Goal: Task Accomplishment & Management: Complete application form

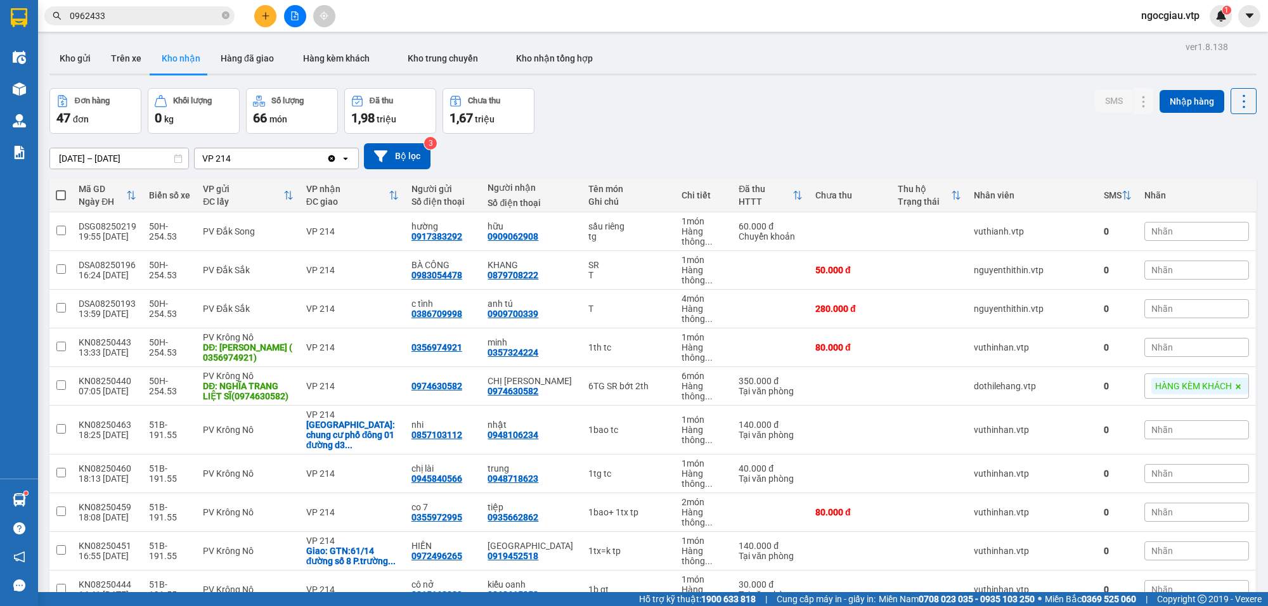
click at [127, 19] on input "0962433" at bounding box center [145, 16] width 150 height 14
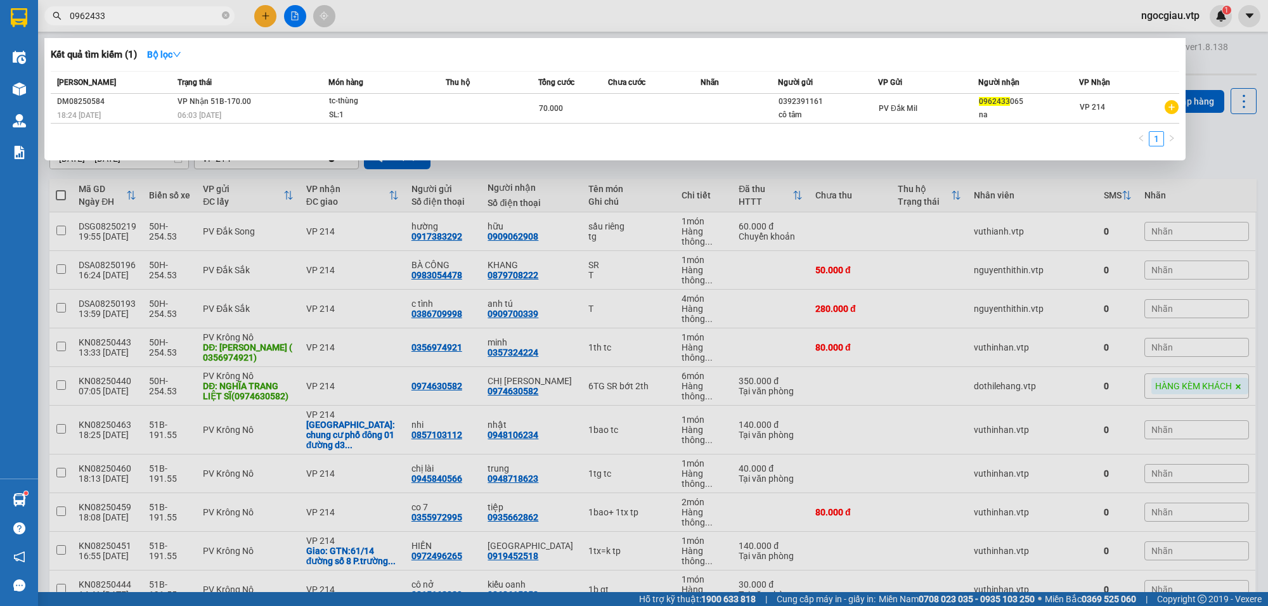
click at [127, 19] on input "0962433" at bounding box center [145, 16] width 150 height 14
type input "0368615058"
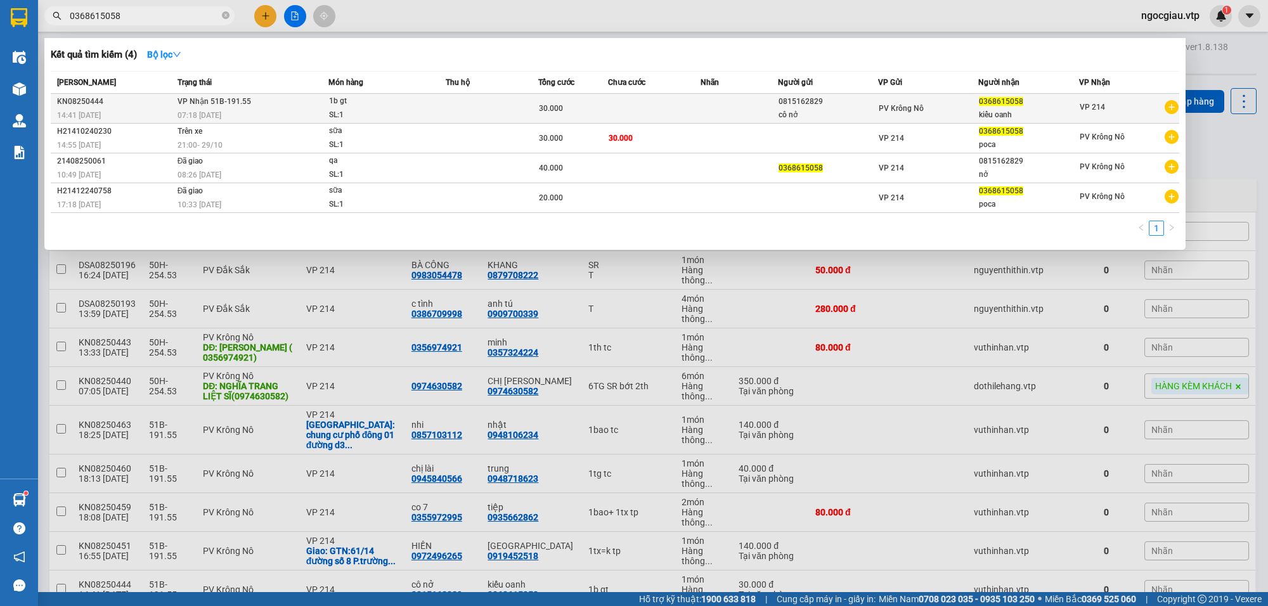
click at [380, 106] on div "1b gt" at bounding box center [376, 101] width 95 height 14
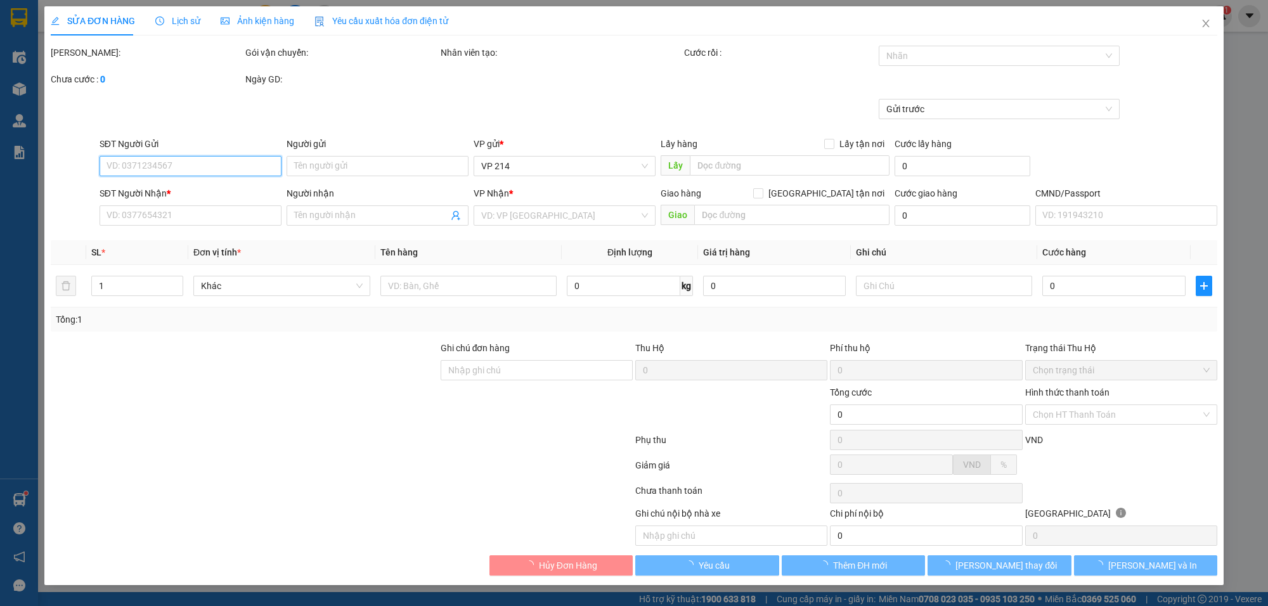
type input "0815162829"
type input "cô nở"
type input "0368615058"
type input "kiểu oanh"
type input "30.000"
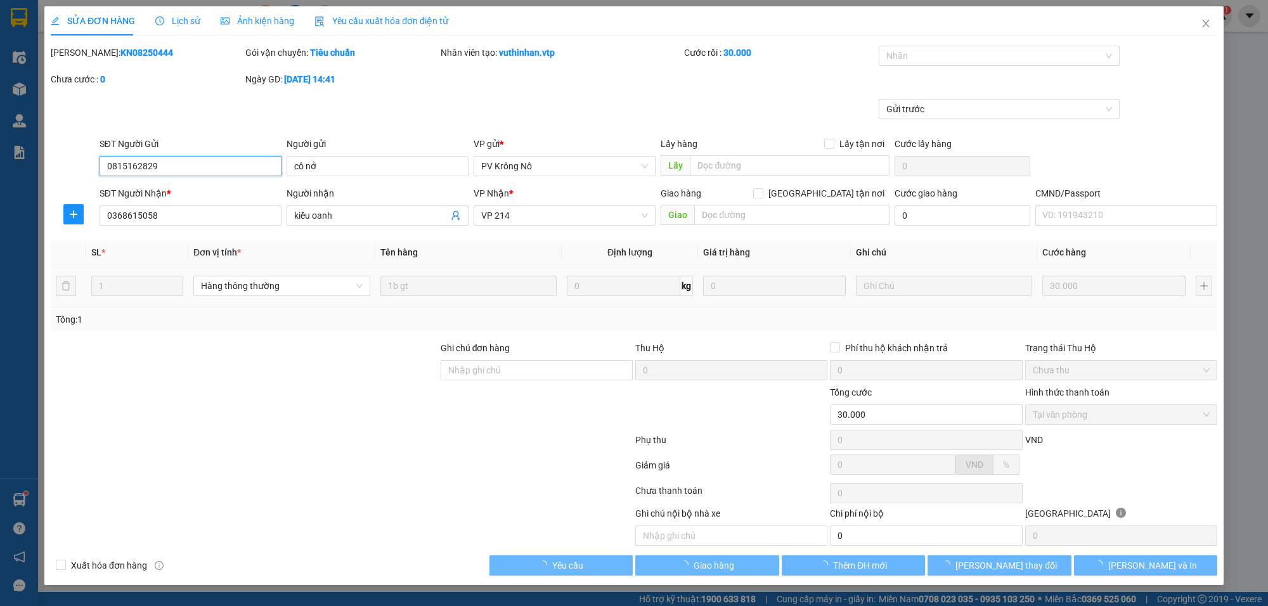
type input "1.500"
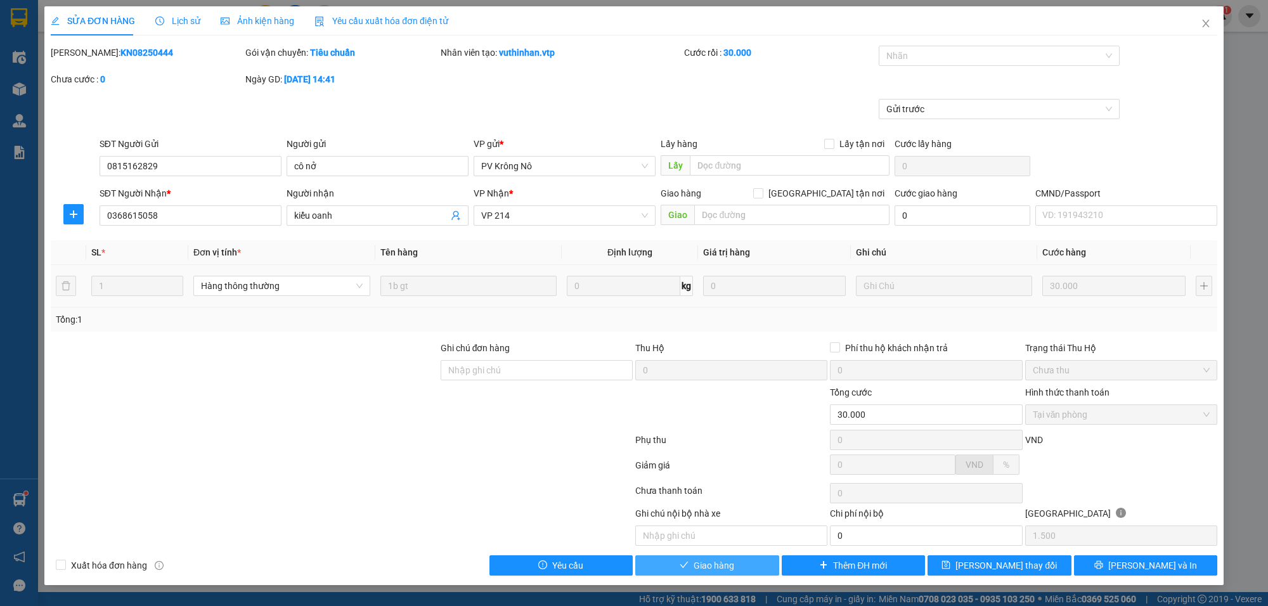
click at [718, 576] on button "Giao hàng" at bounding box center [707, 565] width 144 height 20
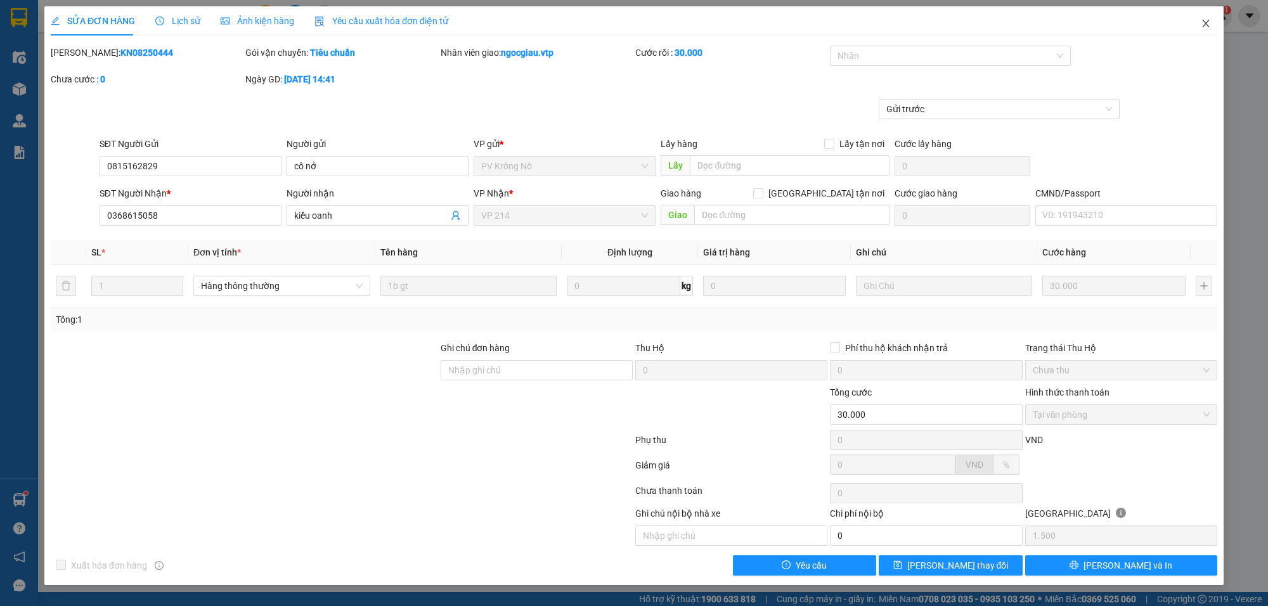
click at [1210, 22] on icon "close" at bounding box center [1206, 23] width 10 height 10
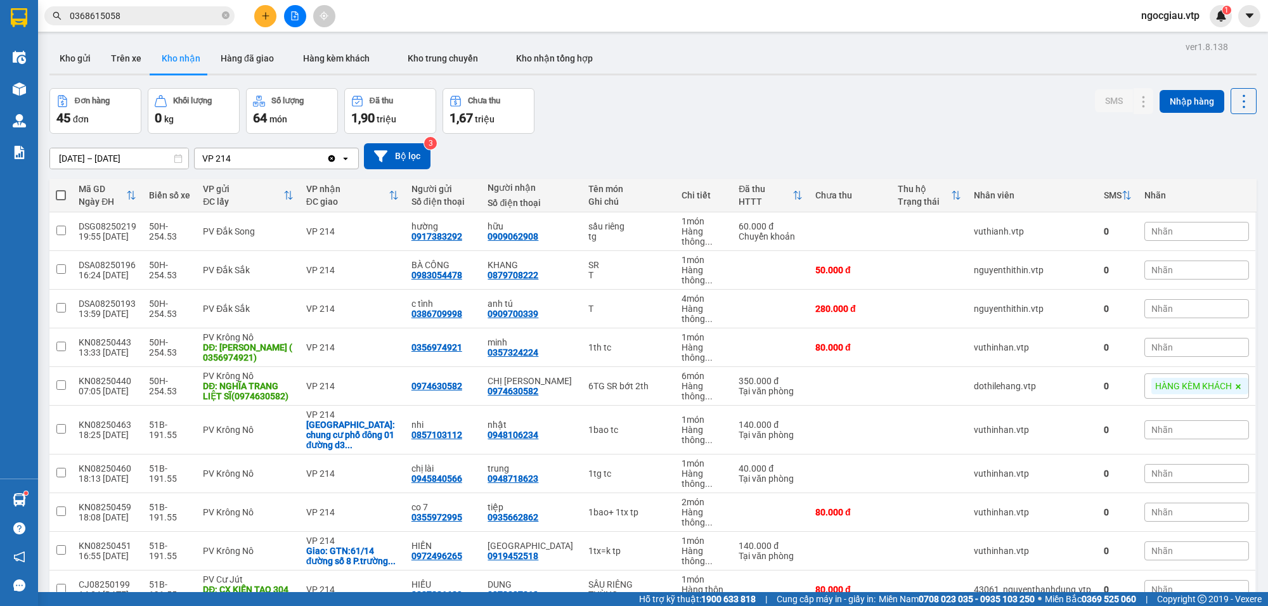
click at [157, 19] on input "0368615058" at bounding box center [145, 16] width 150 height 14
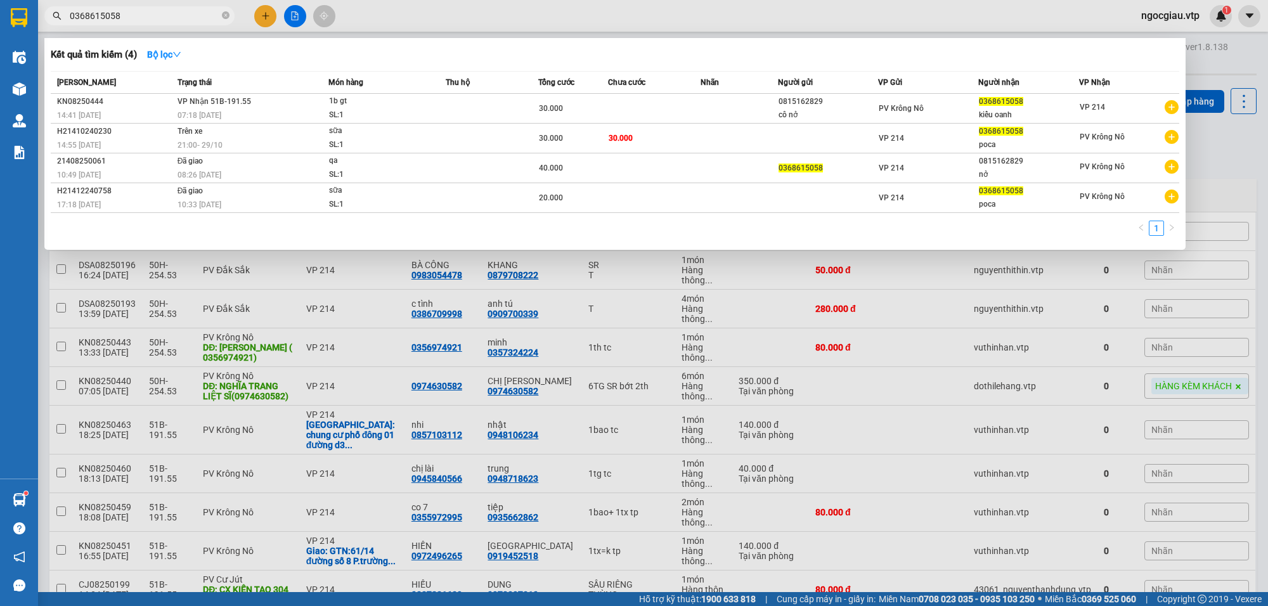
click at [157, 19] on input "0368615058" at bounding box center [145, 16] width 150 height 14
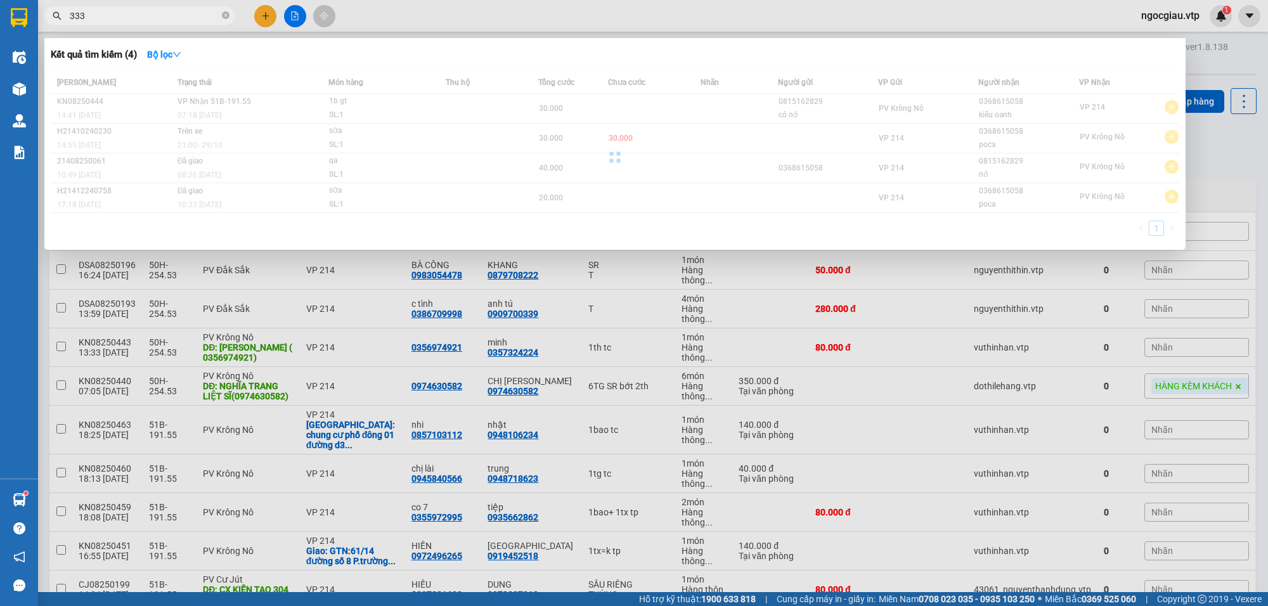
type input "333"
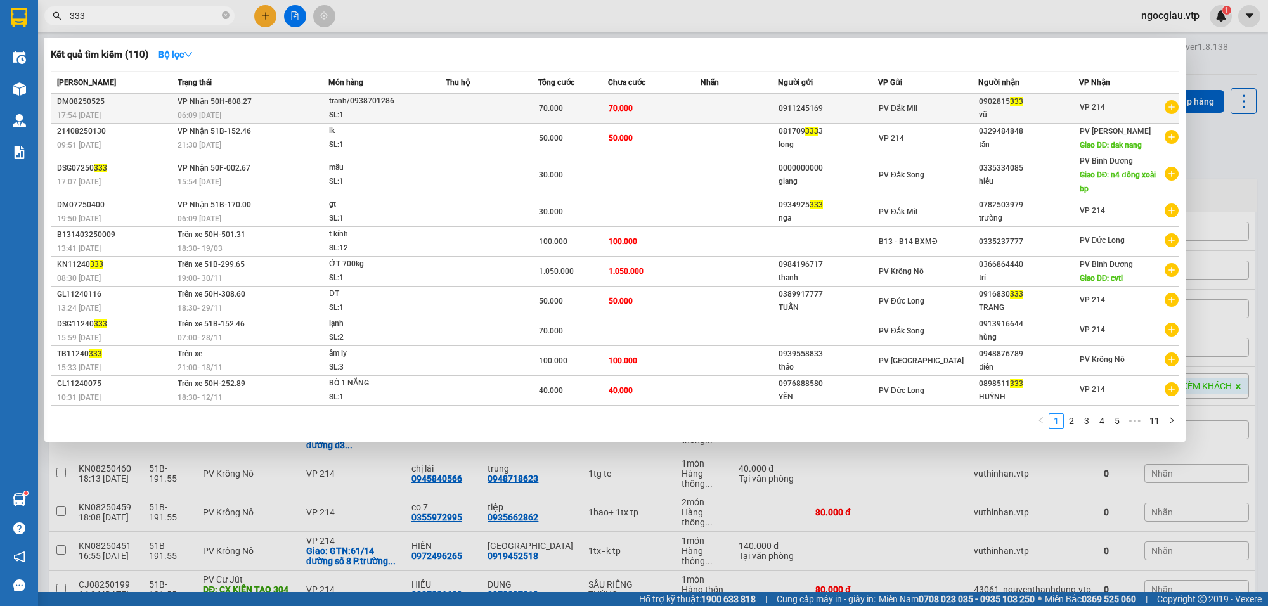
click at [671, 106] on td "70.000" at bounding box center [654, 109] width 93 height 30
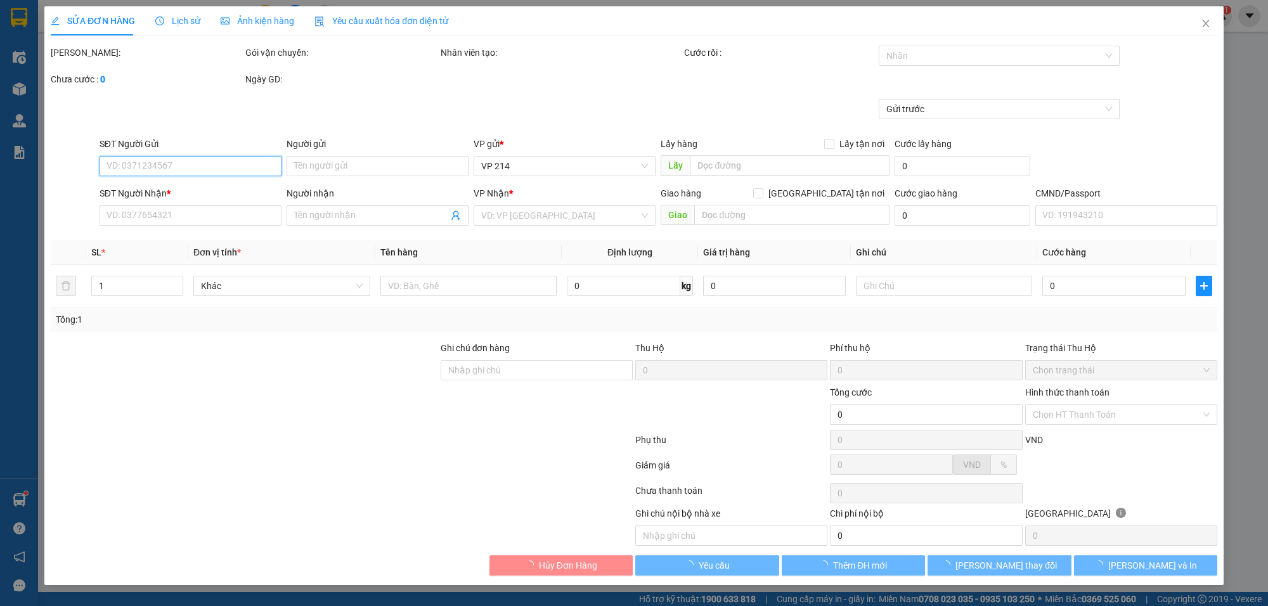
type input "0911245169"
type input "0902815333"
type input "vũ"
type input "70.000"
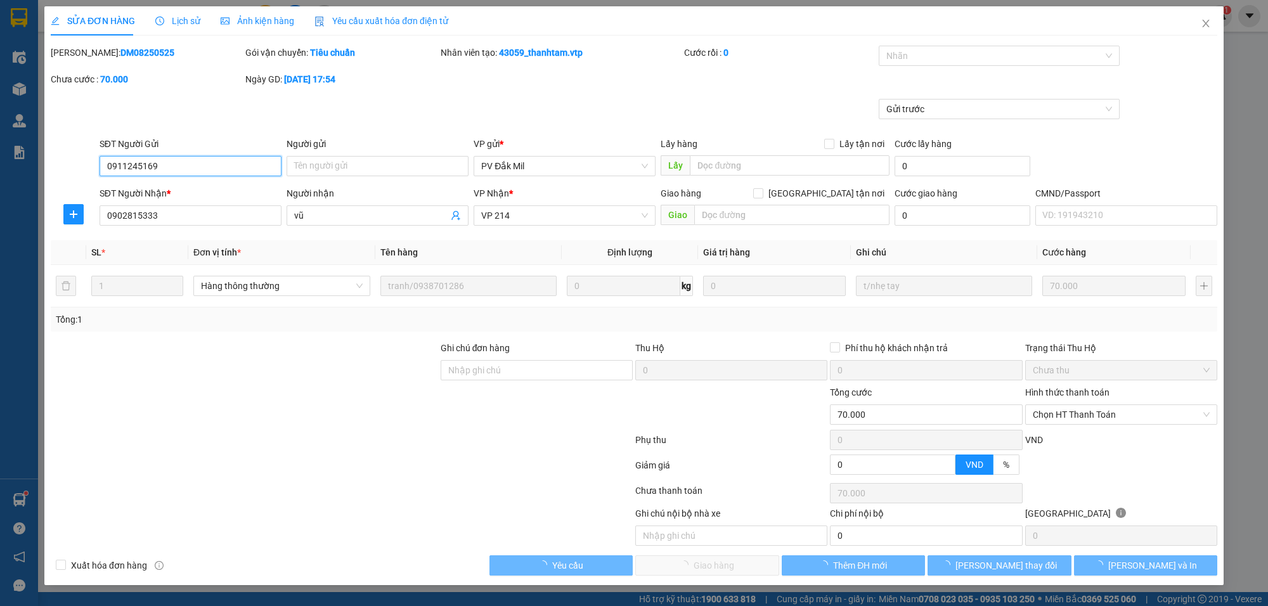
type input "3.500"
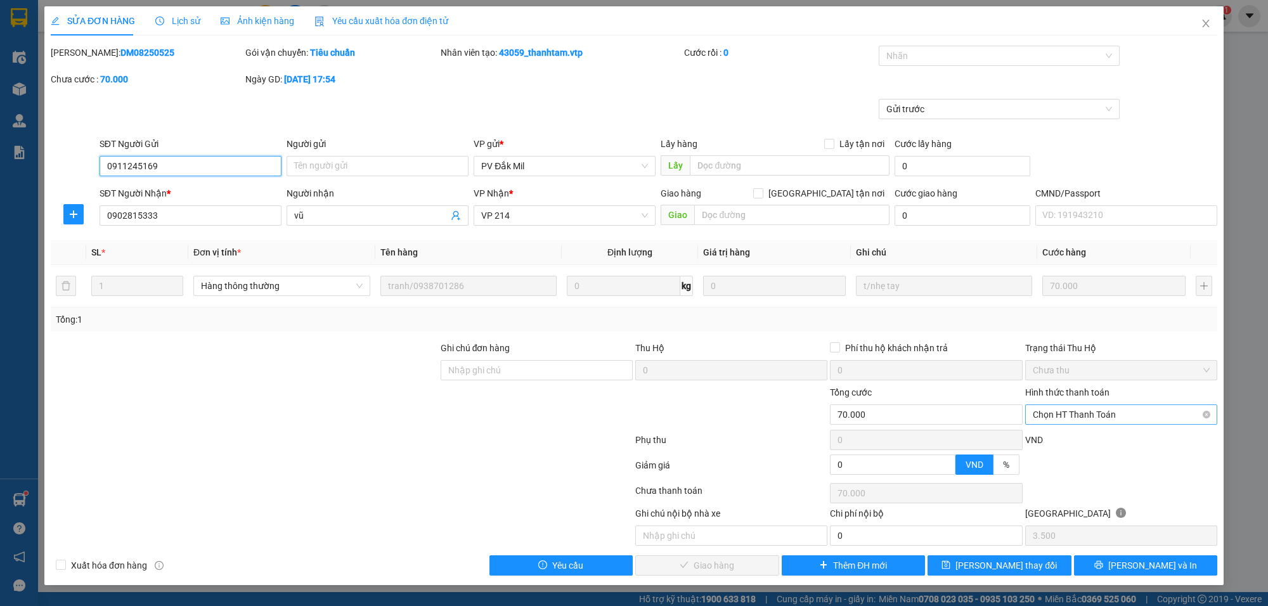
click at [1054, 407] on span "Chọn HT Thanh Toán" at bounding box center [1121, 414] width 177 height 19
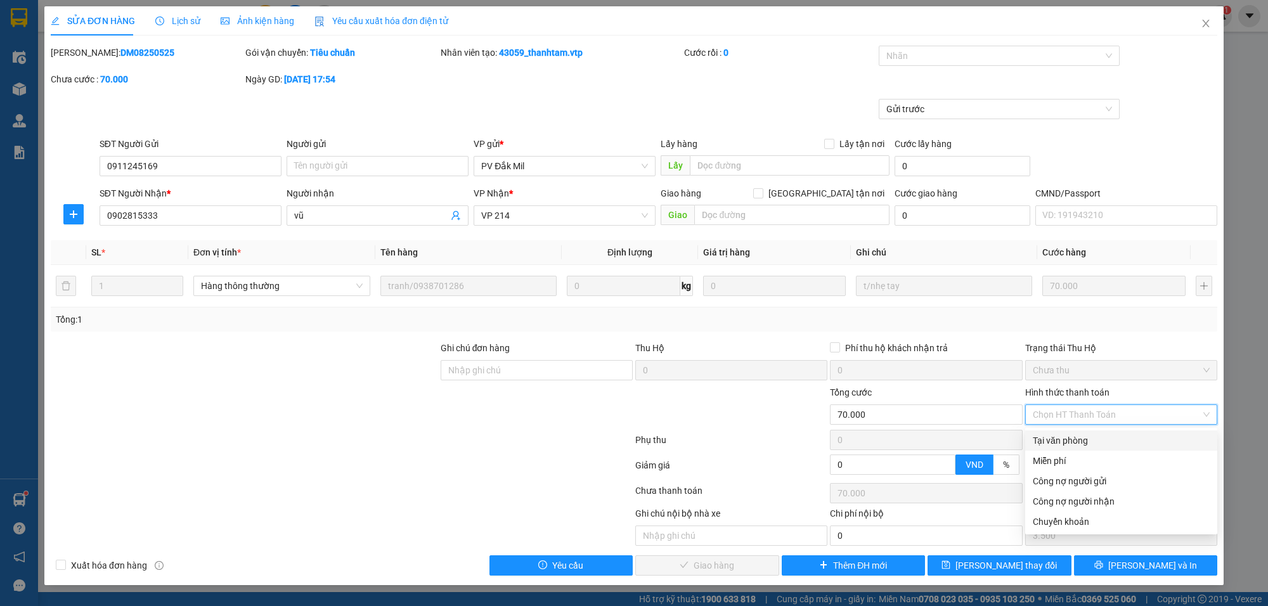
click at [1051, 444] on div "Tại văn phòng" at bounding box center [1121, 441] width 177 height 14
type input "0"
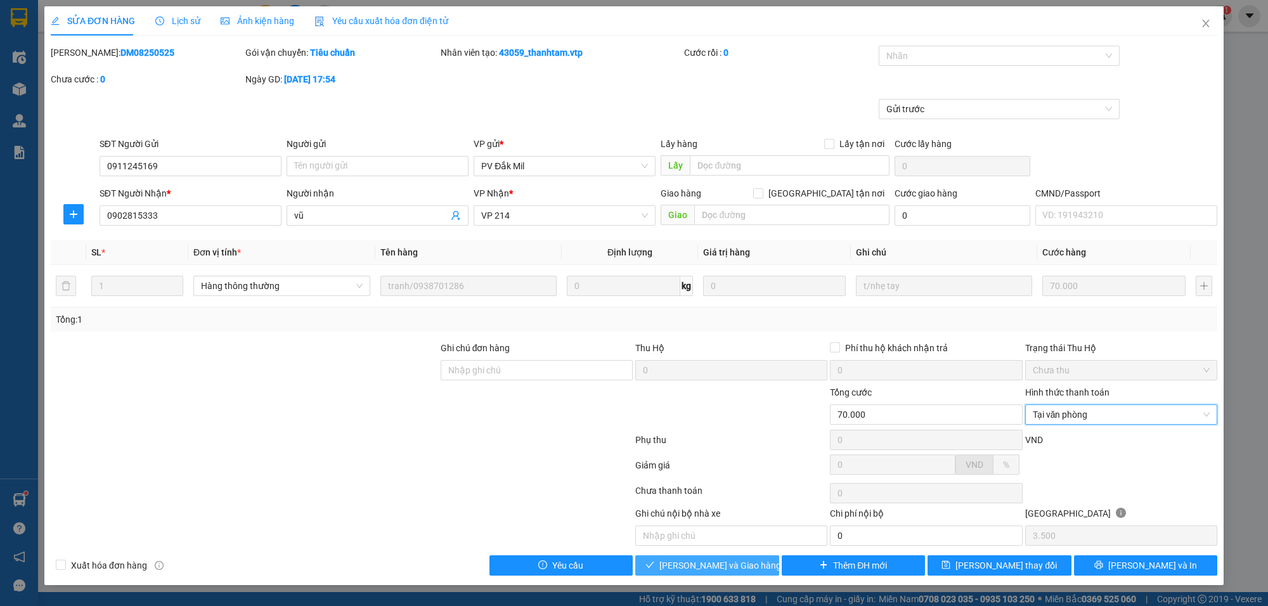
click at [734, 572] on span "[PERSON_NAME] và Giao hàng" at bounding box center [720, 566] width 122 height 14
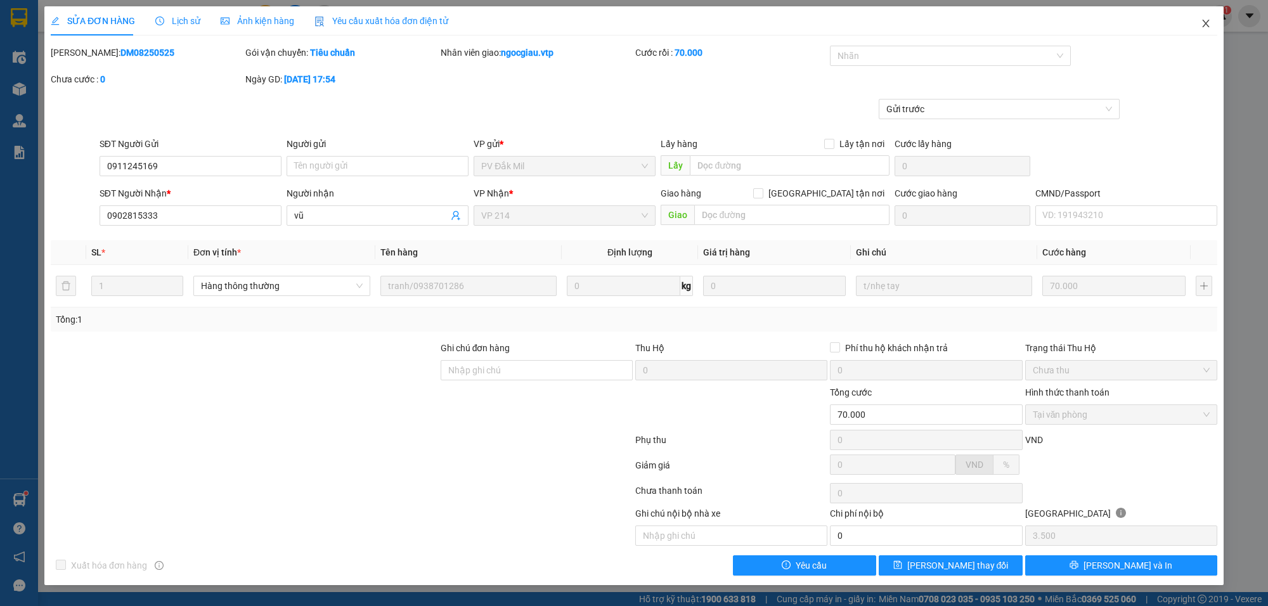
click at [1202, 20] on icon "close" at bounding box center [1206, 23] width 10 height 10
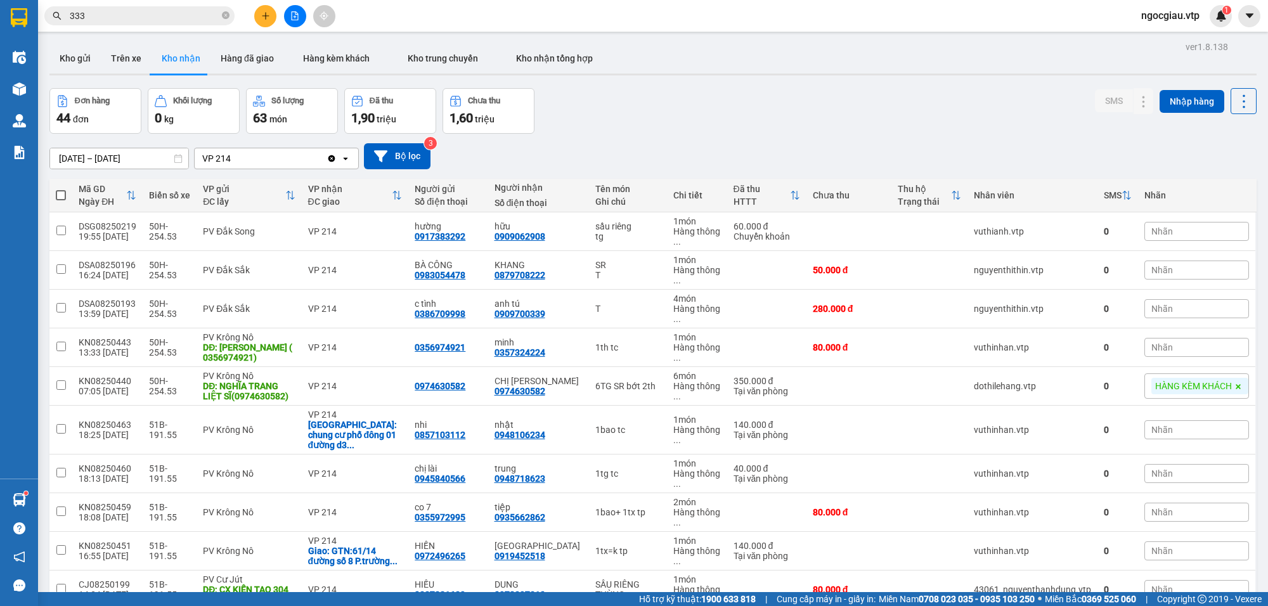
scroll to position [977, 0]
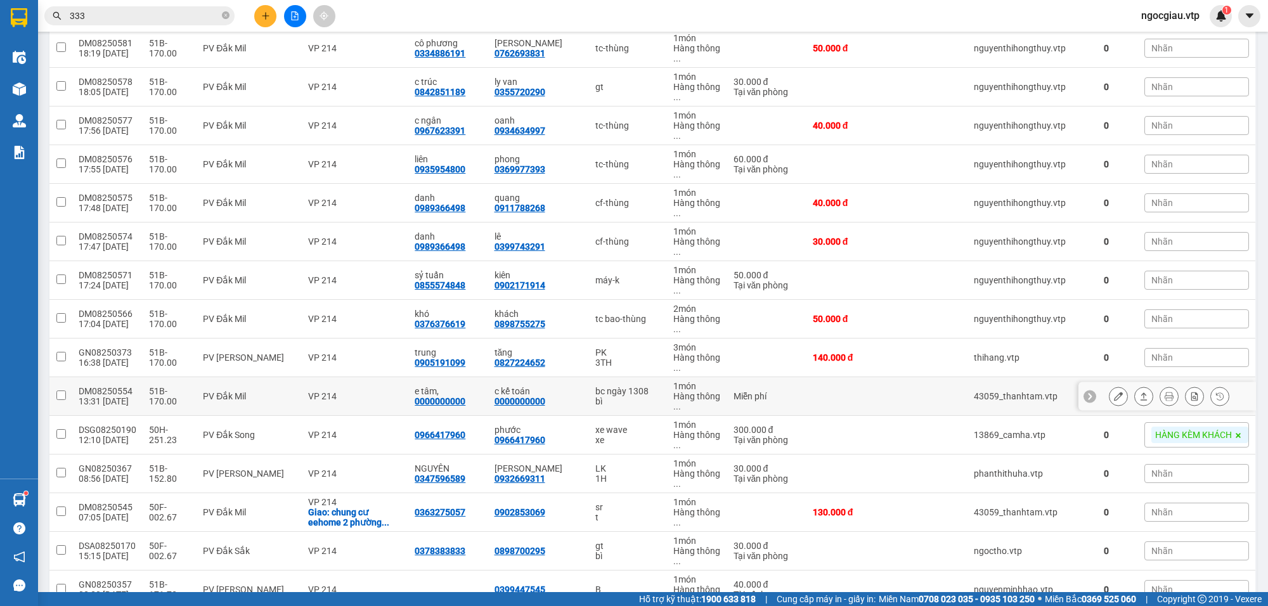
click at [1117, 395] on div at bounding box center [1169, 396] width 120 height 19
click at [1114, 401] on icon at bounding box center [1118, 396] width 9 height 9
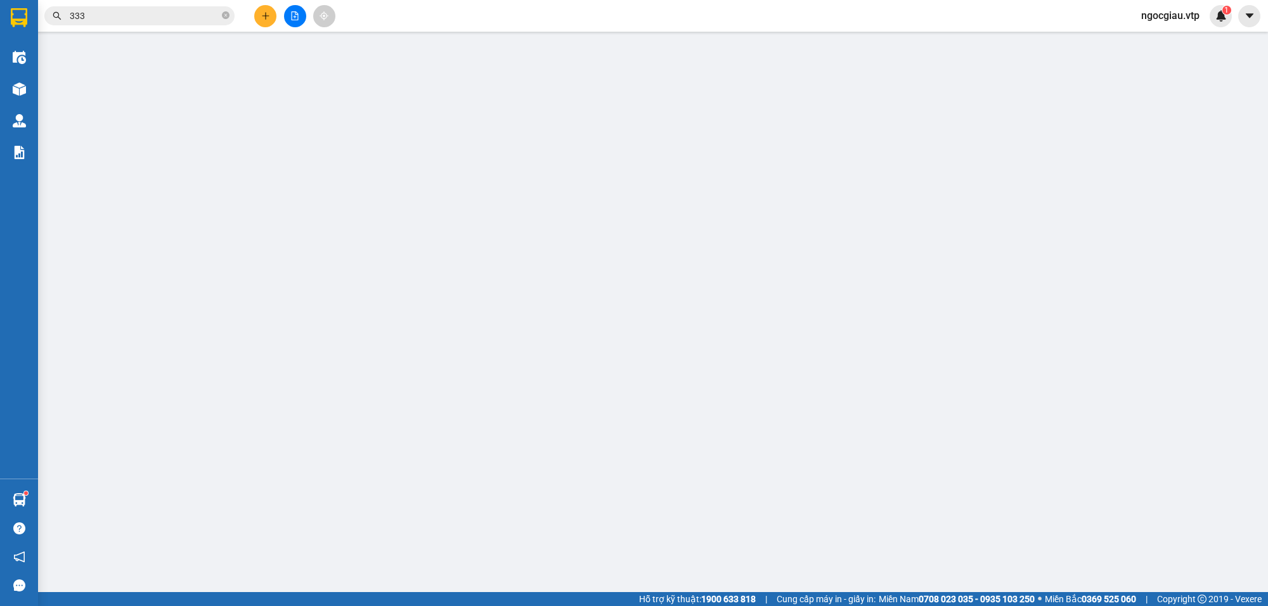
type input "0000000000"
type input "e tâm,"
type input "0000000000"
type input "c kế toán"
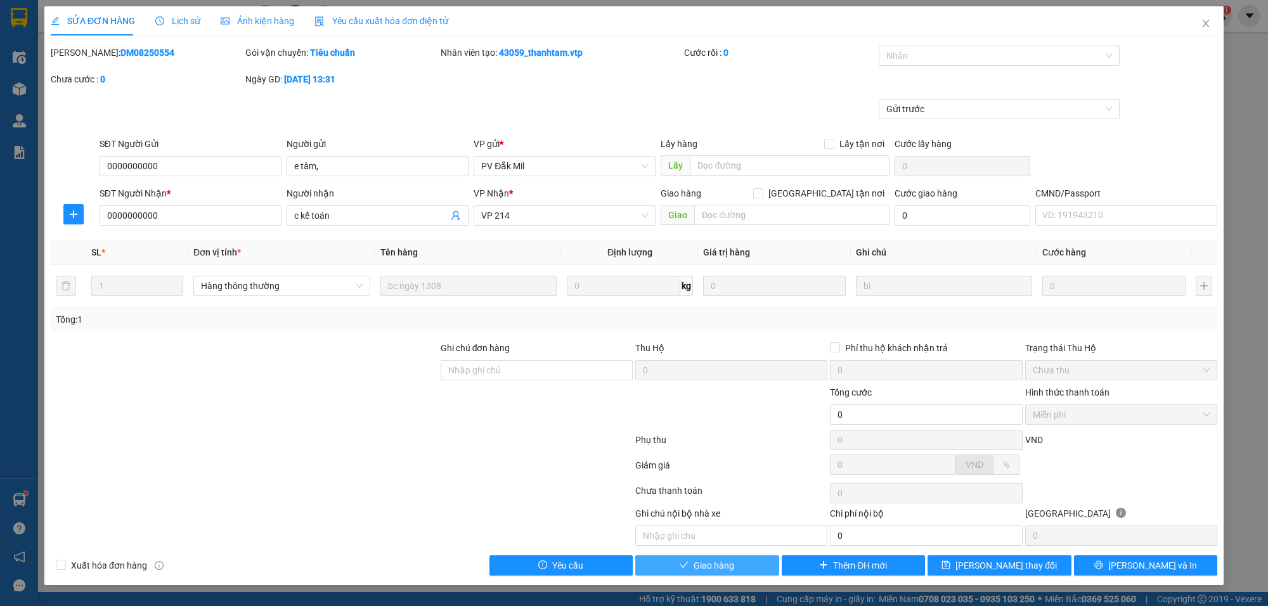
click at [768, 566] on button "Giao hàng" at bounding box center [707, 565] width 144 height 20
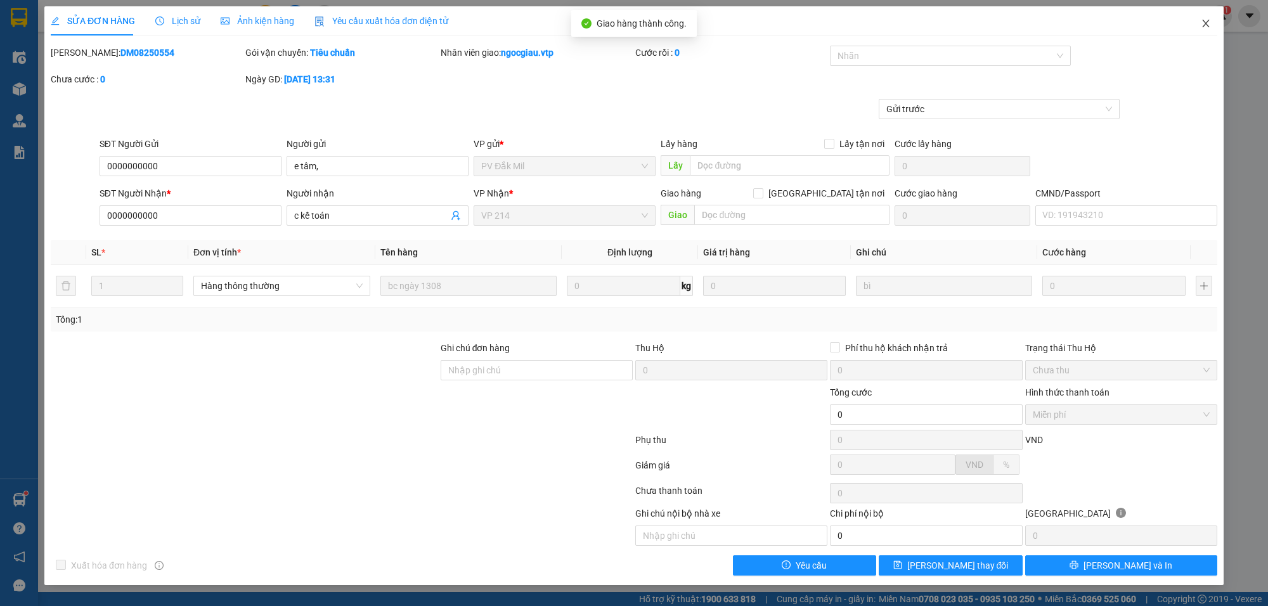
click at [1209, 23] on icon "close" at bounding box center [1206, 23] width 10 height 10
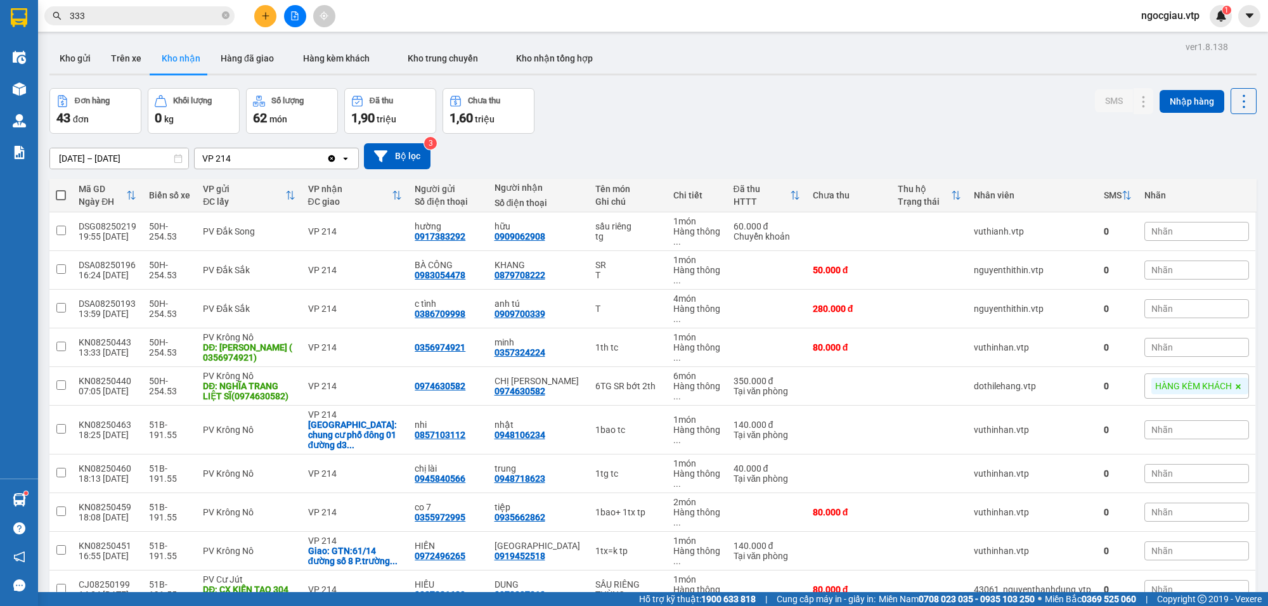
click at [707, 108] on div "Đơn hàng 43 đơn Khối lượng 0 kg Số lượng 62 món Đã thu 1,90 triệu Chưa thu 1,60…" at bounding box center [652, 111] width 1207 height 46
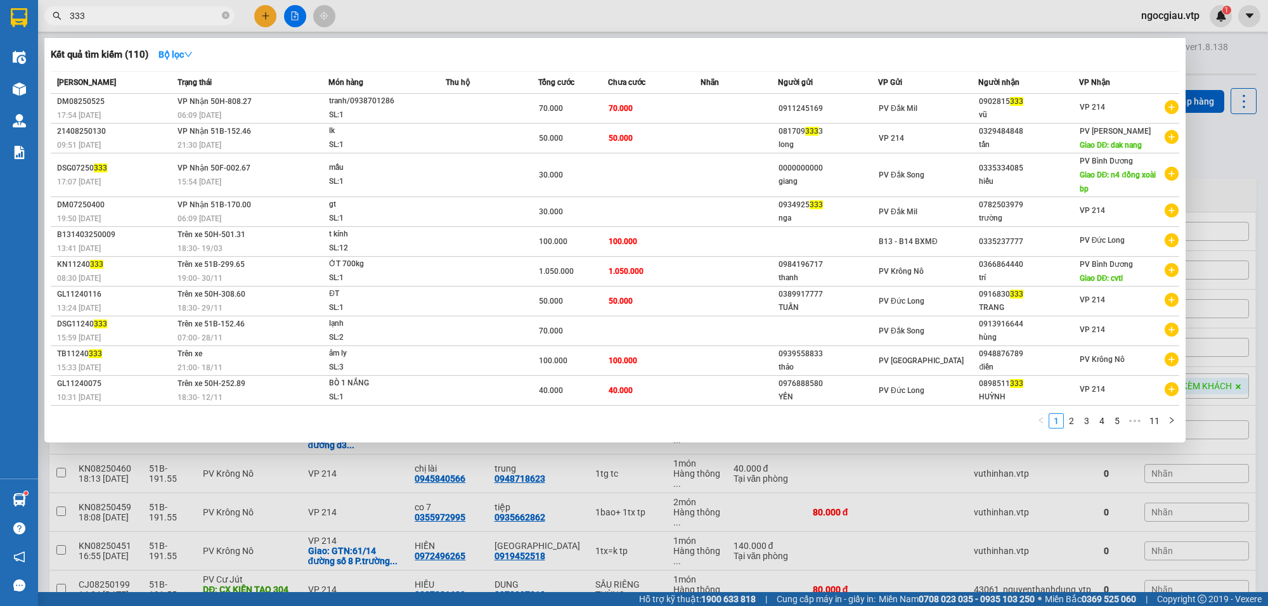
click at [140, 13] on input "333" at bounding box center [145, 16] width 150 height 14
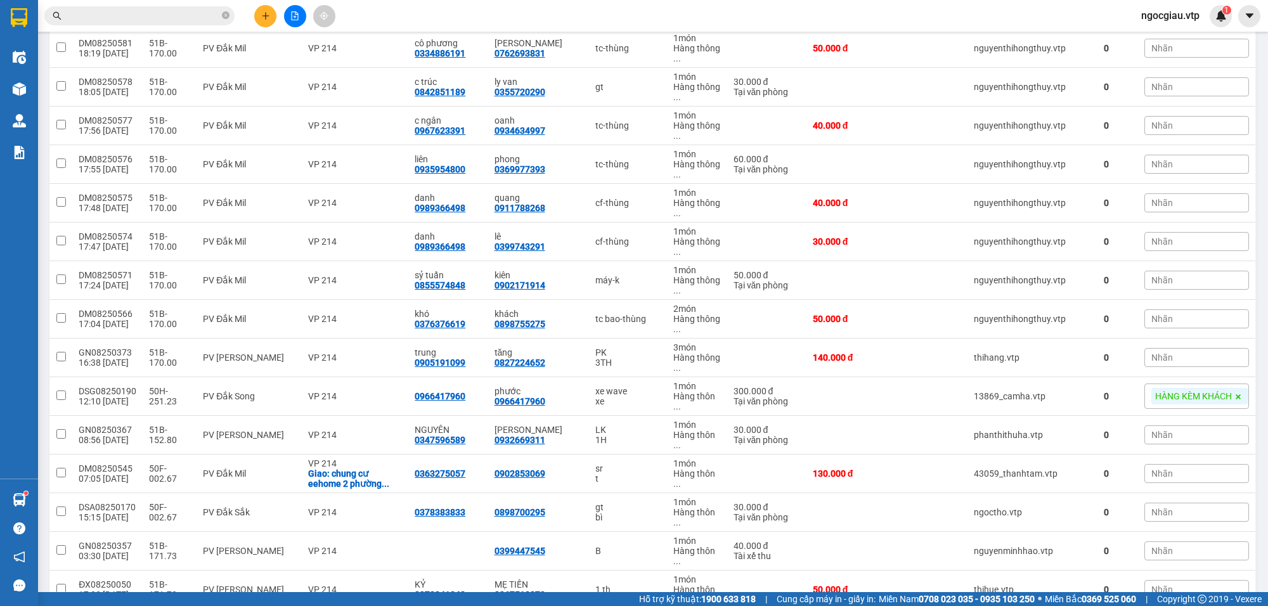
scroll to position [1266, 0]
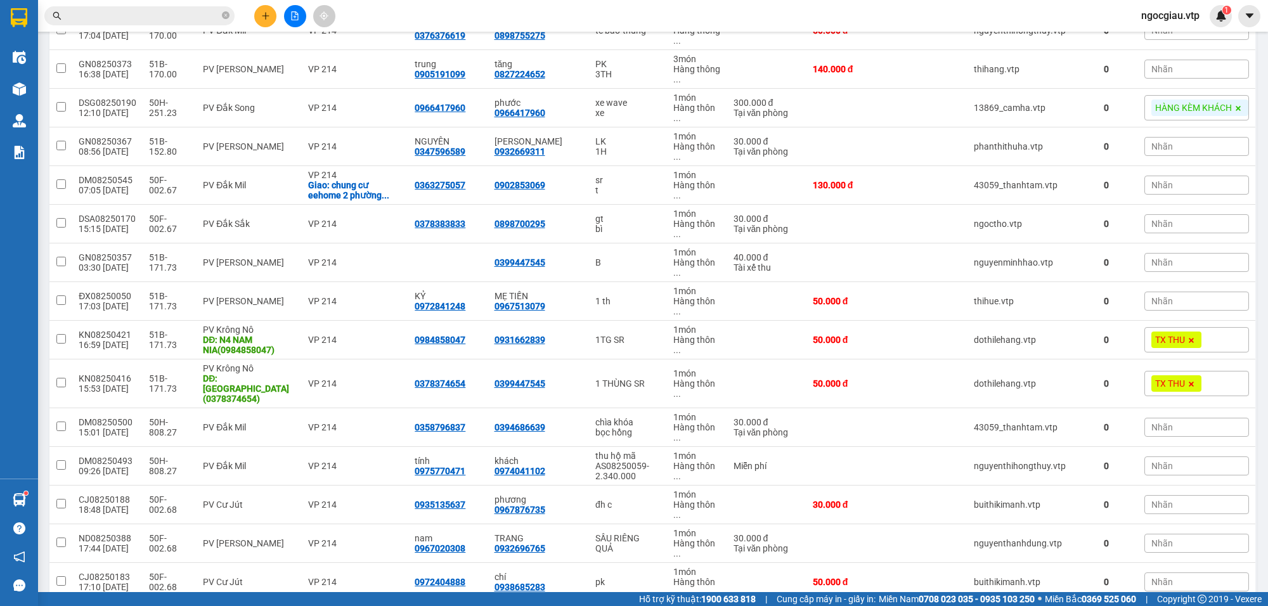
click at [121, 15] on input "text" at bounding box center [145, 16] width 150 height 14
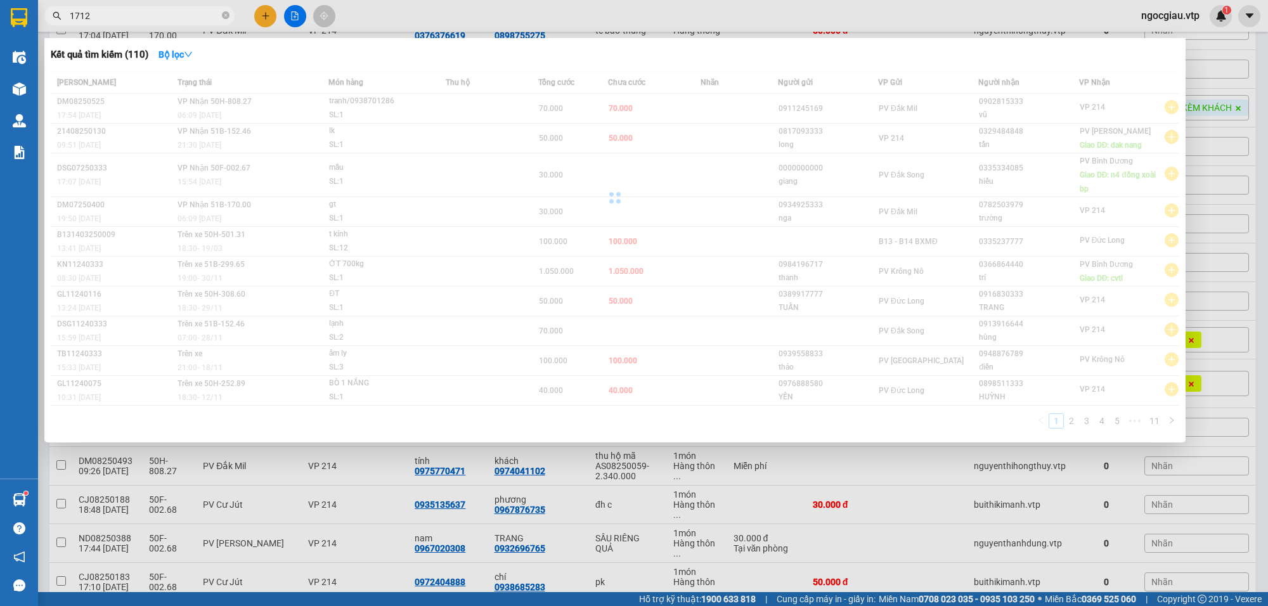
type input "1712"
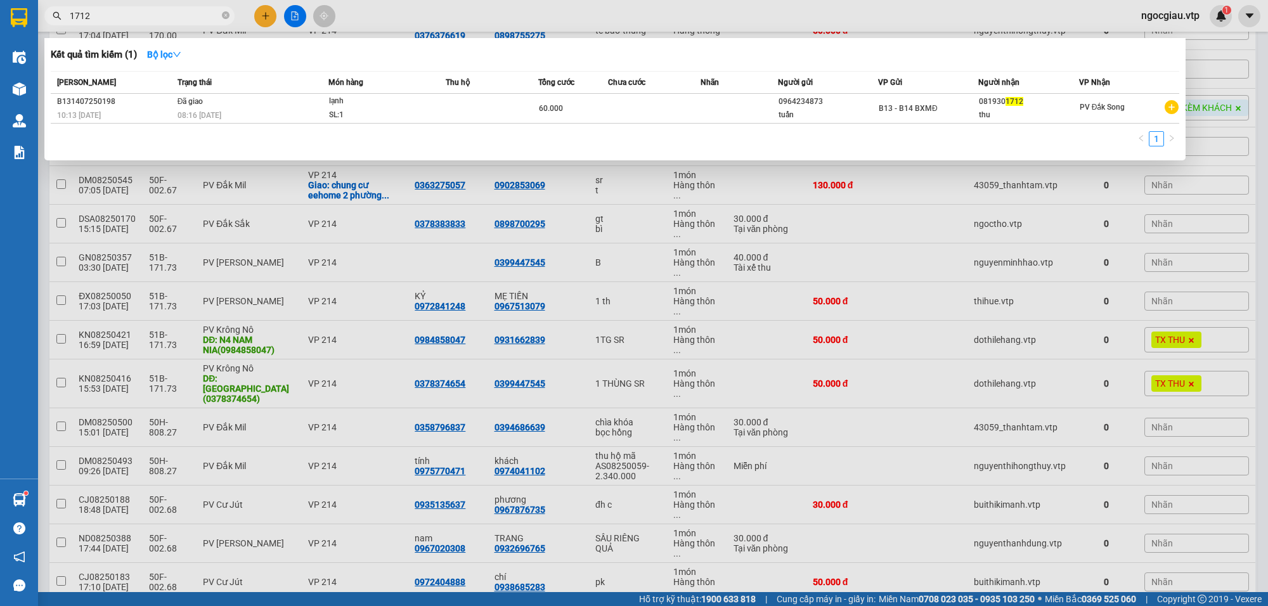
click at [131, 16] on input "1712" at bounding box center [145, 16] width 150 height 14
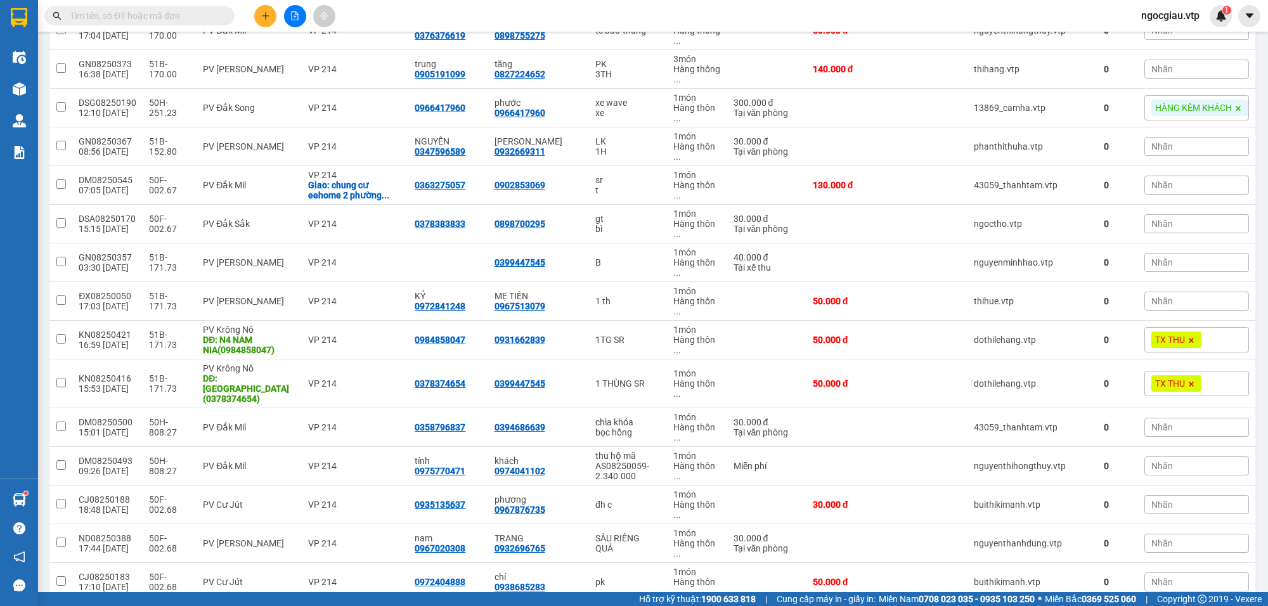
drag, startPoint x: 141, startPoint y: 7, endPoint x: 128, endPoint y: 8, distance: 13.3
click at [141, 7] on span at bounding box center [139, 15] width 190 height 19
click at [127, 8] on span at bounding box center [139, 15] width 190 height 19
click at [115, 15] on input "text" at bounding box center [145, 16] width 150 height 14
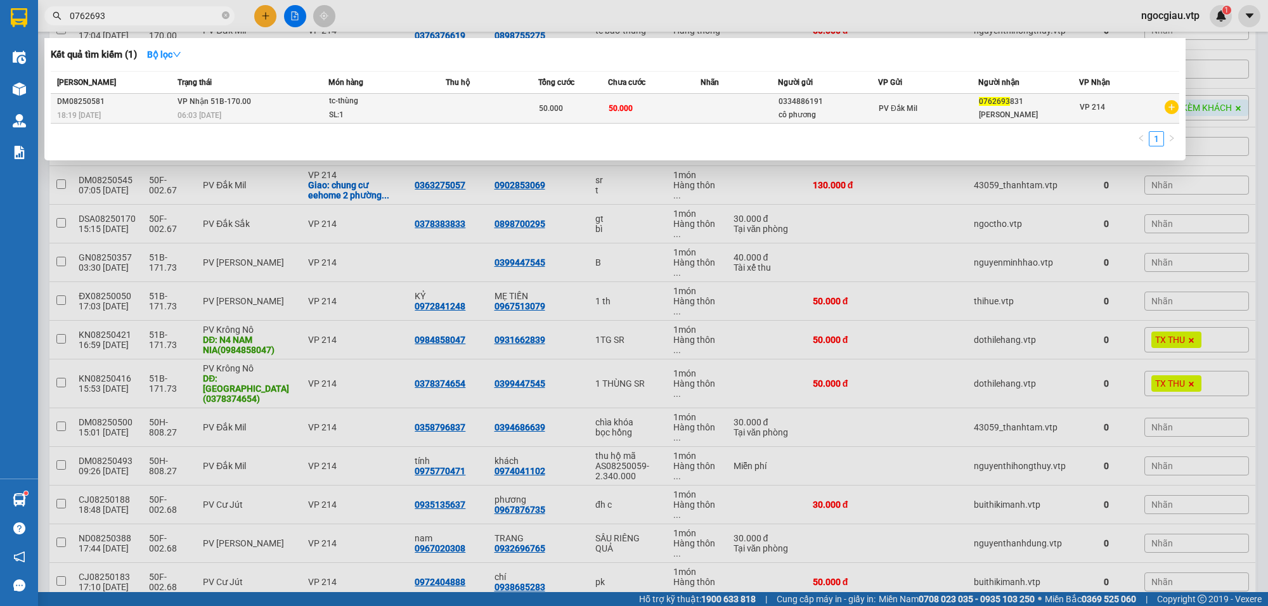
type input "0762693"
click at [530, 118] on td at bounding box center [492, 109] width 93 height 30
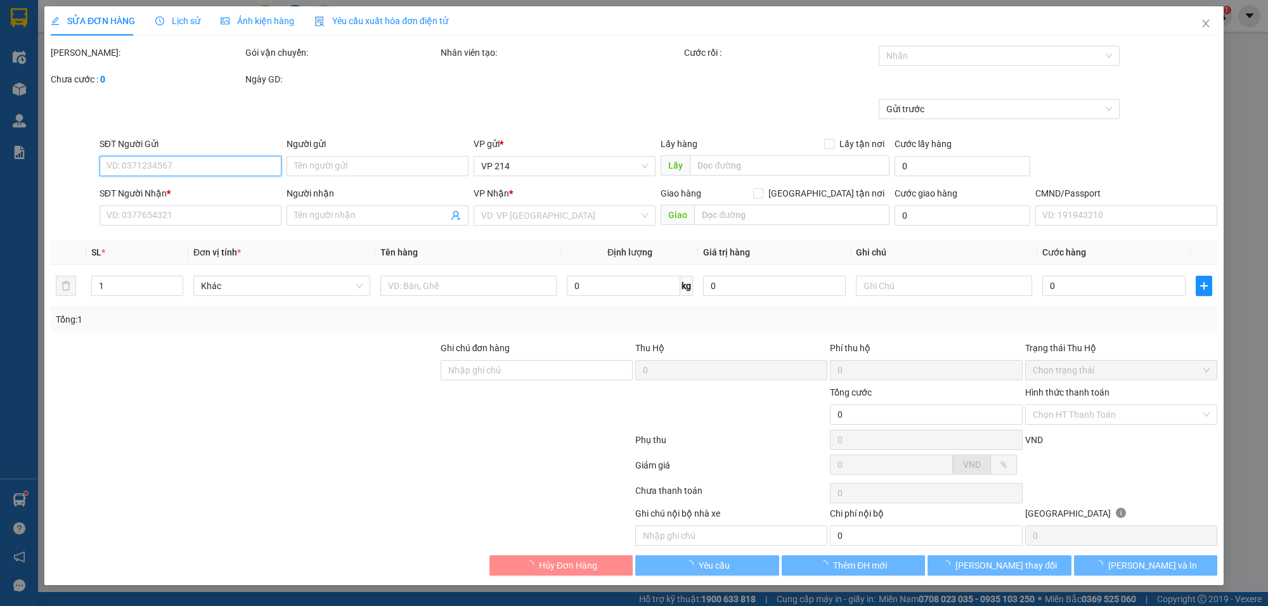
type input "0334886191"
type input "cô phương"
type input "0762693831"
type input "[PERSON_NAME]"
type input "50.000"
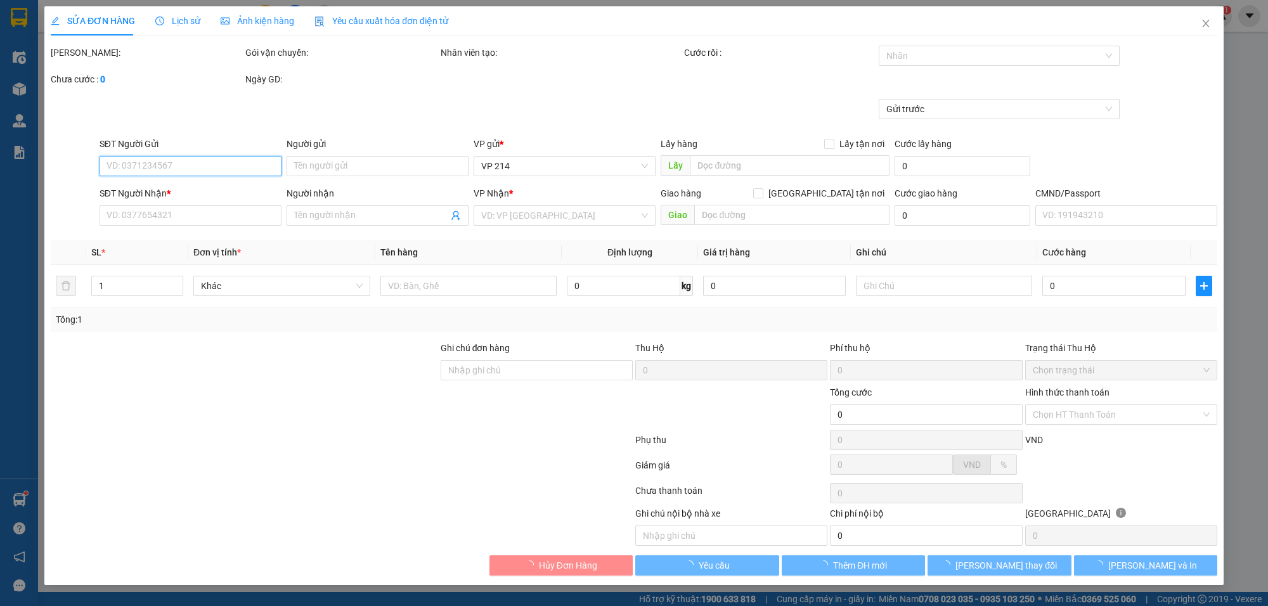
type input "50.000"
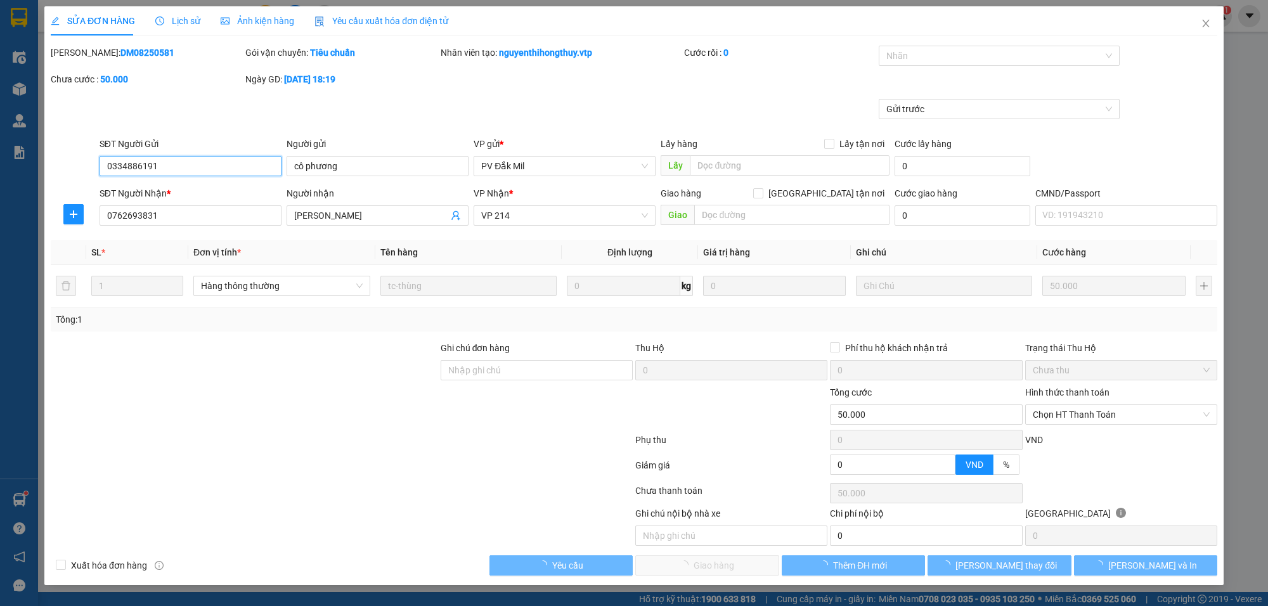
type input "2.500"
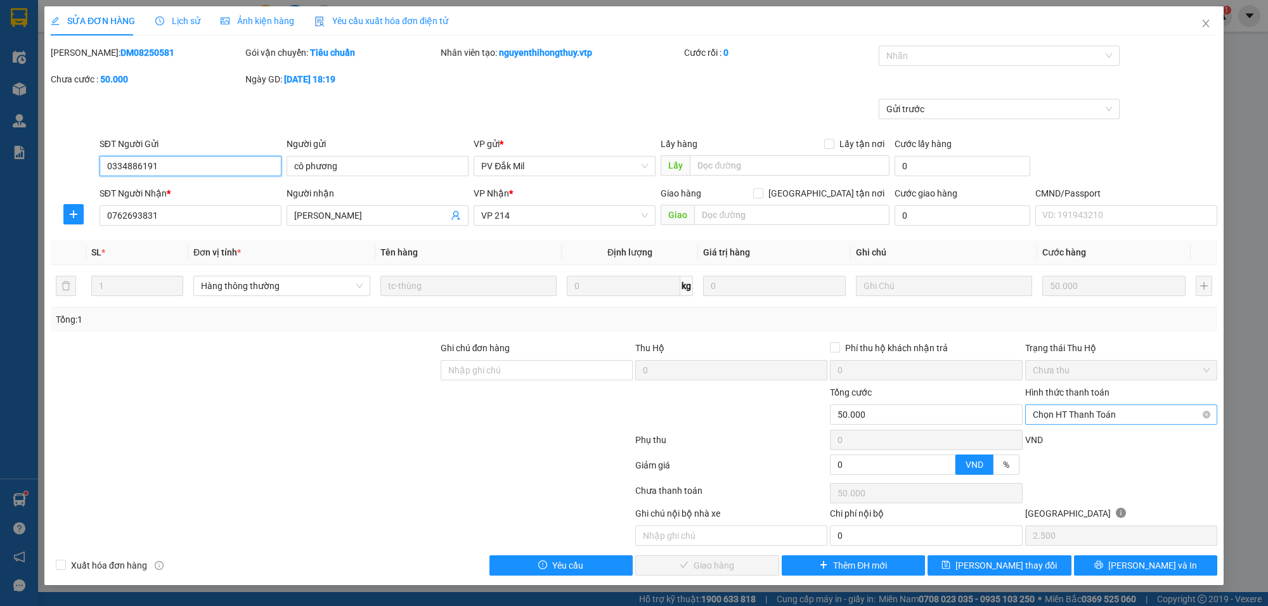
click at [1072, 417] on span "Chọn HT Thanh Toán" at bounding box center [1121, 414] width 177 height 19
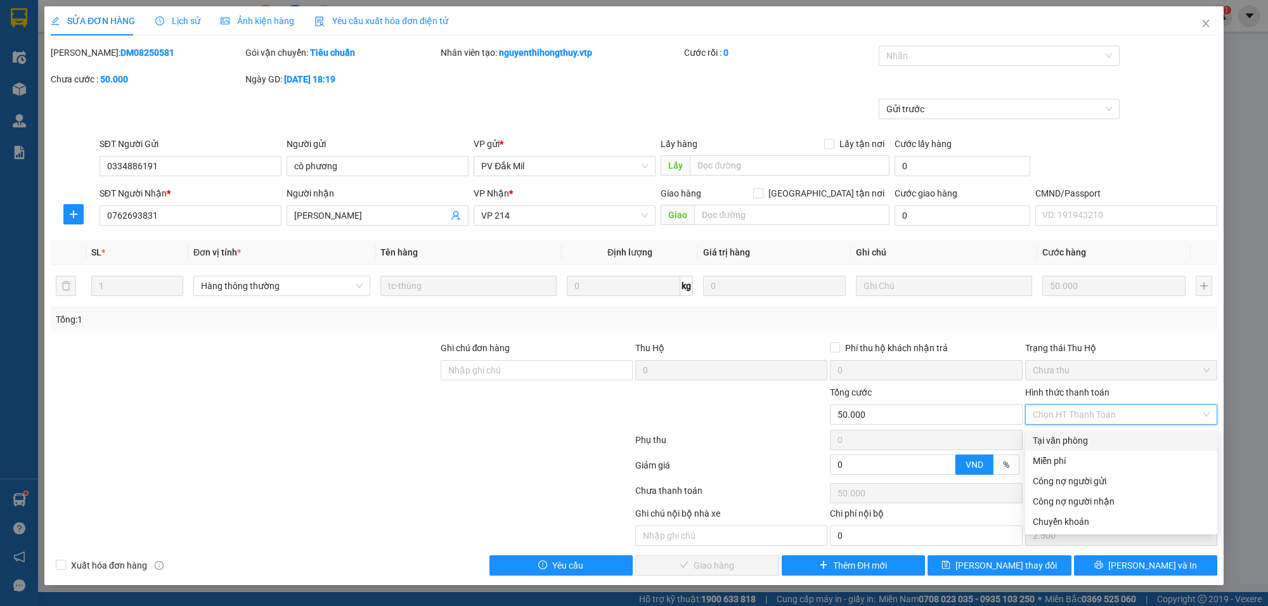
click at [1072, 439] on div "Tại văn phòng" at bounding box center [1121, 441] width 177 height 14
type input "0"
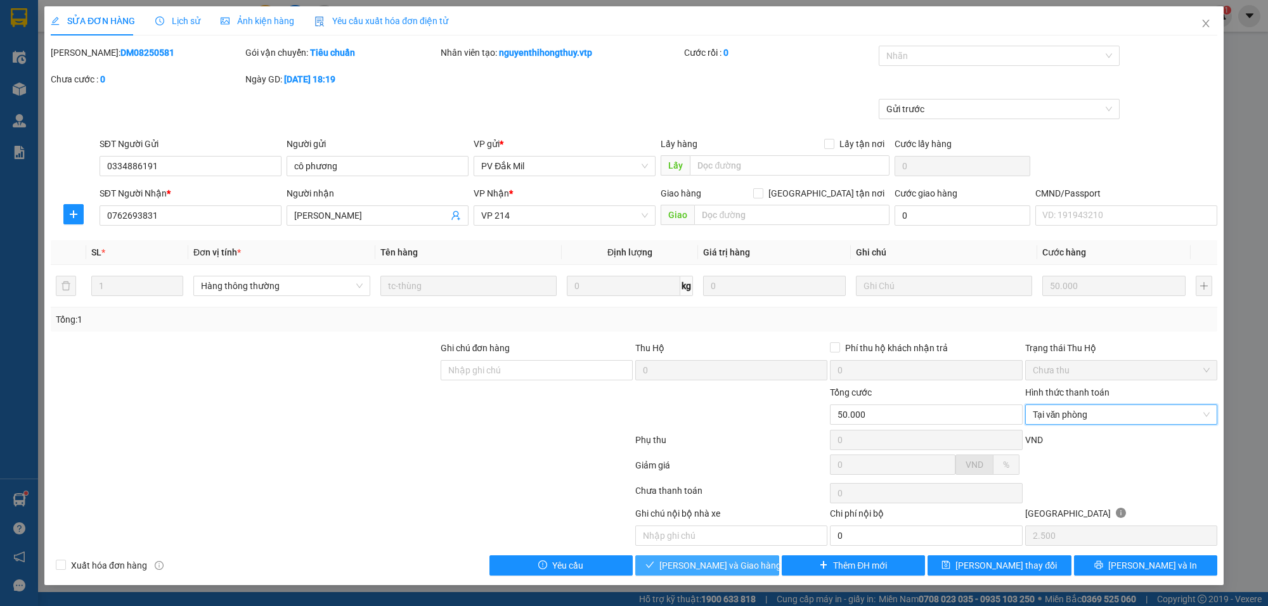
click at [711, 563] on span "[PERSON_NAME] và Giao hàng" at bounding box center [720, 566] width 122 height 14
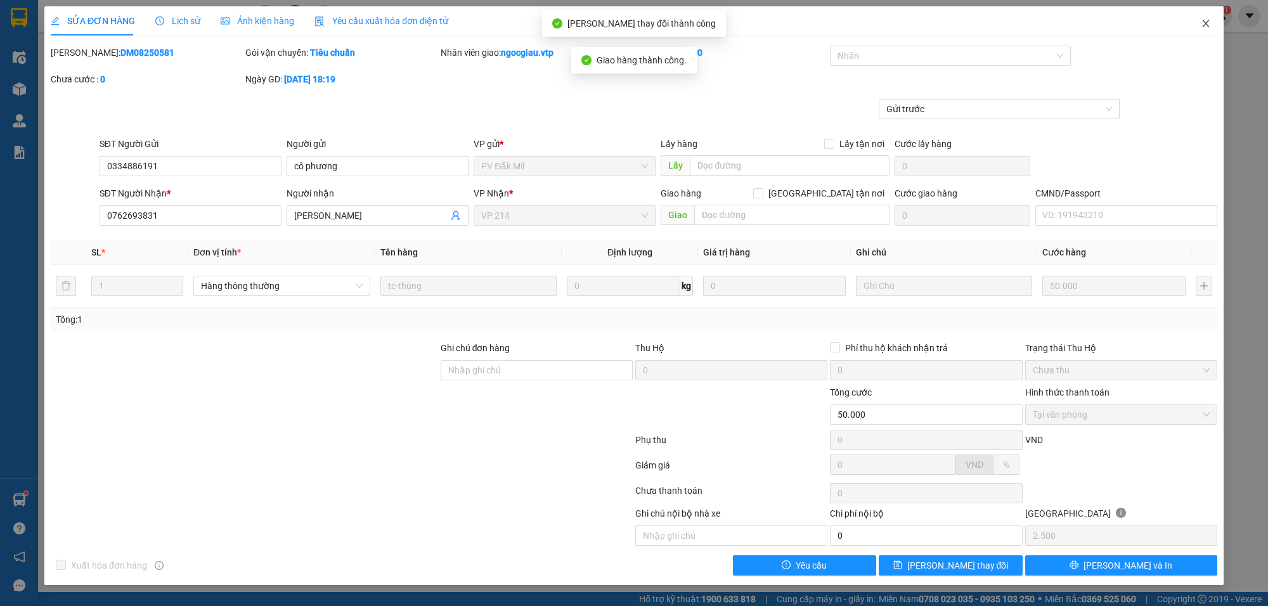
click at [1212, 21] on span "Close" at bounding box center [1206, 24] width 36 height 36
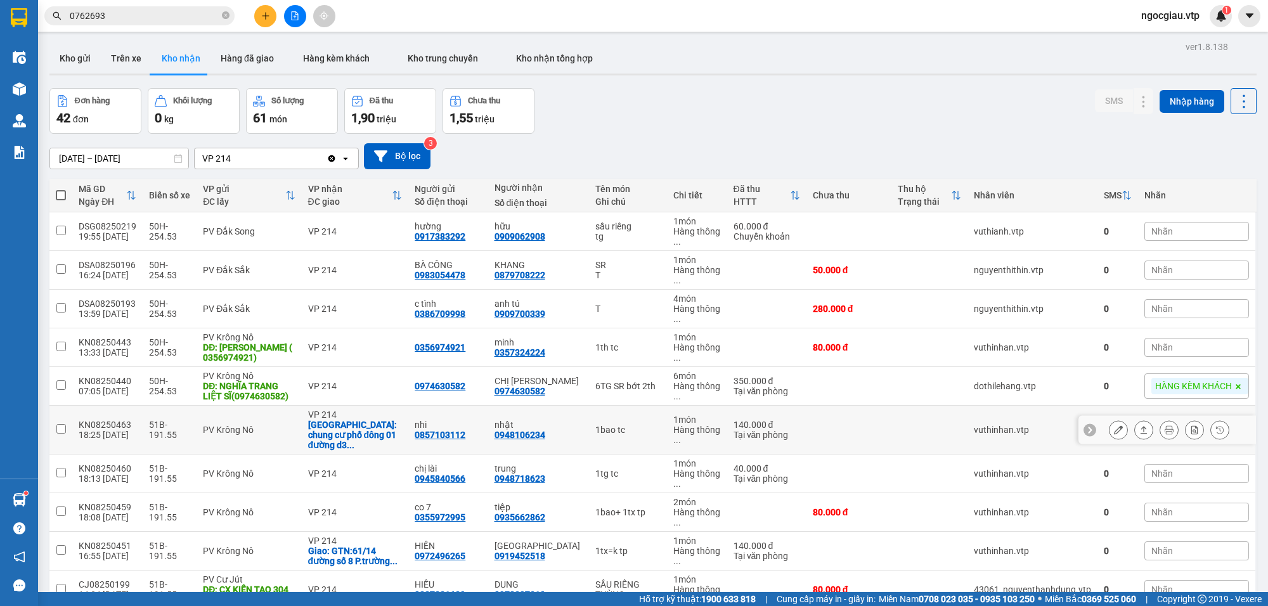
scroll to position [1145, 0]
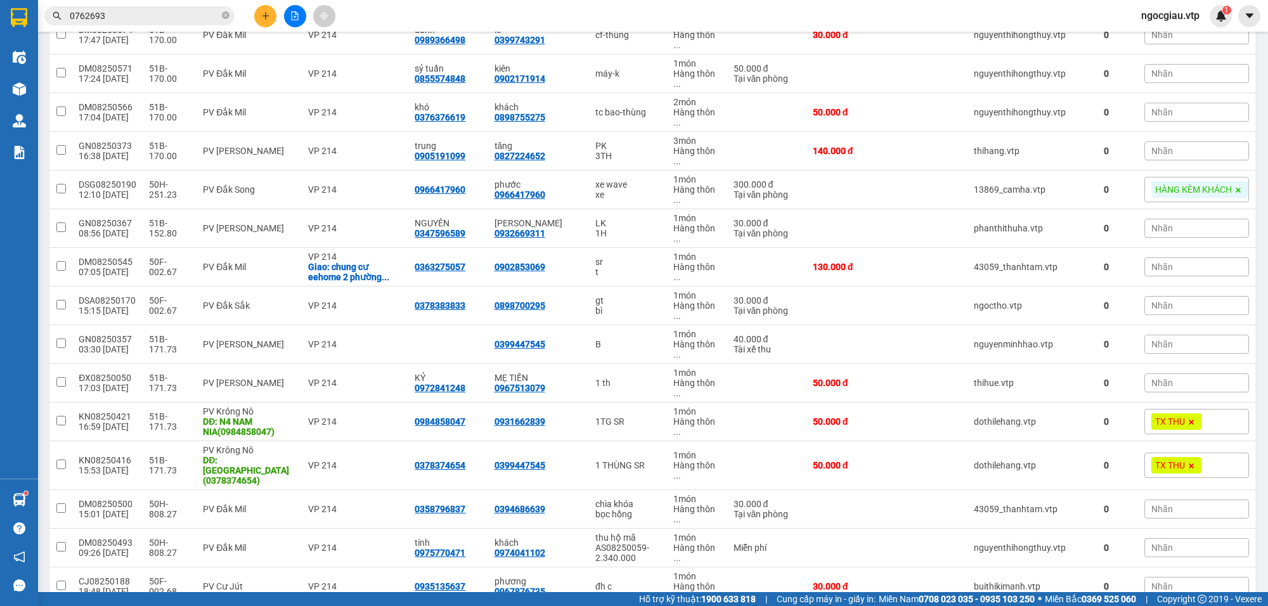
click at [181, 23] on span "0762693" at bounding box center [139, 15] width 190 height 19
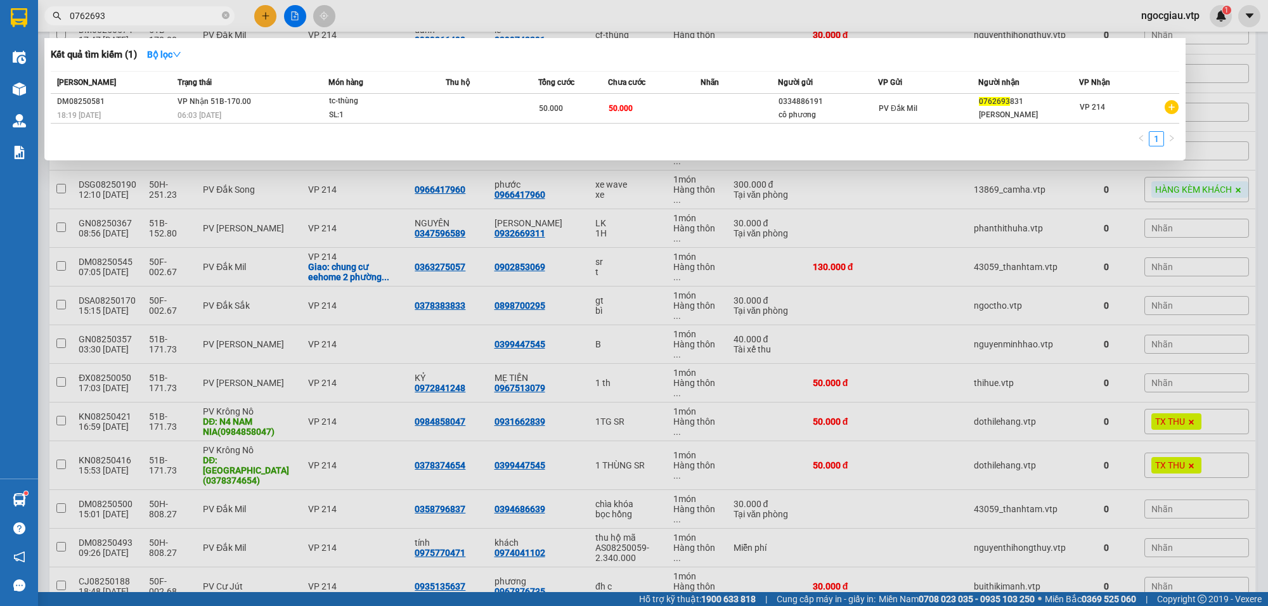
click at [172, 10] on input "0762693" at bounding box center [145, 16] width 150 height 14
type input "0879708222"
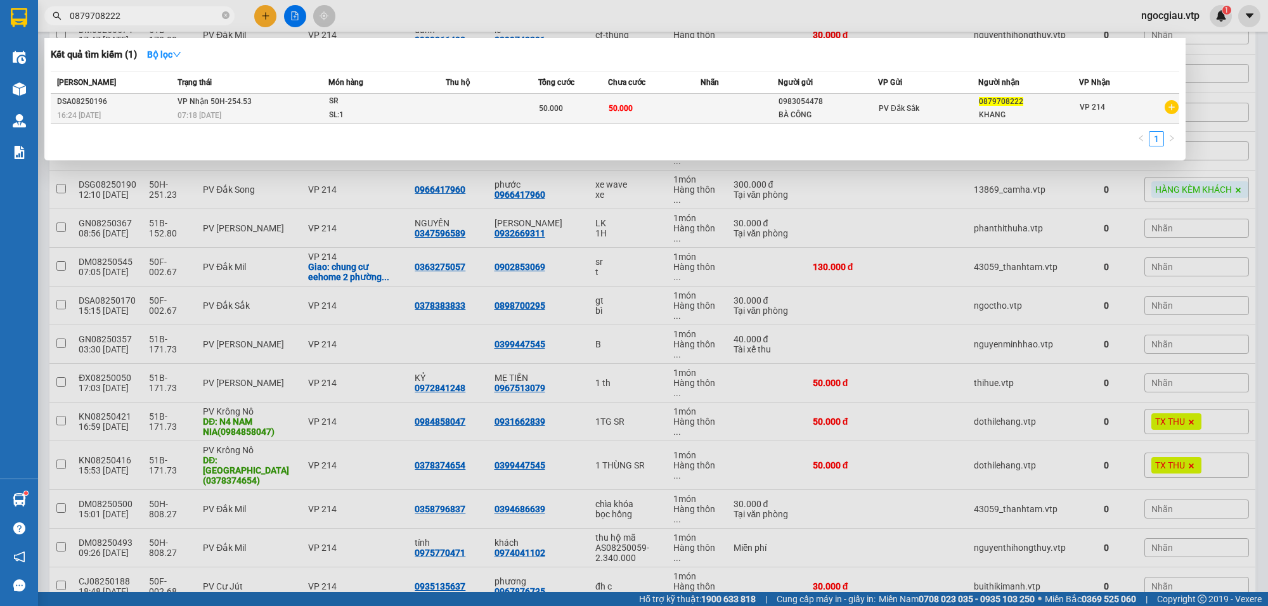
click at [472, 102] on td at bounding box center [492, 109] width 93 height 30
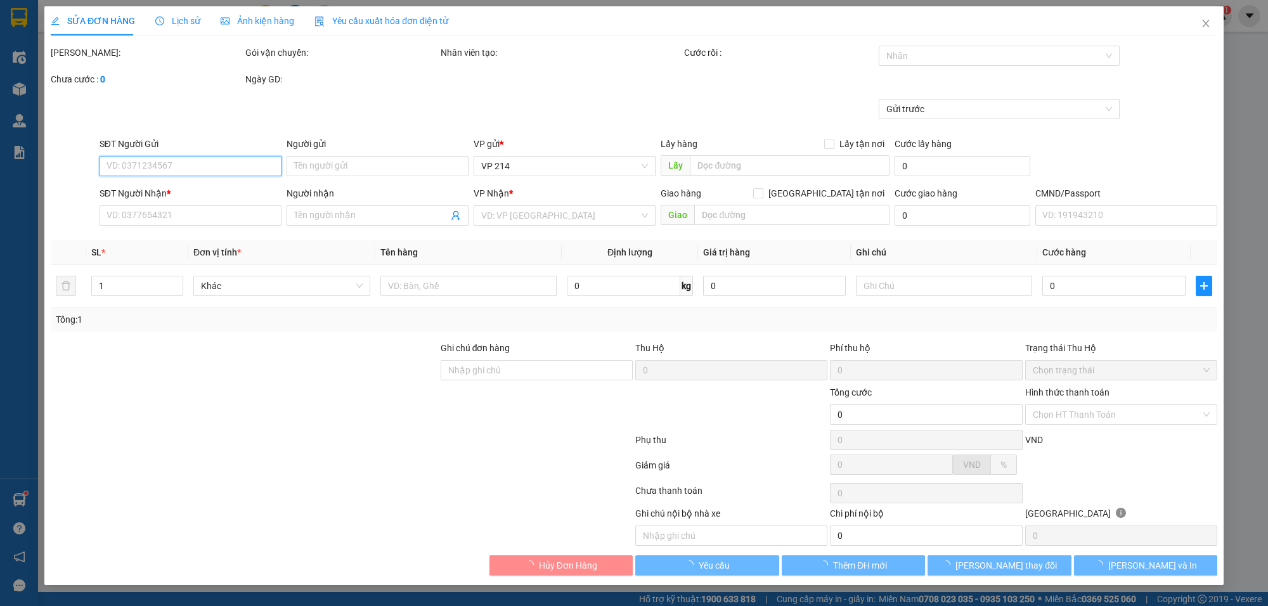
type input "0983054478"
type input "BÀ CÔNG"
type input "0879708222"
type input "KHANG"
type input "50.000"
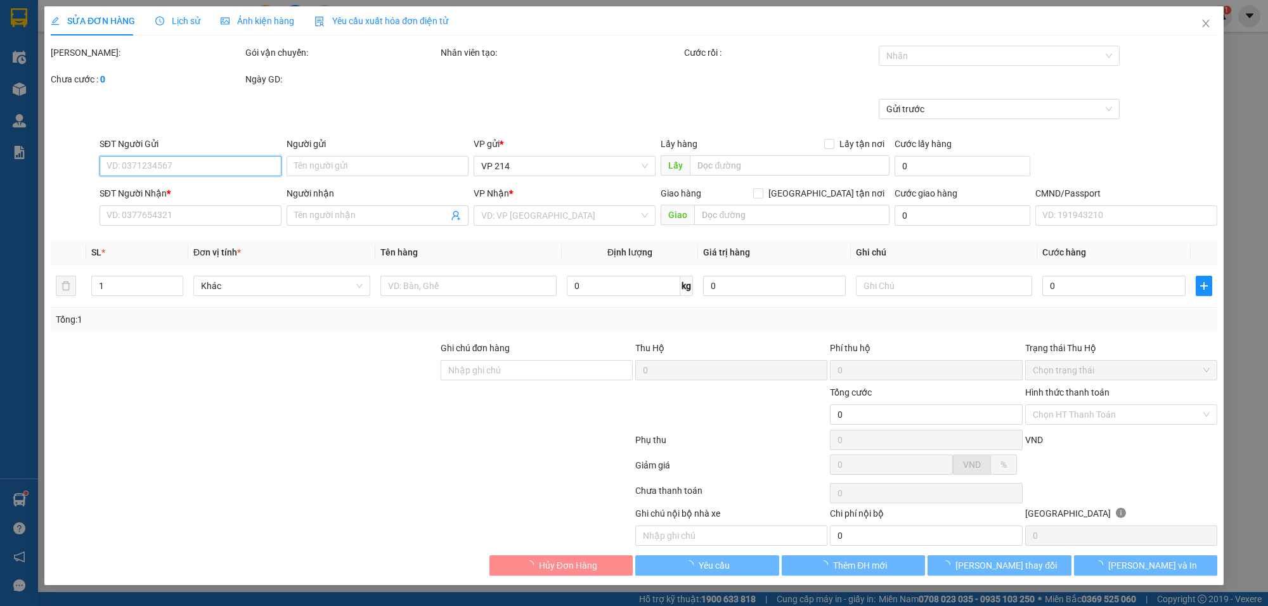
type input "50.000"
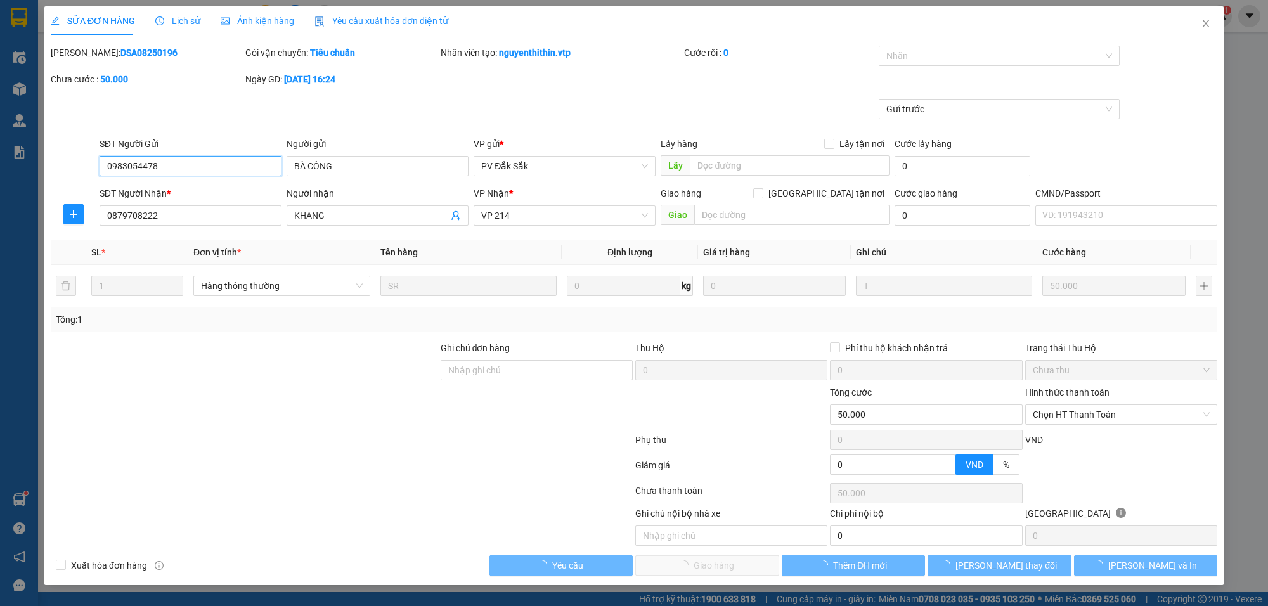
type input "2.500"
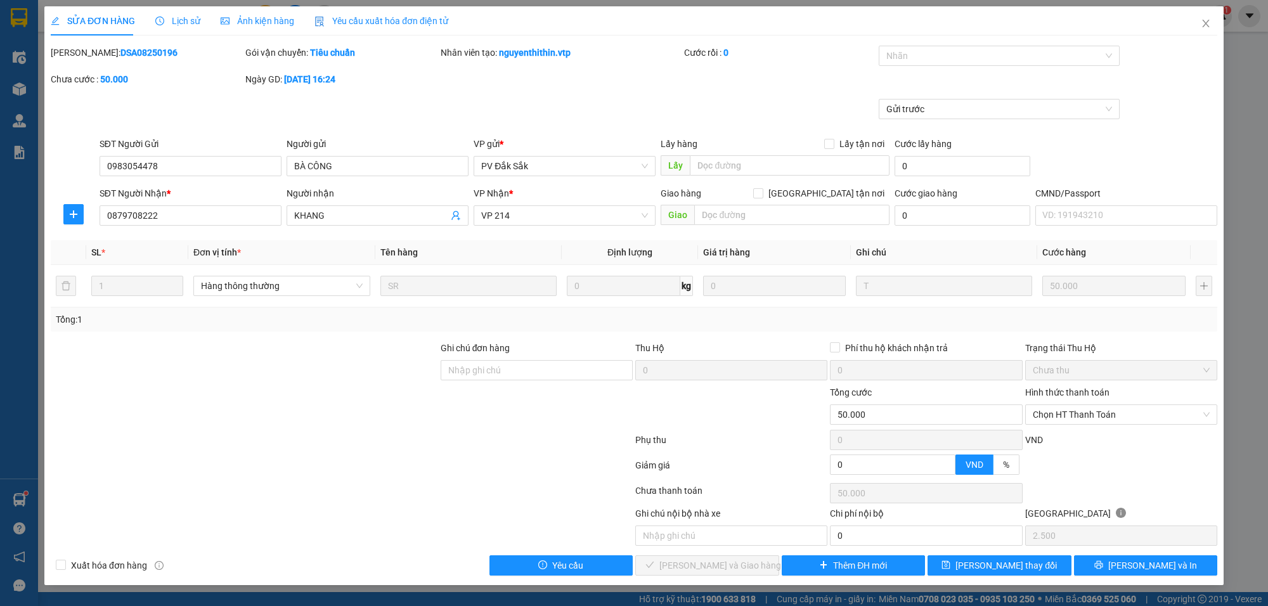
click at [1077, 404] on div "Hình thức thanh toán" at bounding box center [1121, 395] width 192 height 19
click at [1077, 411] on span "Chọn HT Thanh Toán" at bounding box center [1121, 414] width 177 height 19
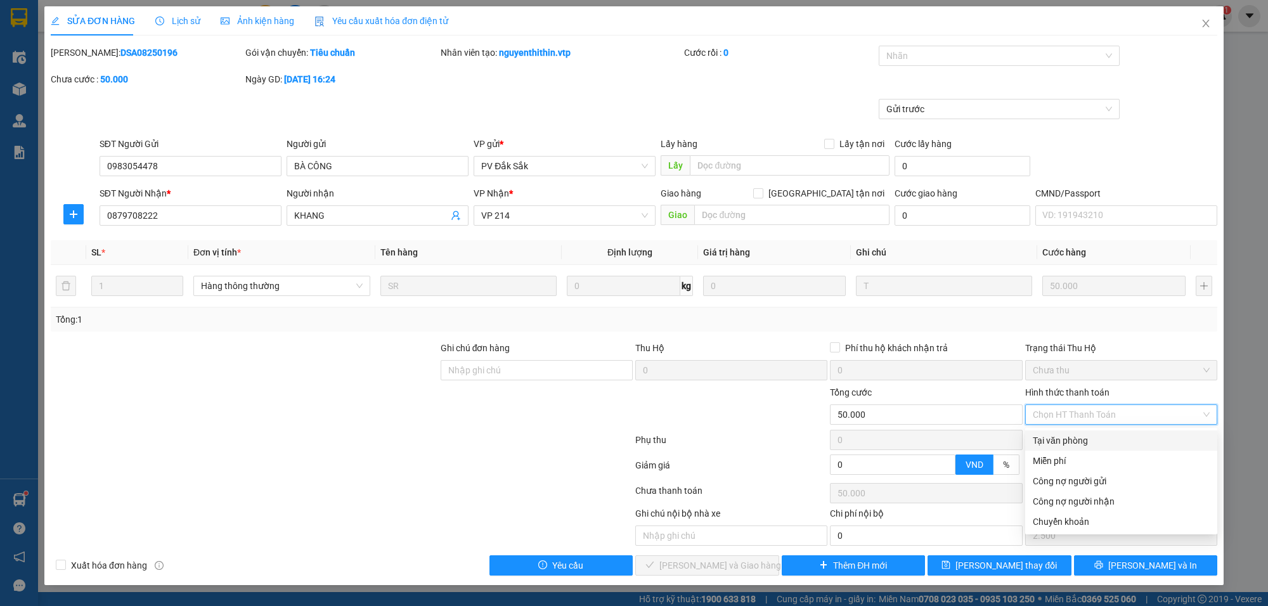
click at [1089, 436] on div "Tại văn phòng" at bounding box center [1121, 441] width 177 height 14
type input "0"
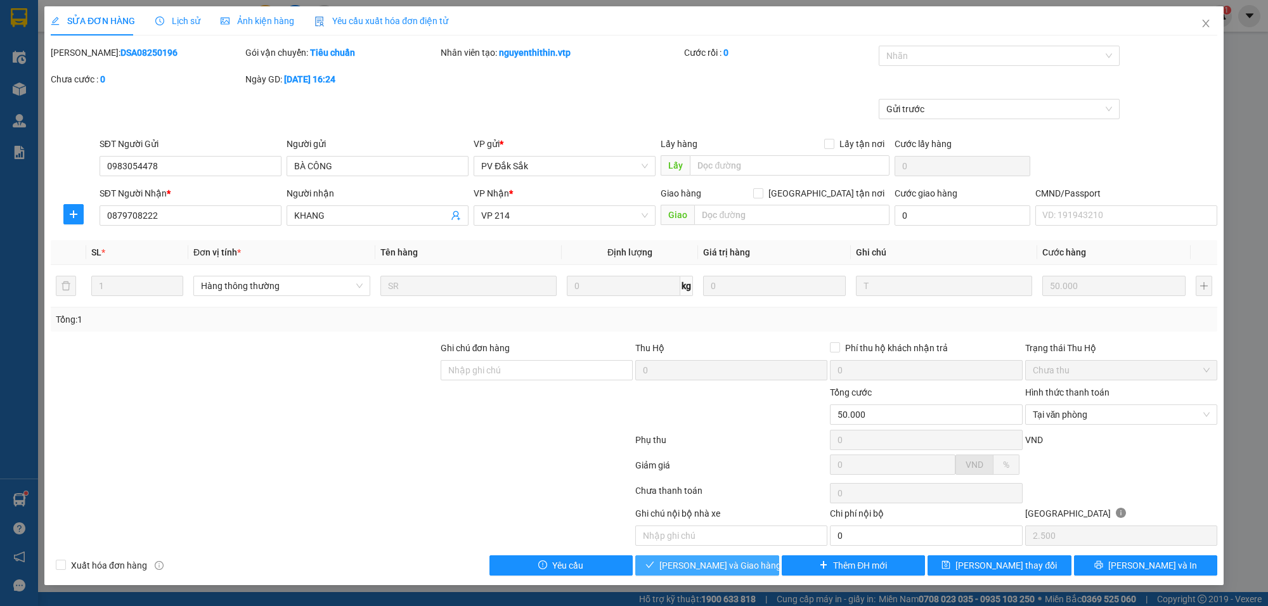
click at [740, 576] on button "[PERSON_NAME] và Giao hàng" at bounding box center [707, 565] width 144 height 20
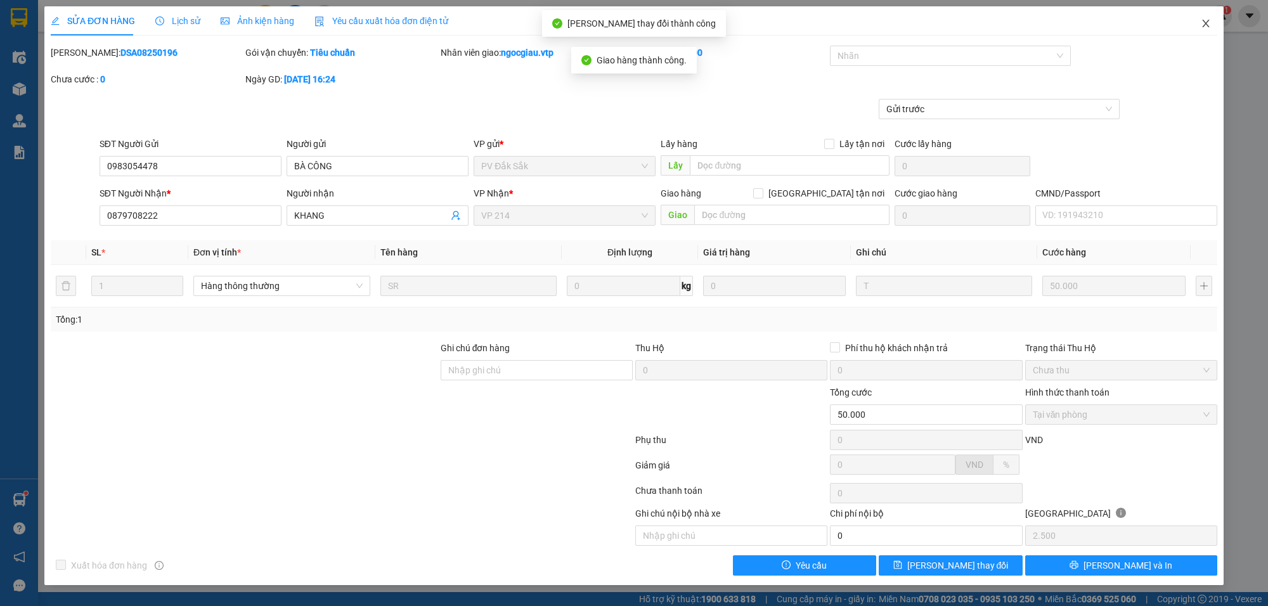
click at [1209, 22] on icon "close" at bounding box center [1206, 23] width 10 height 10
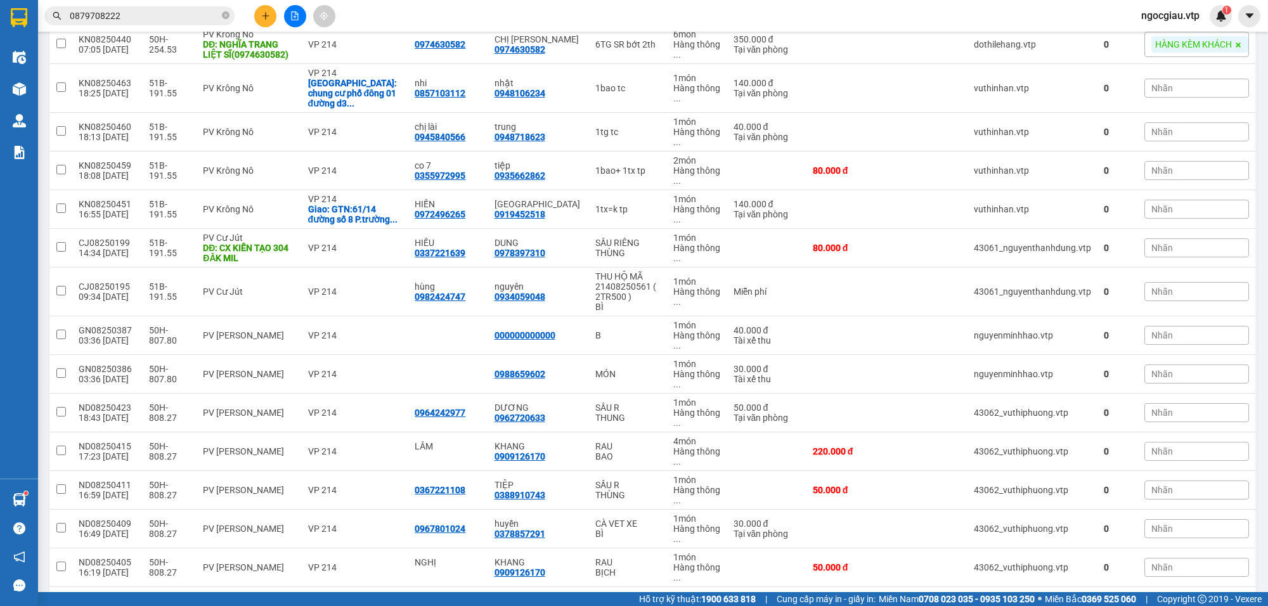
scroll to position [319, 0]
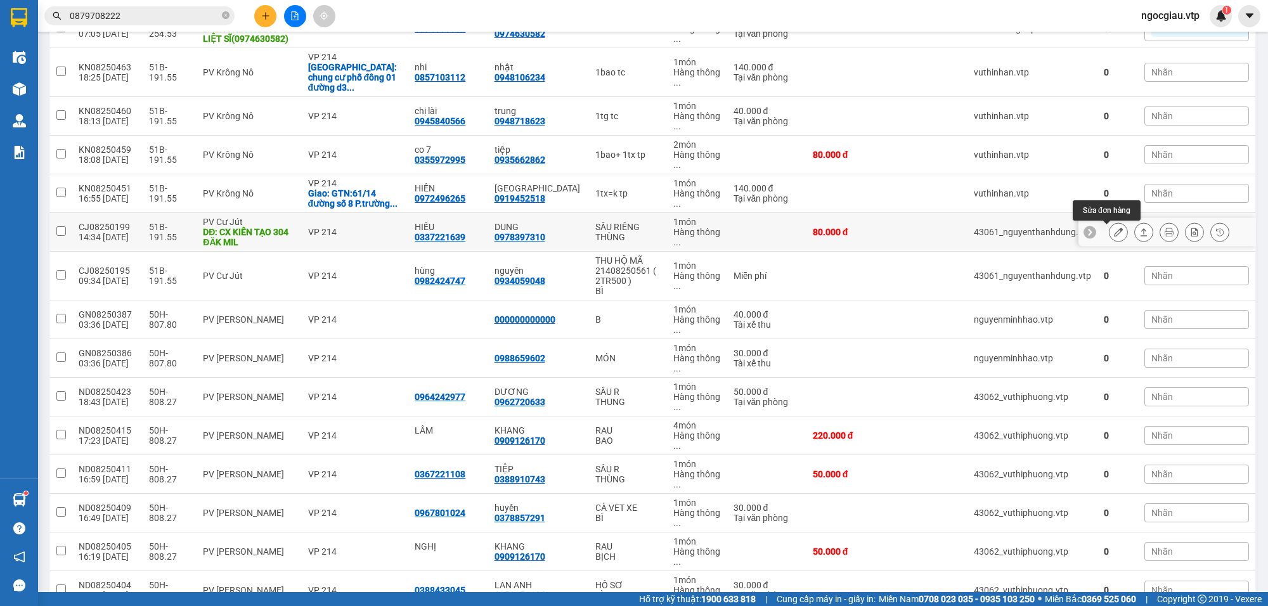
click at [1110, 227] on button at bounding box center [1119, 232] width 18 height 22
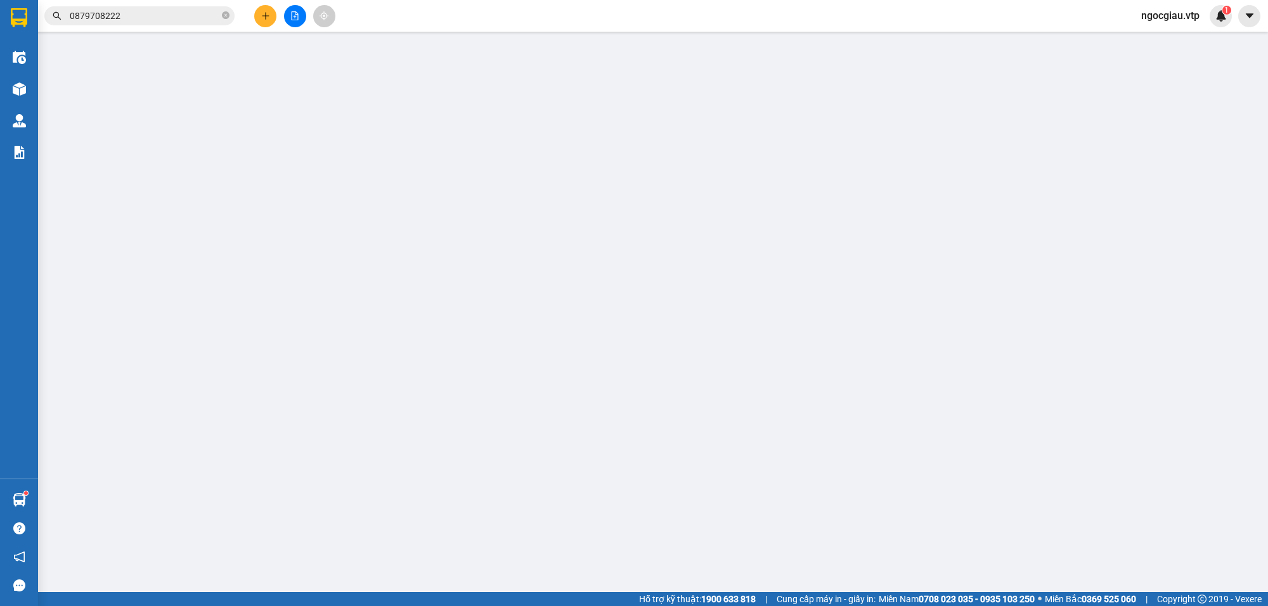
type input "4.000"
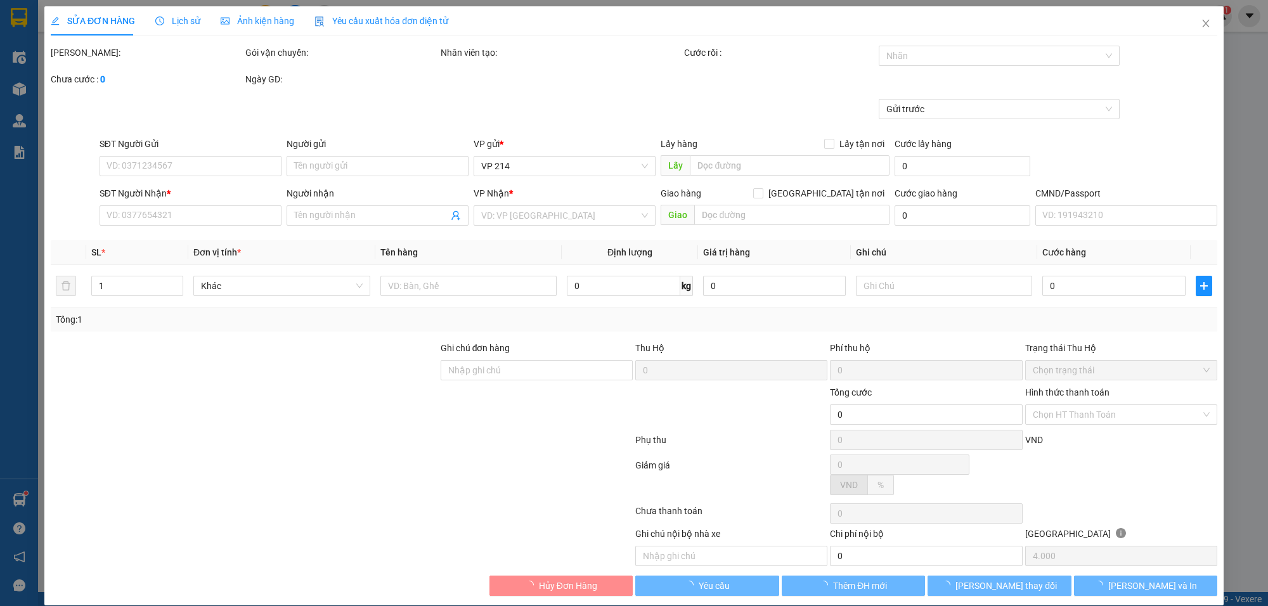
type input "0337221639"
type input "HIẾU"
type input "CX KIẾN TẠO 304 ĐĂK MIL"
type input "0978397310"
type input "DUNG"
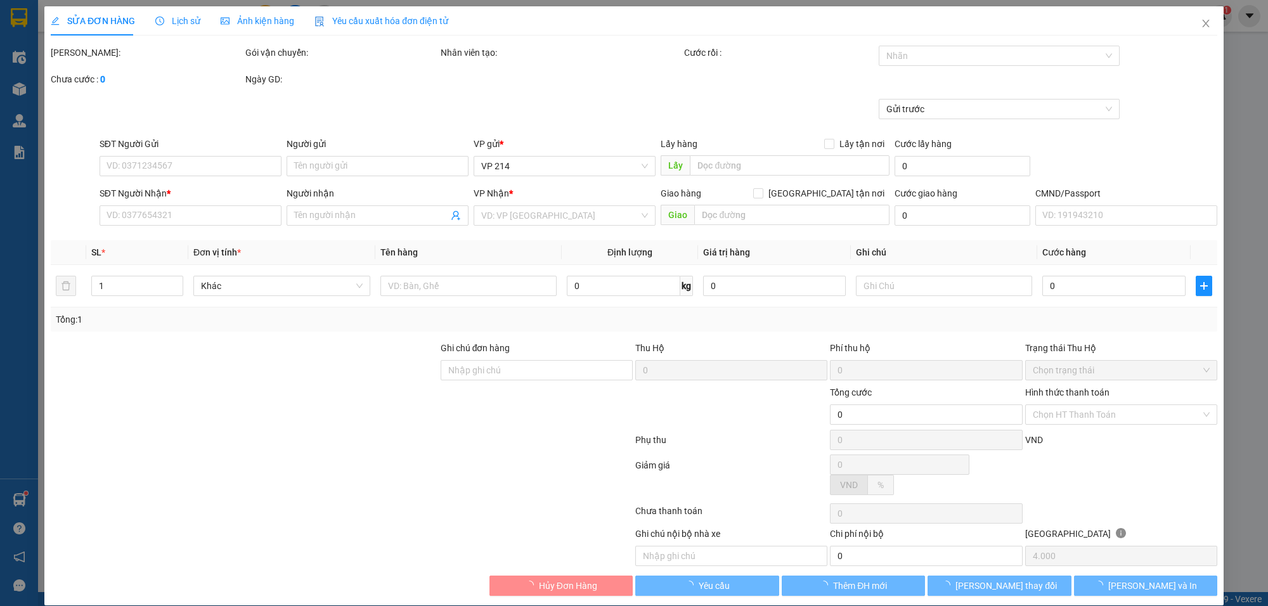
type input "80.000"
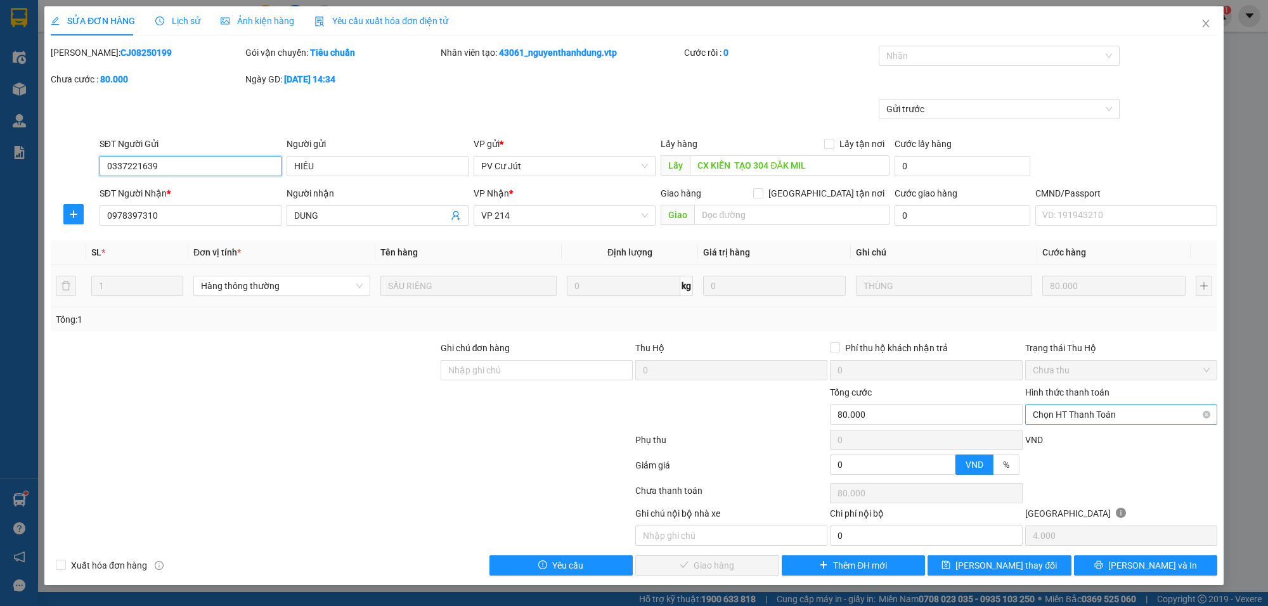
click at [1086, 412] on span "Chọn HT Thanh Toán" at bounding box center [1121, 414] width 177 height 19
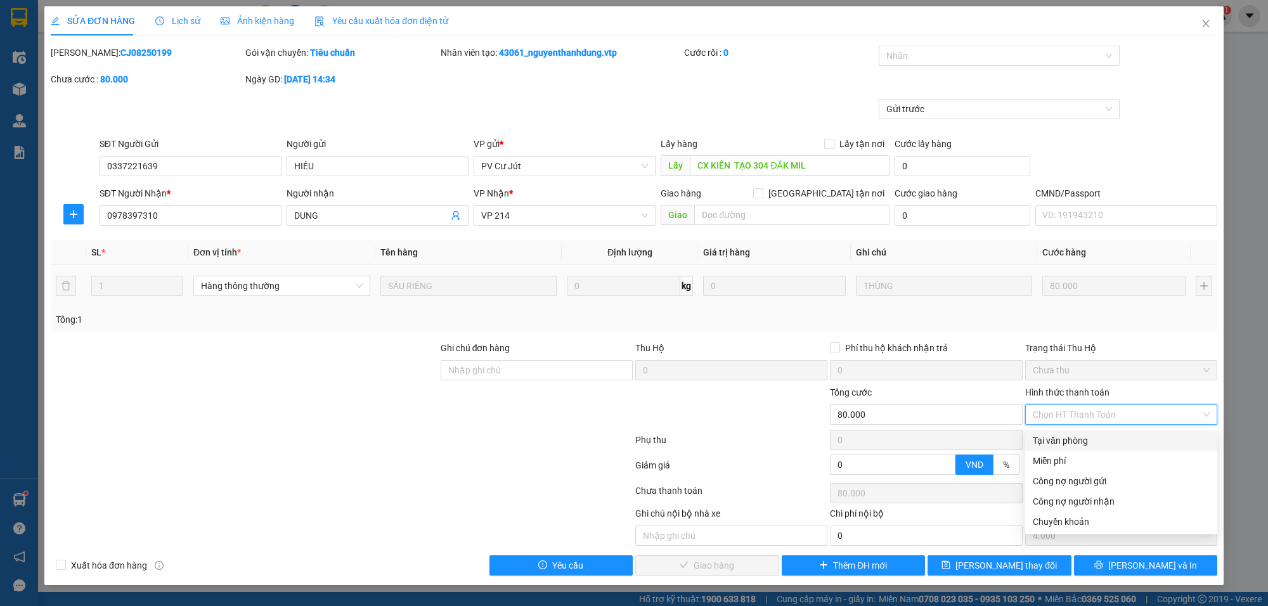
click at [1068, 436] on div "Tại văn phòng" at bounding box center [1121, 441] width 177 height 14
type input "0"
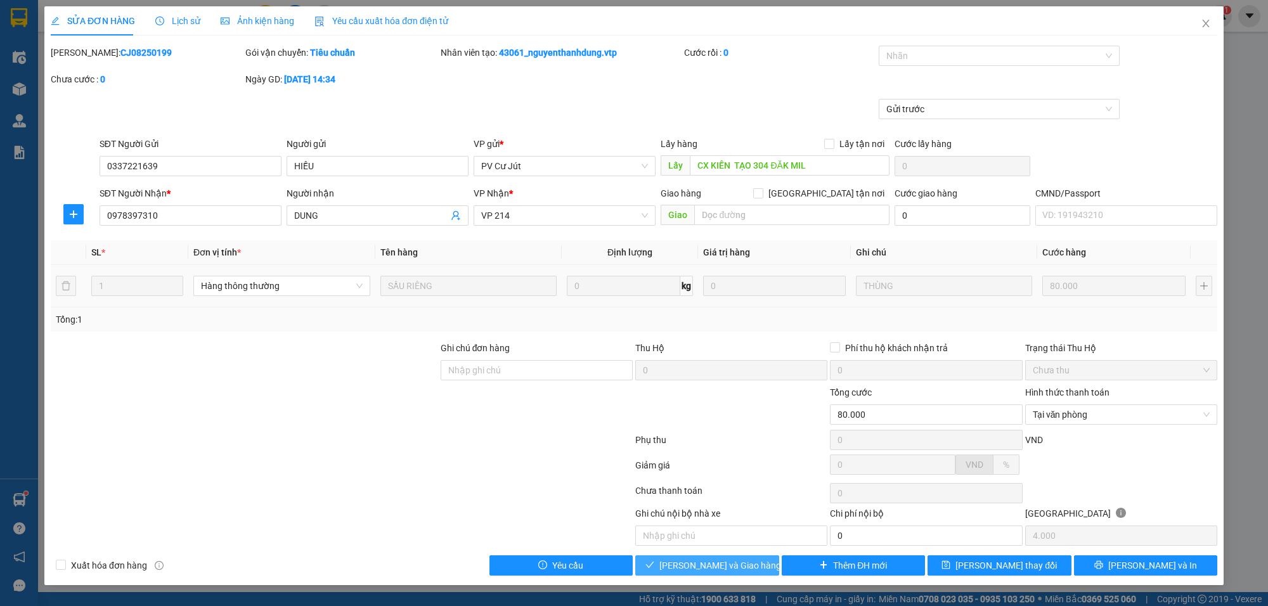
click at [737, 573] on span "[PERSON_NAME] và Giao hàng" at bounding box center [720, 566] width 122 height 14
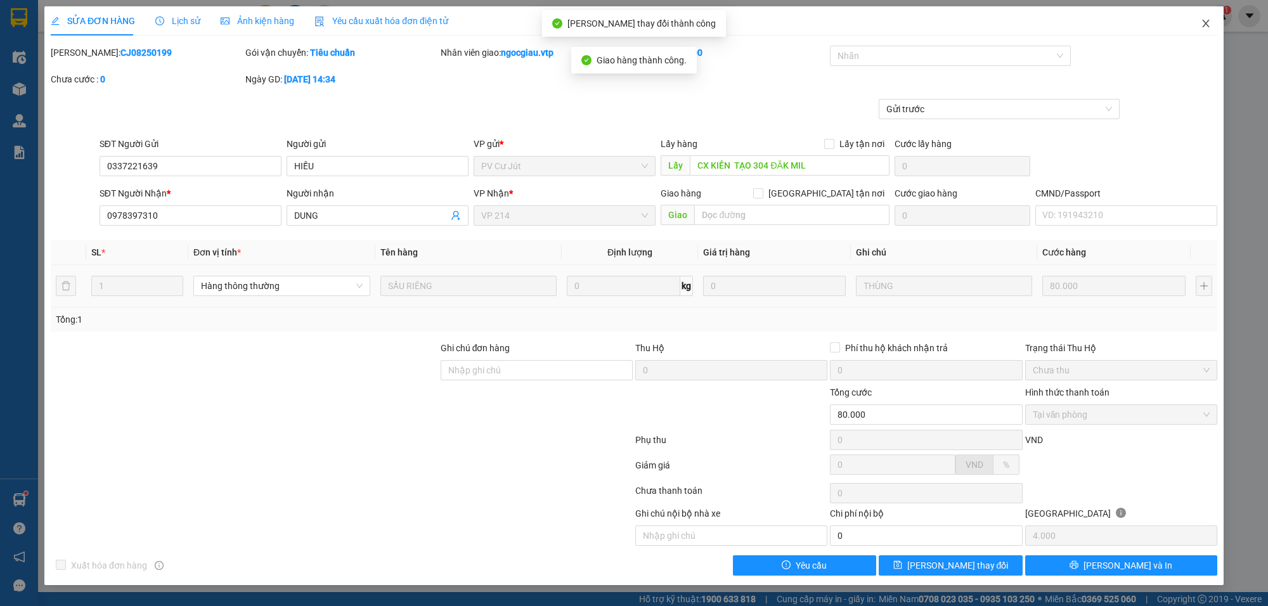
click at [1212, 23] on span "Close" at bounding box center [1206, 24] width 36 height 36
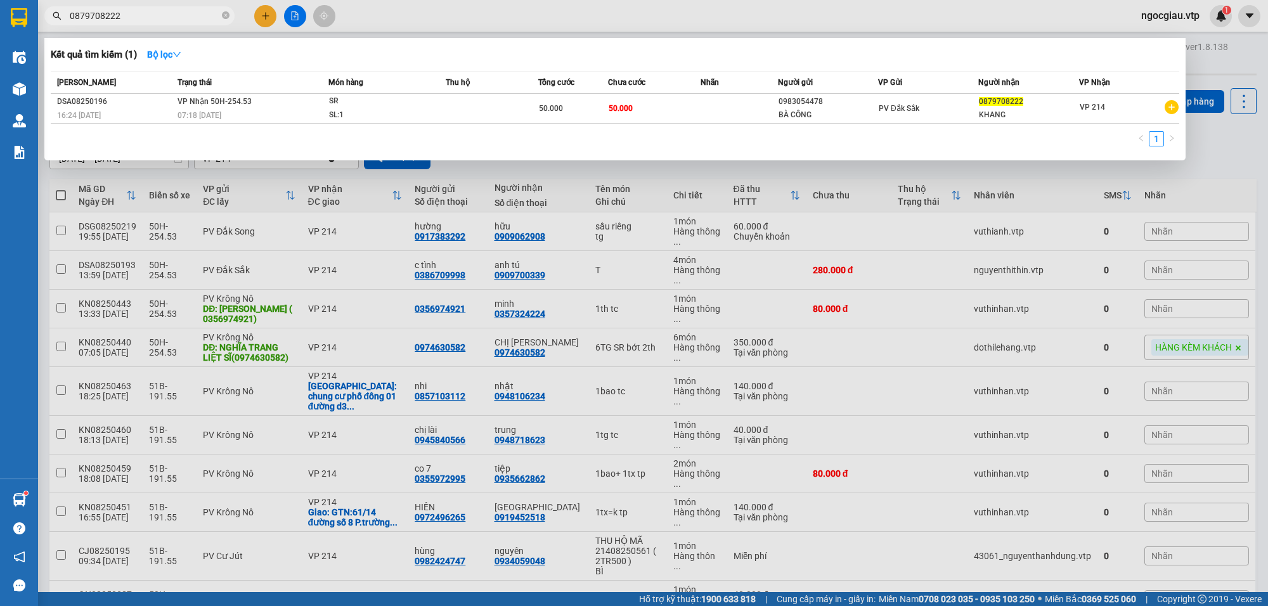
click at [147, 20] on input "0879708222" at bounding box center [145, 16] width 150 height 14
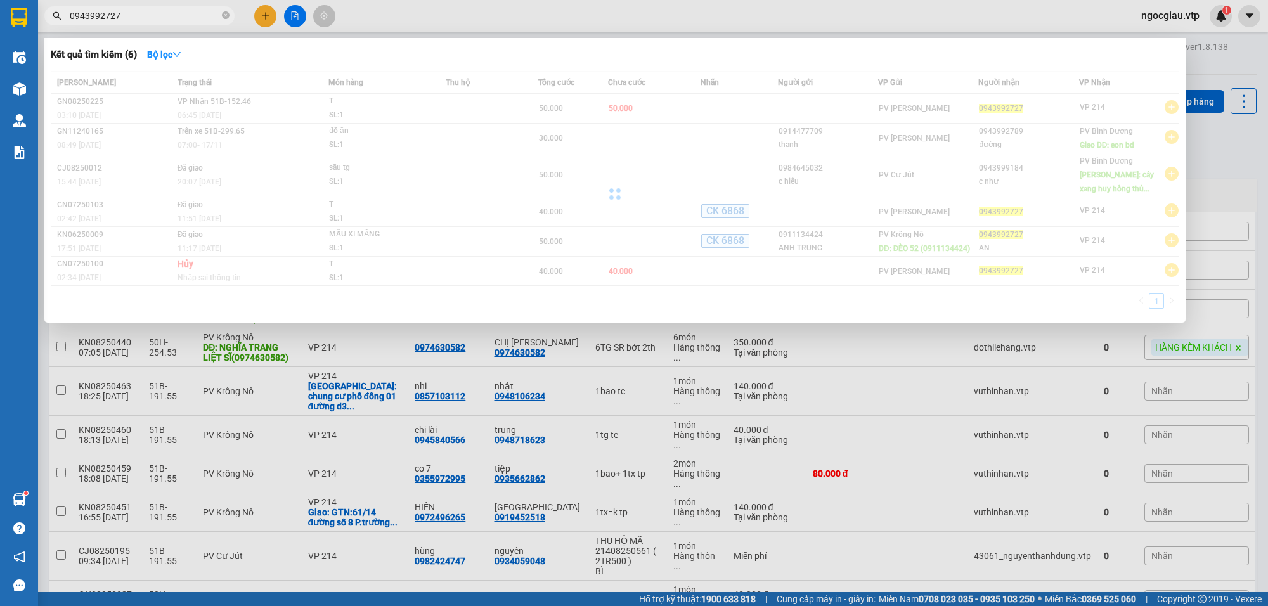
type input "0943992727"
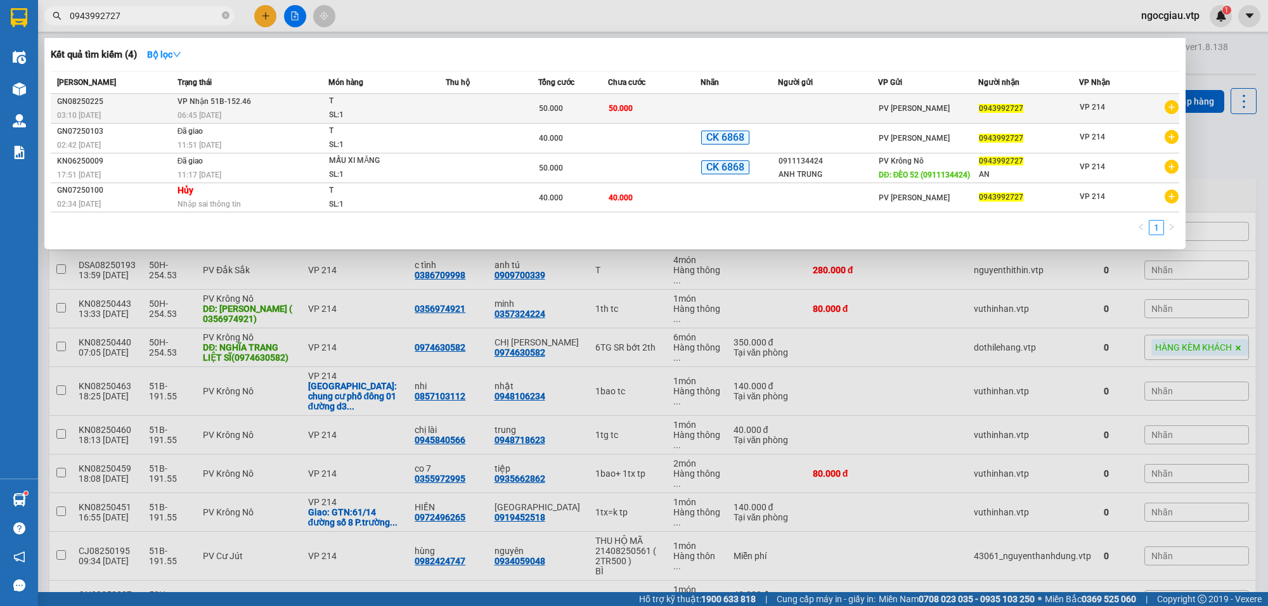
click at [687, 100] on td "50.000" at bounding box center [654, 109] width 93 height 30
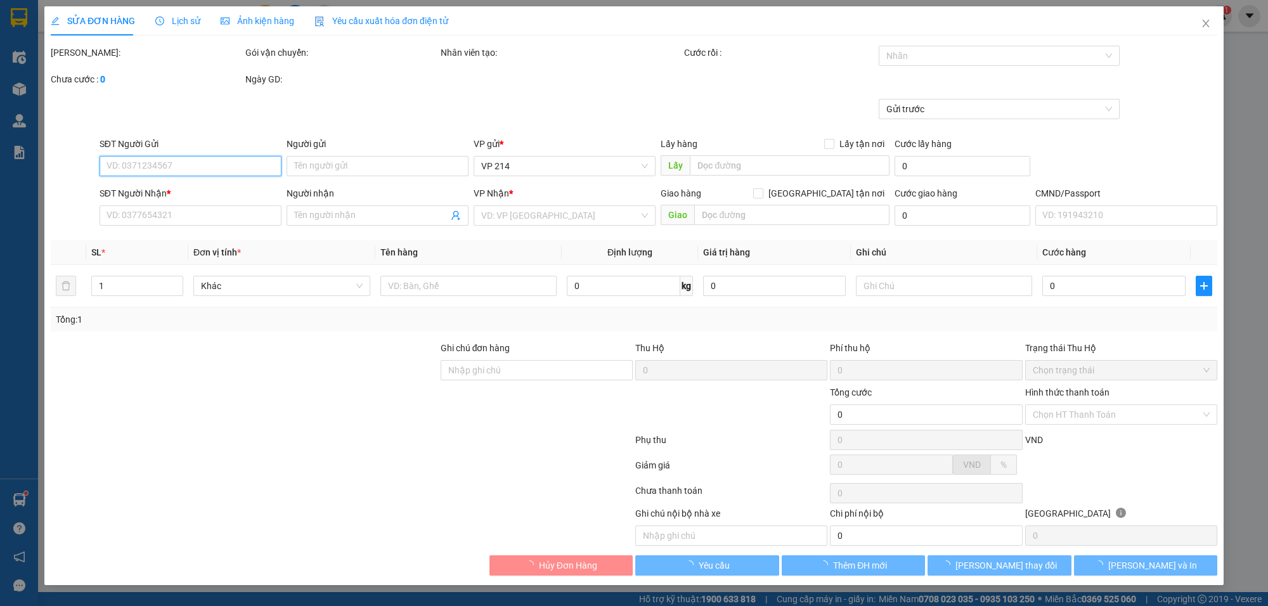
type input "0943992727"
type input "50.000"
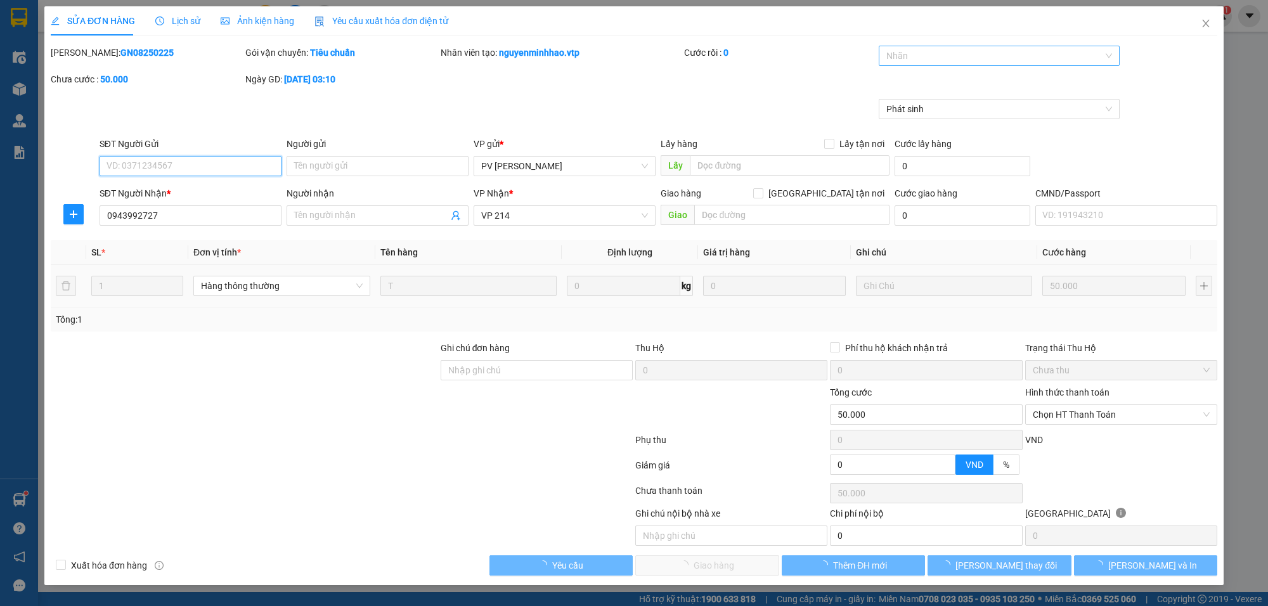
type input "10.000"
click at [921, 53] on div at bounding box center [993, 55] width 222 height 15
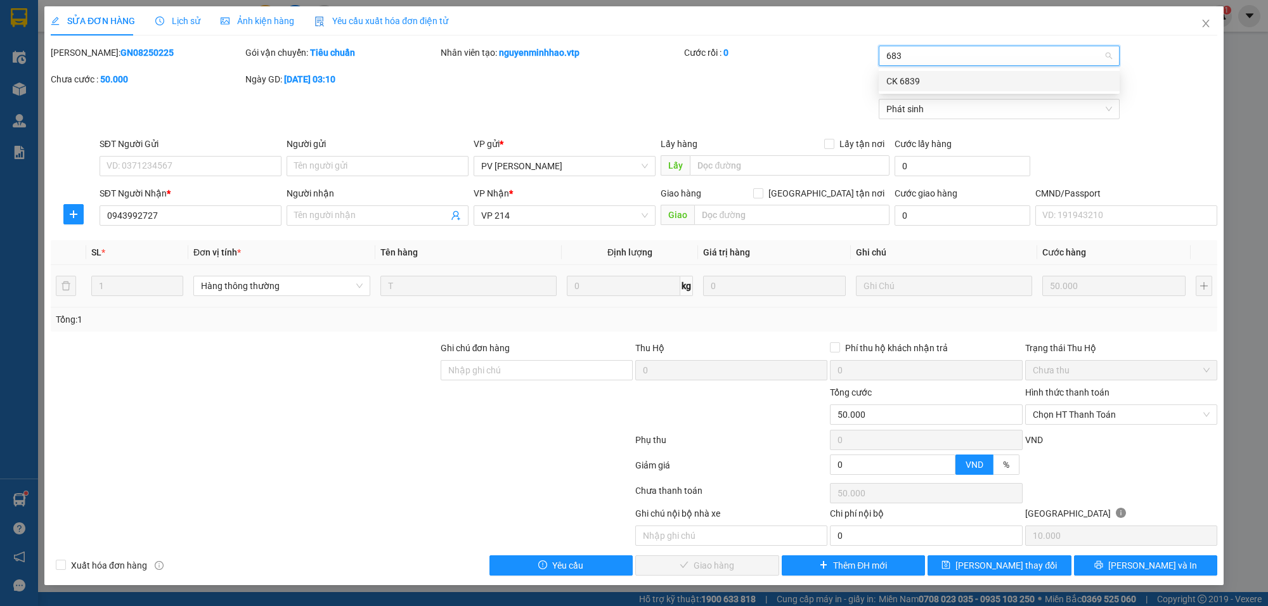
type input "6839"
click at [914, 83] on div "CK 6839" at bounding box center [999, 81] width 226 height 14
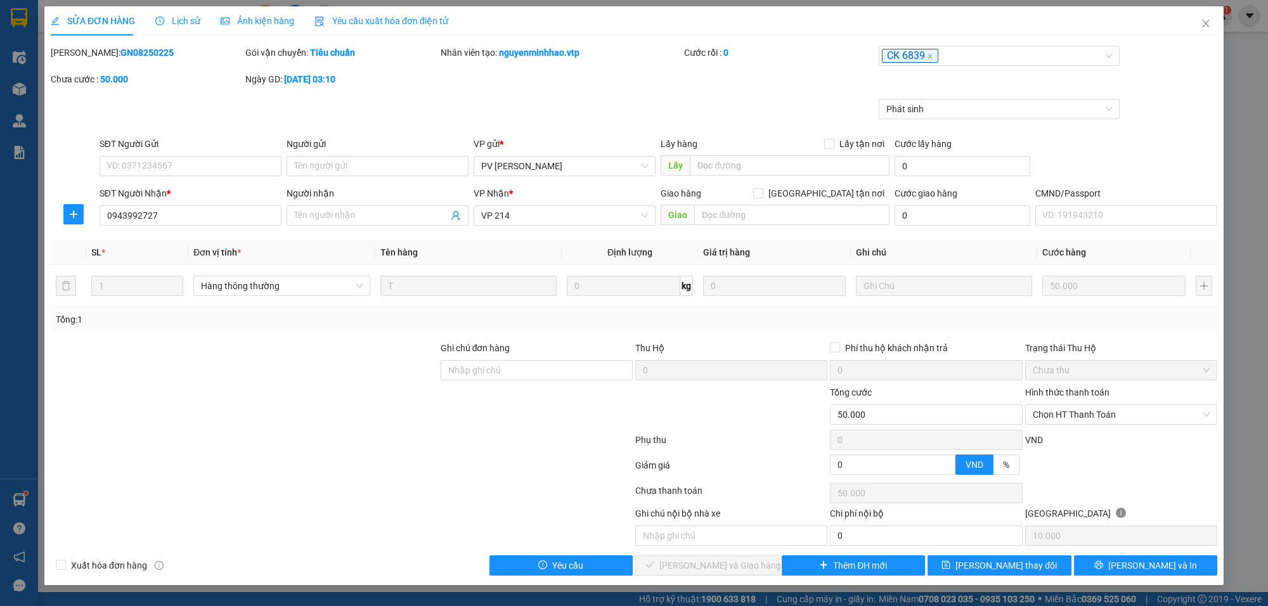
click at [1176, 137] on div "SĐT Người Gửi VD: 0371234567 Người gửi Tên người gửi VP gửi * PV [PERSON_NAME] …" at bounding box center [658, 159] width 1123 height 44
click at [1097, 417] on span "Chọn HT Thanh Toán" at bounding box center [1121, 414] width 177 height 19
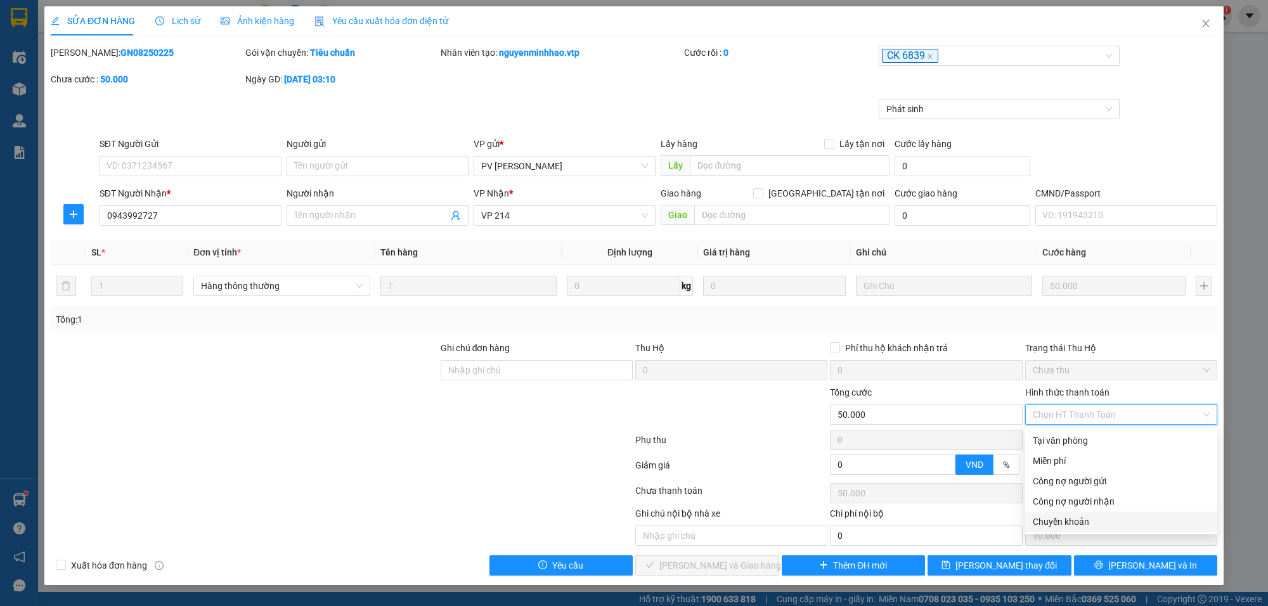
click at [1063, 519] on div "Chuyển khoản" at bounding box center [1121, 522] width 177 height 14
type input "0"
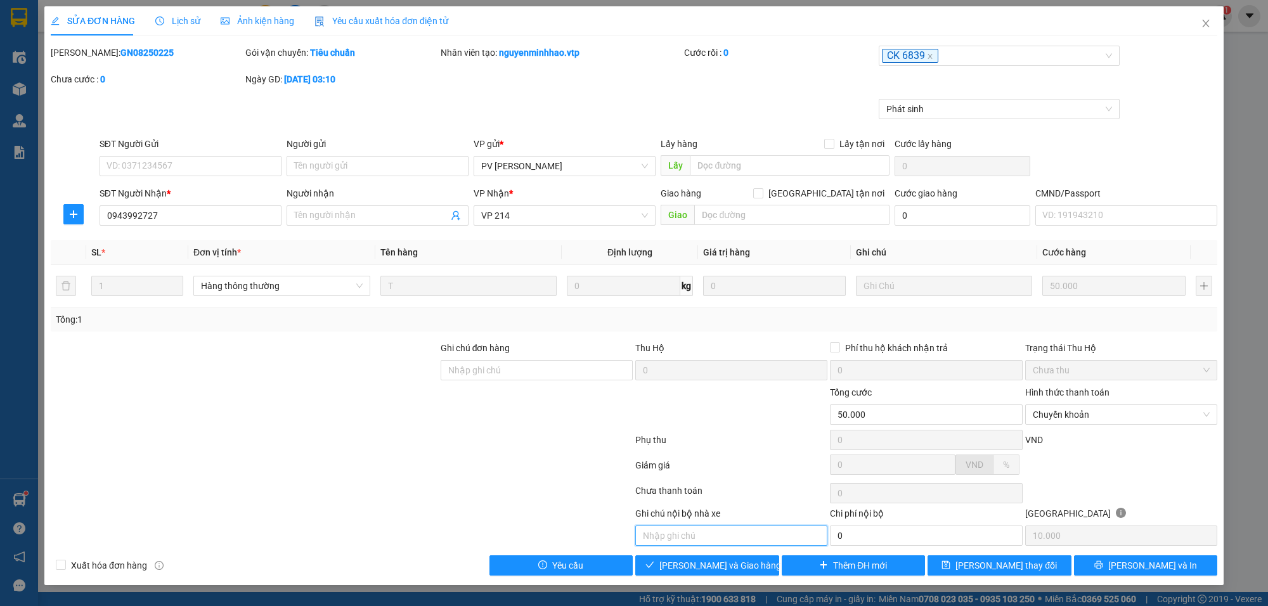
click at [677, 545] on input "text" at bounding box center [731, 536] width 192 height 20
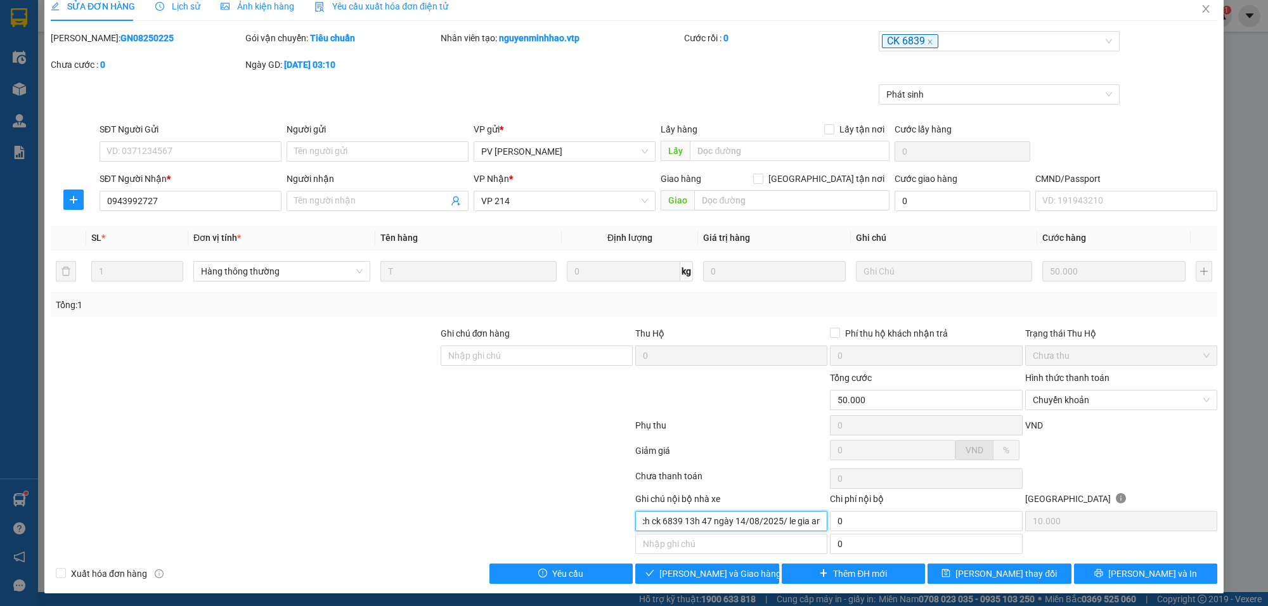
scroll to position [19, 0]
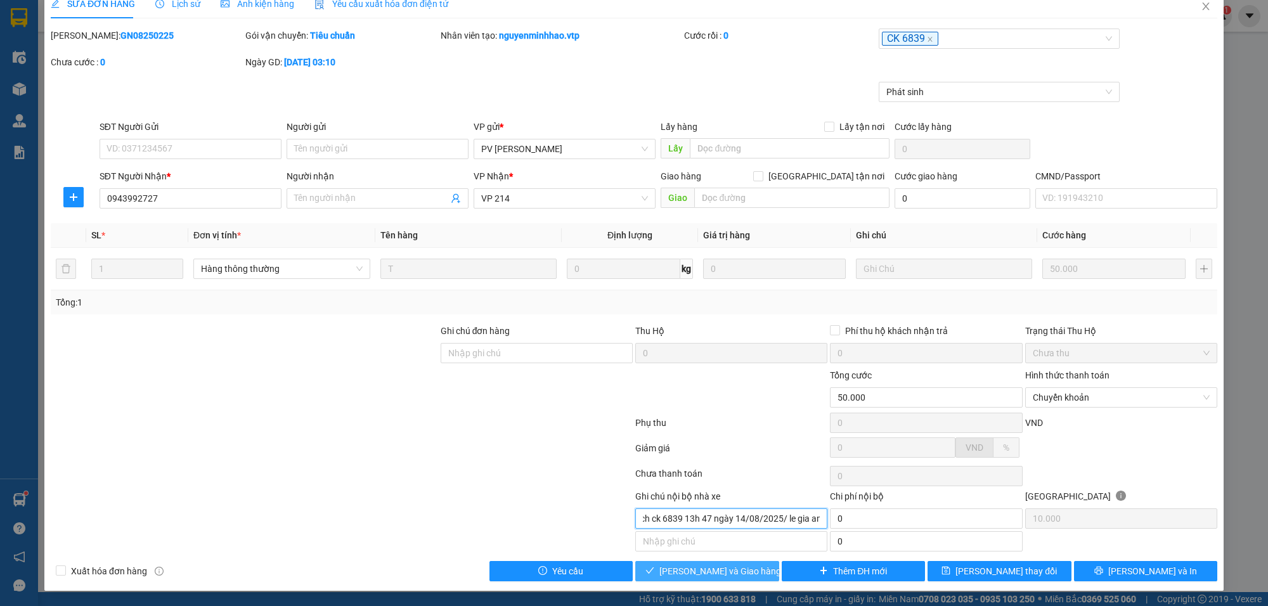
type input "khách ck 6839 13h 47 ngày 14/08/2025/ le gia an"
click at [685, 569] on span "[PERSON_NAME] và Giao hàng" at bounding box center [720, 571] width 122 height 14
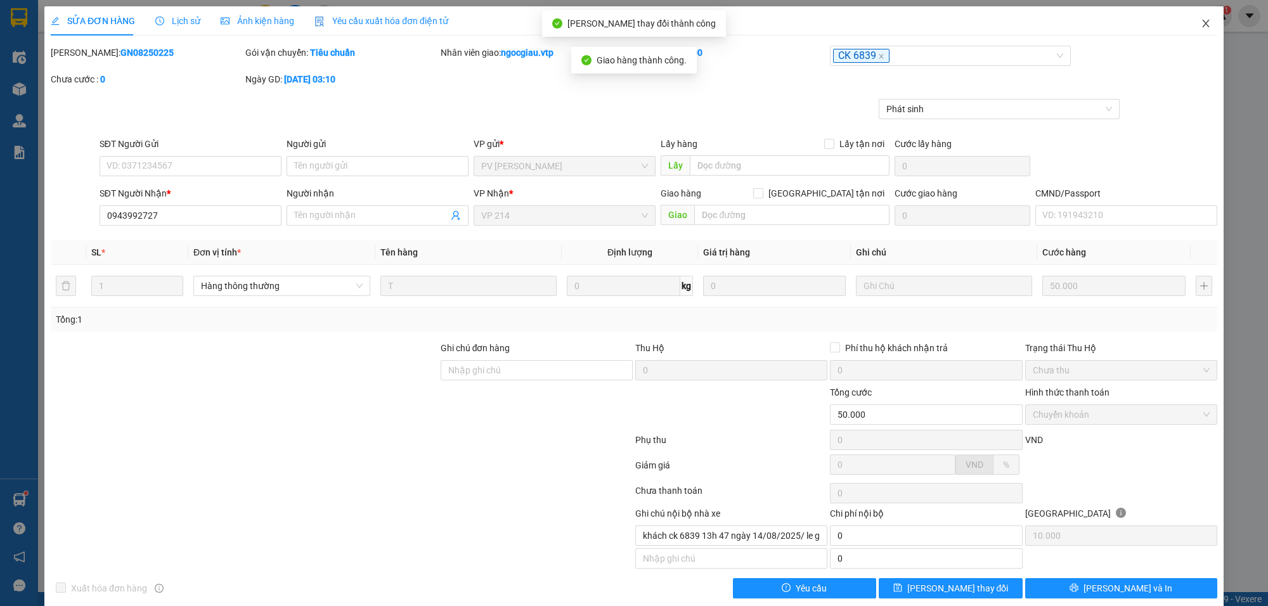
click at [1202, 23] on span "Close" at bounding box center [1206, 24] width 36 height 36
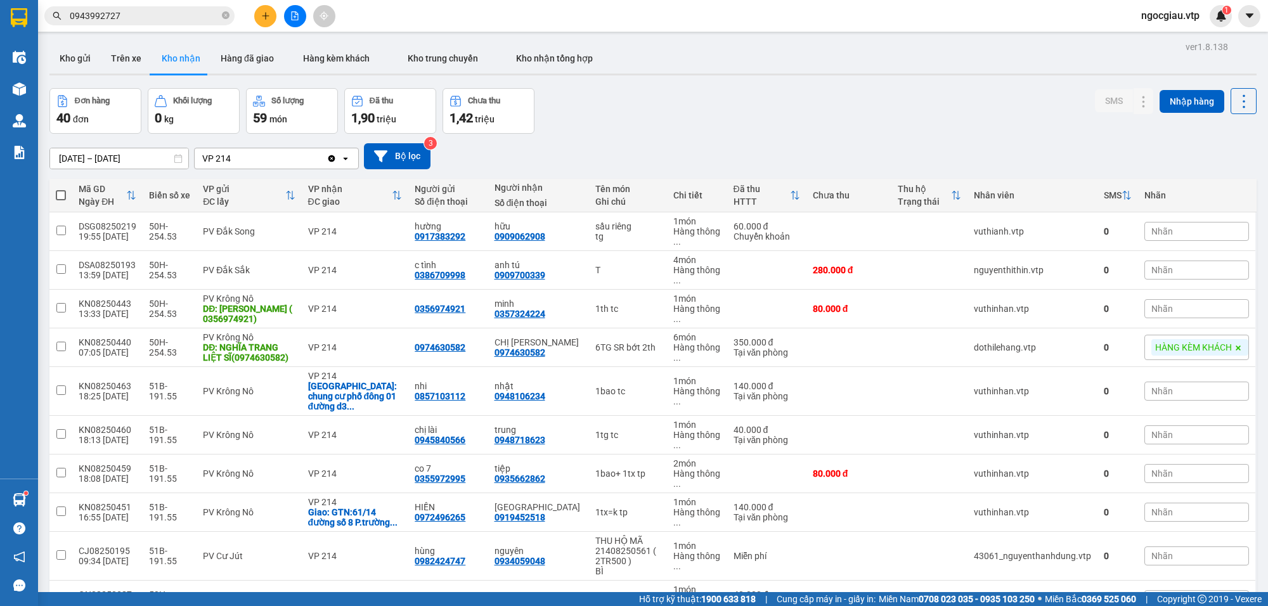
click at [132, 10] on input "0943992727" at bounding box center [145, 16] width 150 height 14
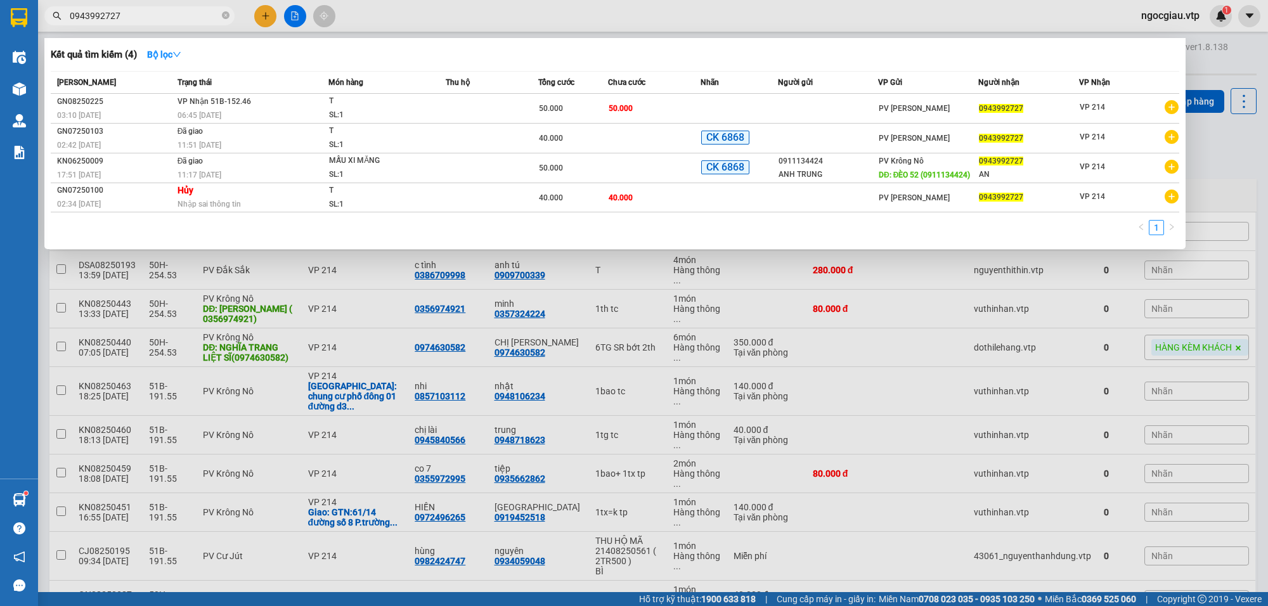
click at [132, 10] on input "0943992727" at bounding box center [145, 16] width 150 height 14
type input "0988659602"
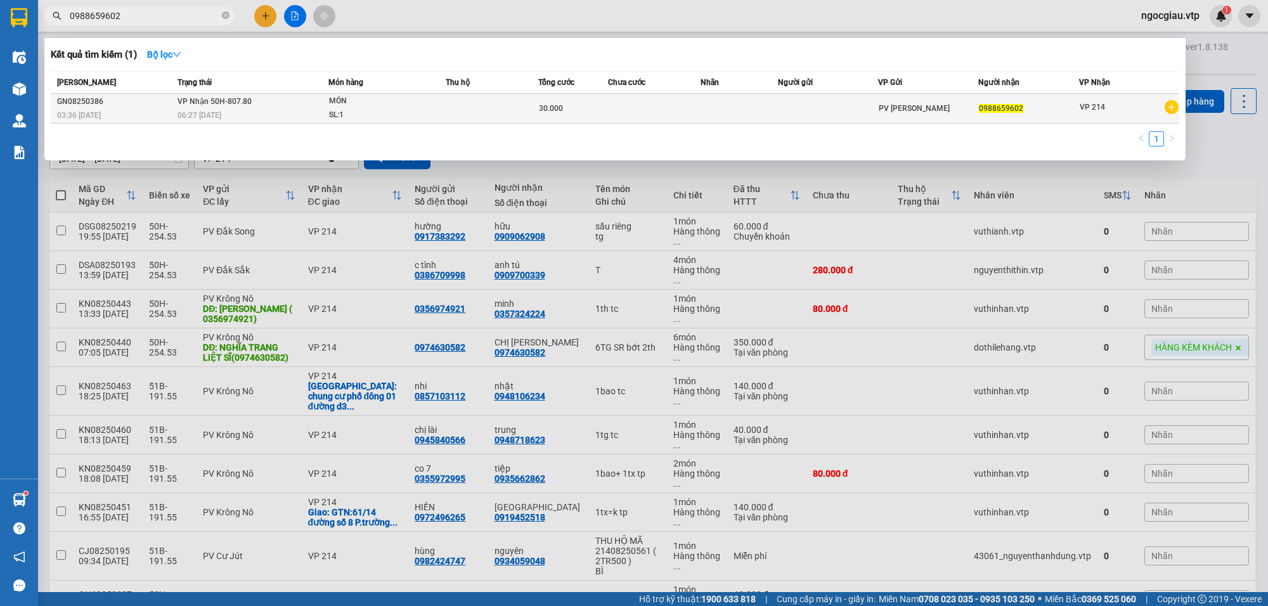
click at [486, 105] on td at bounding box center [492, 109] width 93 height 30
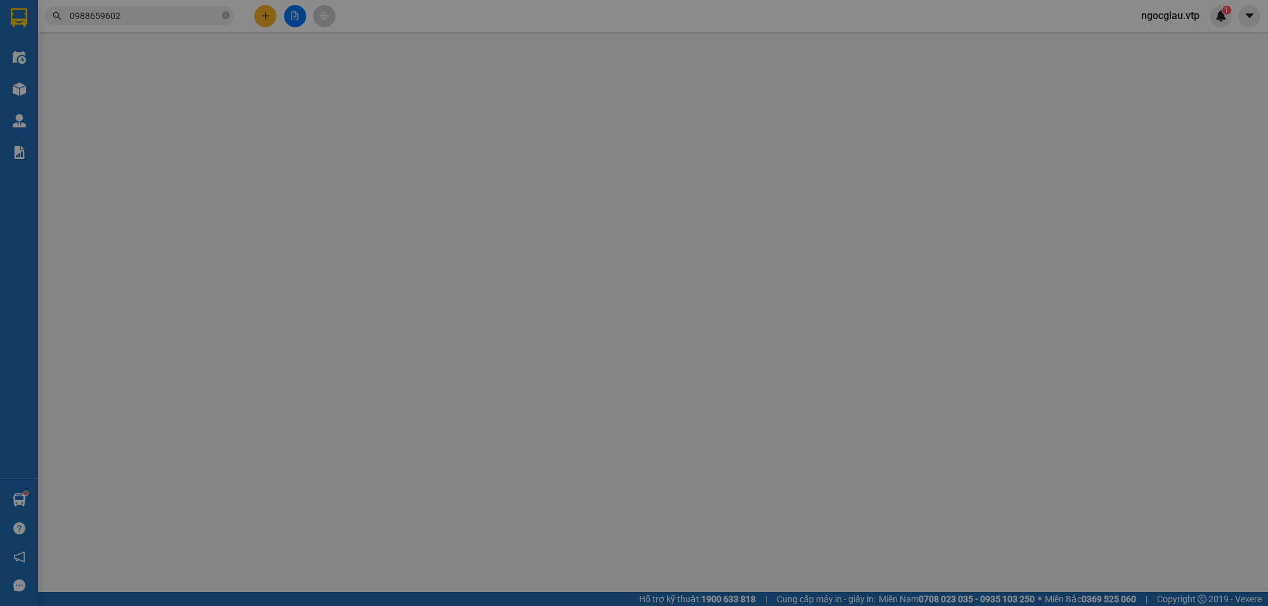
type input "6.000"
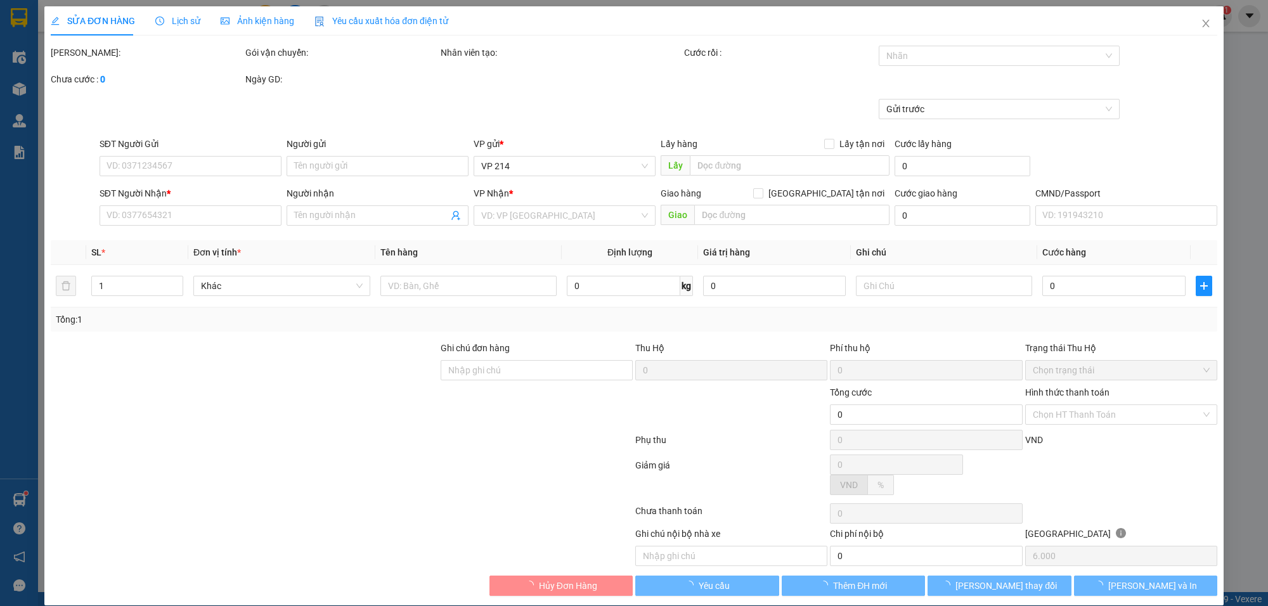
type input "0988659602"
type input "30.000"
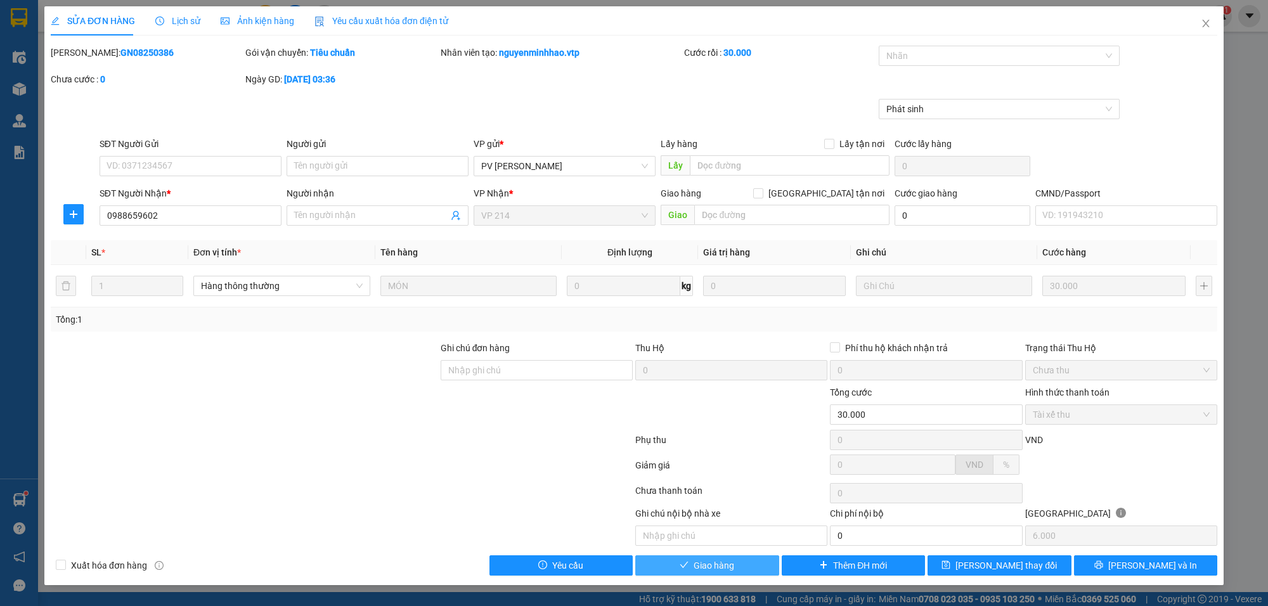
click at [727, 571] on span "Giao hàng" at bounding box center [714, 566] width 41 height 14
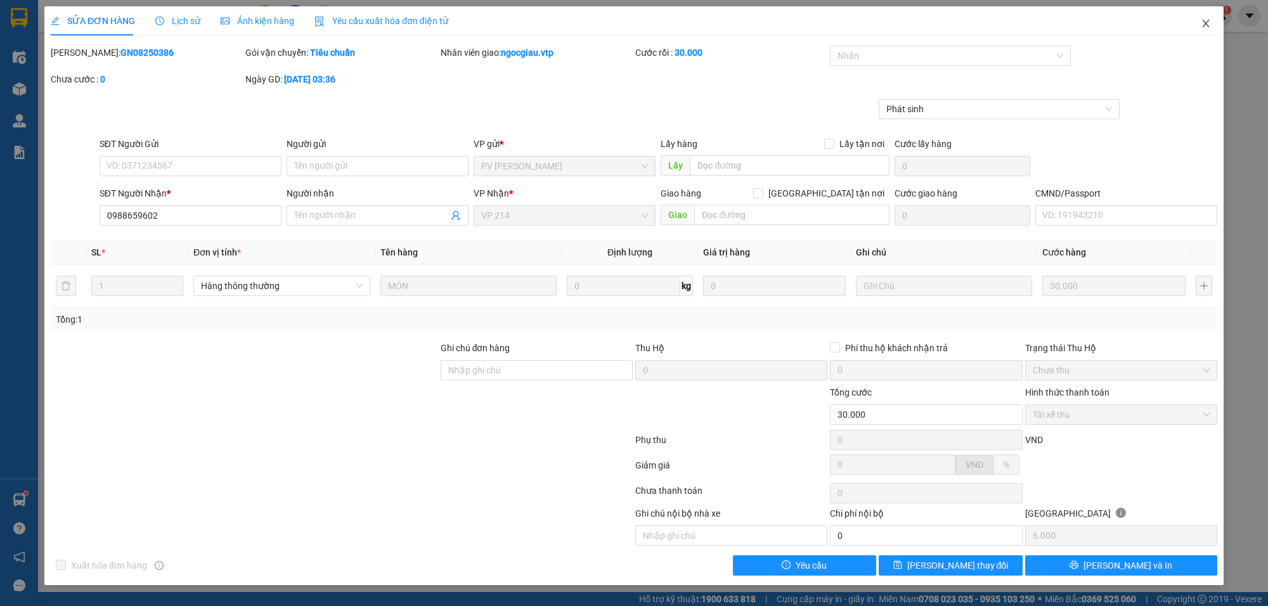
click at [1209, 22] on icon "close" at bounding box center [1206, 23] width 10 height 10
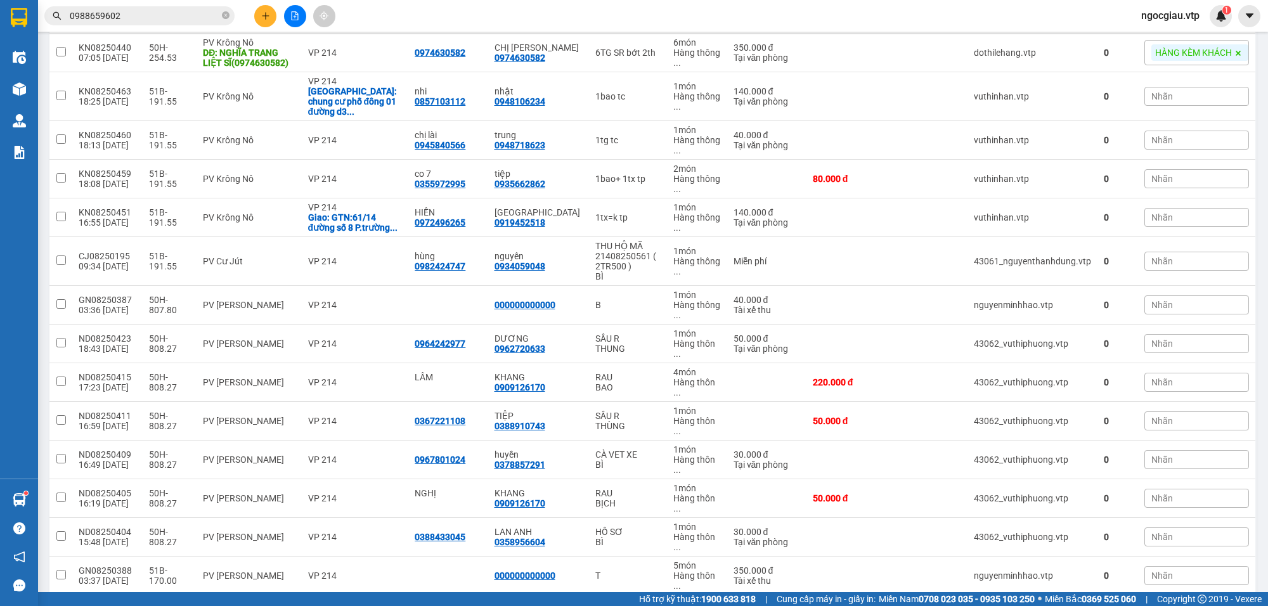
scroll to position [301, 0]
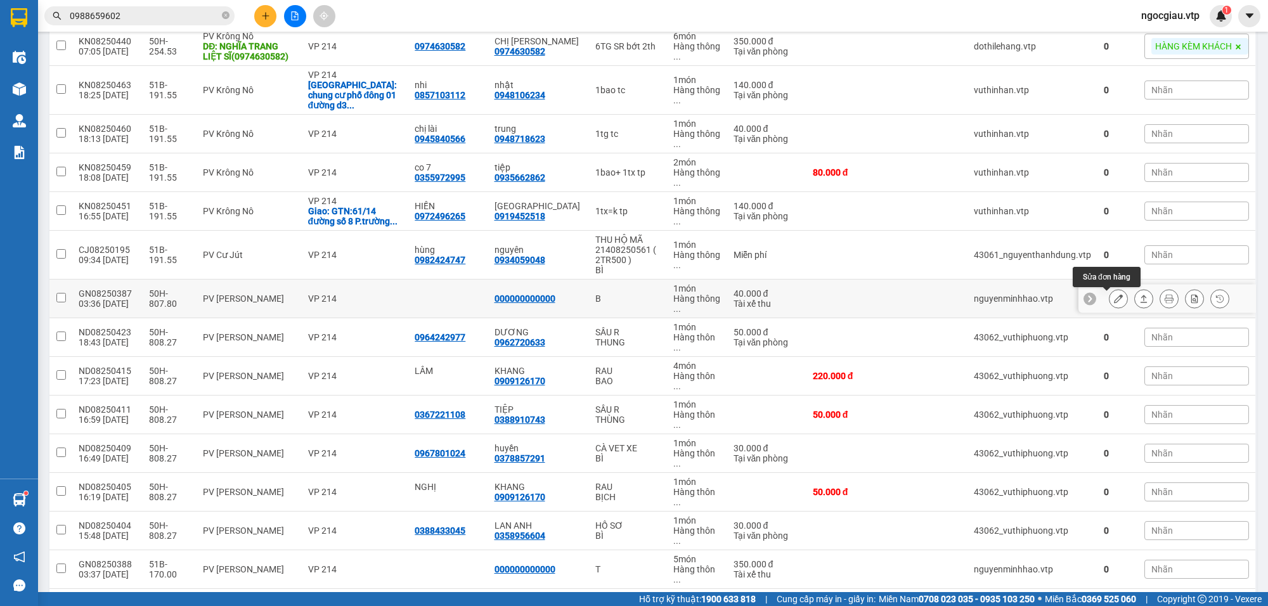
click at [1114, 298] on icon at bounding box center [1118, 298] width 9 height 9
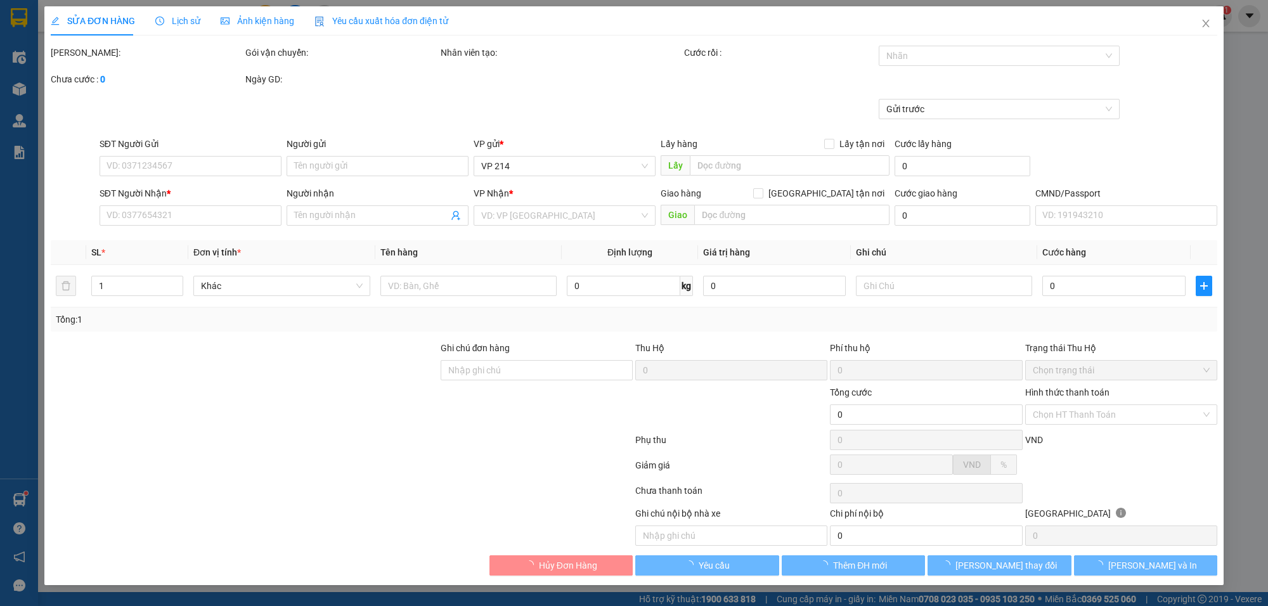
type input "000000000000"
type input "40.000"
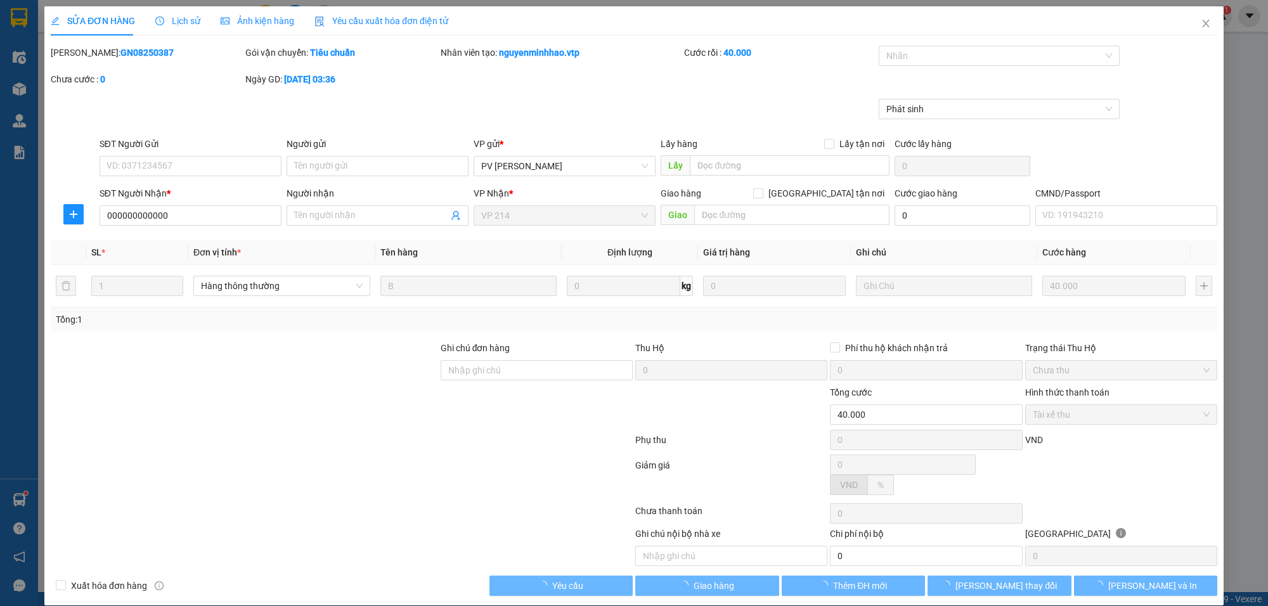
type input "8.000"
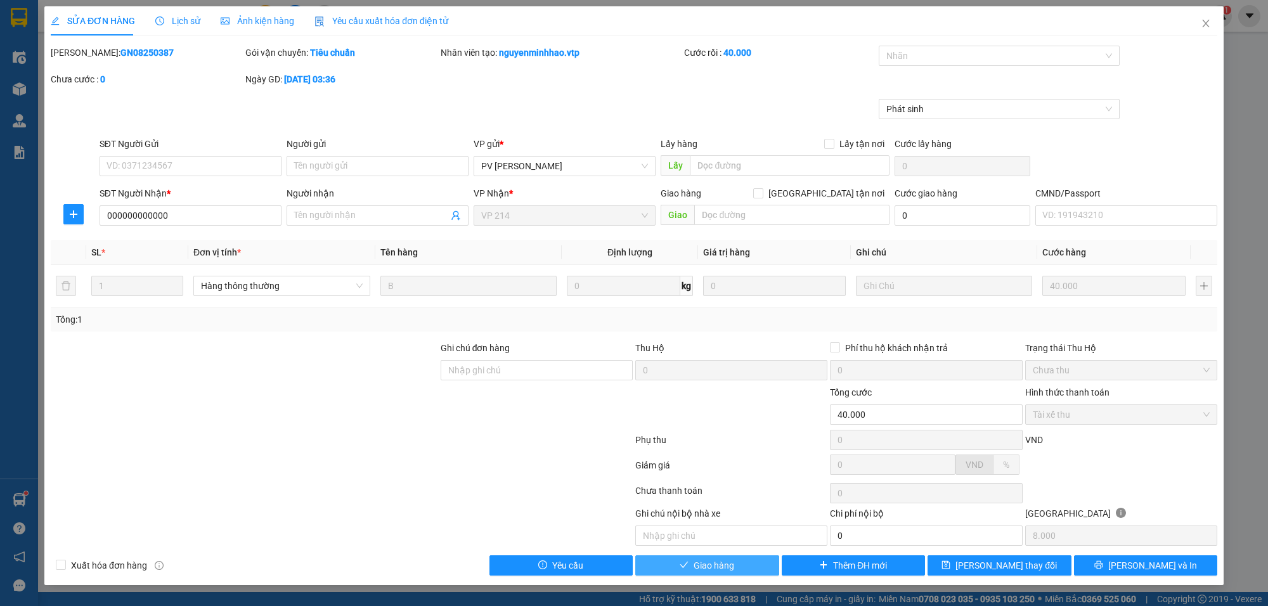
click at [724, 573] on span "Giao hàng" at bounding box center [714, 566] width 41 height 14
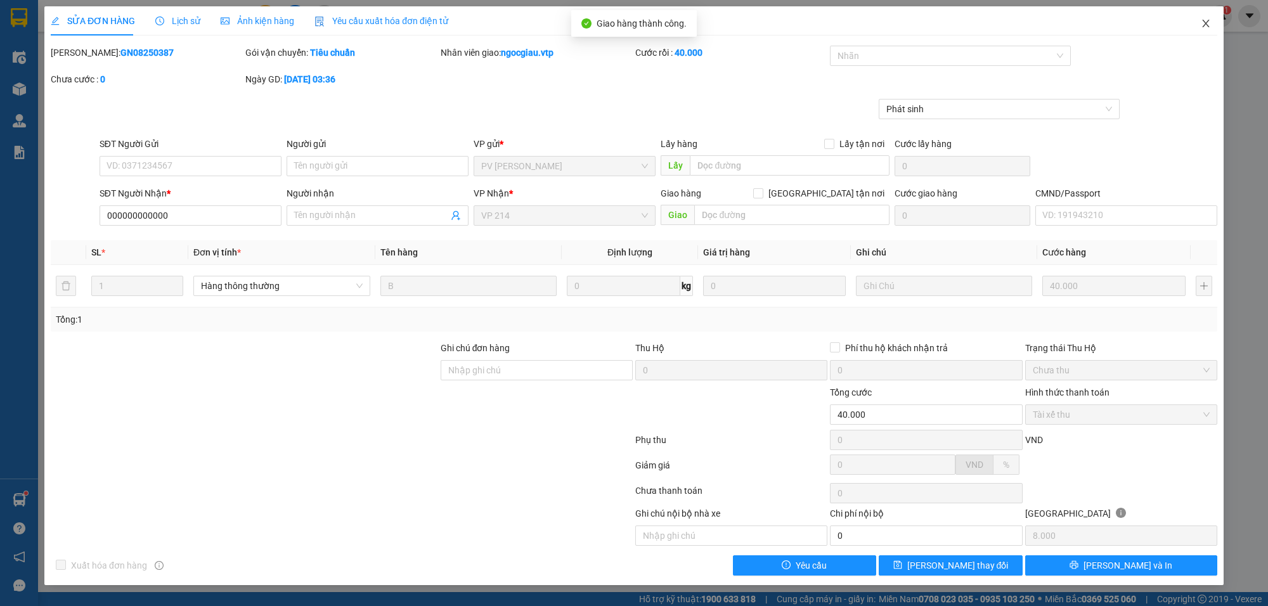
click at [1208, 22] on icon "close" at bounding box center [1205, 24] width 7 height 8
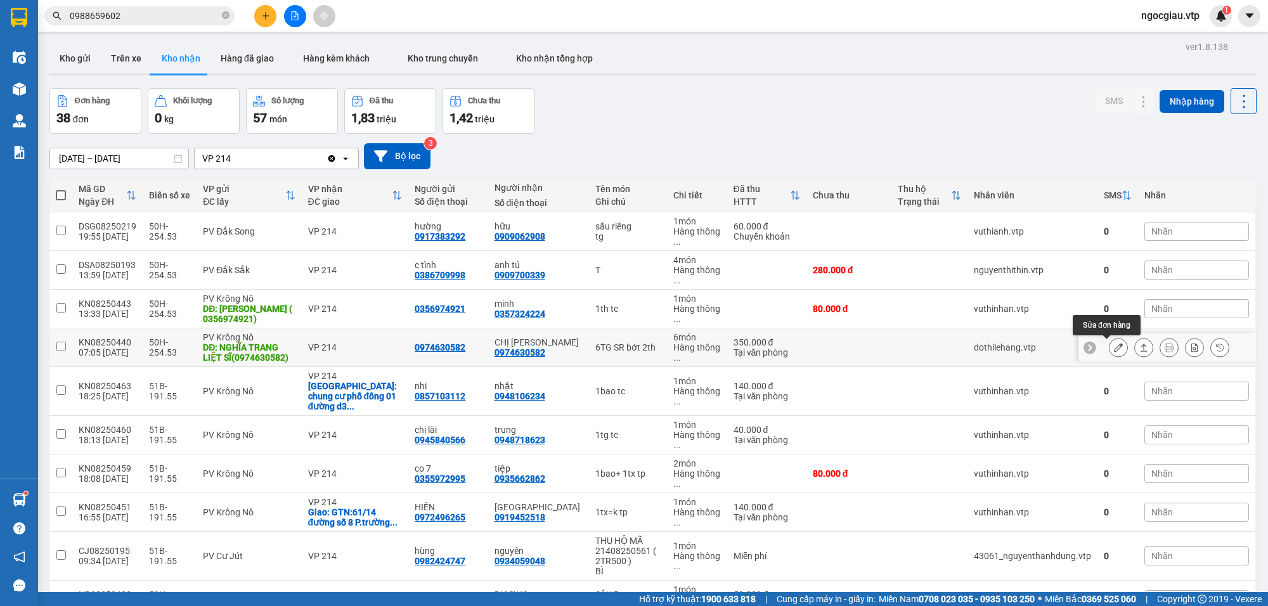
click at [1114, 350] on icon at bounding box center [1118, 347] width 9 height 9
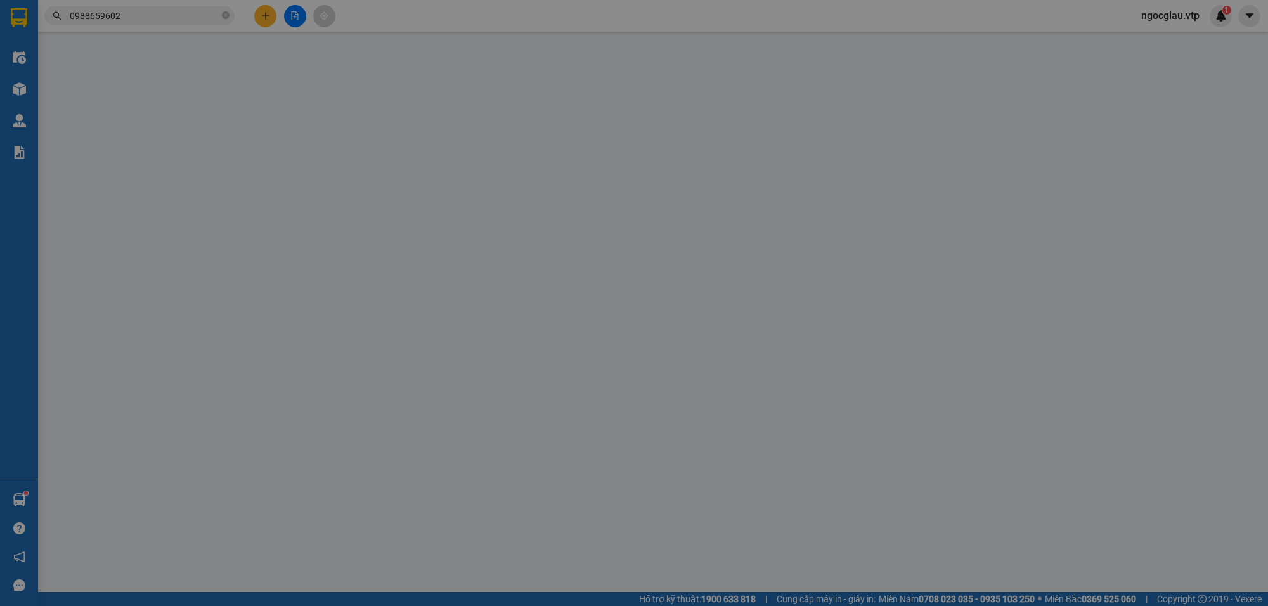
type input "0974630582"
type input "NGHĨA TRANG LIỆT SĨ(0974630582)"
type input "0974630582"
type input "CHỊ [PERSON_NAME]"
type input "350.000"
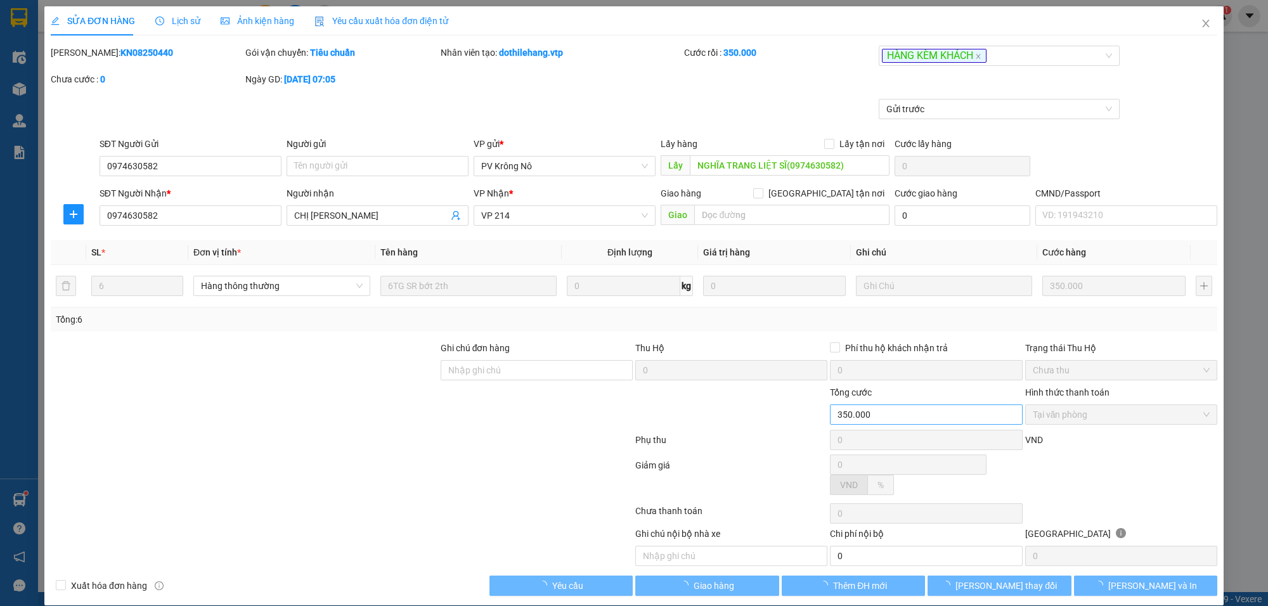
type input "17.500"
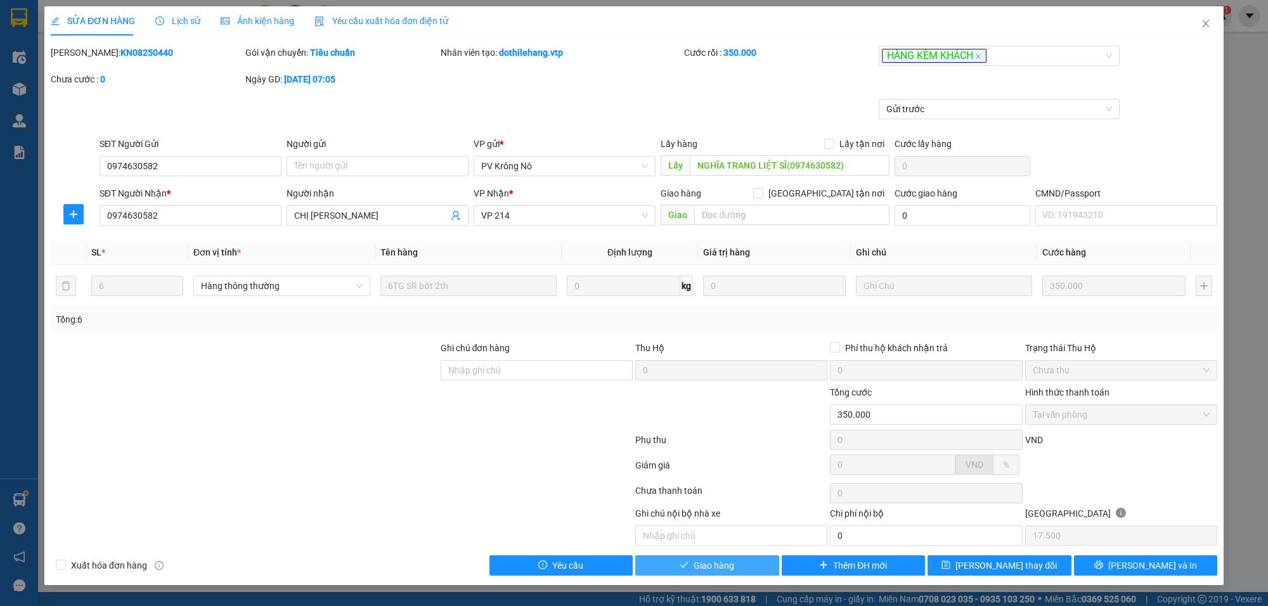
click at [756, 568] on button "Giao hàng" at bounding box center [707, 565] width 144 height 20
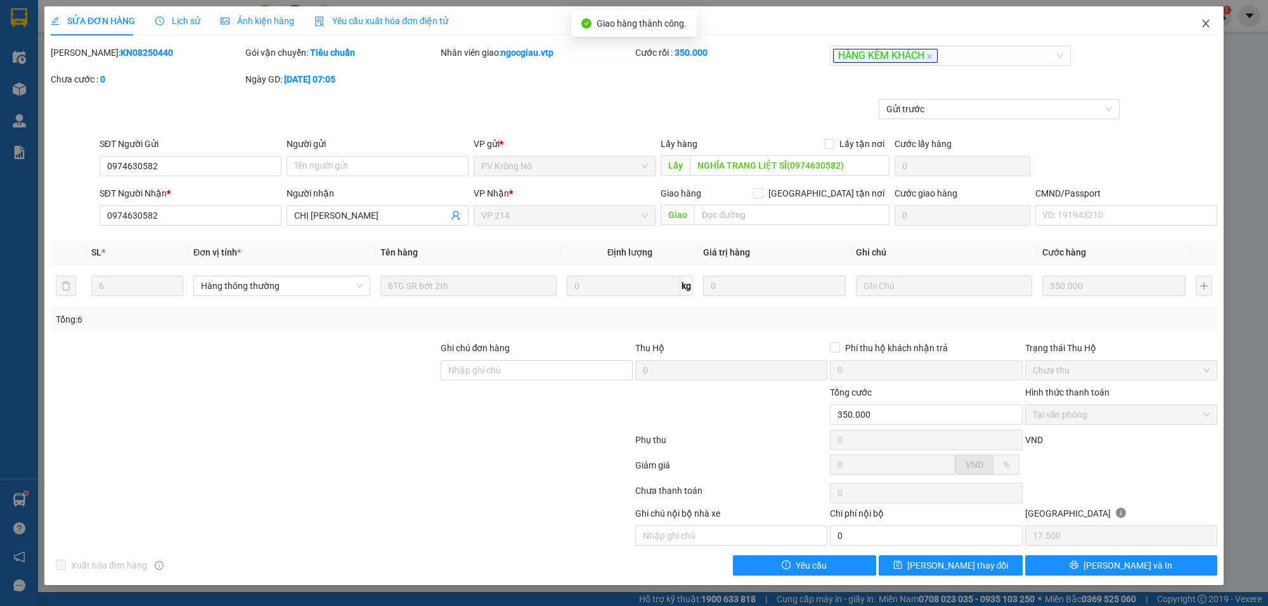
click at [1205, 23] on icon "close" at bounding box center [1205, 24] width 7 height 8
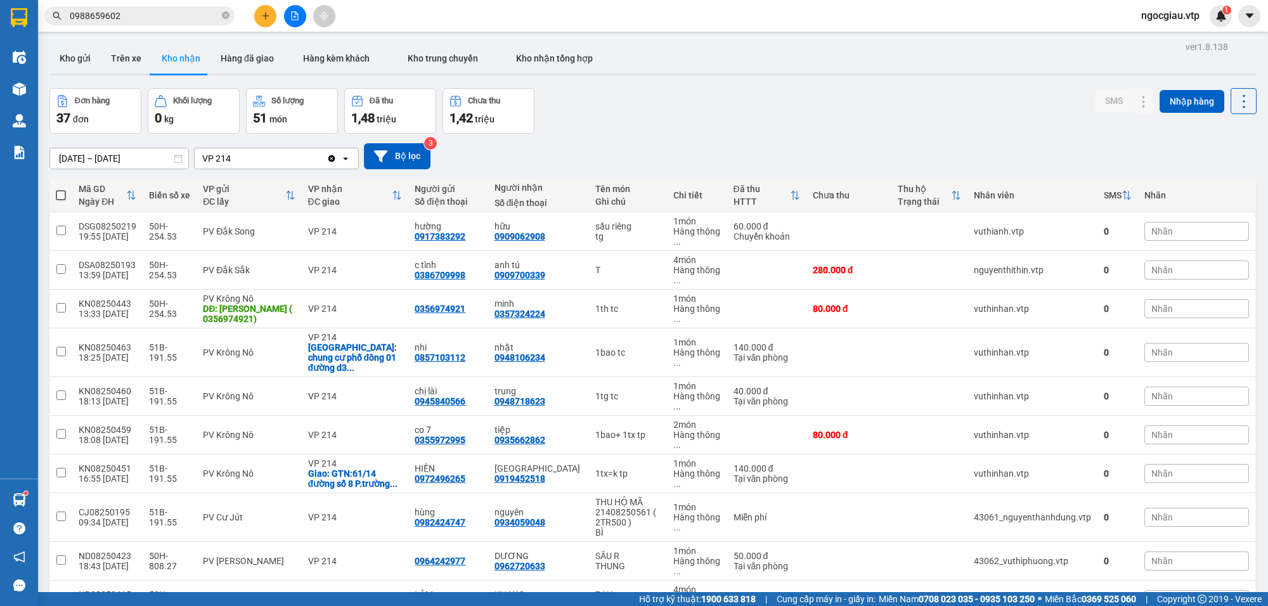
click at [178, 16] on input "0988659602" at bounding box center [145, 16] width 150 height 14
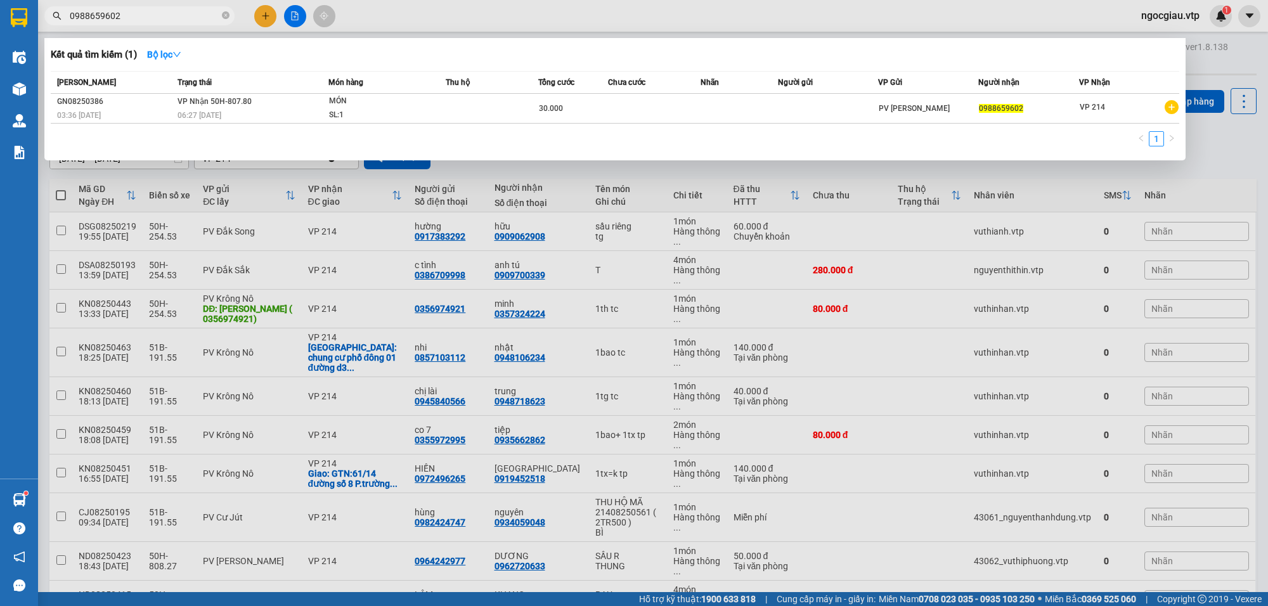
click at [178, 16] on input "0988659602" at bounding box center [145, 16] width 150 height 14
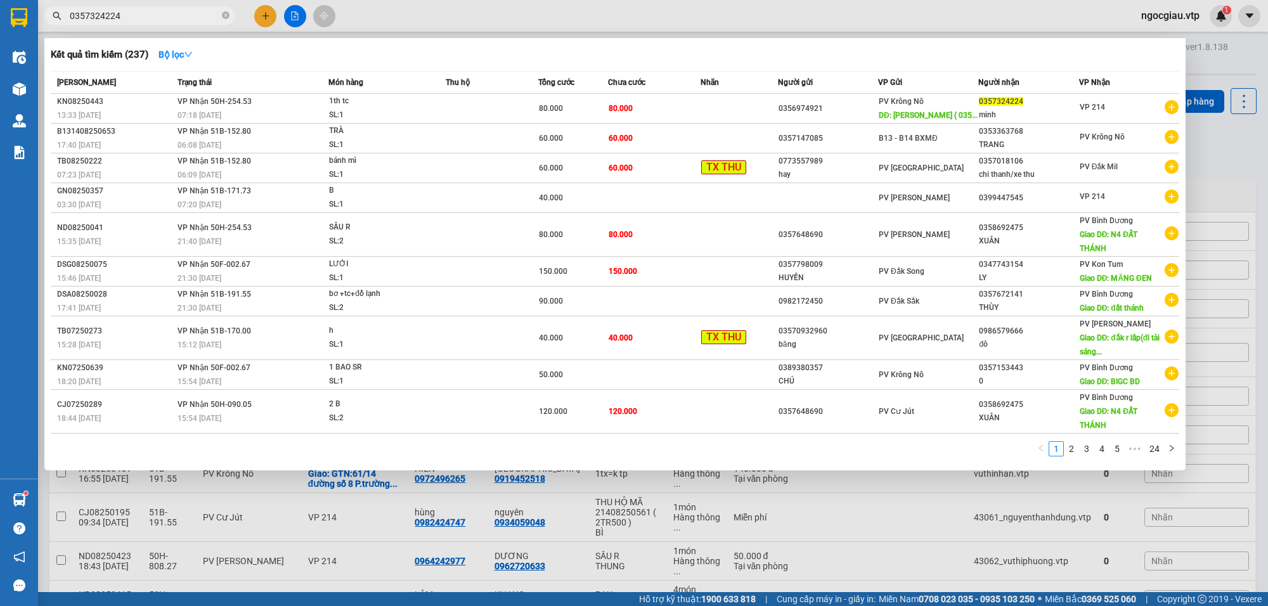
type input "0357324224"
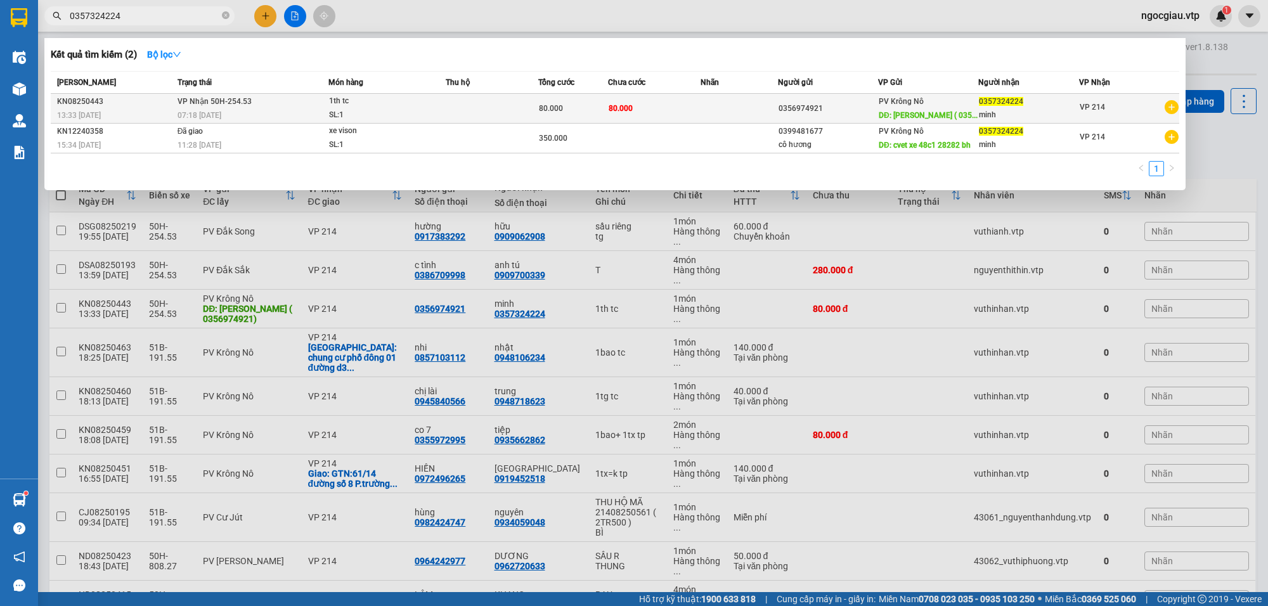
click at [687, 103] on td "80.000" at bounding box center [654, 109] width 93 height 30
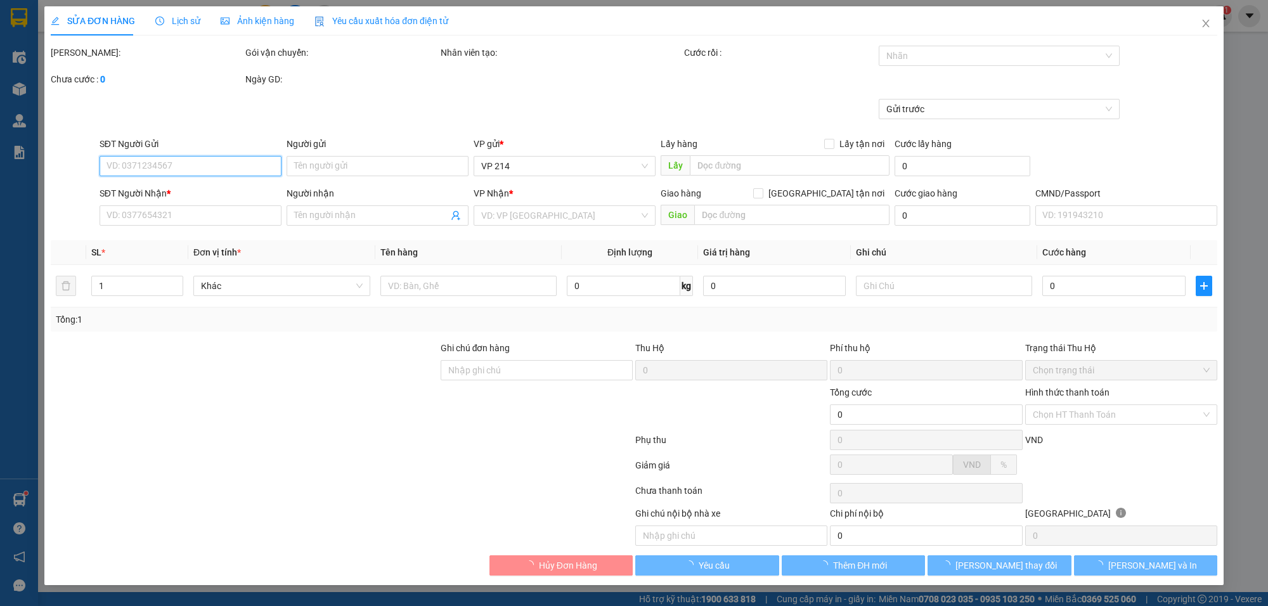
type input "0356974921"
type input "[PERSON_NAME] ( 0356974921)"
type input "0357324224"
type input "minh"
type input "80.000"
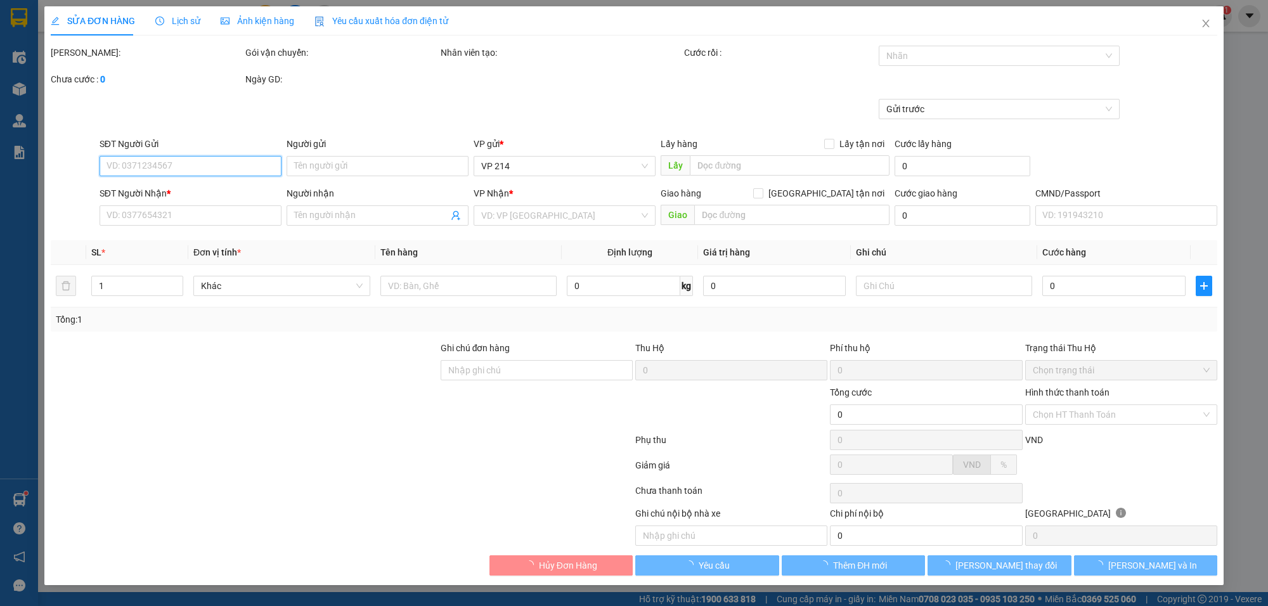
type input "80.000"
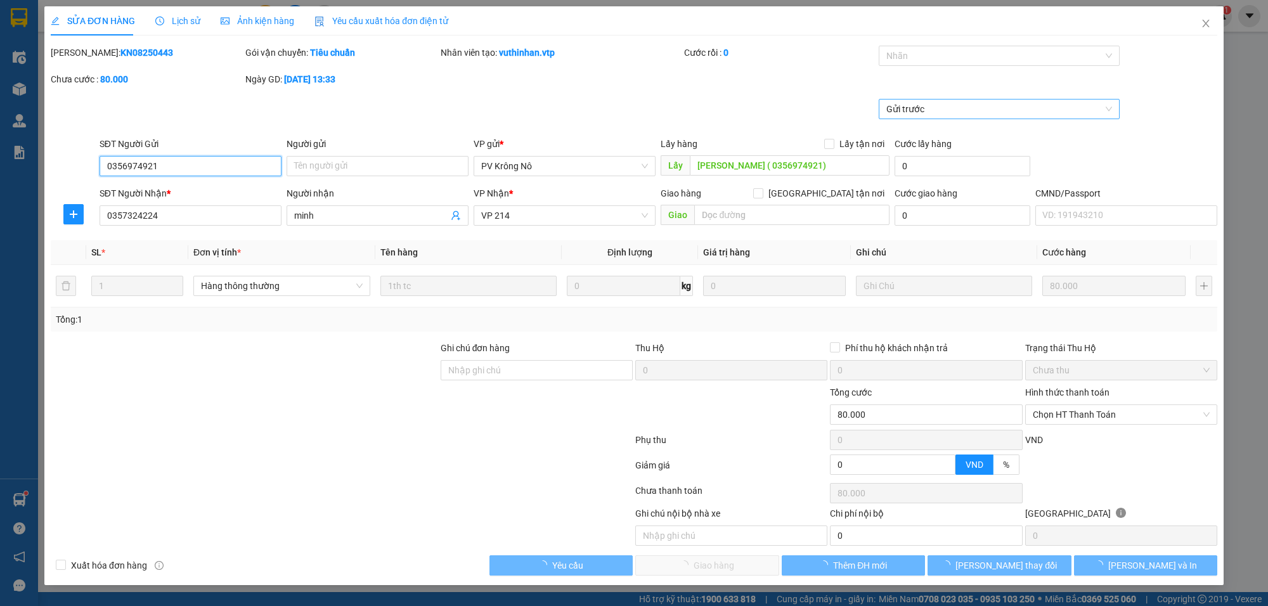
type input "4.000"
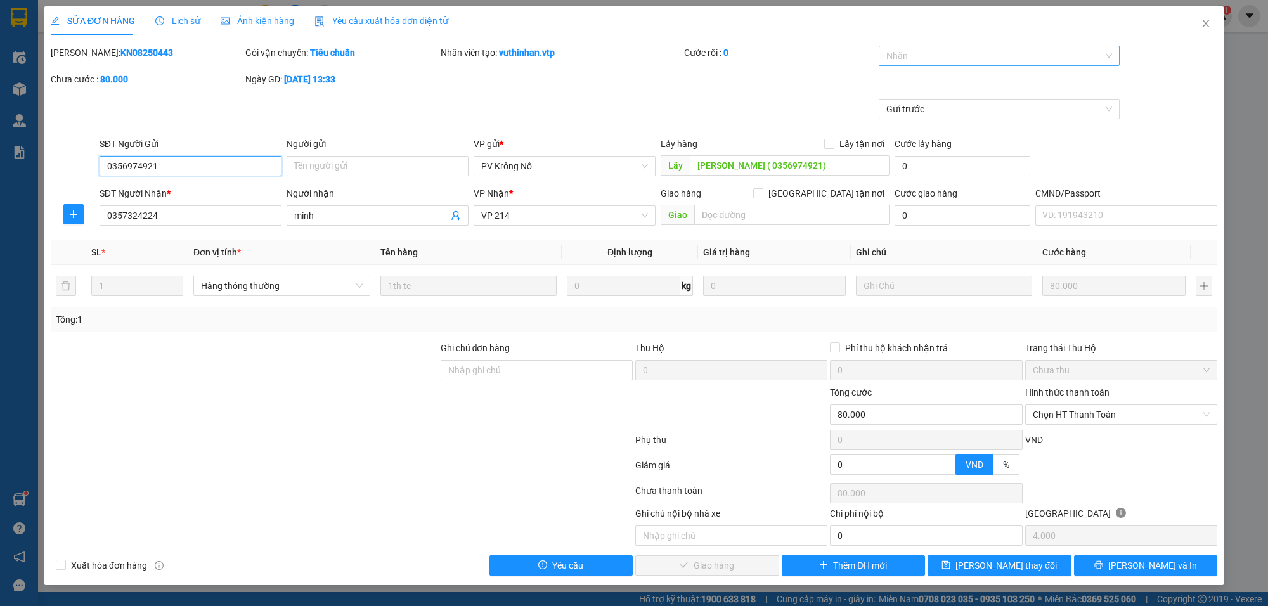
click at [932, 58] on div at bounding box center [993, 55] width 222 height 15
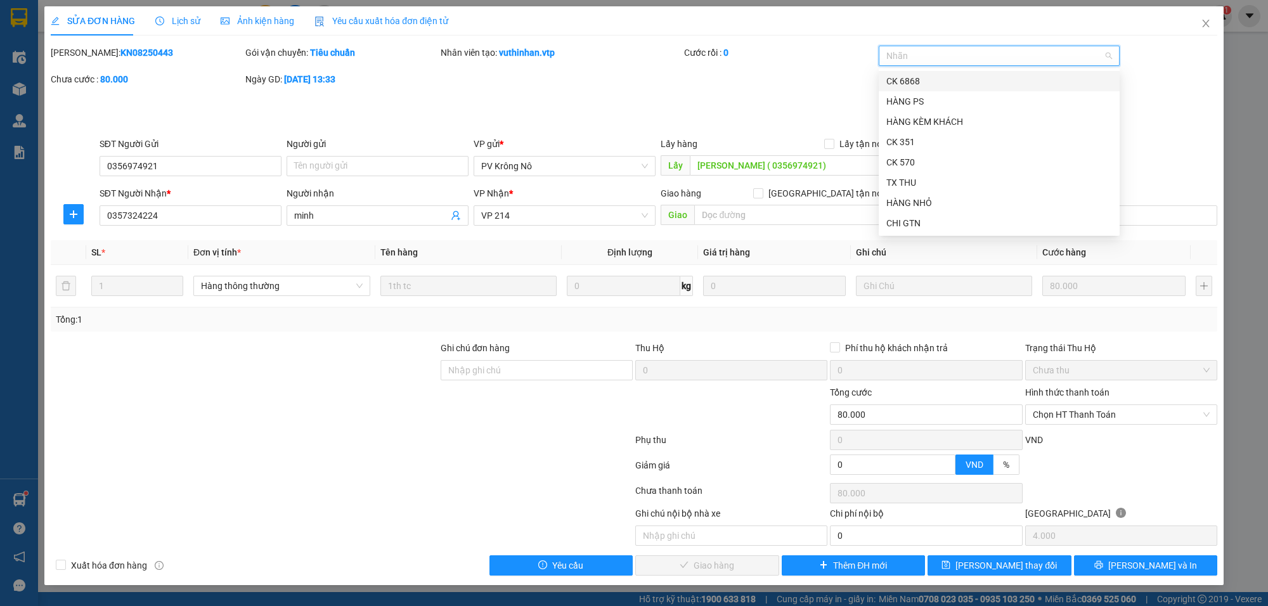
click at [918, 58] on div at bounding box center [993, 55] width 222 height 15
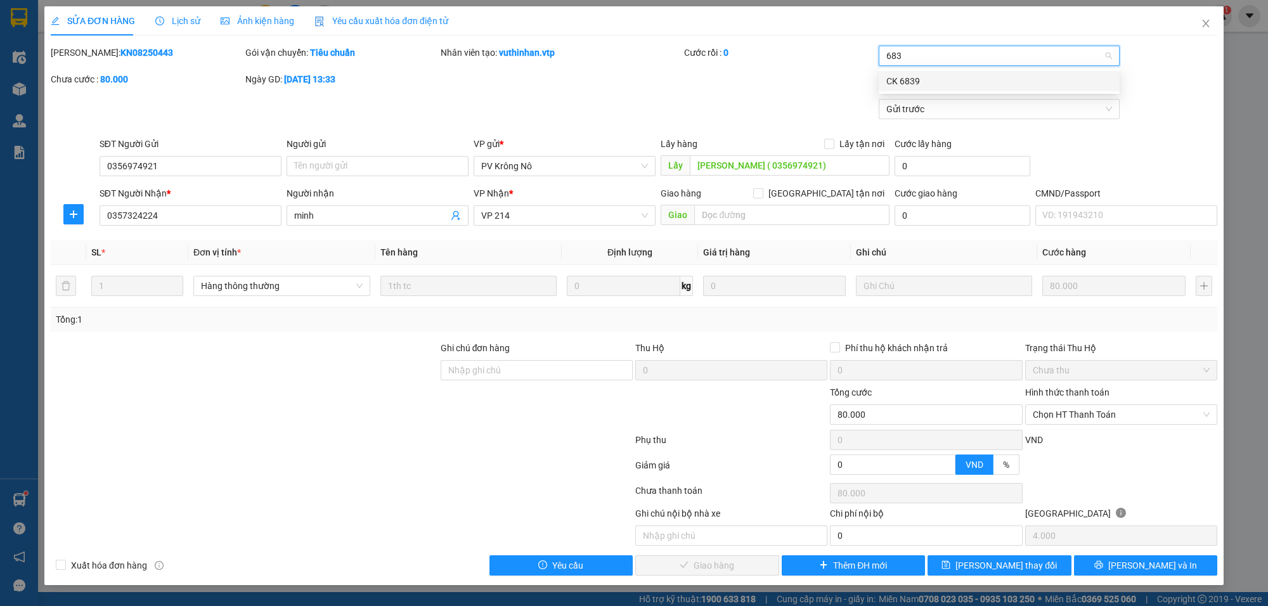
type input "6839"
click at [917, 77] on div "CK 6839" at bounding box center [999, 81] width 226 height 14
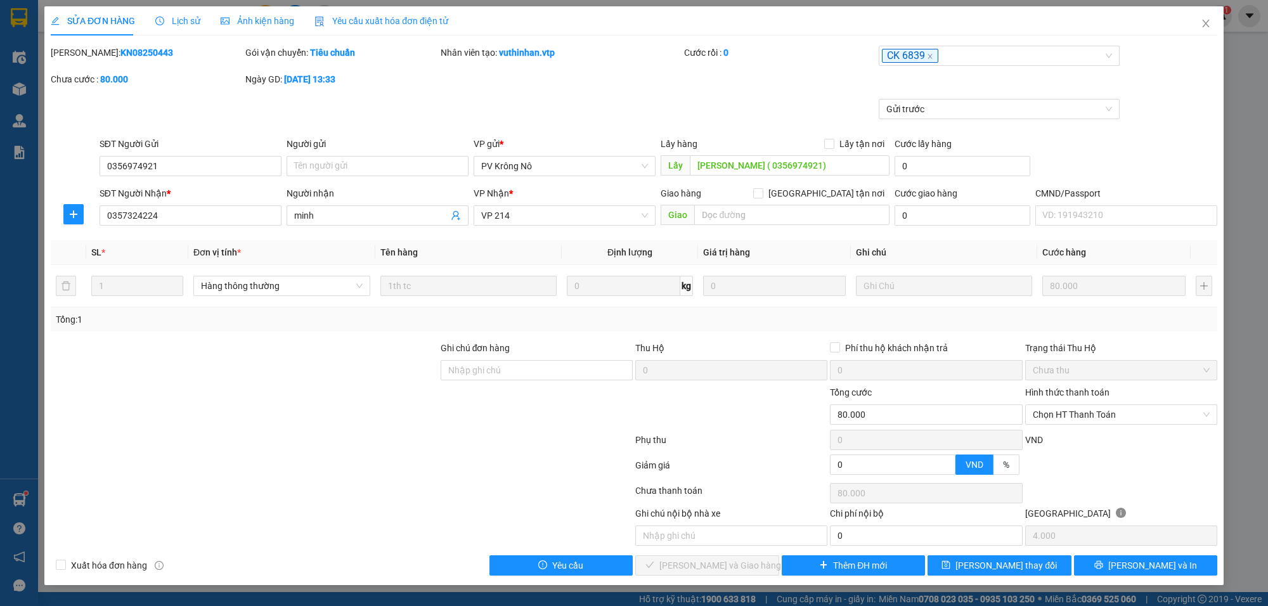
click at [1181, 87] on div "[PERSON_NAME]: KN08250443 Gói vận chuyển: Tiêu chuẩn Nhân viên tạo: vuthinhan.v…" at bounding box center [633, 72] width 1169 height 53
click at [1094, 412] on span "Chọn HT Thanh Toán" at bounding box center [1121, 414] width 177 height 19
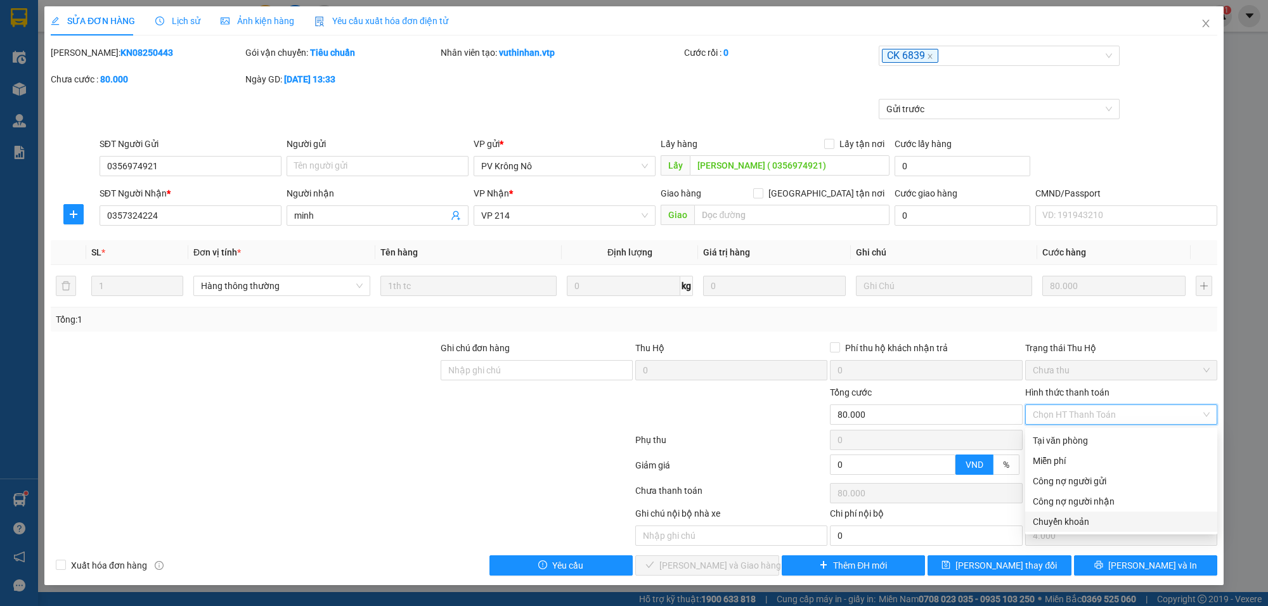
click at [1080, 521] on div "Chuyển khoản" at bounding box center [1121, 522] width 177 height 14
type input "0"
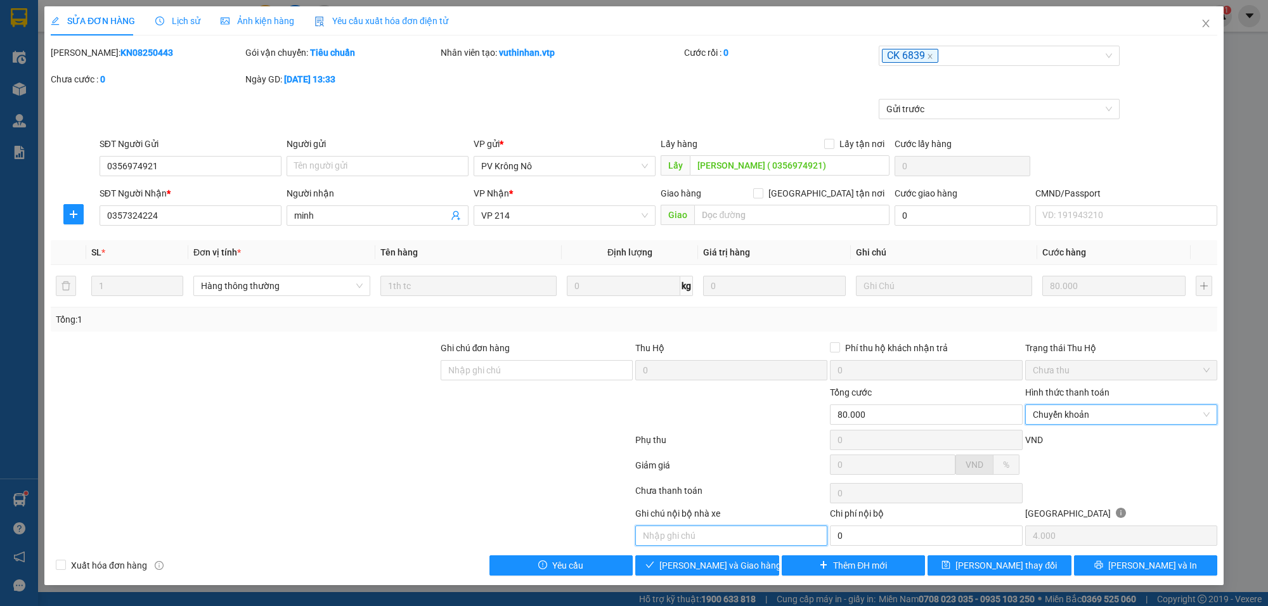
click at [752, 541] on input "text" at bounding box center [731, 536] width 192 height 20
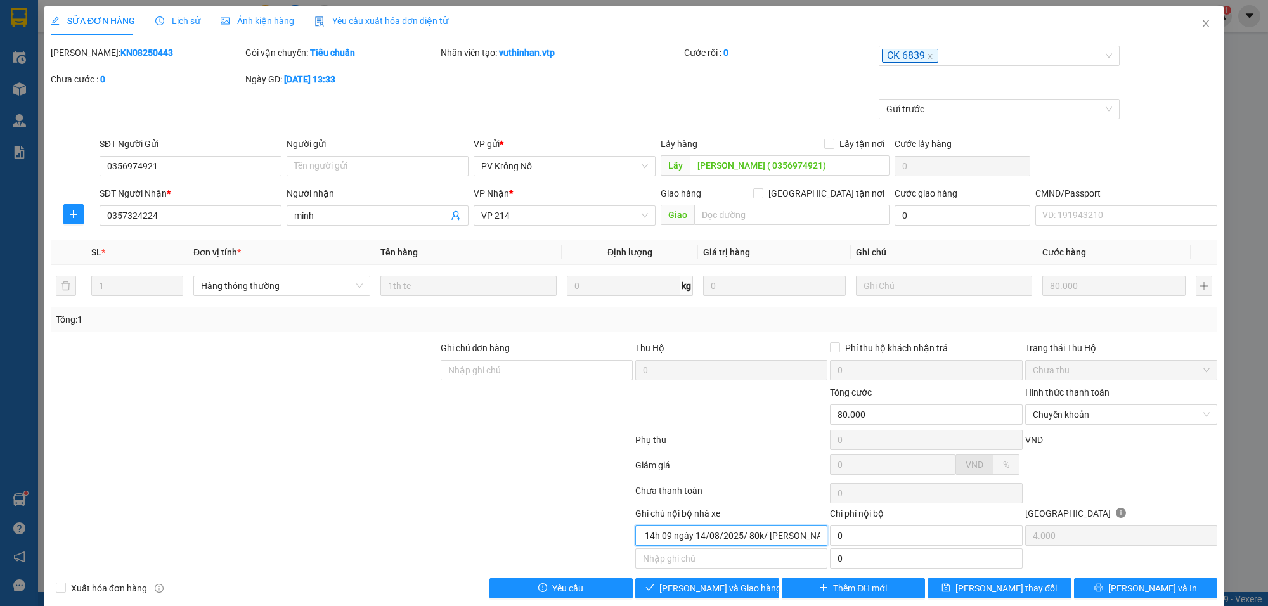
scroll to position [0, 62]
type input "khách ck 6839 14h 09 ngày 14/08/2025/ 80k/ [PERSON_NAME]"
click at [729, 585] on span "[PERSON_NAME] và Giao hàng" at bounding box center [720, 588] width 122 height 14
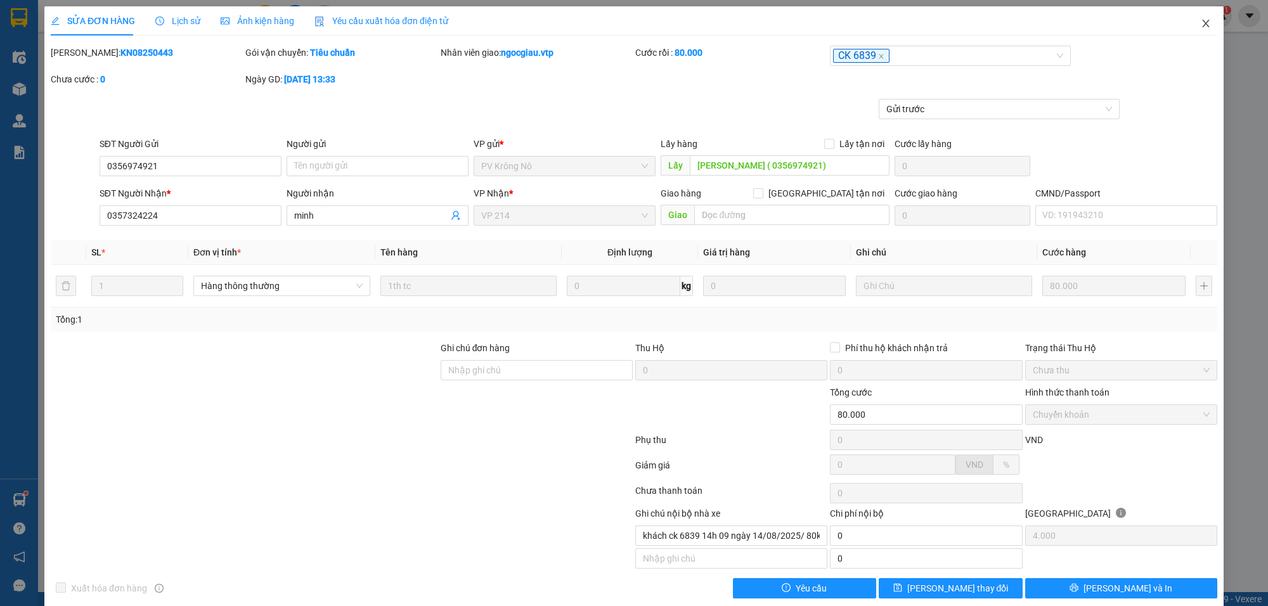
click at [1201, 20] on icon "close" at bounding box center [1206, 23] width 10 height 10
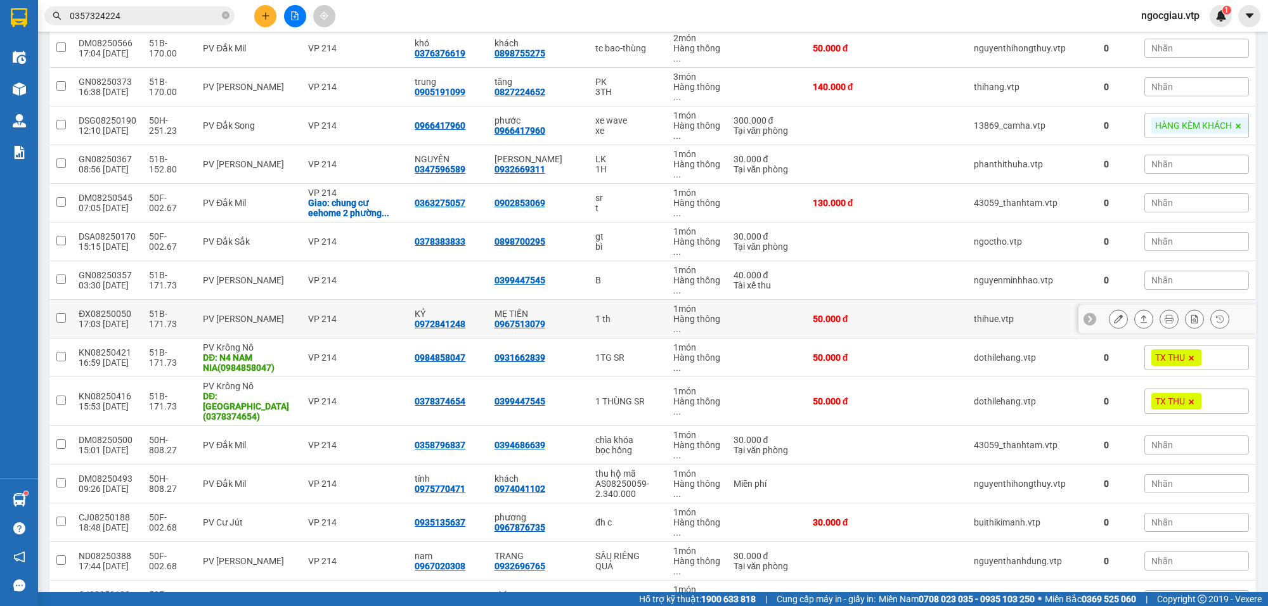
scroll to position [1091, 0]
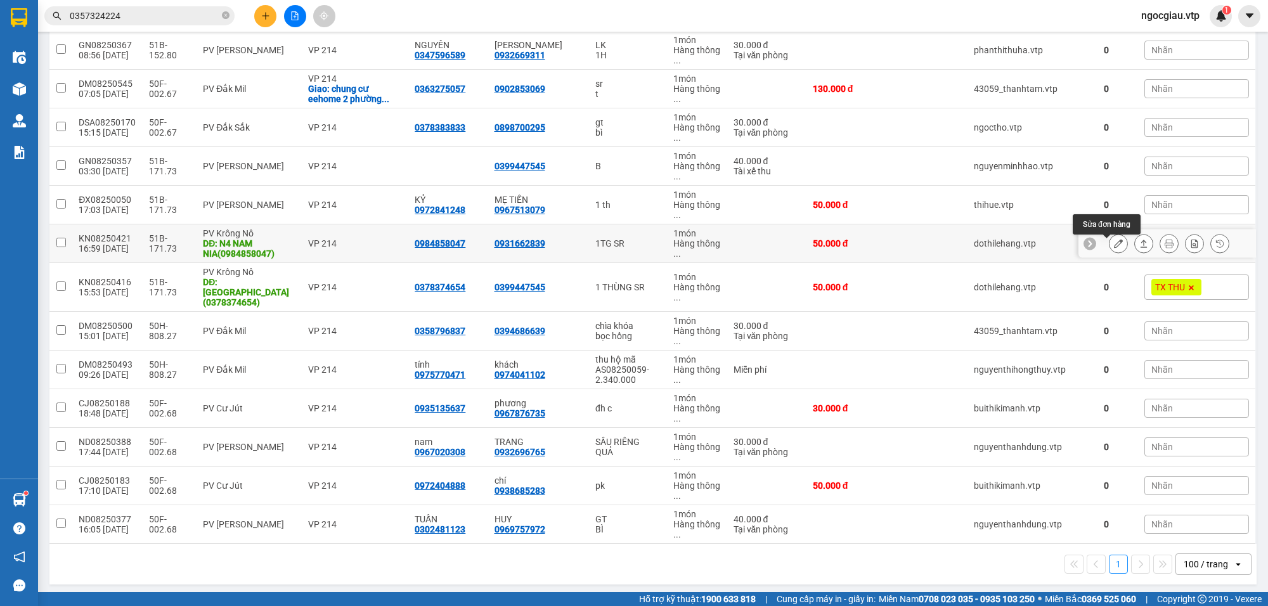
click at [1114, 248] on icon at bounding box center [1118, 243] width 9 height 9
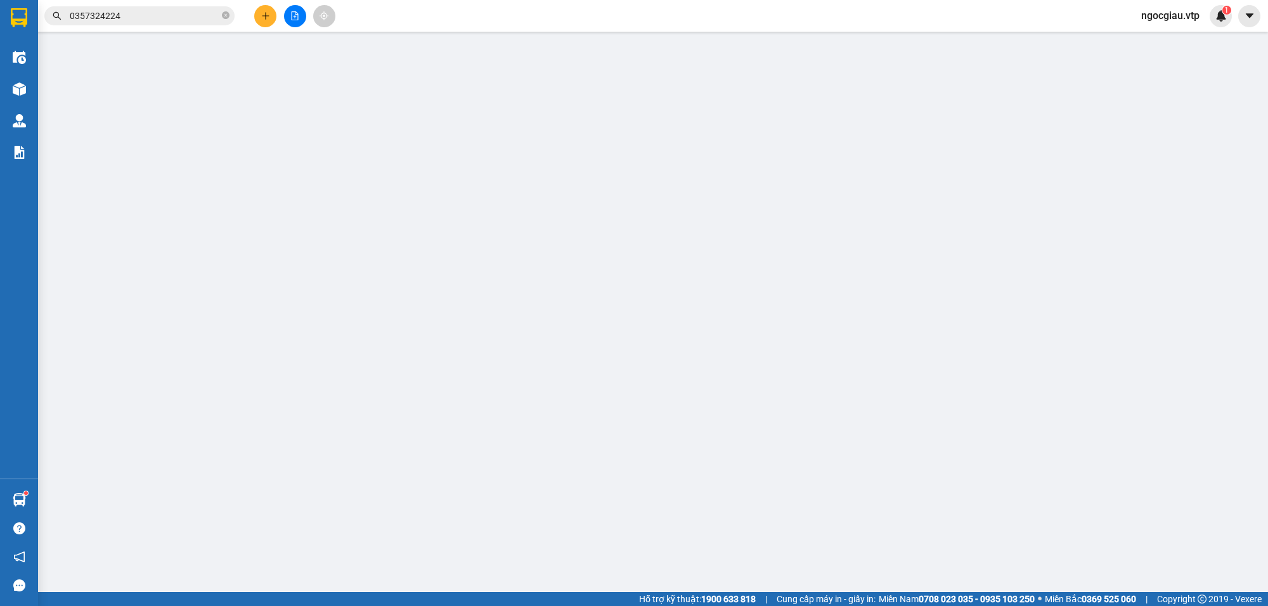
type input "0984858047"
type input "N4 NAM NIA(0984858047)"
type input "0931662839"
type input "50.000"
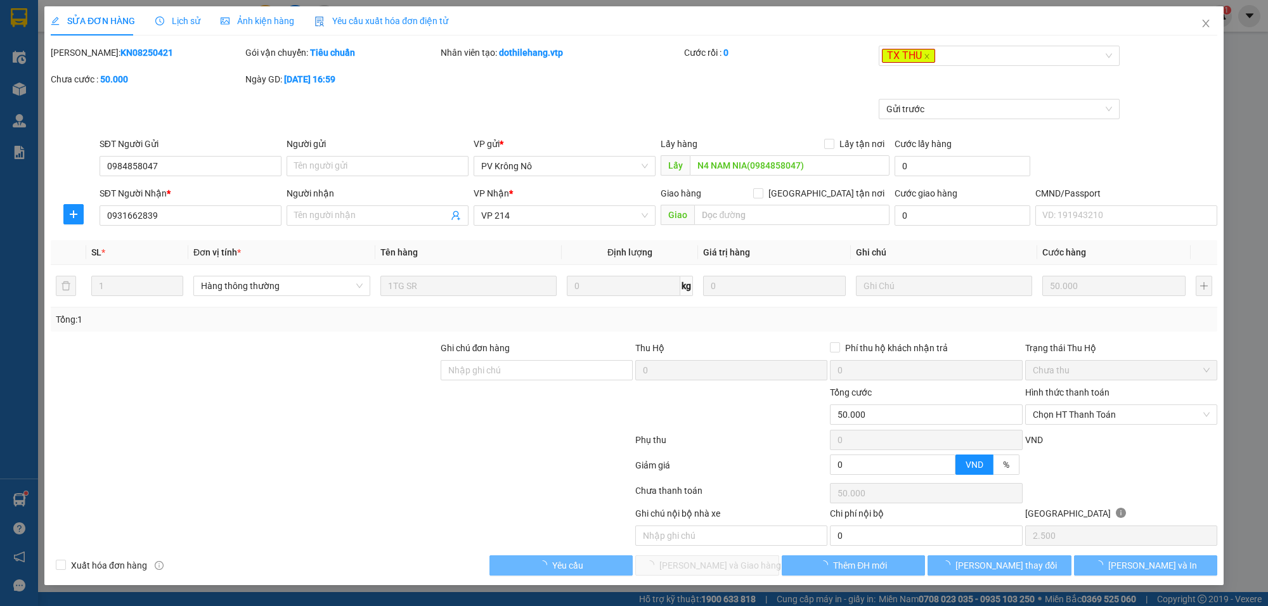
type input "2.500"
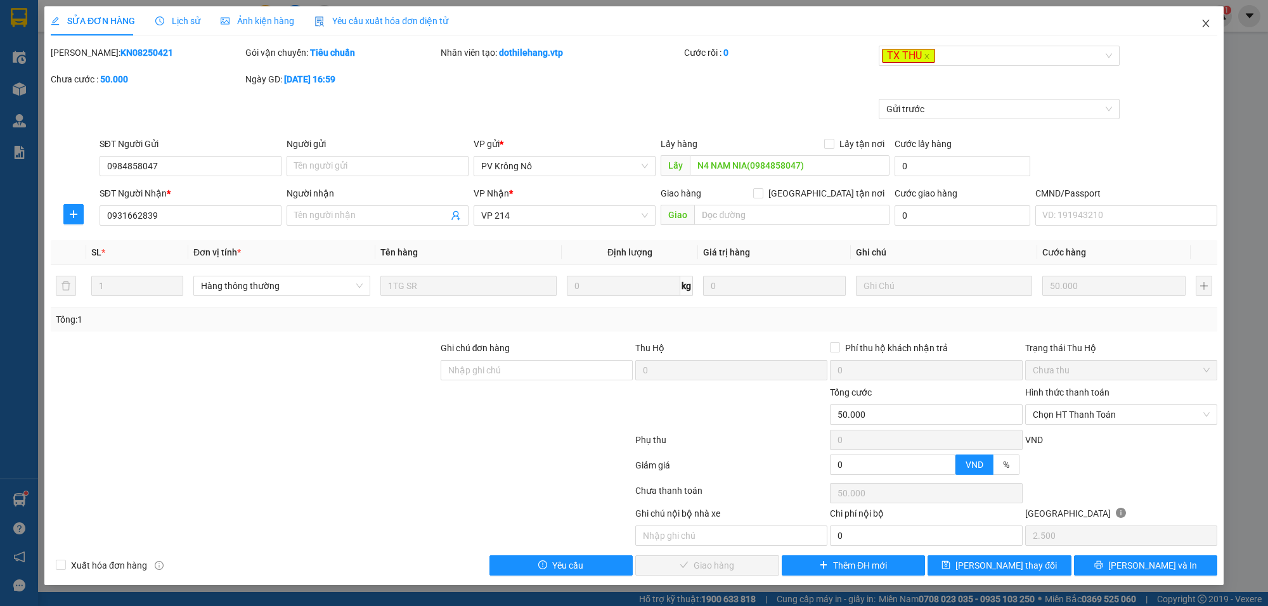
click at [1199, 20] on span "Close" at bounding box center [1206, 24] width 36 height 36
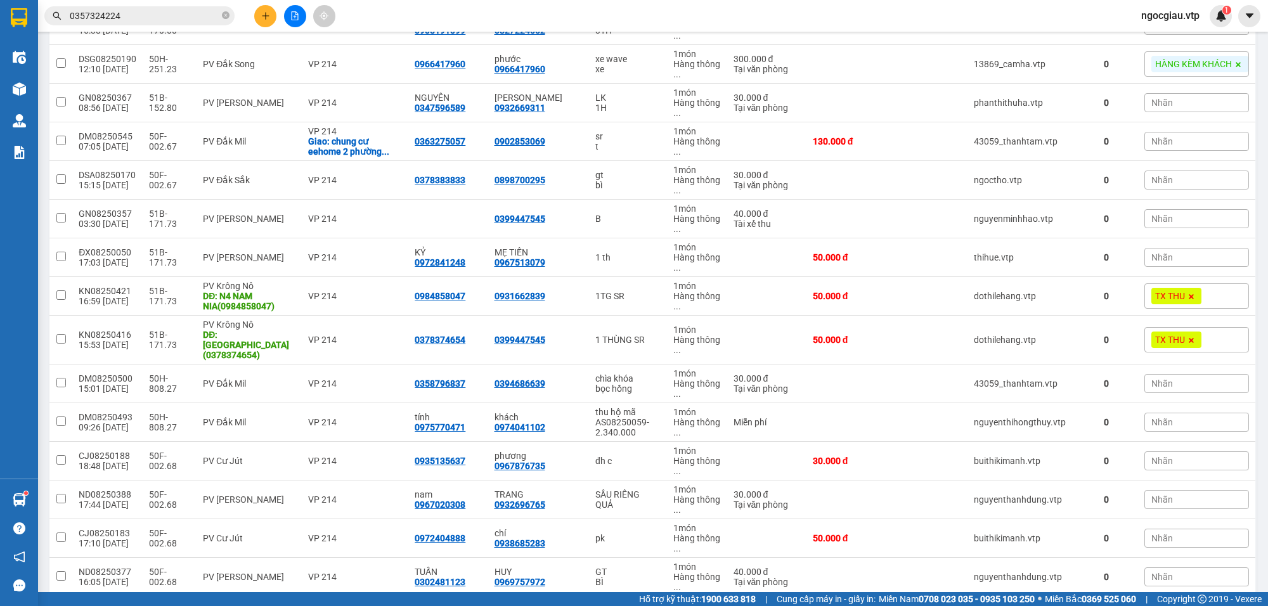
scroll to position [1091, 0]
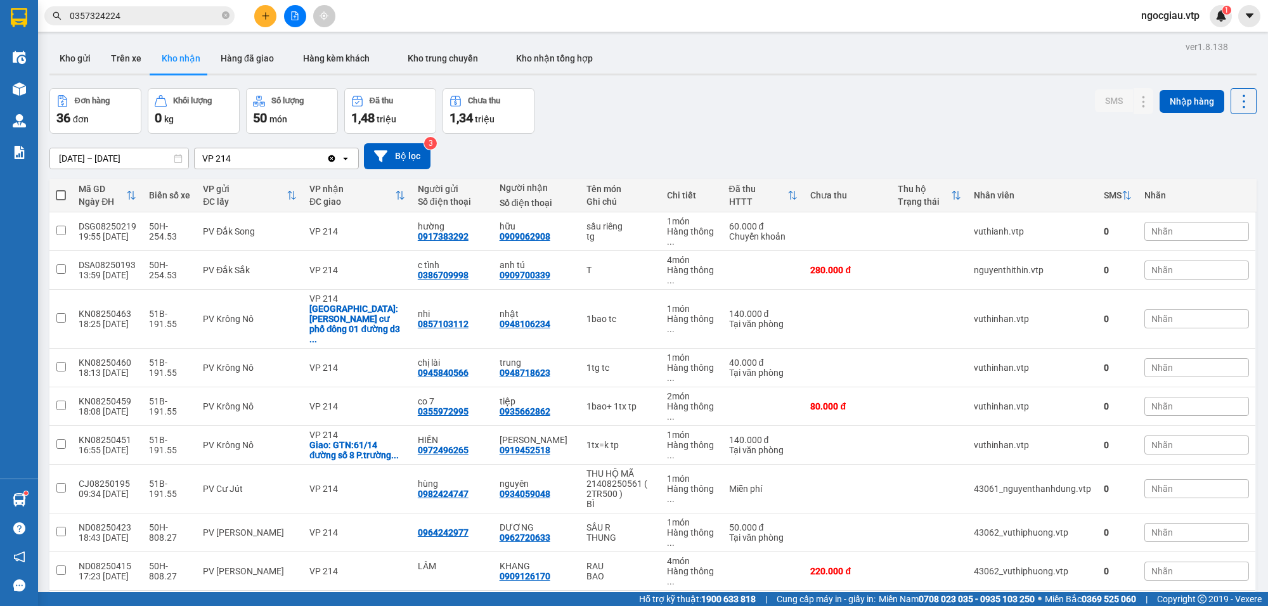
scroll to position [1091, 0]
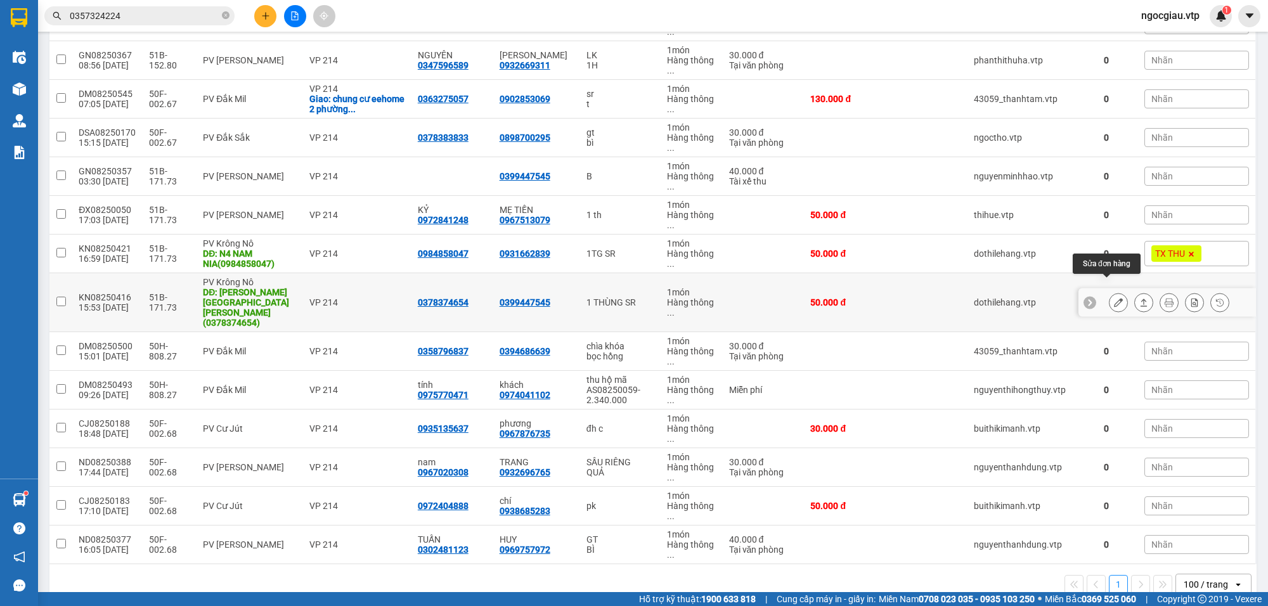
click at [1110, 292] on button at bounding box center [1119, 303] width 18 height 22
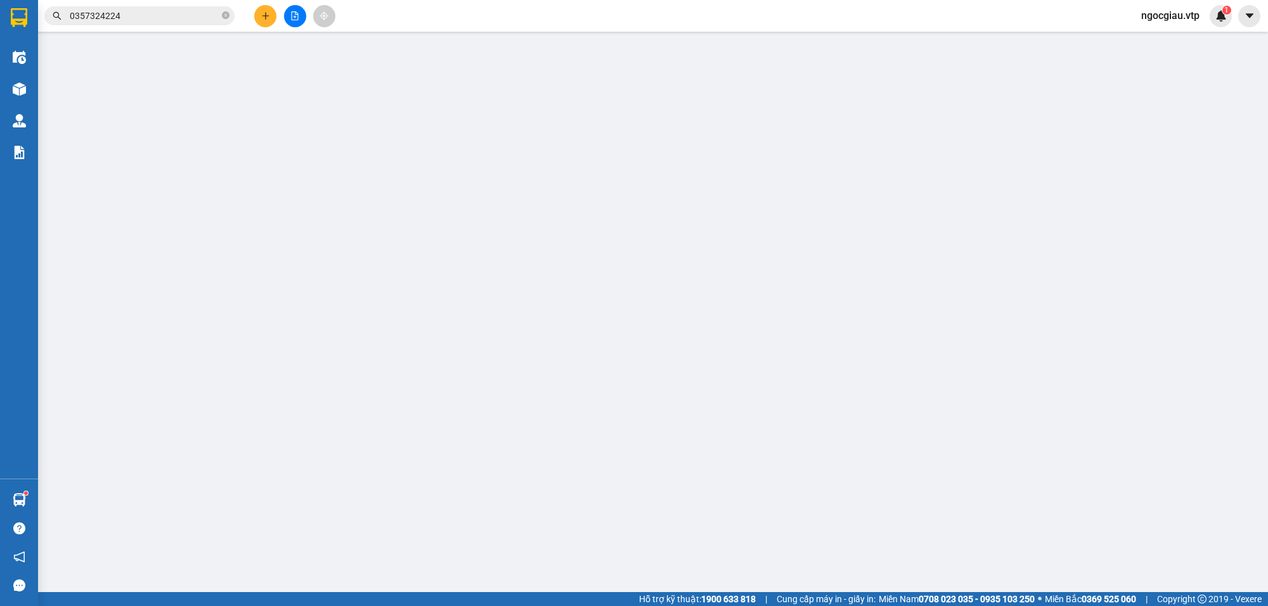
type input "0378374654"
type input "CHỢ QUẢNG PHÚ(0378374654)"
type input "0399447545"
type input "50.000"
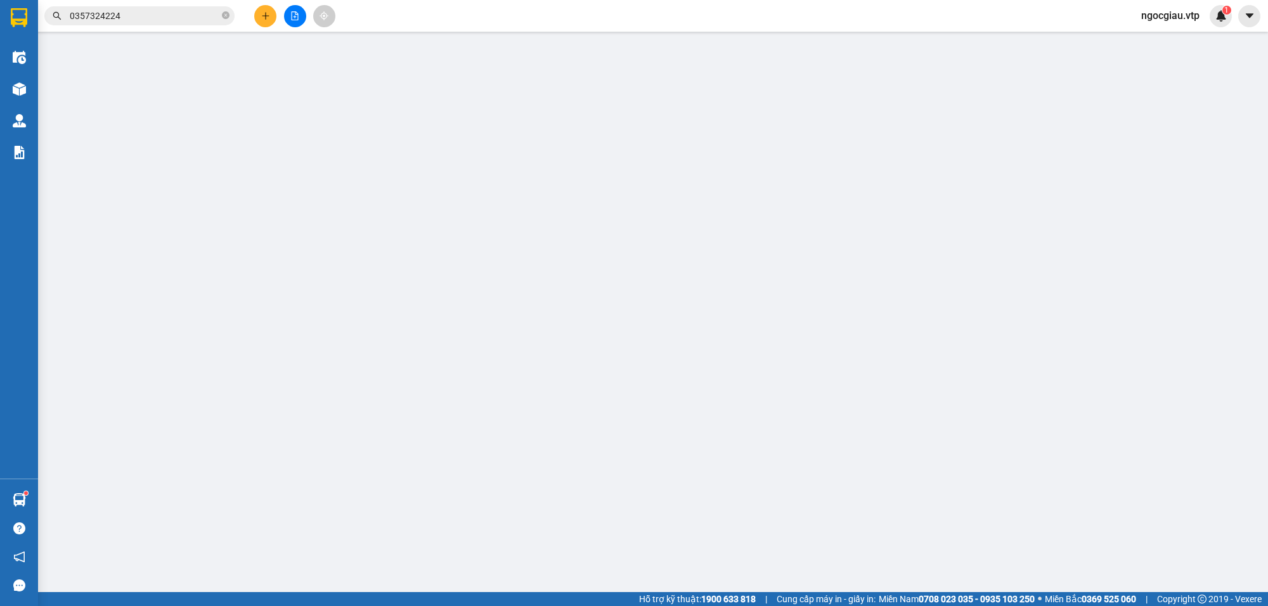
type input "40k"
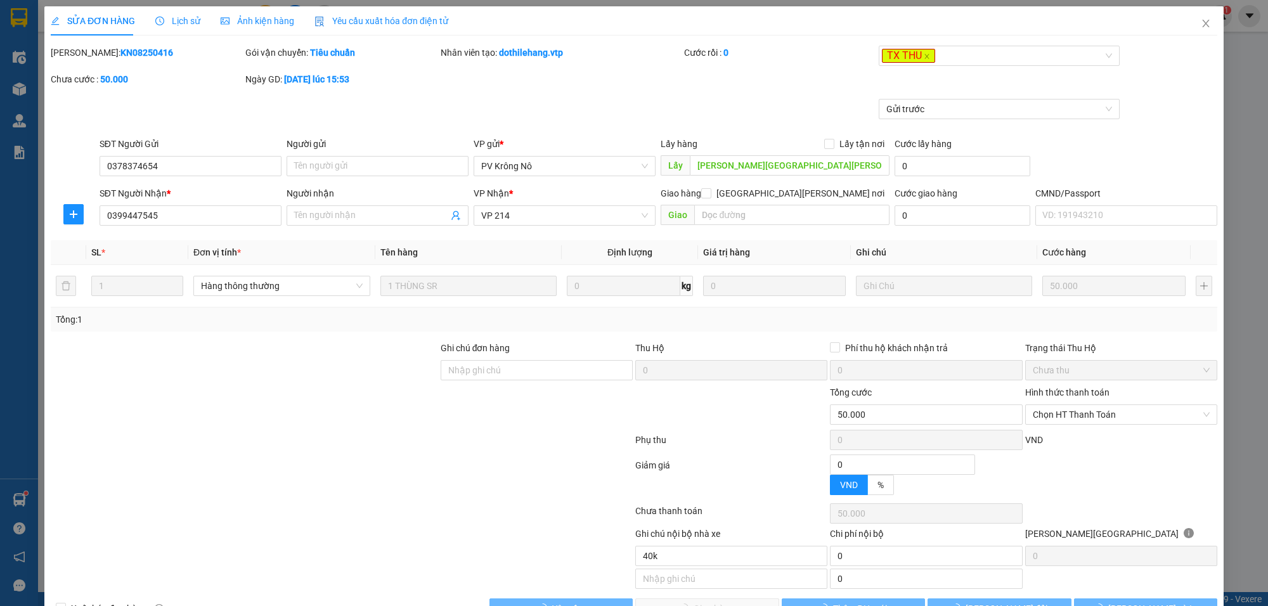
type input "2.500"
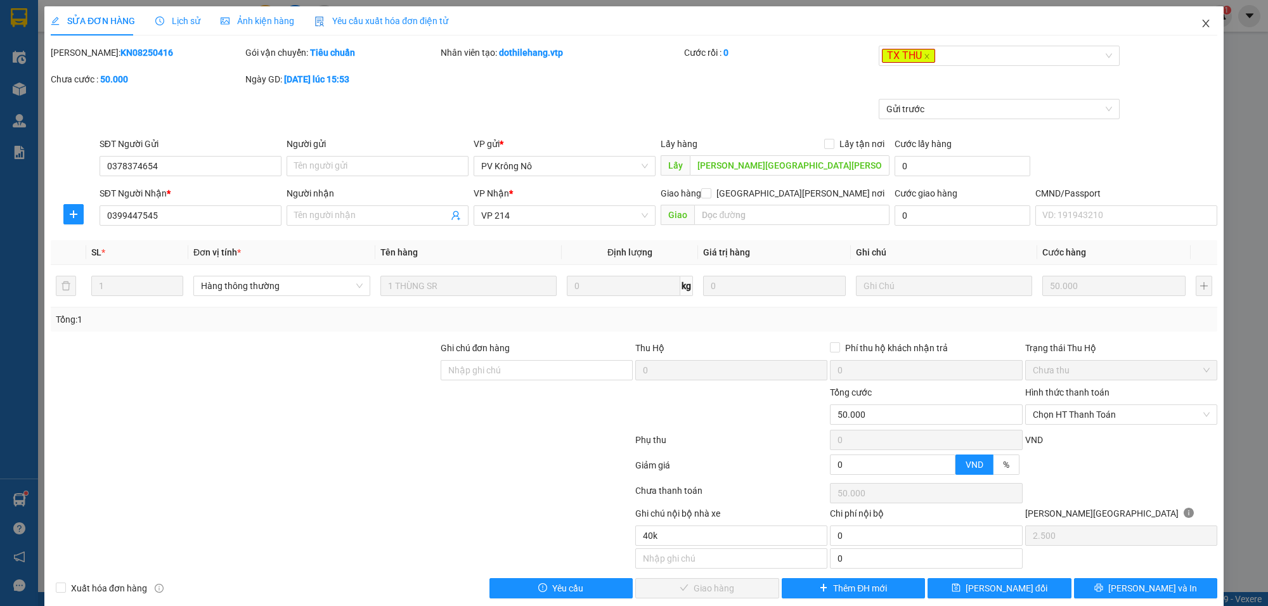
click at [1202, 23] on icon "close" at bounding box center [1205, 24] width 7 height 8
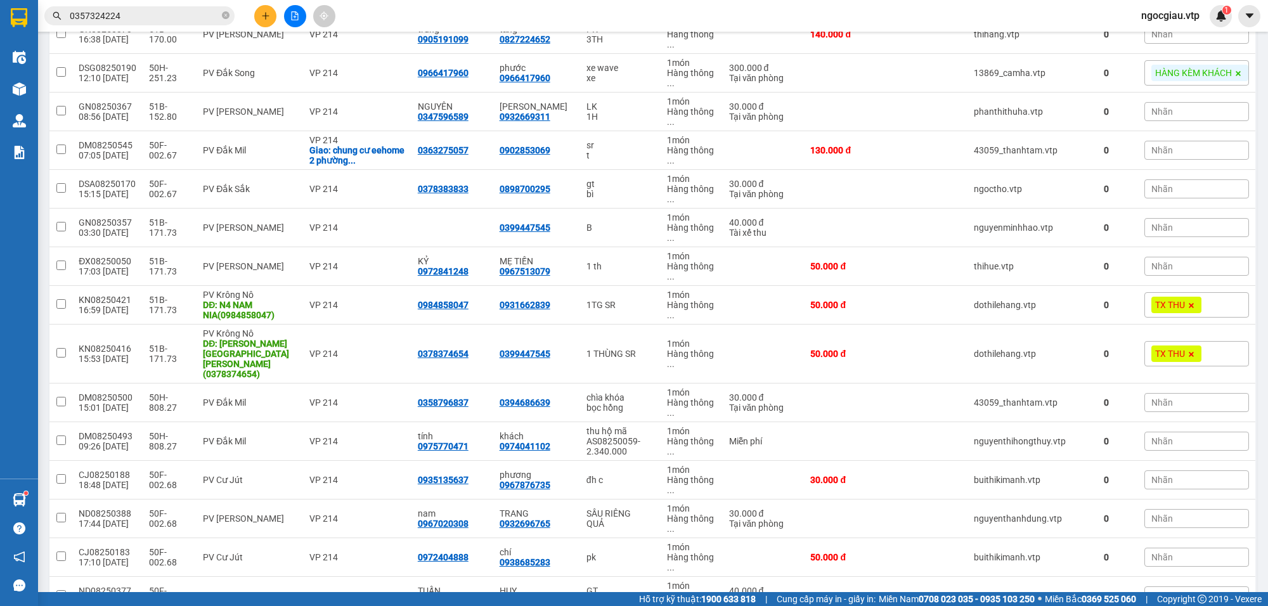
scroll to position [1091, 0]
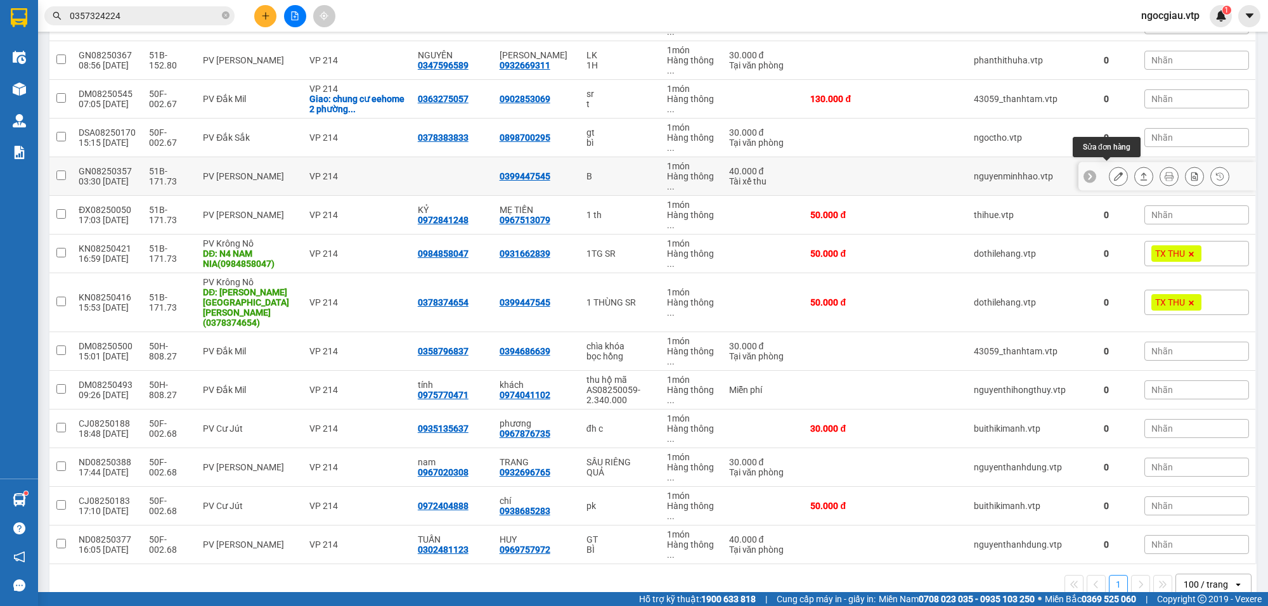
click at [1114, 172] on icon at bounding box center [1118, 176] width 9 height 9
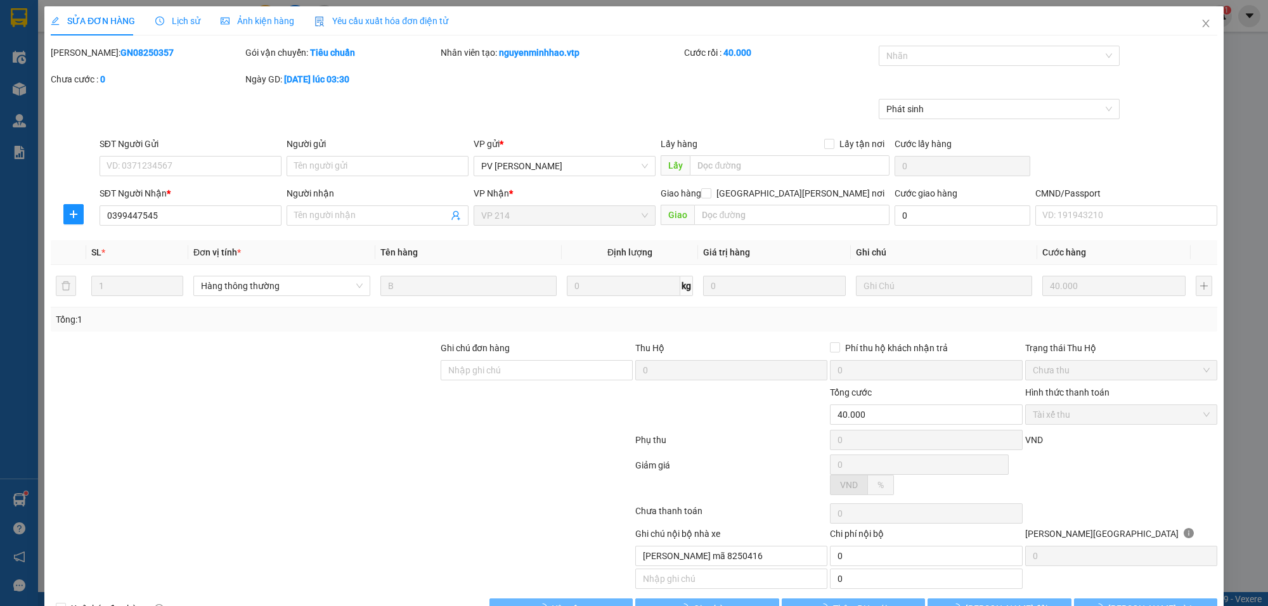
type input "8.000"
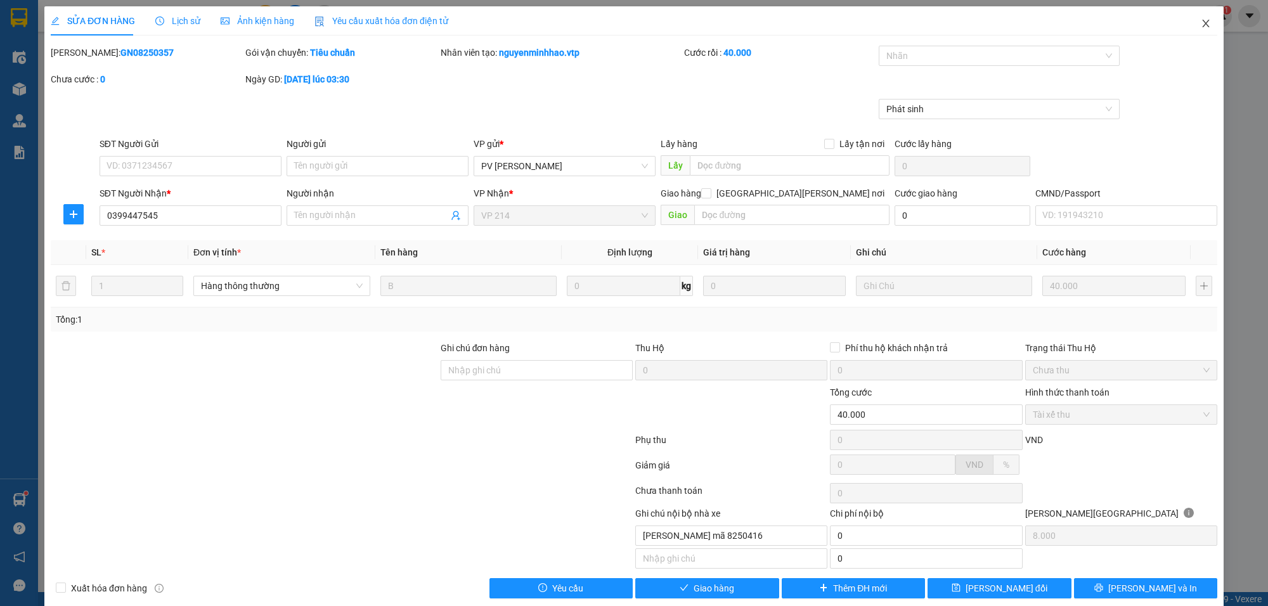
click at [1202, 20] on icon "close" at bounding box center [1205, 24] width 7 height 8
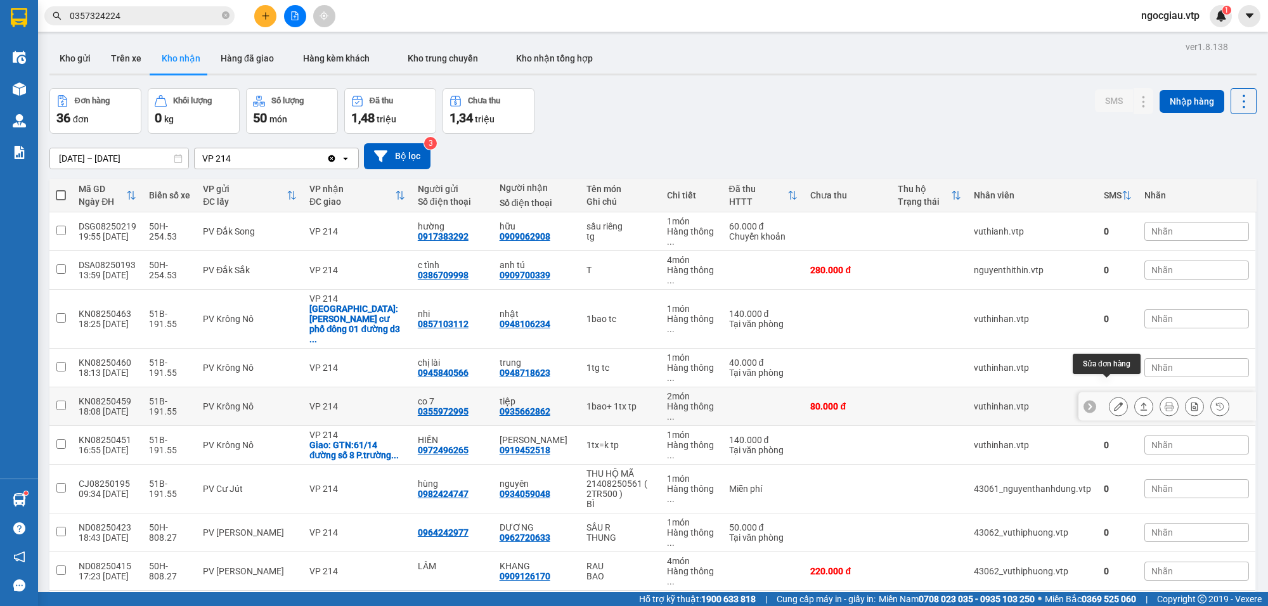
click at [1114, 402] on icon at bounding box center [1118, 406] width 9 height 9
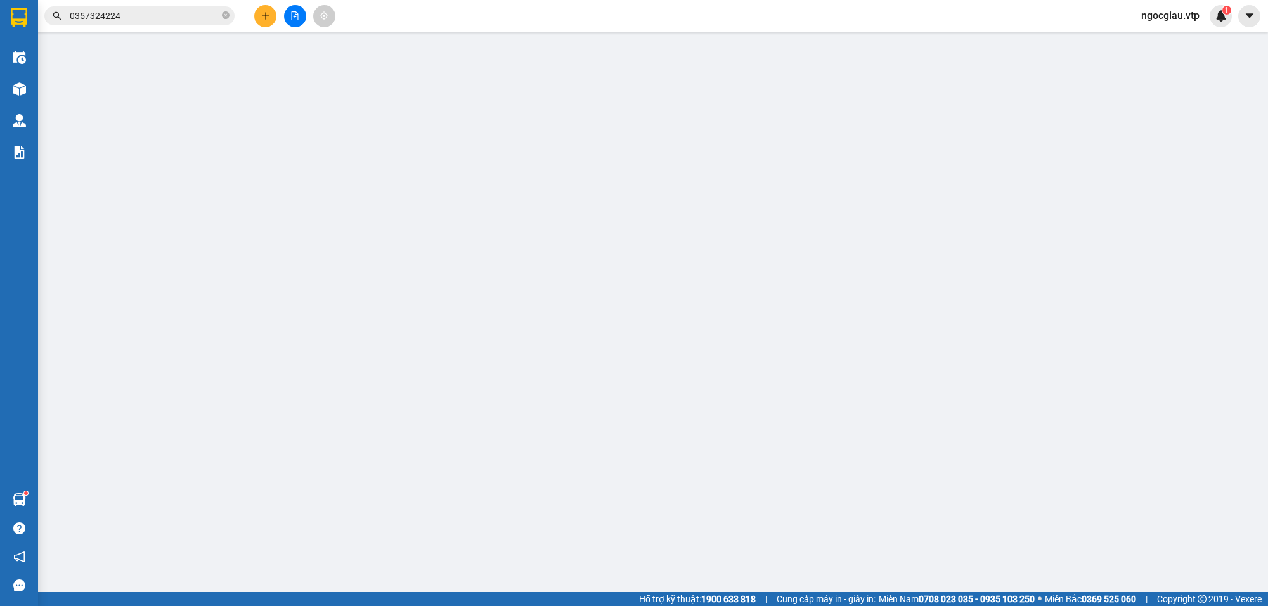
type input "0355972995"
type input "co 7"
type input "0935662862"
type input "tiệp"
type input "80.000"
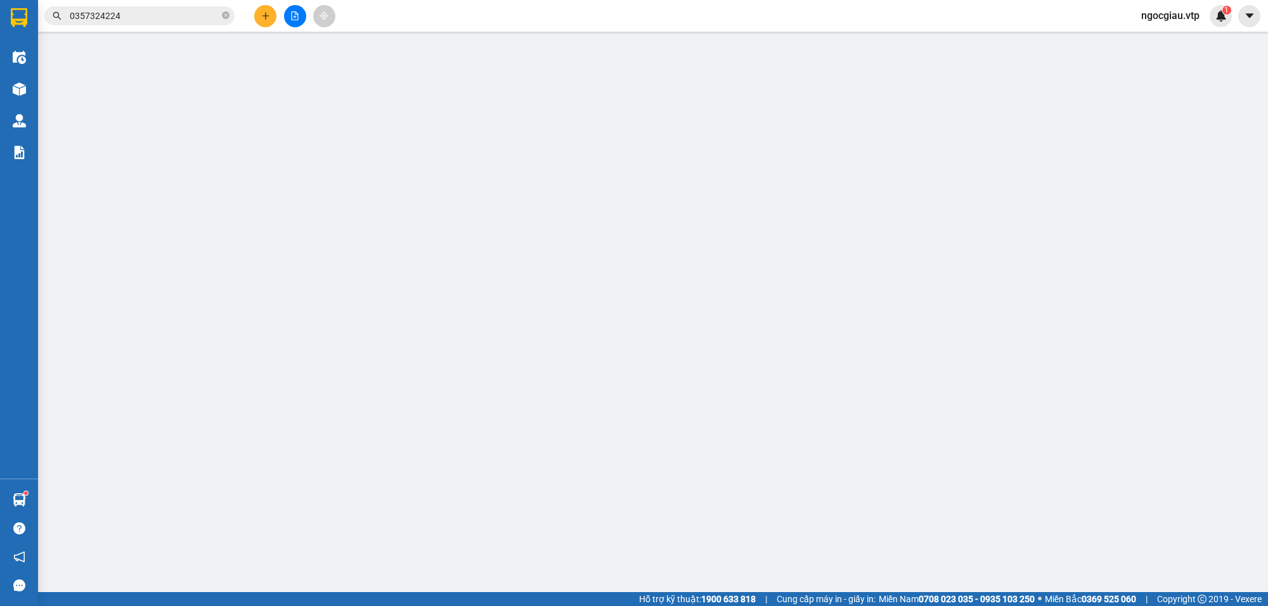
type input "80.000"
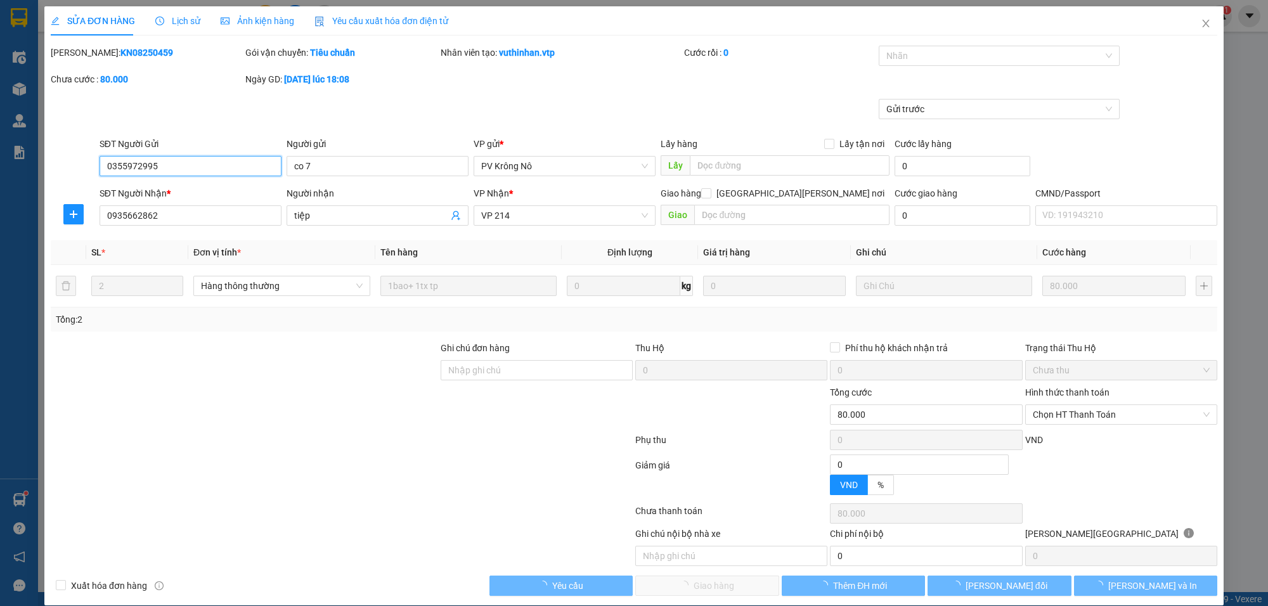
type input "4.000"
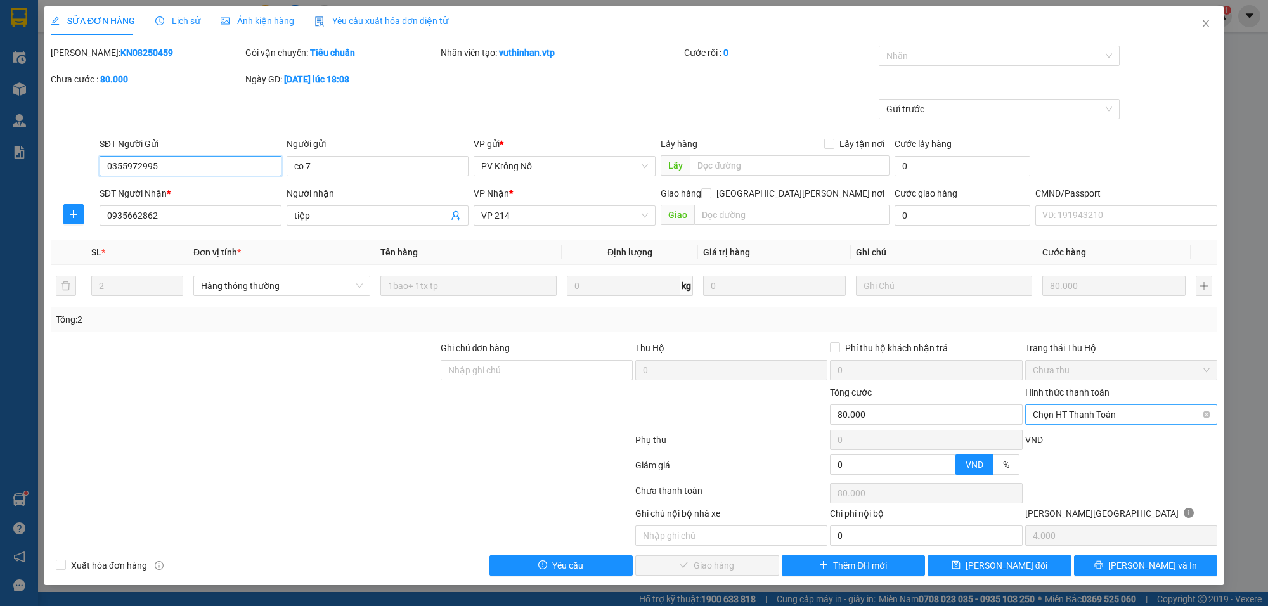
click at [1059, 419] on span "Chọn HT Thanh Toán" at bounding box center [1121, 414] width 177 height 19
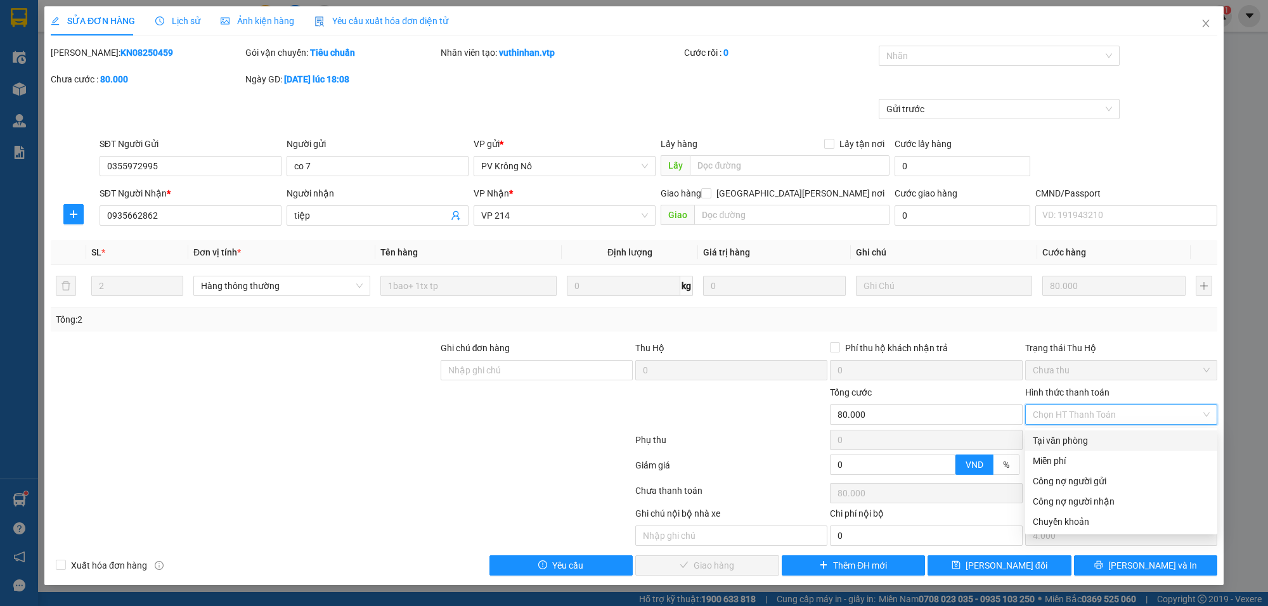
click at [1055, 439] on div "Tại văn phòng" at bounding box center [1121, 441] width 177 height 14
type input "0"
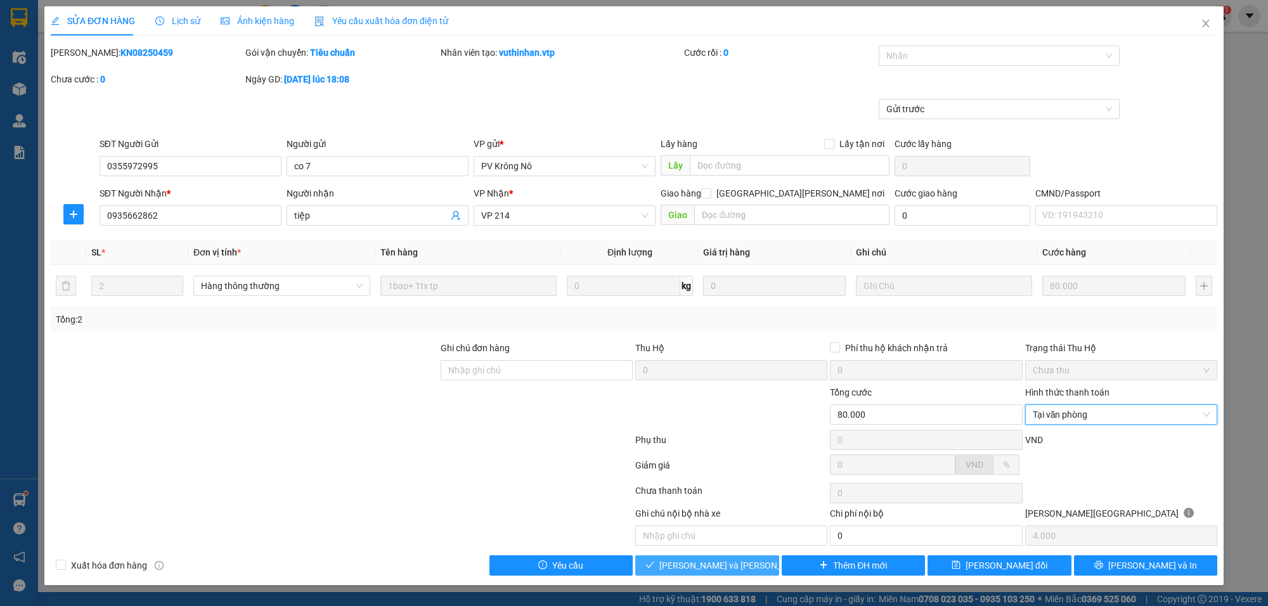
click at [767, 566] on button "[PERSON_NAME] và Giao hàng" at bounding box center [707, 565] width 144 height 20
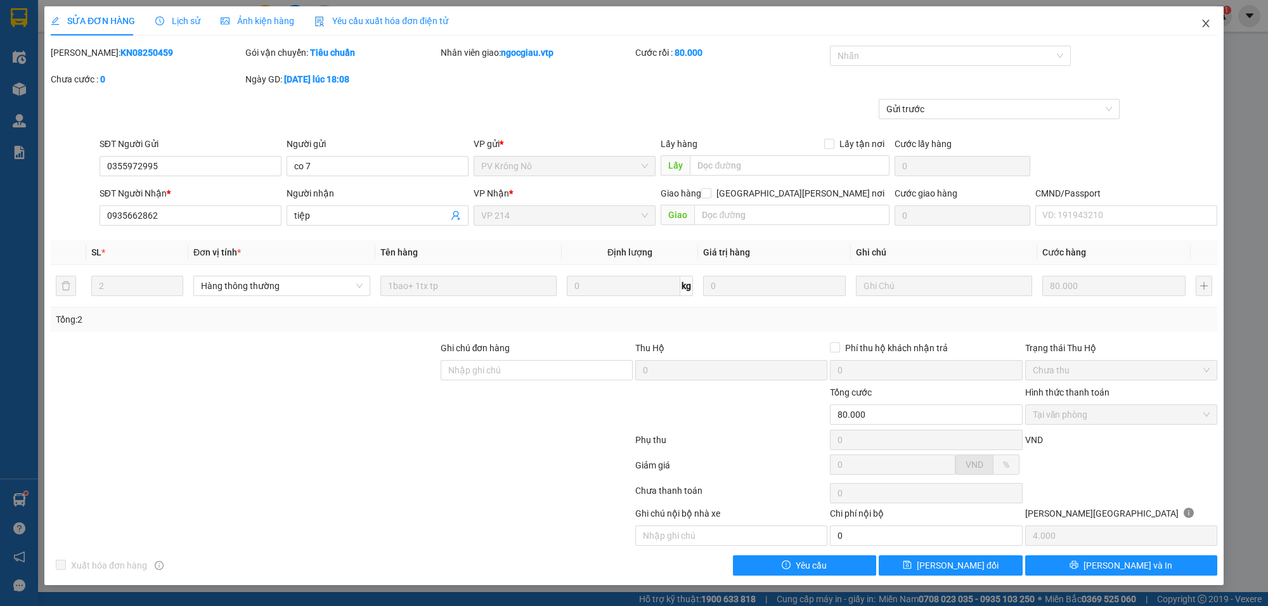
click at [1192, 20] on span "Close" at bounding box center [1206, 24] width 36 height 36
click at [1203, 21] on span "ngocgiau.vtp" at bounding box center [1170, 16] width 79 height 16
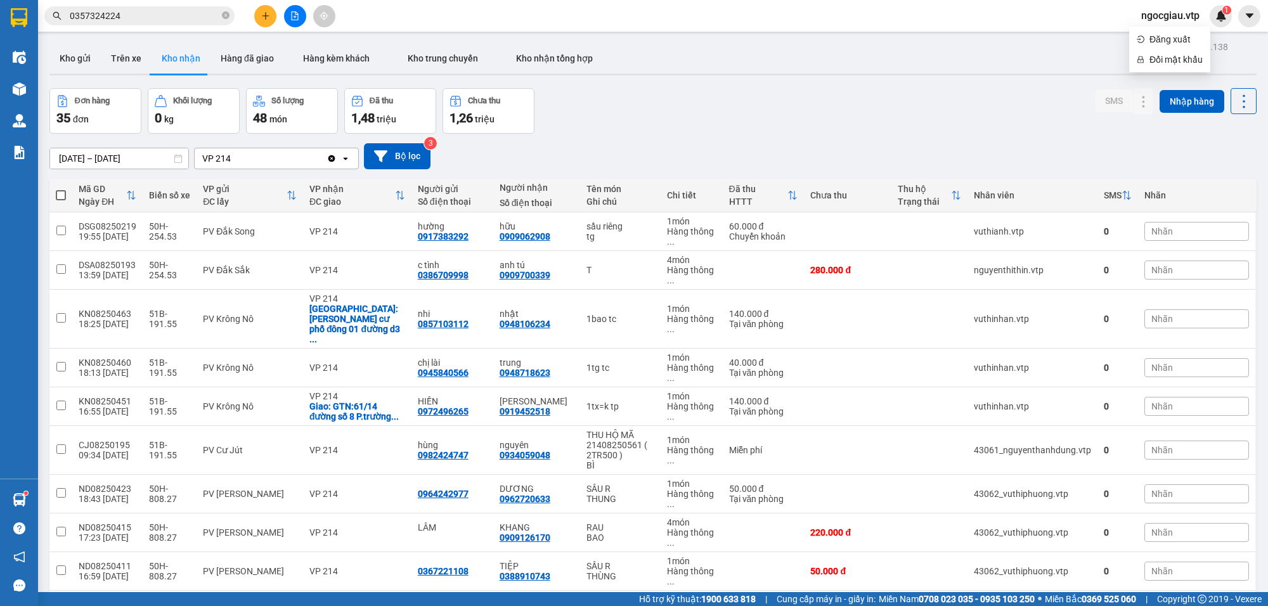
click at [1030, 91] on div "Đơn hàng 35 đơn Khối lượng 0 kg Số lượng 48 món Đã thu 1,48 triệu Chưa thu 1,26…" at bounding box center [652, 111] width 1207 height 46
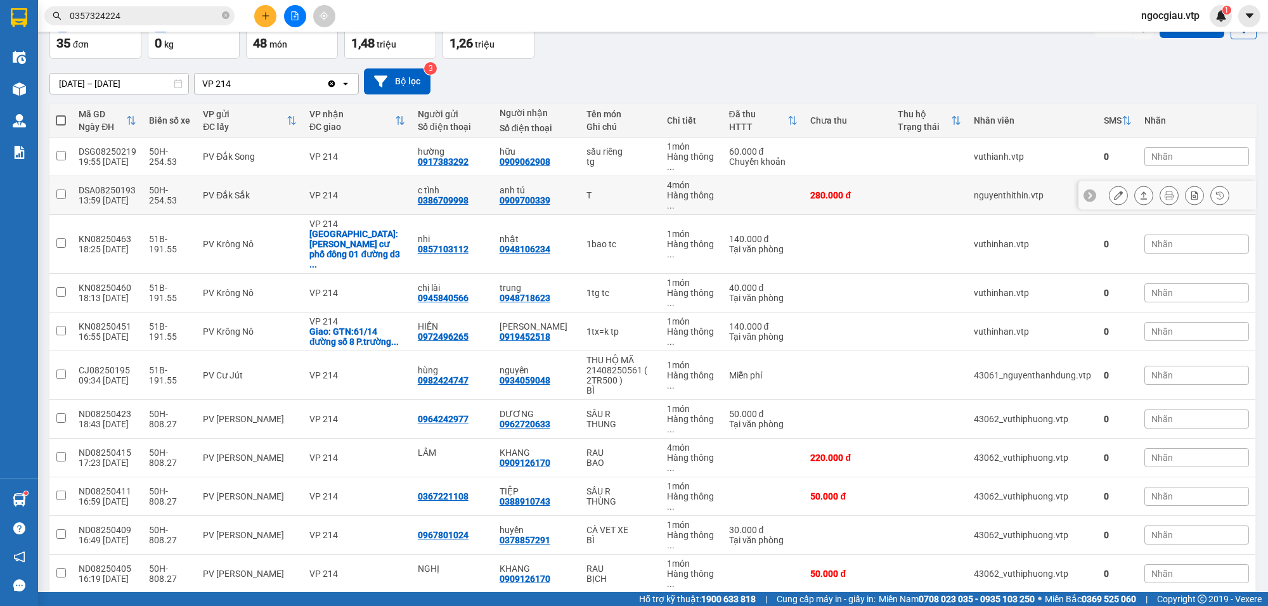
scroll to position [1053, 0]
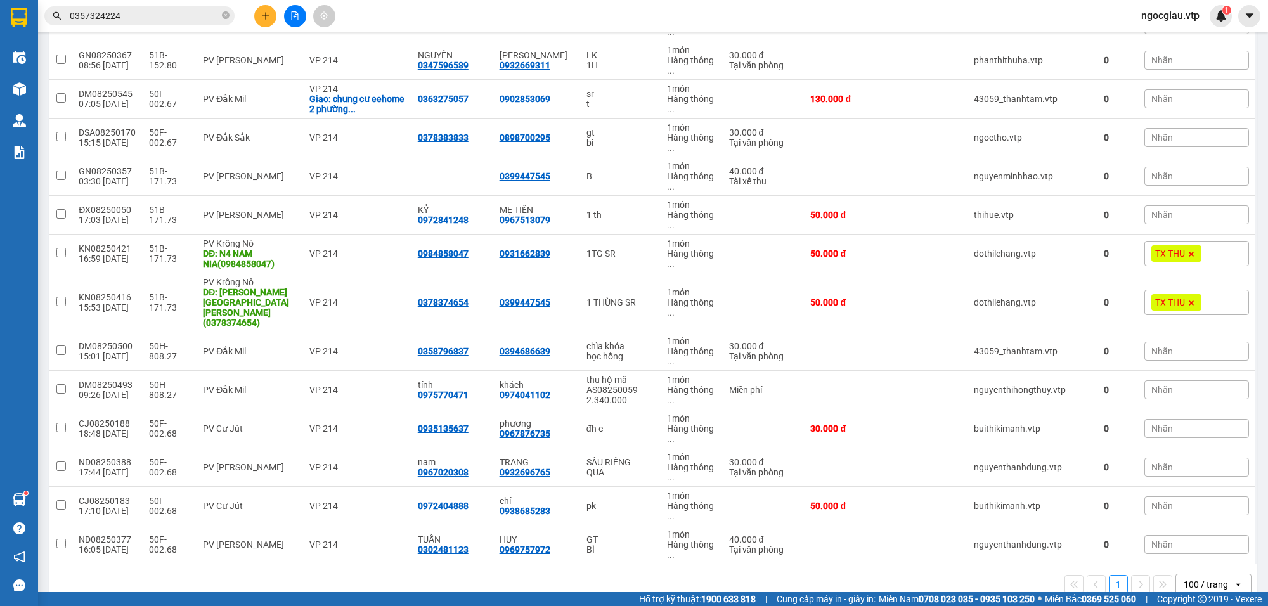
click at [159, 13] on input "0357324224" at bounding box center [145, 16] width 150 height 14
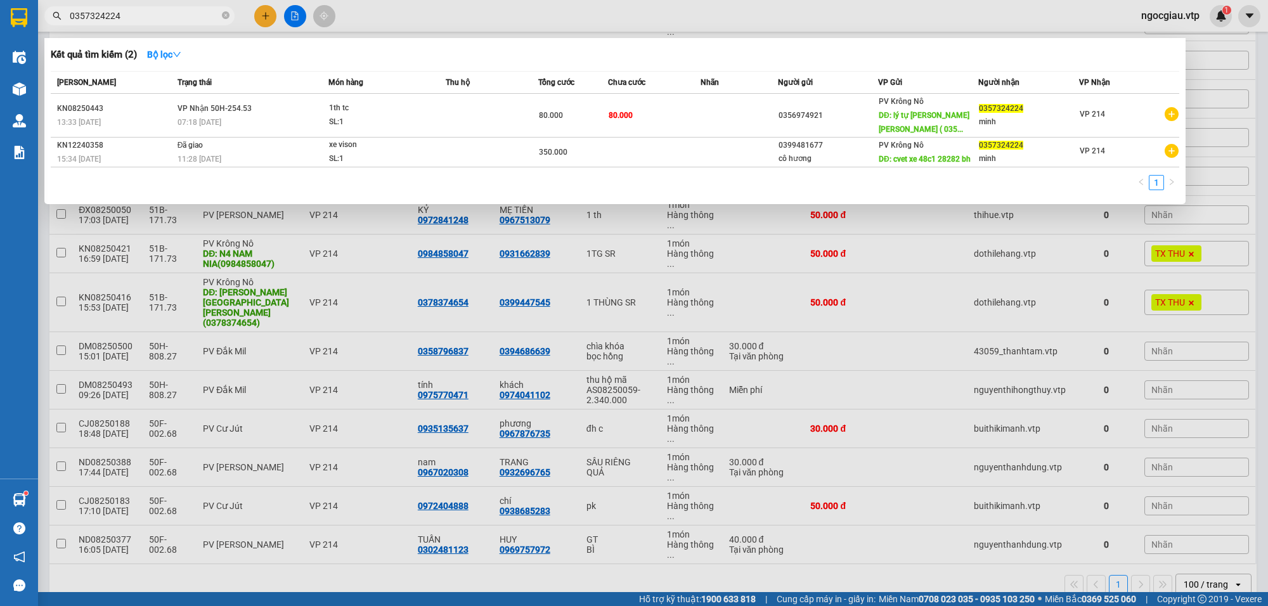
click at [159, 13] on input "0357324224" at bounding box center [145, 16] width 150 height 14
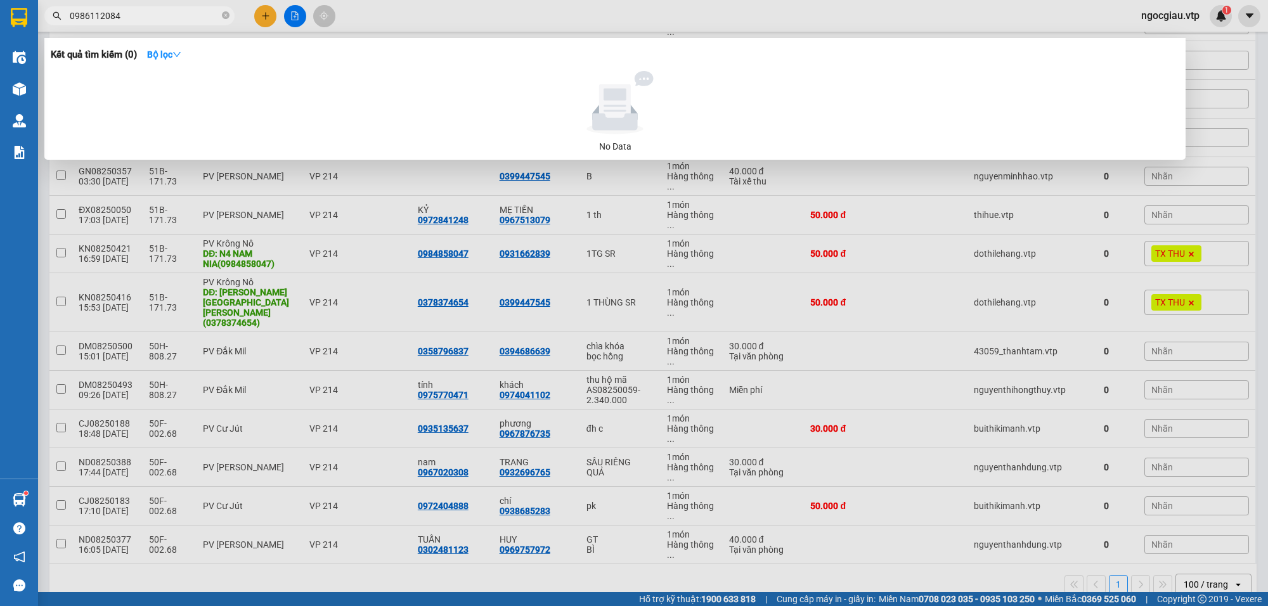
click at [179, 11] on input "0986112084" at bounding box center [145, 16] width 150 height 14
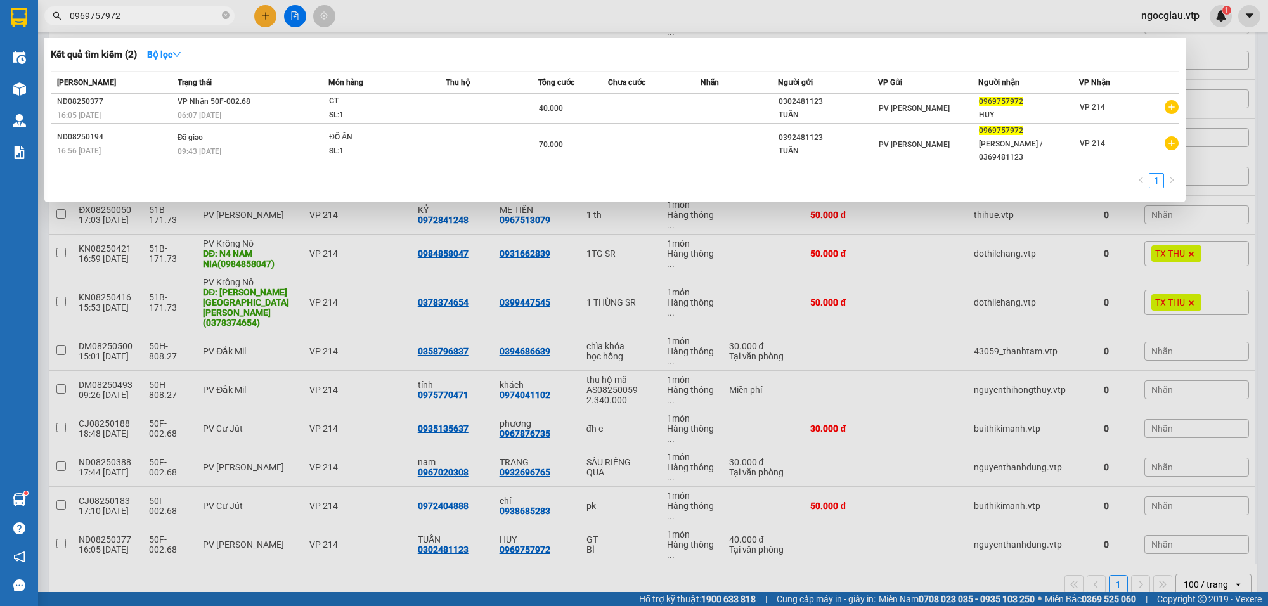
type input "0969757972"
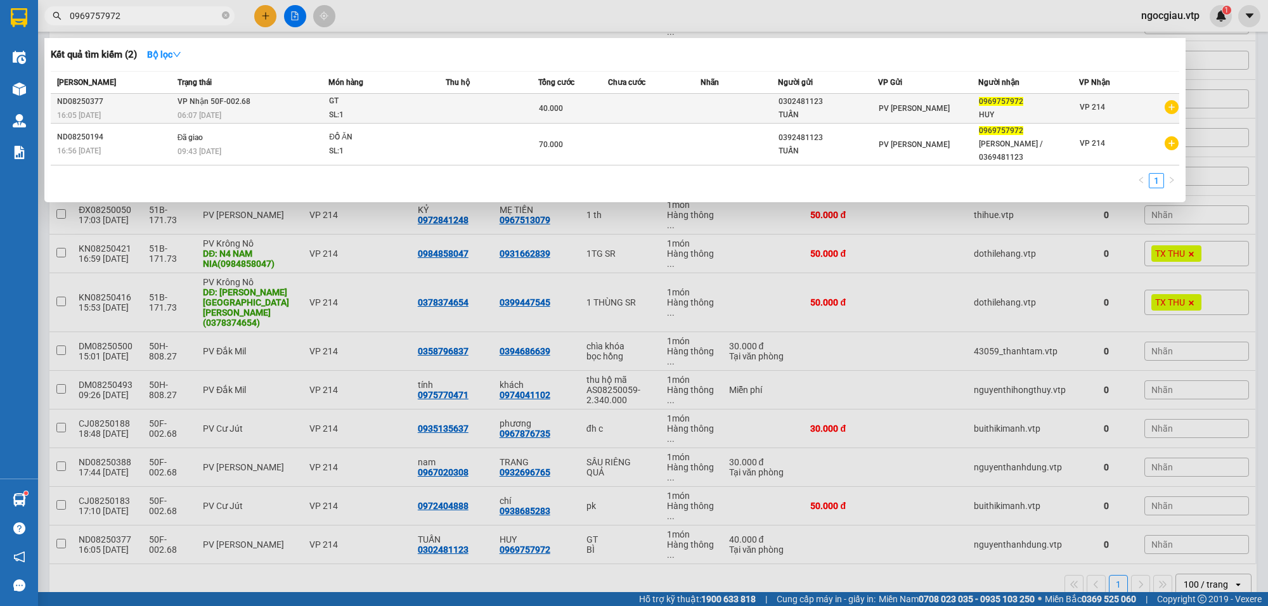
click at [512, 94] on td at bounding box center [492, 109] width 93 height 30
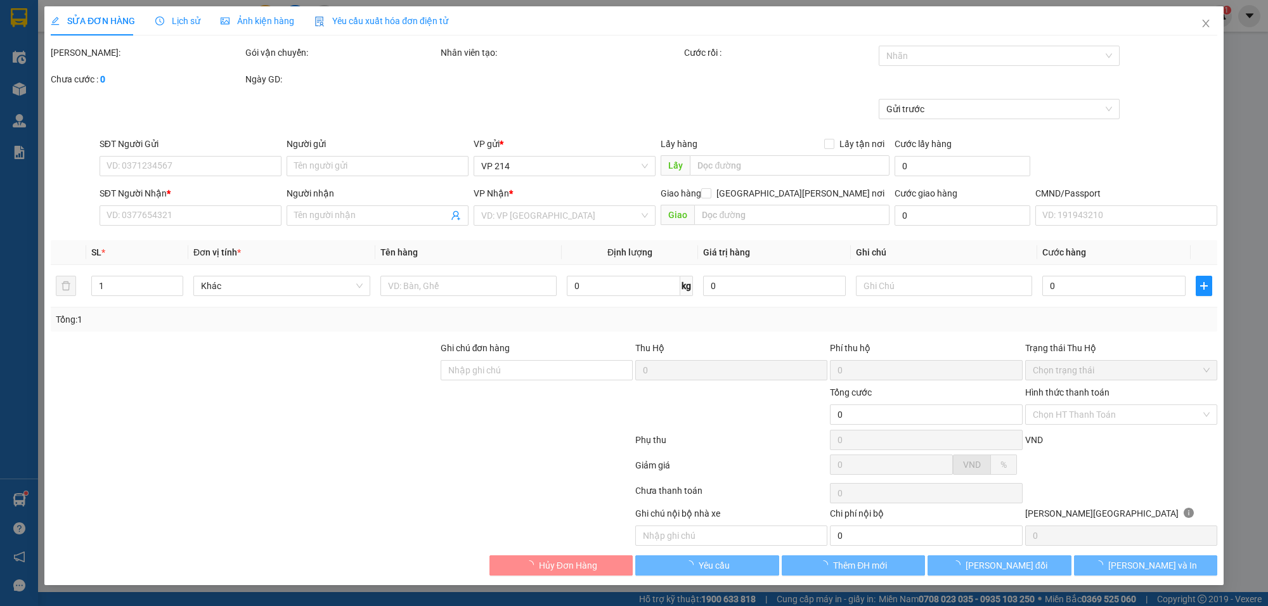
type input "0302481123"
type input "TUẤN"
type input "0969757972"
type input "HUY"
type input "40.000"
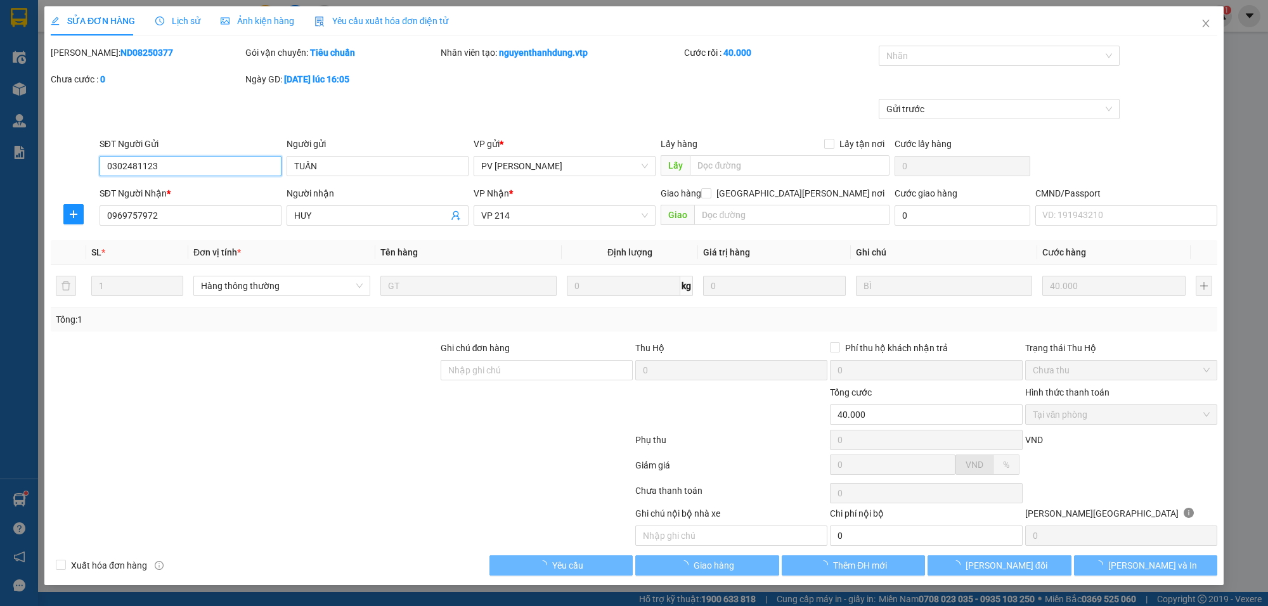
type input "2.000"
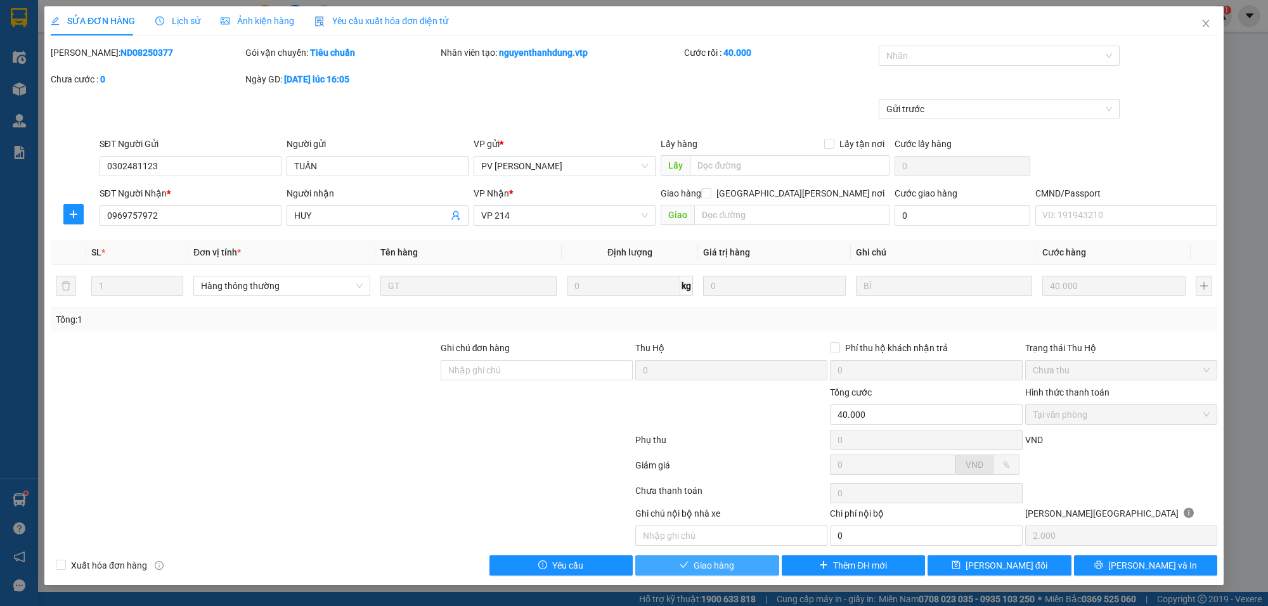
click at [715, 571] on span "Giao hàng" at bounding box center [714, 566] width 41 height 14
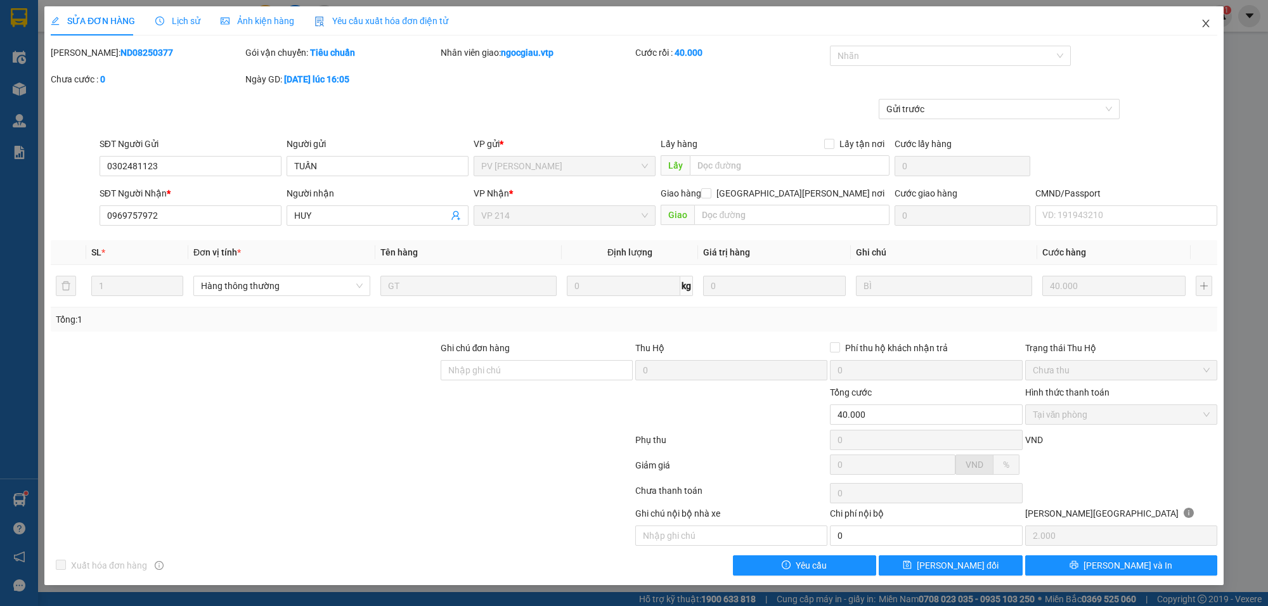
click at [1204, 17] on span "Close" at bounding box center [1206, 24] width 36 height 36
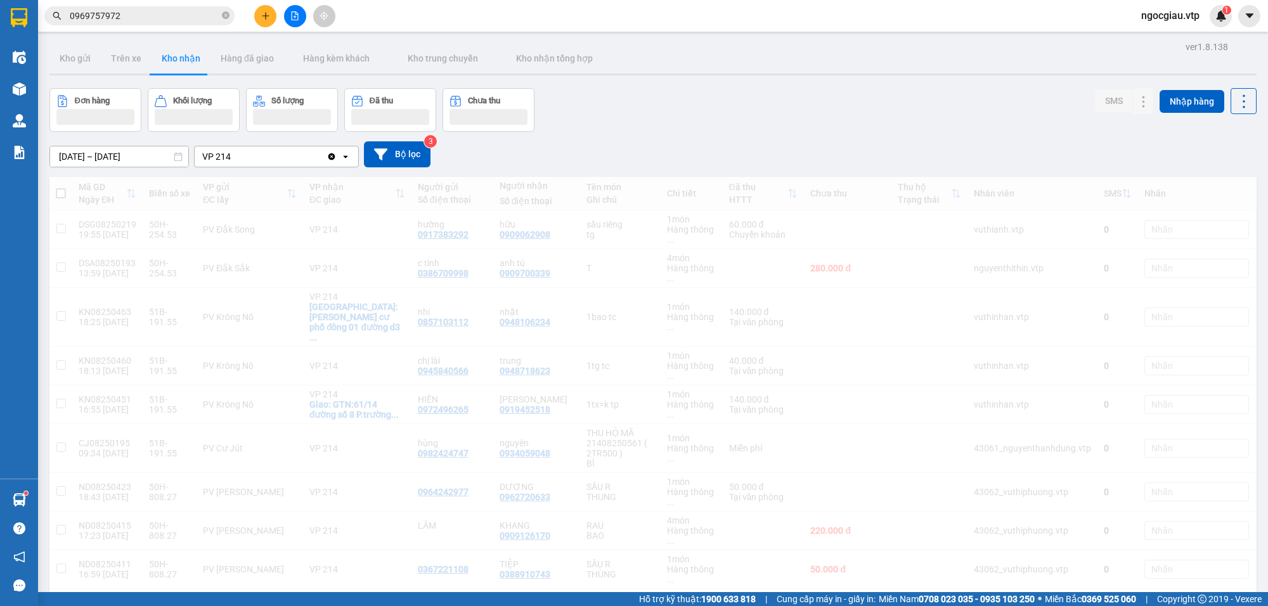
click at [135, 20] on input "0969757972" at bounding box center [145, 16] width 150 height 14
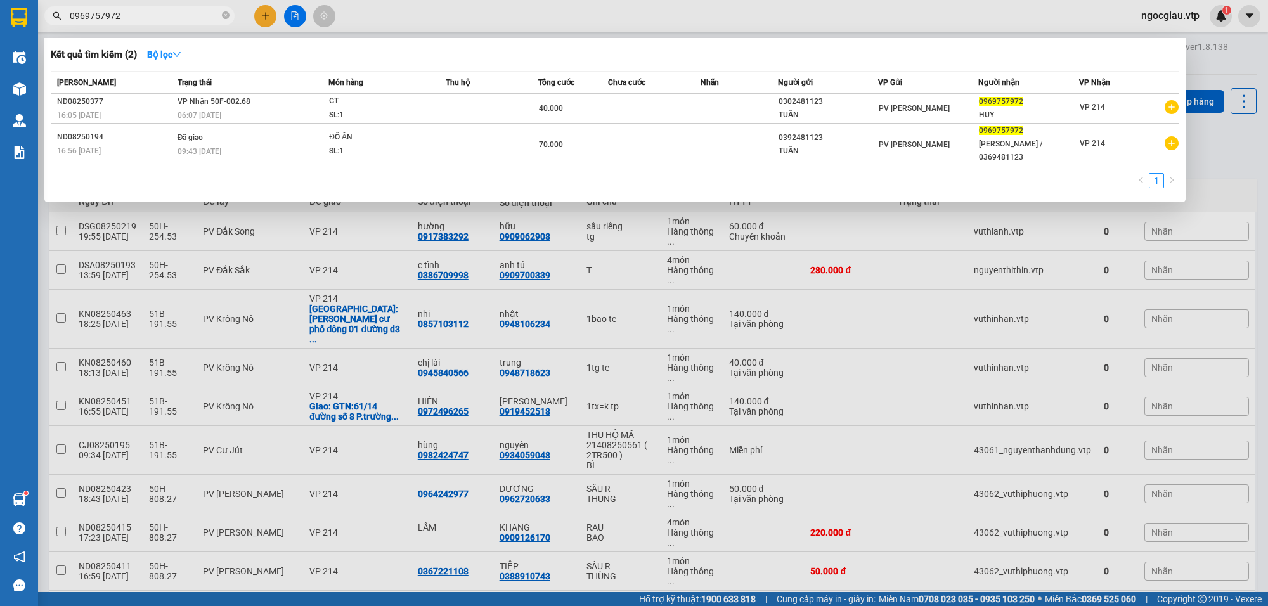
click at [135, 20] on input "0969757972" at bounding box center [145, 16] width 150 height 14
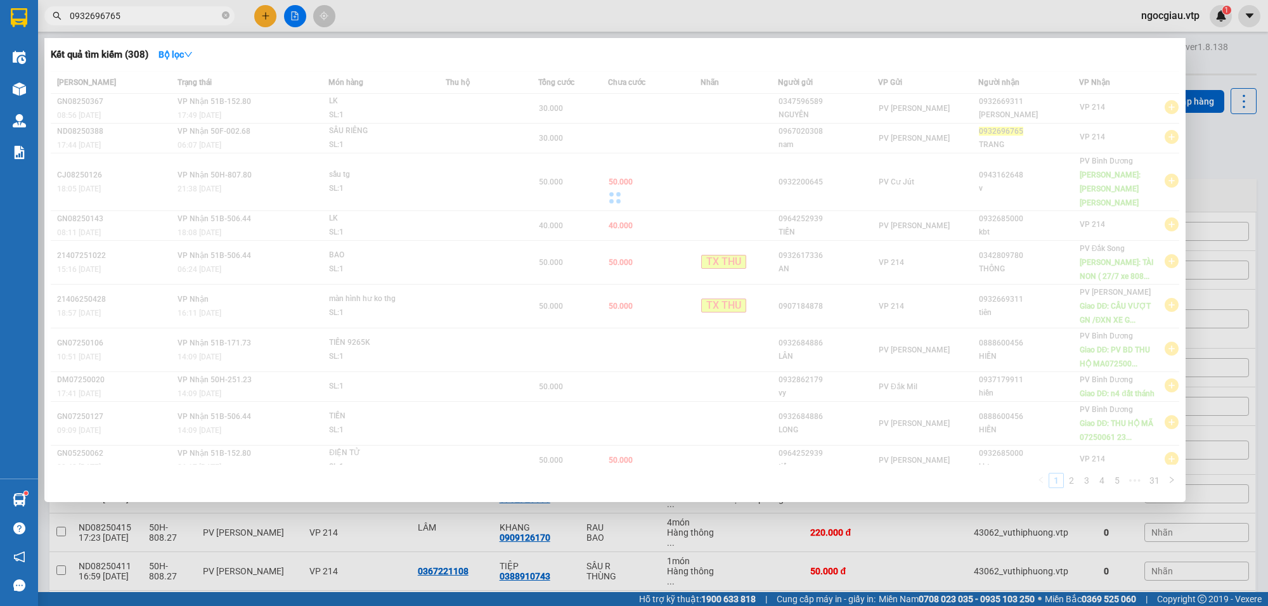
type input "0932696765"
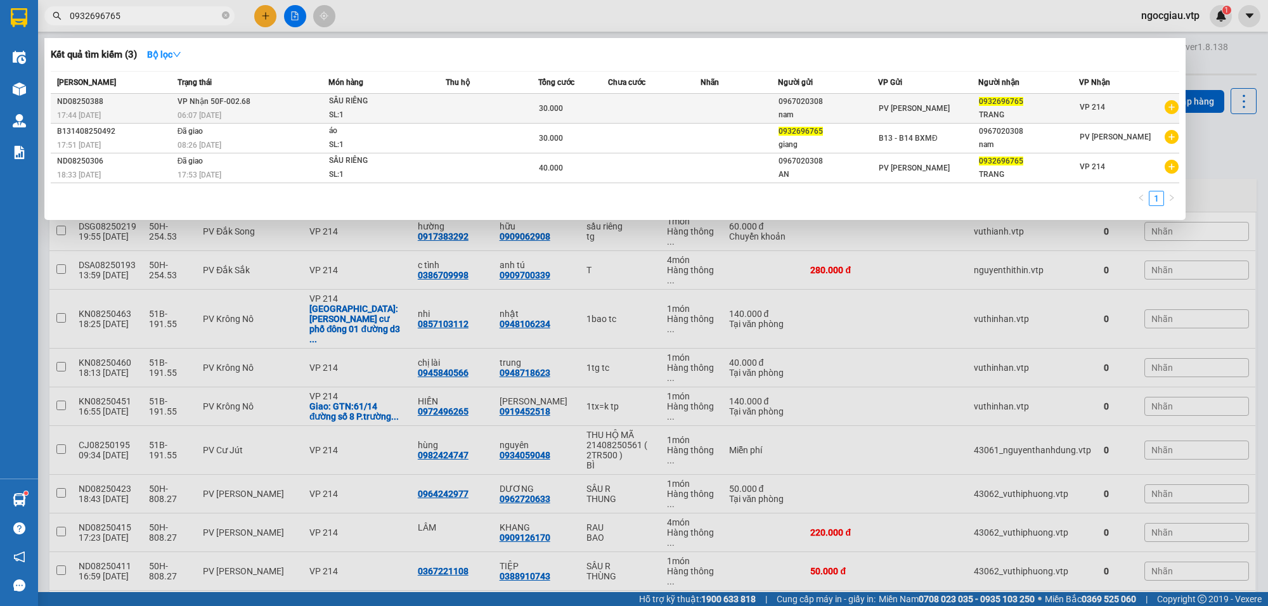
click at [433, 105] on span "SẦU RIÊNG SL: 1" at bounding box center [387, 107] width 116 height 27
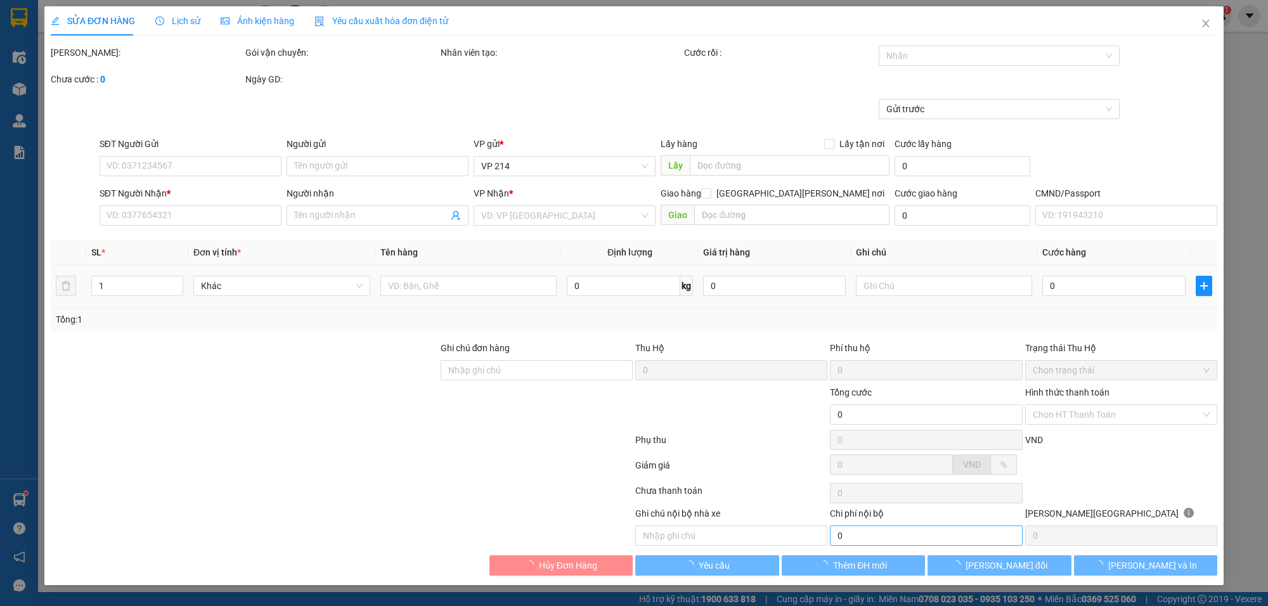
type input "0967020308"
type input "nam"
type input "0932696765"
type input "TRANG"
type input "30.000"
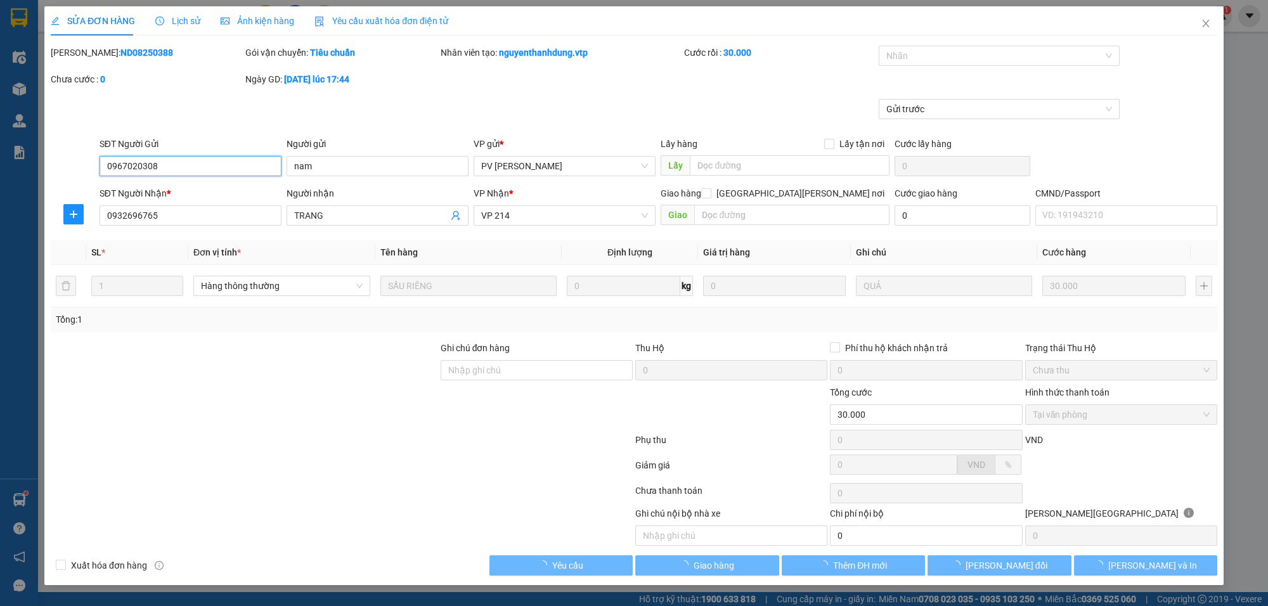
type input "1.500"
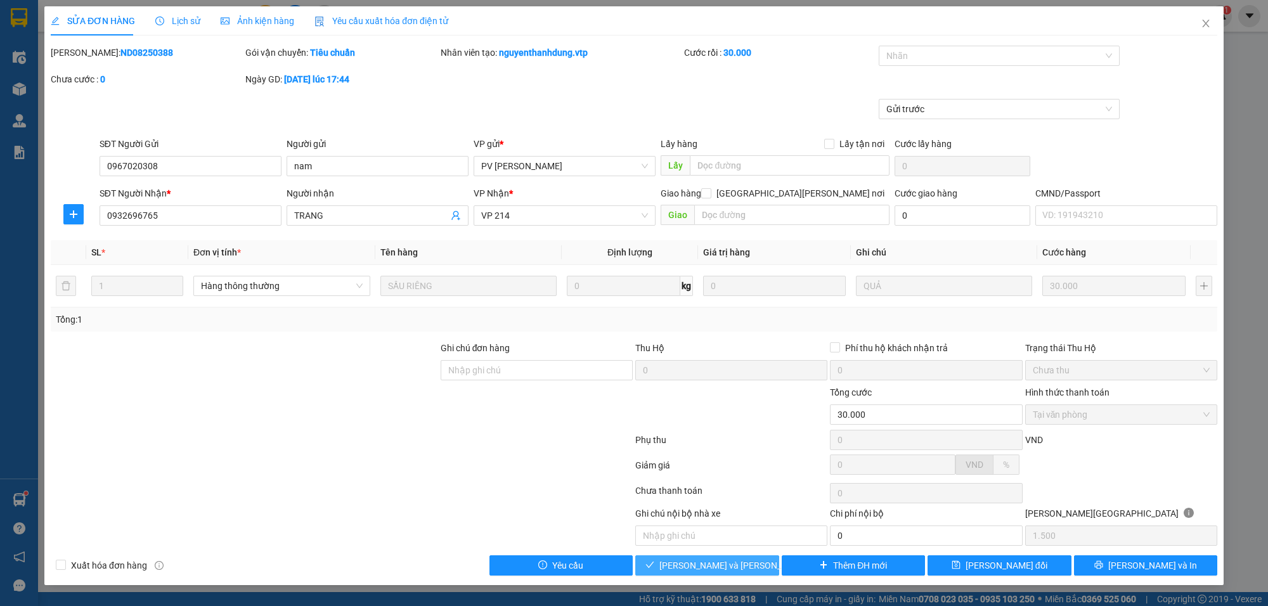
click at [741, 564] on span "[PERSON_NAME] và Giao hàng" at bounding box center [744, 566] width 171 height 14
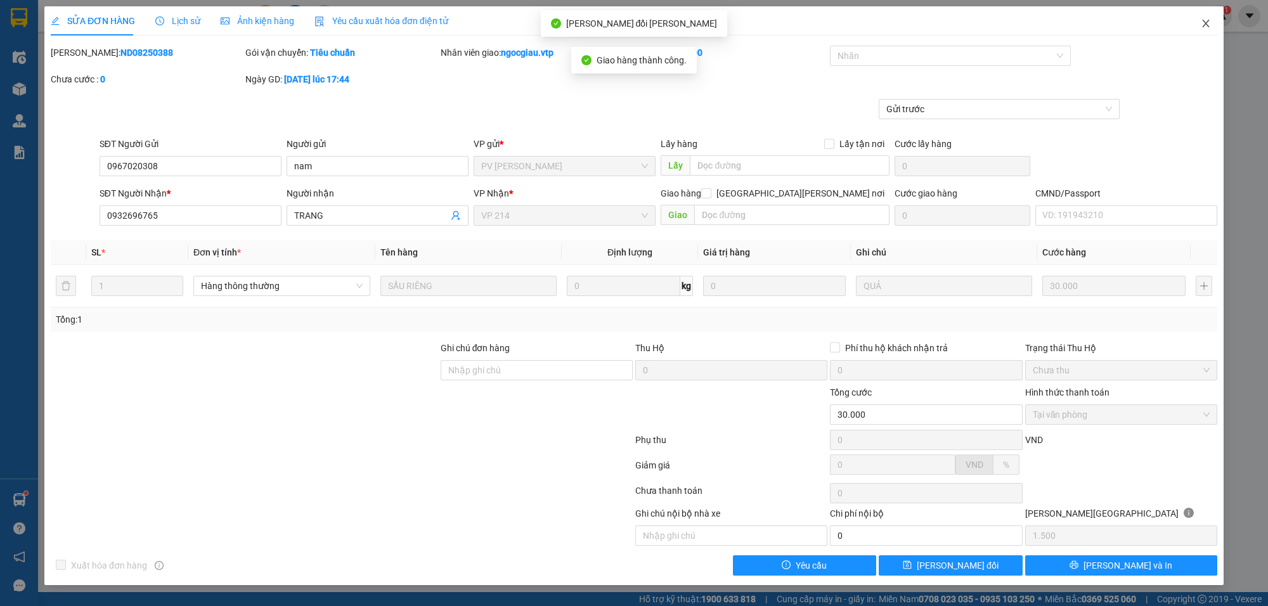
click at [1209, 23] on icon "close" at bounding box center [1206, 23] width 10 height 10
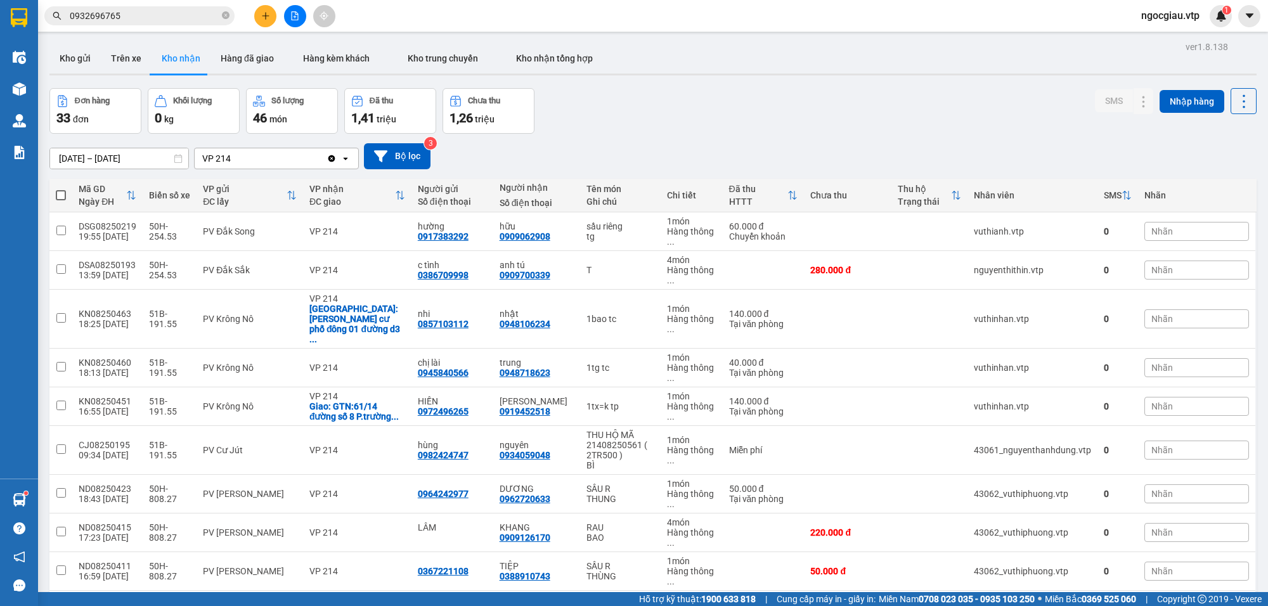
click at [156, 18] on input "0932696765" at bounding box center [145, 16] width 150 height 14
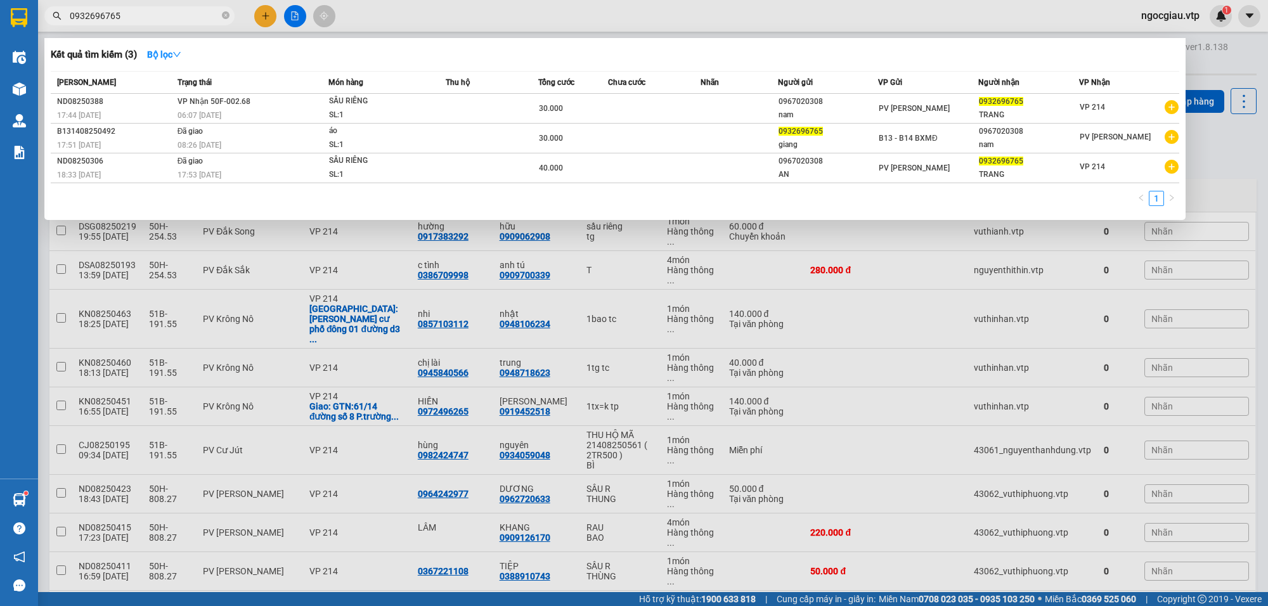
click at [156, 18] on input "0932696765" at bounding box center [145, 16] width 150 height 14
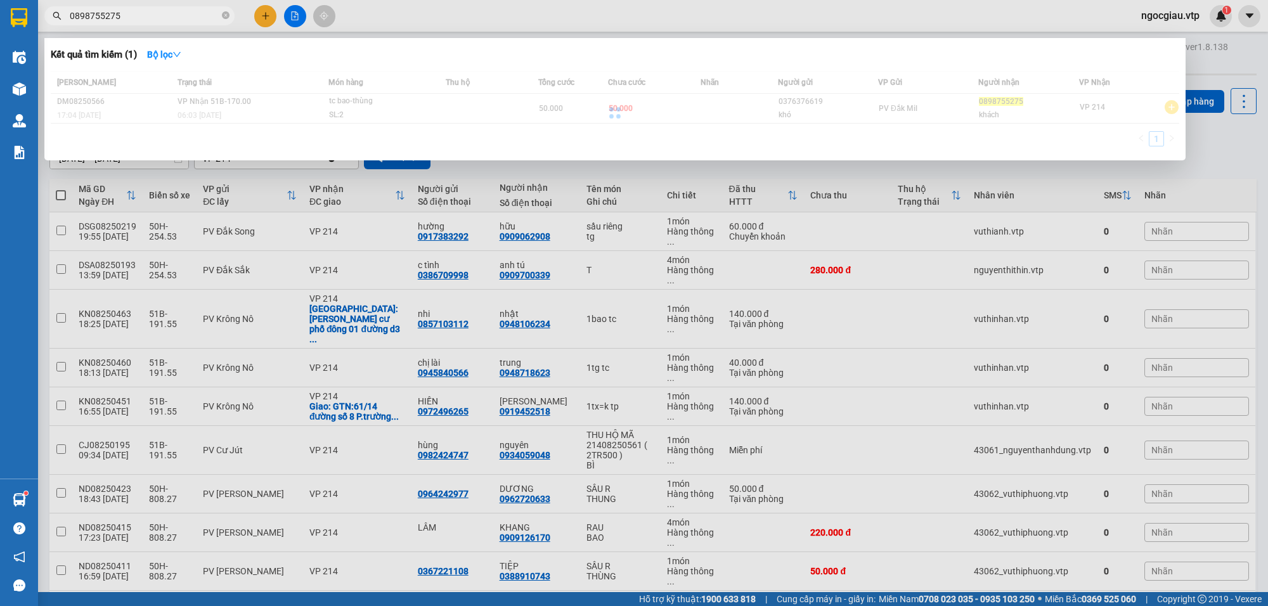
type input "0898755275"
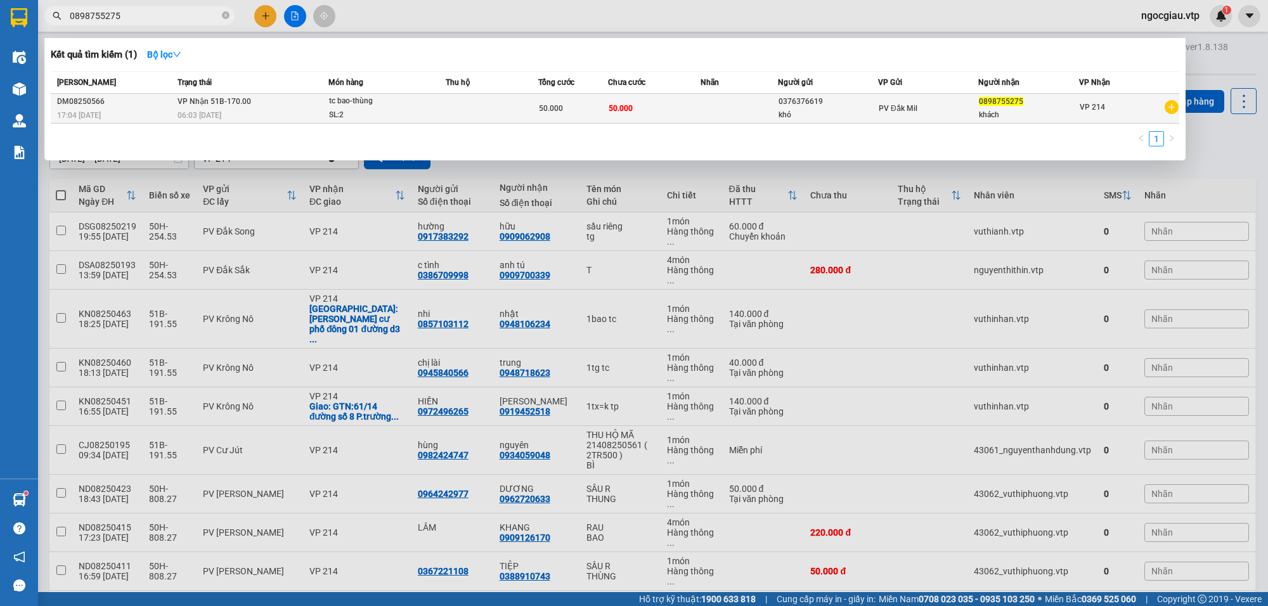
click at [476, 105] on td at bounding box center [492, 109] width 93 height 30
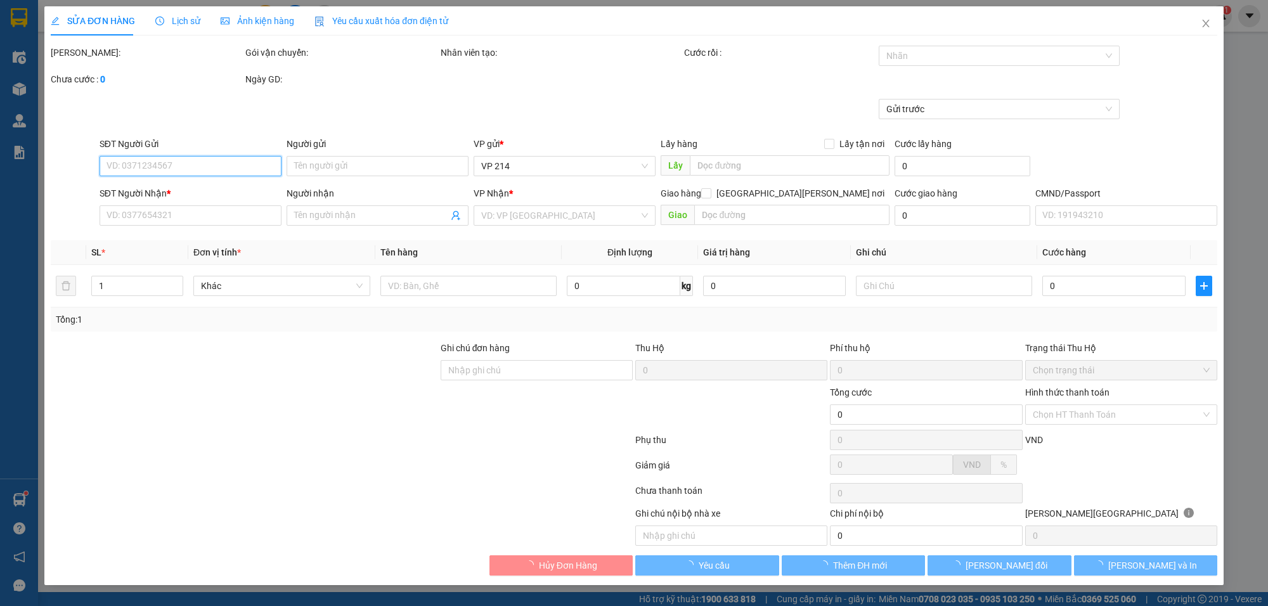
type input "0376376619"
type input "khó"
type input "0898755275"
type input "khách"
type input "50.000"
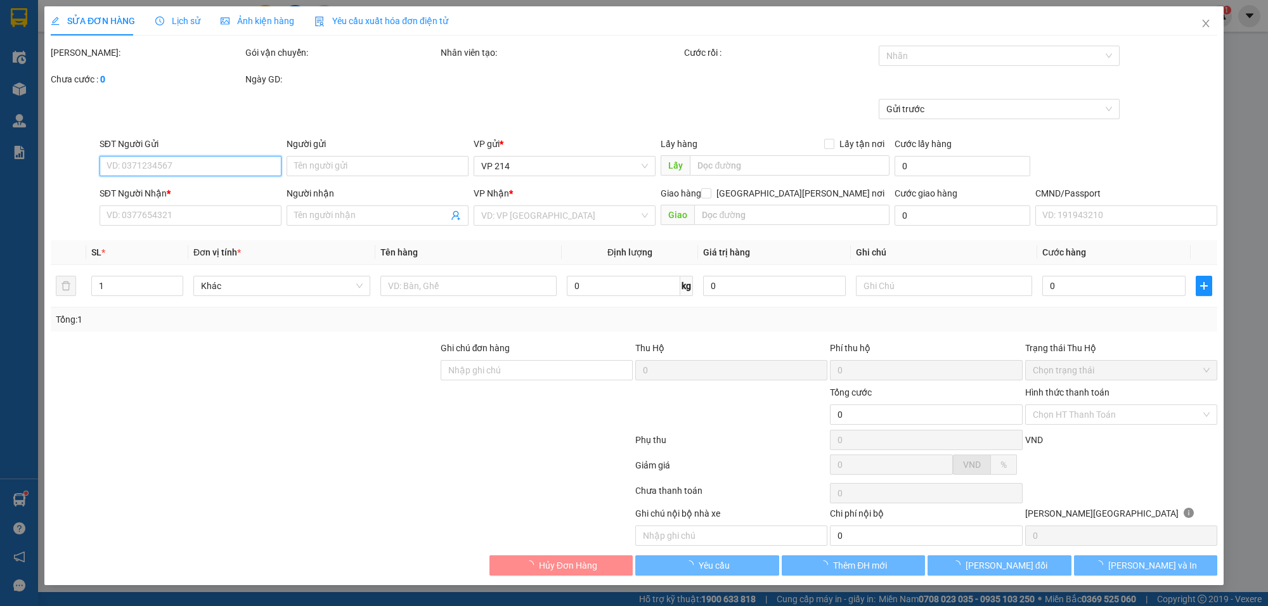
type input "50.000"
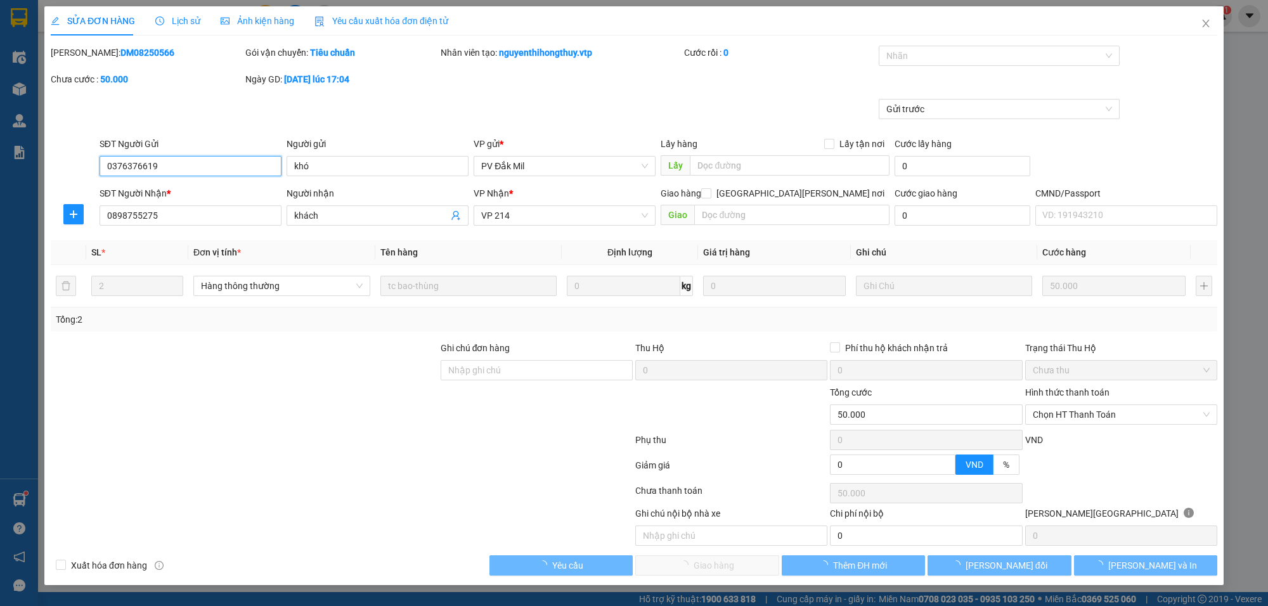
type input "2.500"
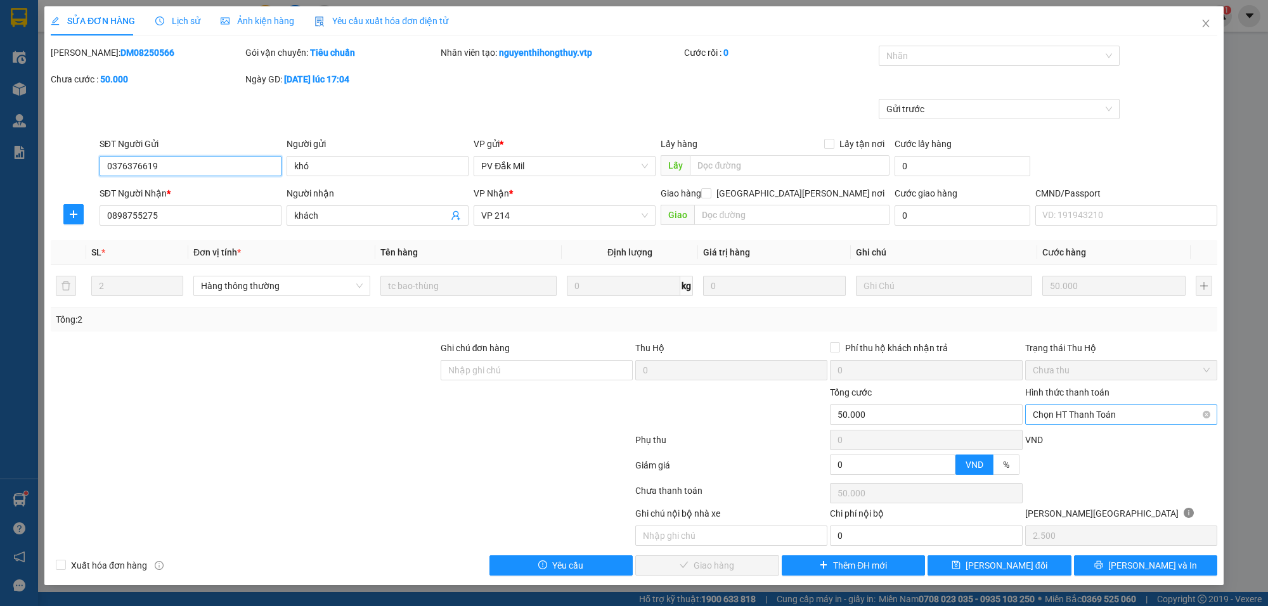
click at [1057, 416] on span "Chọn HT Thanh Toán" at bounding box center [1121, 414] width 177 height 19
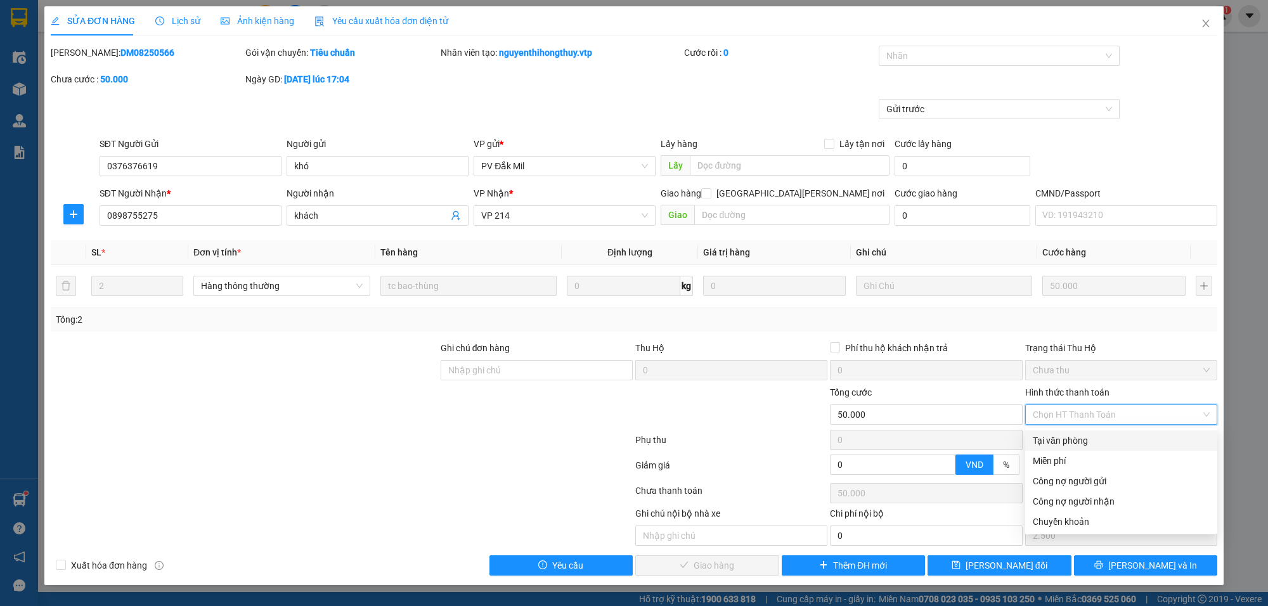
click at [1056, 436] on div "Tại văn phòng" at bounding box center [1121, 441] width 177 height 14
type input "0"
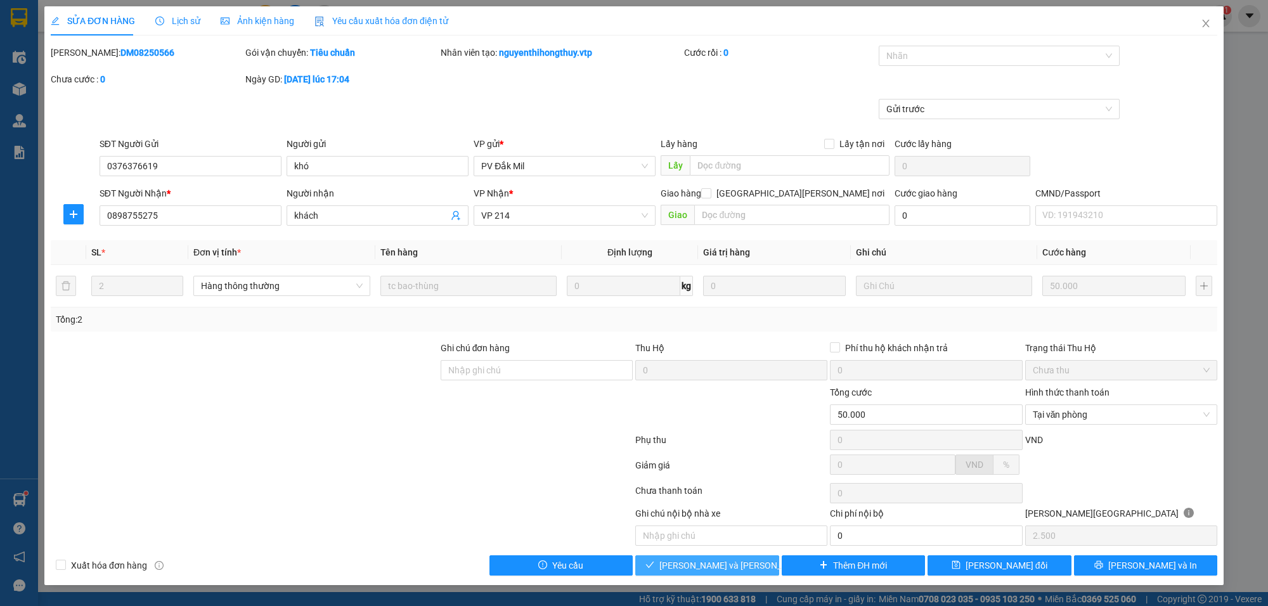
click at [744, 562] on span "[PERSON_NAME] và Giao hàng" at bounding box center [744, 566] width 171 height 14
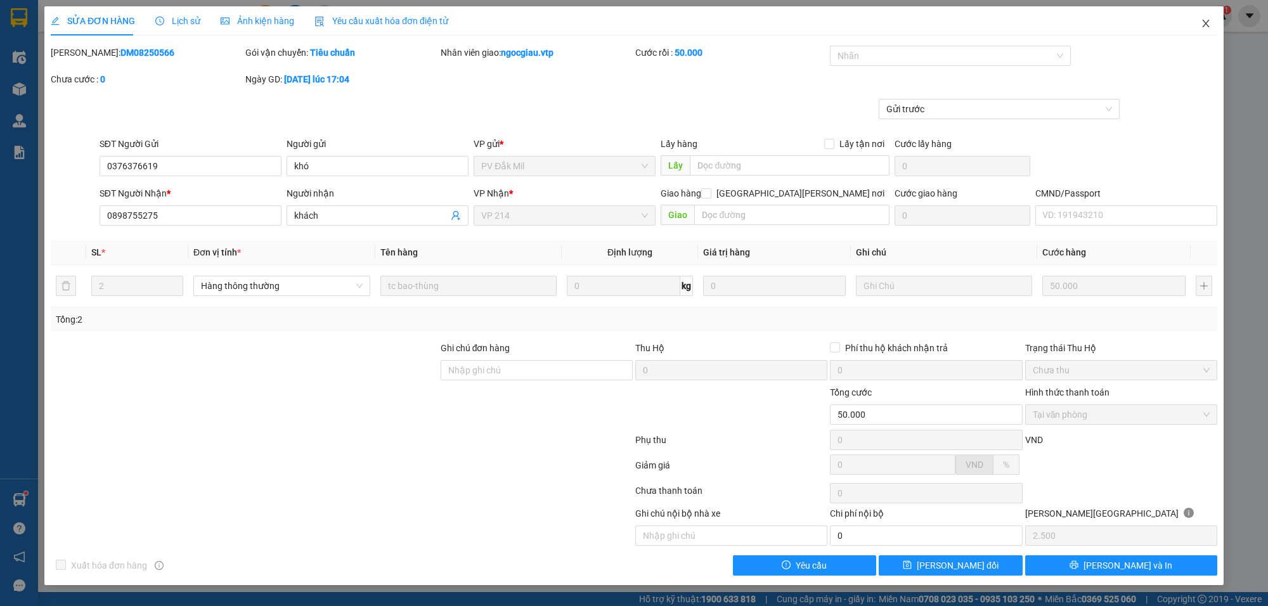
click at [1203, 18] on icon "close" at bounding box center [1206, 23] width 10 height 10
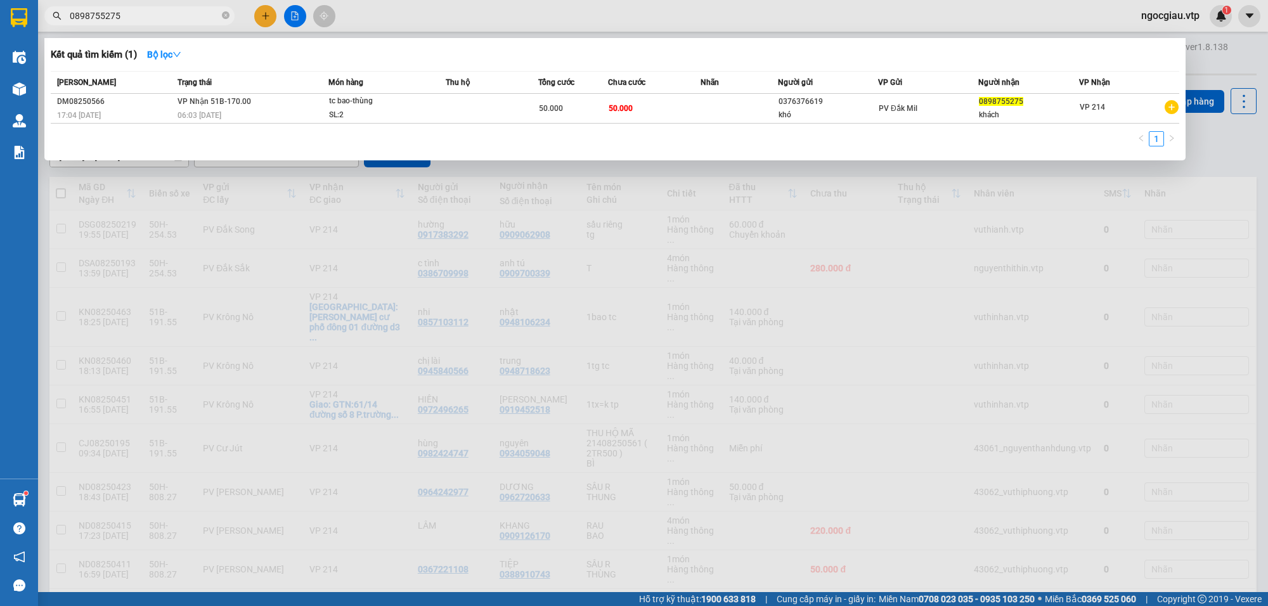
click at [138, 16] on input "0898755275" at bounding box center [145, 16] width 150 height 14
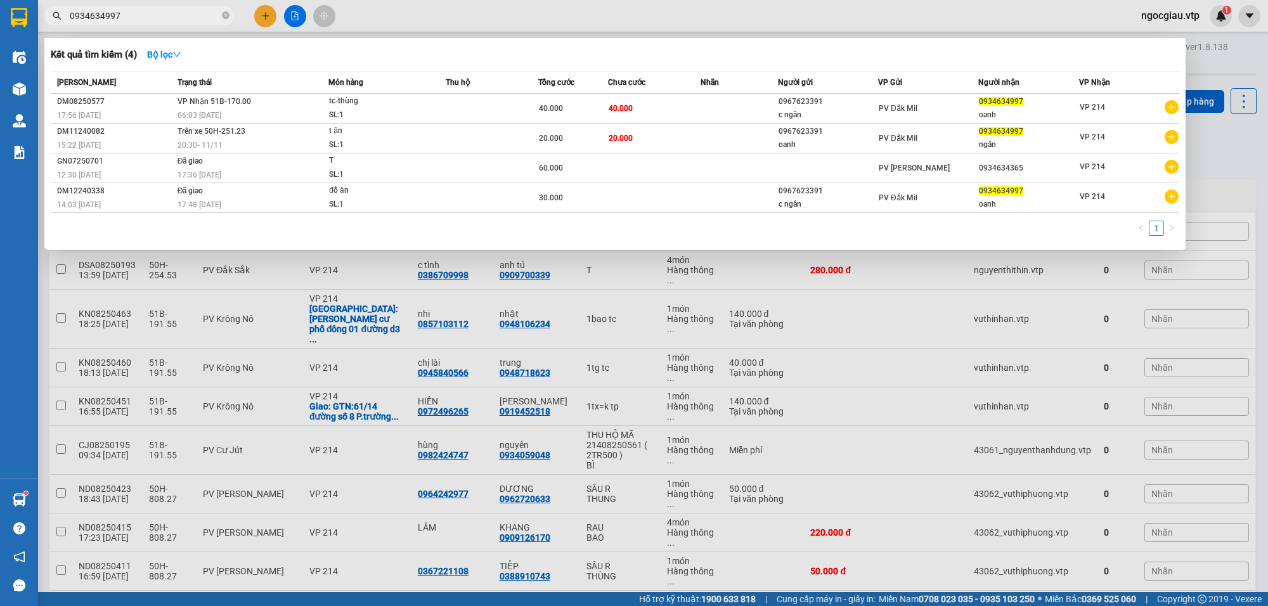
type input "0934634997"
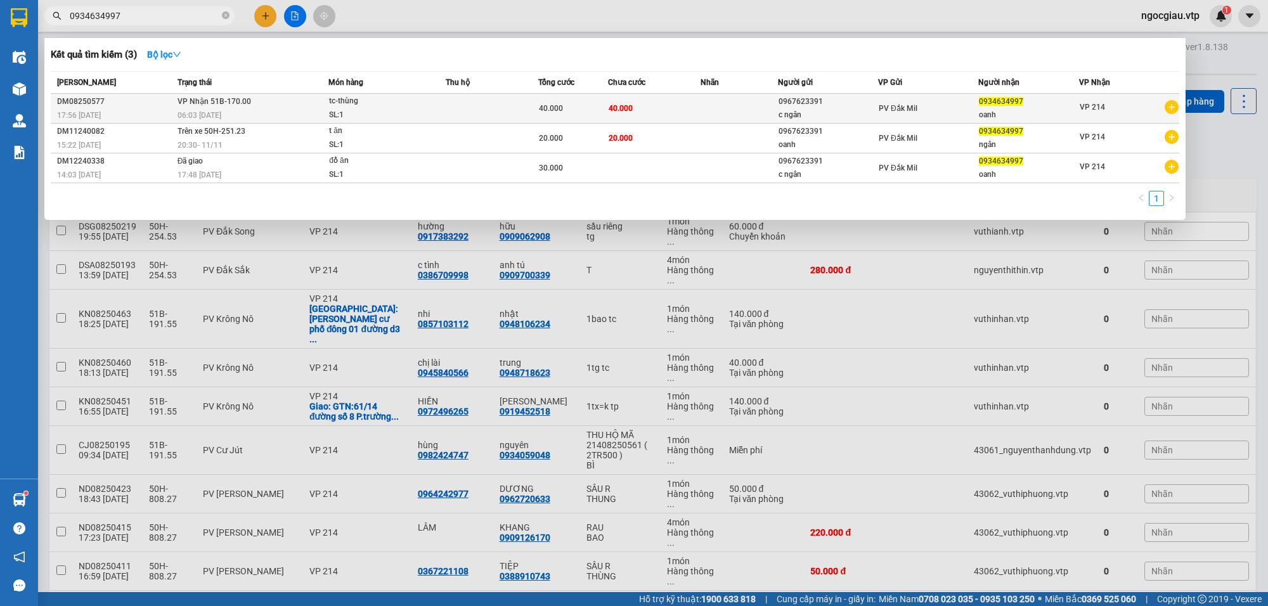
click at [714, 108] on td at bounding box center [739, 109] width 77 height 30
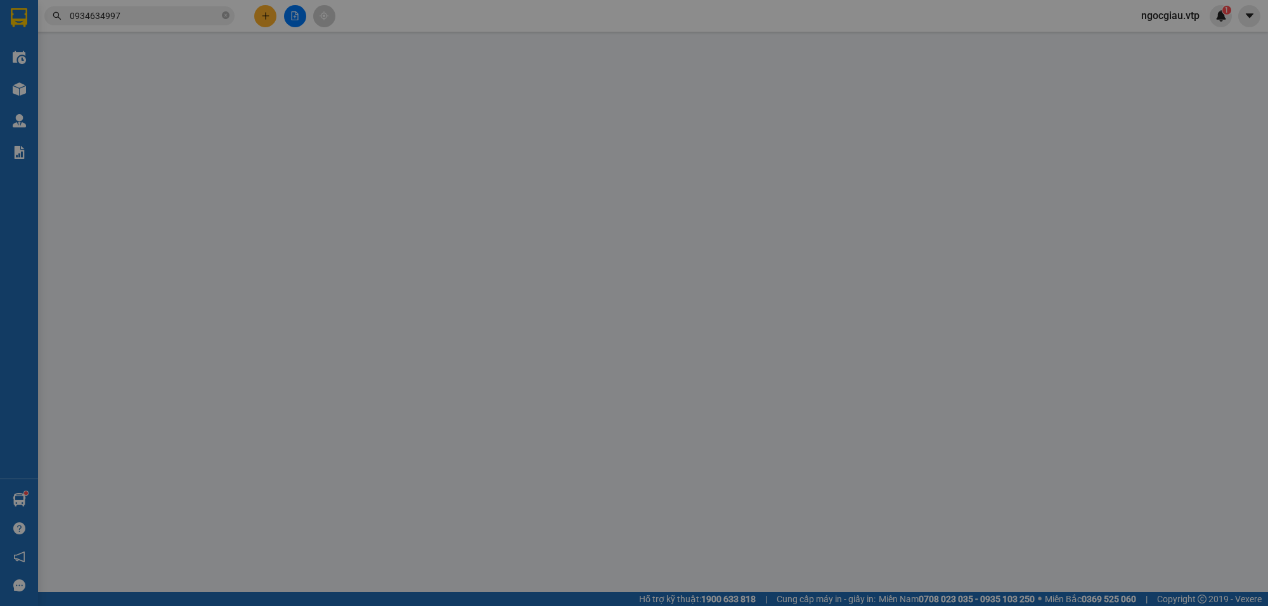
type input "0967623391"
type input "c ngân"
type input "0934634997"
type input "oanh"
type input "40.000"
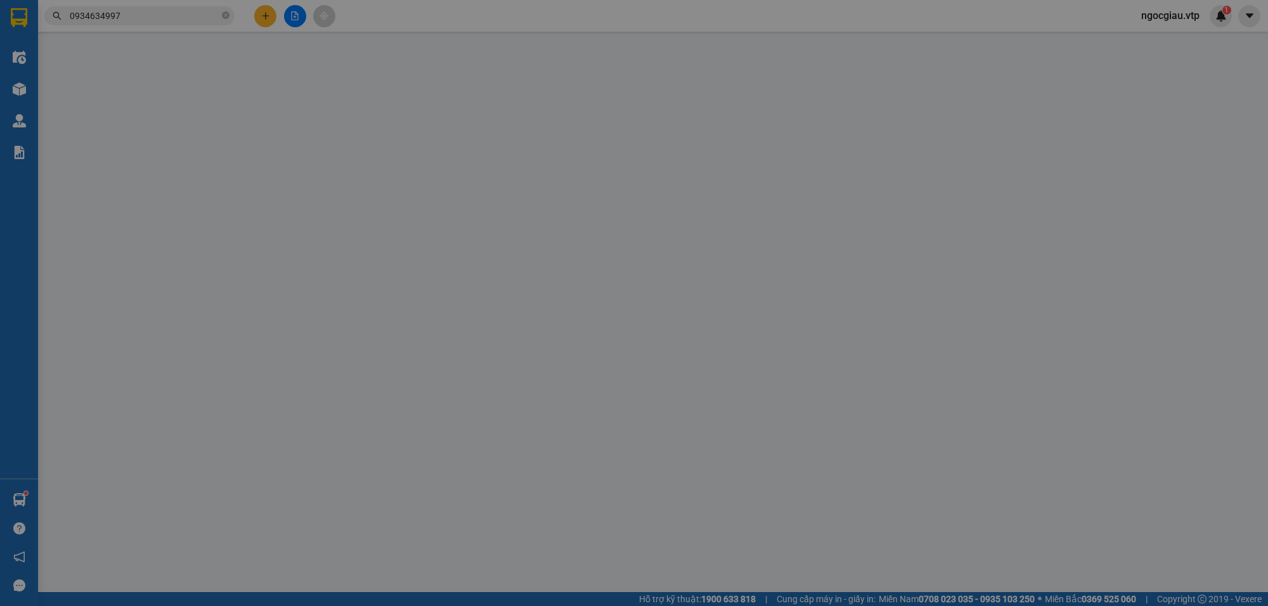
type input "40.000"
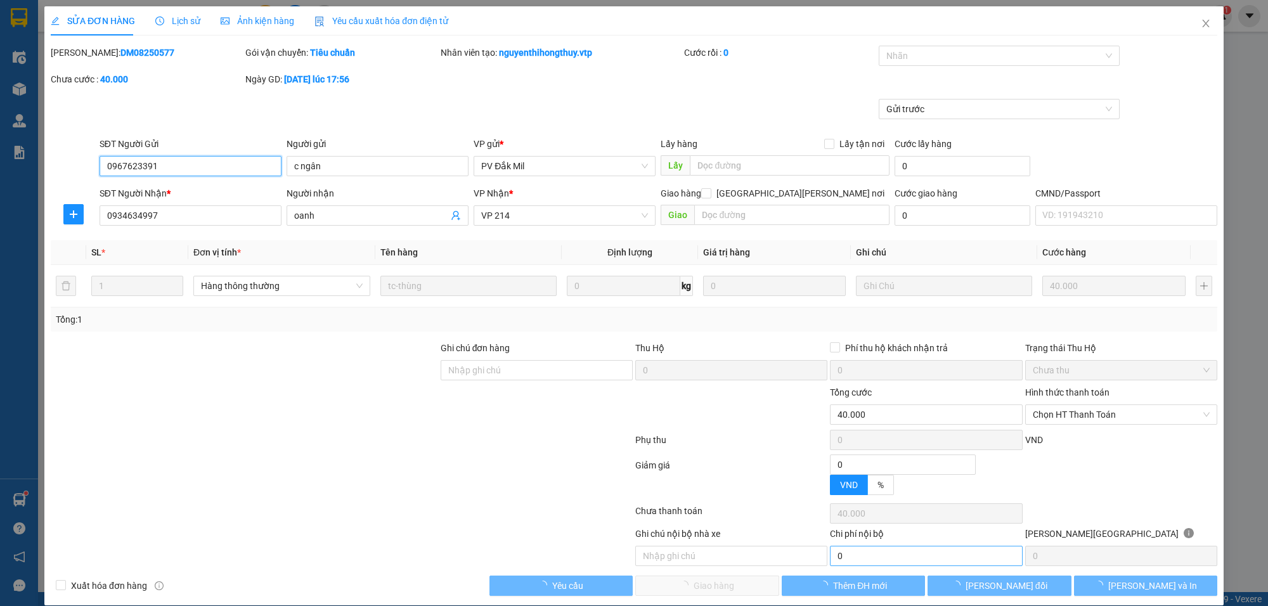
type input "2.000"
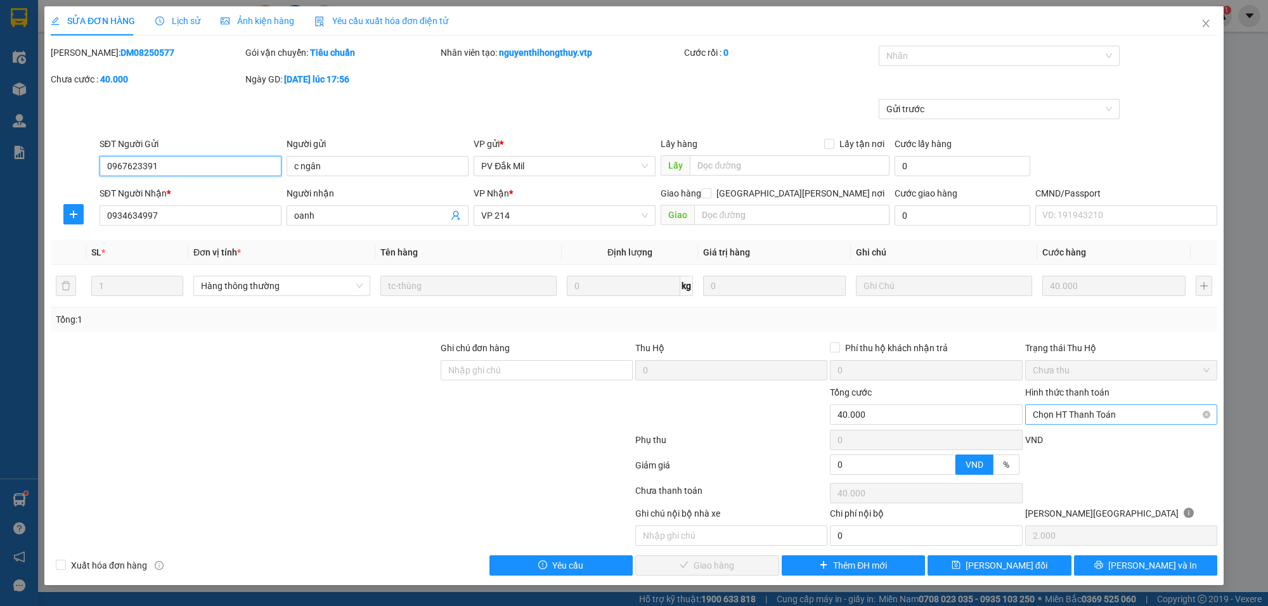
click at [1072, 420] on span "Chọn HT Thanh Toán" at bounding box center [1121, 414] width 177 height 19
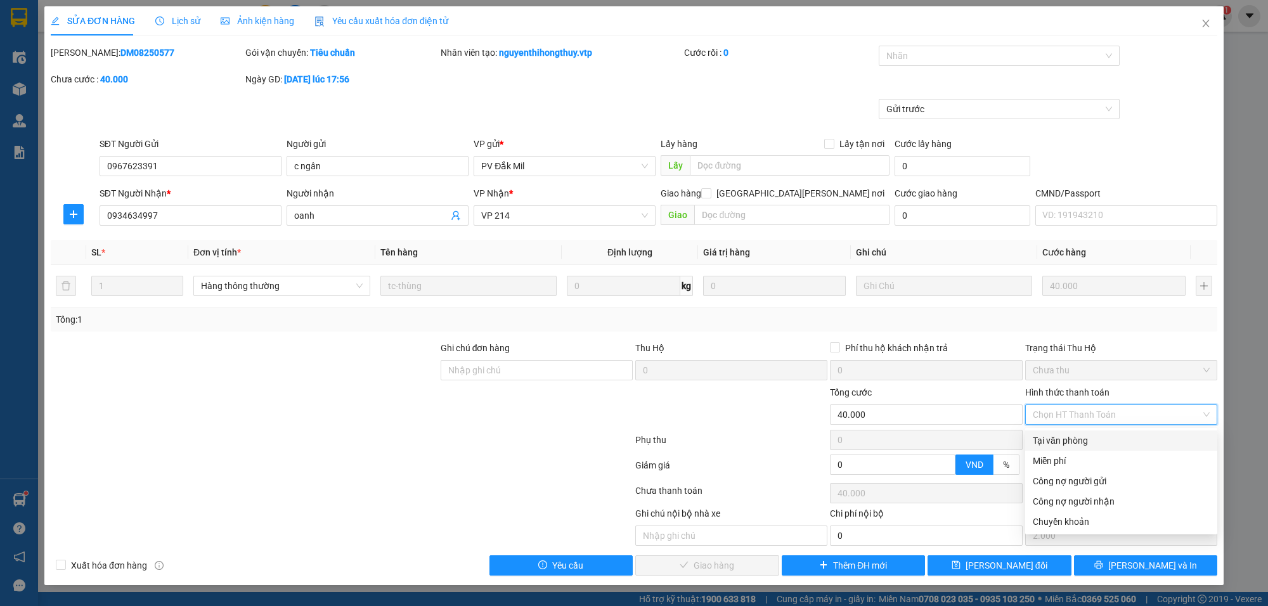
click at [1059, 442] on div "Tại văn phòng" at bounding box center [1121, 441] width 177 height 14
type input "0"
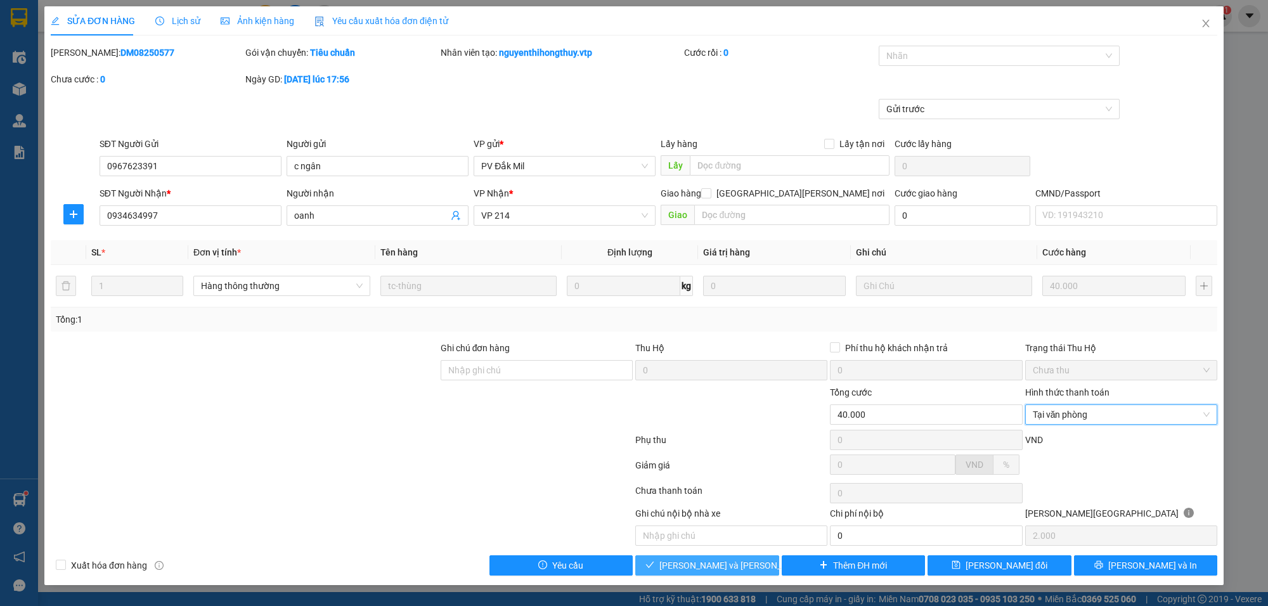
click at [730, 571] on span "[PERSON_NAME] và Giao hàng" at bounding box center [744, 566] width 171 height 14
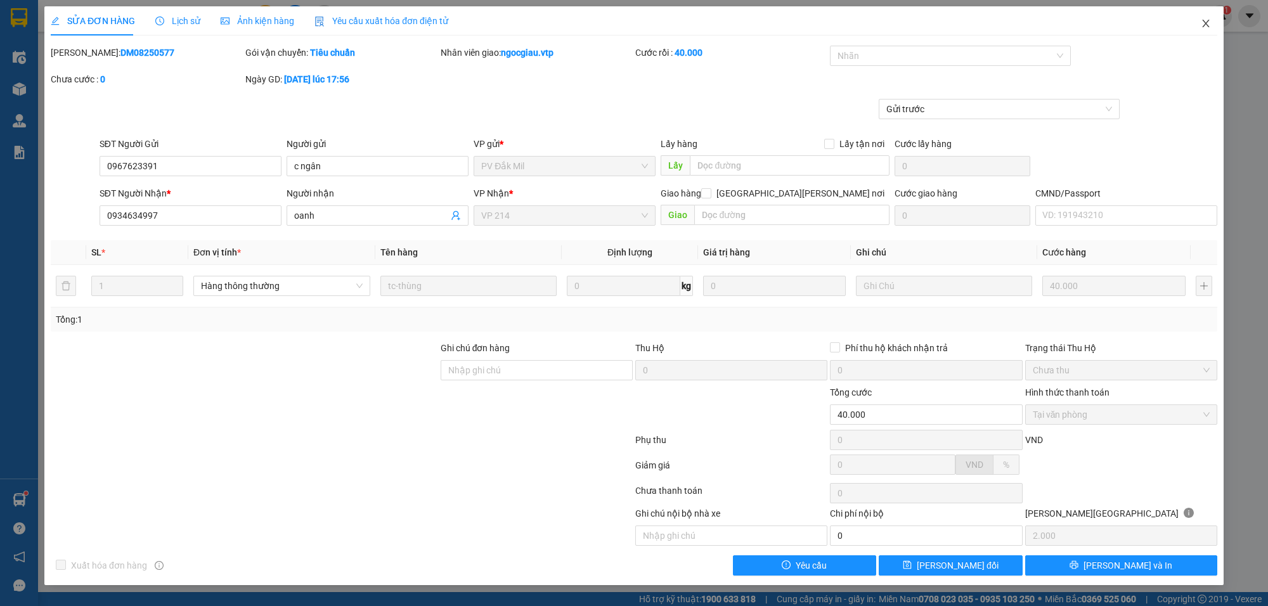
click at [1209, 20] on icon "close" at bounding box center [1205, 24] width 7 height 8
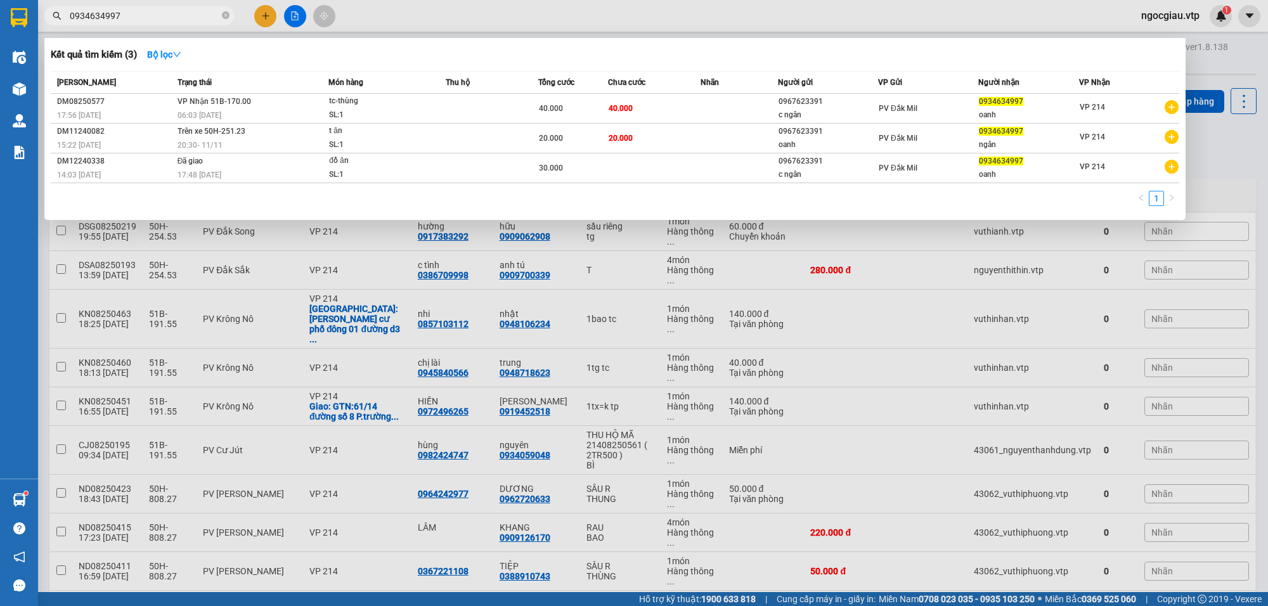
click at [131, 15] on input "0934634997" at bounding box center [145, 16] width 150 height 14
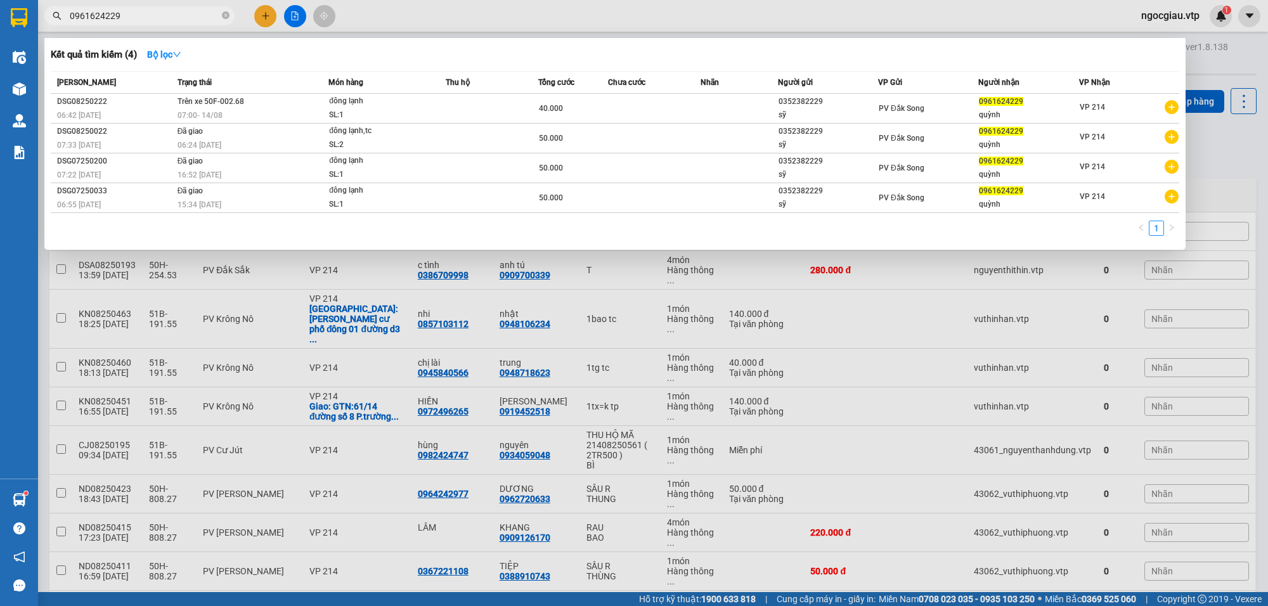
click at [151, 19] on input "0961624229" at bounding box center [145, 16] width 150 height 14
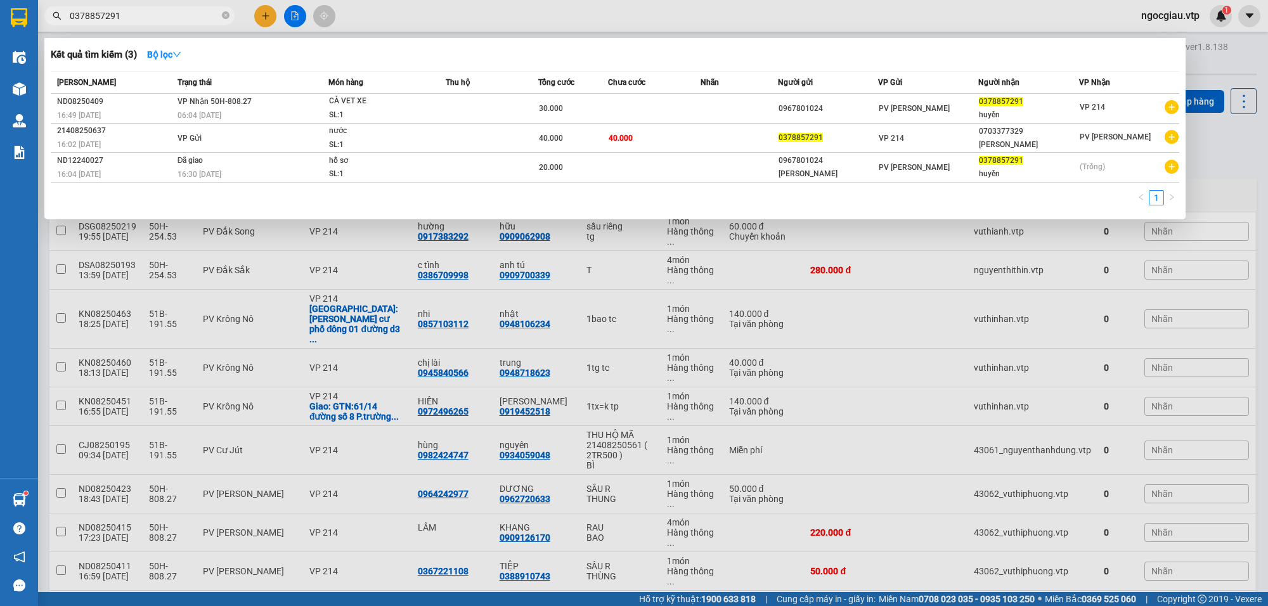
type input "0378857291"
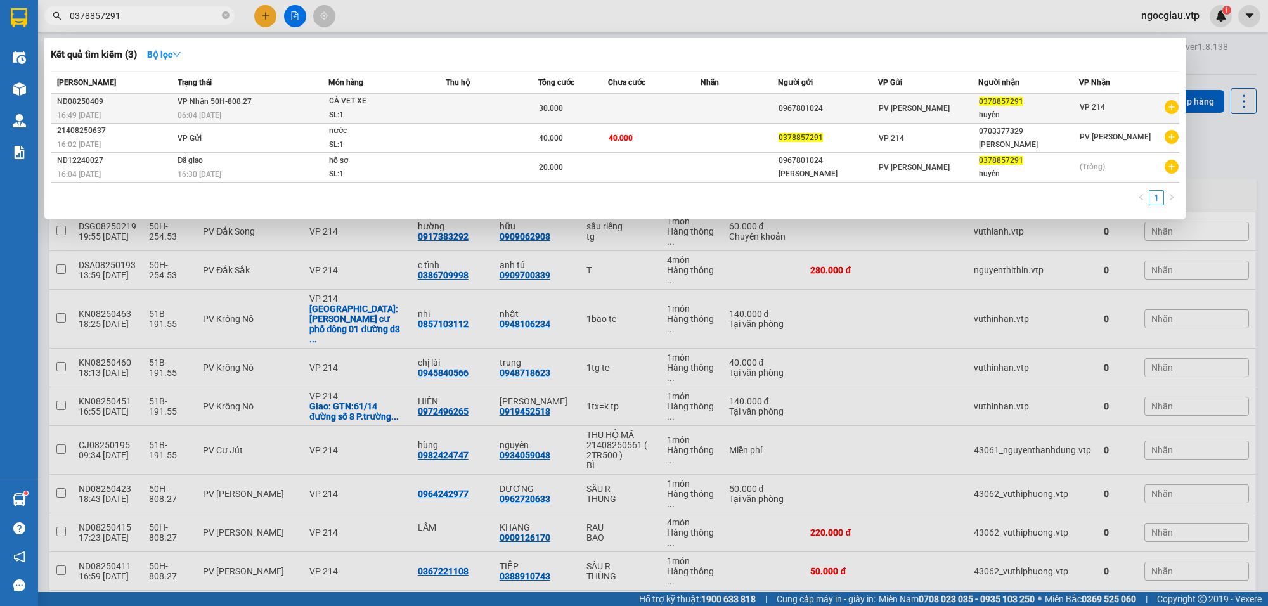
click at [392, 106] on div "CÀ VET XE" at bounding box center [376, 101] width 95 height 14
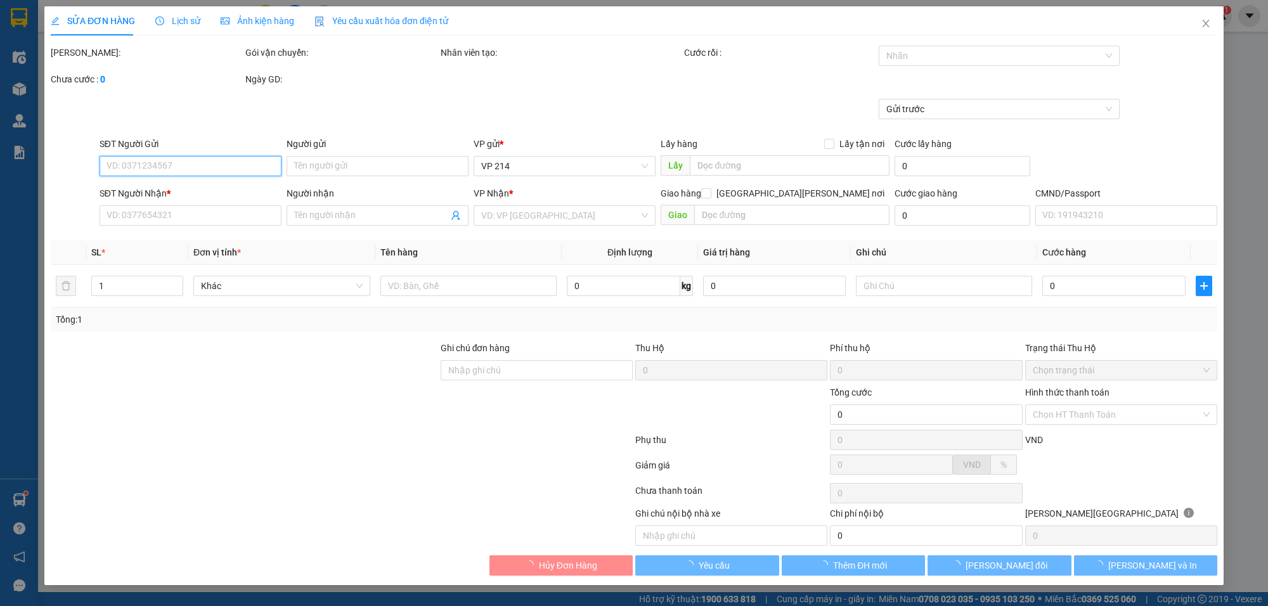
type input "0967801024"
type input "0378857291"
type input "huyền"
type input "30.000"
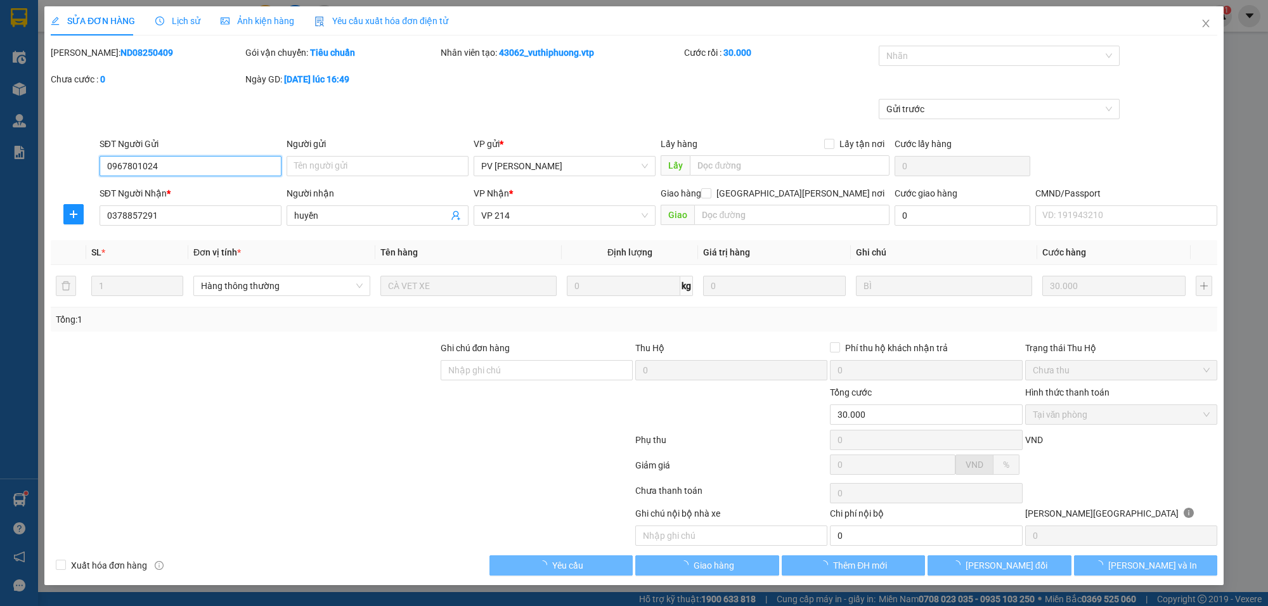
type input "1.500"
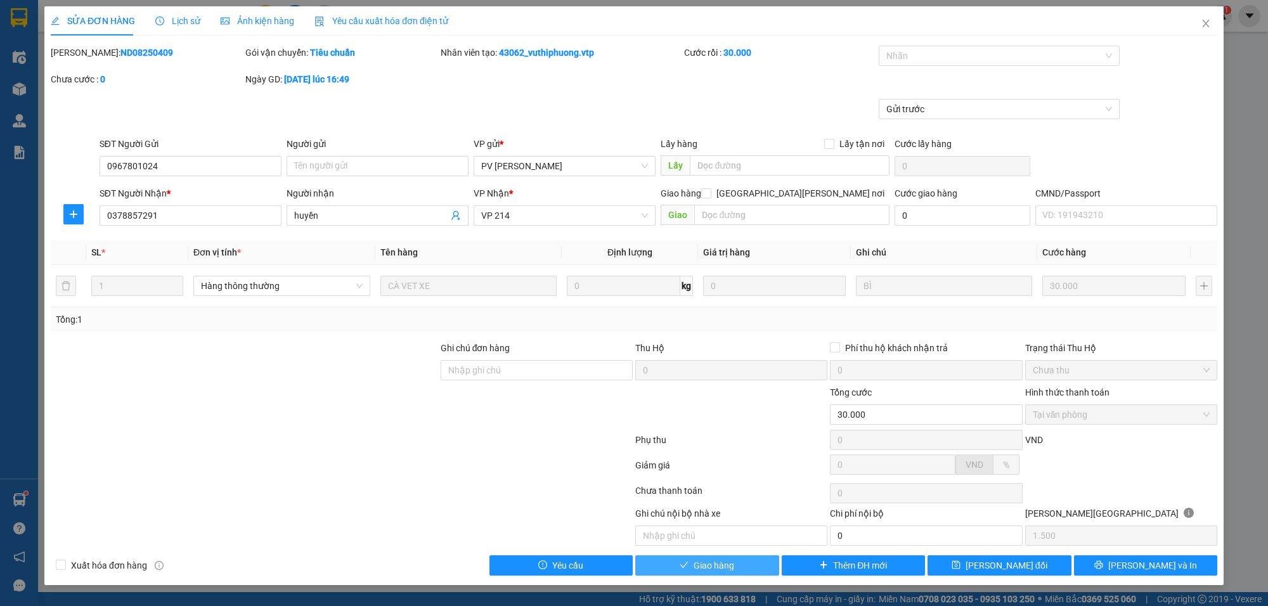
click at [708, 566] on span "Giao hàng" at bounding box center [714, 566] width 41 height 14
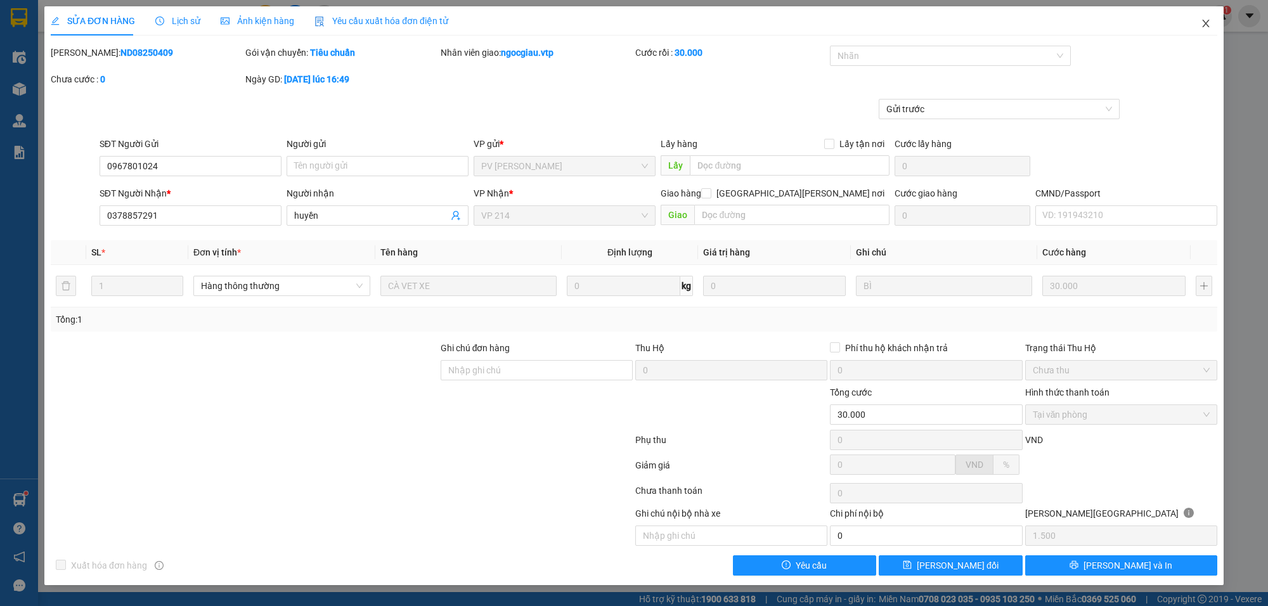
click at [1205, 18] on icon "close" at bounding box center [1206, 23] width 10 height 10
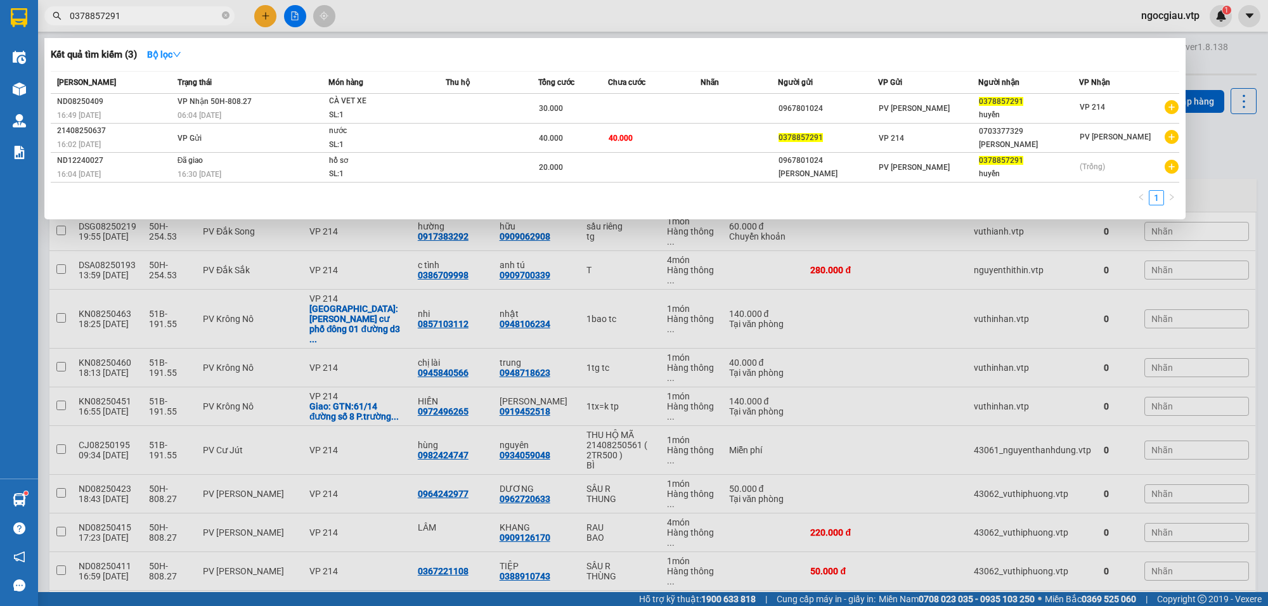
click at [138, 18] on input "0378857291" at bounding box center [145, 16] width 150 height 14
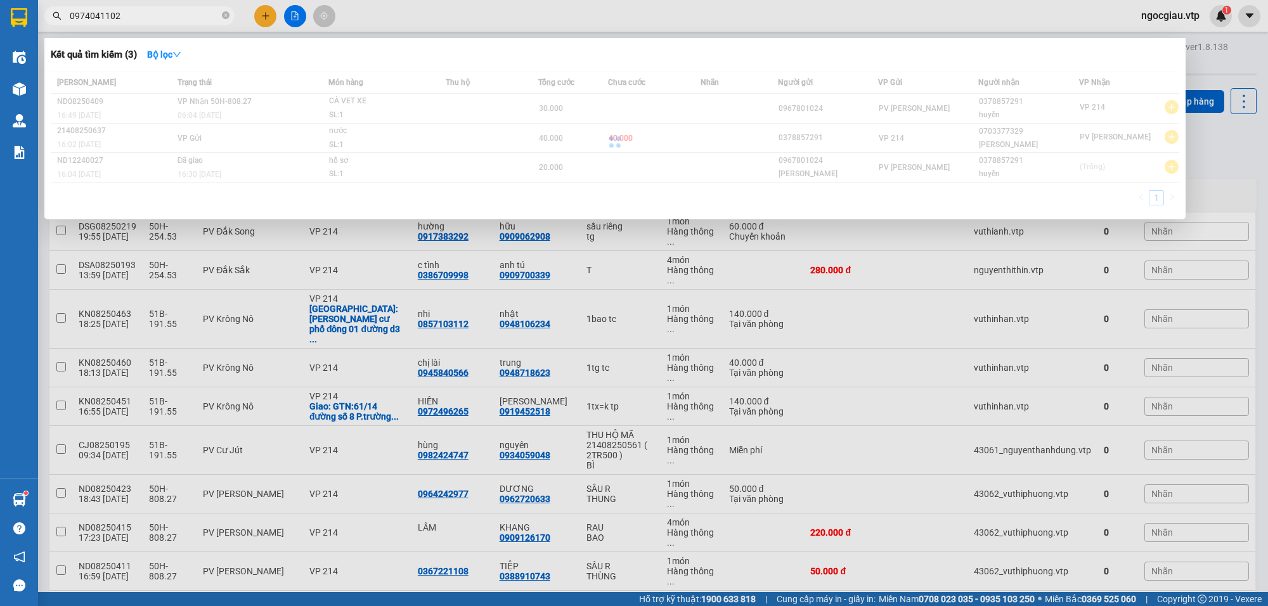
type input "0974041102"
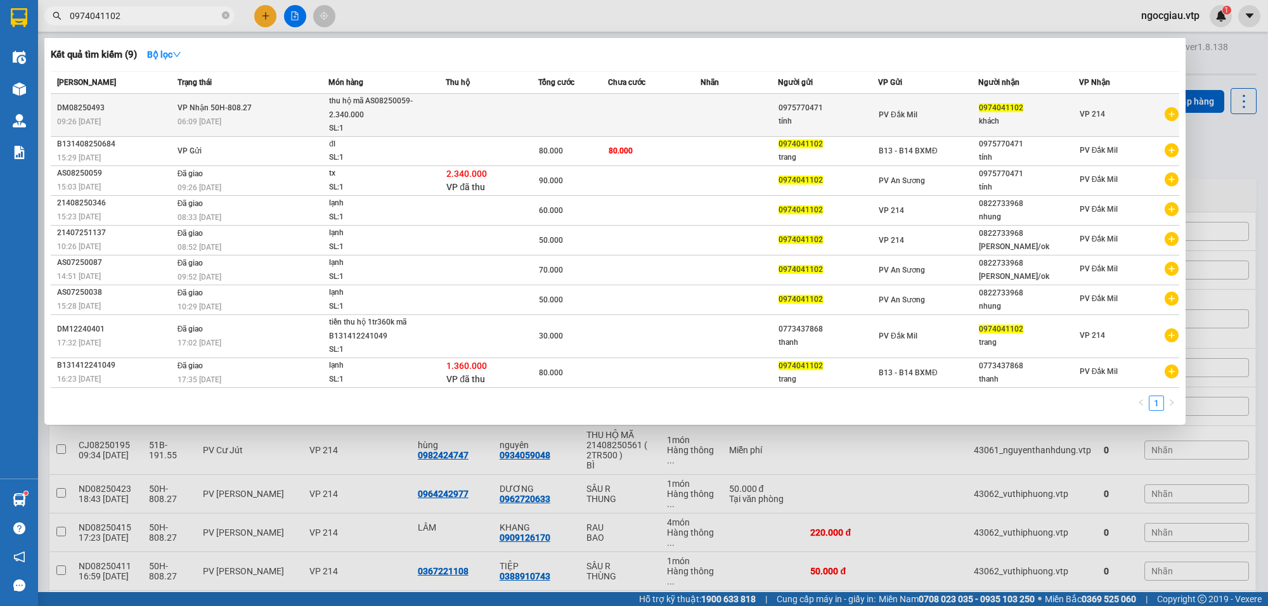
click at [718, 103] on td at bounding box center [739, 115] width 77 height 43
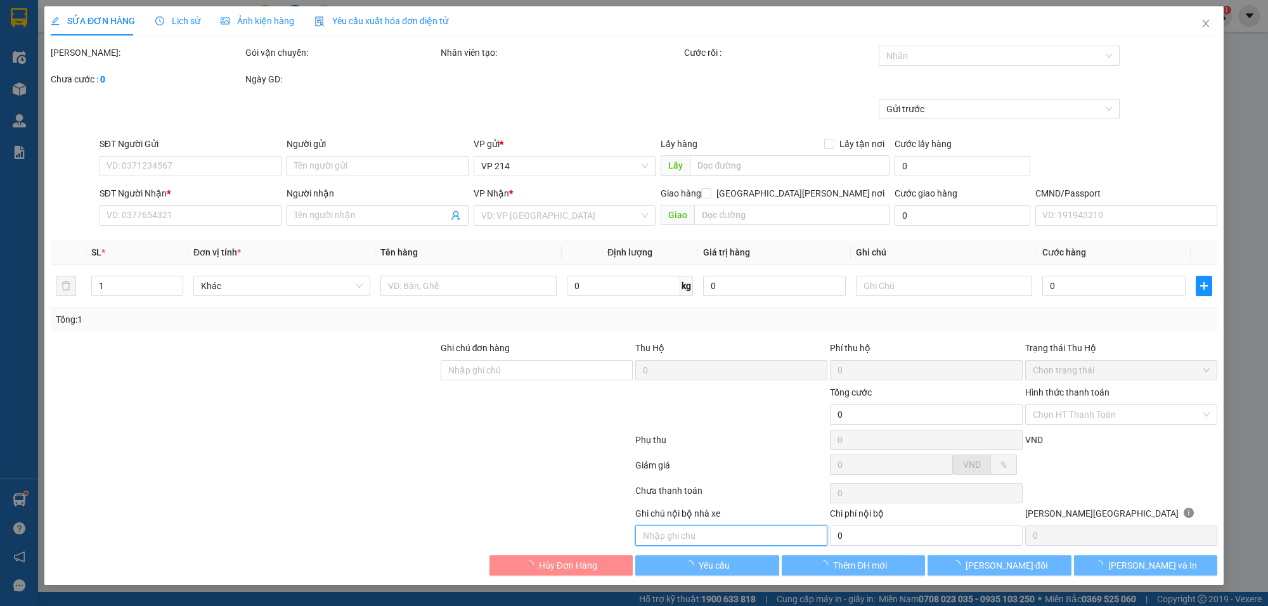
click at [718, 538] on input "text" at bounding box center [731, 536] width 192 height 20
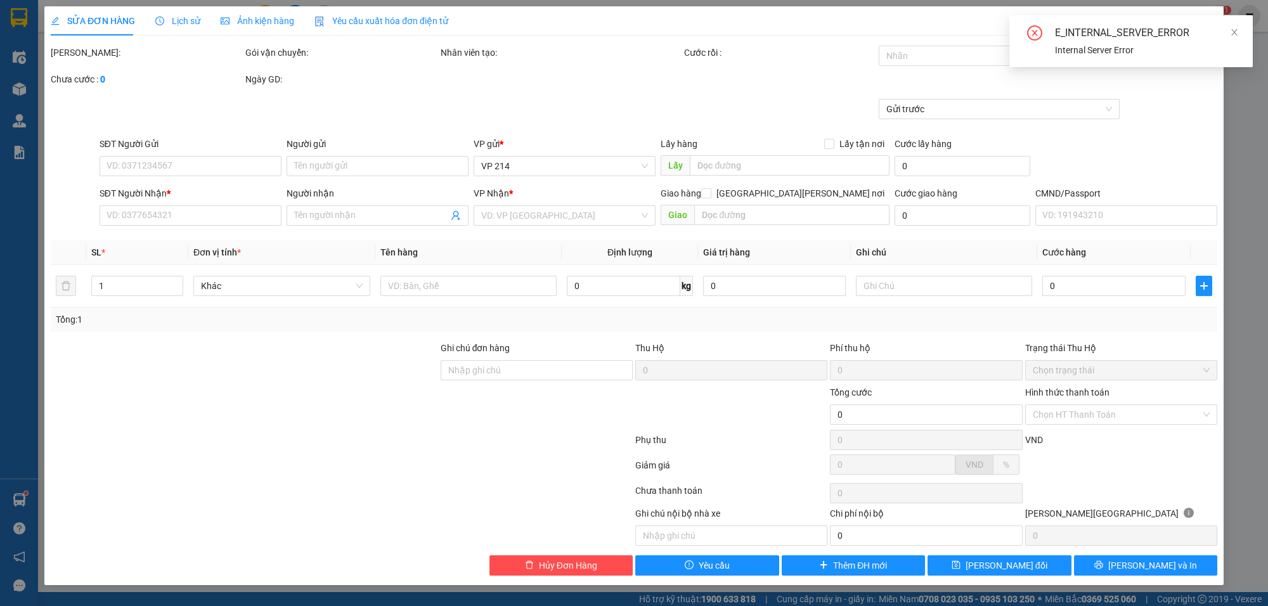
click at [1229, 27] on div "E_INTERNAL_SERVER_ERROR" at bounding box center [1146, 32] width 183 height 15
click at [1242, 32] on div "E_INTERNAL_SERVER_ERROR Internal Server Error" at bounding box center [1132, 41] width 244 height 52
click at [1247, 302] on div "SỬA ĐƠN HÀNG Lịch sử Ảnh kiện hàng Yêu cầu xuất hóa đơn điện tử Total Paid Fee …" at bounding box center [634, 303] width 1268 height 606
click at [1235, 25] on link at bounding box center [1234, 32] width 9 height 14
click at [1205, 20] on icon "close" at bounding box center [1206, 23] width 10 height 10
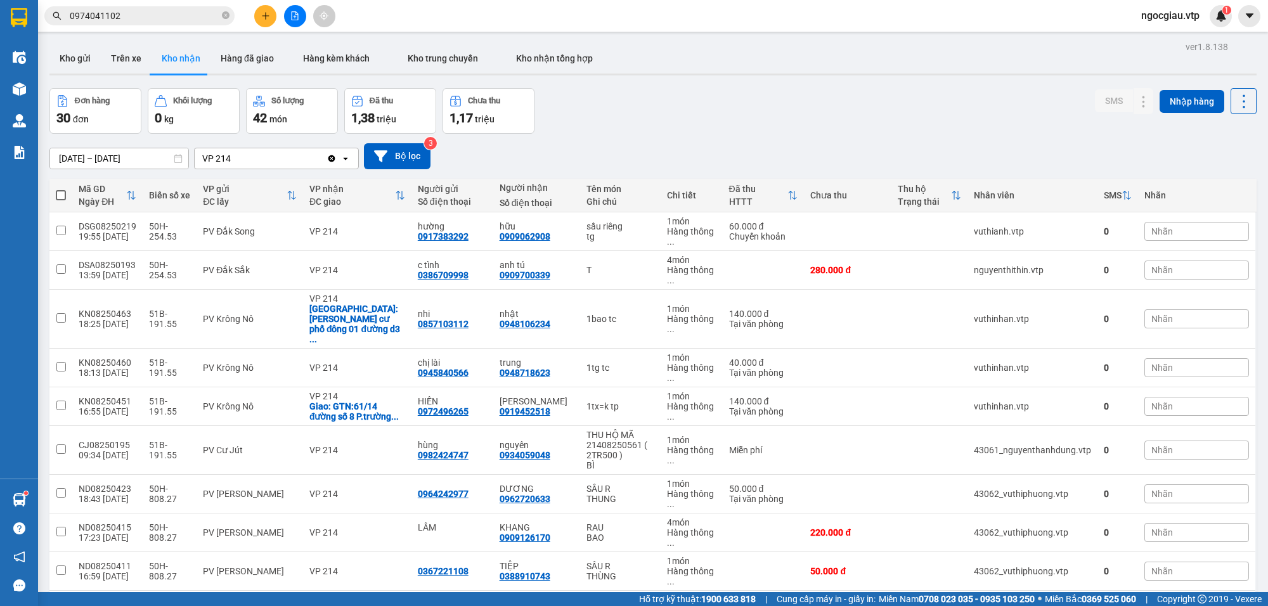
click at [146, 22] on input "0974041102" at bounding box center [145, 16] width 150 height 14
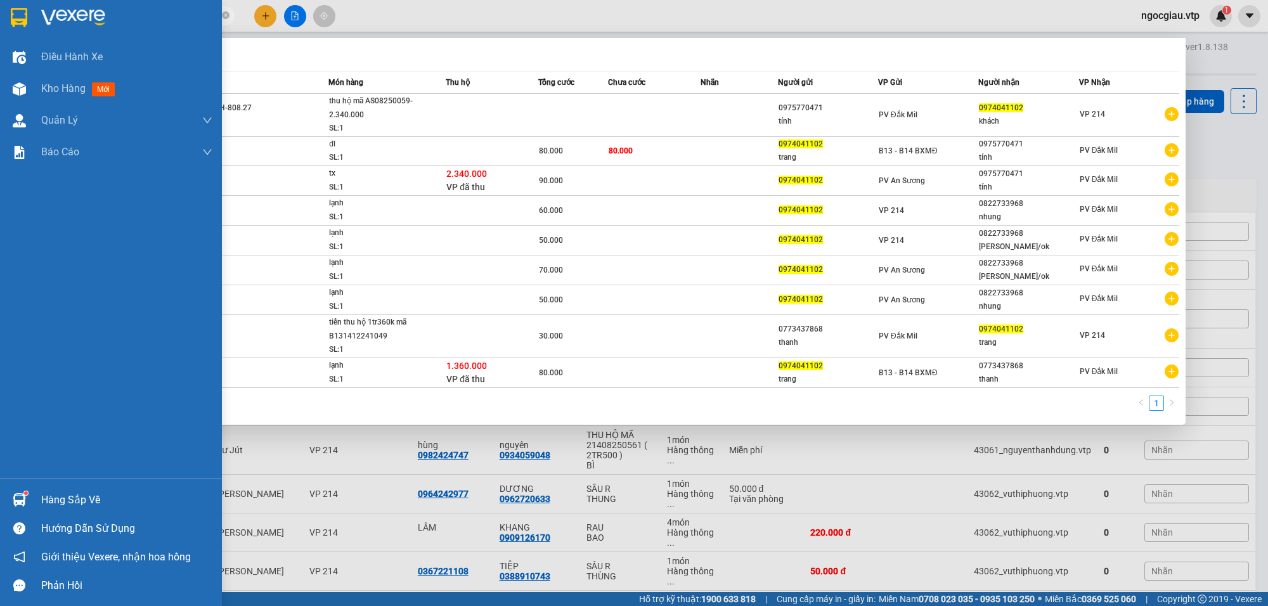
click at [24, 495] on img at bounding box center [19, 499] width 13 height 13
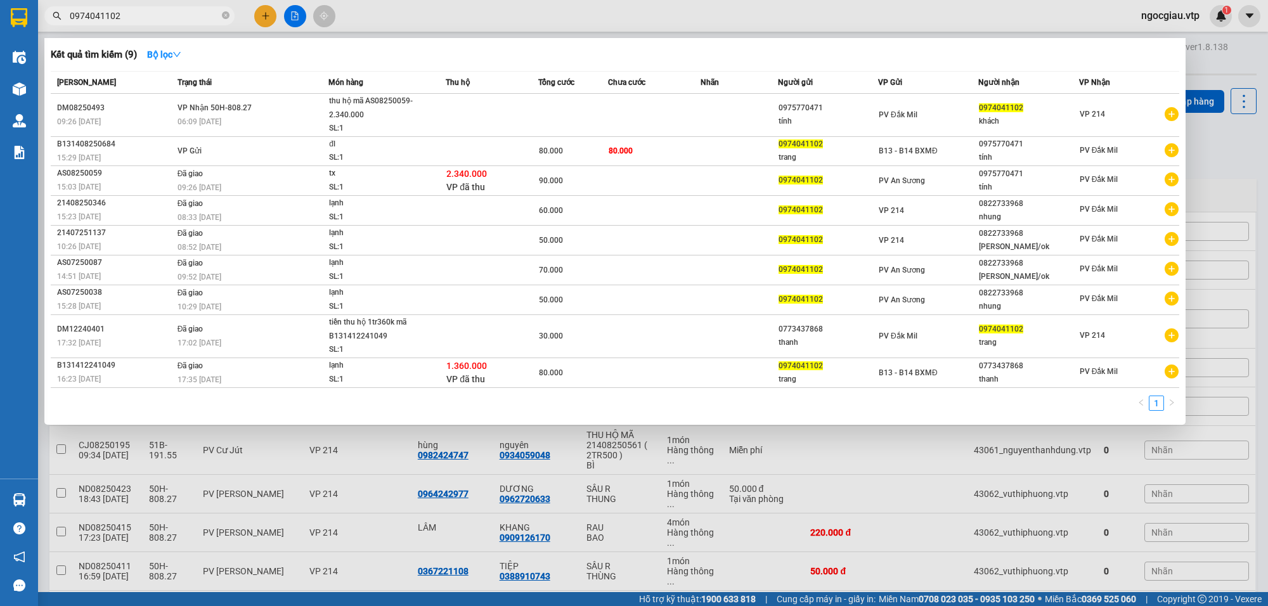
click at [717, 401] on section "Kết quả tìm kiếm ( 9 ) Bộ lọc Mã ĐH Trạng thái Món hàng Thu hộ Tổng cước Chưa c…" at bounding box center [634, 303] width 1268 height 606
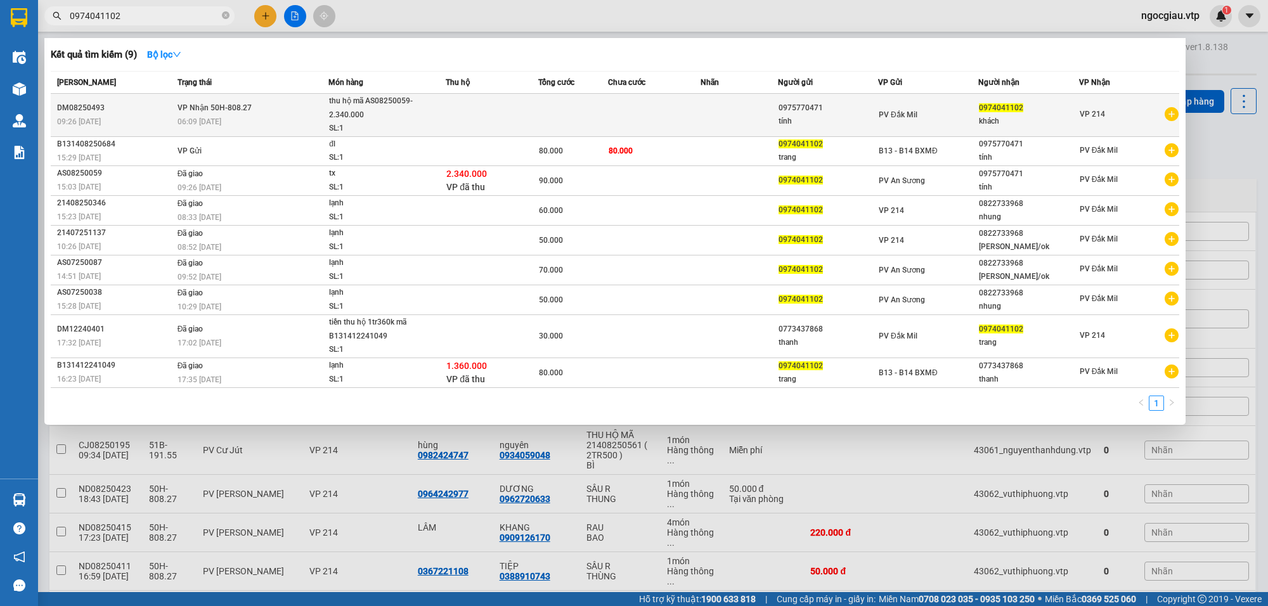
click at [522, 117] on td at bounding box center [492, 115] width 93 height 43
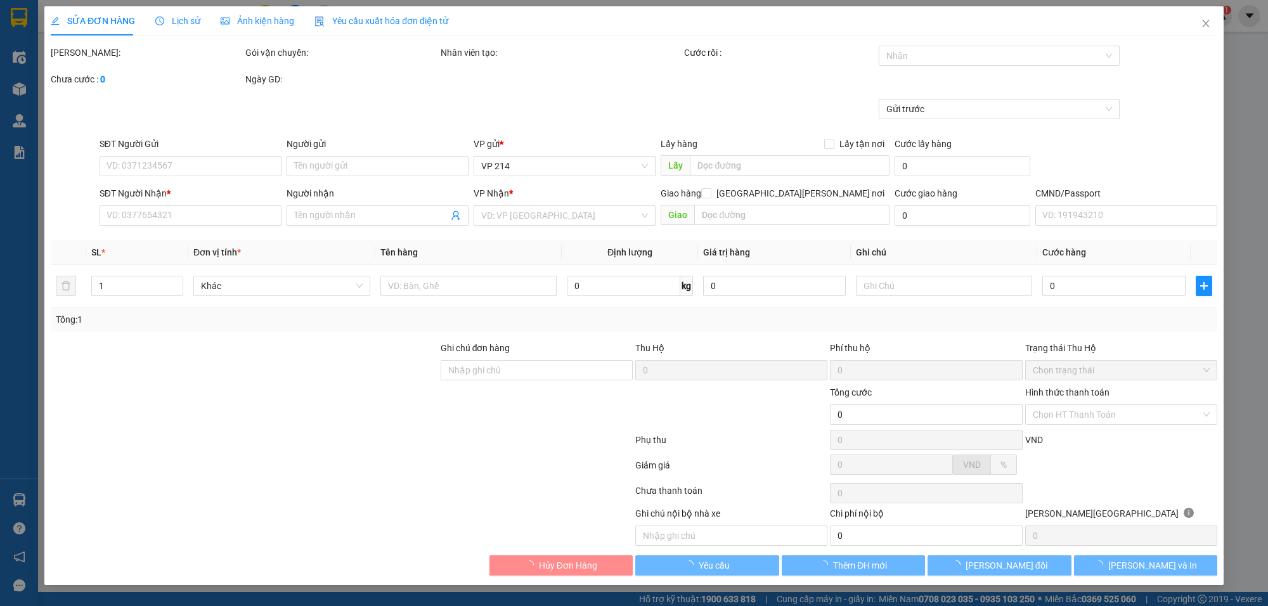
type input "0975770471"
type input "tính"
type input "0974041102"
type input "khách"
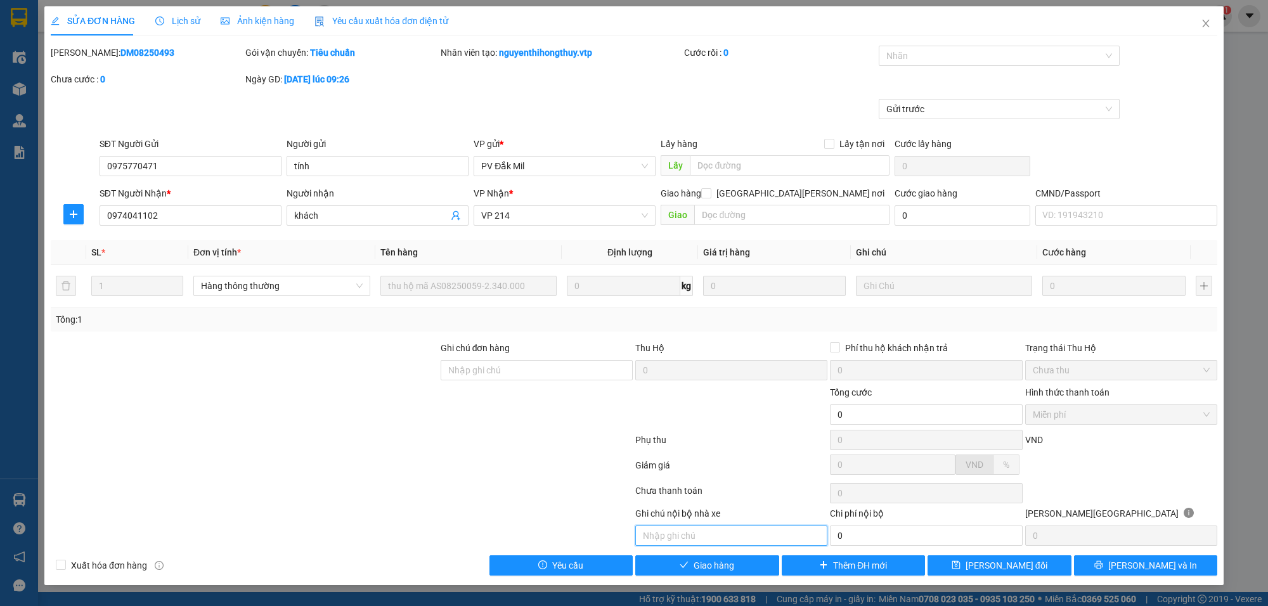
click at [712, 536] on input "text" at bounding box center [731, 536] width 192 height 20
paste input "042067006865/ hà tĩnh / 27/09/2021"
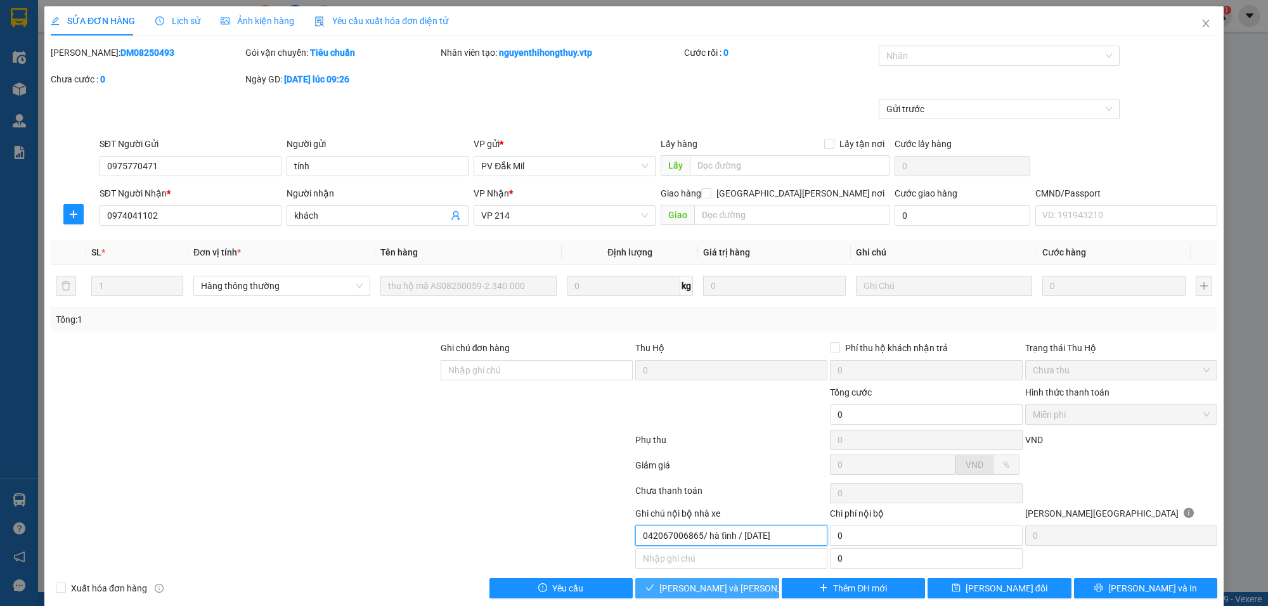
type input "042067006865/ hà tĩnh / 27/09/2021"
click at [727, 595] on span "[PERSON_NAME] và Giao hàng" at bounding box center [744, 588] width 171 height 14
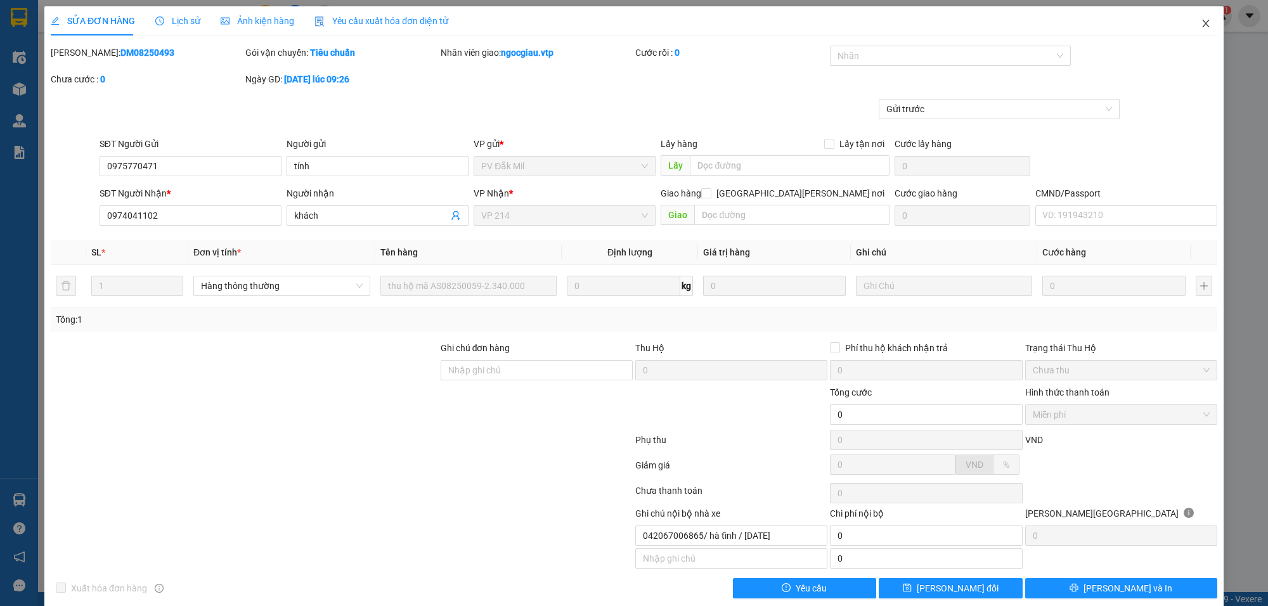
click at [1197, 17] on span "Close" at bounding box center [1206, 24] width 36 height 36
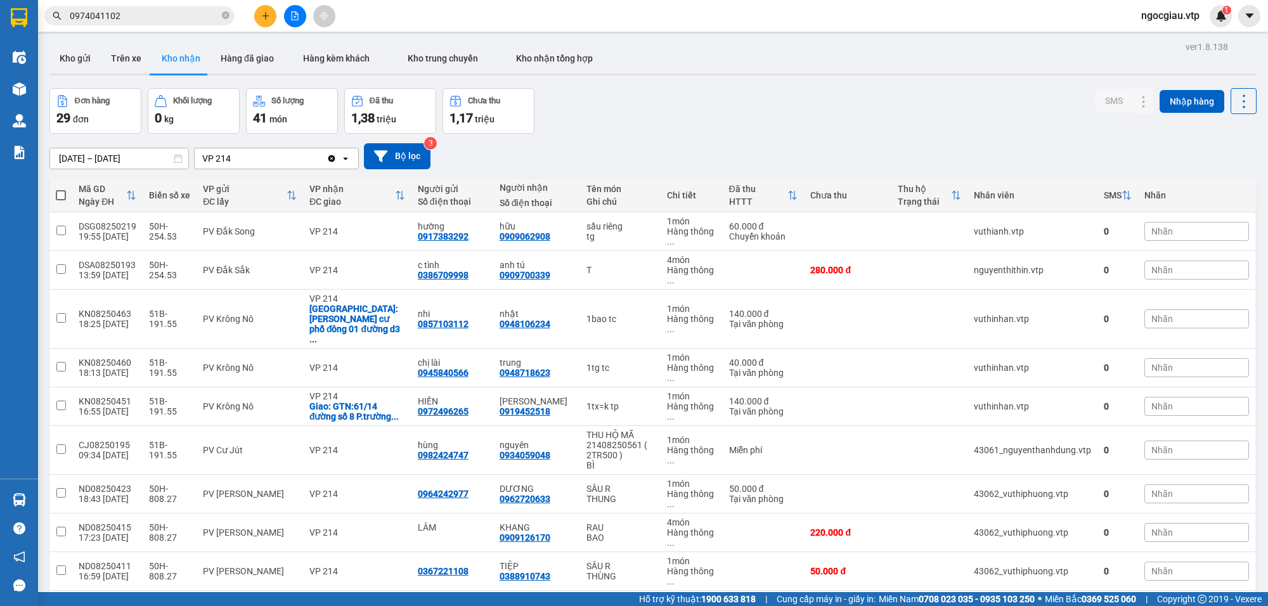
scroll to position [799, 0]
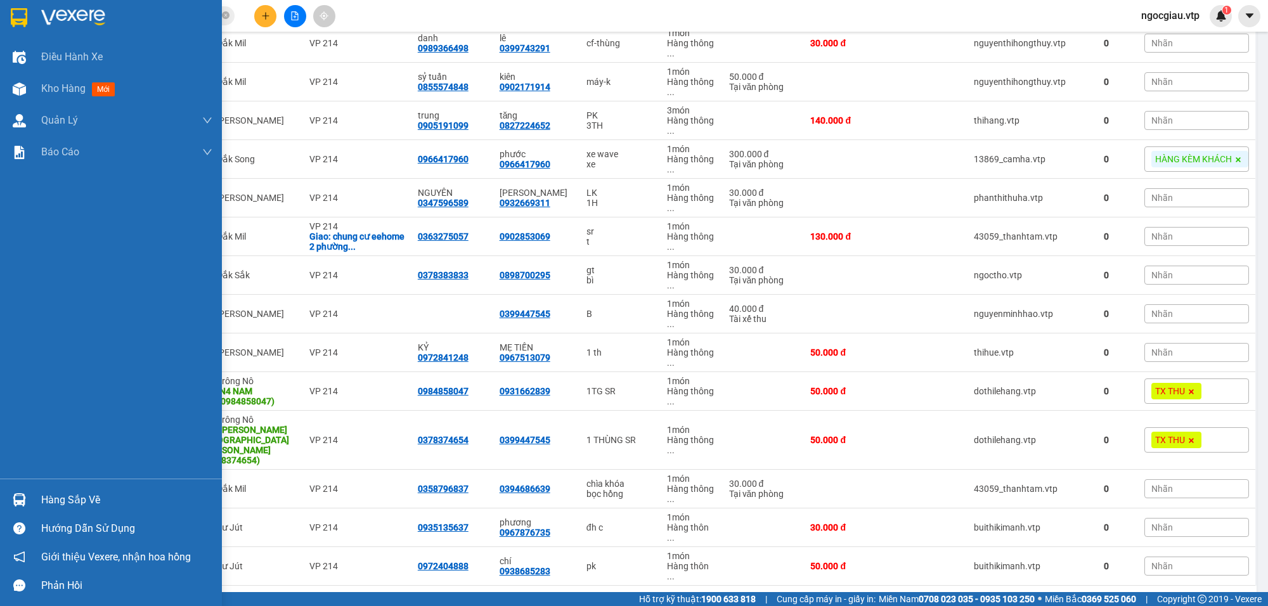
click at [20, 501] on img at bounding box center [19, 499] width 13 height 13
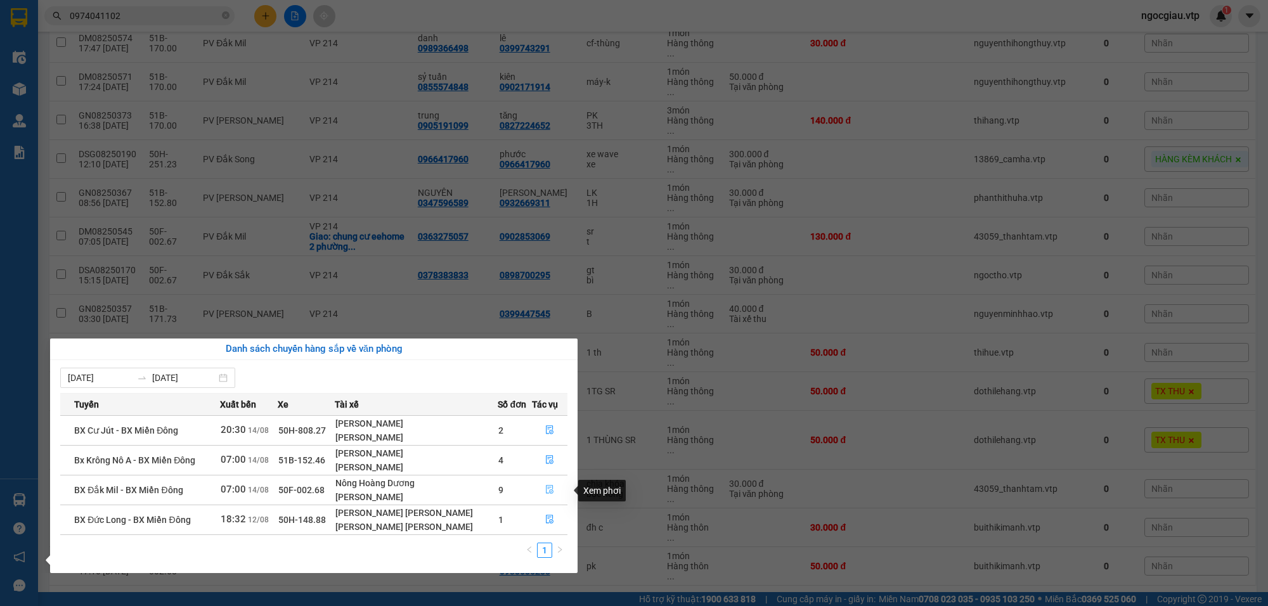
click at [549, 486] on icon "file-done" at bounding box center [550, 489] width 8 height 9
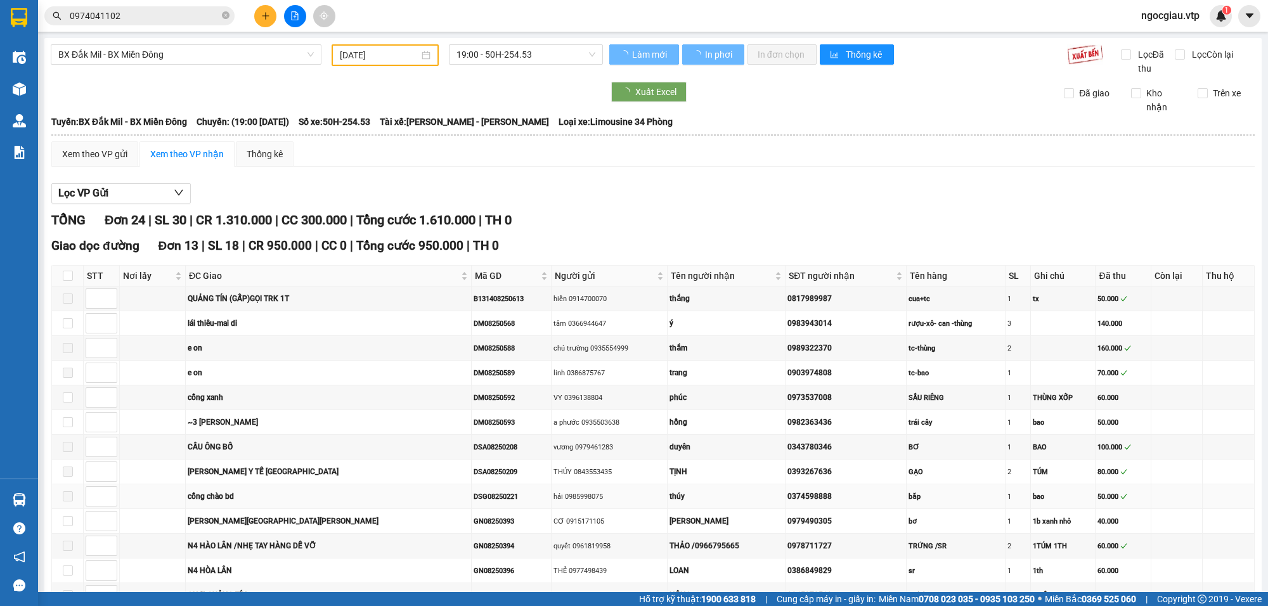
type input "[DATE]"
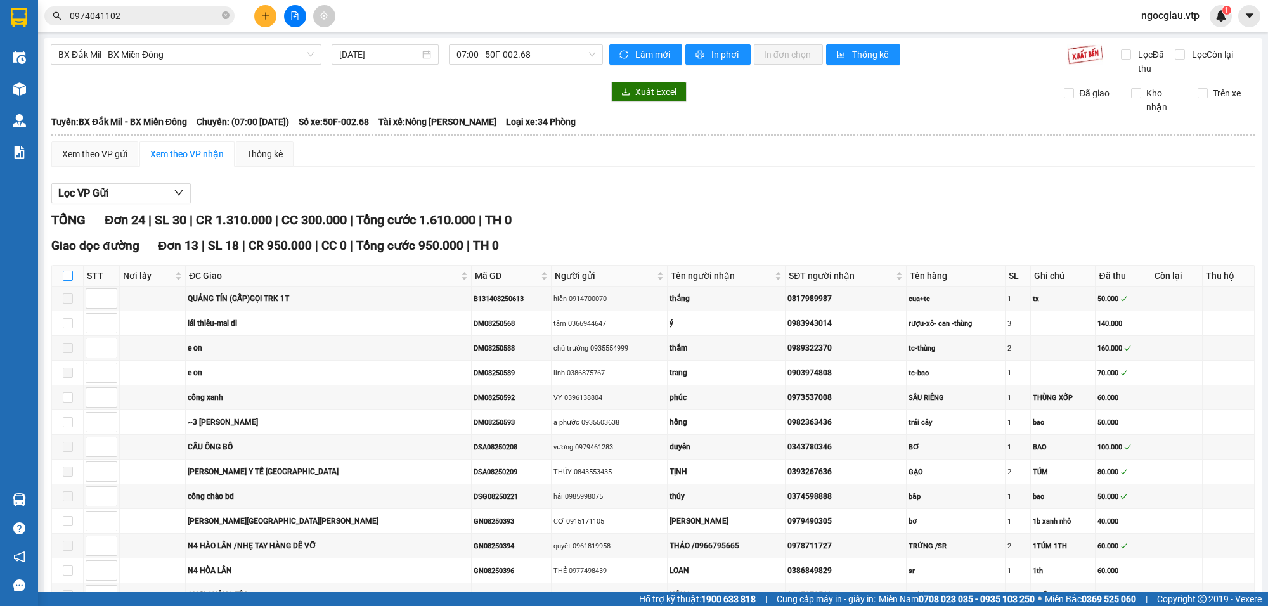
click at [68, 276] on input "checkbox" at bounding box center [68, 276] width 10 height 10
checkbox input "true"
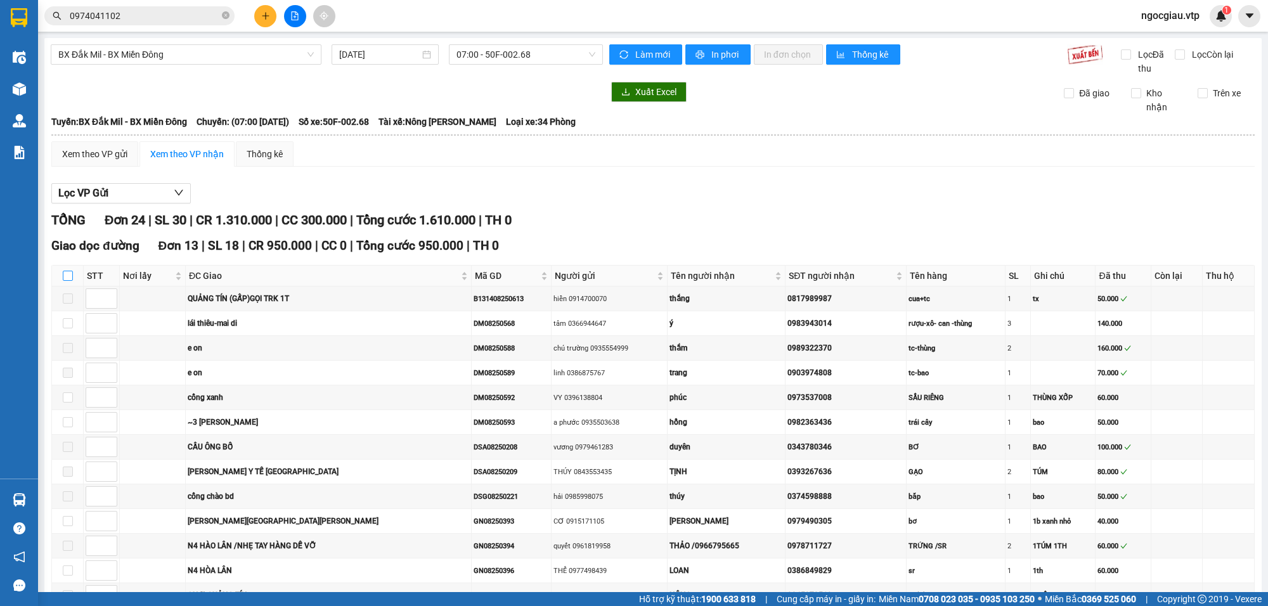
checkbox input "true"
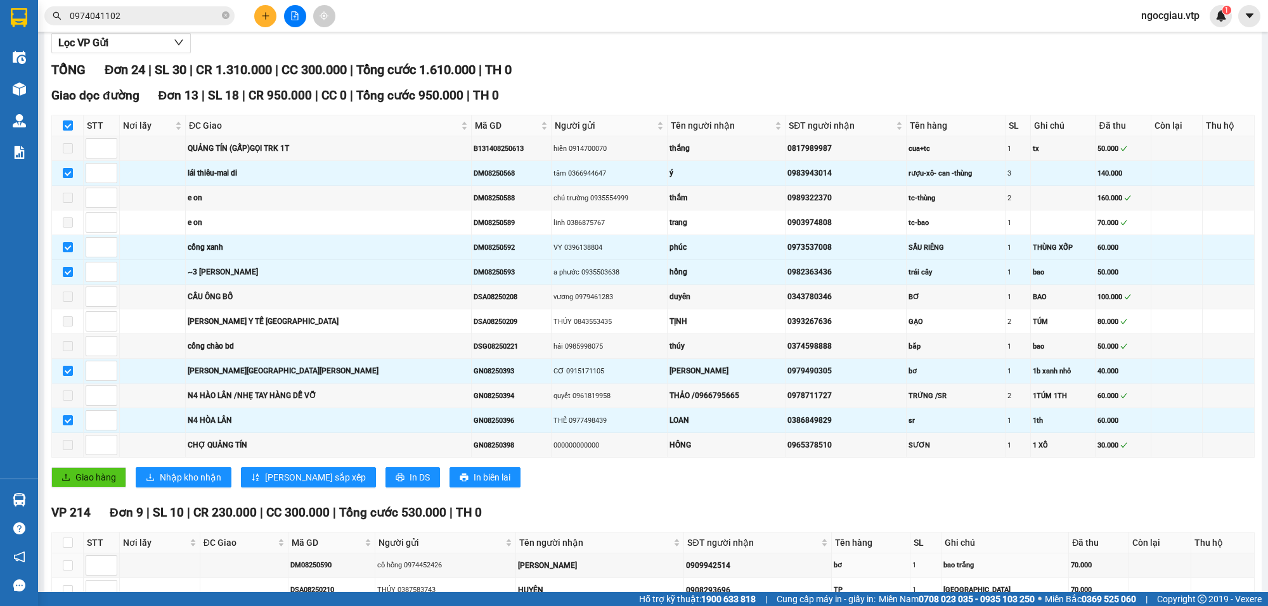
scroll to position [134, 0]
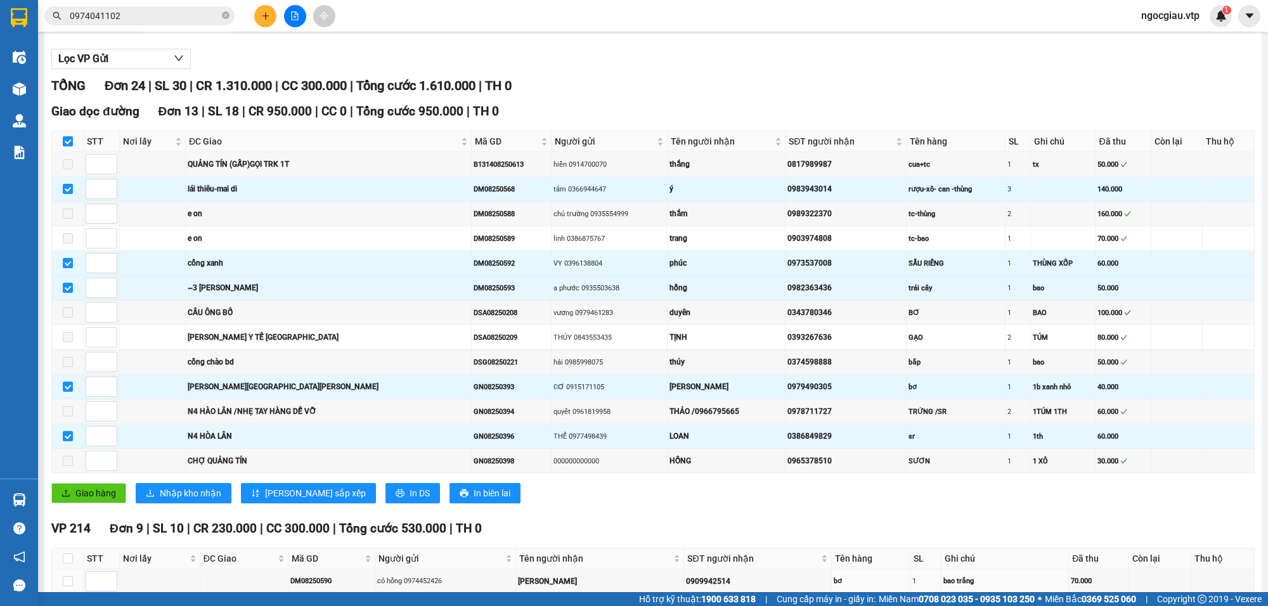
click at [64, 138] on input "checkbox" at bounding box center [68, 141] width 10 height 10
checkbox input "false"
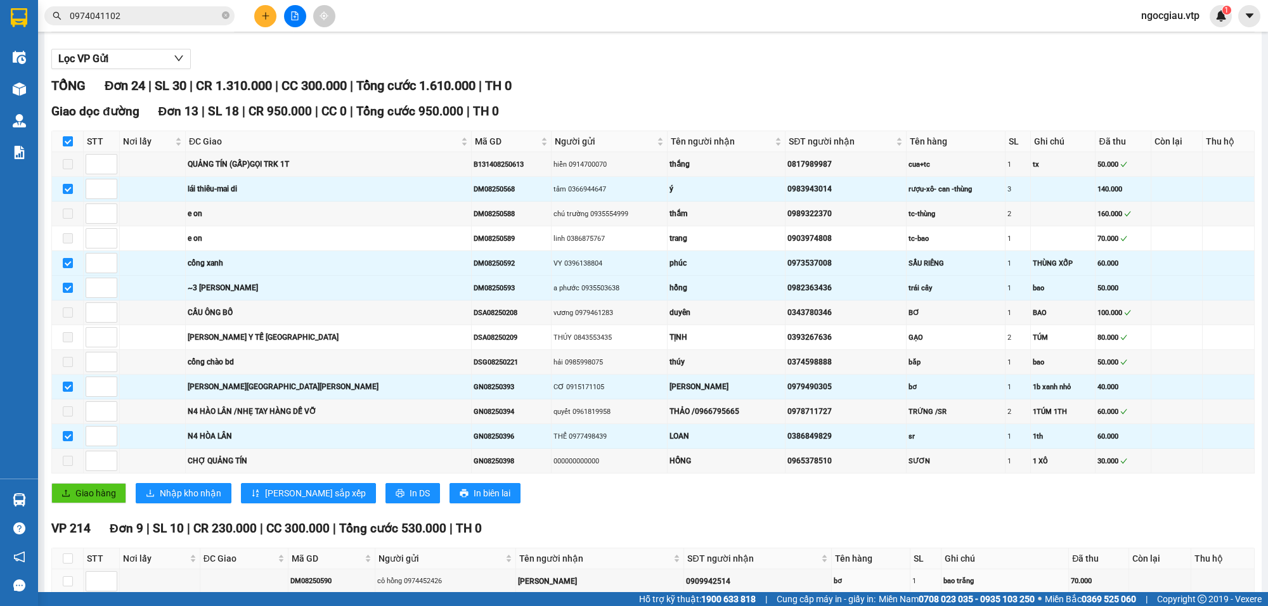
checkbox input "false"
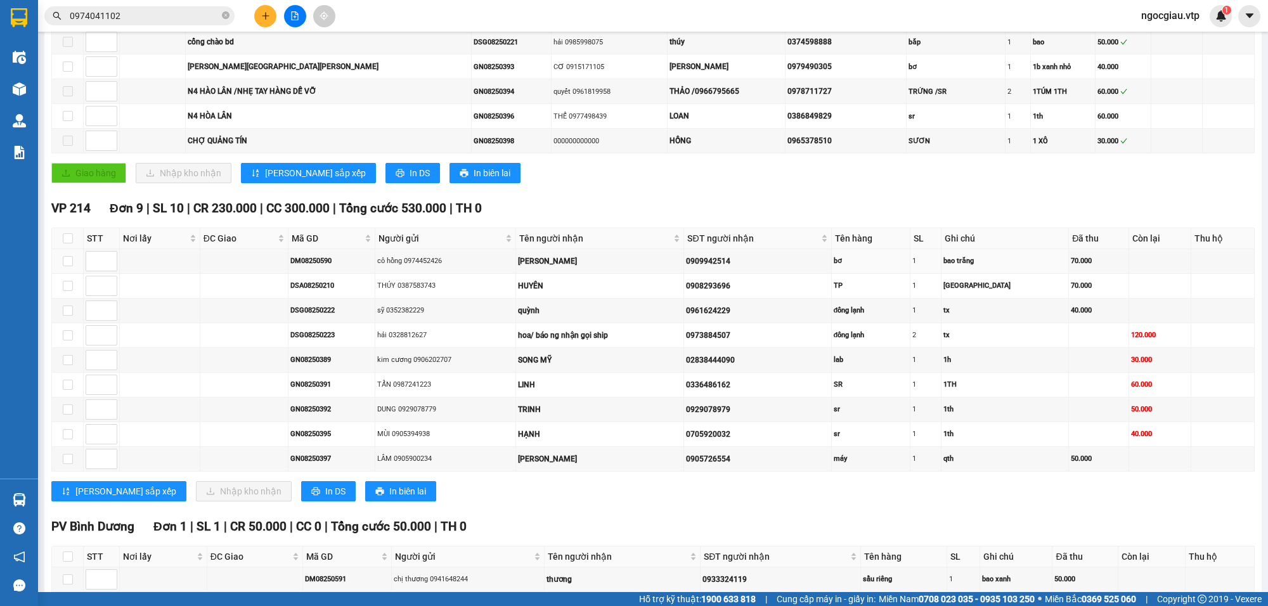
scroll to position [501, 0]
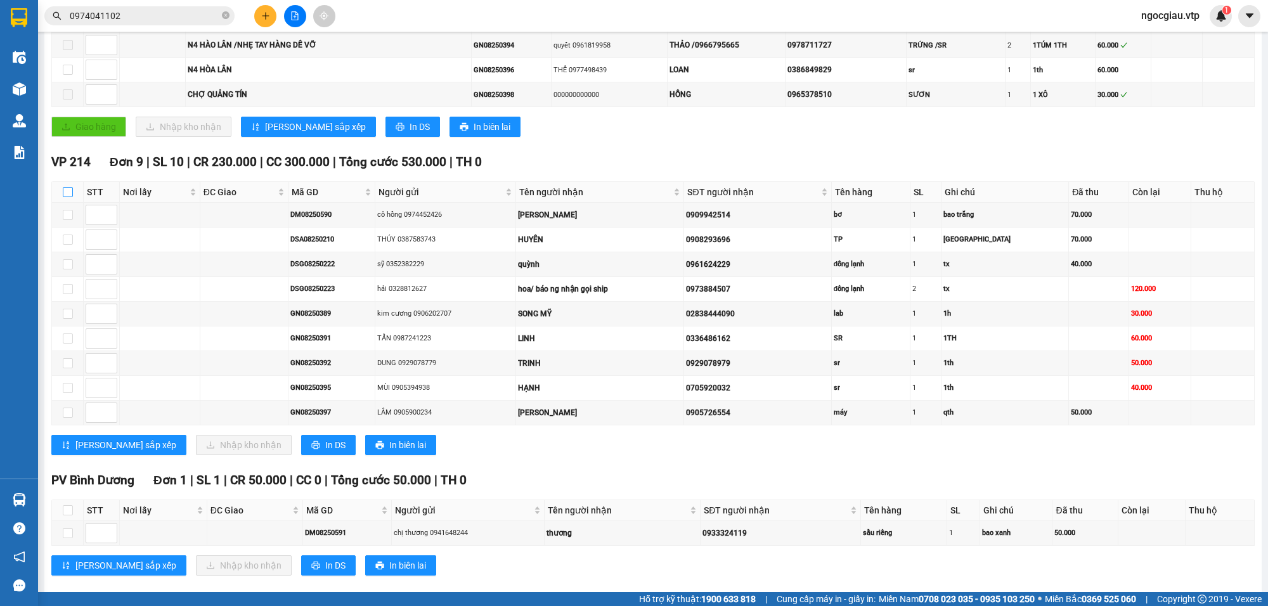
click at [64, 192] on label at bounding box center [68, 192] width 10 height 14
click at [64, 192] on input "checkbox" at bounding box center [68, 192] width 10 height 10
checkbox input "true"
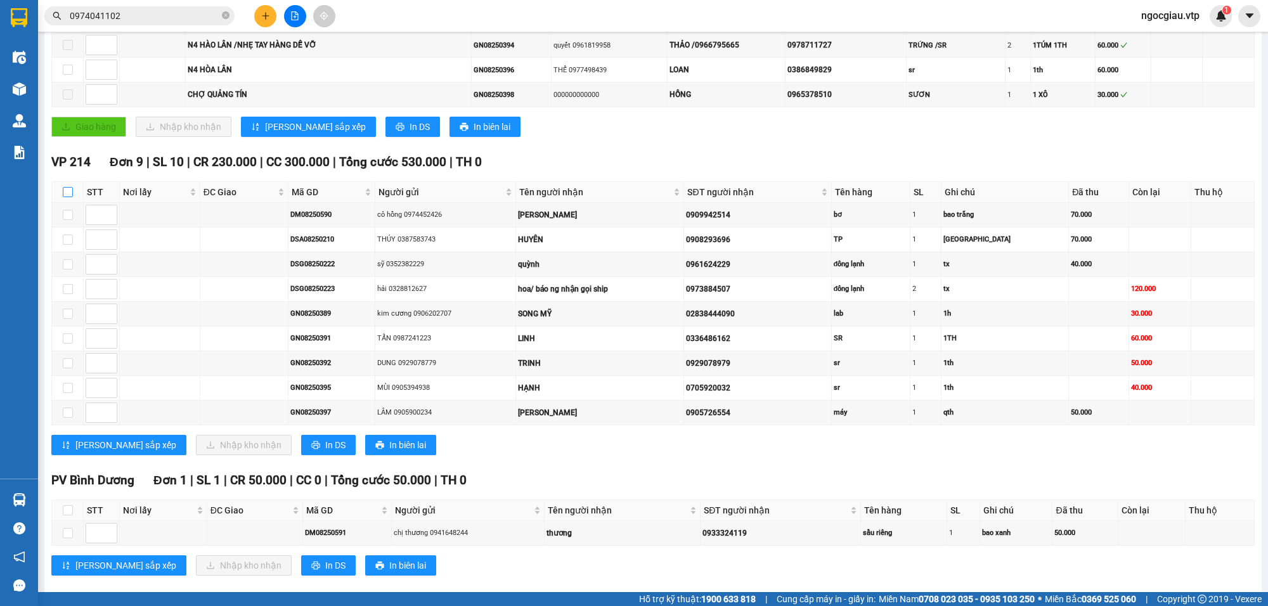
checkbox input "true"
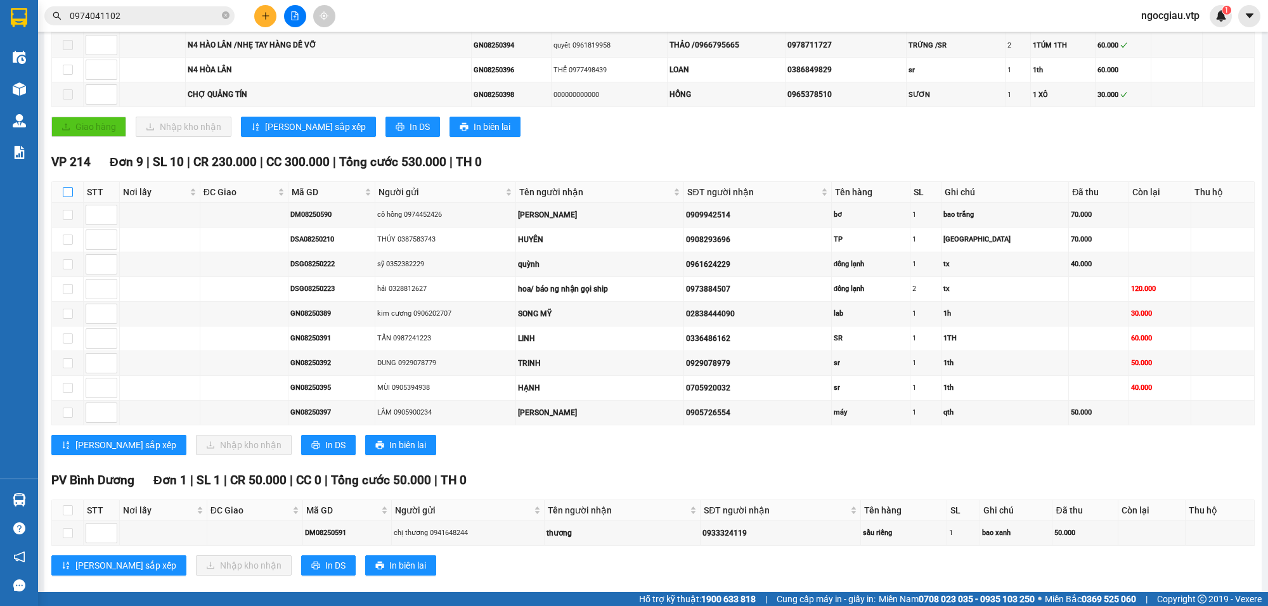
checkbox input "true"
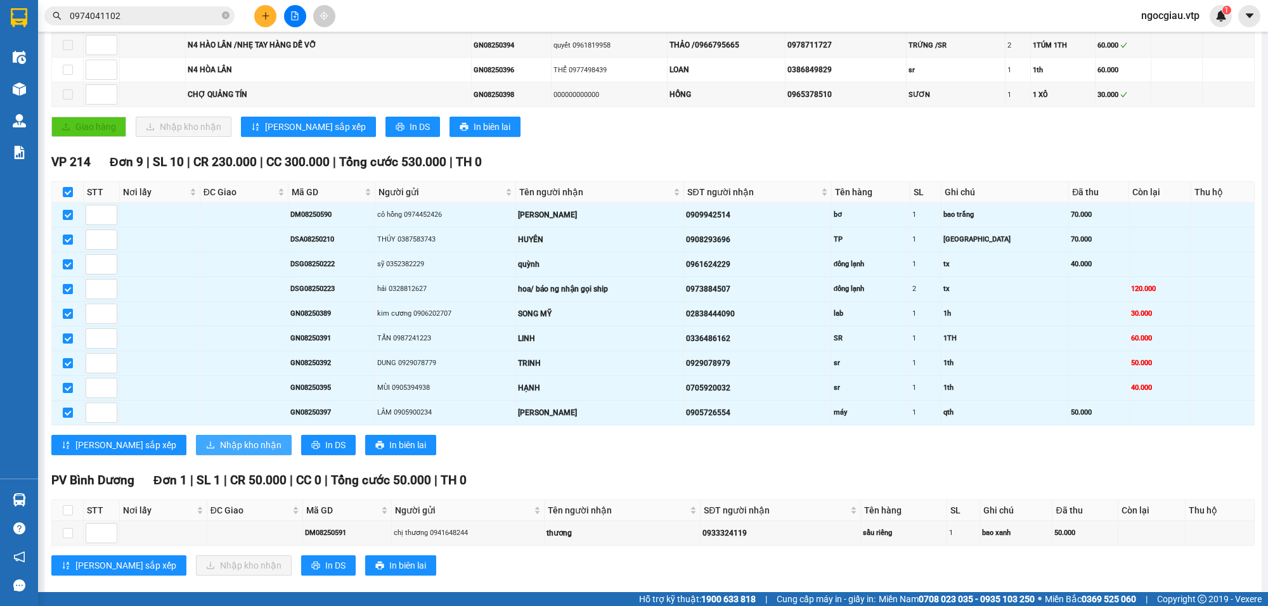
click at [220, 452] on span "Nhập kho nhận" at bounding box center [251, 445] width 62 height 14
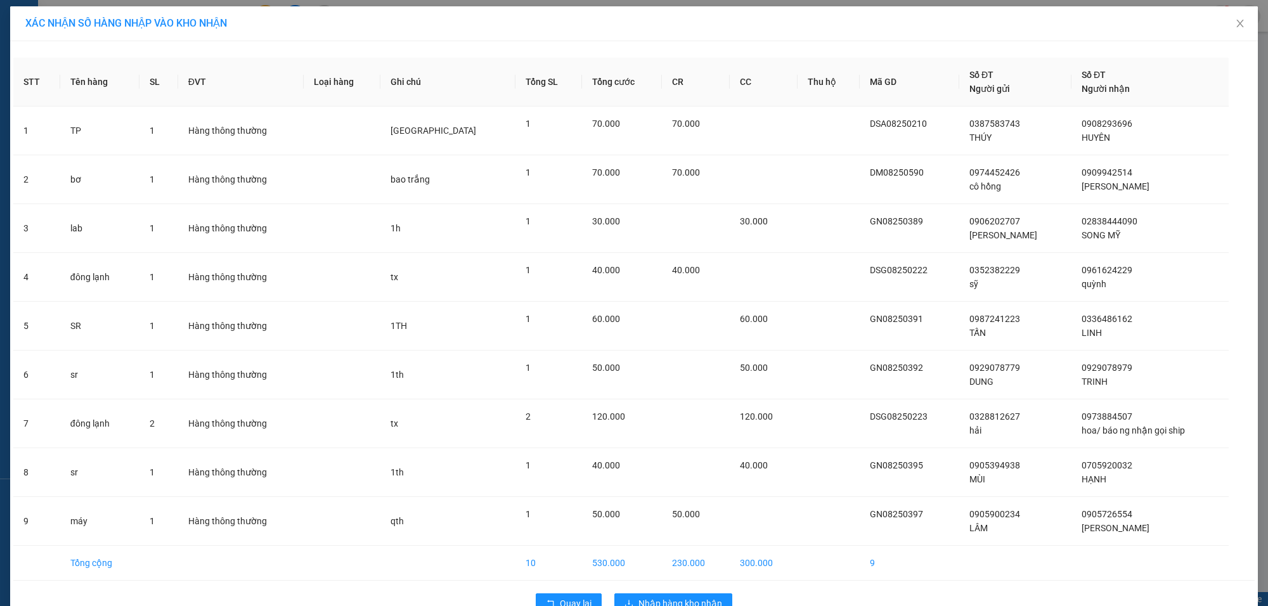
scroll to position [34, 0]
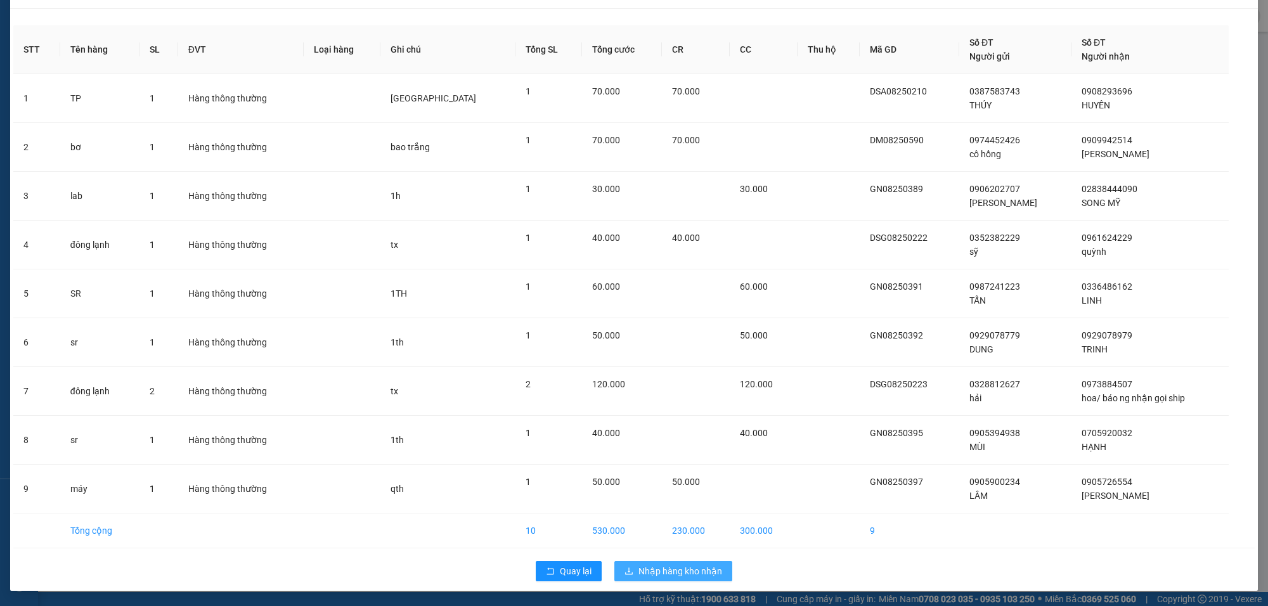
click at [675, 566] on span "Nhập hàng kho nhận" at bounding box center [681, 571] width 84 height 14
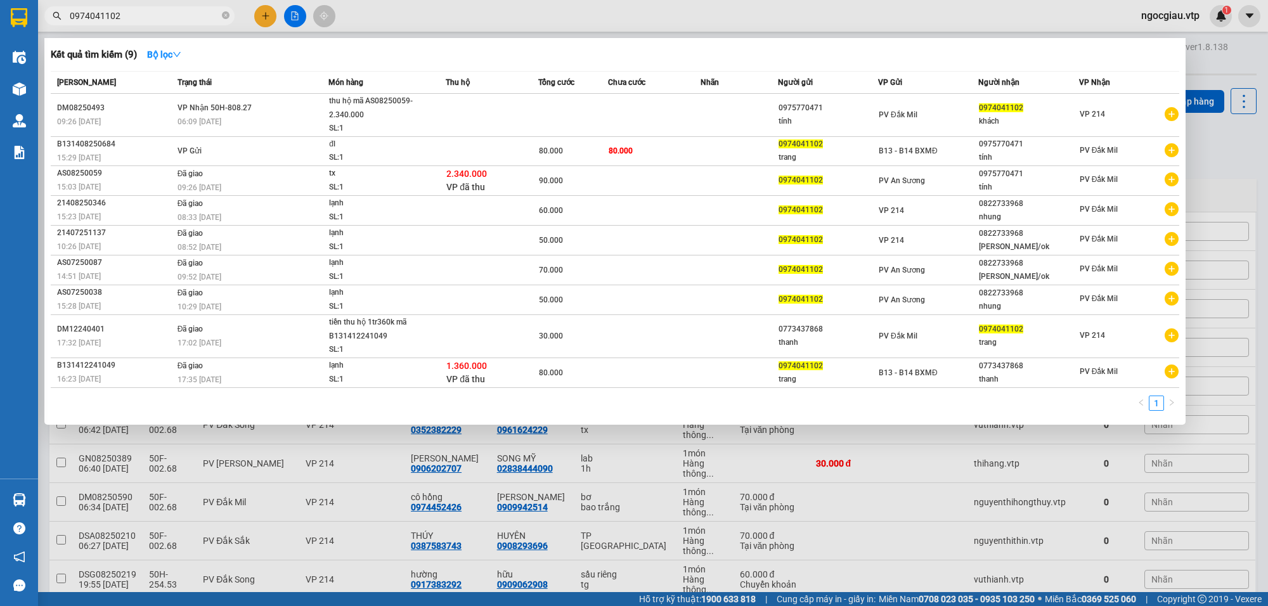
click at [198, 21] on input "0974041102" at bounding box center [145, 16] width 150 height 14
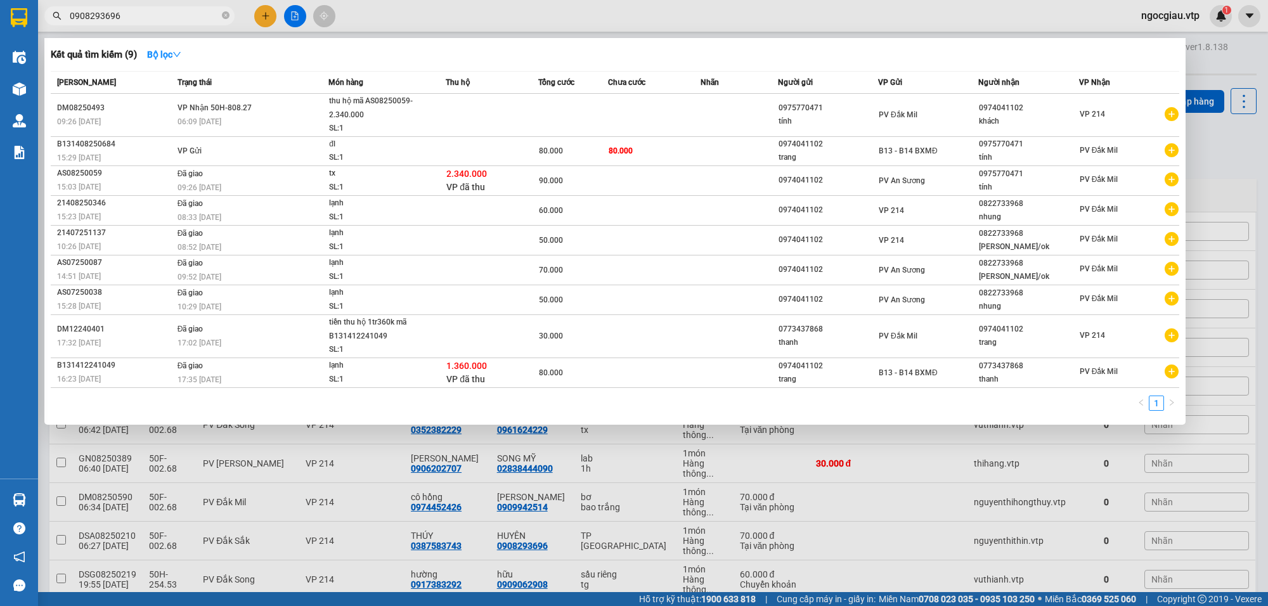
type input "0908293696"
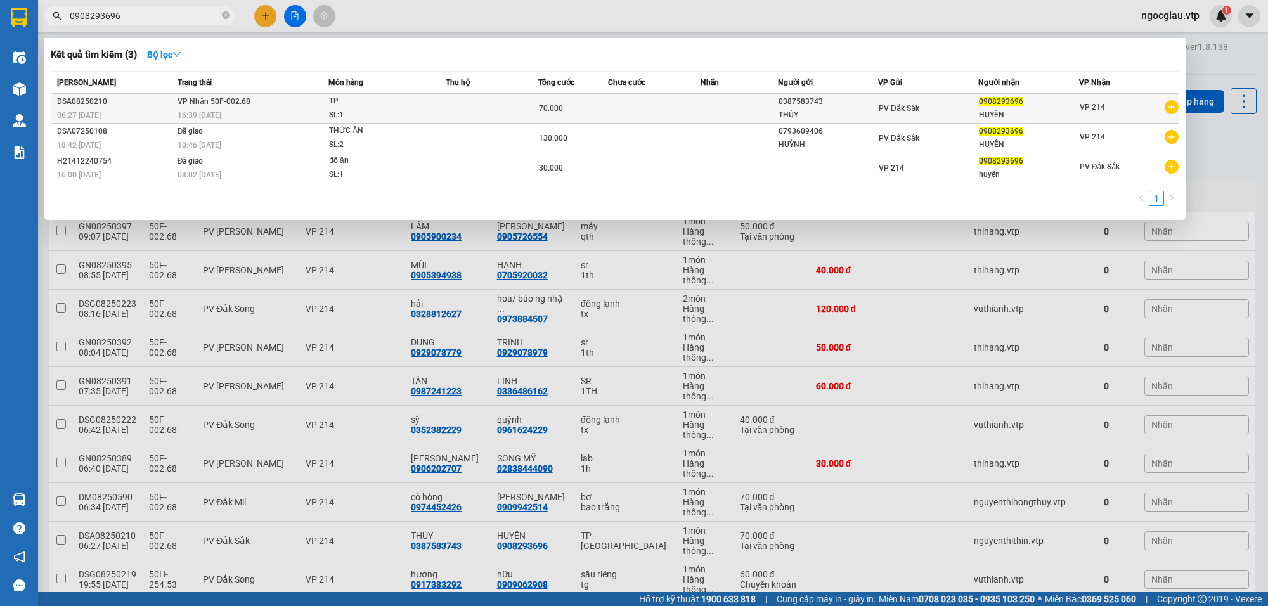
click at [512, 101] on td at bounding box center [492, 109] width 93 height 30
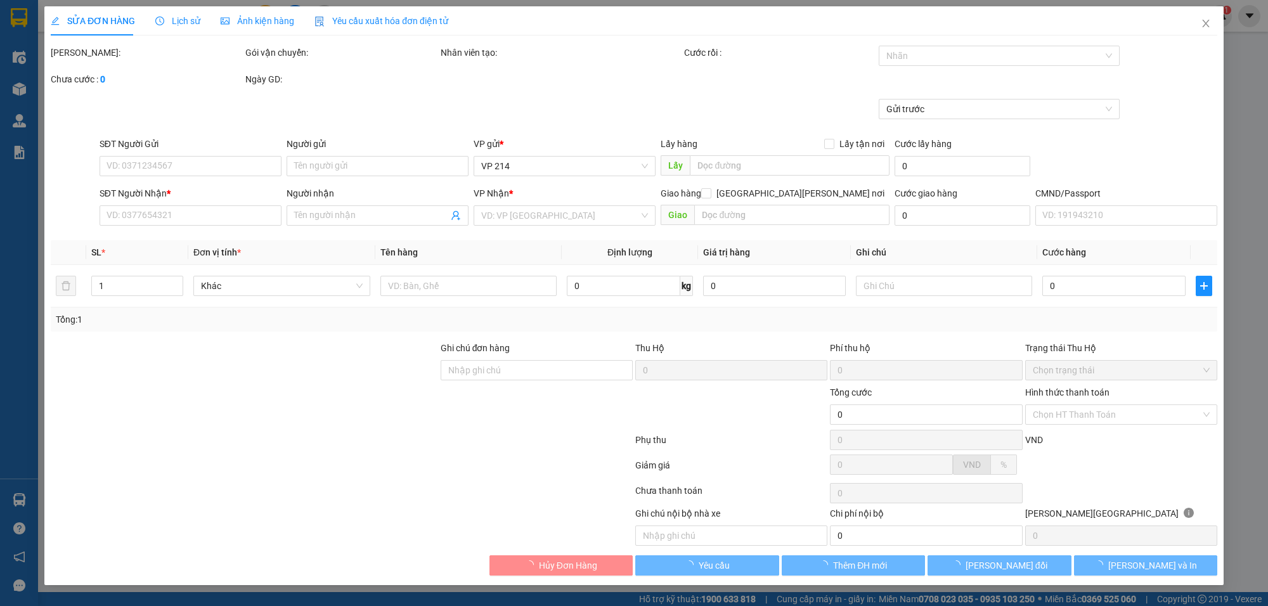
type input "0387583743"
type input "THÚY"
type input "0908293696"
type input "HUYÊN"
type input "70.000"
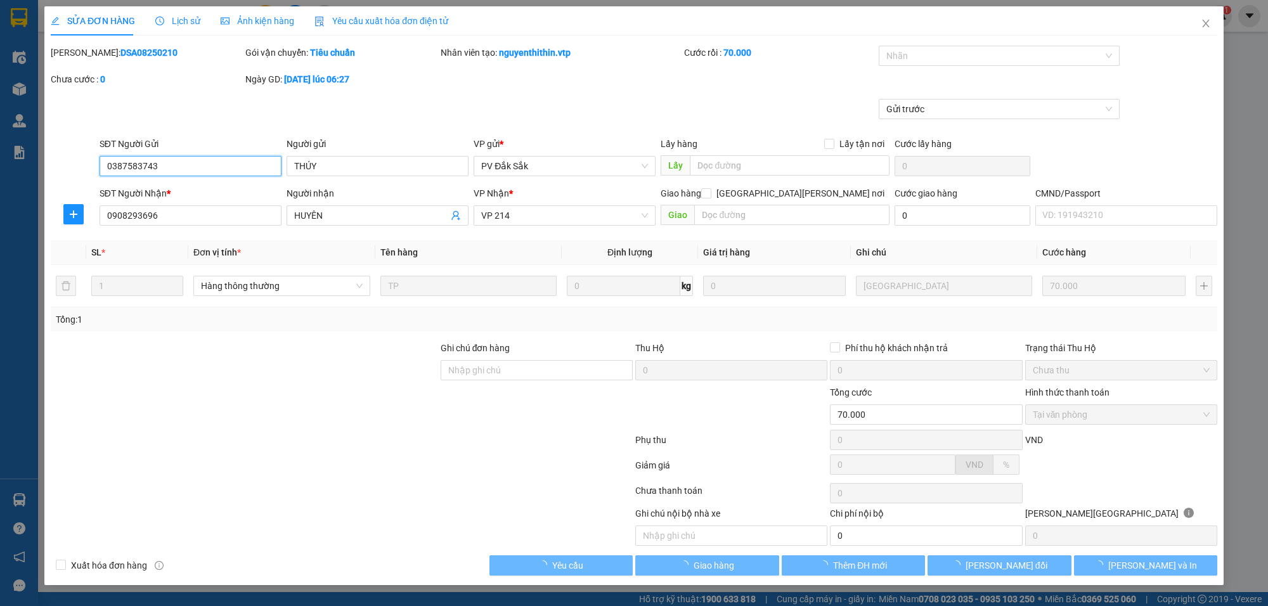
type input "3.500"
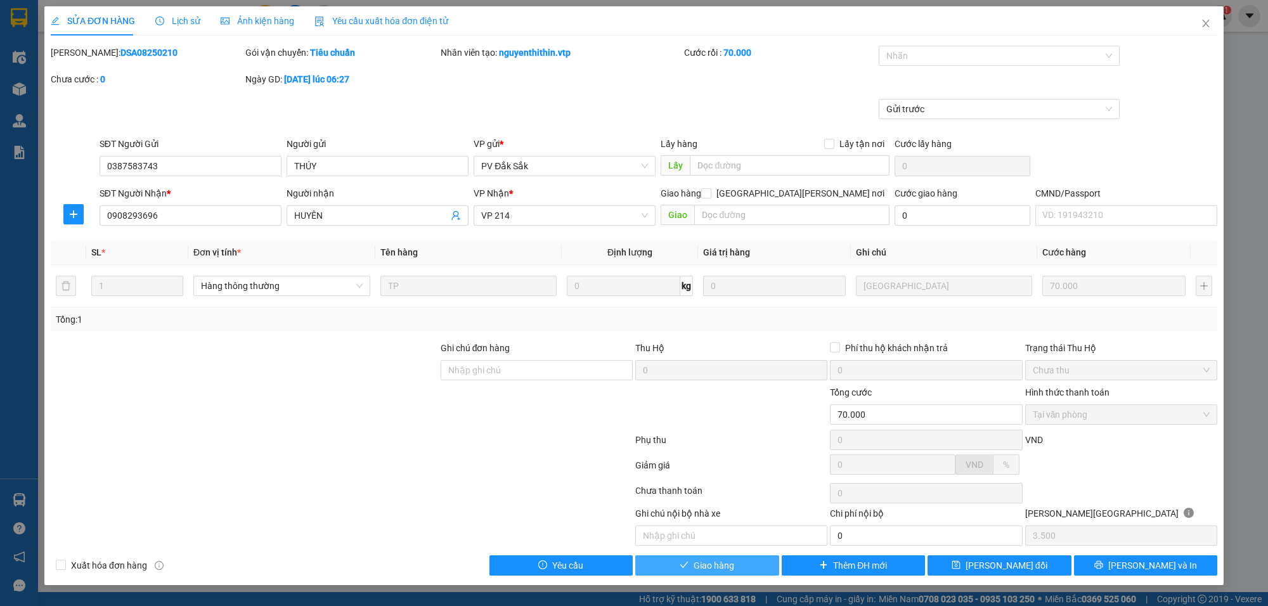
click at [745, 571] on button "Giao hàng" at bounding box center [707, 565] width 144 height 20
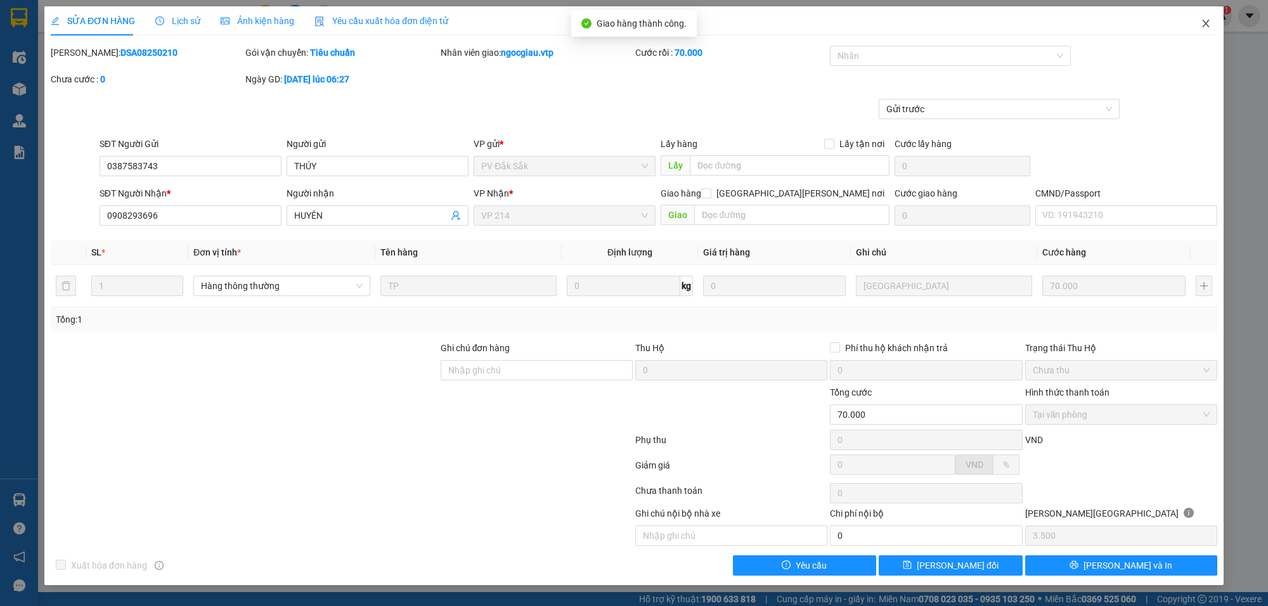
click at [1207, 21] on icon "close" at bounding box center [1206, 23] width 10 height 10
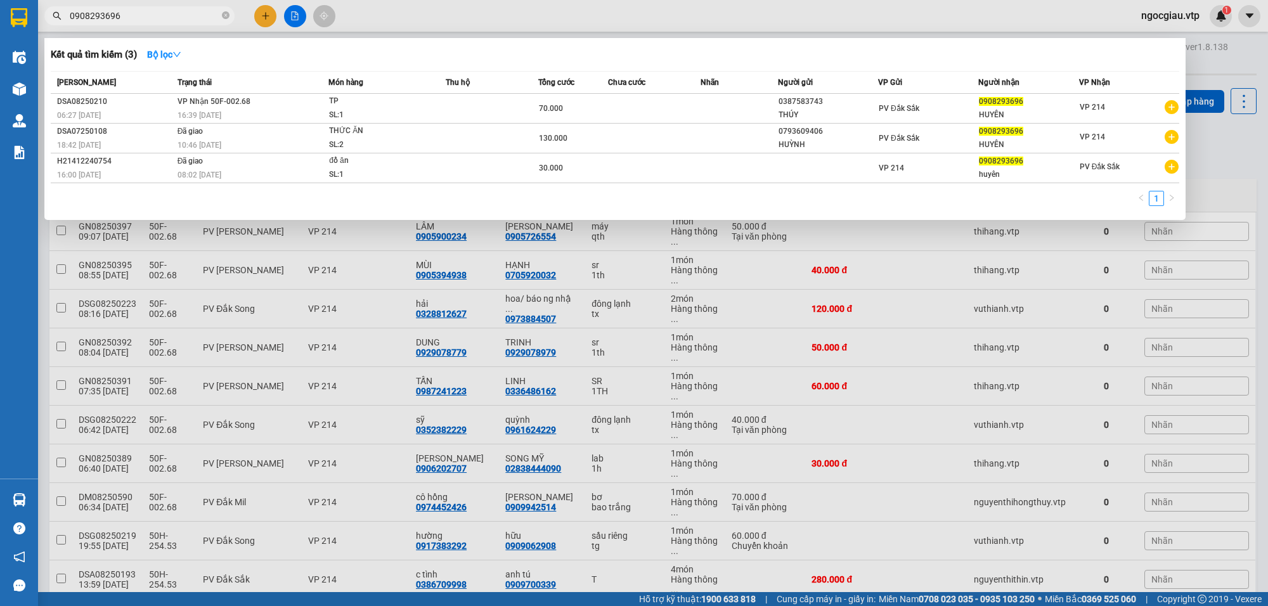
click at [153, 10] on input "0908293696" at bounding box center [145, 16] width 150 height 14
click at [150, 10] on input "0908293696" at bounding box center [145, 16] width 150 height 14
click at [890, 379] on div at bounding box center [634, 303] width 1268 height 606
click at [155, 19] on input "0908293696" at bounding box center [145, 16] width 150 height 14
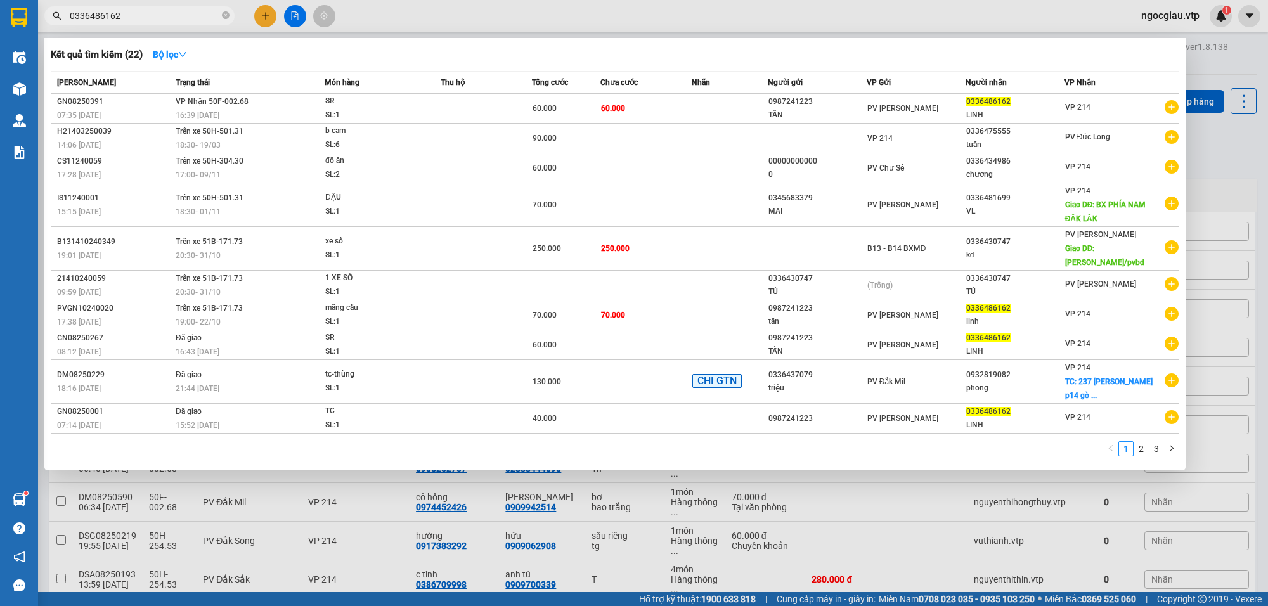
type input "0336486162"
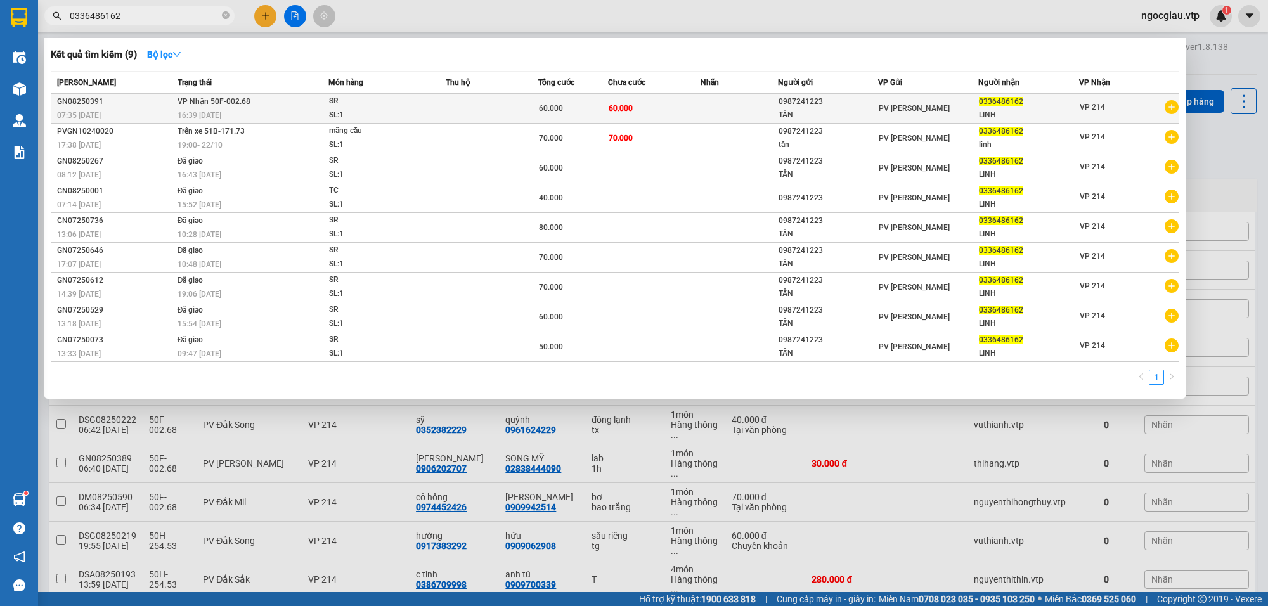
click at [464, 105] on td at bounding box center [492, 109] width 93 height 30
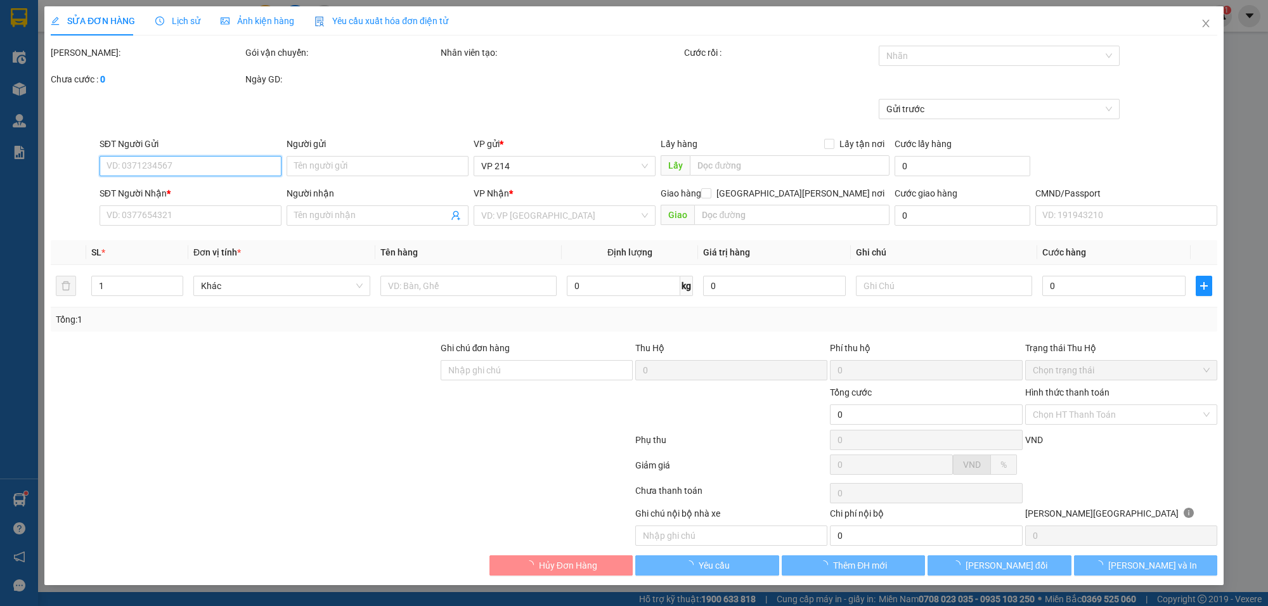
type input "3.000"
type input "0987241223"
type input "TẤN"
type input "0336486162"
type input "LINH"
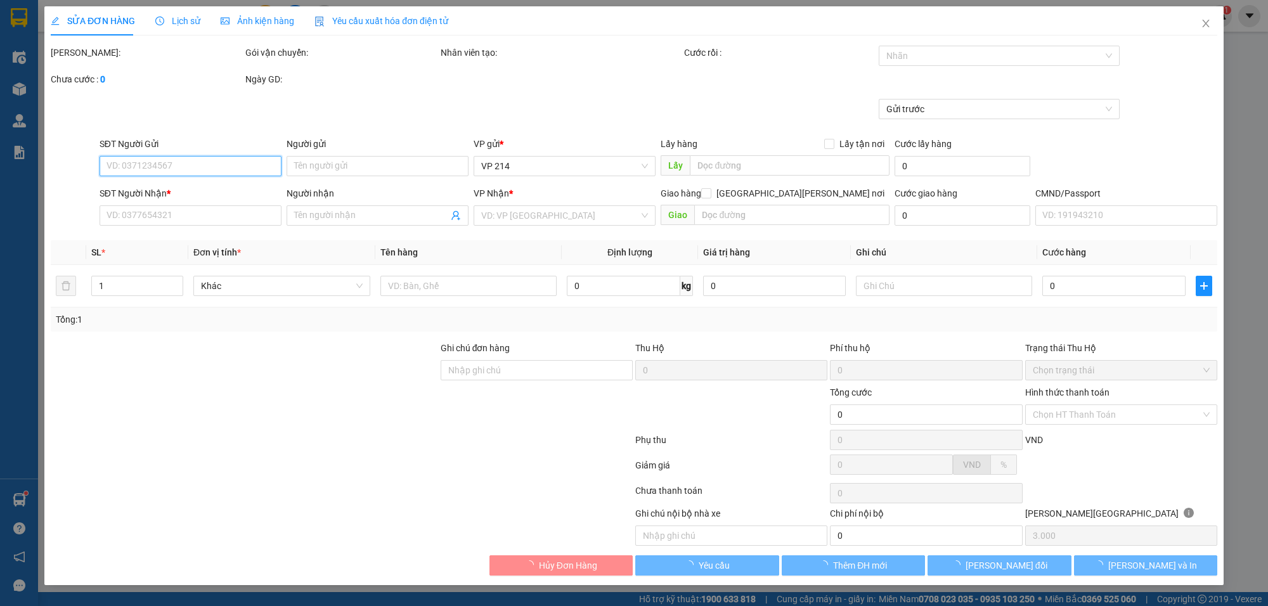
type input "60.000"
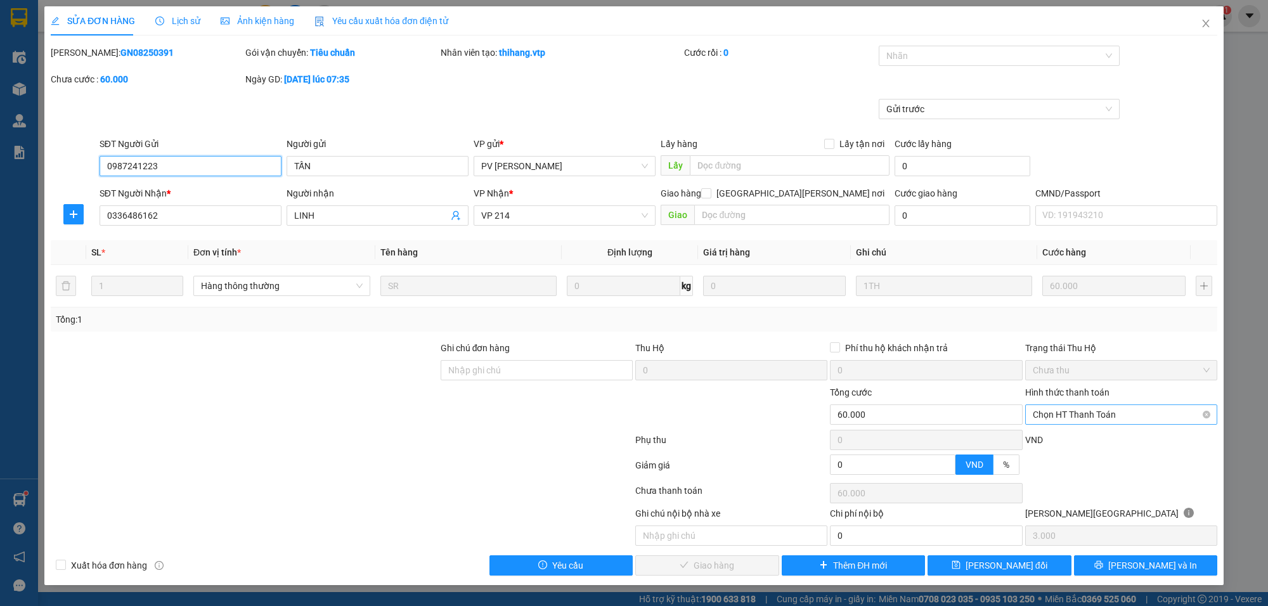
click at [1080, 415] on span "Chọn HT Thanh Toán" at bounding box center [1121, 414] width 177 height 19
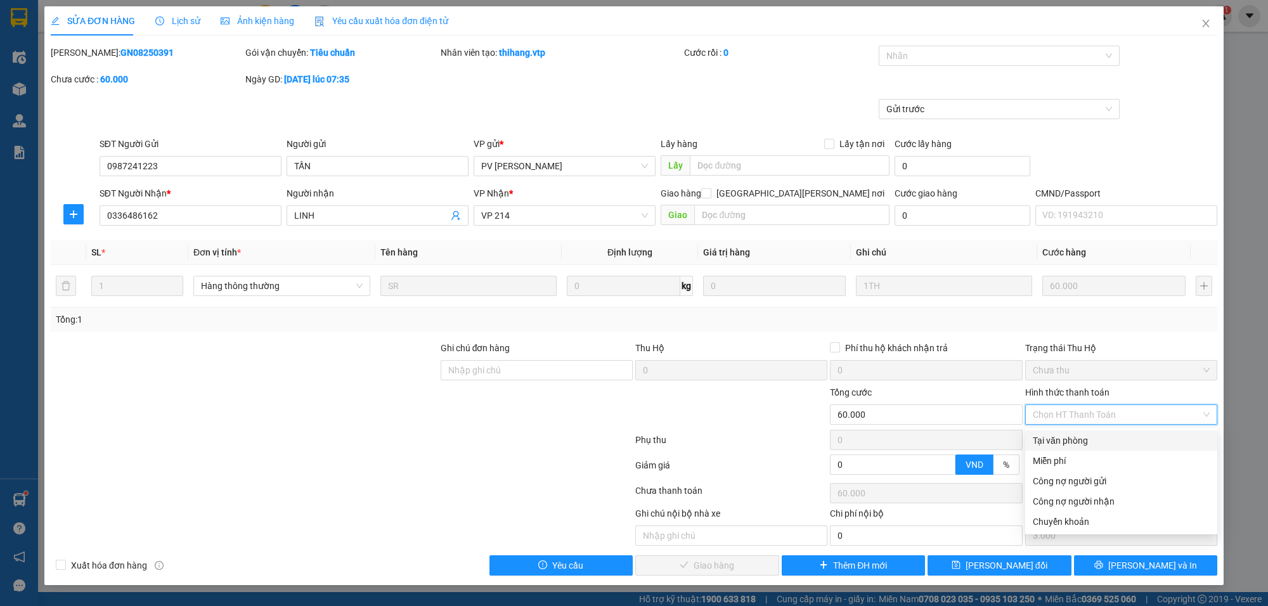
click at [1062, 441] on div "Tại văn phòng" at bounding box center [1121, 441] width 177 height 14
type input "0"
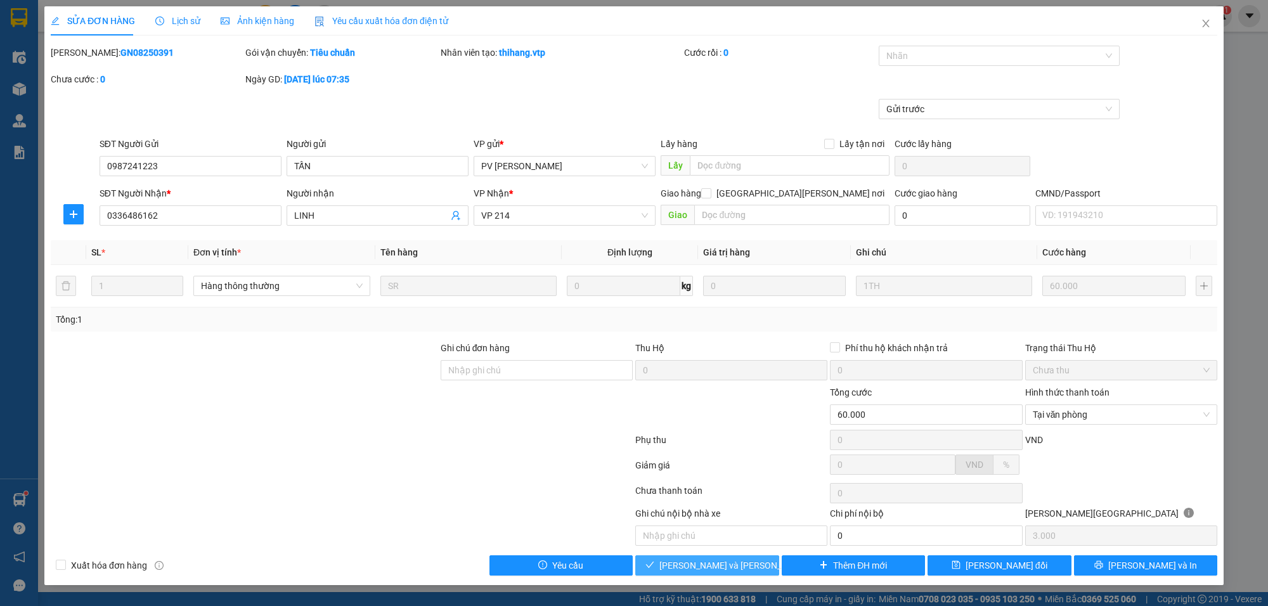
click at [734, 562] on span "[PERSON_NAME] và Giao hàng" at bounding box center [744, 566] width 171 height 14
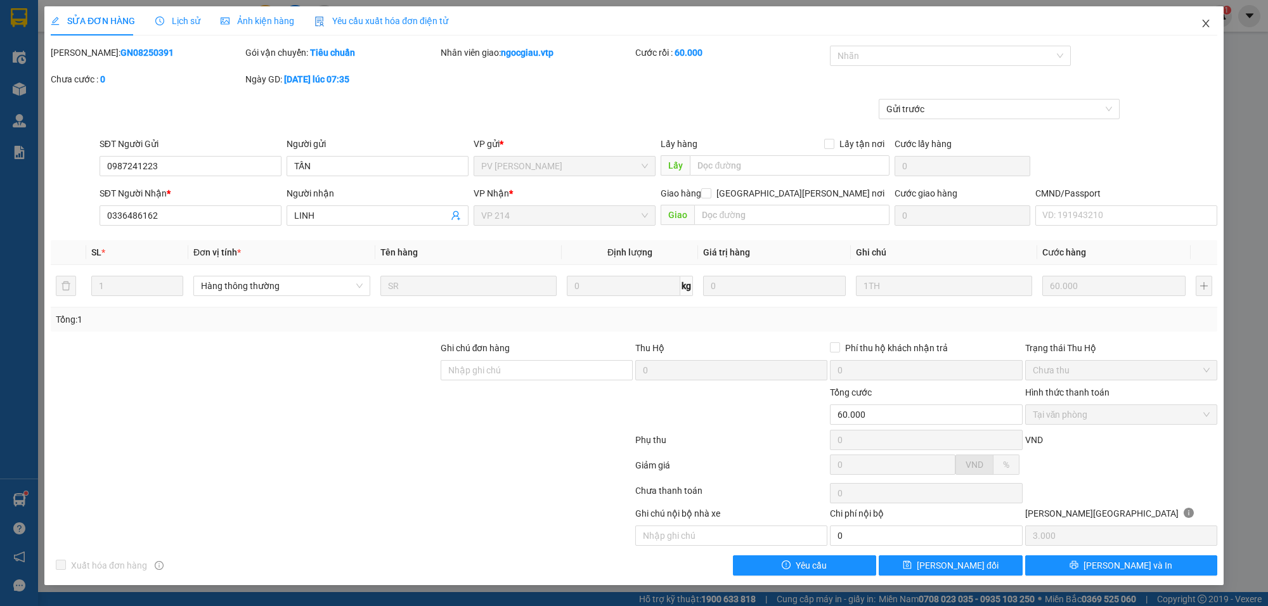
click at [1209, 20] on icon "close" at bounding box center [1206, 23] width 10 height 10
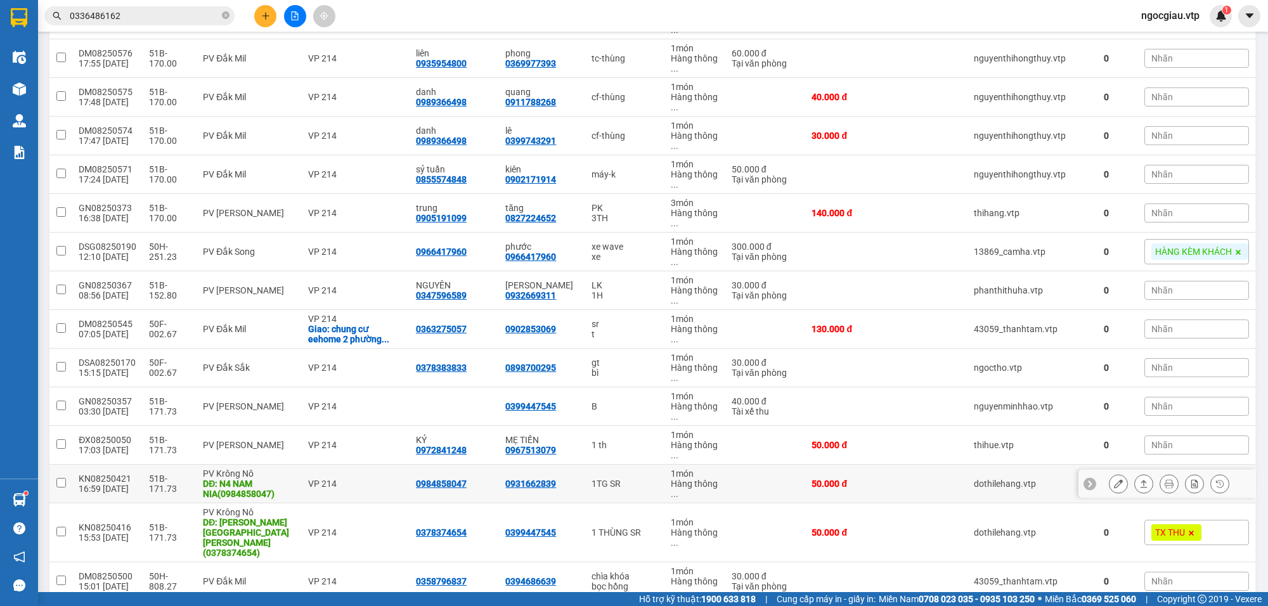
scroll to position [1091, 0]
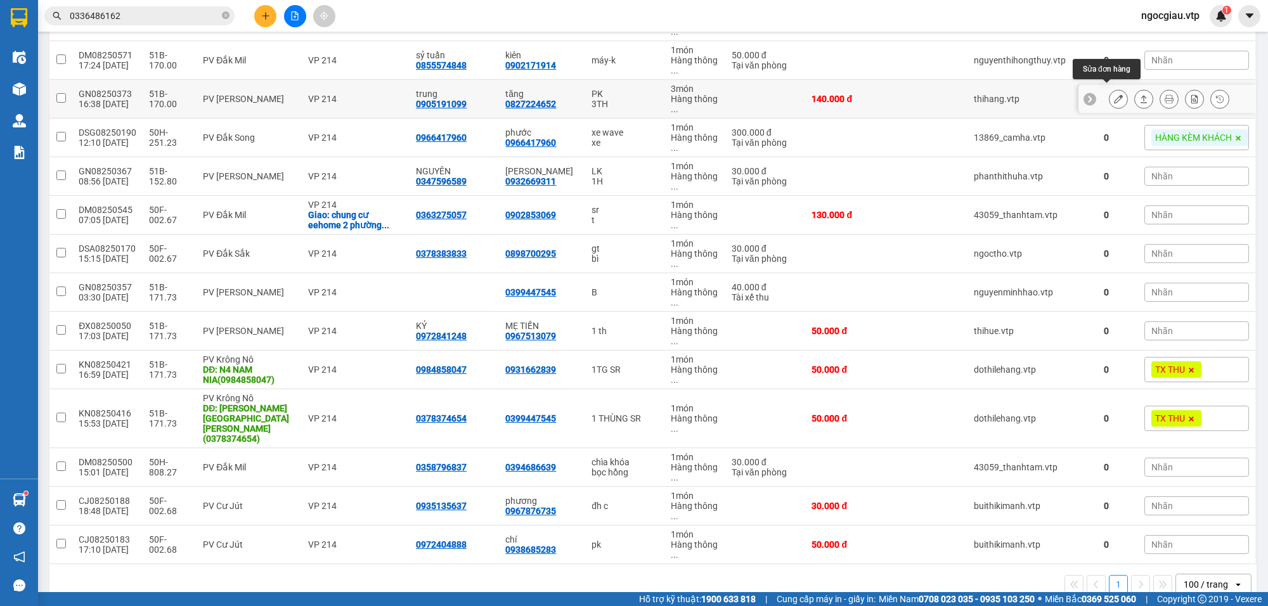
click at [1114, 94] on icon at bounding box center [1118, 98] width 9 height 9
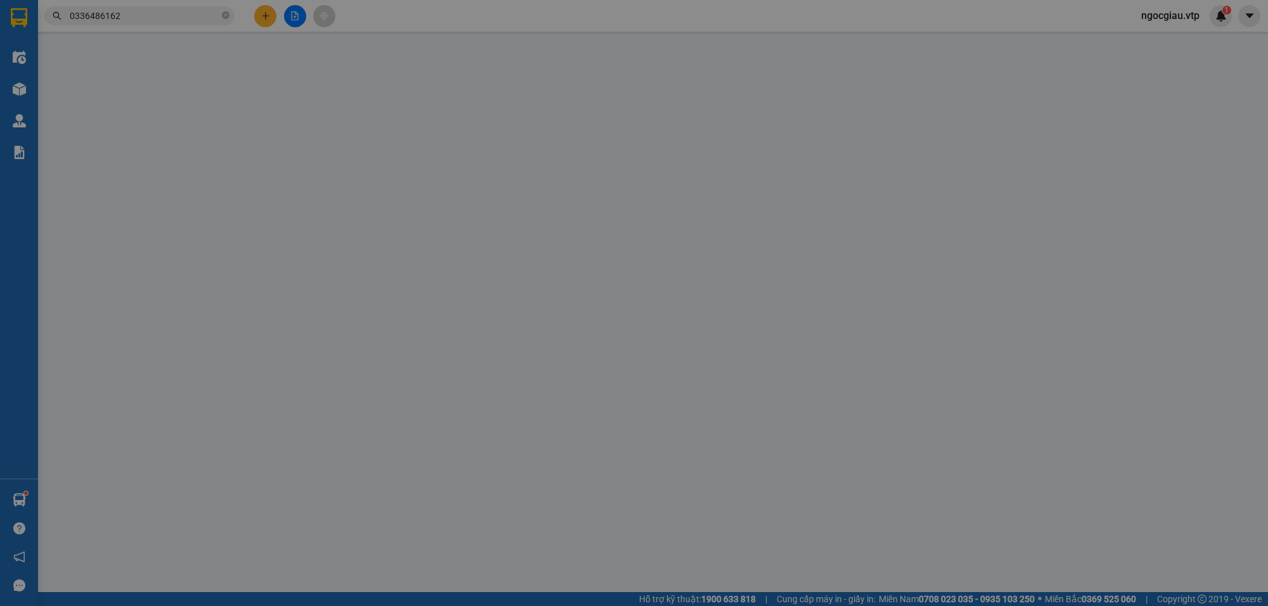
type input "0905191099"
type input "trung"
type input "0827224652"
type input "tăng"
type input "140.000"
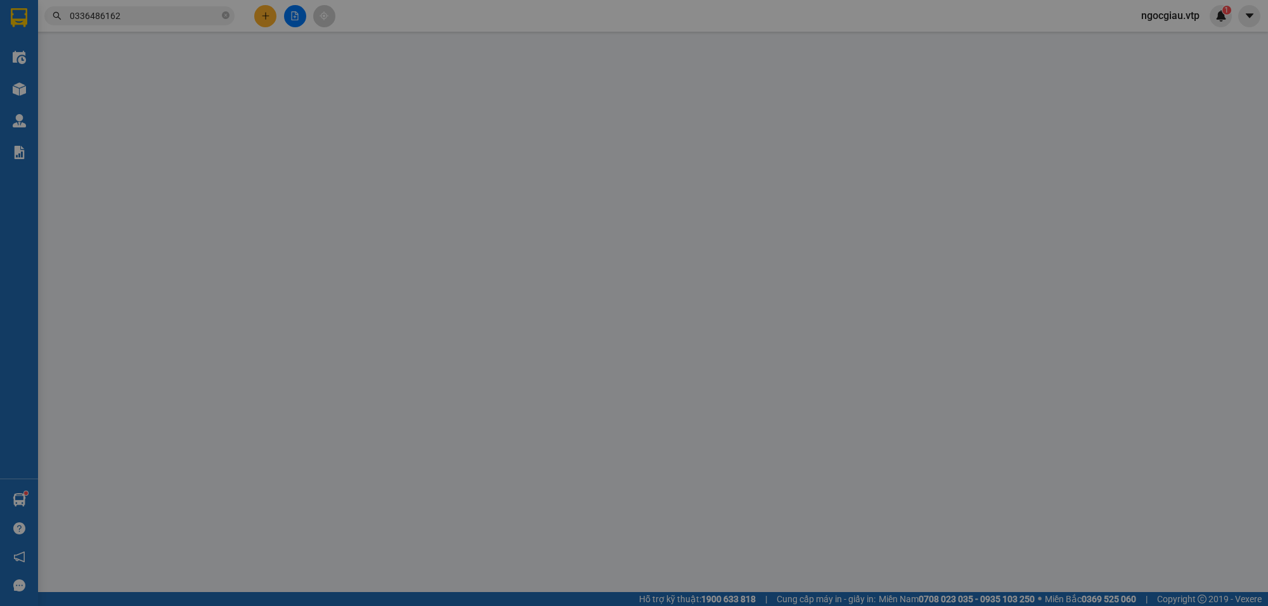
type input "140.000"
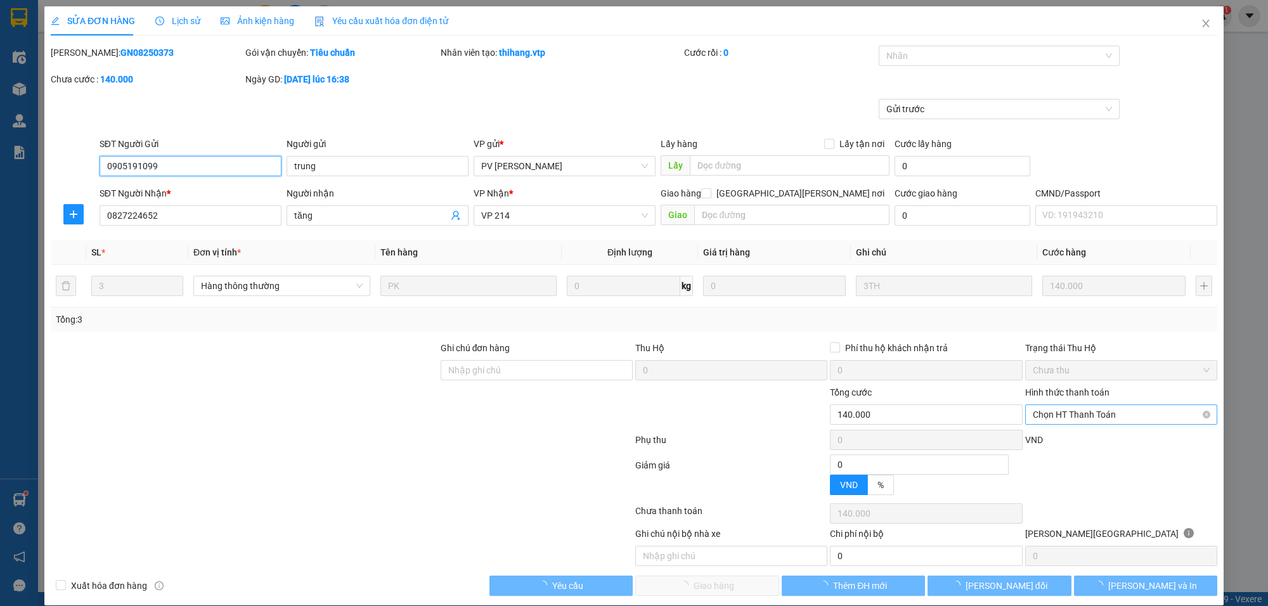
type input "7.000"
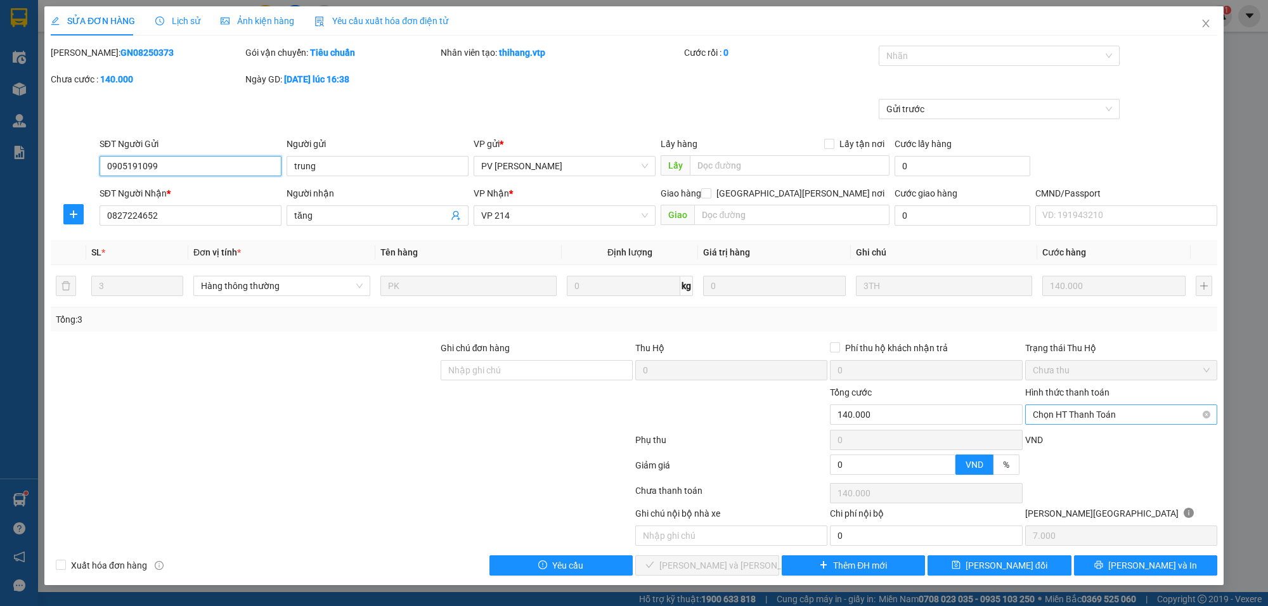
click at [1076, 413] on span "Chọn HT Thanh Toán" at bounding box center [1121, 414] width 177 height 19
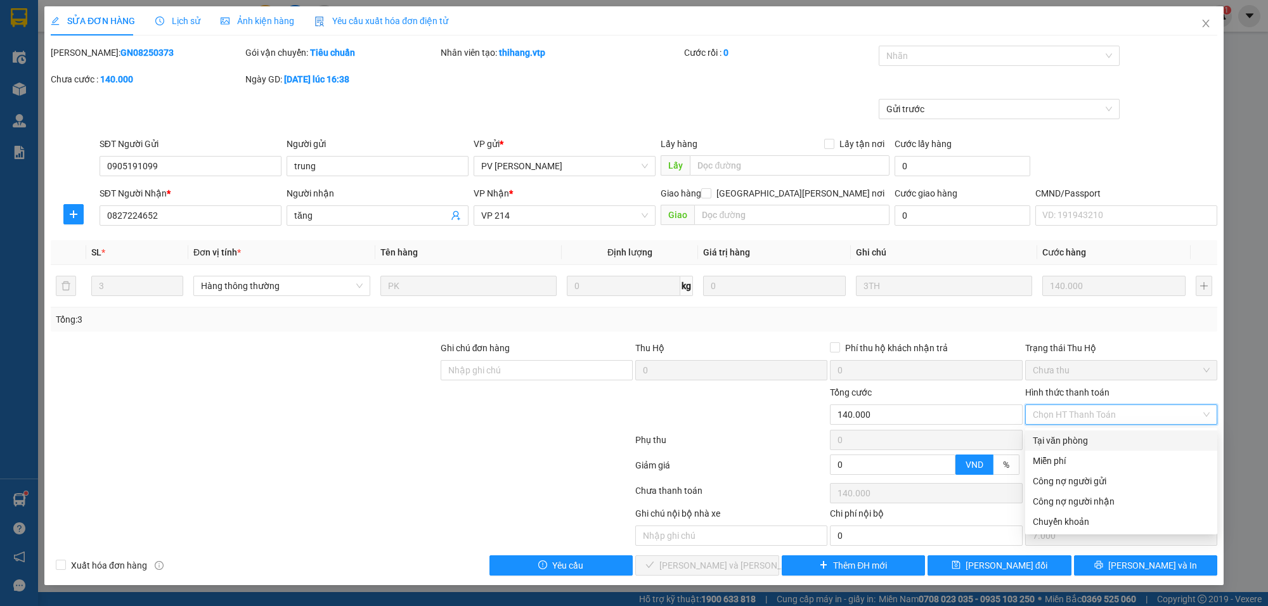
click at [1048, 435] on div "Tại văn phòng" at bounding box center [1121, 441] width 177 height 14
type input "0"
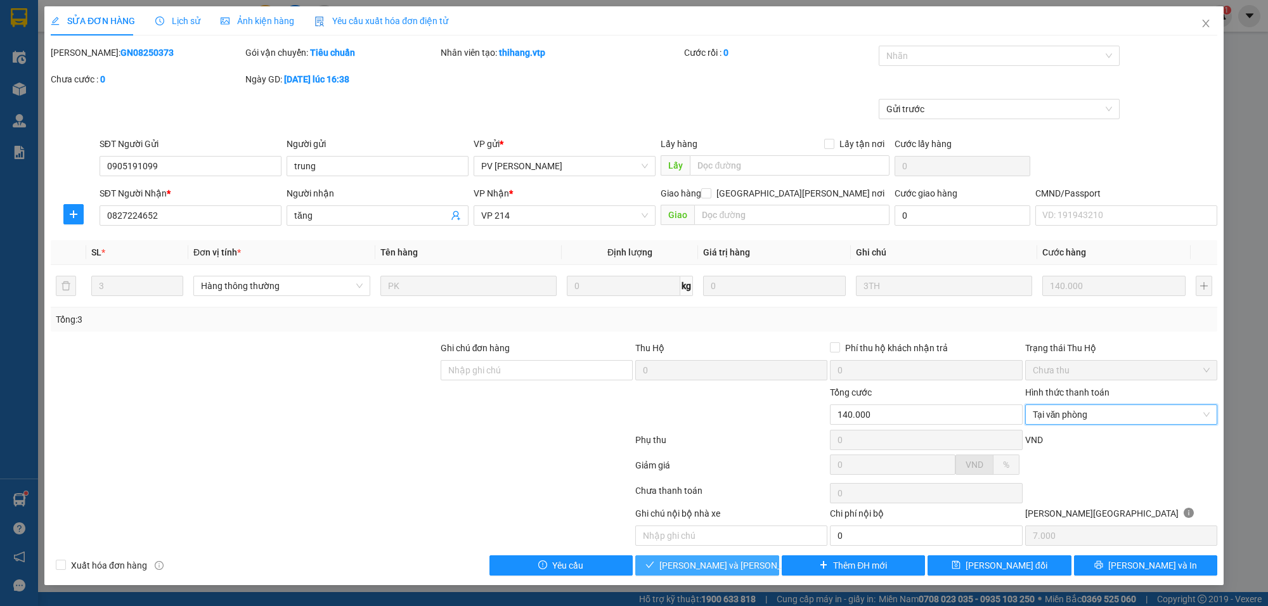
click at [715, 564] on span "[PERSON_NAME] và Giao hàng" at bounding box center [744, 566] width 171 height 14
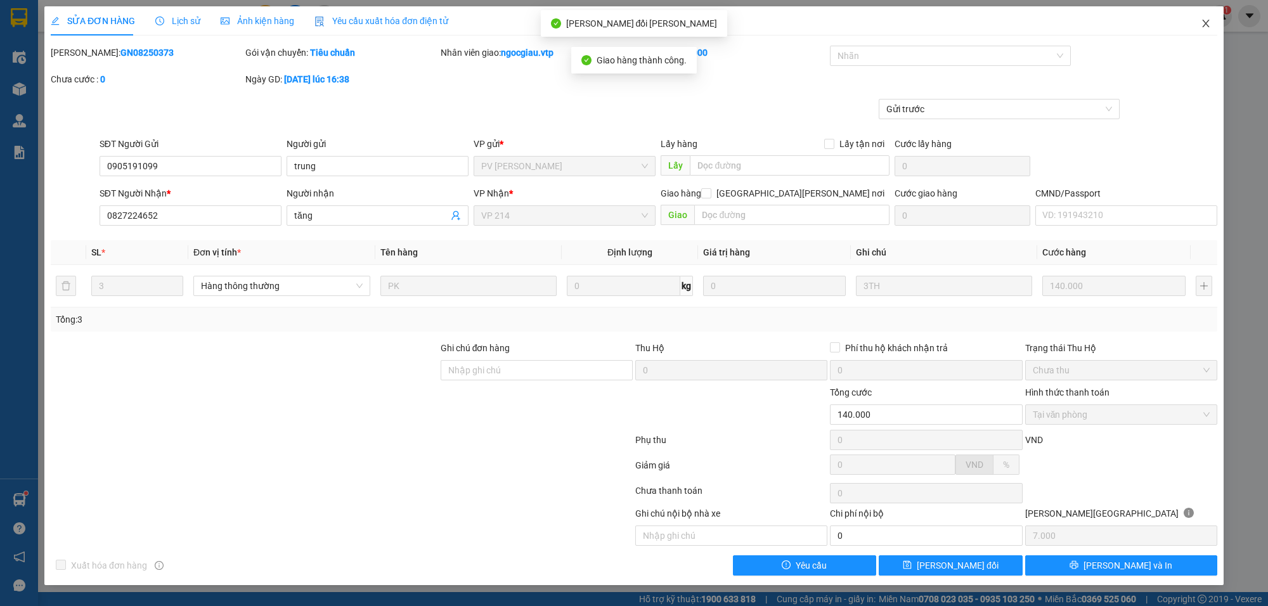
click at [1205, 25] on icon "close" at bounding box center [1205, 24] width 7 height 8
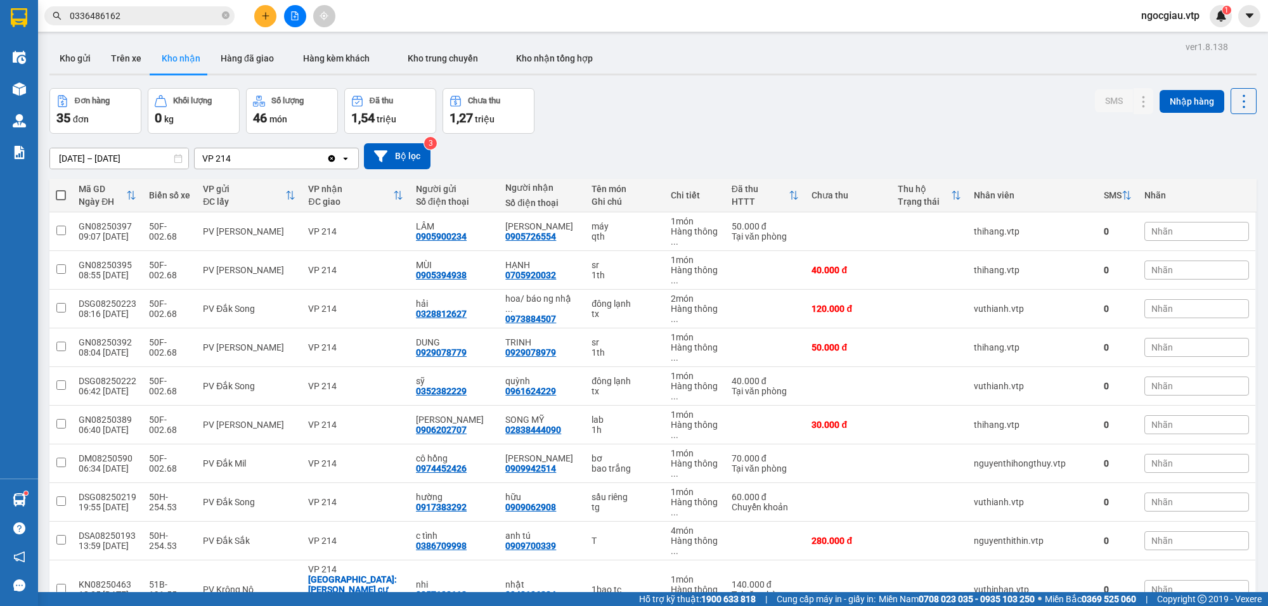
click at [194, 20] on input "0336486162" at bounding box center [145, 16] width 150 height 14
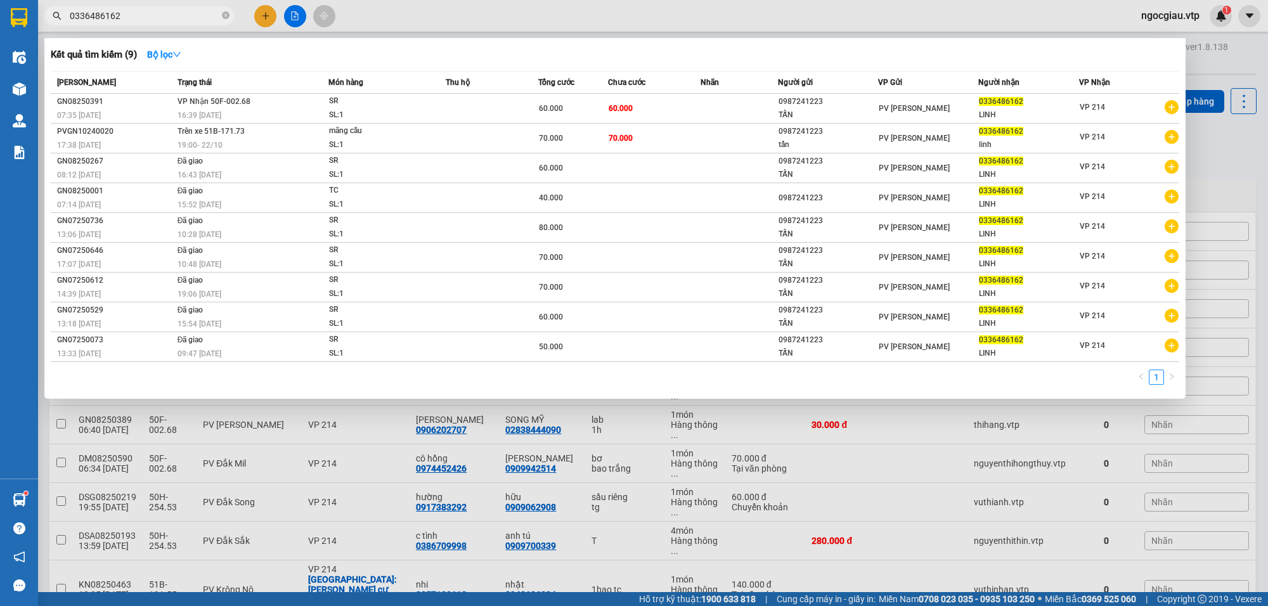
click at [194, 20] on input "0336486162" at bounding box center [145, 16] width 150 height 14
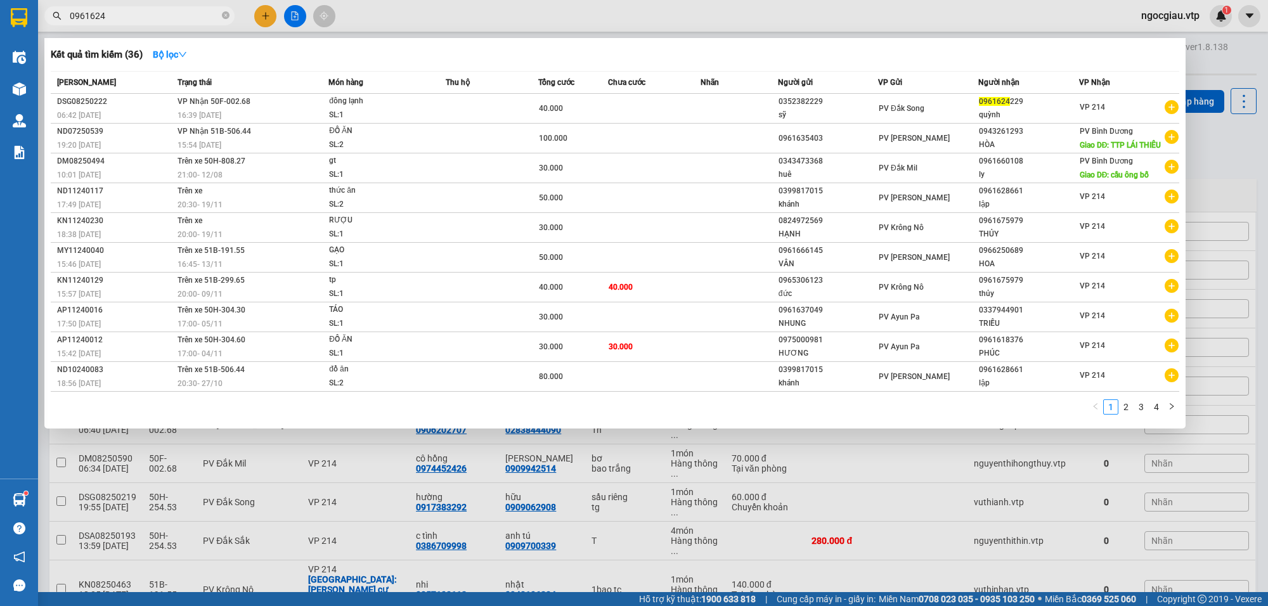
type input "0961624"
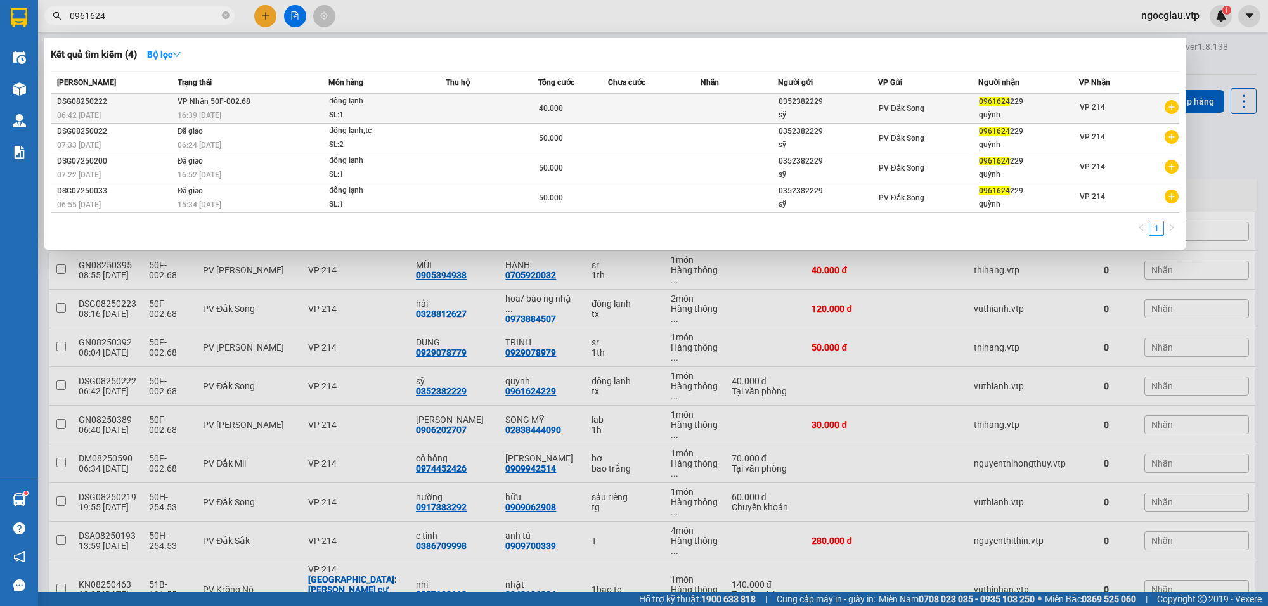
click at [609, 101] on td at bounding box center [654, 109] width 93 height 30
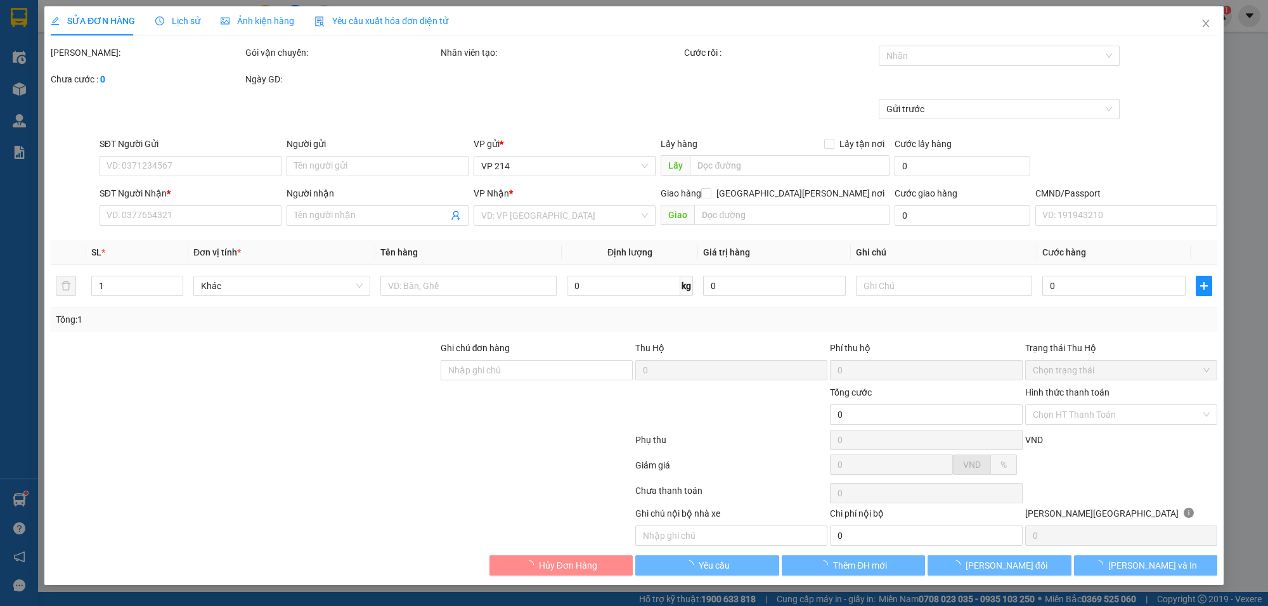
type input "0352382229"
type input "sỹ"
type input "0961624229"
type input "quỳnh"
type input "40.000"
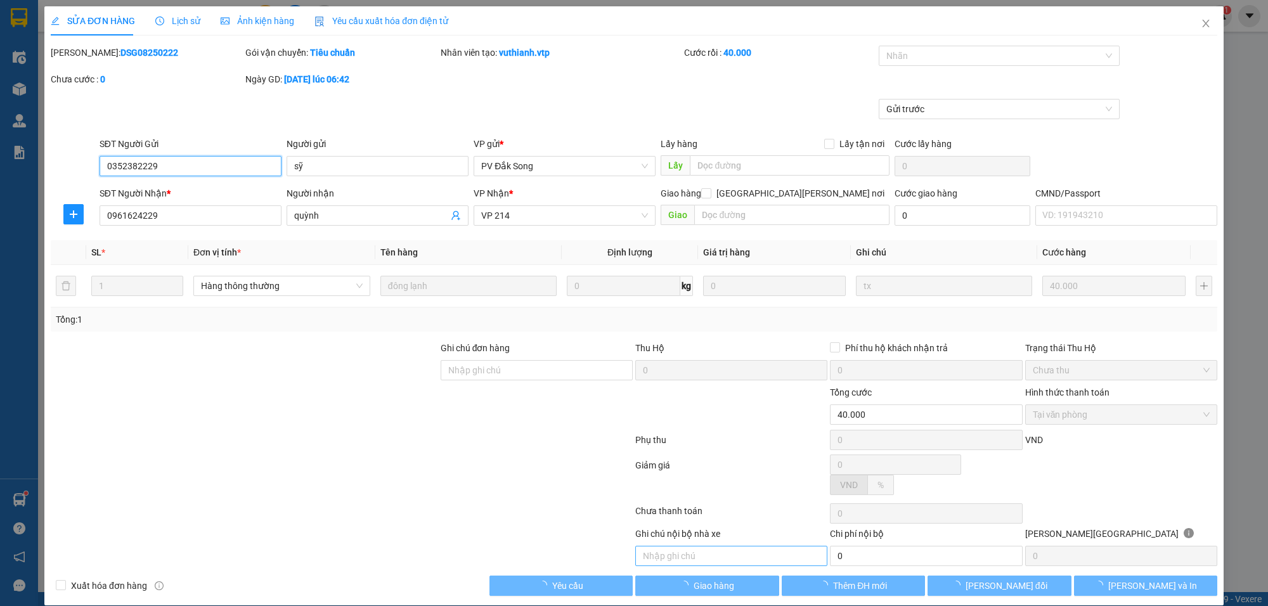
type input "2.000"
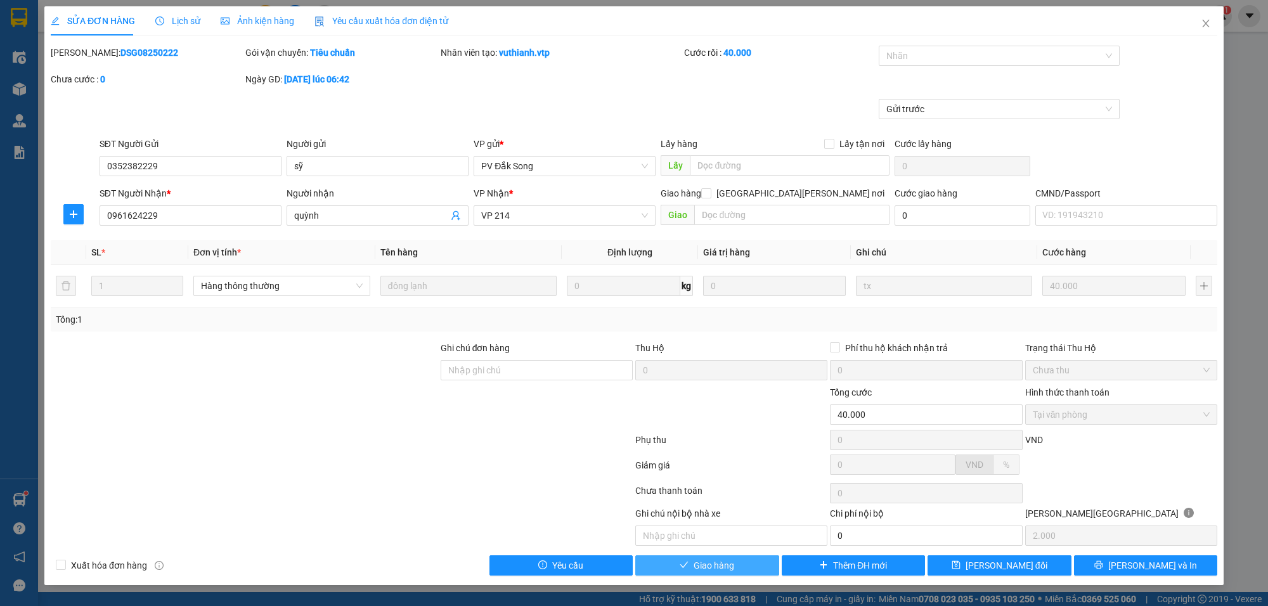
click at [724, 572] on span "Giao hàng" at bounding box center [714, 566] width 41 height 14
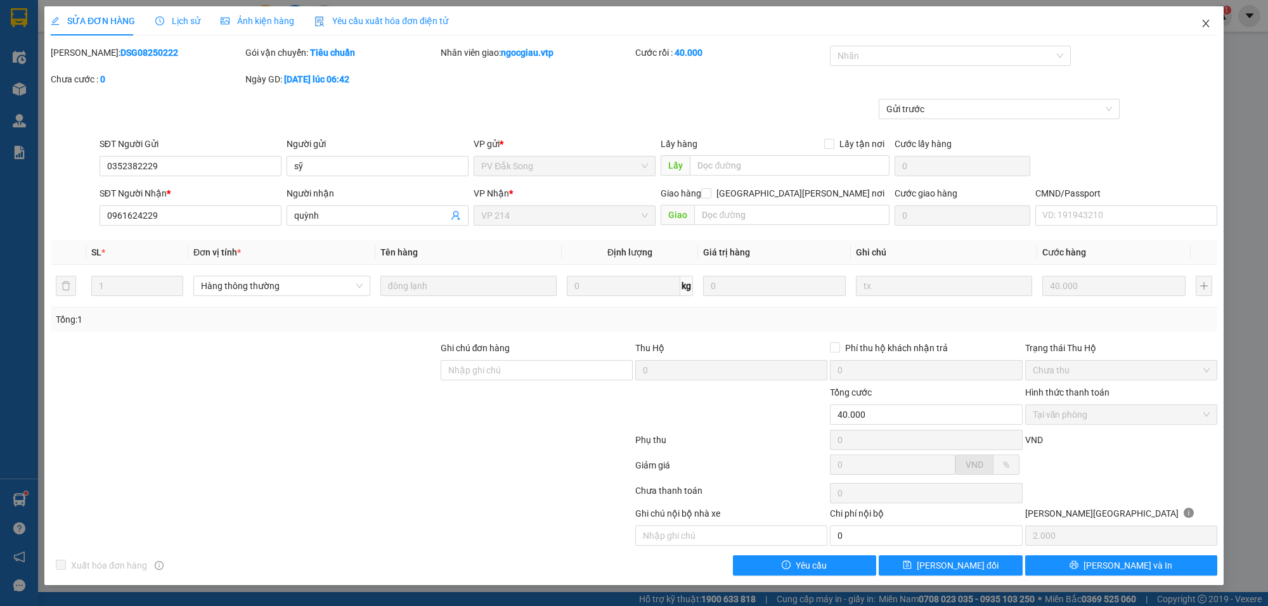
click at [1216, 23] on span "Close" at bounding box center [1206, 24] width 36 height 36
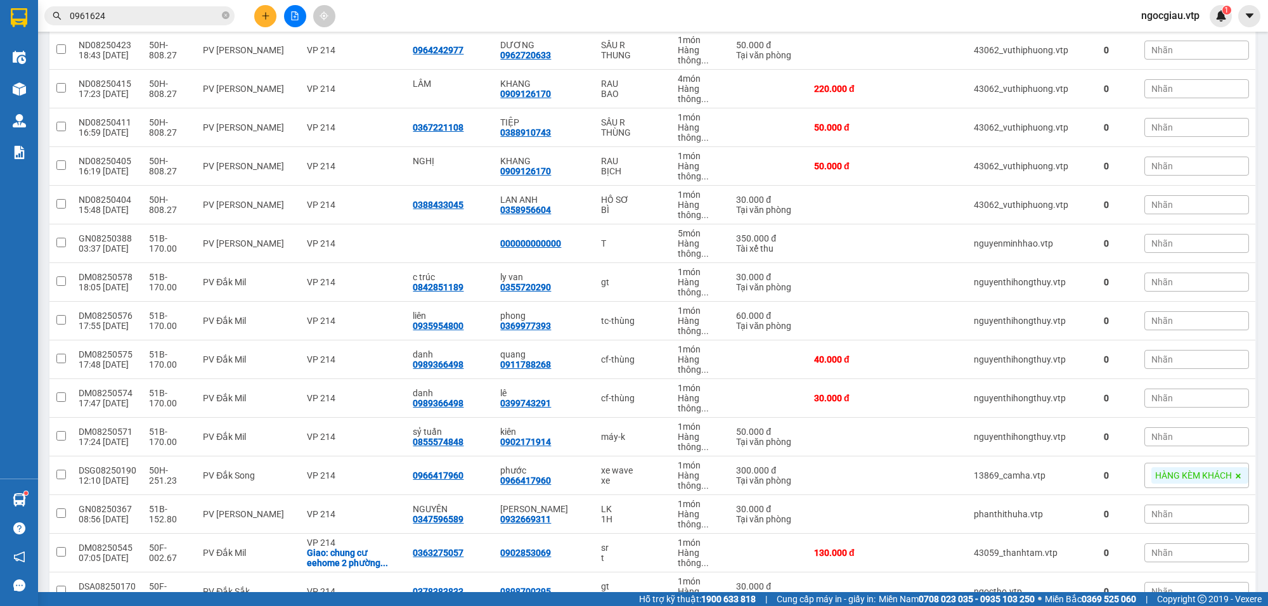
scroll to position [618, 0]
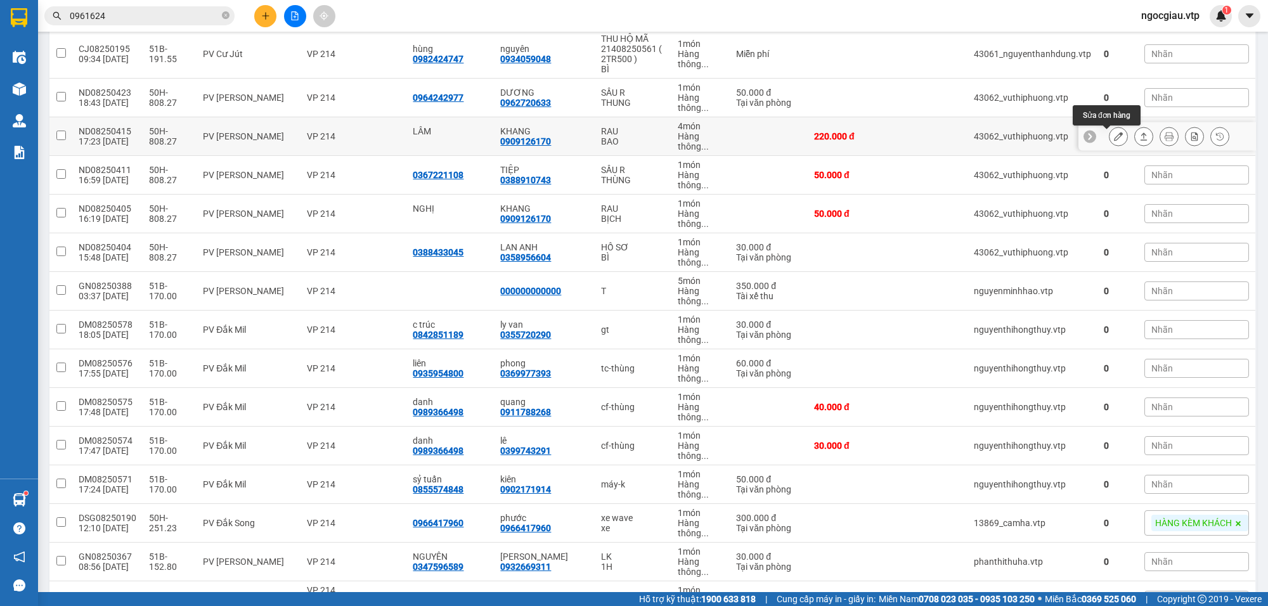
click at [1114, 138] on icon at bounding box center [1118, 136] width 9 height 9
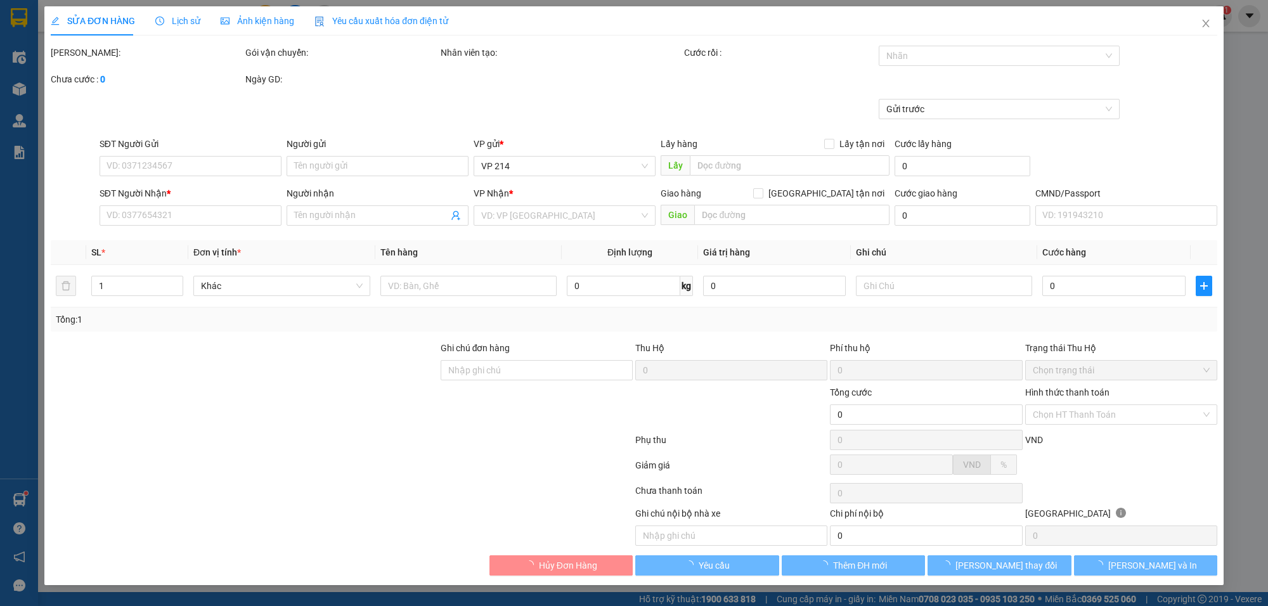
type input "LÂM"
type input "0909126170"
type input "KHANG"
type input "220.000"
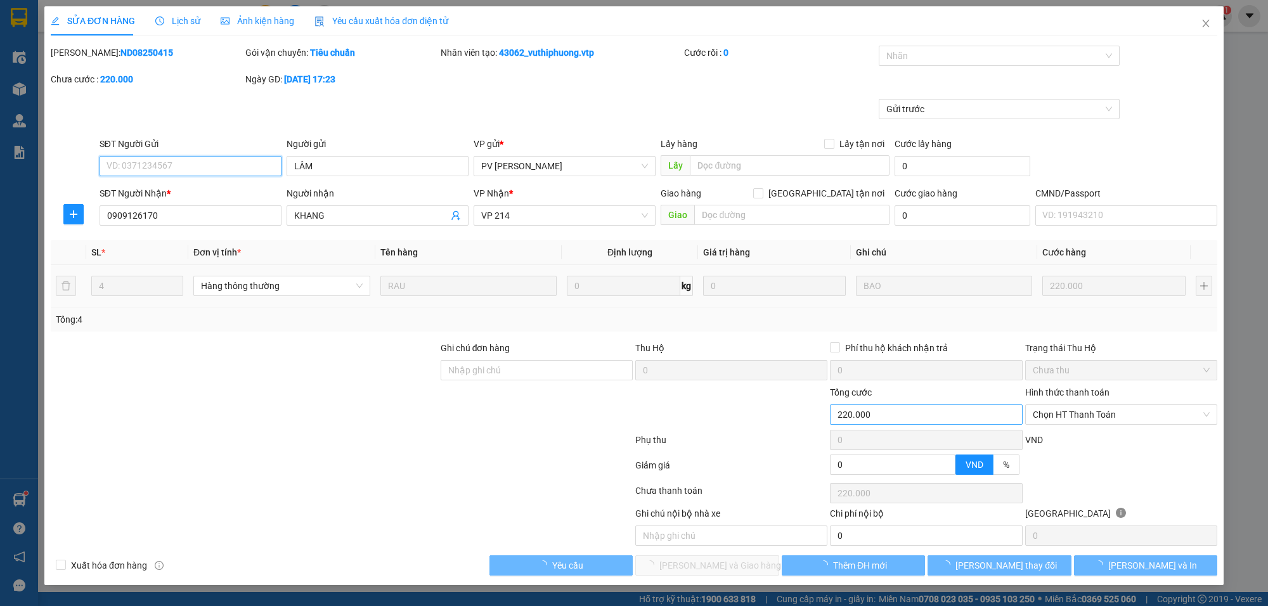
type input "11.000"
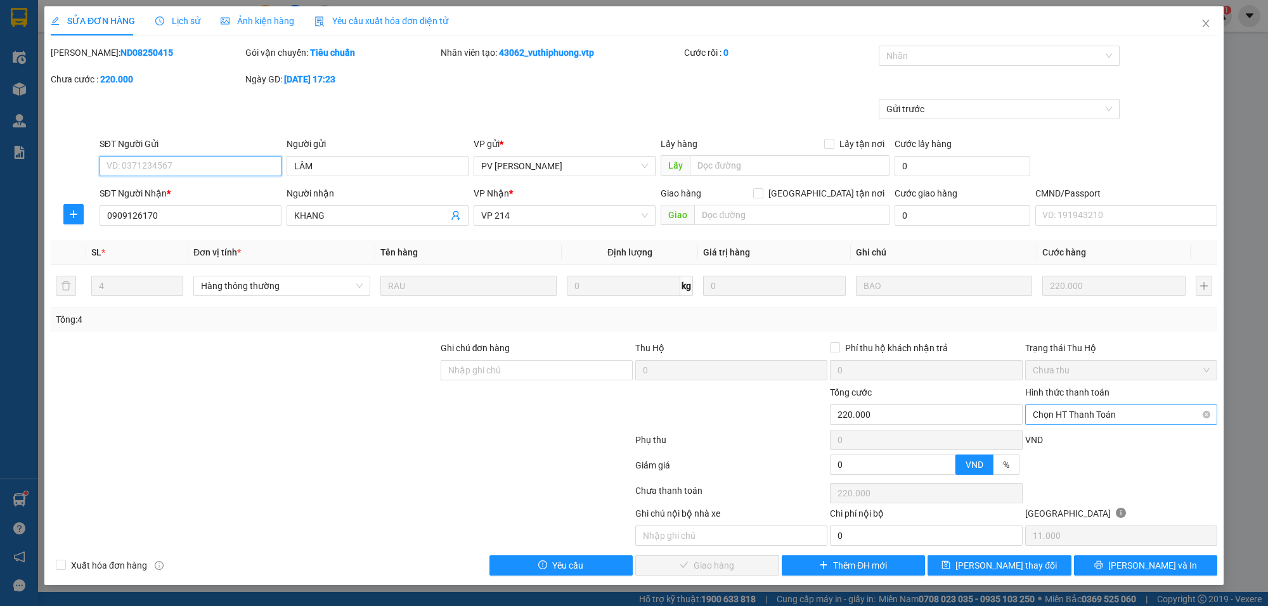
click at [1101, 420] on span "Chọn HT Thanh Toán" at bounding box center [1121, 414] width 177 height 19
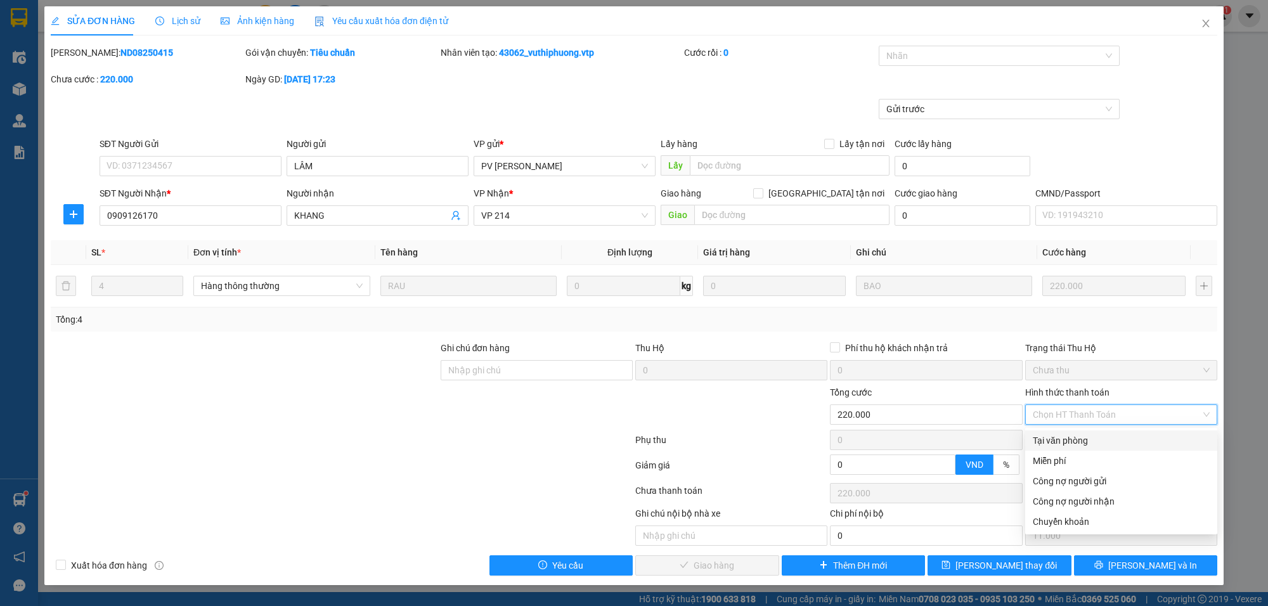
click at [1082, 438] on div "Tại văn phòng" at bounding box center [1121, 441] width 177 height 14
type input "0"
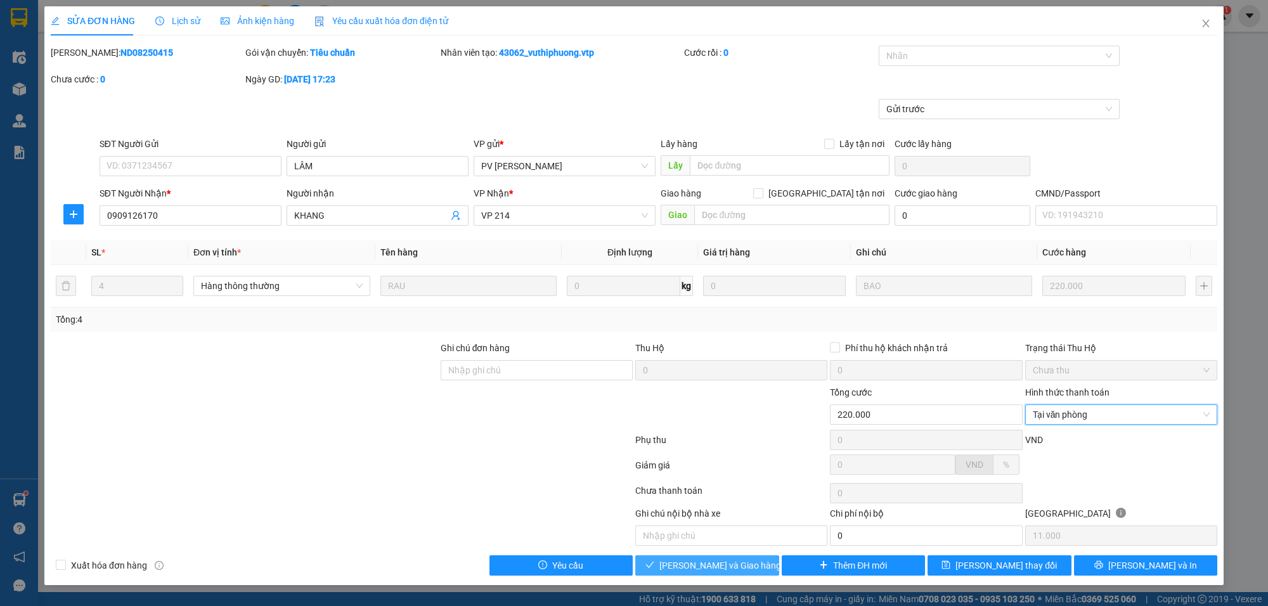
click at [711, 571] on span "[PERSON_NAME] và Giao hàng" at bounding box center [720, 566] width 122 height 14
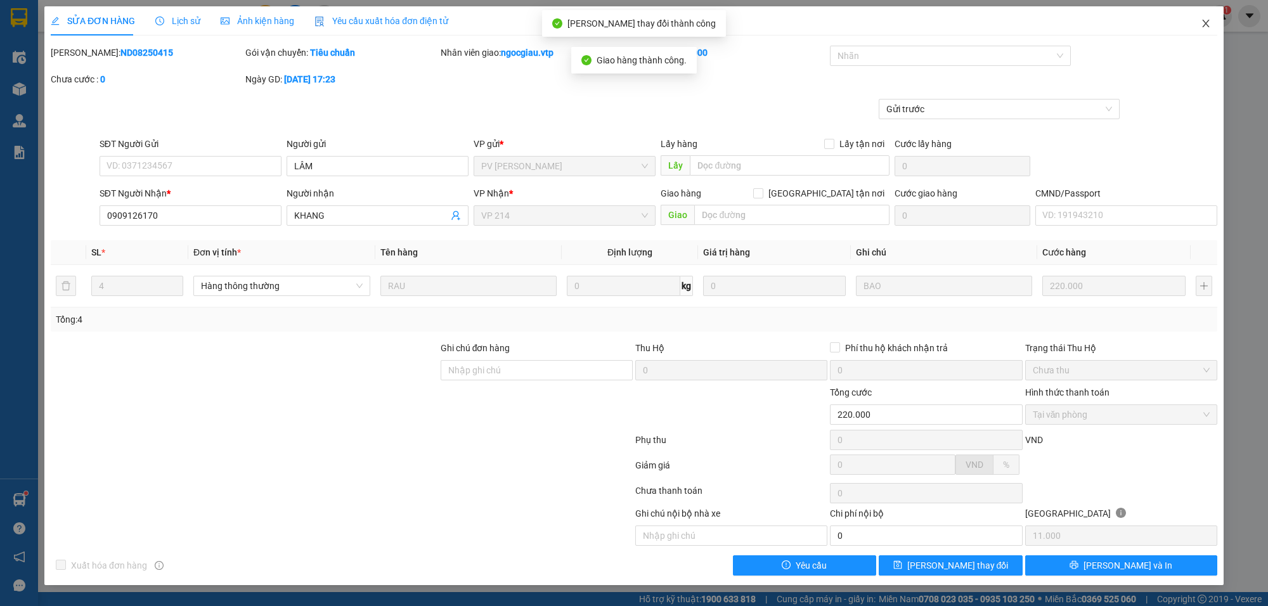
click at [1211, 20] on span "Close" at bounding box center [1206, 24] width 36 height 36
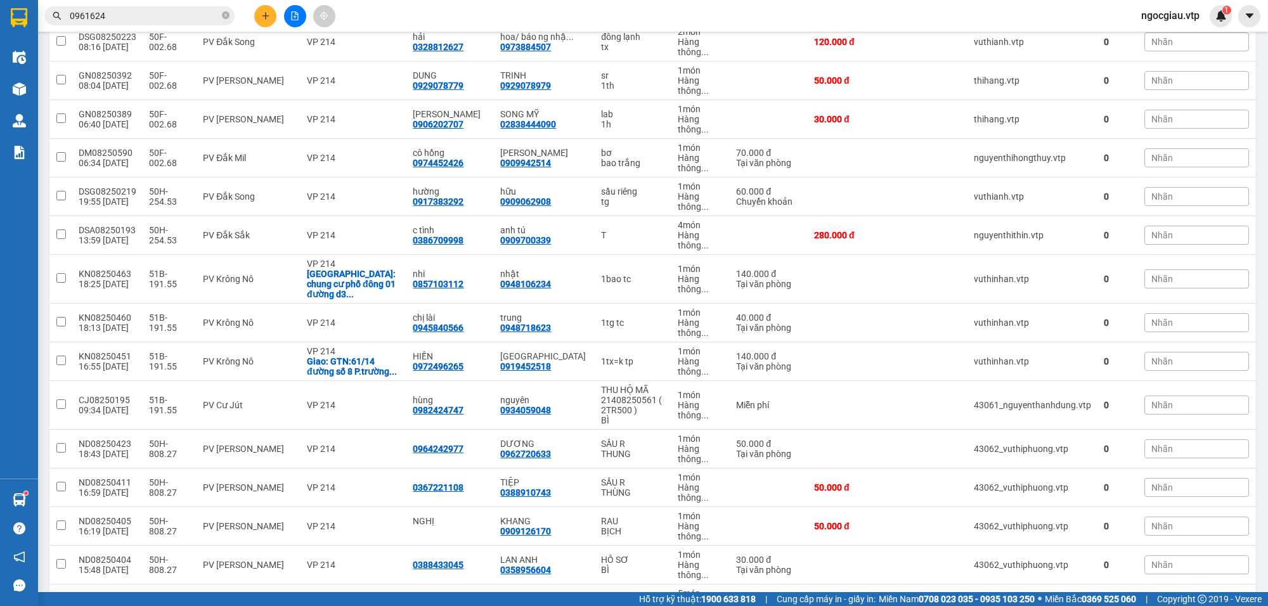
scroll to position [290, 0]
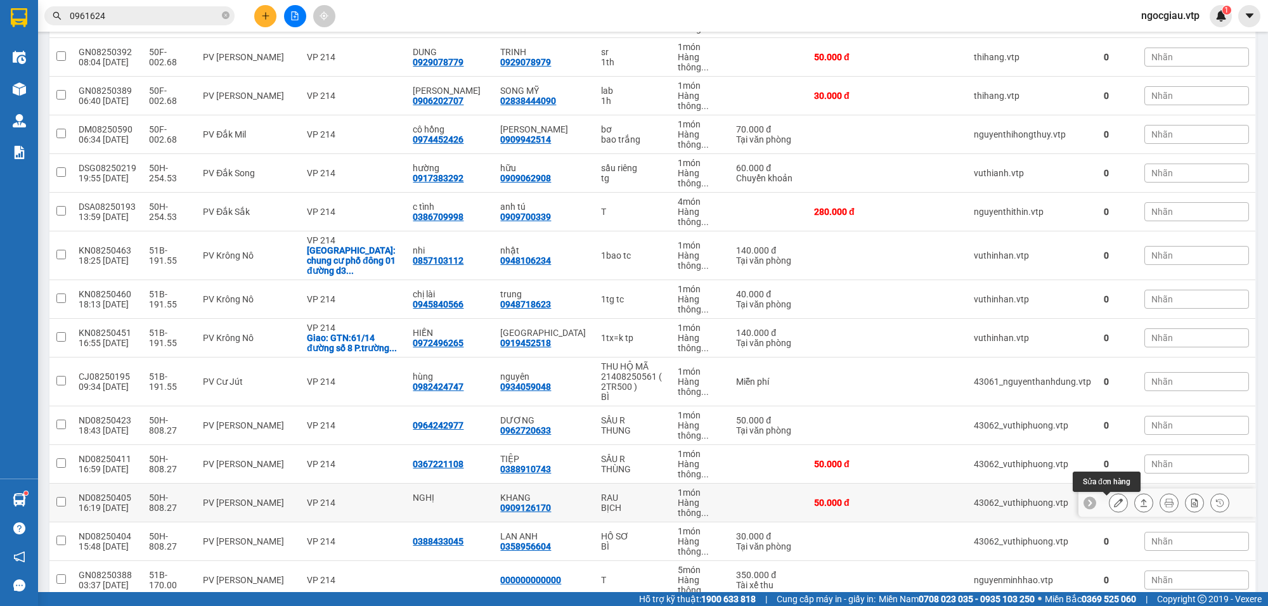
click at [1114, 502] on icon at bounding box center [1118, 502] width 9 height 9
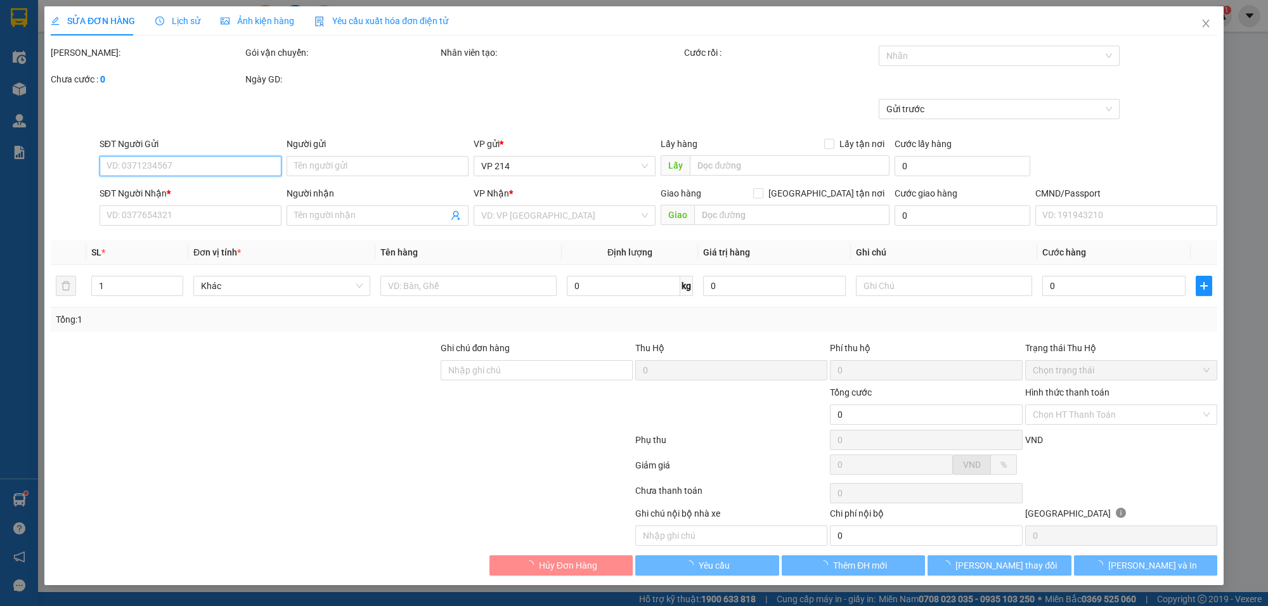
type input "2.500"
type input "NGHỊ"
type input "0909126170"
type input "KHANG"
type input "50.000"
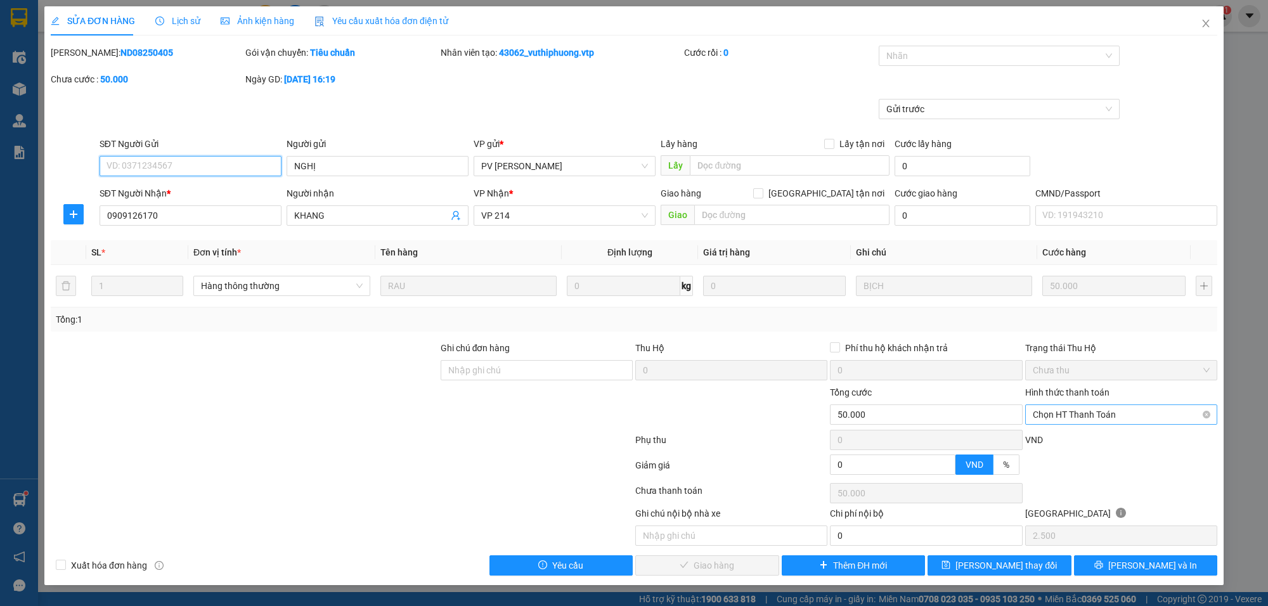
click at [1067, 411] on span "Chọn HT Thanh Toán" at bounding box center [1121, 414] width 177 height 19
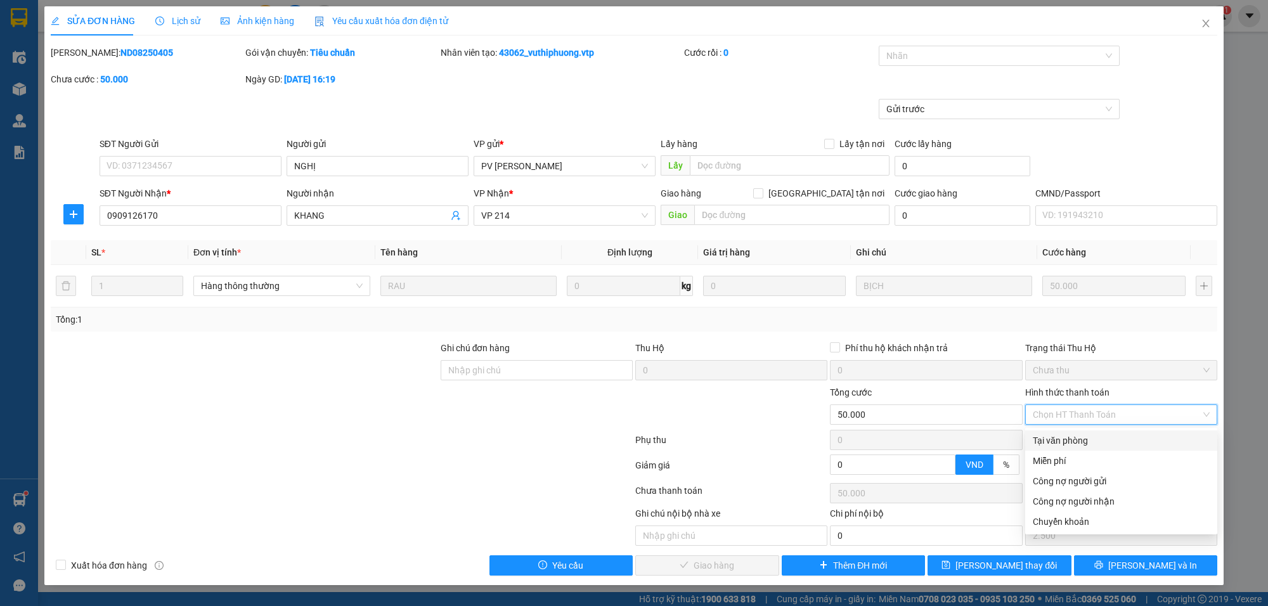
click at [1077, 441] on div "Tại văn phòng" at bounding box center [1121, 441] width 177 height 14
type input "0"
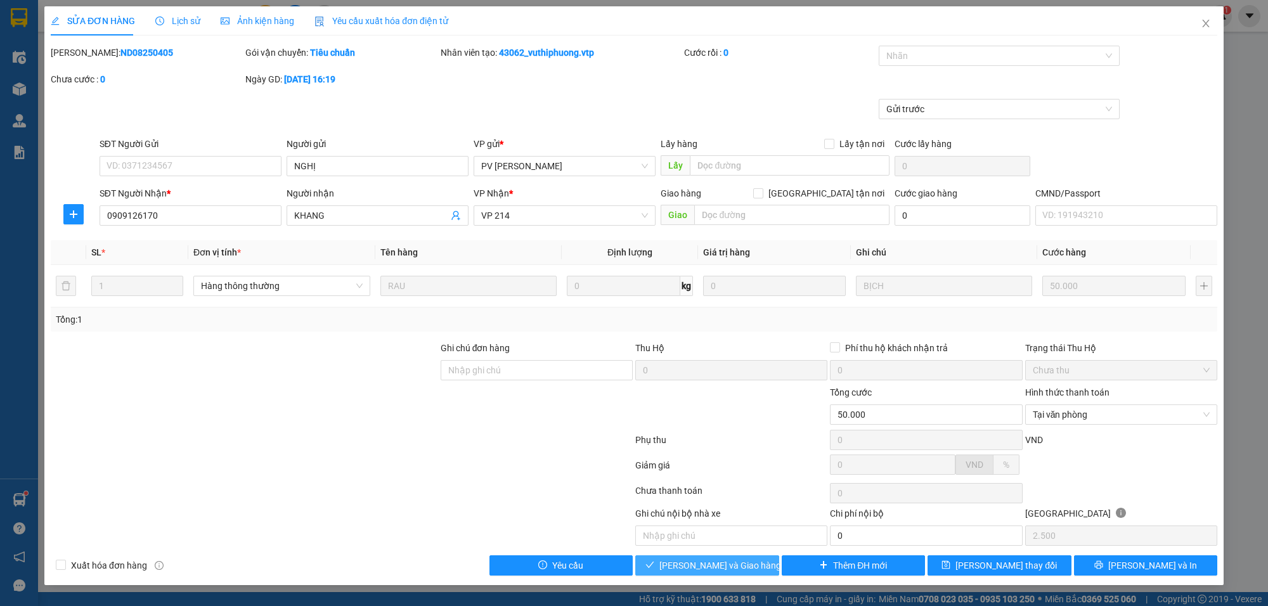
click at [729, 563] on span "[PERSON_NAME] và Giao hàng" at bounding box center [720, 566] width 122 height 14
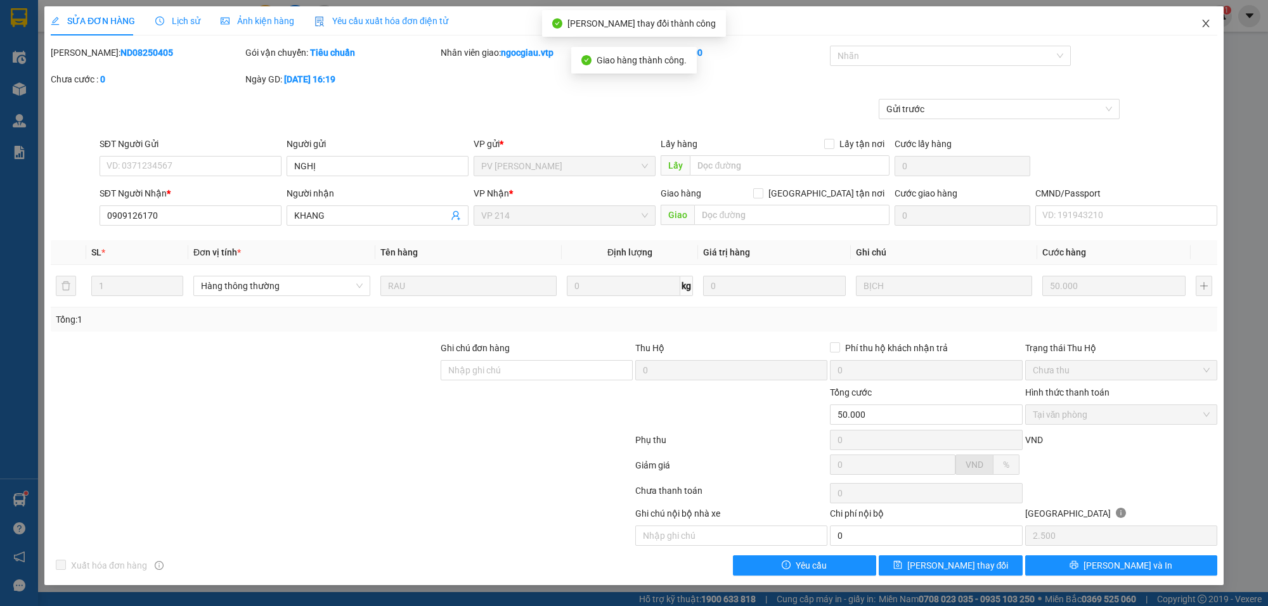
click at [1209, 25] on icon "close" at bounding box center [1206, 23] width 10 height 10
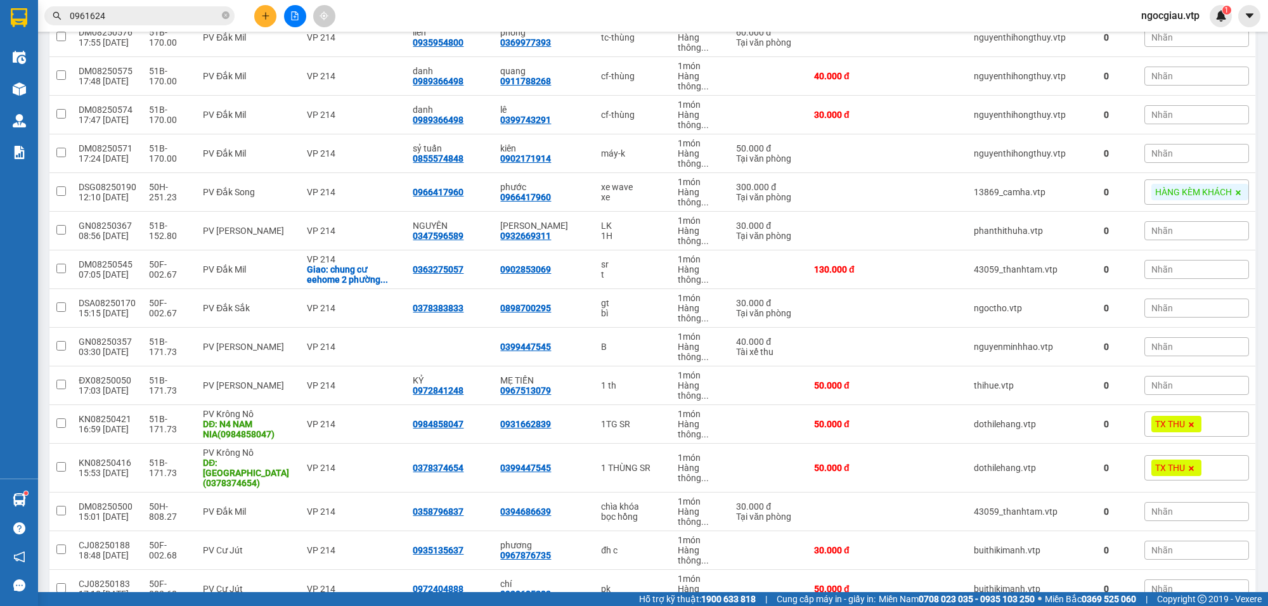
scroll to position [860, 0]
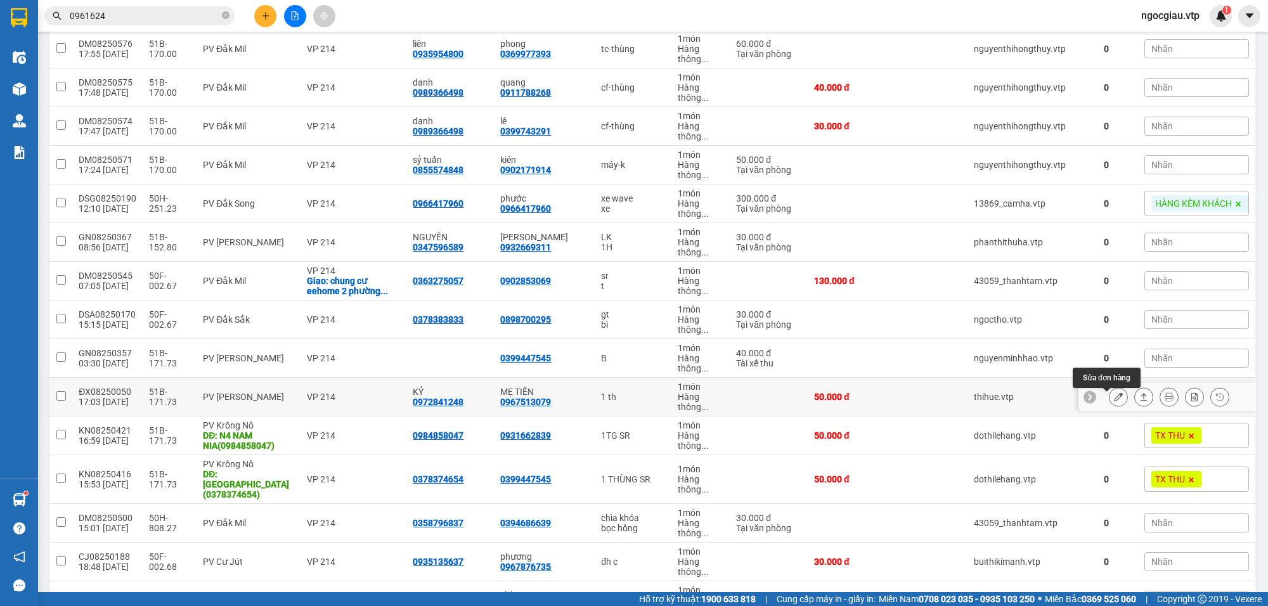
click at [1114, 401] on icon at bounding box center [1118, 397] width 9 height 9
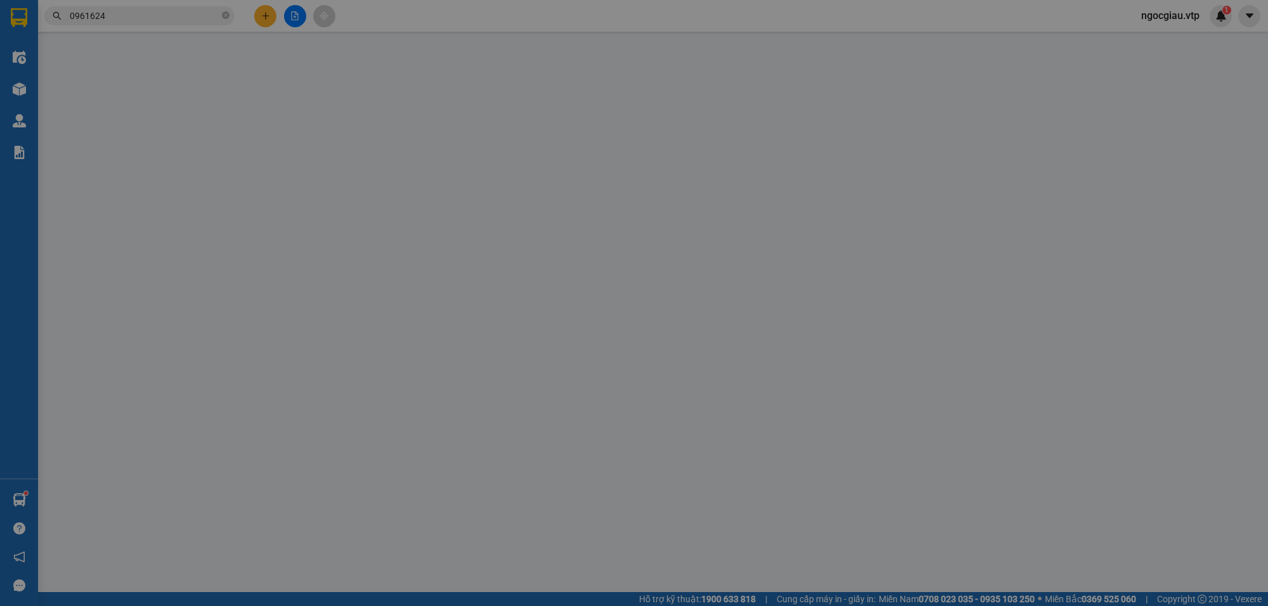
type input "0972841248"
type input "KỶ"
type input "0967513079"
type input "MẸ TIẾN"
type input "50.000"
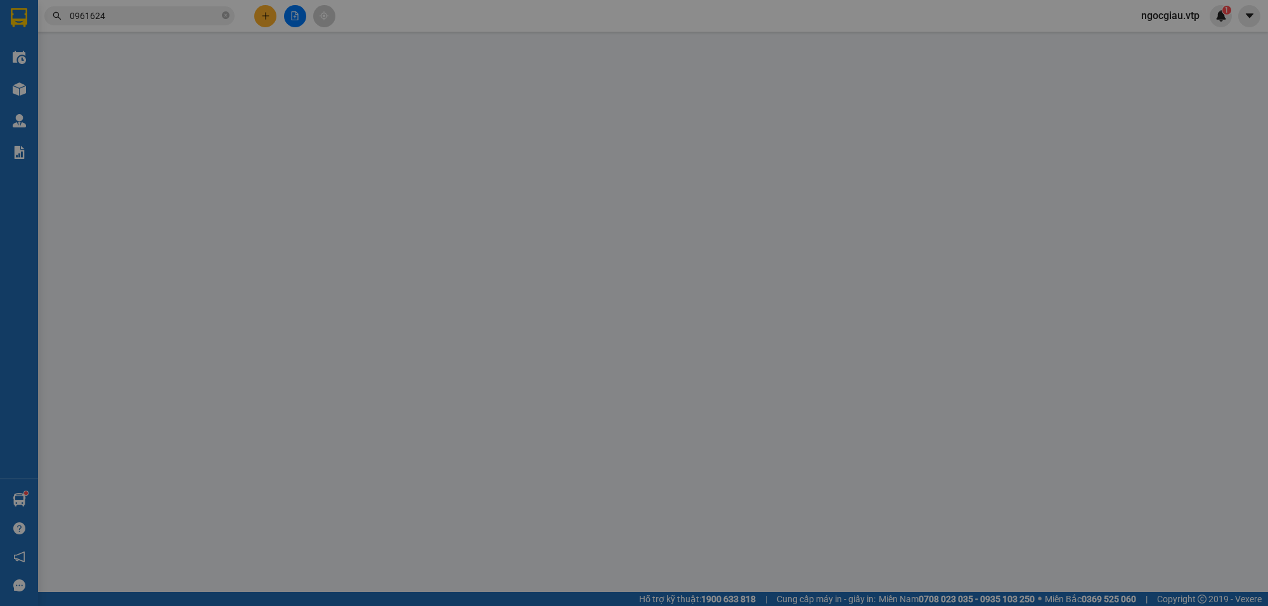
type input "50.000"
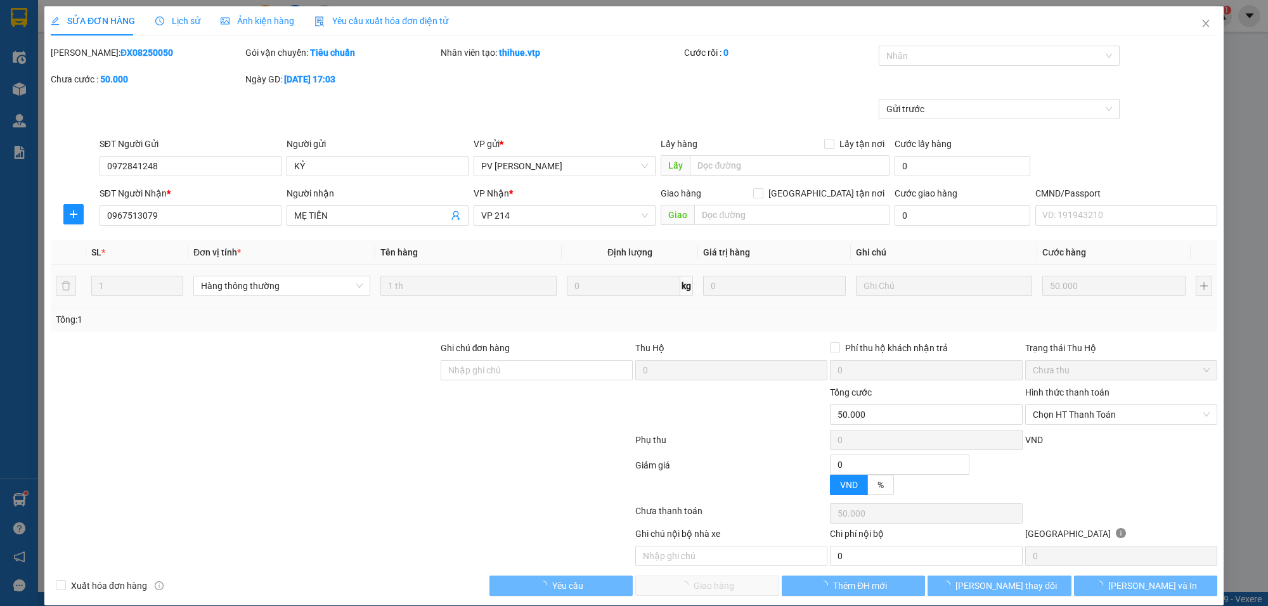
type input "2.500"
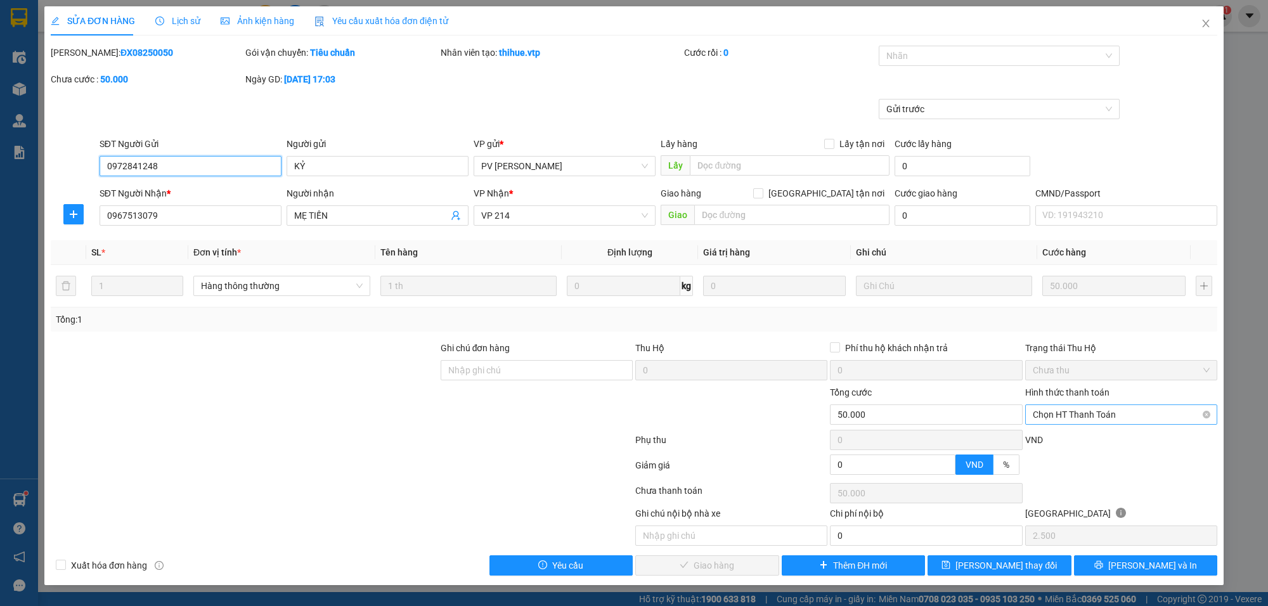
click at [1059, 413] on span "Chọn HT Thanh Toán" at bounding box center [1121, 414] width 177 height 19
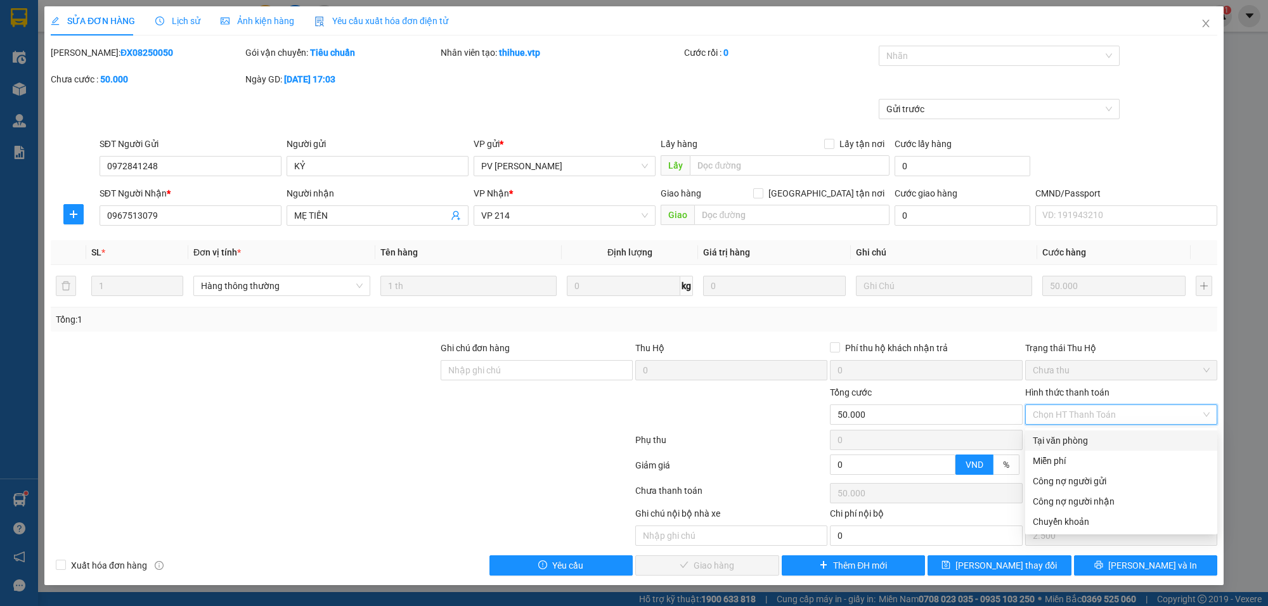
click at [1068, 442] on div "Tại văn phòng" at bounding box center [1121, 441] width 177 height 14
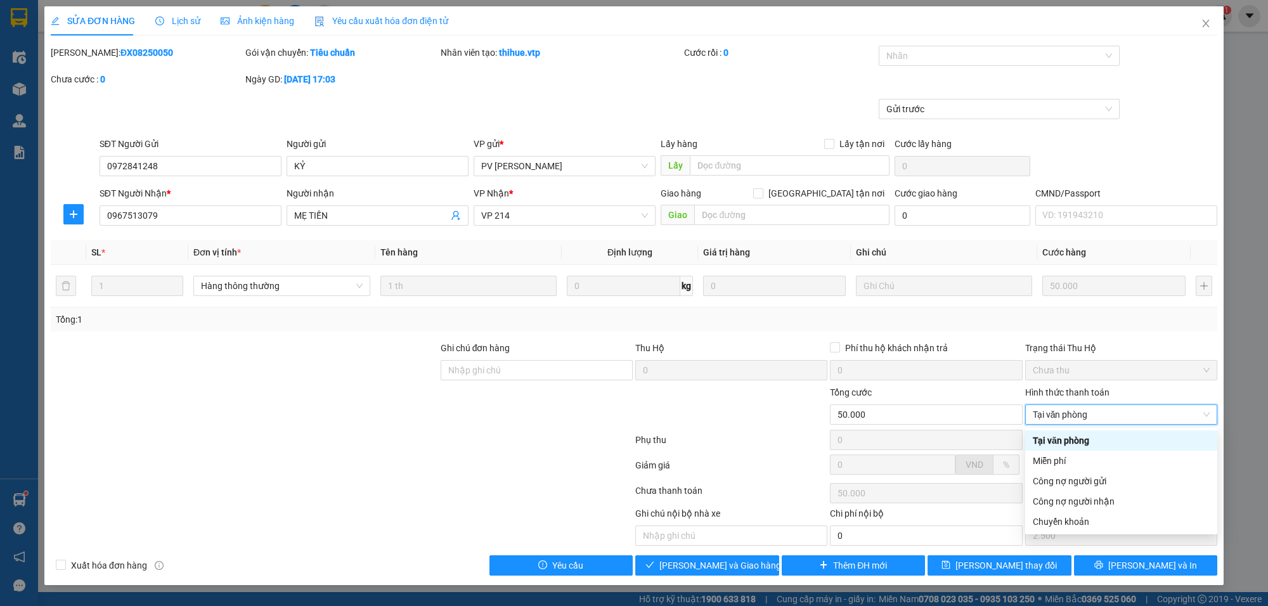
type input "0"
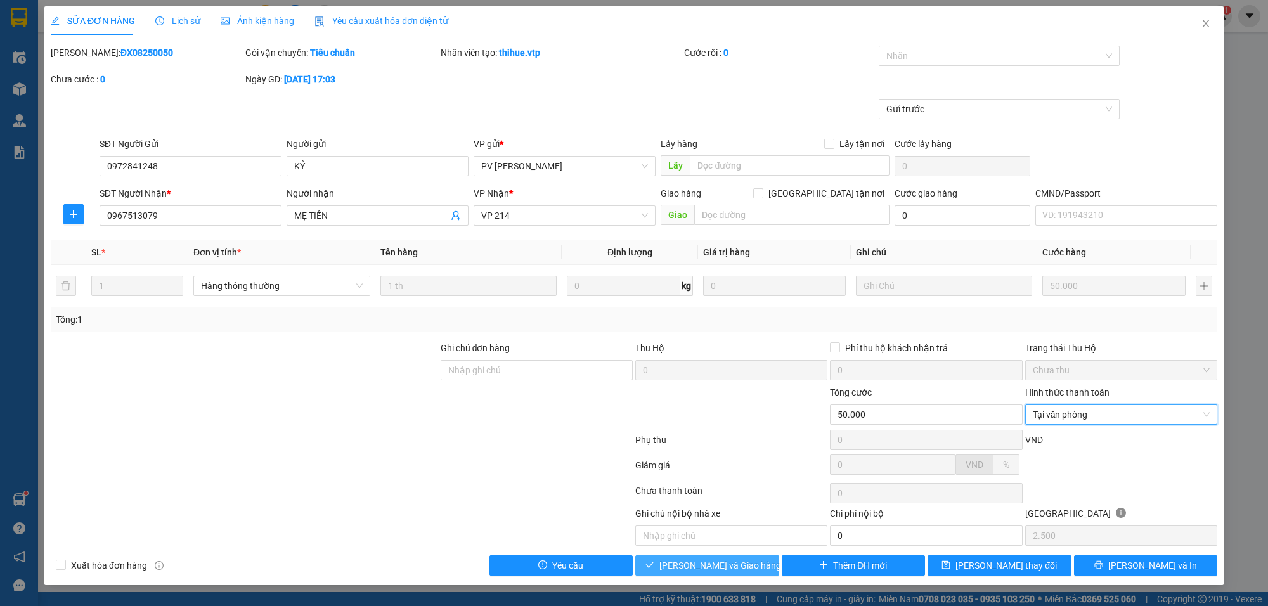
click at [733, 564] on span "[PERSON_NAME] và Giao hàng" at bounding box center [720, 566] width 122 height 14
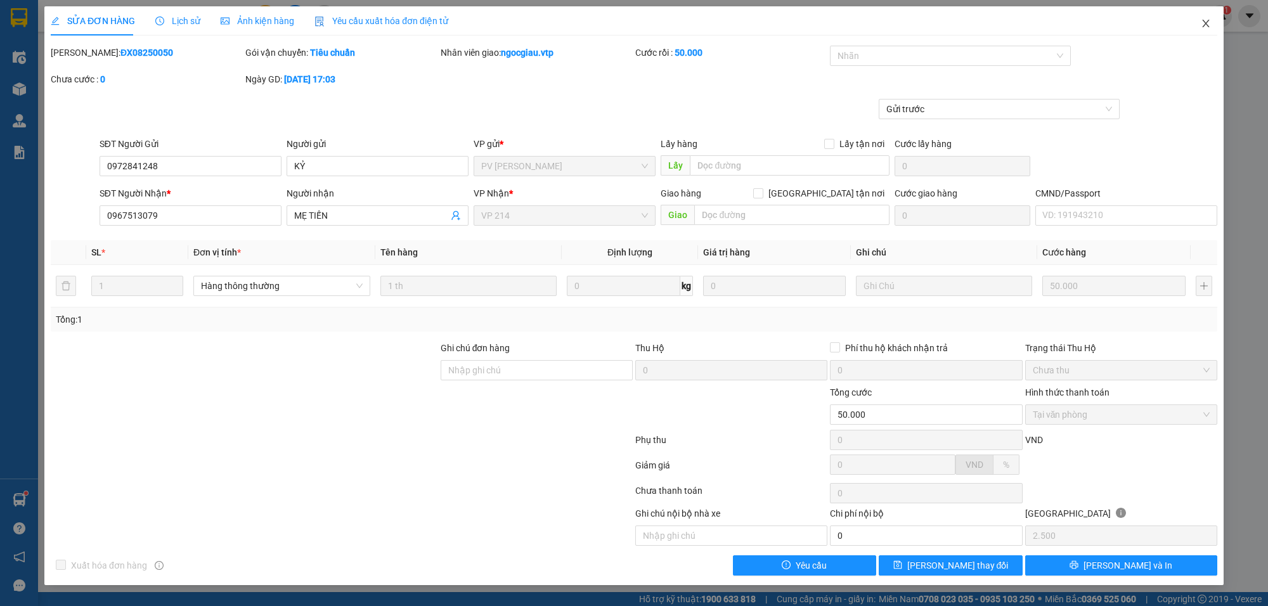
click at [1215, 16] on span "Close" at bounding box center [1206, 24] width 36 height 36
click at [1207, 18] on span "ngocgiau.vtp" at bounding box center [1170, 16] width 79 height 16
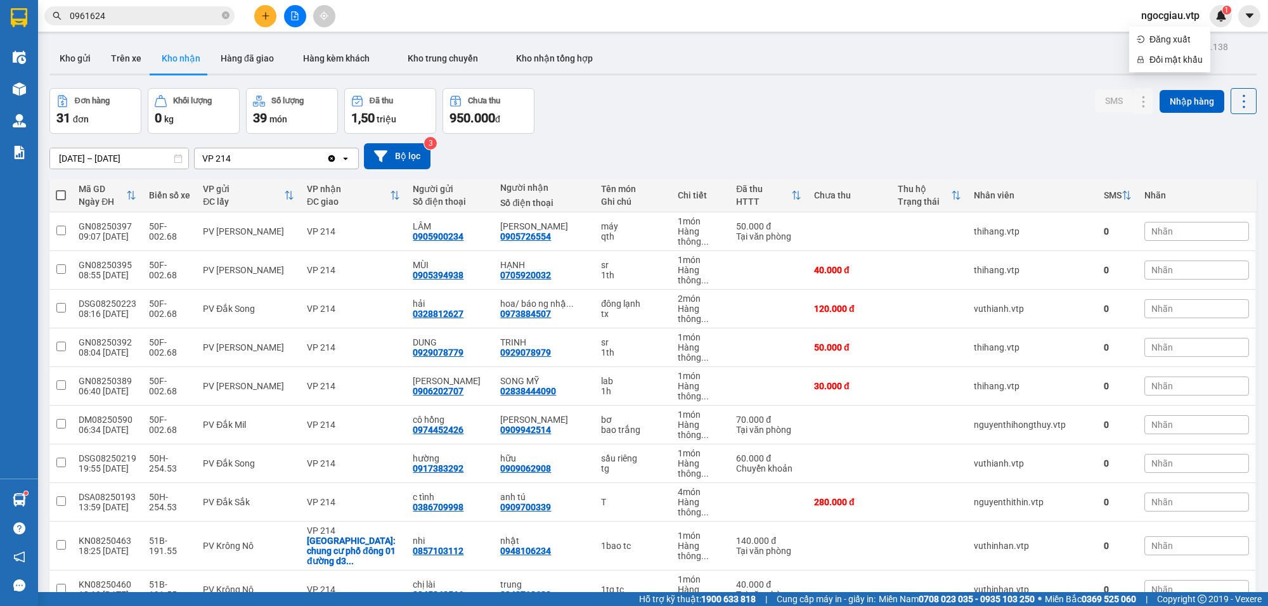
click at [124, 16] on input "0961624" at bounding box center [145, 16] width 150 height 14
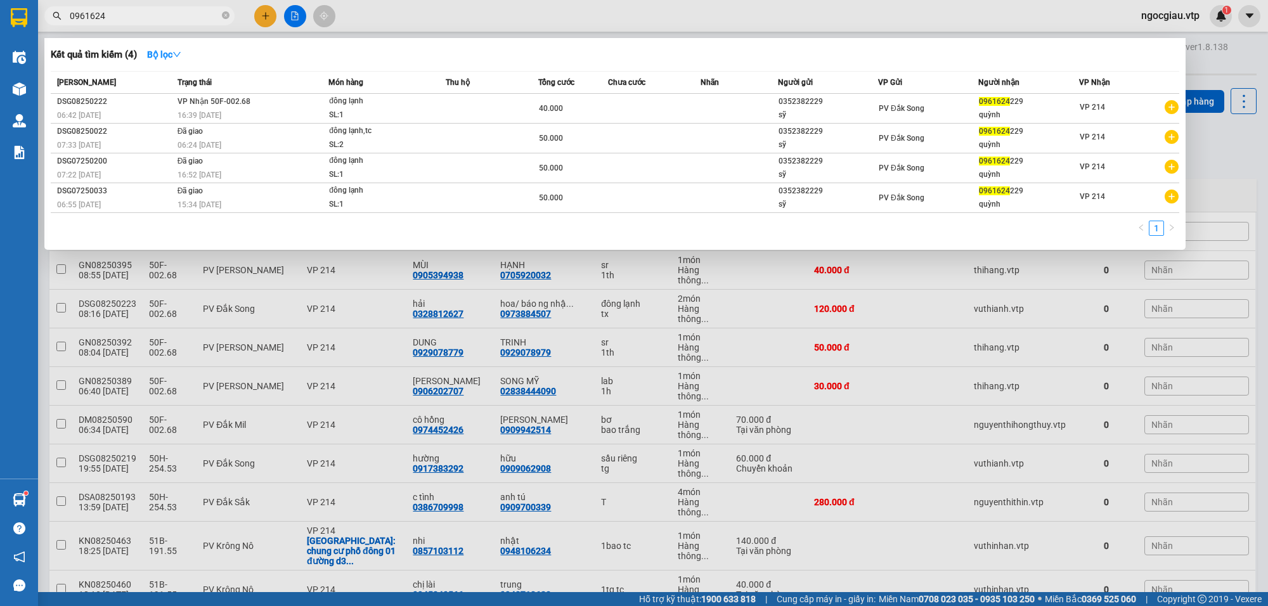
click at [124, 16] on input "0961624" at bounding box center [145, 16] width 150 height 14
type input "0"
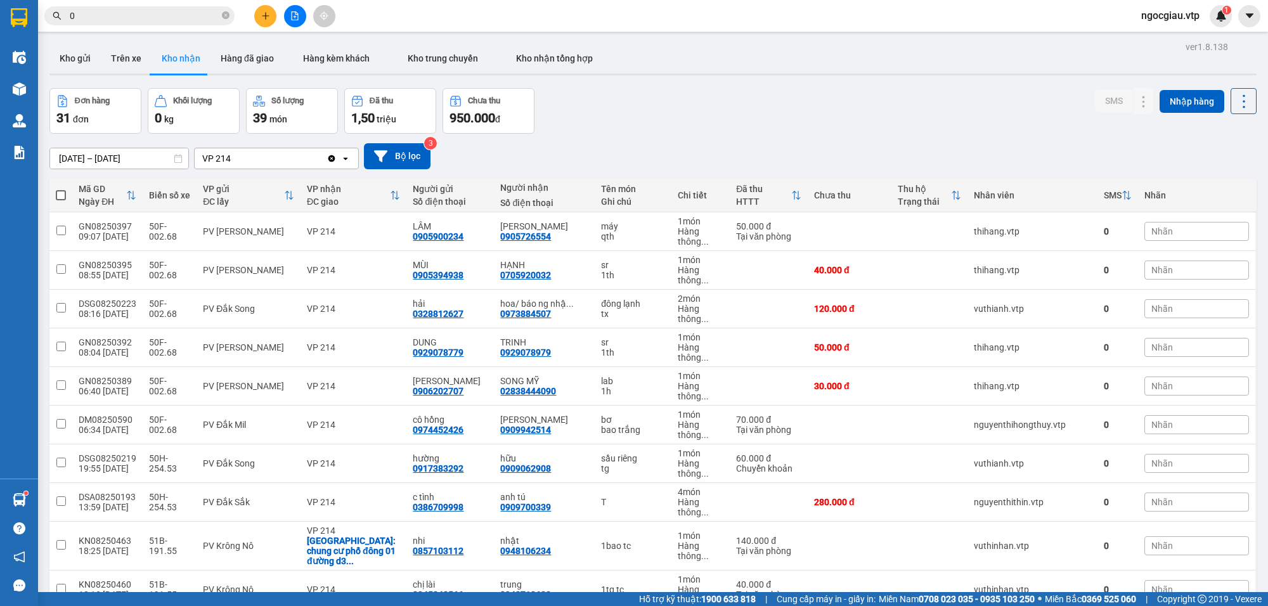
click at [124, 16] on input "0" at bounding box center [145, 16] width 150 height 14
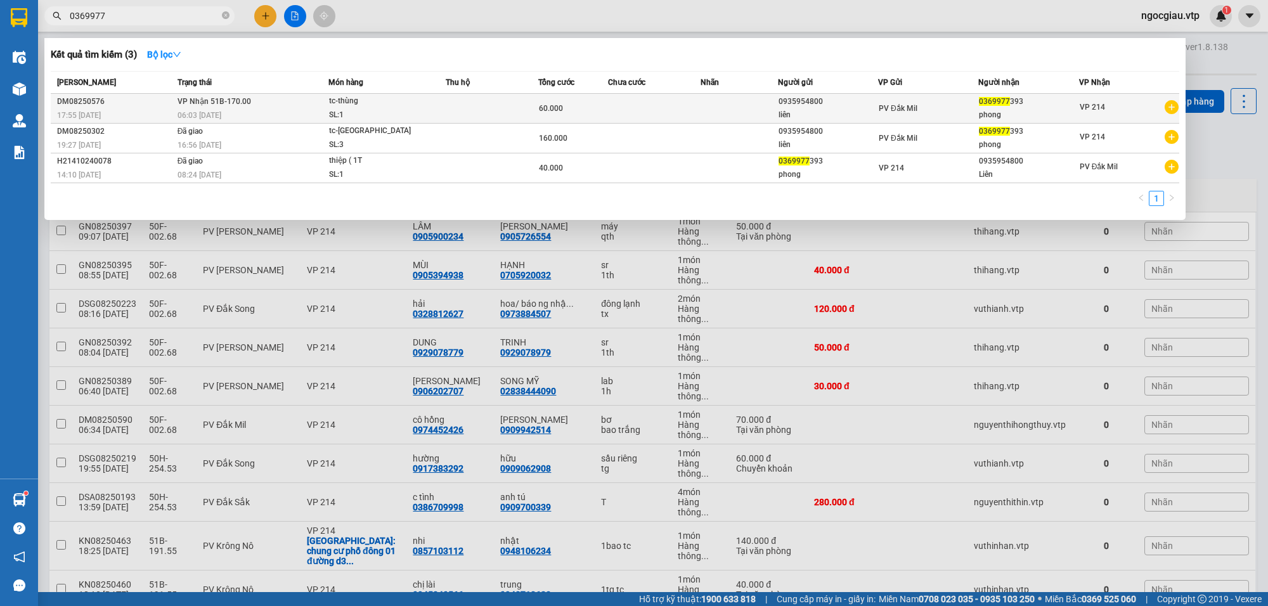
type input "0369977"
click at [555, 105] on span "60.000" at bounding box center [551, 108] width 24 height 9
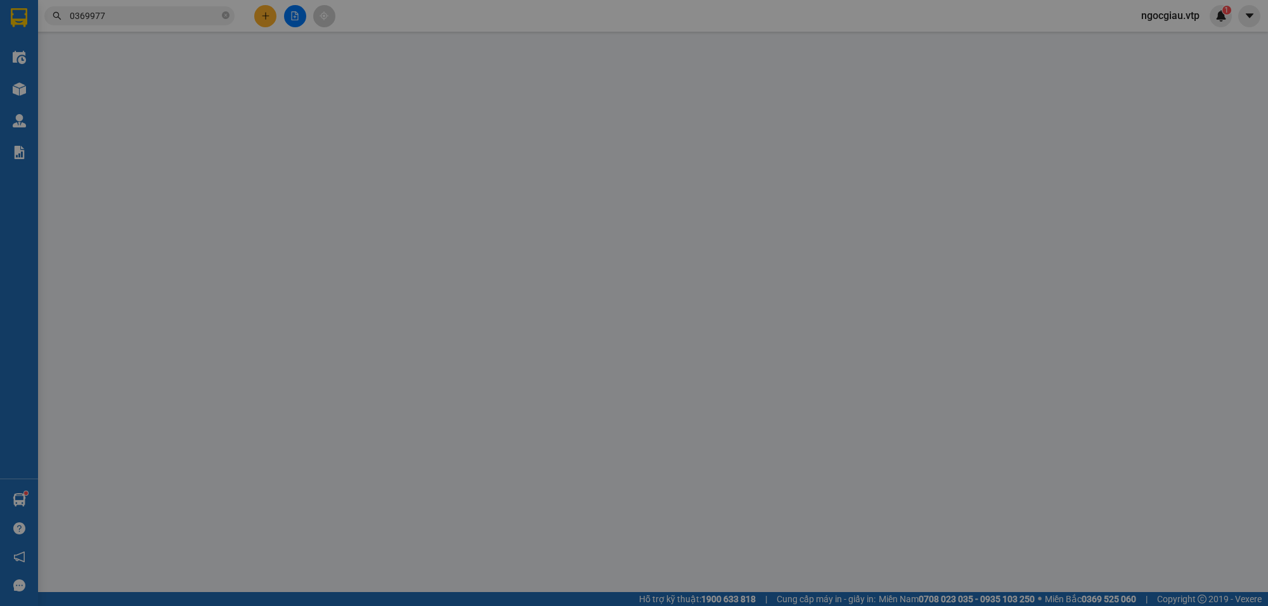
type input "0935954800"
type input "liên"
type input "0369977393"
type input "phong"
type input "60.000"
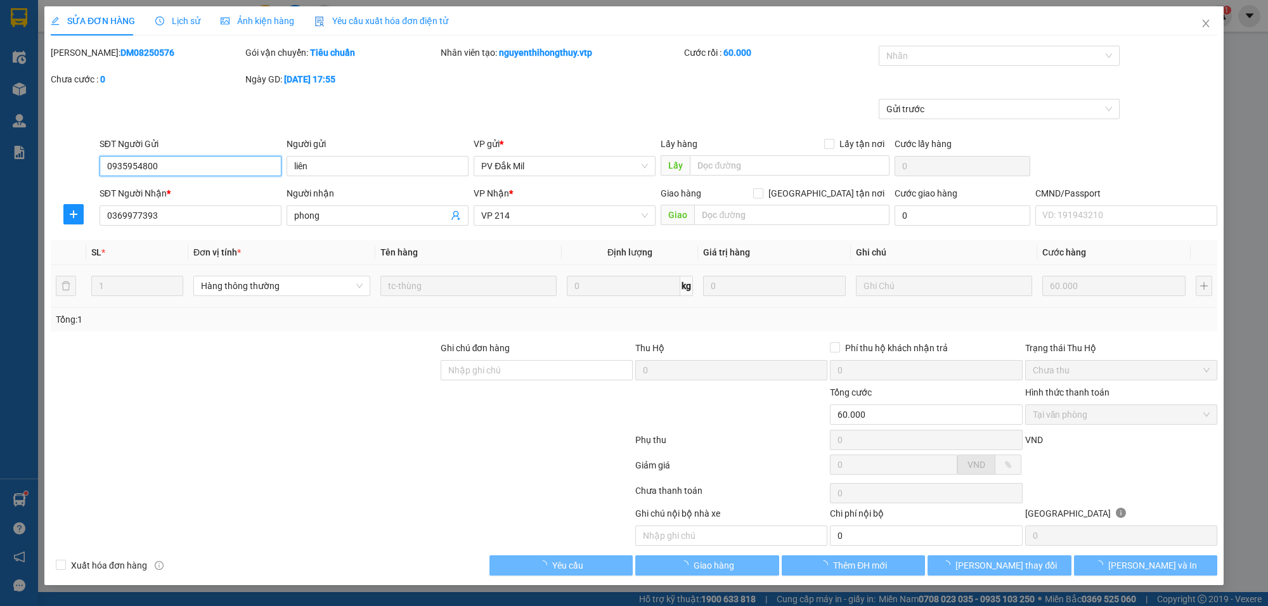
type input "3.000"
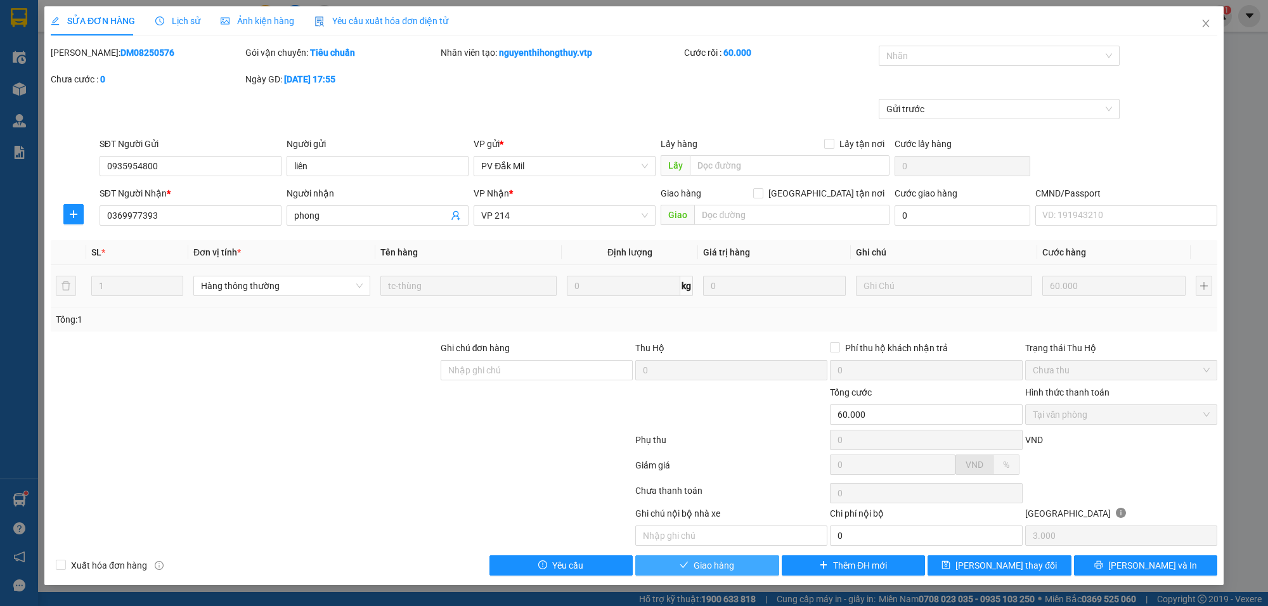
click at [744, 568] on button "Giao hàng" at bounding box center [707, 565] width 144 height 20
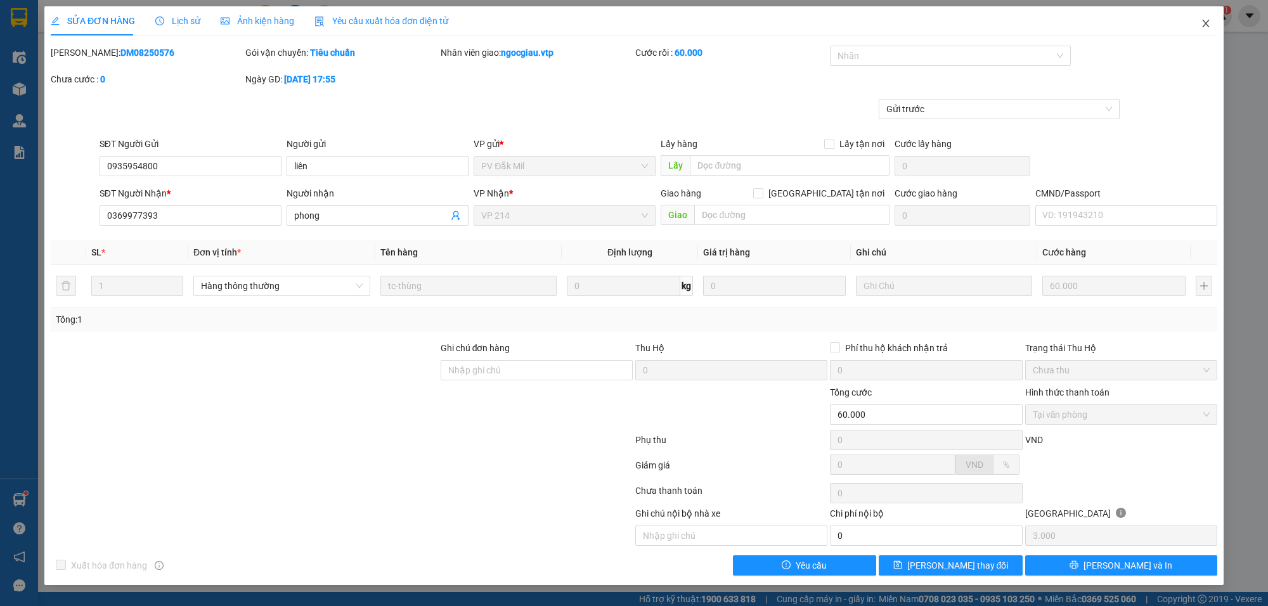
click at [1205, 25] on icon "close" at bounding box center [1206, 23] width 10 height 10
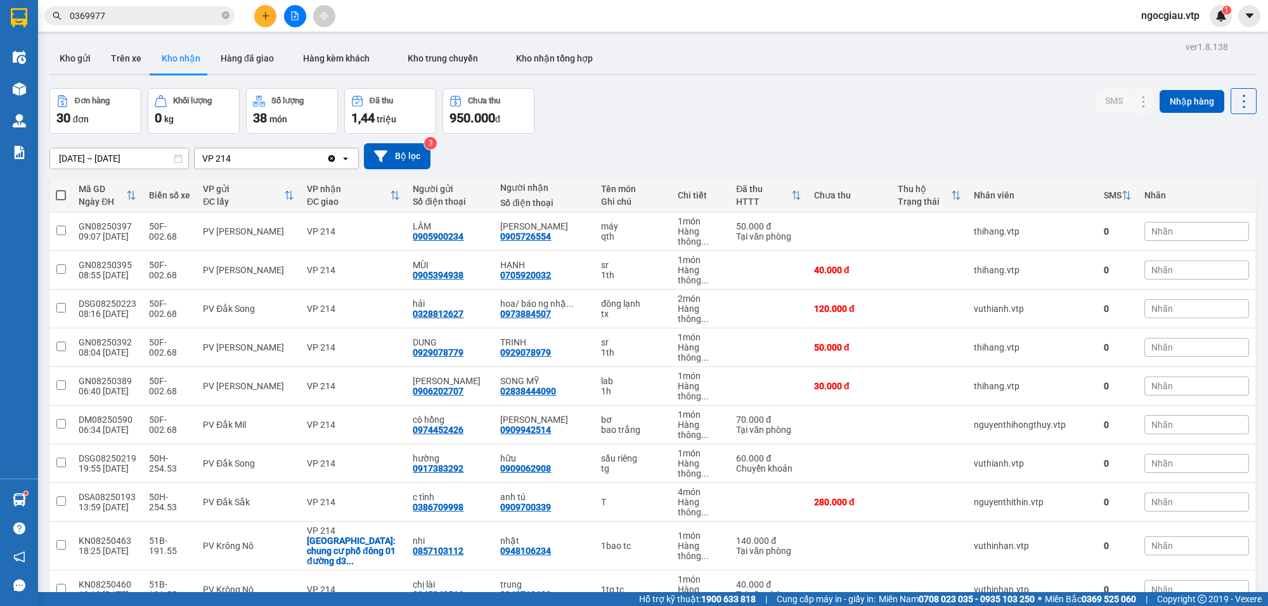
click at [167, 15] on input "0369977" at bounding box center [145, 16] width 150 height 14
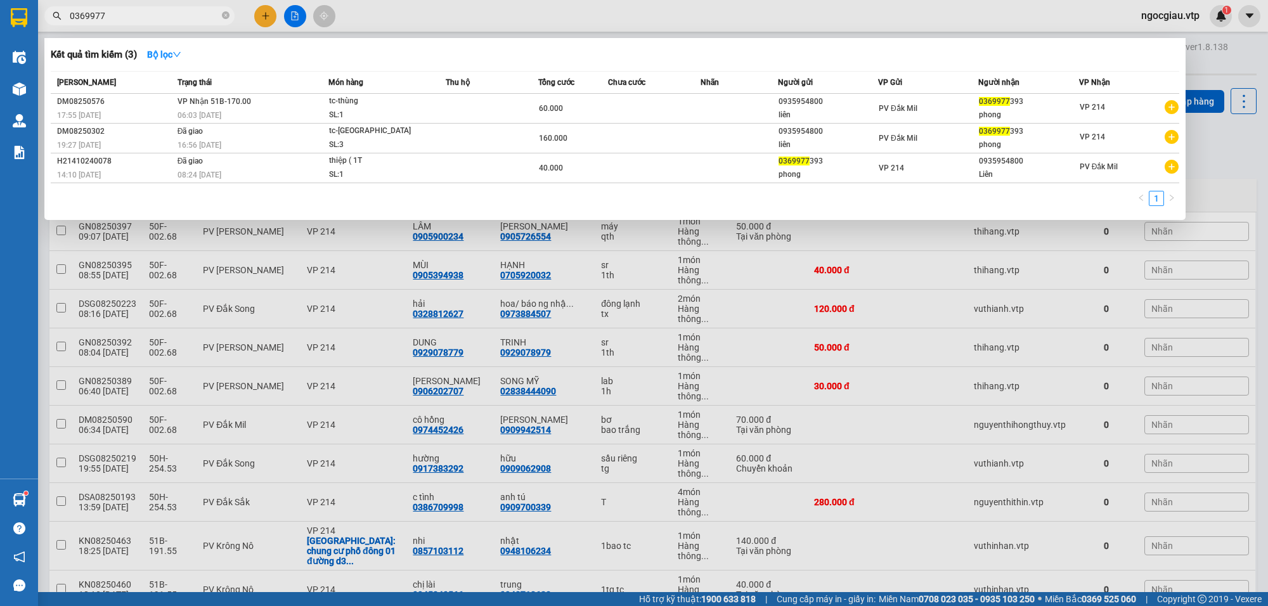
click at [167, 15] on input "0369977" at bounding box center [145, 16] width 150 height 14
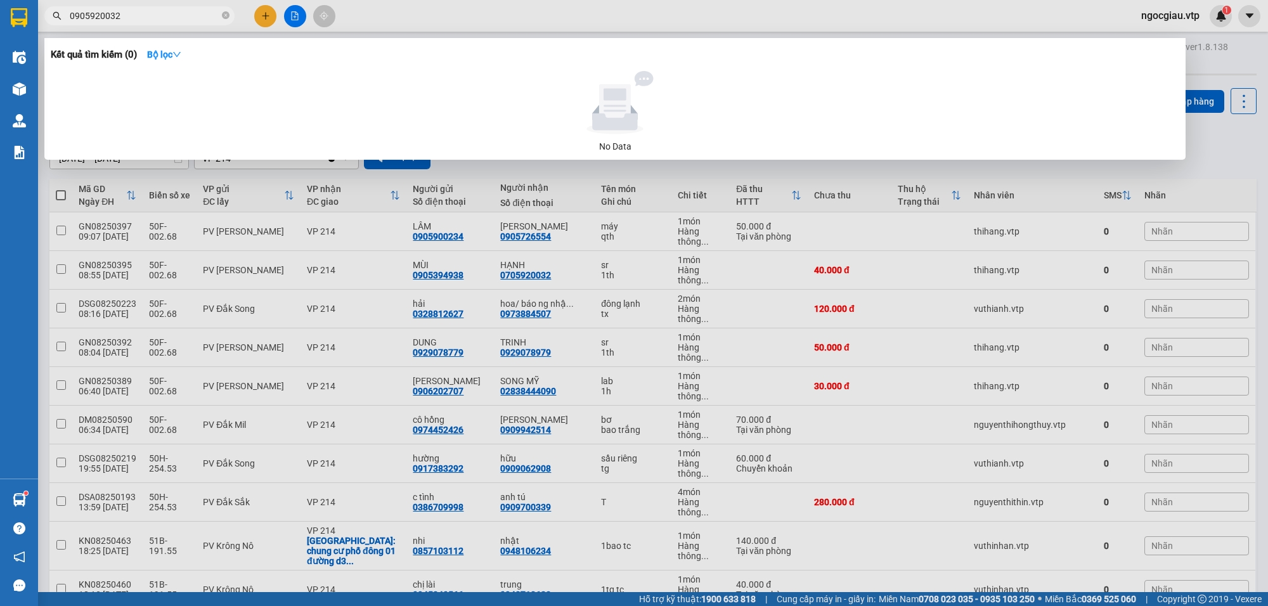
click at [167, 15] on input "0905920032" at bounding box center [145, 16] width 150 height 14
click at [138, 13] on input "0905920032" at bounding box center [145, 16] width 150 height 14
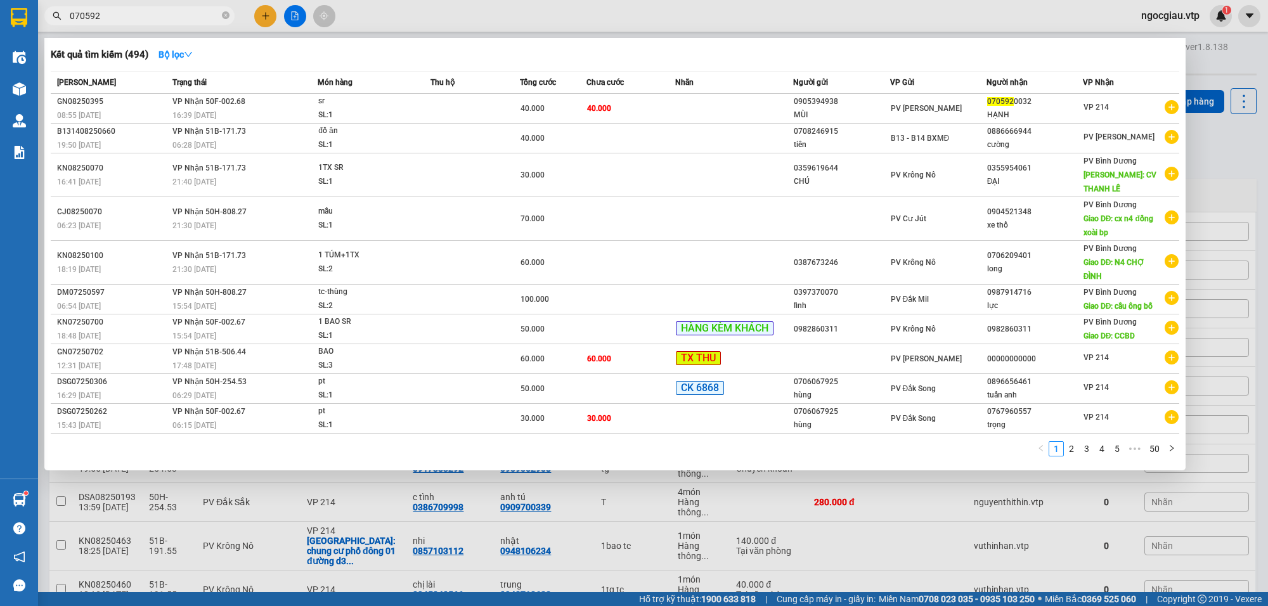
type input "070592"
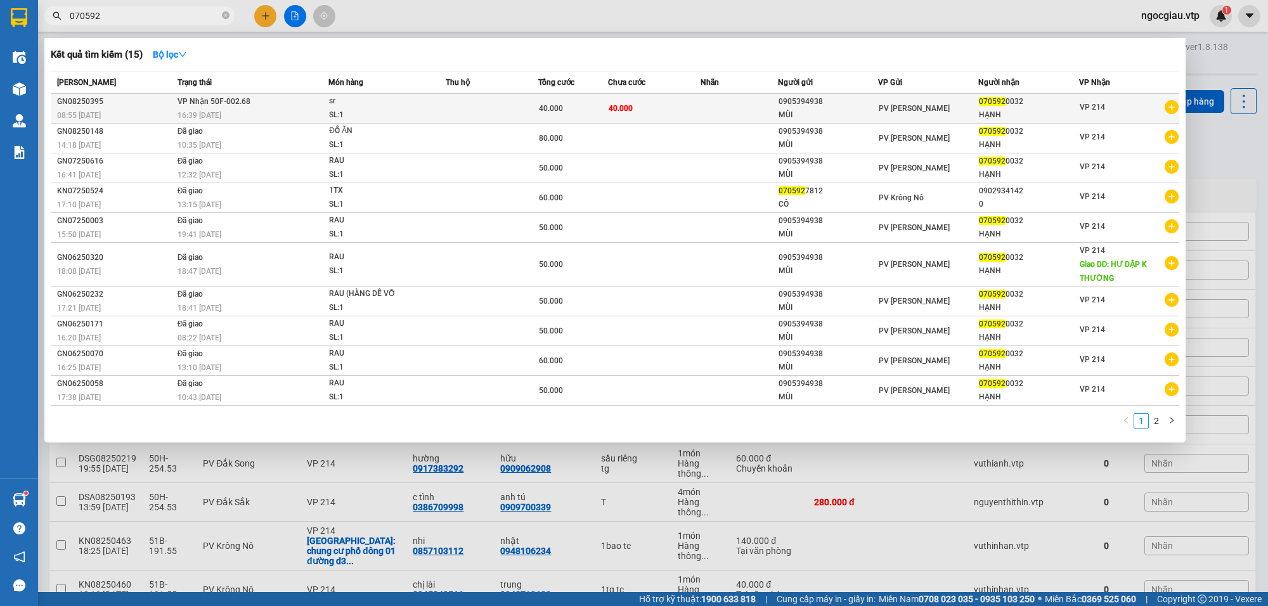
click at [610, 108] on span "40.000" at bounding box center [621, 108] width 24 height 9
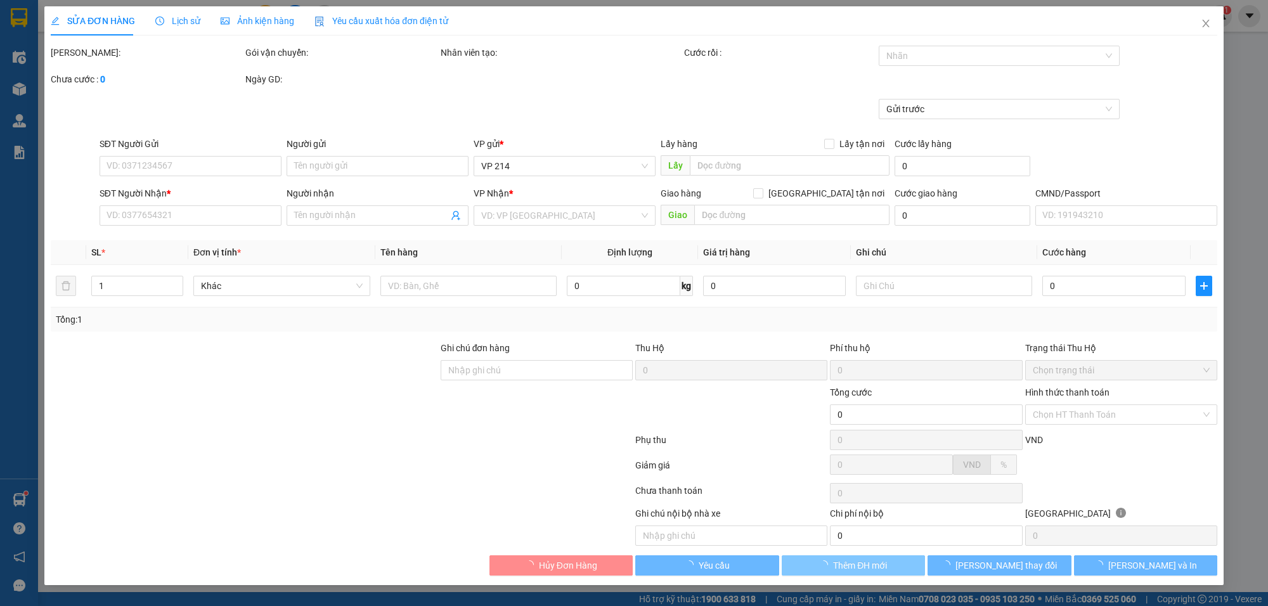
type input "0905394938"
type input "MÙI"
type input "0705920032"
type input "HẠNH"
type input "40.000"
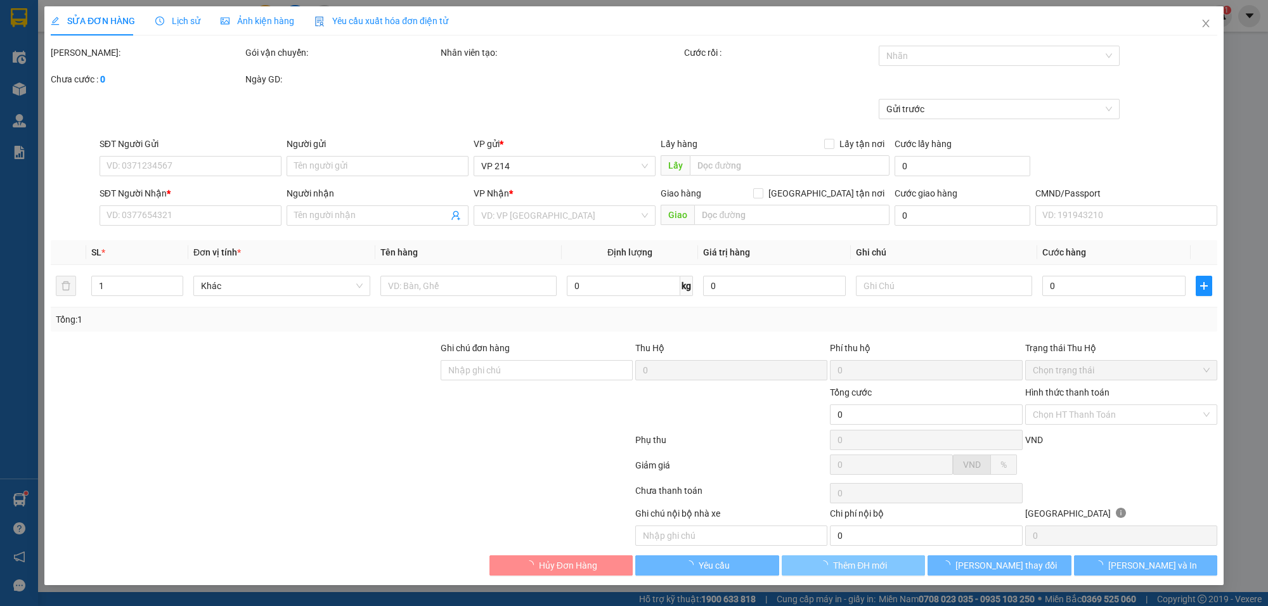
type input "40.000"
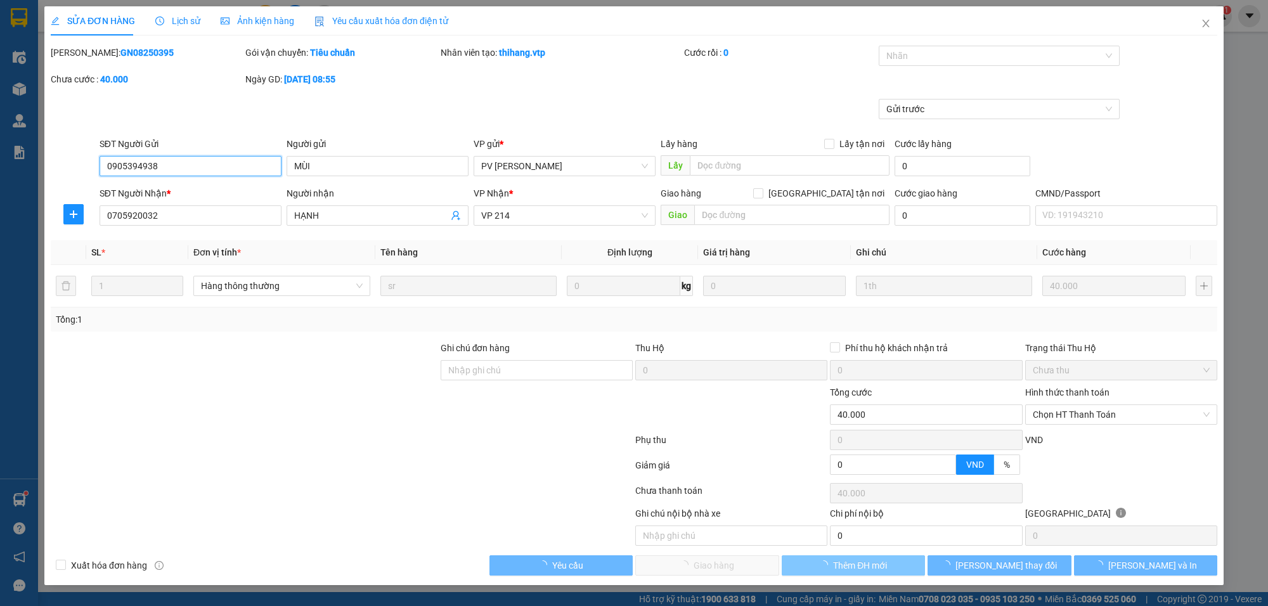
type input "2.000"
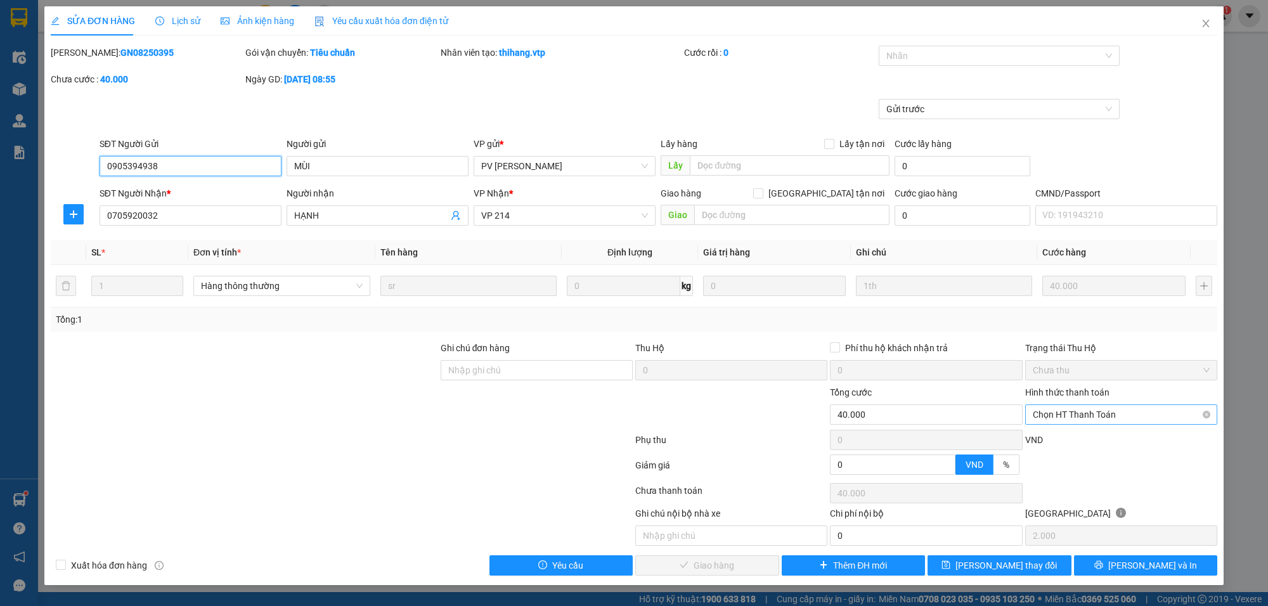
click at [1075, 411] on span "Chọn HT Thanh Toán" at bounding box center [1121, 414] width 177 height 19
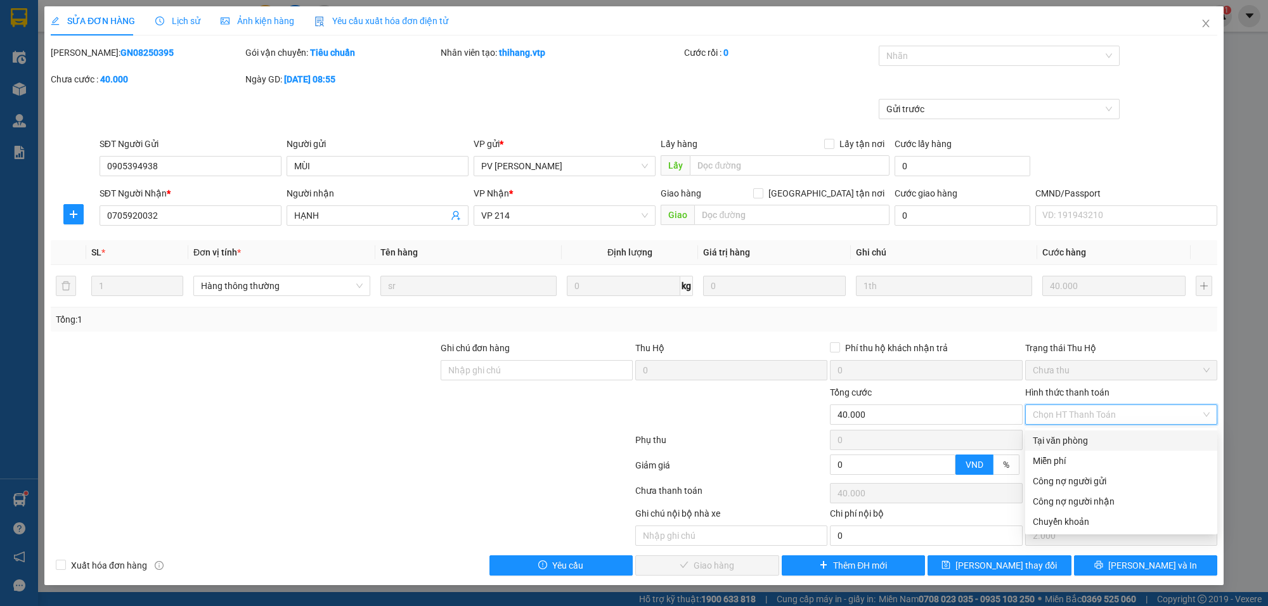
click at [1067, 441] on div "Tại văn phòng" at bounding box center [1121, 441] width 177 height 14
type input "0"
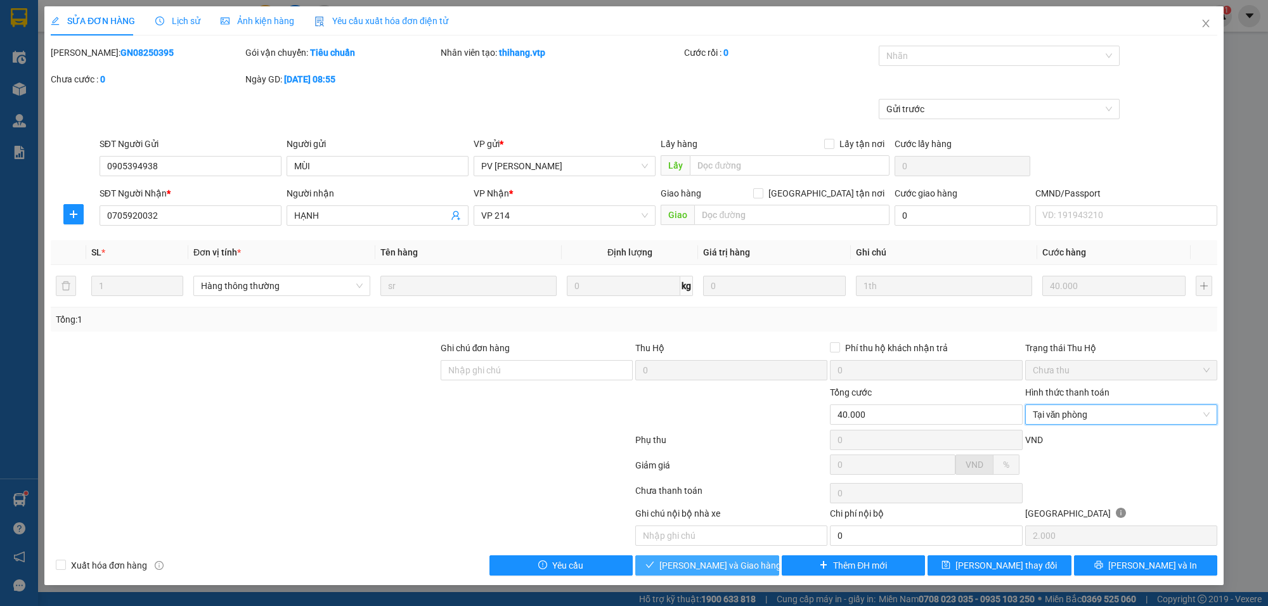
click at [724, 562] on span "[PERSON_NAME] và Giao hàng" at bounding box center [720, 566] width 122 height 14
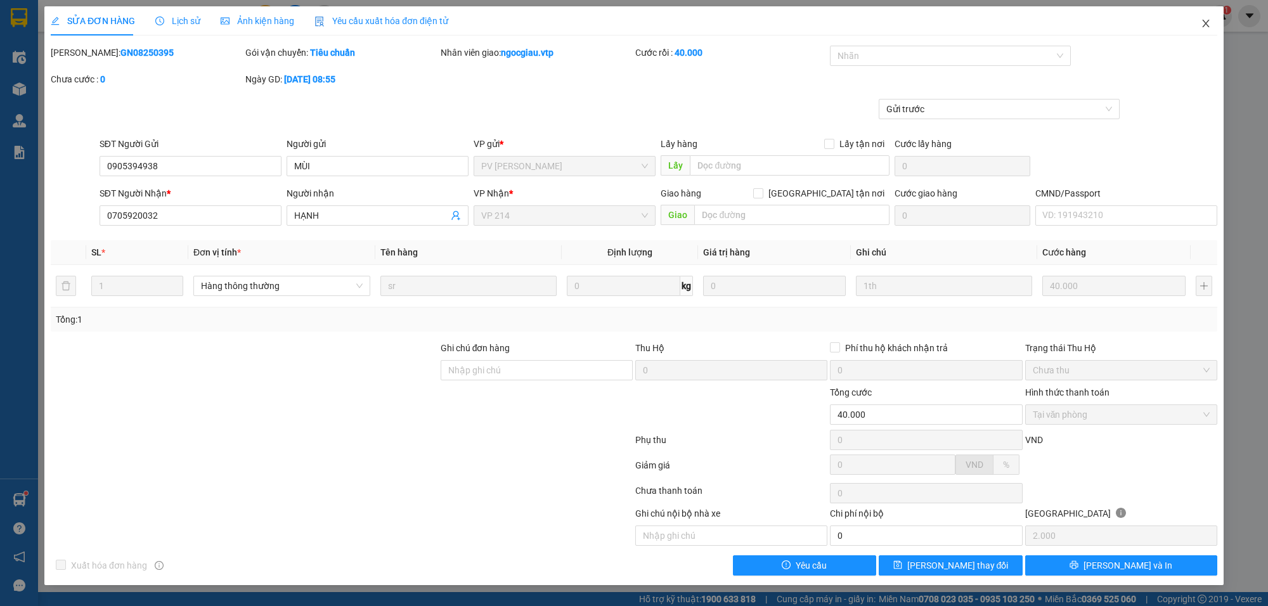
click at [1207, 27] on icon "close" at bounding box center [1206, 23] width 10 height 10
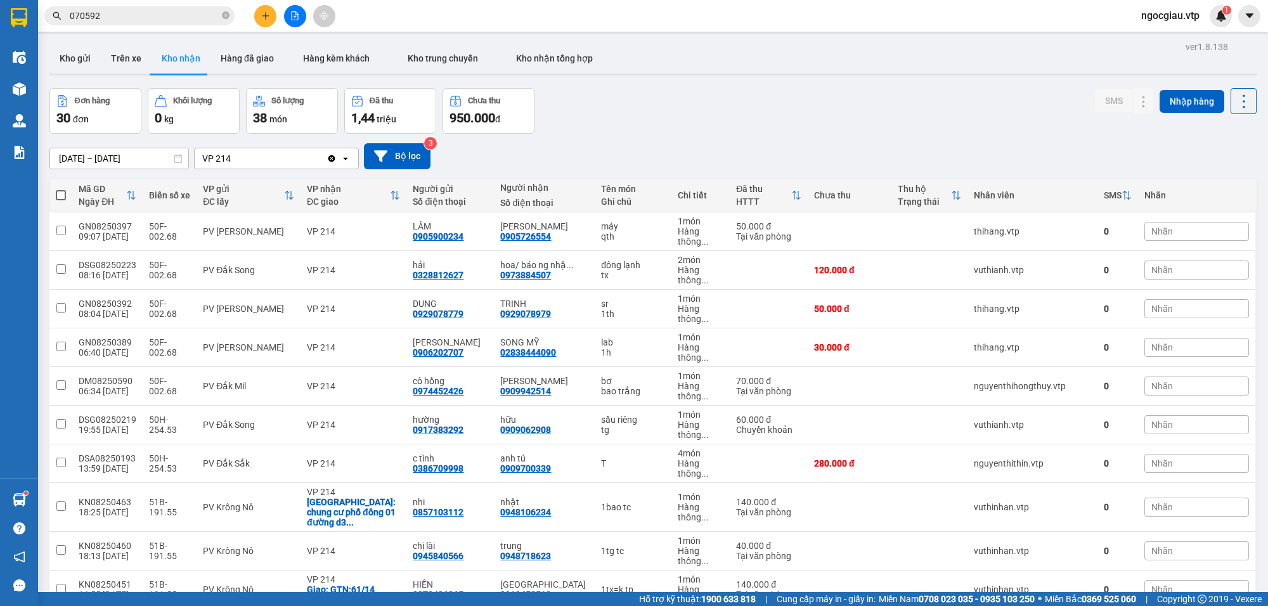
click at [89, 19] on input "070592" at bounding box center [145, 16] width 150 height 14
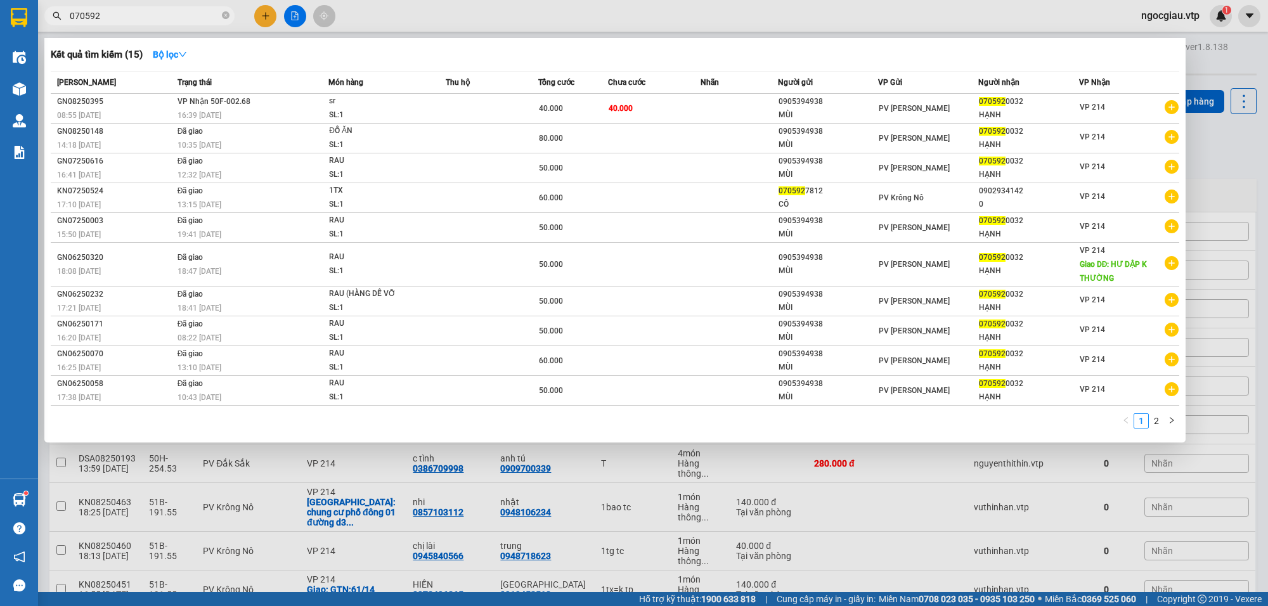
click at [89, 19] on input "070592" at bounding box center [145, 16] width 150 height 14
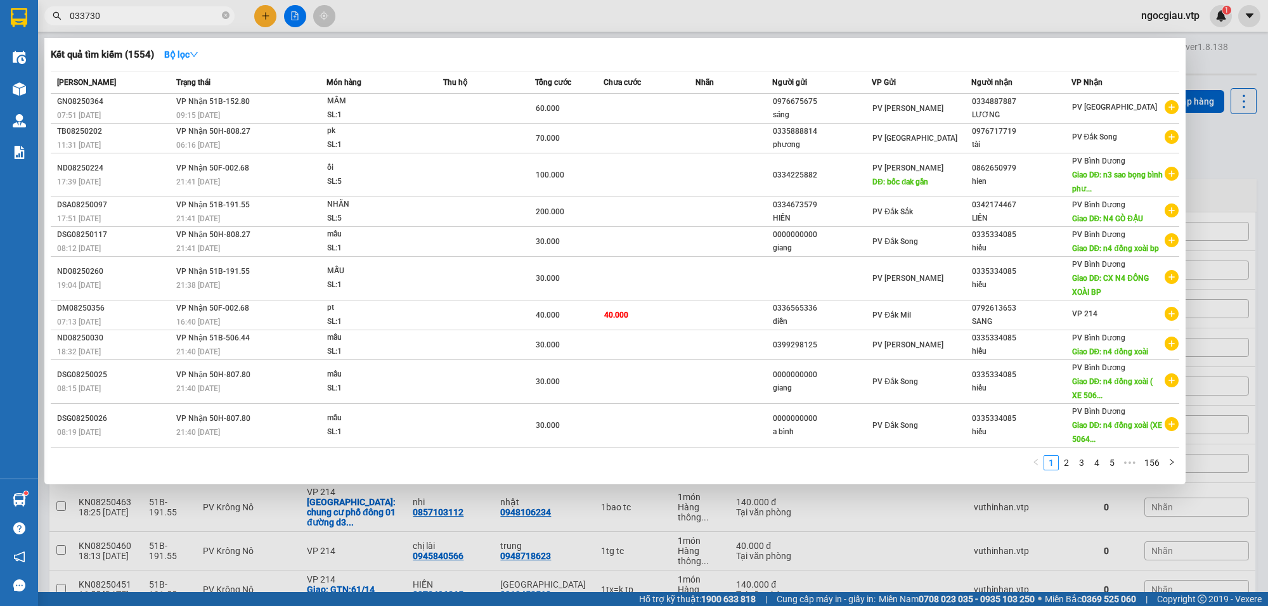
type input "033730"
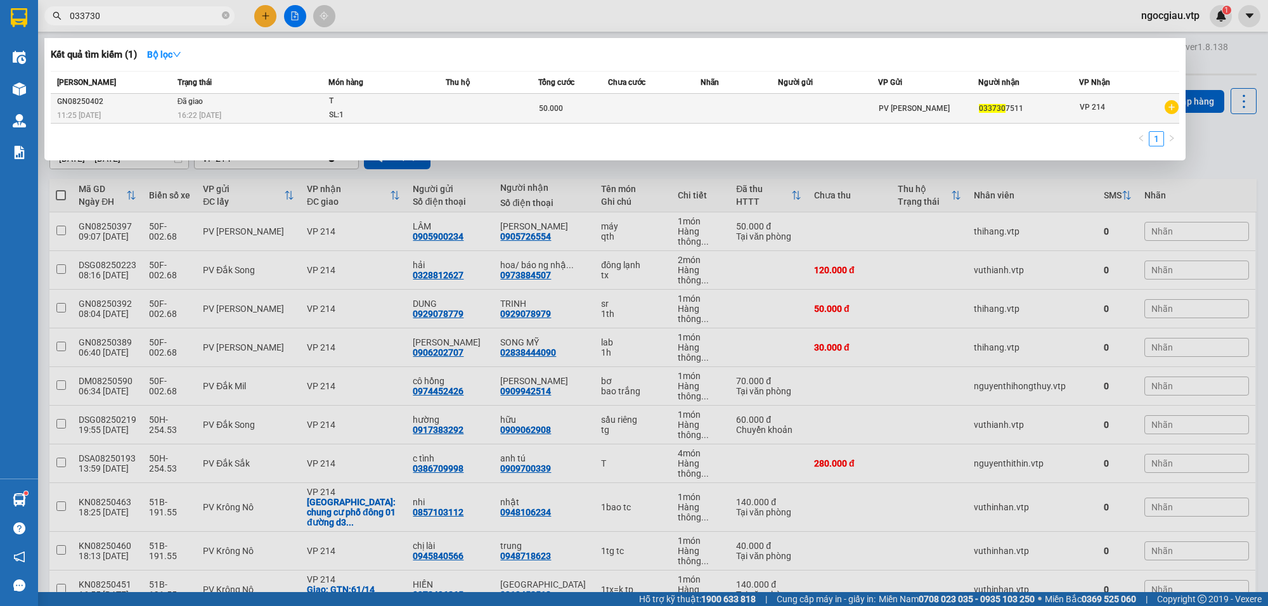
click at [273, 112] on div "16:22 - 14/08" at bounding box center [253, 115] width 151 height 14
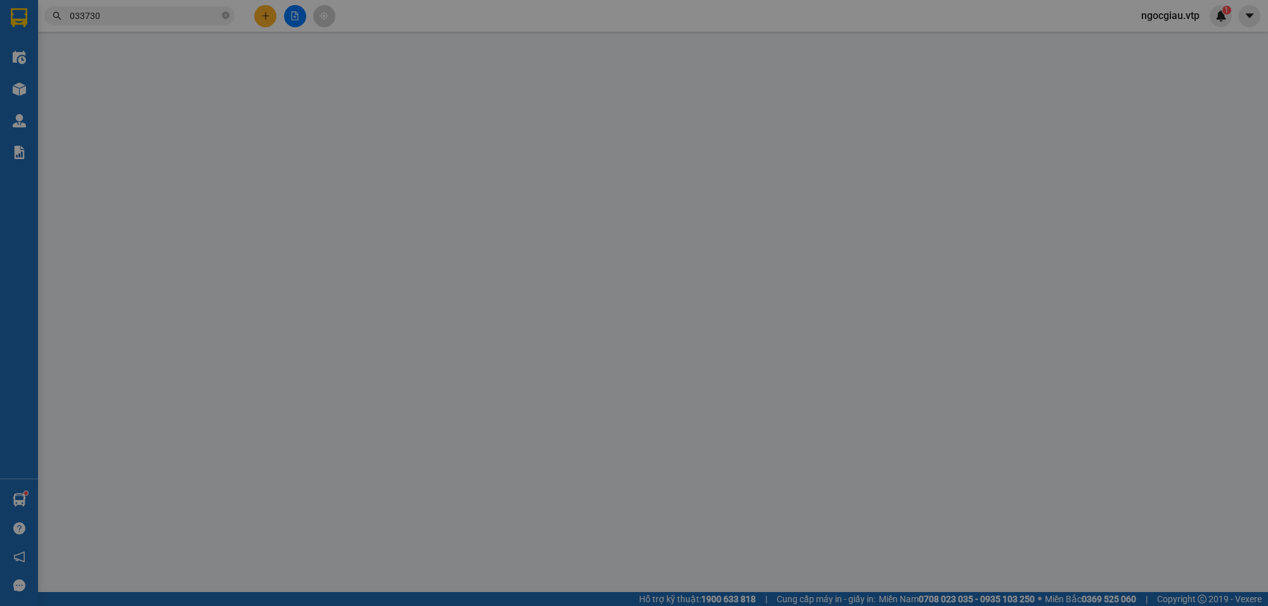
type input "0337307511"
type input "50.000"
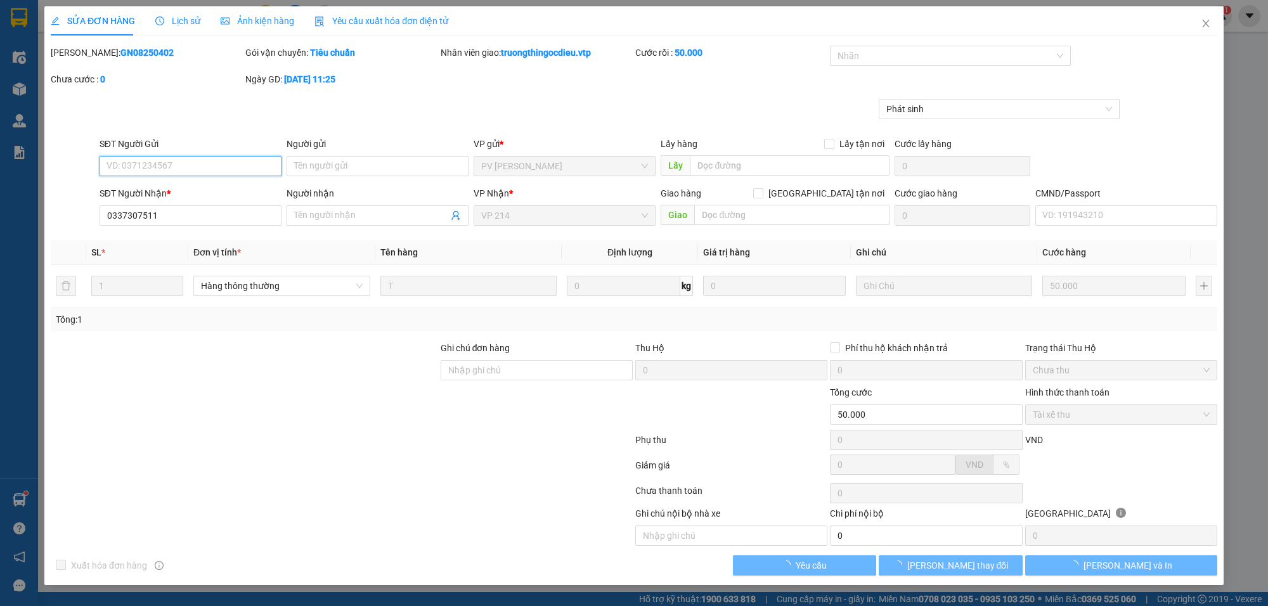
type input "10.000"
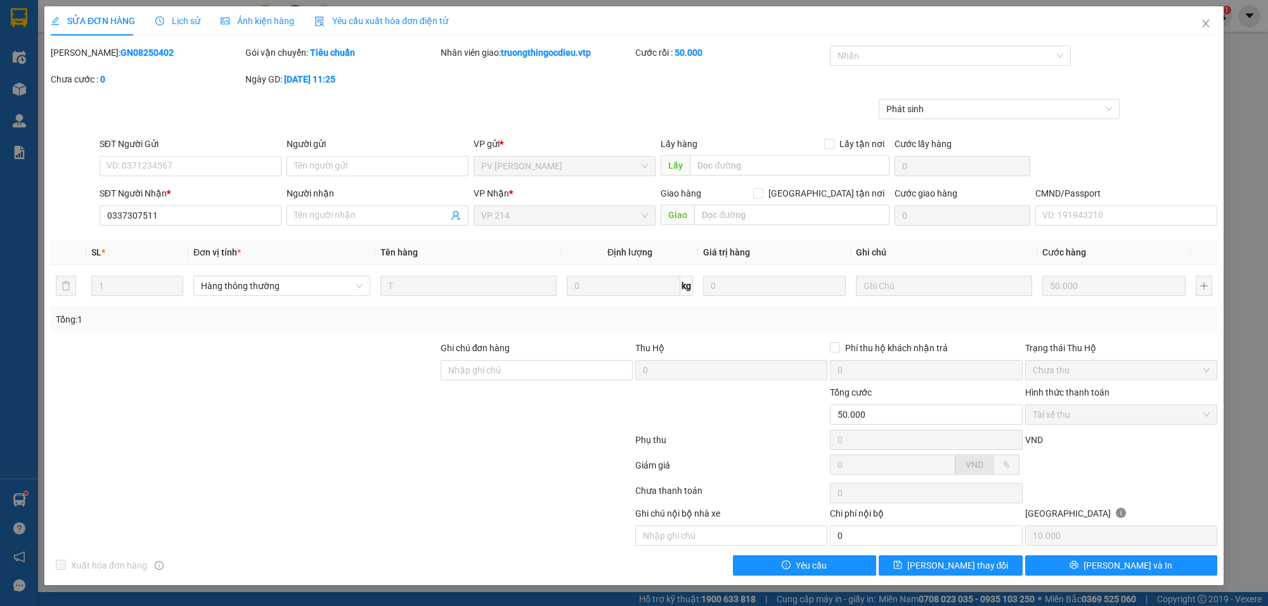
click at [179, 14] on div "Lịch sử" at bounding box center [177, 21] width 45 height 14
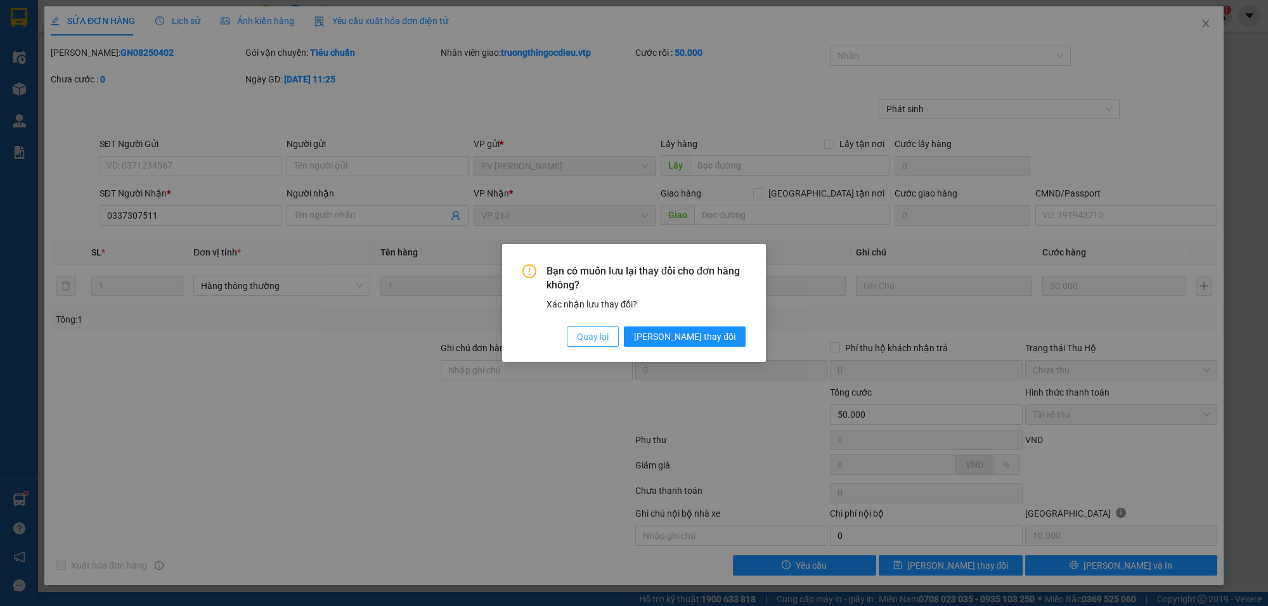
click at [609, 330] on span "Quay lại" at bounding box center [593, 337] width 32 height 14
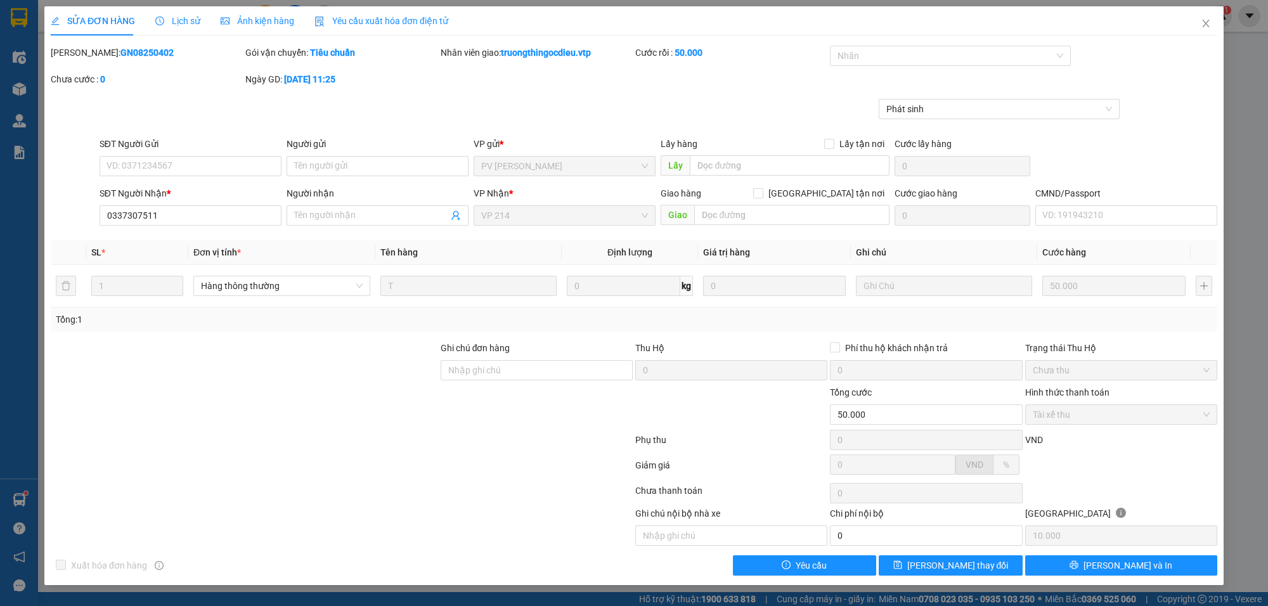
click at [187, 20] on span "Lịch sử" at bounding box center [177, 21] width 45 height 10
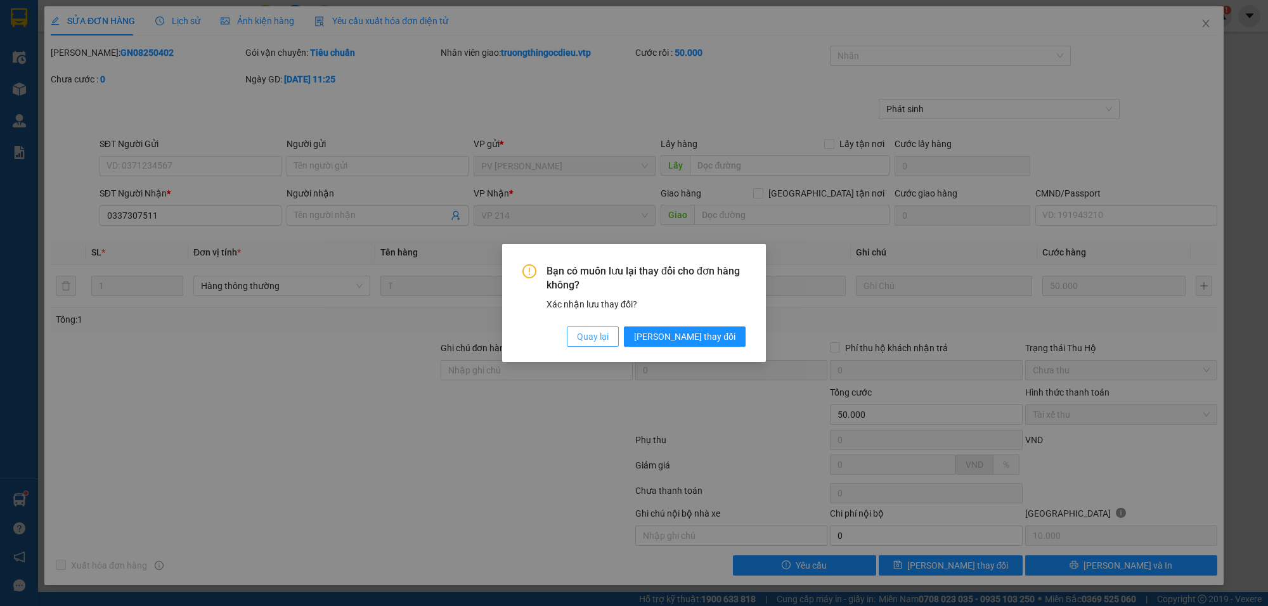
click at [609, 338] on span "Quay lại" at bounding box center [593, 337] width 32 height 14
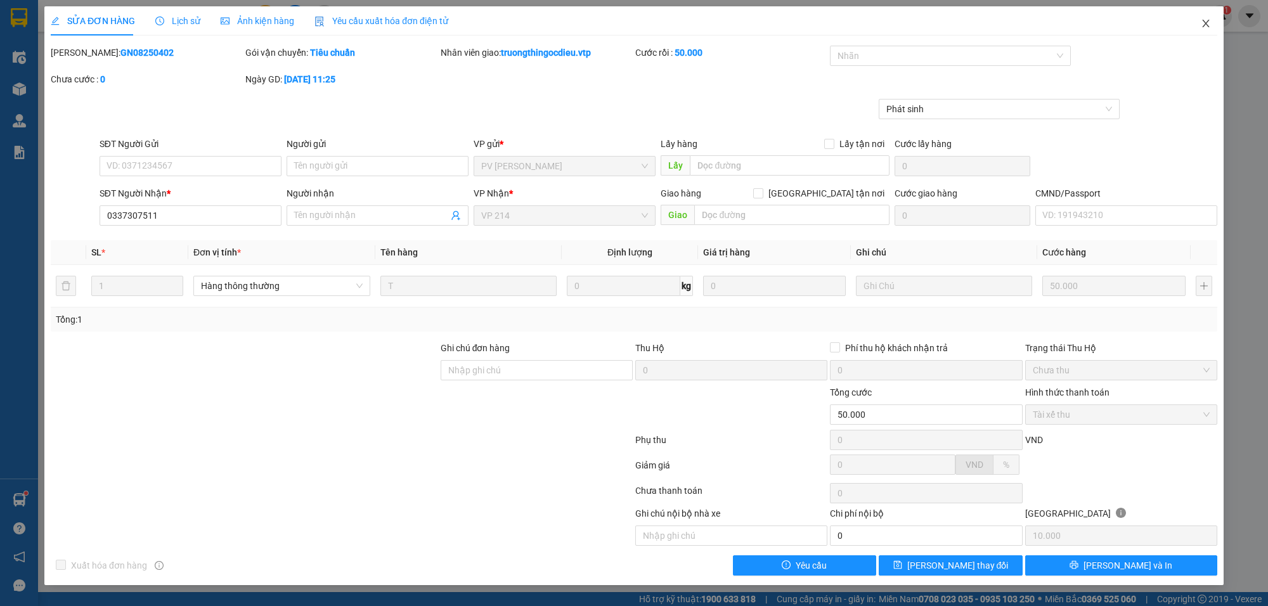
click at [1207, 25] on icon "close" at bounding box center [1205, 24] width 7 height 8
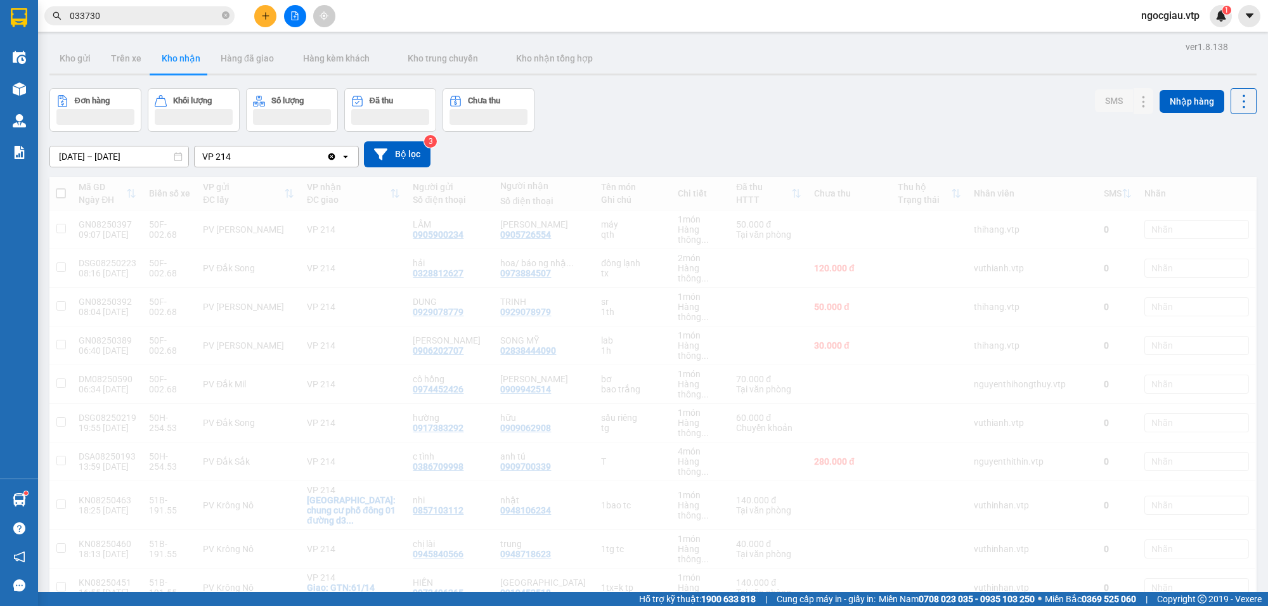
click at [135, 25] on div "Kết quả tìm kiếm ( 1 ) Bộ lọc Mã ĐH Trạng thái Món hàng Thu hộ Tổng cước Chưa c…" at bounding box center [123, 16] width 247 height 22
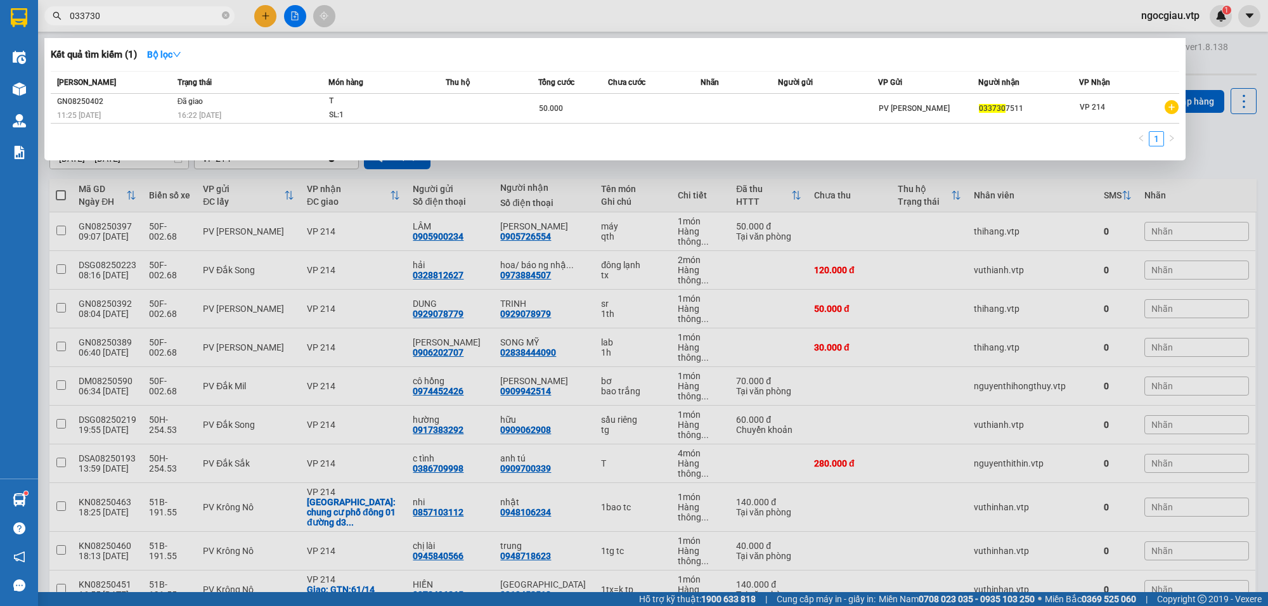
click at [136, 18] on input "033730" at bounding box center [145, 16] width 150 height 14
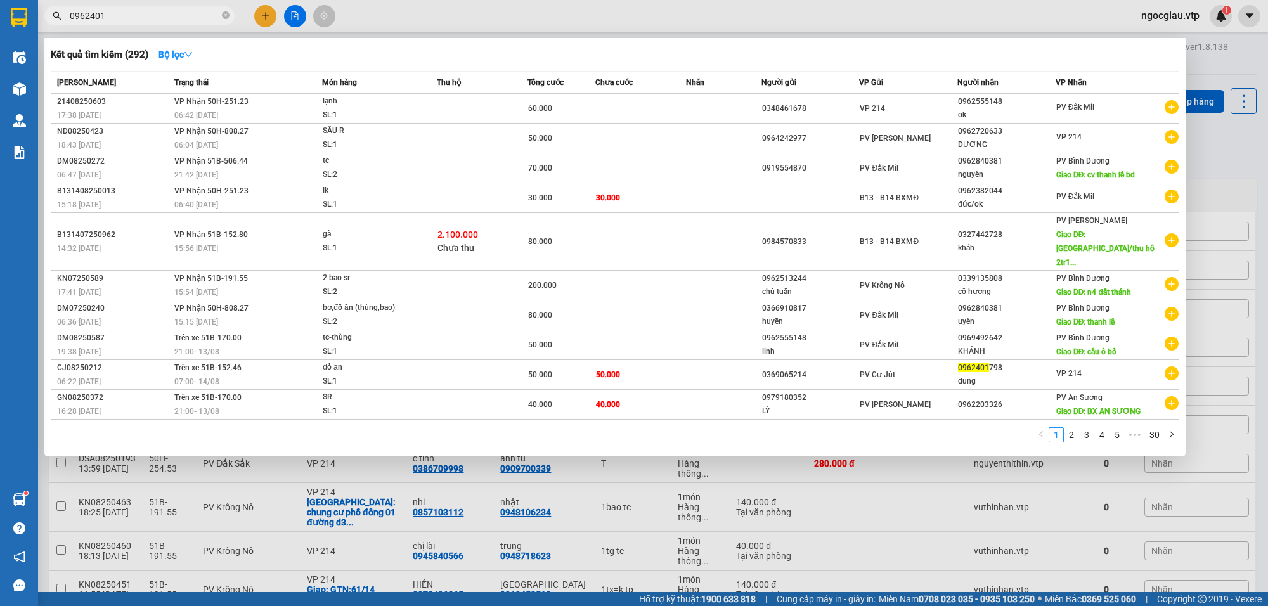
type input "0962401"
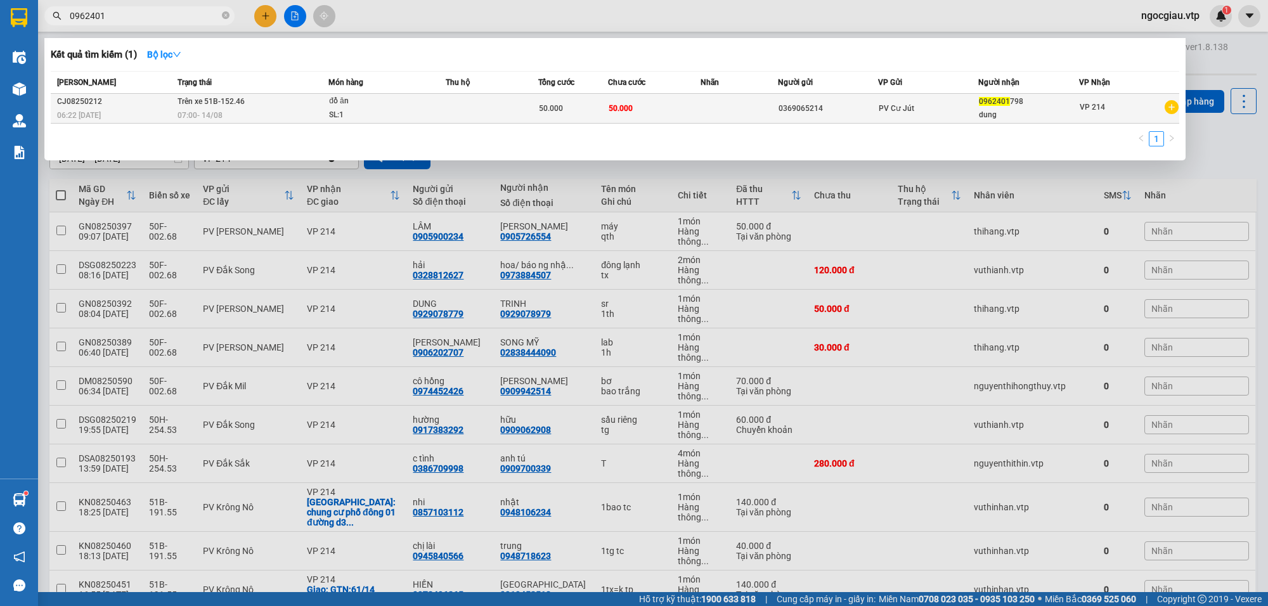
click at [571, 98] on td "50.000" at bounding box center [573, 109] width 70 height 30
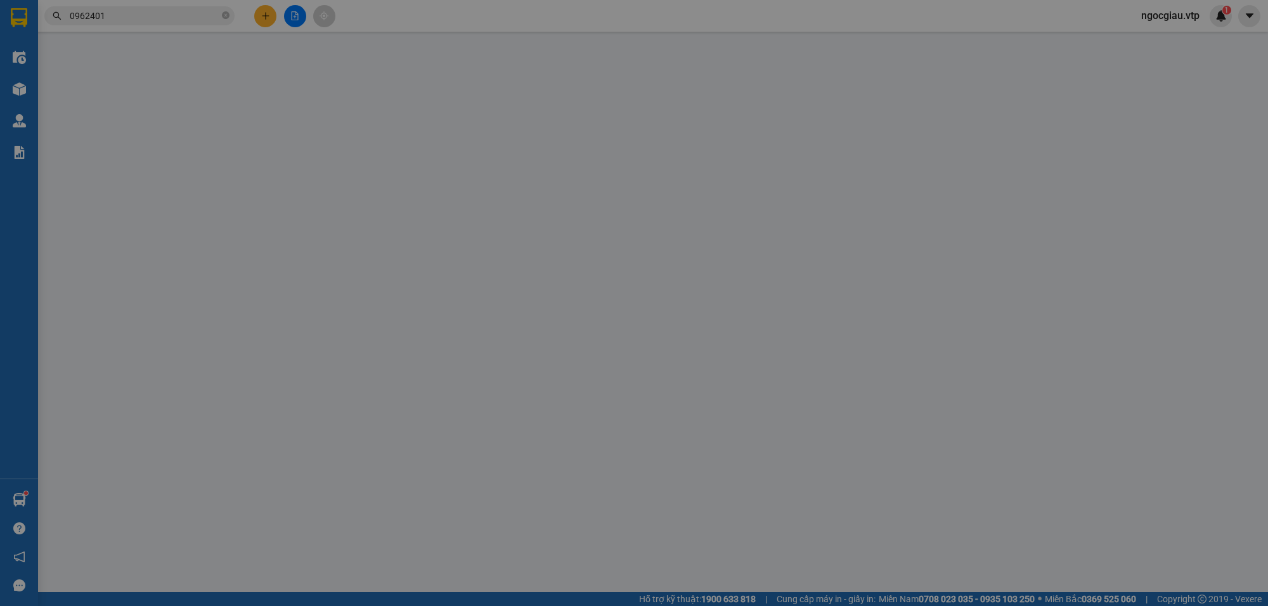
type input "0369065214"
type input "0962401798"
type input "dung"
type input "50.000"
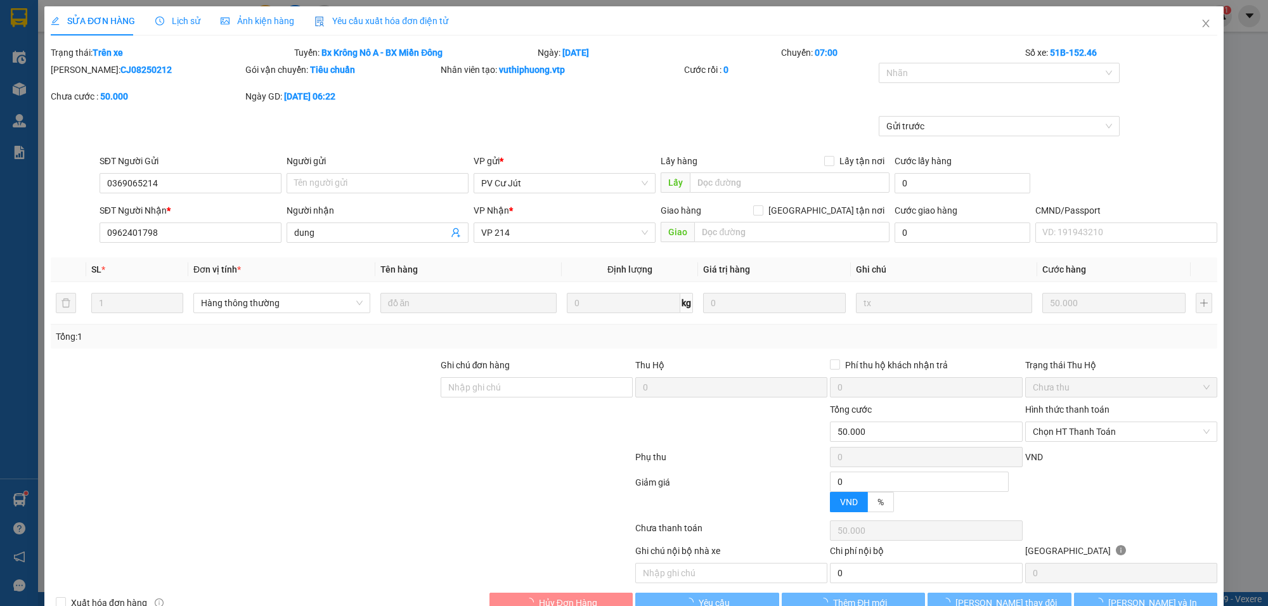
type input "2.500"
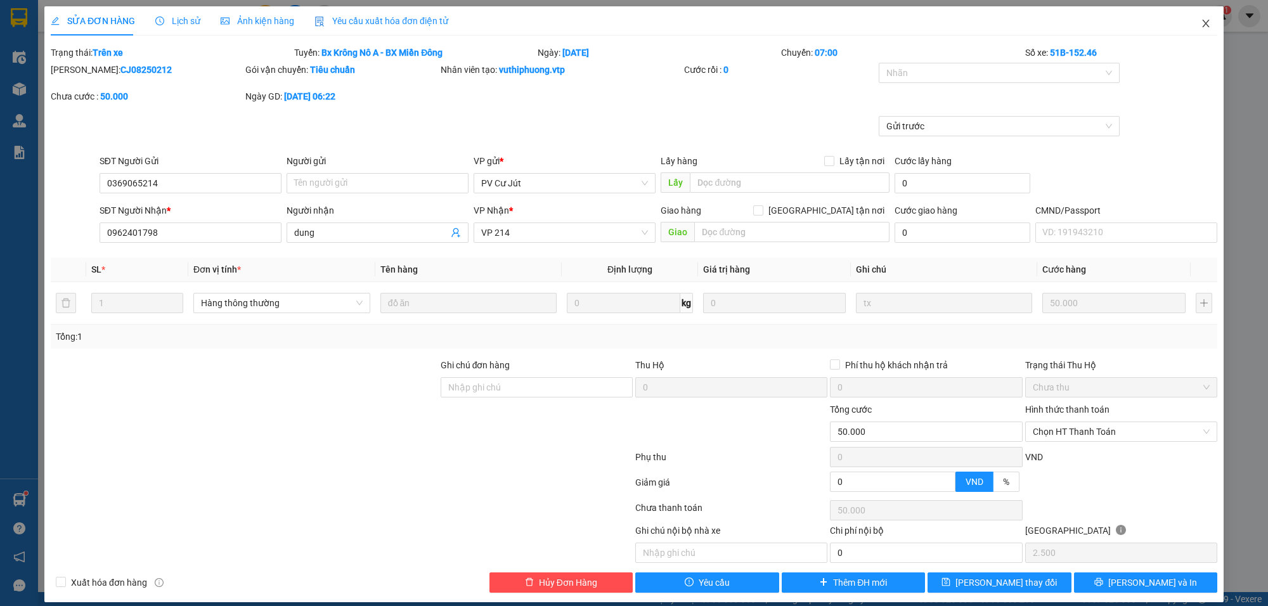
click at [1202, 22] on span "Close" at bounding box center [1206, 24] width 36 height 36
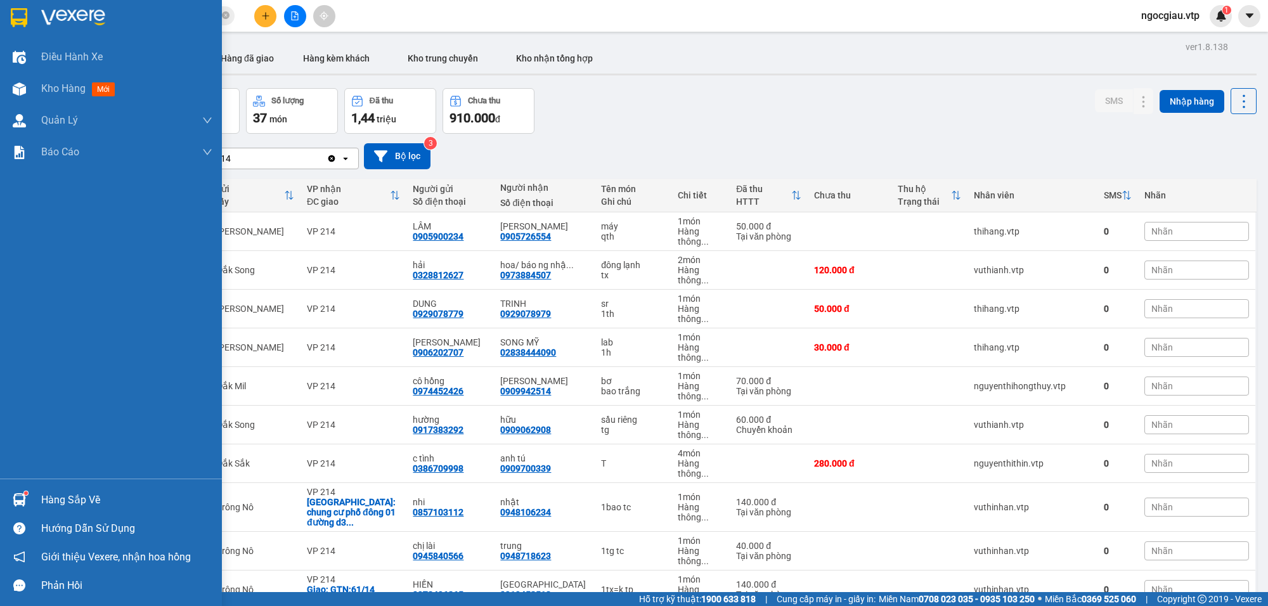
click at [36, 495] on div "Hàng sắp về" at bounding box center [111, 500] width 222 height 29
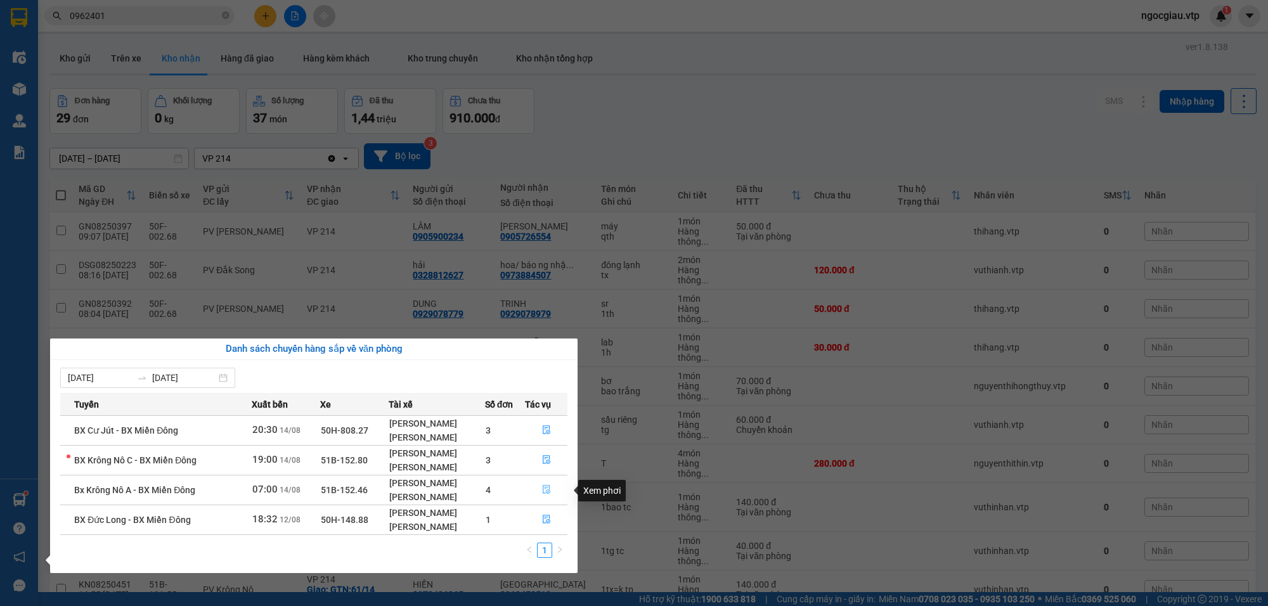
click at [550, 486] on icon "file-done" at bounding box center [546, 489] width 9 height 9
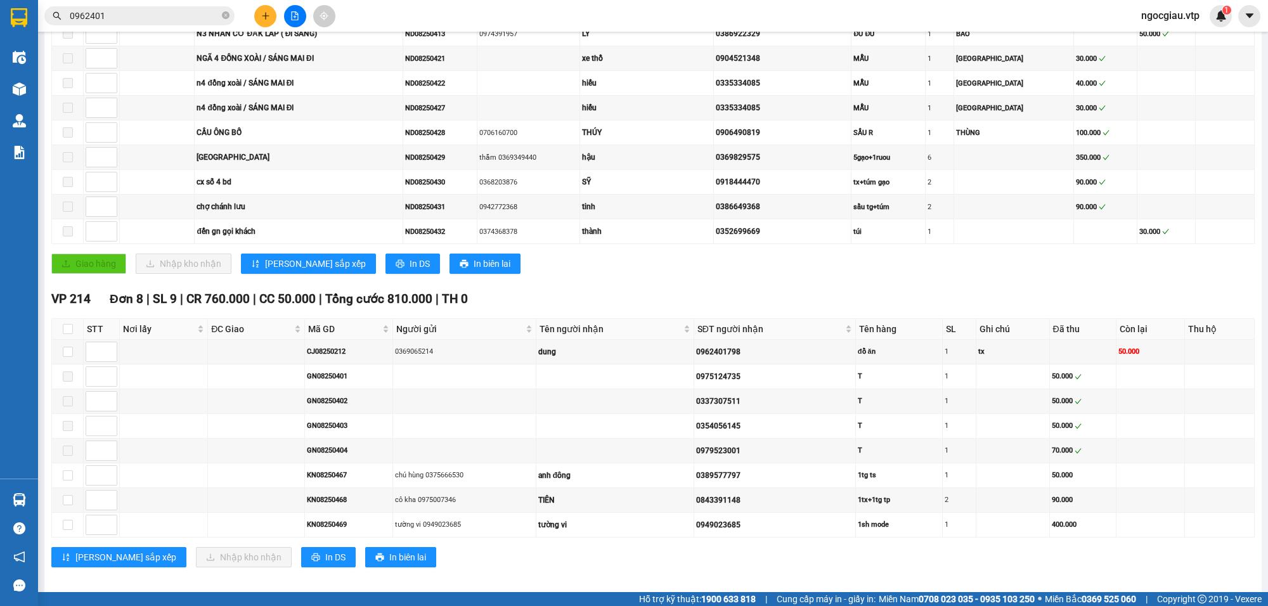
scroll to position [360, 0]
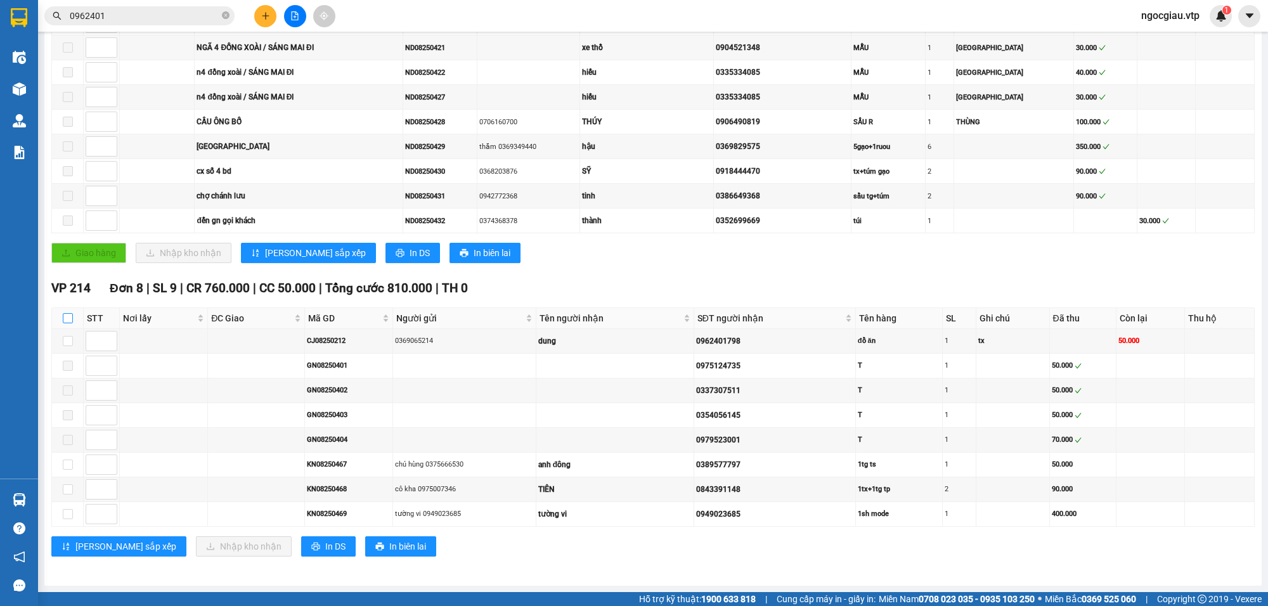
click at [68, 317] on input "checkbox" at bounding box center [68, 318] width 10 height 10
checkbox input "true"
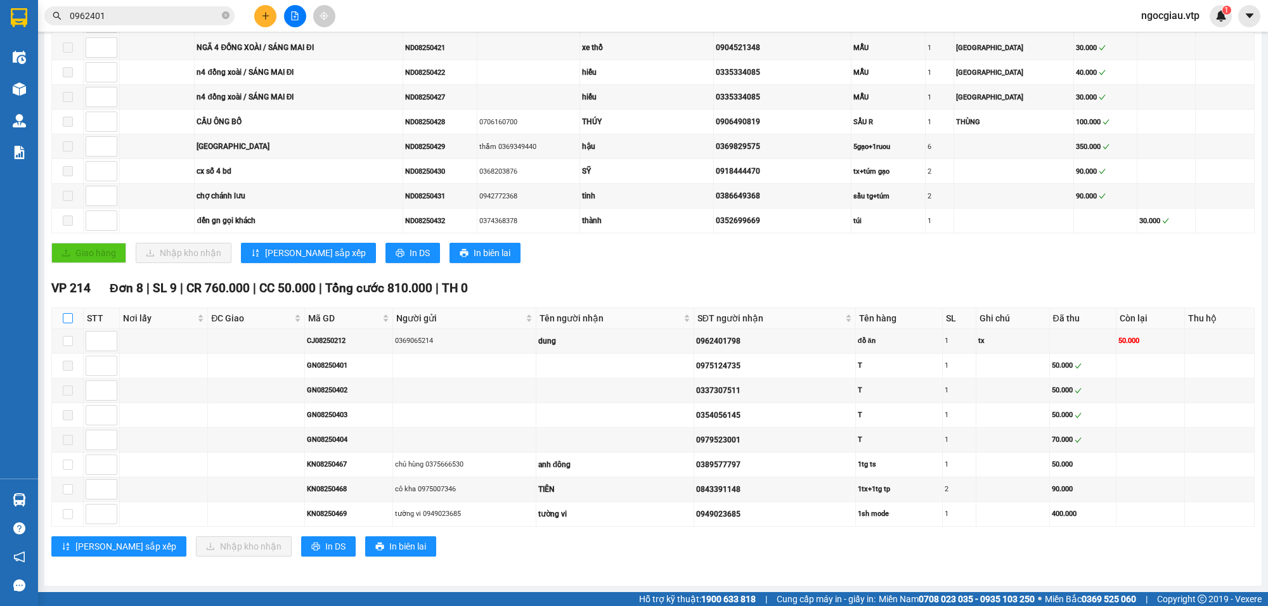
checkbox input "true"
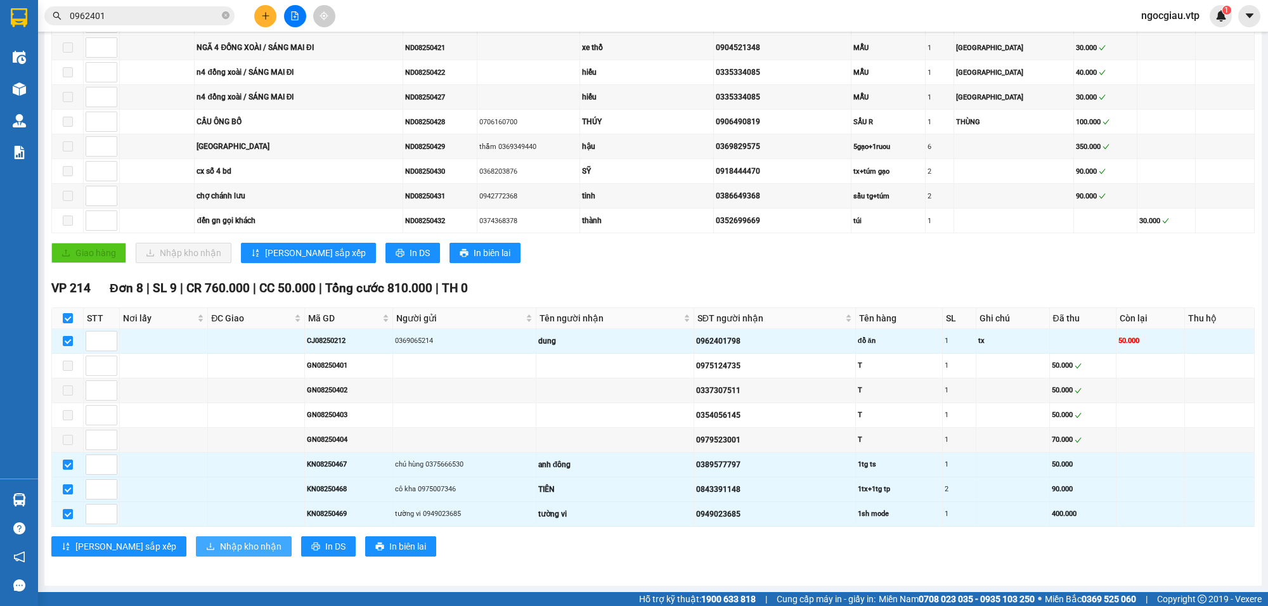
click at [220, 547] on span "Nhập kho nhận" at bounding box center [251, 547] width 62 height 14
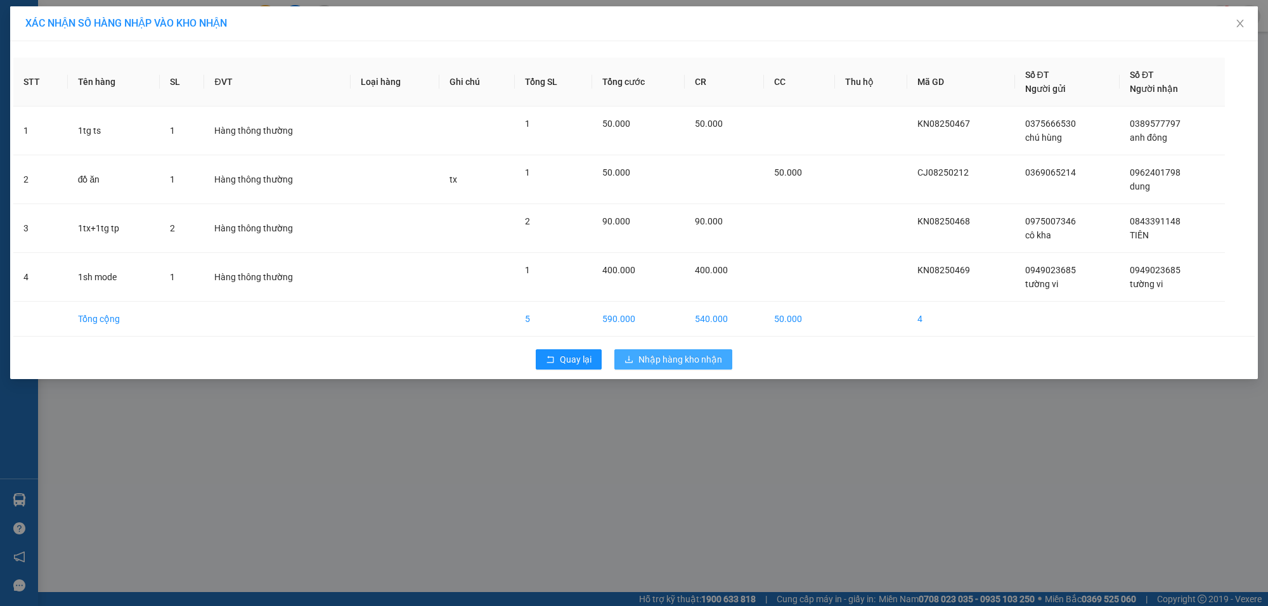
click at [689, 362] on span "Nhập hàng kho nhận" at bounding box center [681, 360] width 84 height 14
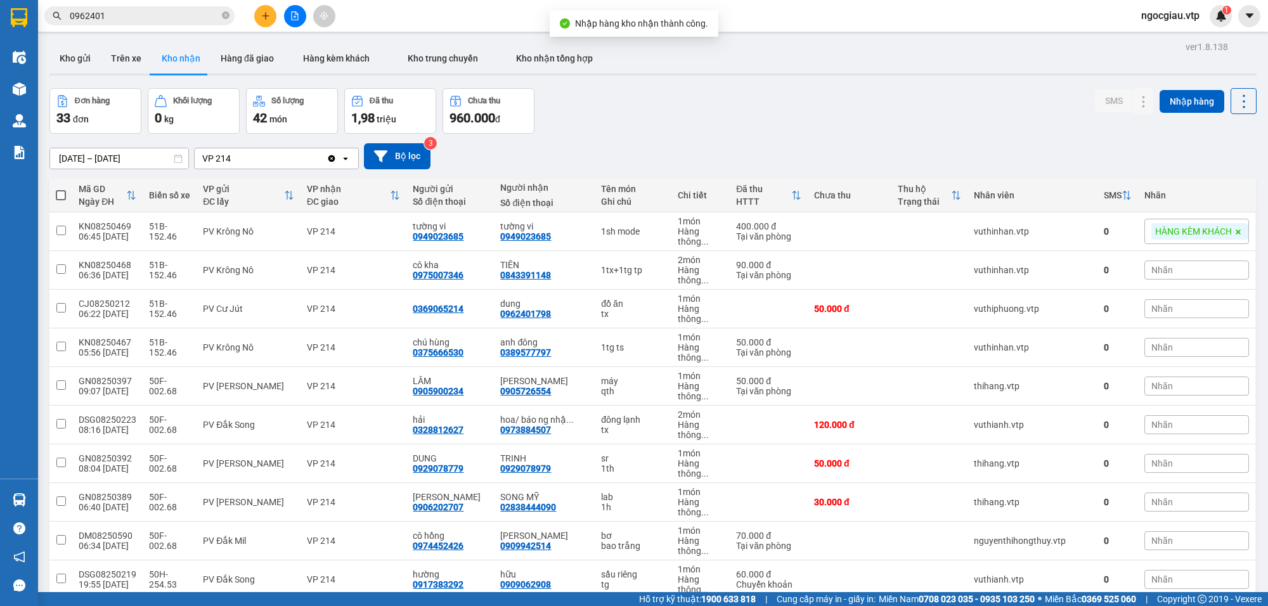
click at [732, 98] on div "Đơn hàng 33 đơn Khối lượng 0 kg Số lượng 42 món Đã thu 1,98 triệu Chưa thu 960.…" at bounding box center [652, 111] width 1207 height 46
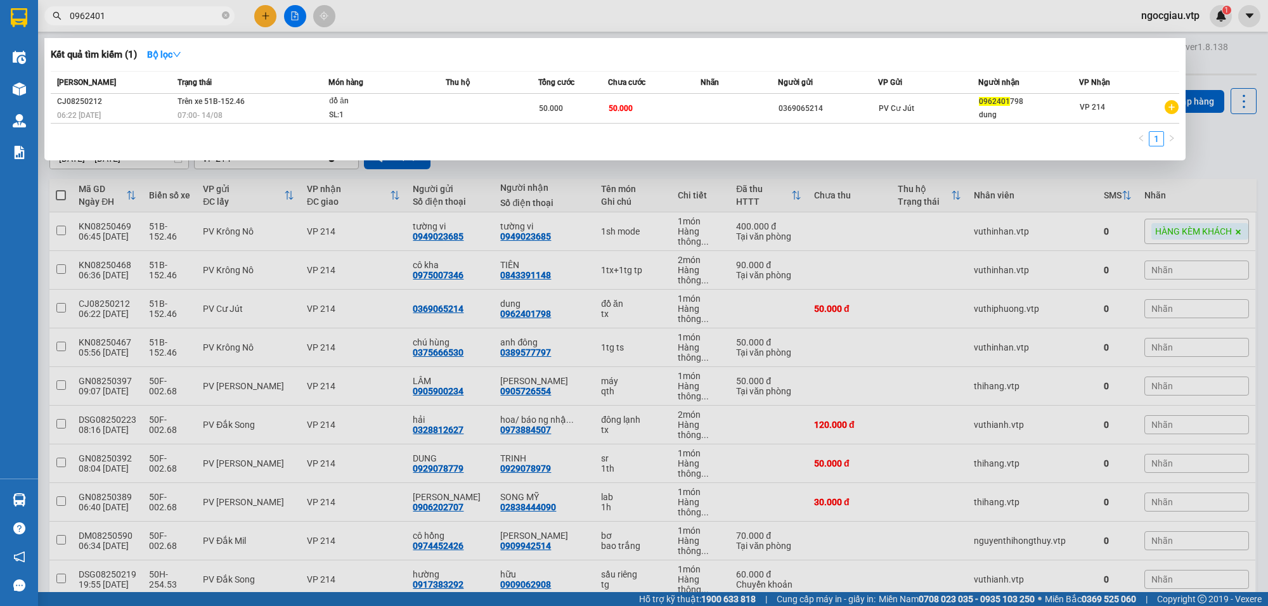
click at [149, 17] on input "0962401" at bounding box center [145, 16] width 150 height 14
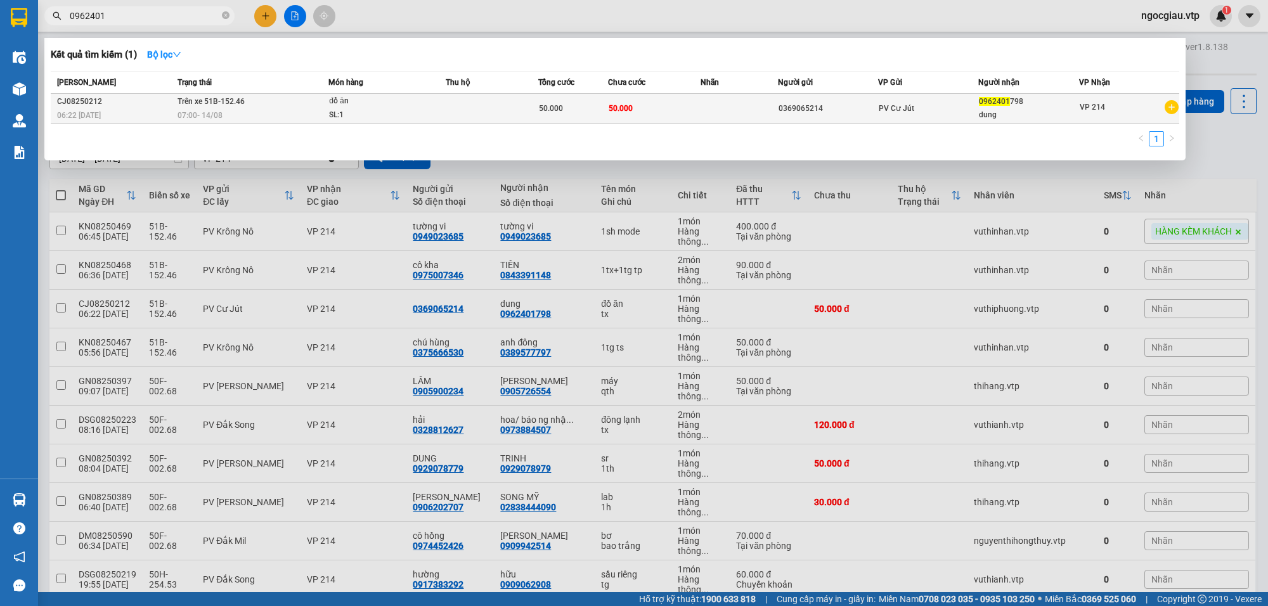
click at [671, 106] on td "50.000" at bounding box center [654, 109] width 93 height 30
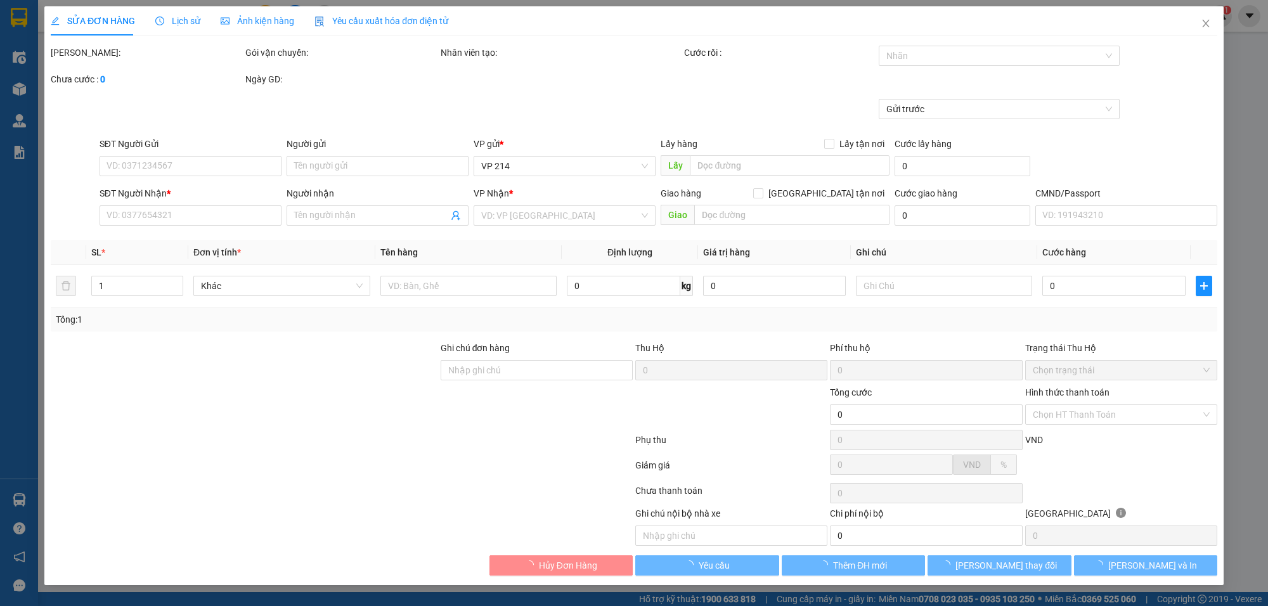
type input "0369065214"
type input "0962401798"
type input "dung"
type input "50.000"
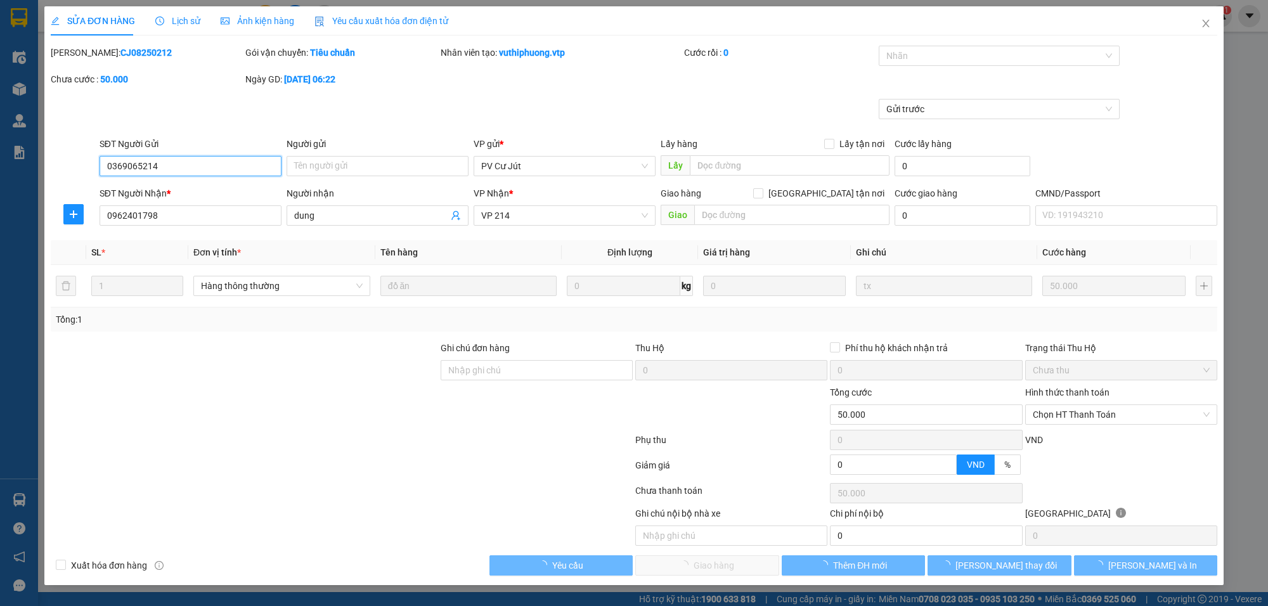
type input "2.500"
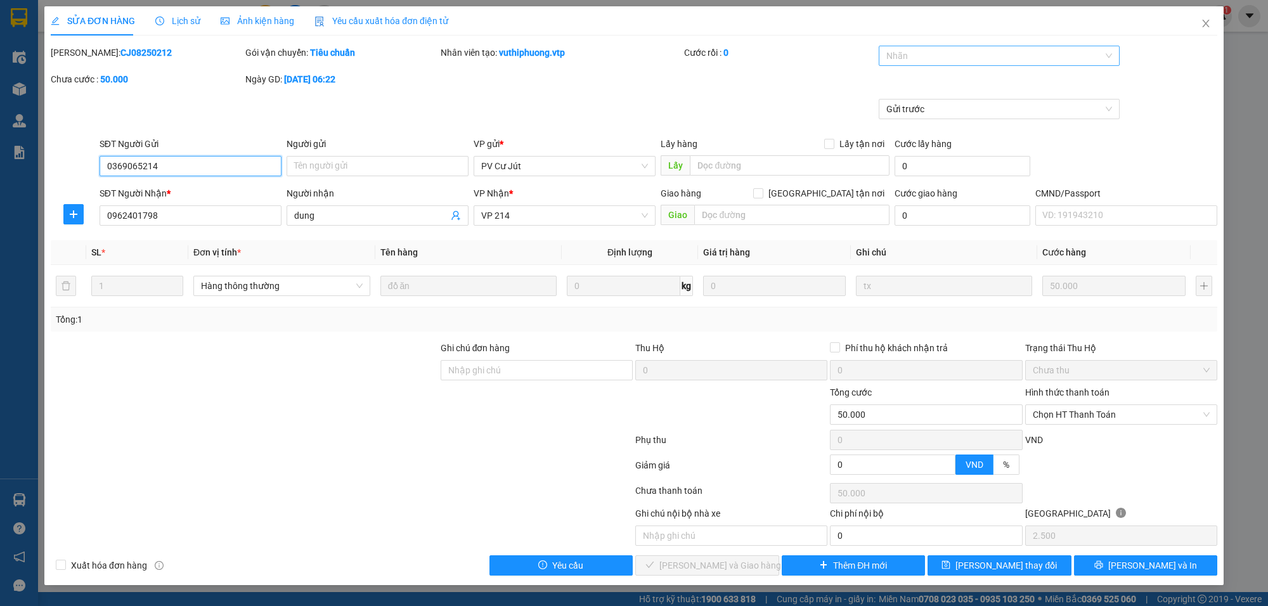
click at [920, 62] on div at bounding box center [993, 55] width 222 height 15
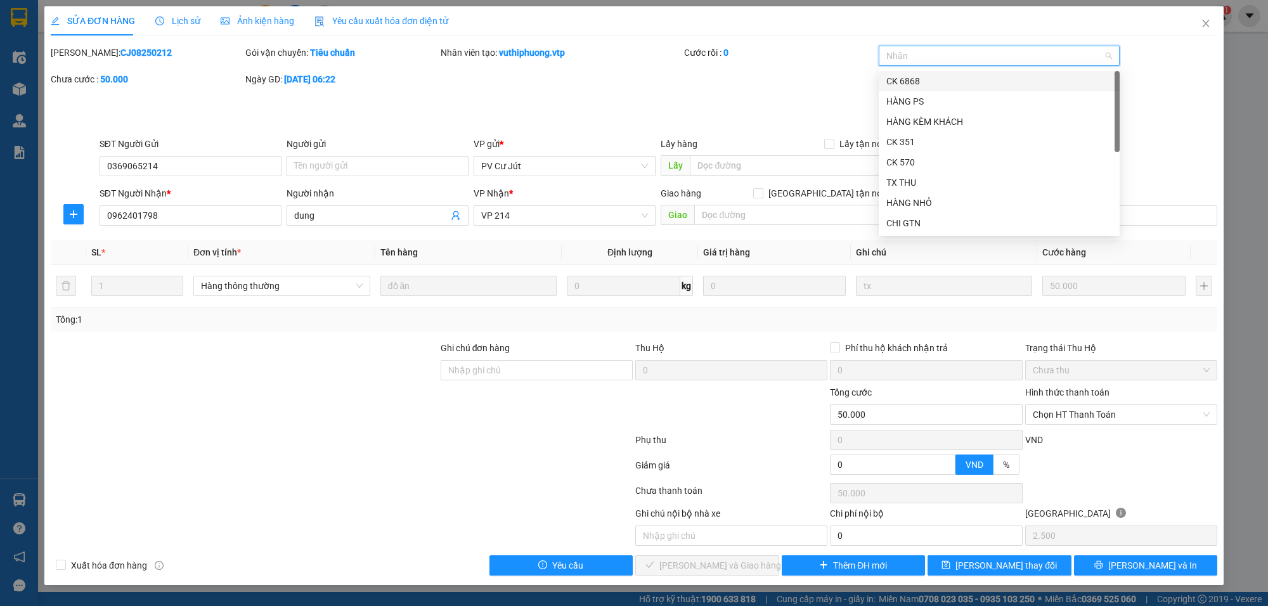
click at [917, 55] on div at bounding box center [993, 55] width 222 height 15
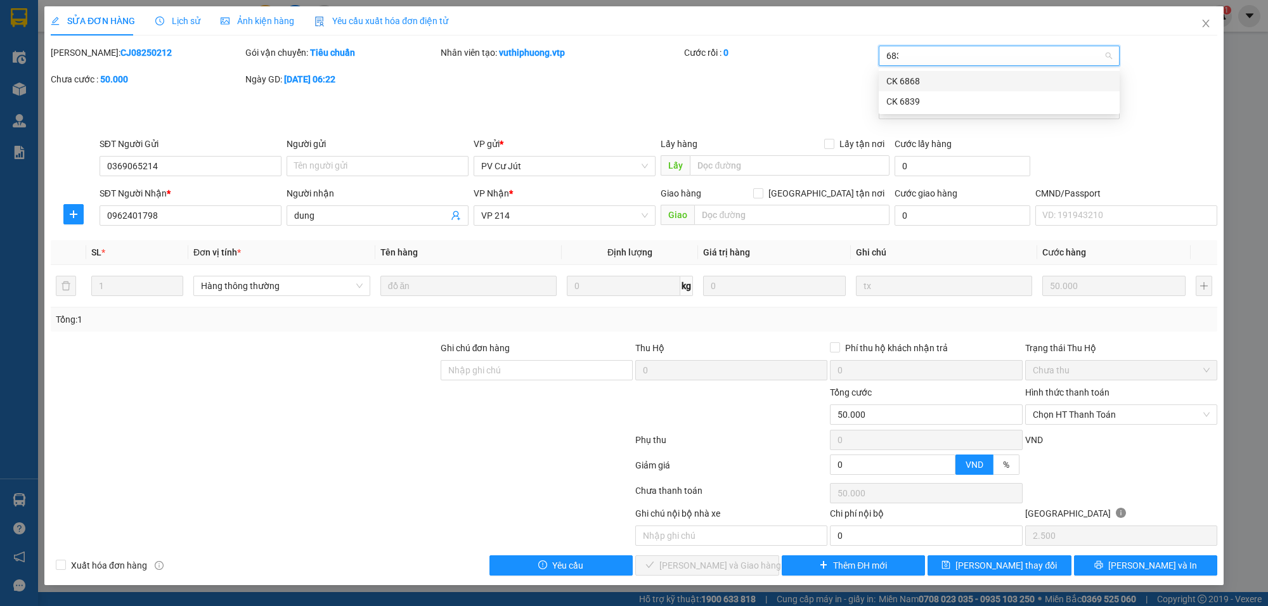
type input "6839"
click at [916, 86] on div "CK 6839" at bounding box center [999, 81] width 226 height 14
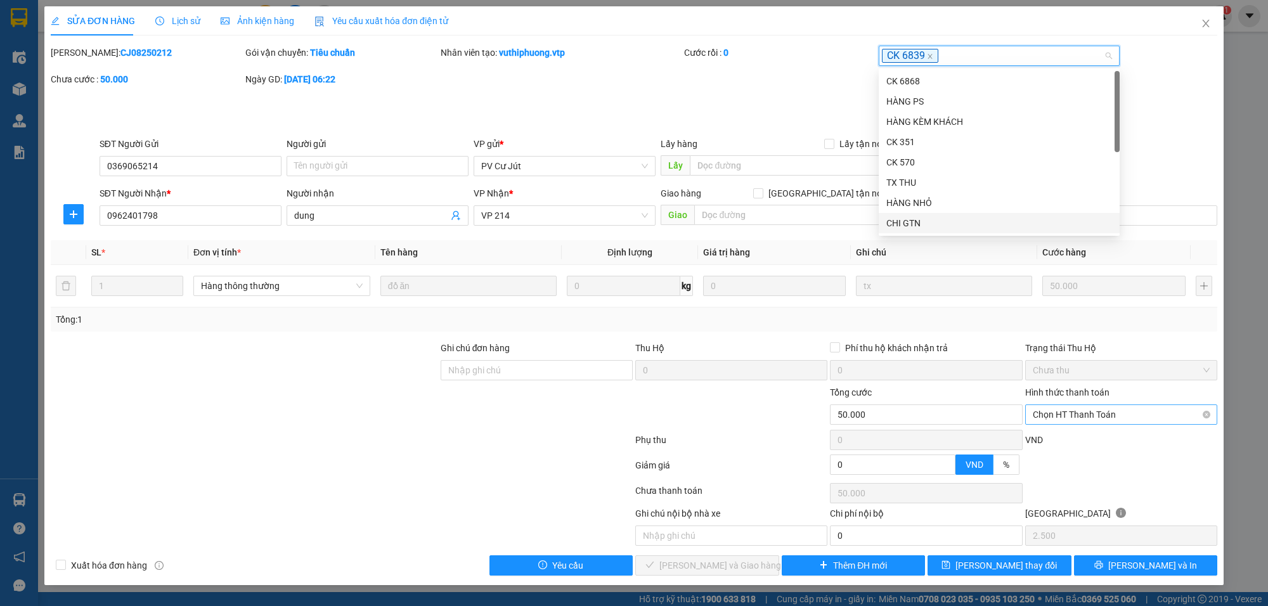
click at [1079, 419] on span "Chọn HT Thanh Toán" at bounding box center [1121, 414] width 177 height 19
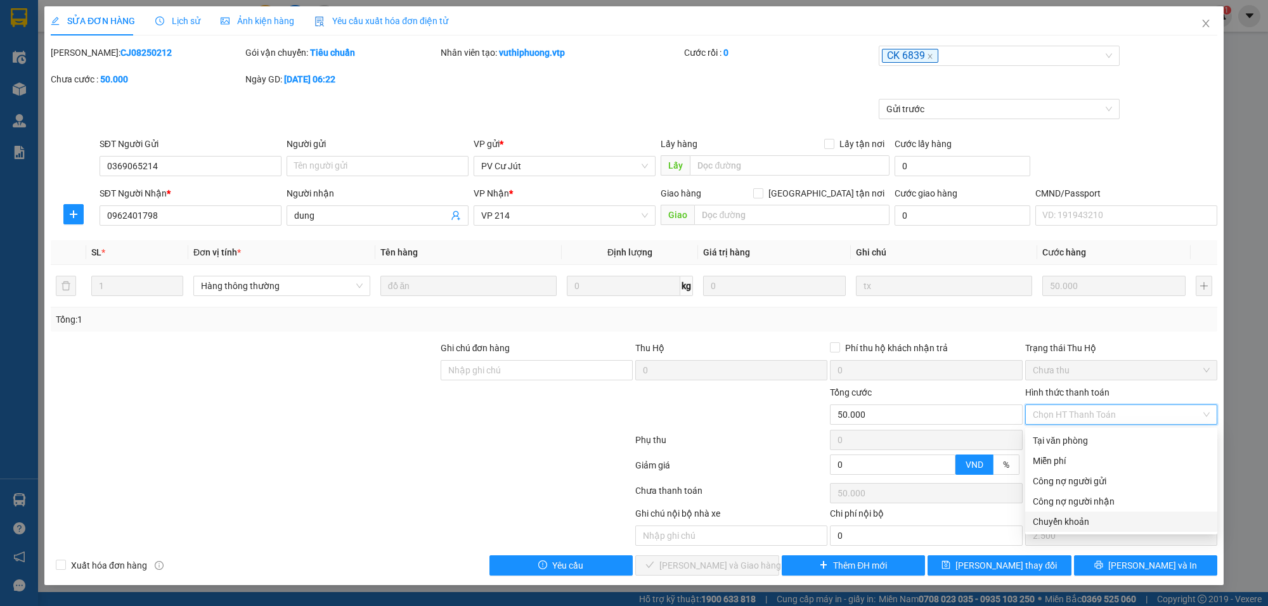
click at [1086, 517] on div "Chuyển khoản" at bounding box center [1121, 522] width 177 height 14
type input "0"
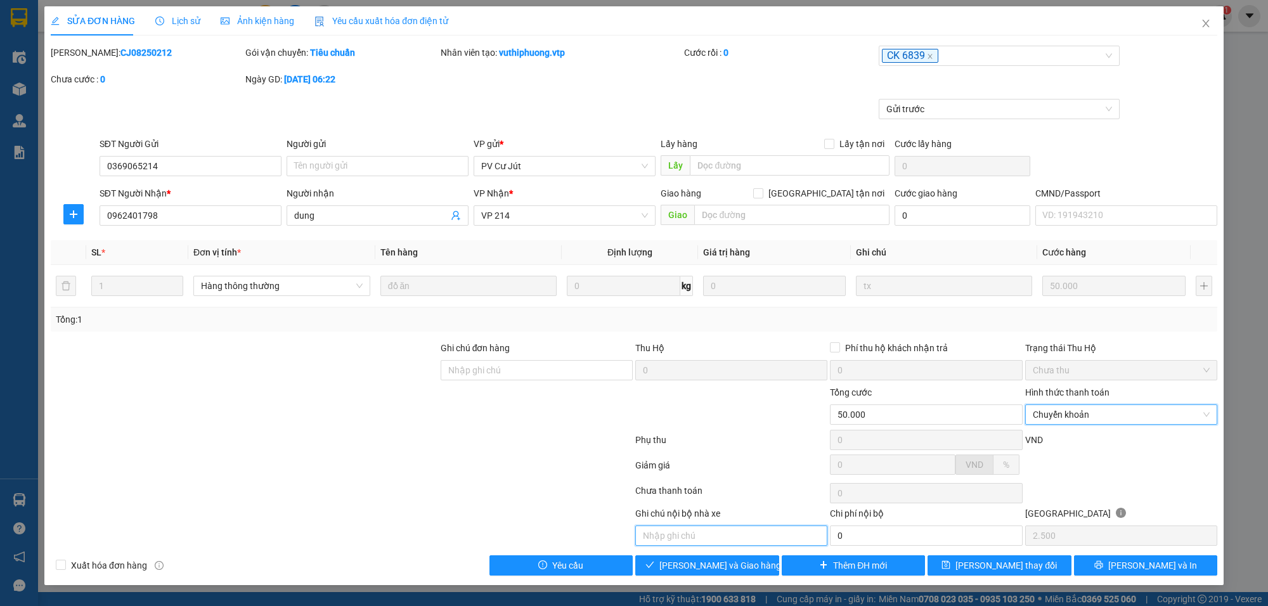
click at [677, 546] on input "text" at bounding box center [731, 536] width 192 height 20
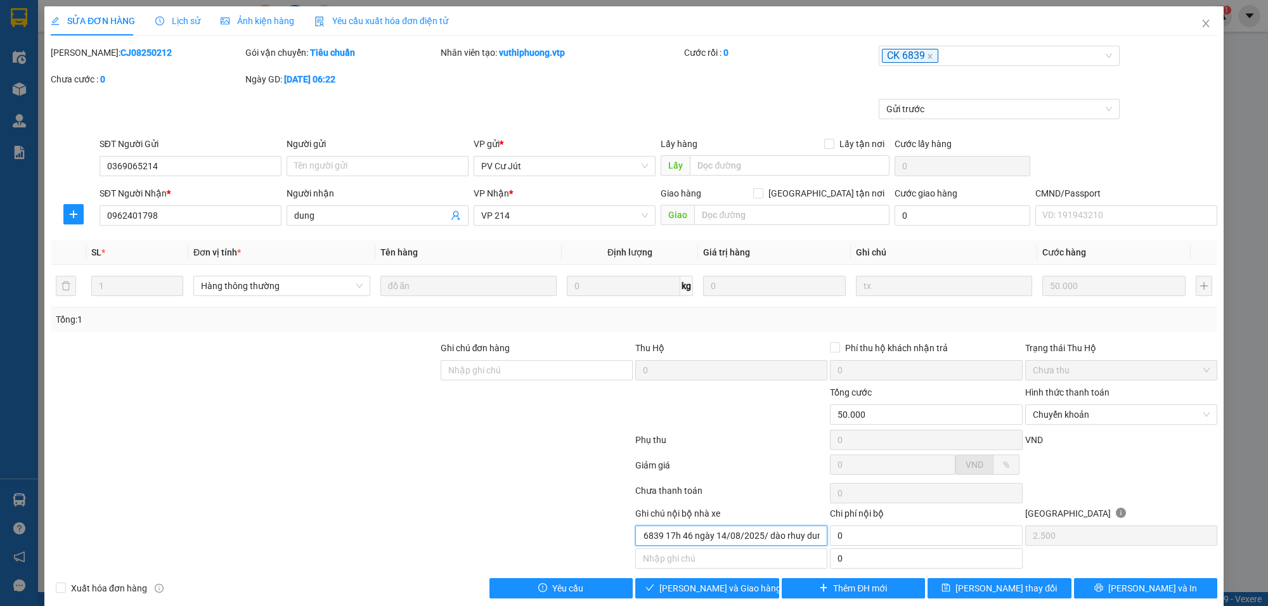
scroll to position [0, 42]
click at [776, 540] on input "khách ck 6839 17h 46 ngày 14/08/2025/ dào rhuy dung" at bounding box center [731, 536] width 192 height 20
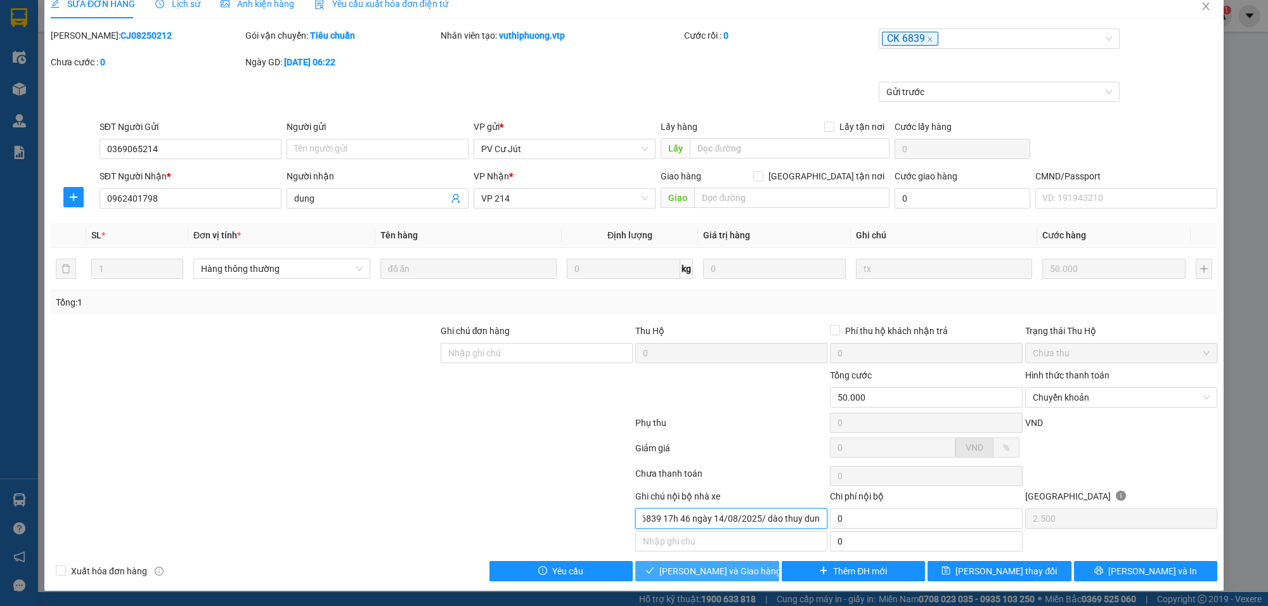
type input "khách ck 6839 17h 46 ngày 14/08/2025/ dào thuy dung"
click at [725, 566] on span "[PERSON_NAME] và Giao hàng" at bounding box center [720, 571] width 122 height 14
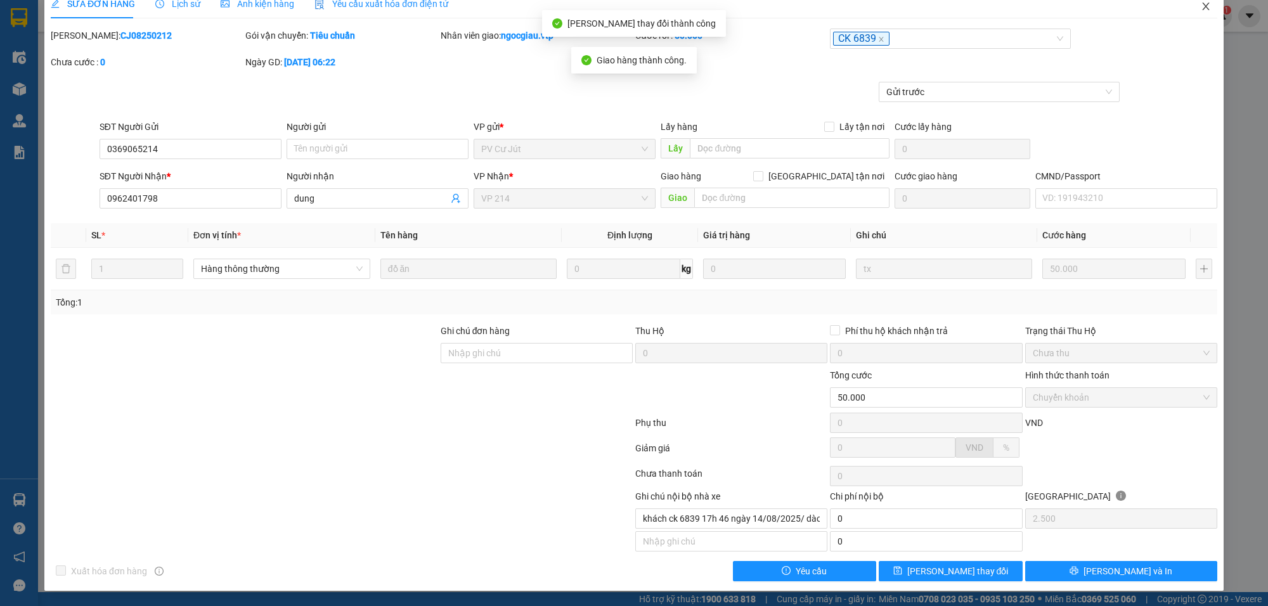
click at [1201, 2] on icon "close" at bounding box center [1206, 6] width 10 height 10
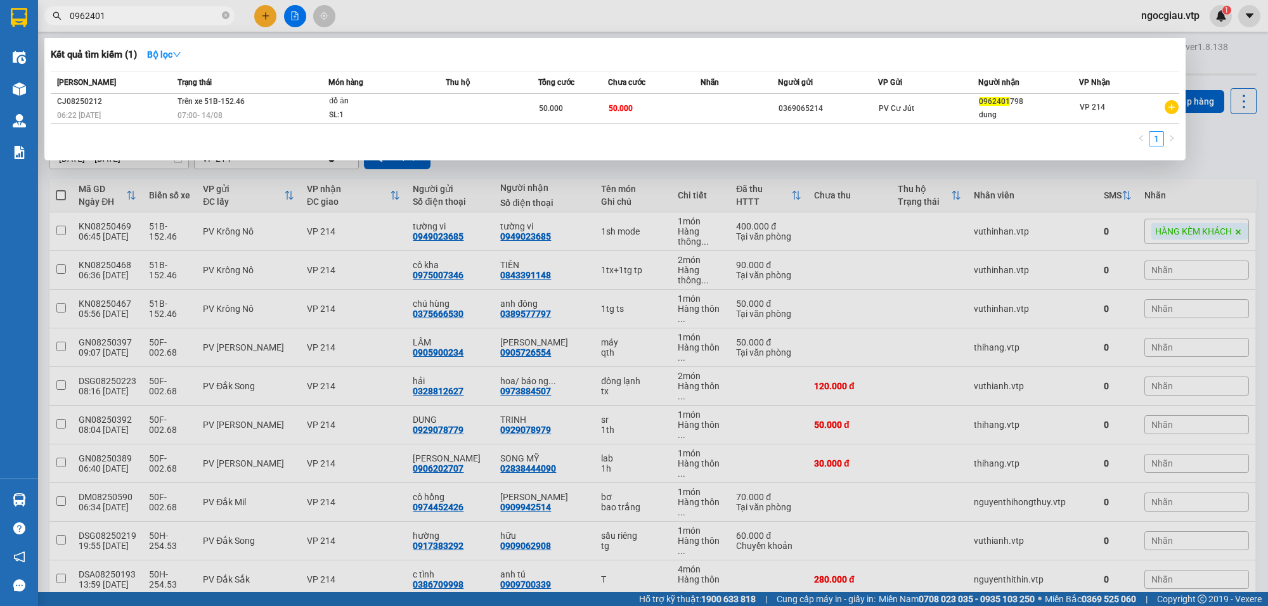
click at [118, 15] on input "0962401" at bounding box center [145, 16] width 150 height 14
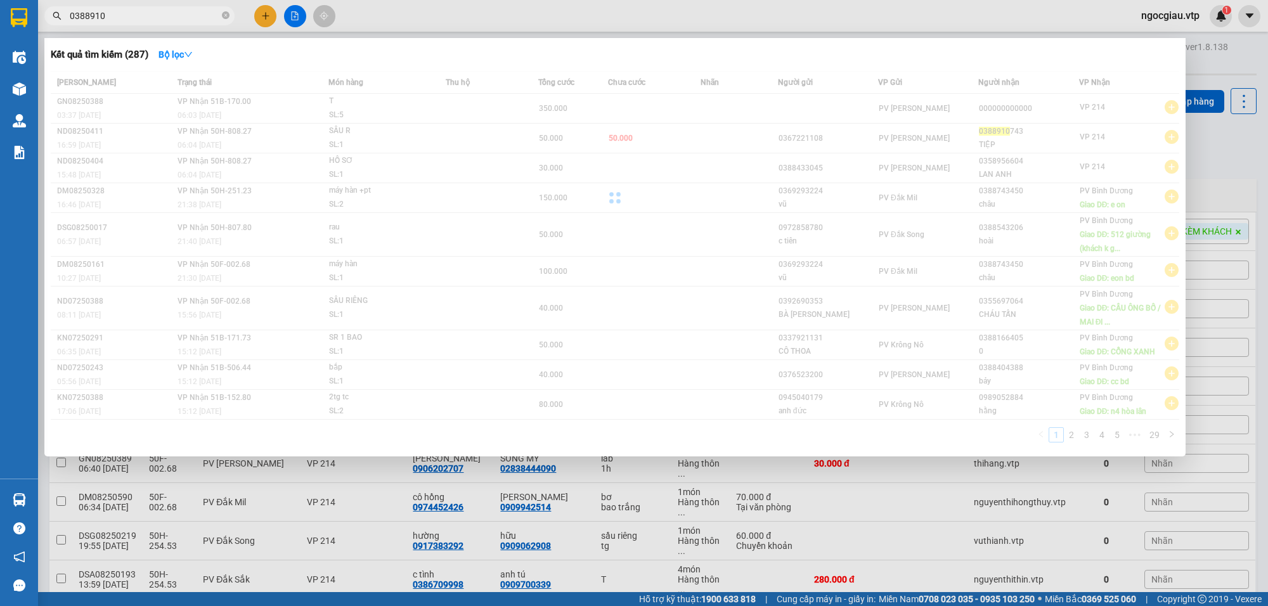
type input "0388910"
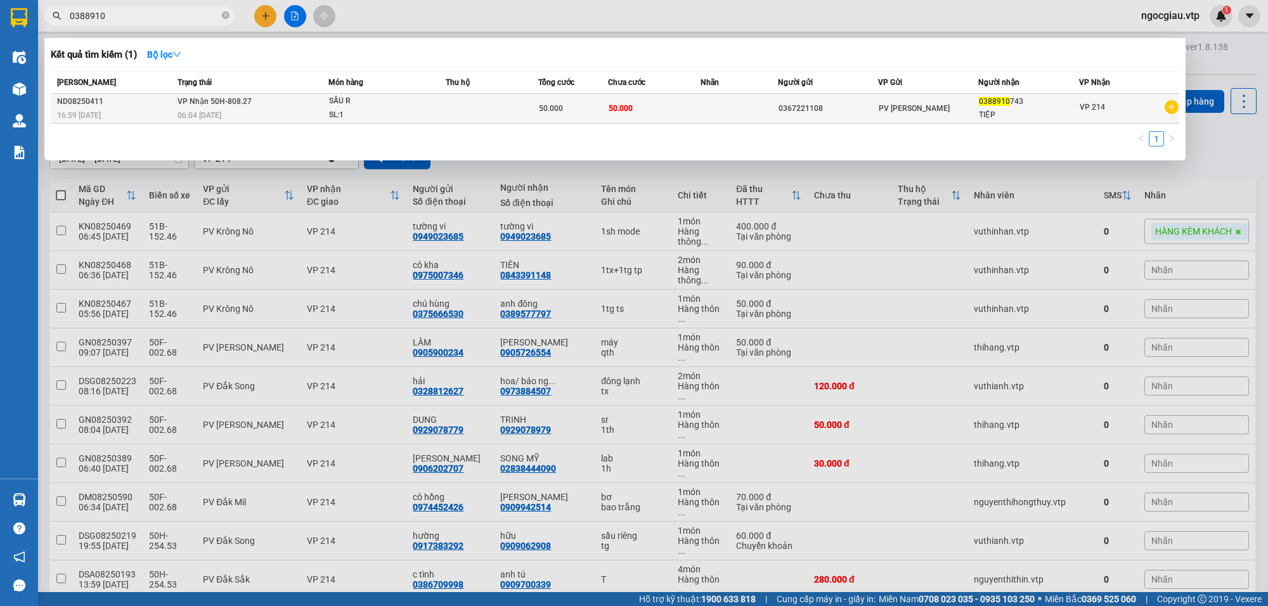
click at [734, 103] on td at bounding box center [739, 109] width 77 height 30
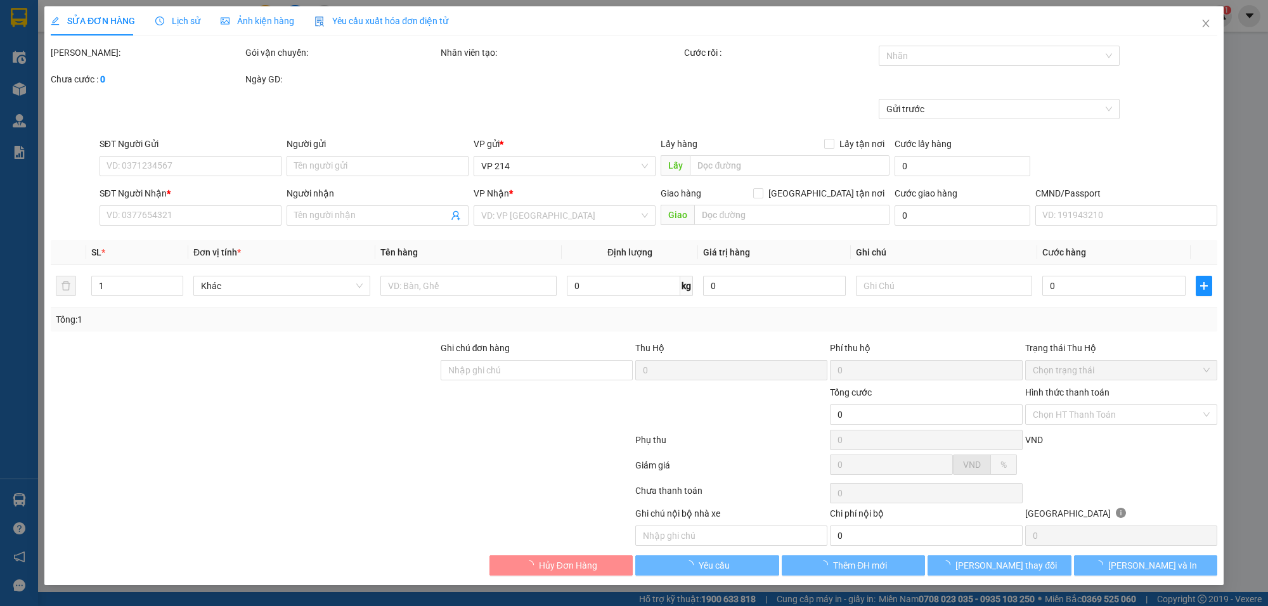
type input "2.500"
type input "0367221108"
type input "0388910743"
type input "TIỆP"
type input "50.000"
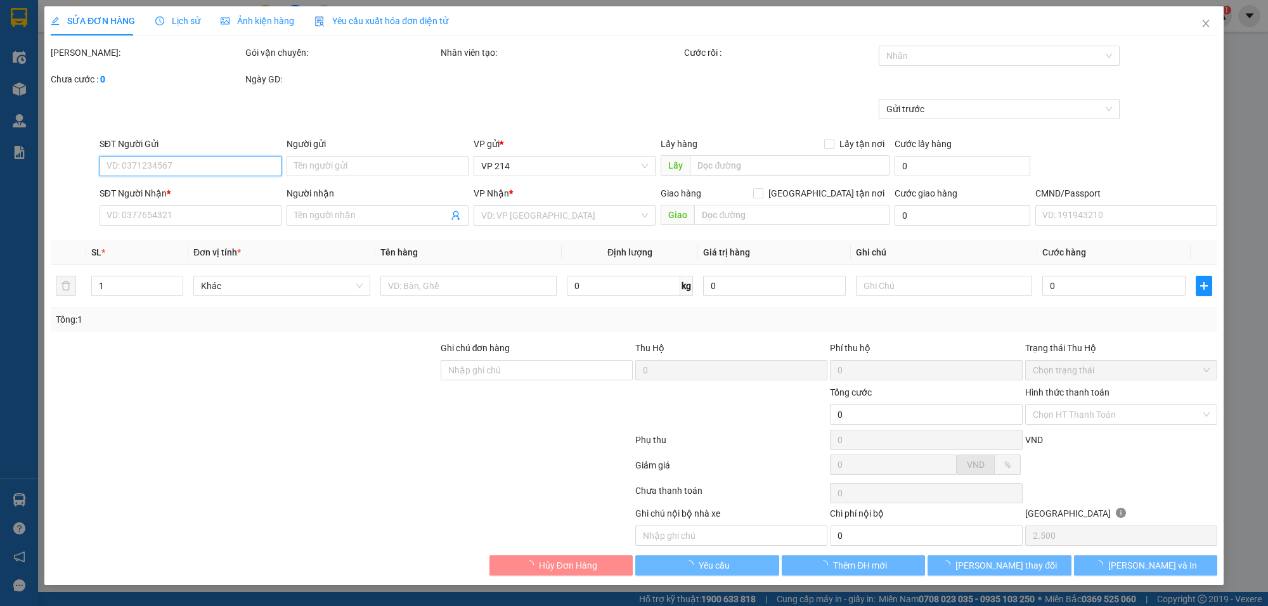
type input "50.000"
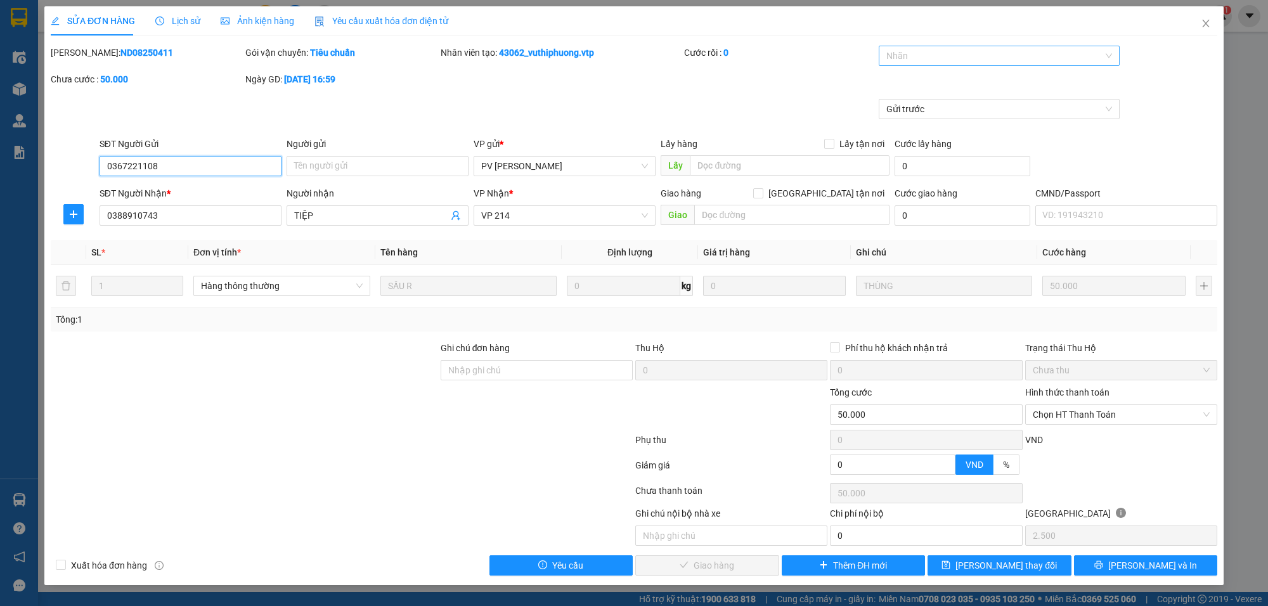
click at [907, 46] on div "Nhãn" at bounding box center [999, 56] width 241 height 20
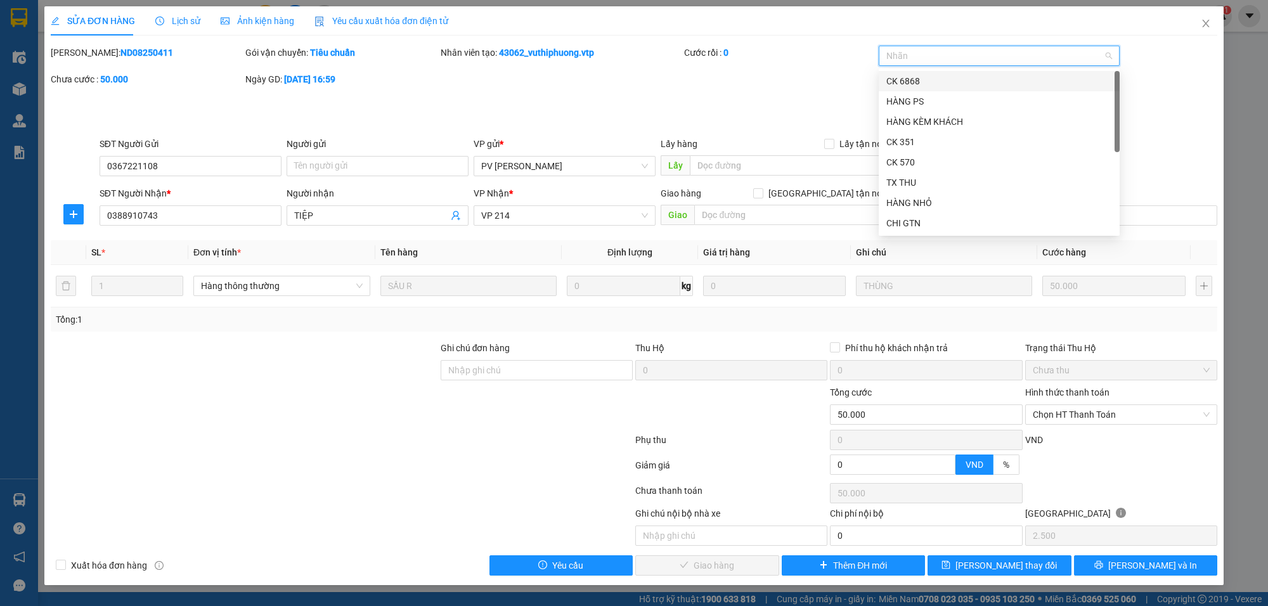
click at [911, 62] on div at bounding box center [993, 55] width 222 height 15
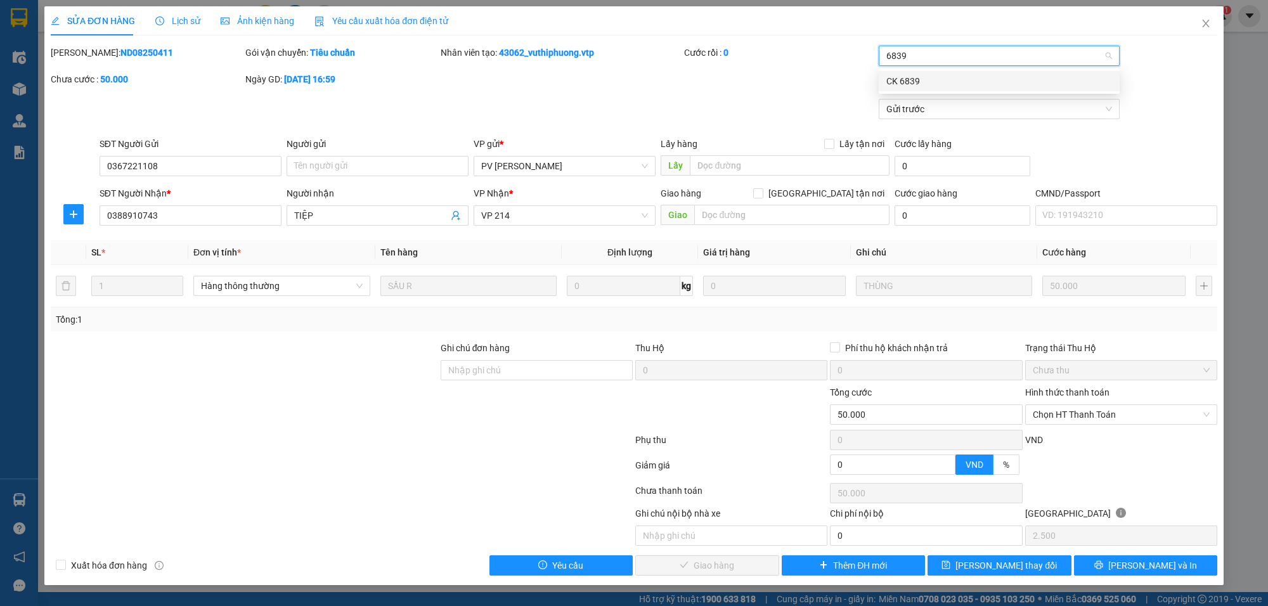
type input "6839"
click at [930, 67] on div "6839" at bounding box center [999, 58] width 241 height 25
click at [918, 57] on div at bounding box center [993, 55] width 222 height 15
type input "6839"
drag, startPoint x: 1171, startPoint y: 127, endPoint x: 1159, endPoint y: 189, distance: 62.6
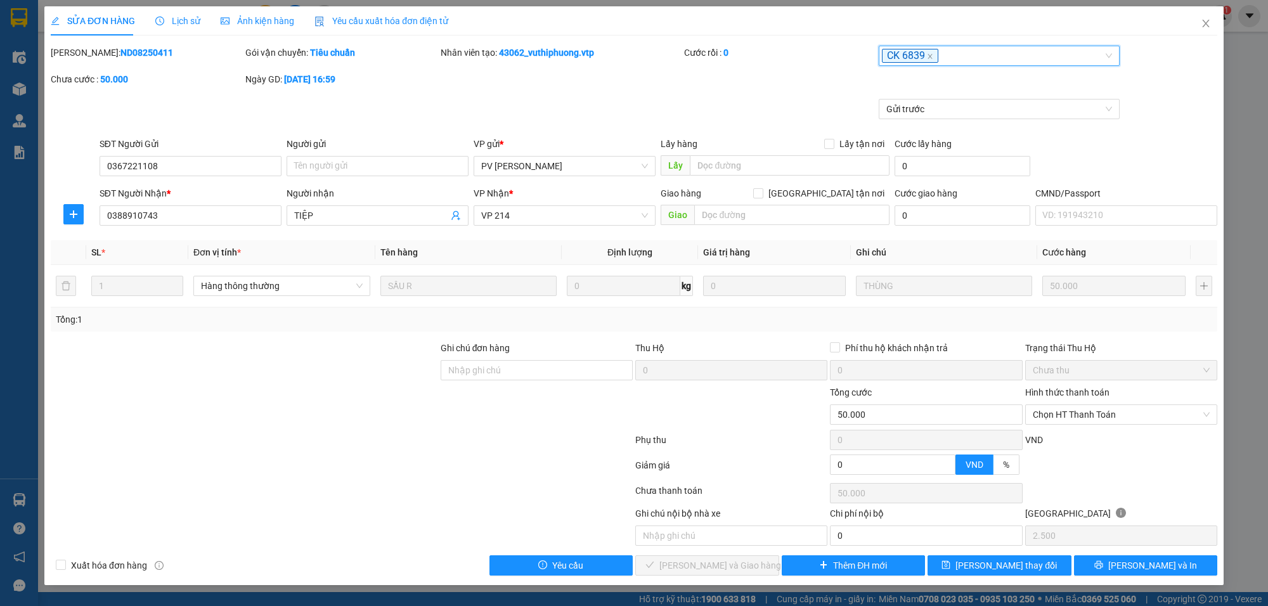
click at [1167, 140] on div "Total Paid Fee 0 Total UnPaid Fee 50.000 Cash Collection Total Fee Mã ĐH: ND082…" at bounding box center [634, 311] width 1167 height 530
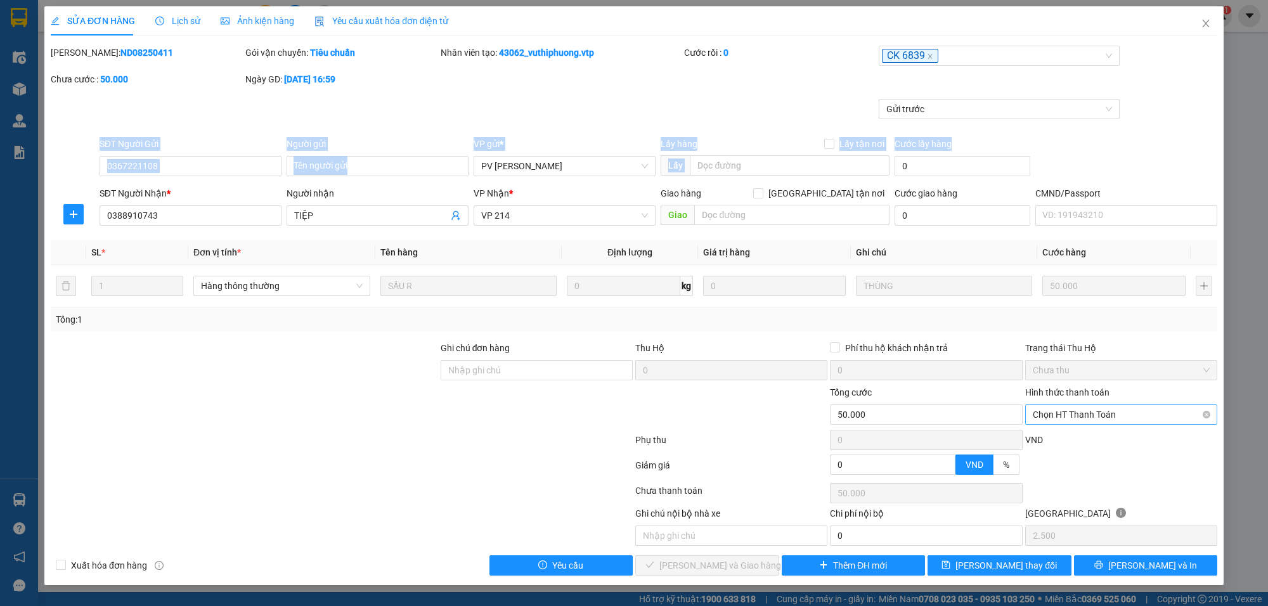
click at [1108, 410] on span "Chọn HT Thanh Toán" at bounding box center [1121, 414] width 177 height 19
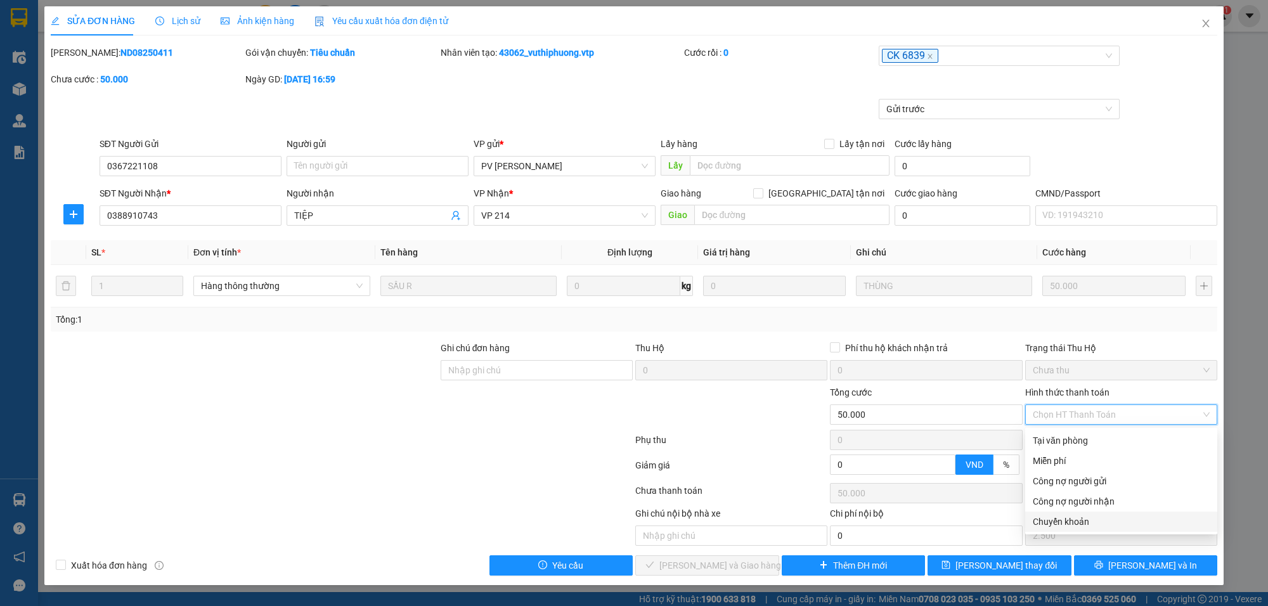
click at [1080, 517] on div "Chuyển khoản" at bounding box center [1121, 522] width 177 height 14
type input "0"
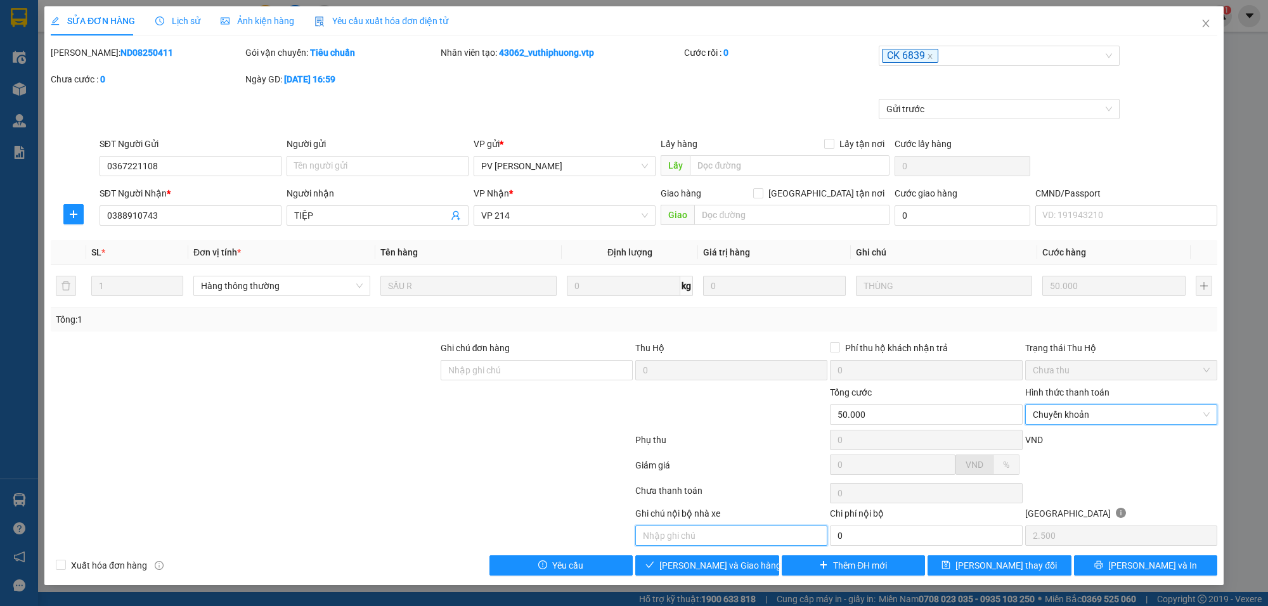
click at [688, 534] on input "text" at bounding box center [731, 536] width 192 height 20
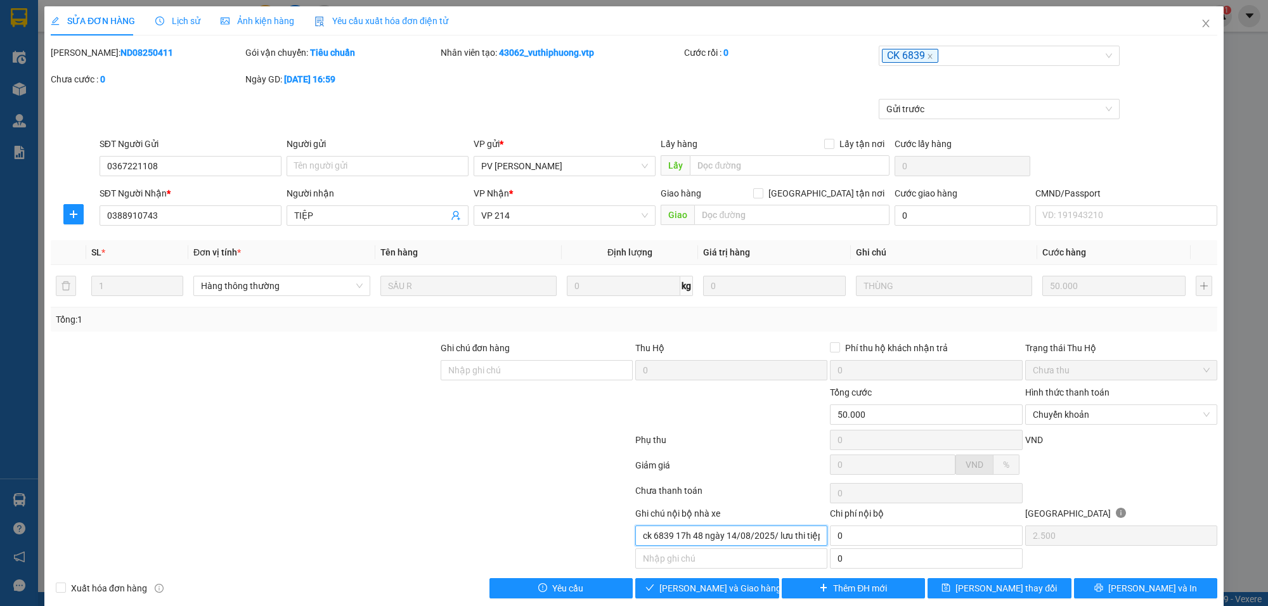
scroll to position [0, 26]
type input "khách ck 6839 17h 48 ngày 14/08/2025/ lưu thi tiệp"
click at [737, 587] on span "[PERSON_NAME] và Giao hàng" at bounding box center [720, 588] width 122 height 14
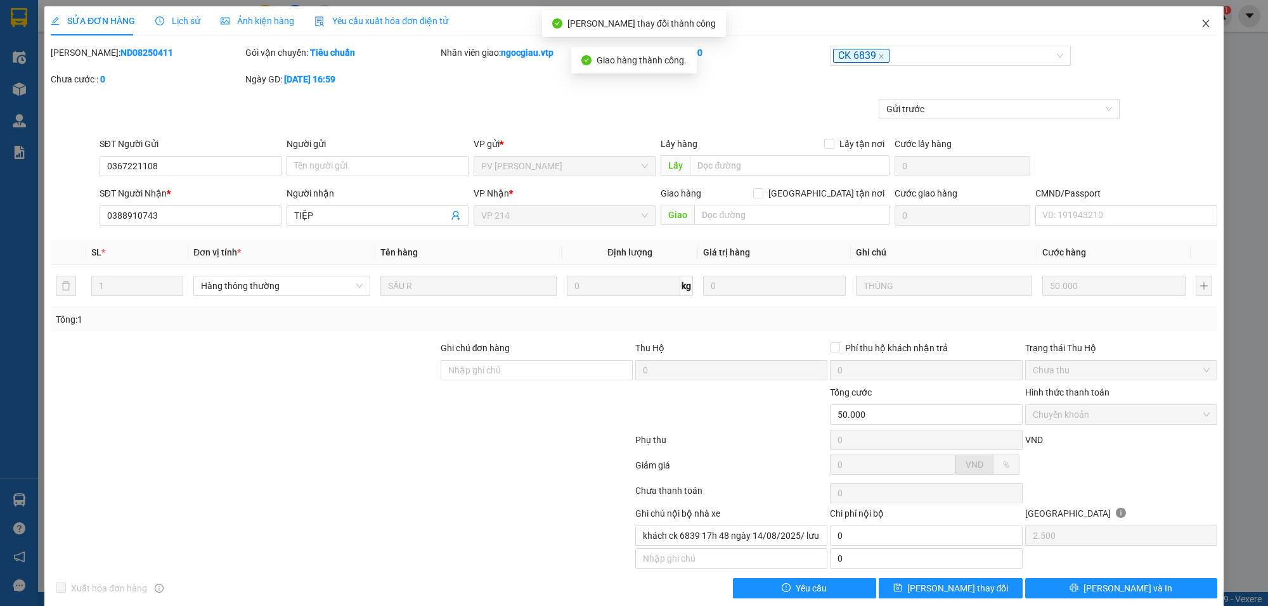
click at [1201, 20] on icon "close" at bounding box center [1206, 23] width 10 height 10
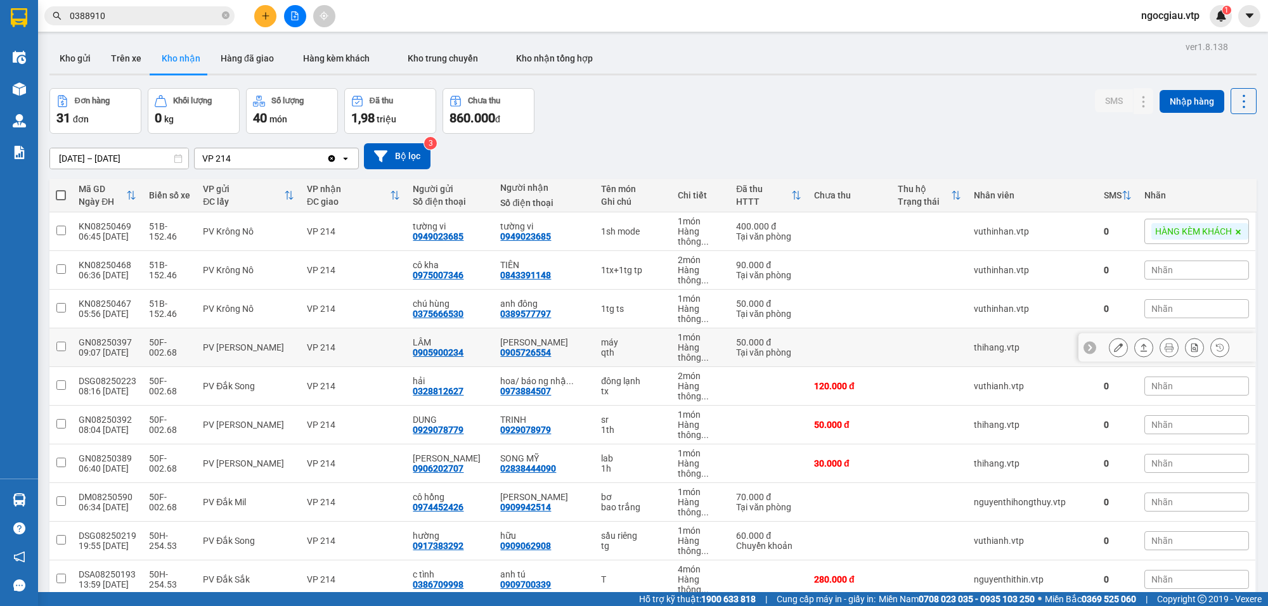
scroll to position [769, 0]
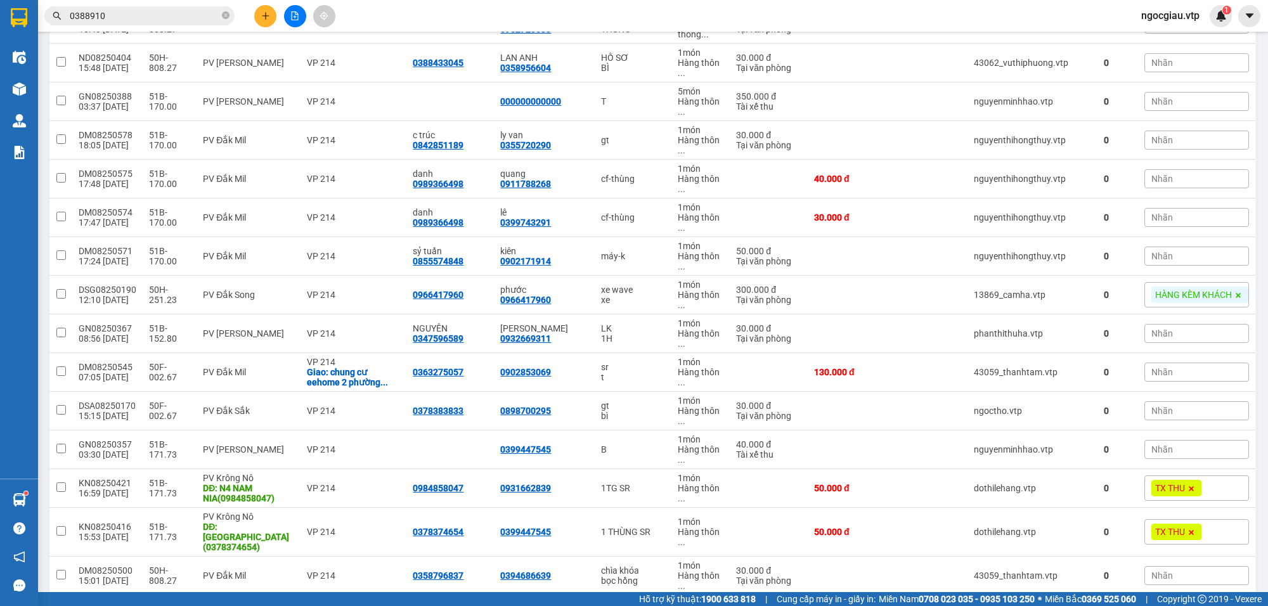
click at [110, 14] on input "0388910" at bounding box center [145, 16] width 150 height 14
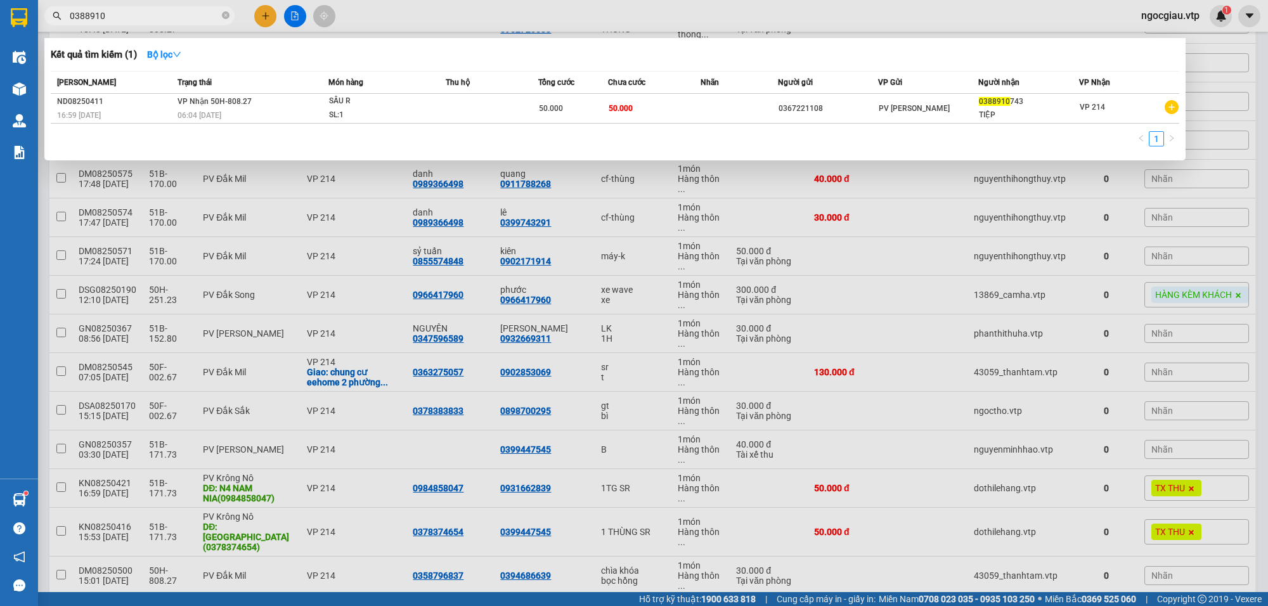
click at [110, 14] on input "0388910" at bounding box center [145, 16] width 150 height 14
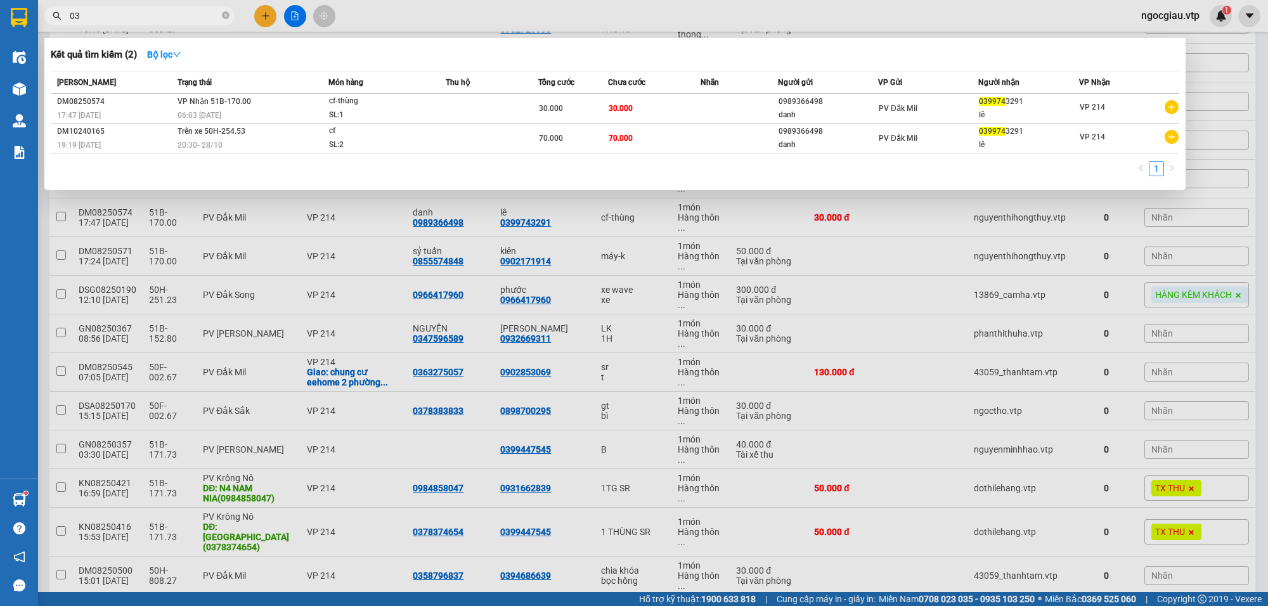
type input "0"
type input "0399743291"
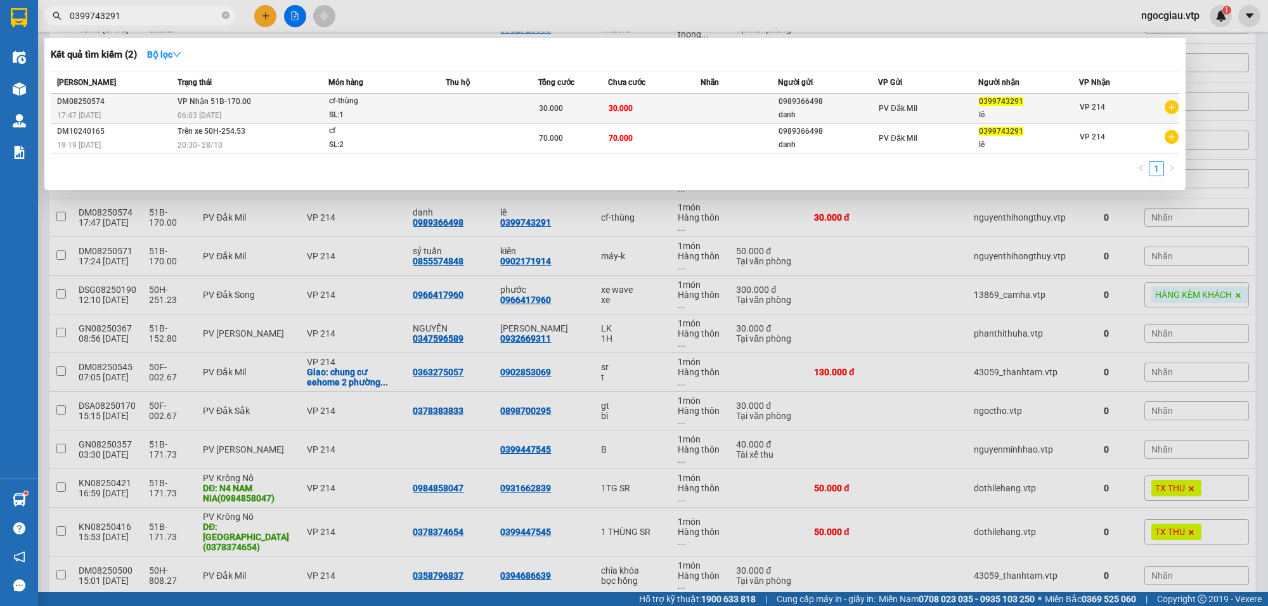
click at [552, 101] on div "30.000" at bounding box center [573, 108] width 68 height 14
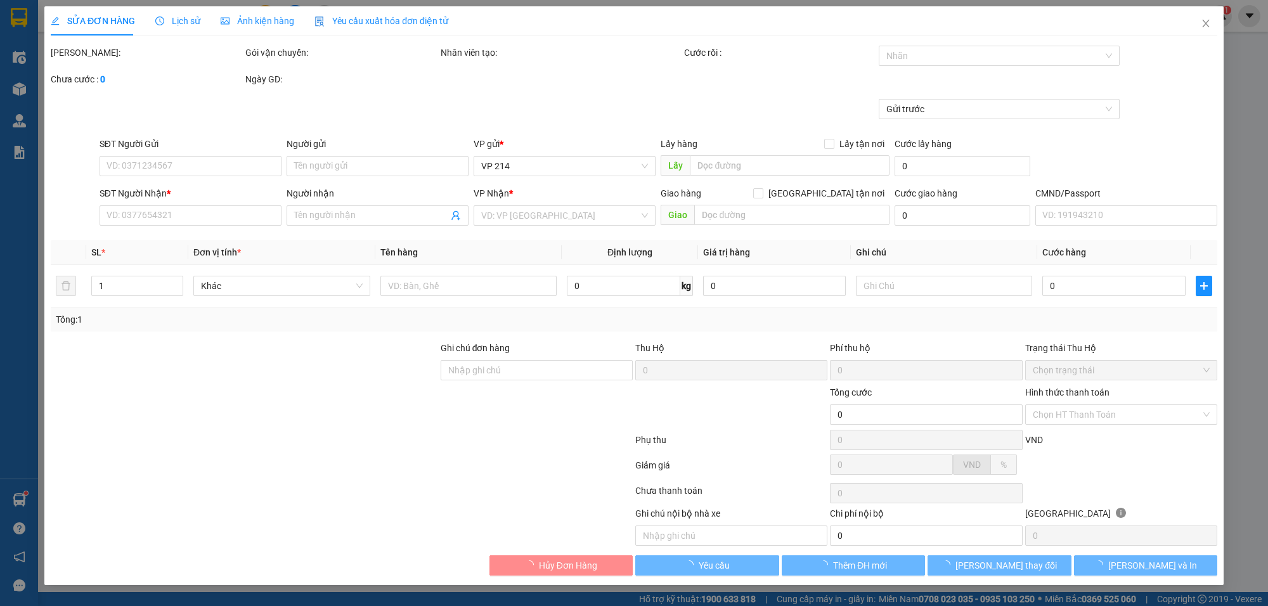
type input "0989366498"
type input "danh"
type input "0399743291"
type input "lê"
type input "30.000"
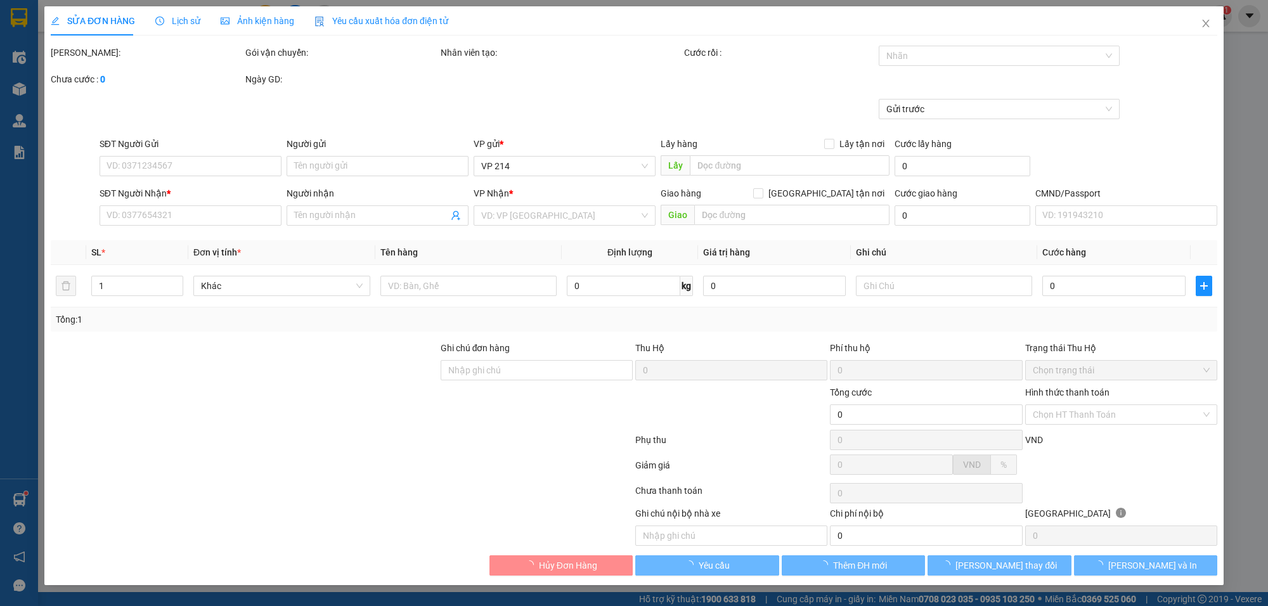
type input "30.000"
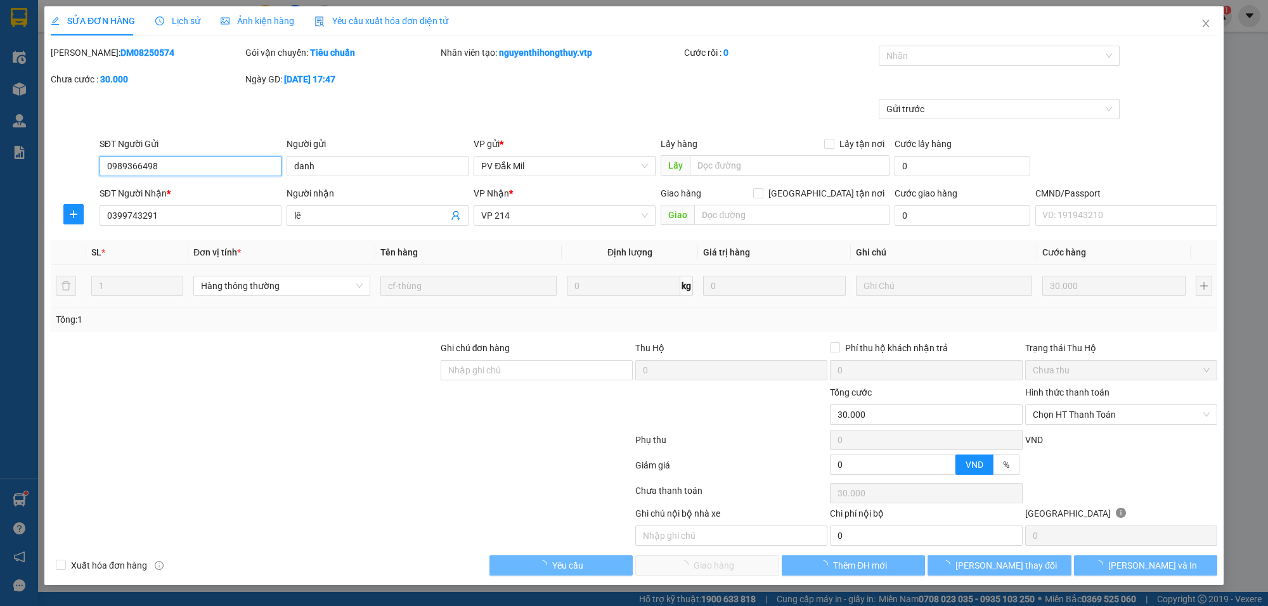
type input "1.500"
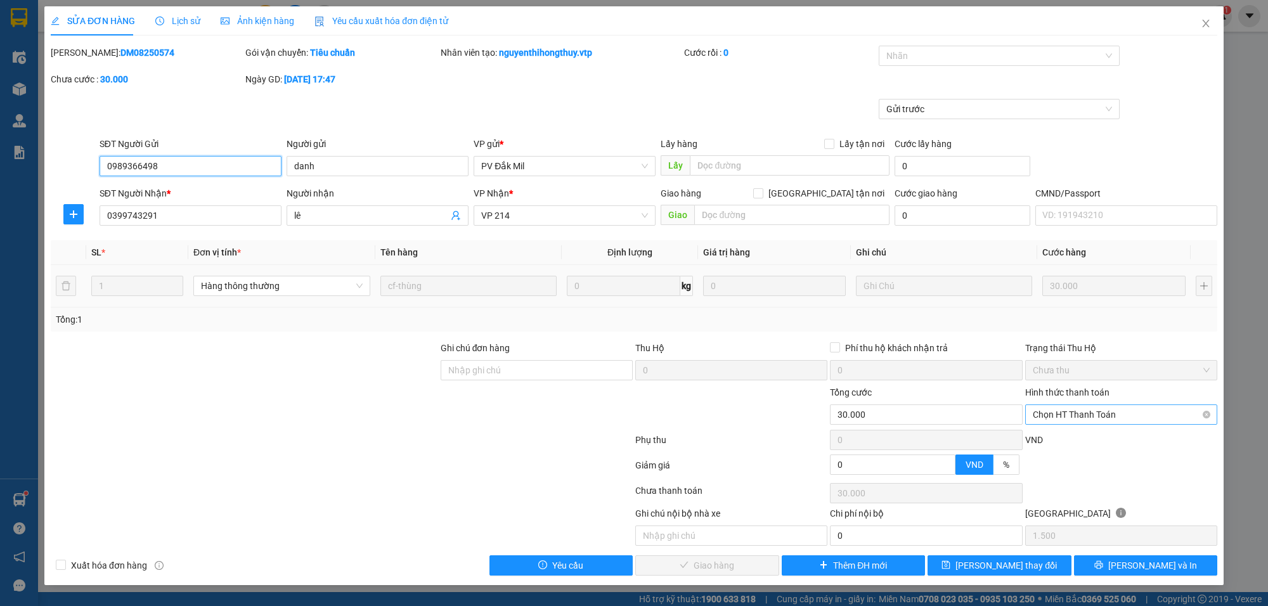
click at [1081, 416] on span "Chọn HT Thanh Toán" at bounding box center [1121, 414] width 177 height 19
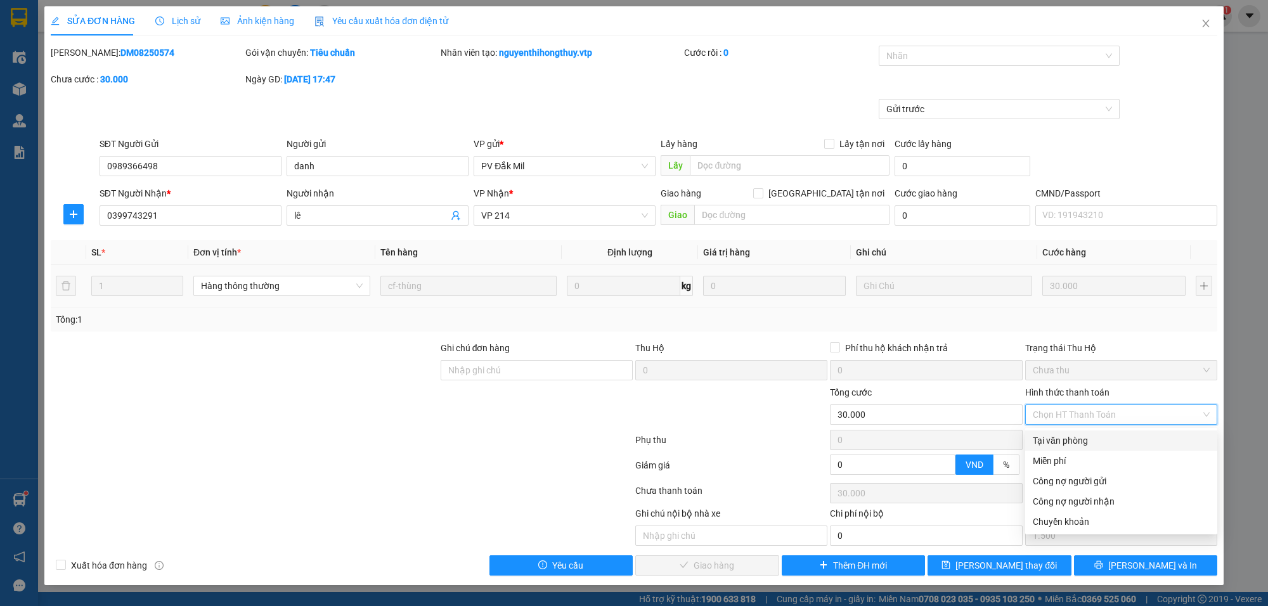
click at [1050, 436] on div "Tại văn phòng" at bounding box center [1121, 441] width 177 height 14
type input "0"
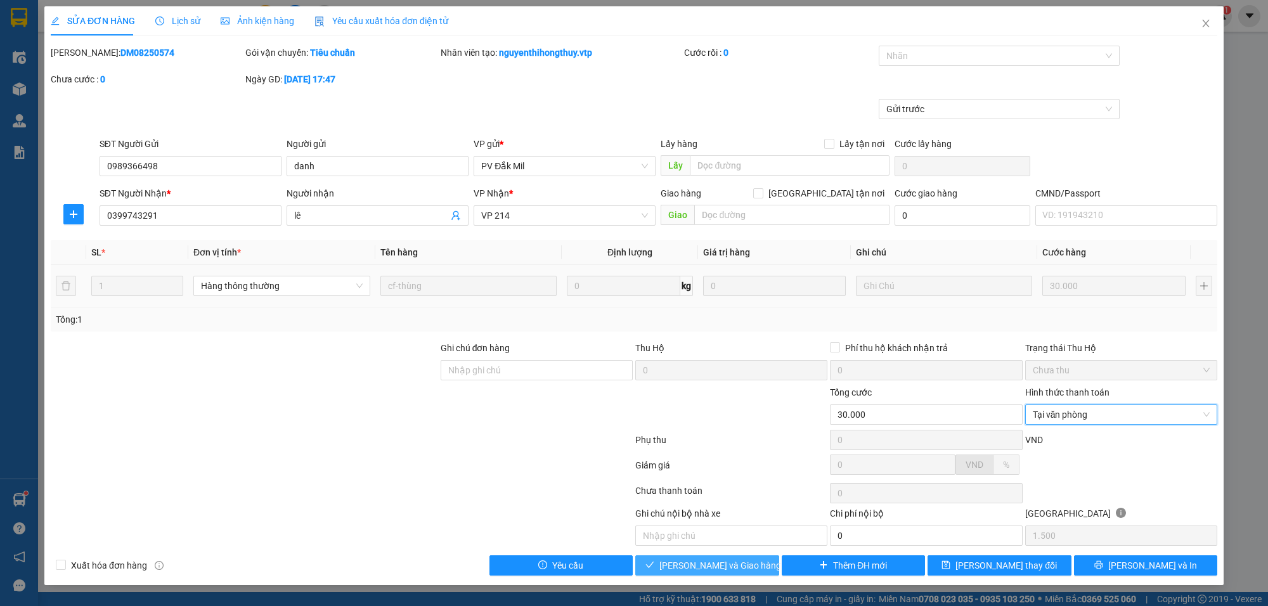
click at [736, 573] on span "[PERSON_NAME] và Giao hàng" at bounding box center [720, 566] width 122 height 14
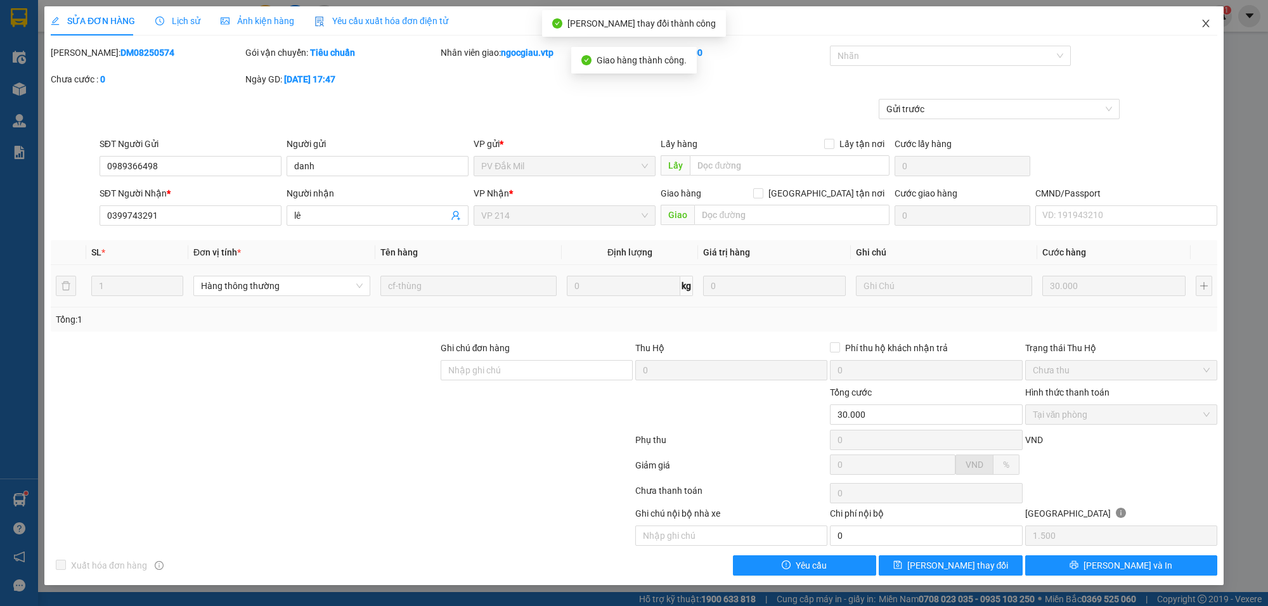
click at [1202, 23] on icon "close" at bounding box center [1206, 23] width 10 height 10
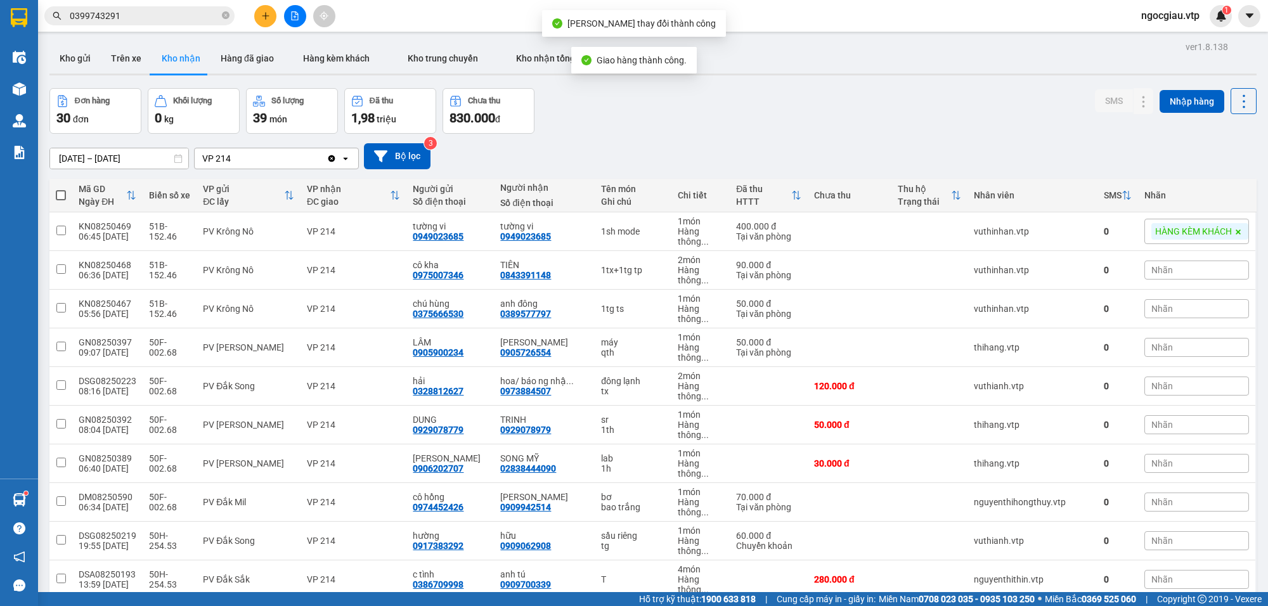
click at [132, 20] on input "0399743291" at bounding box center [145, 16] width 150 height 14
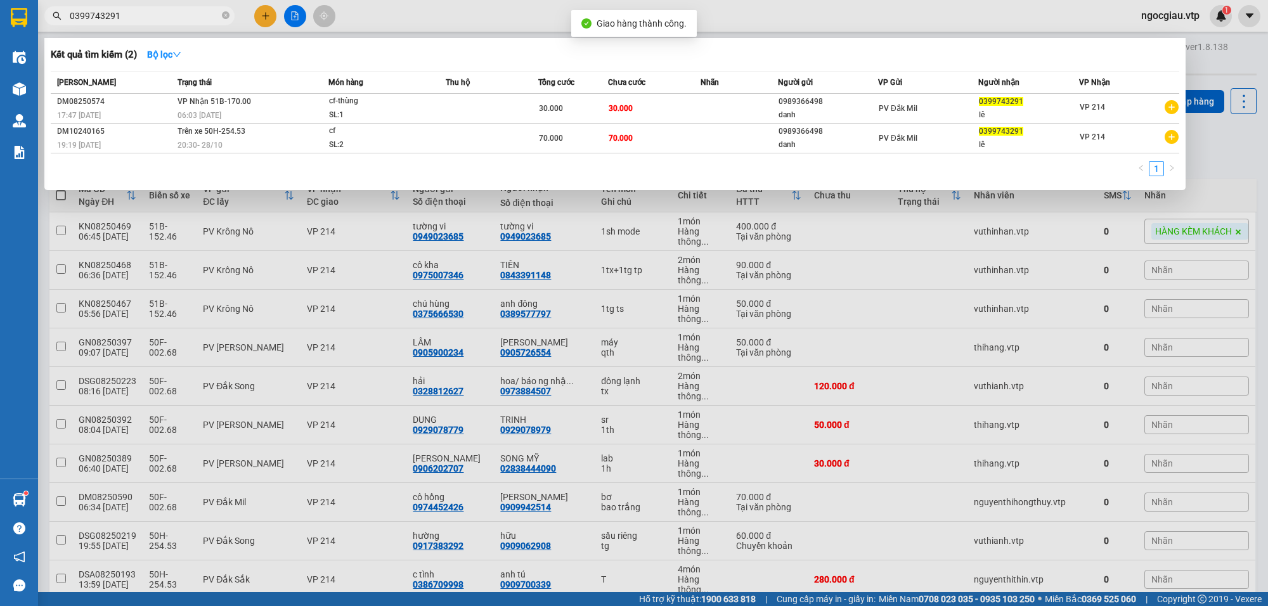
click at [132, 20] on input "0399743291" at bounding box center [145, 16] width 150 height 14
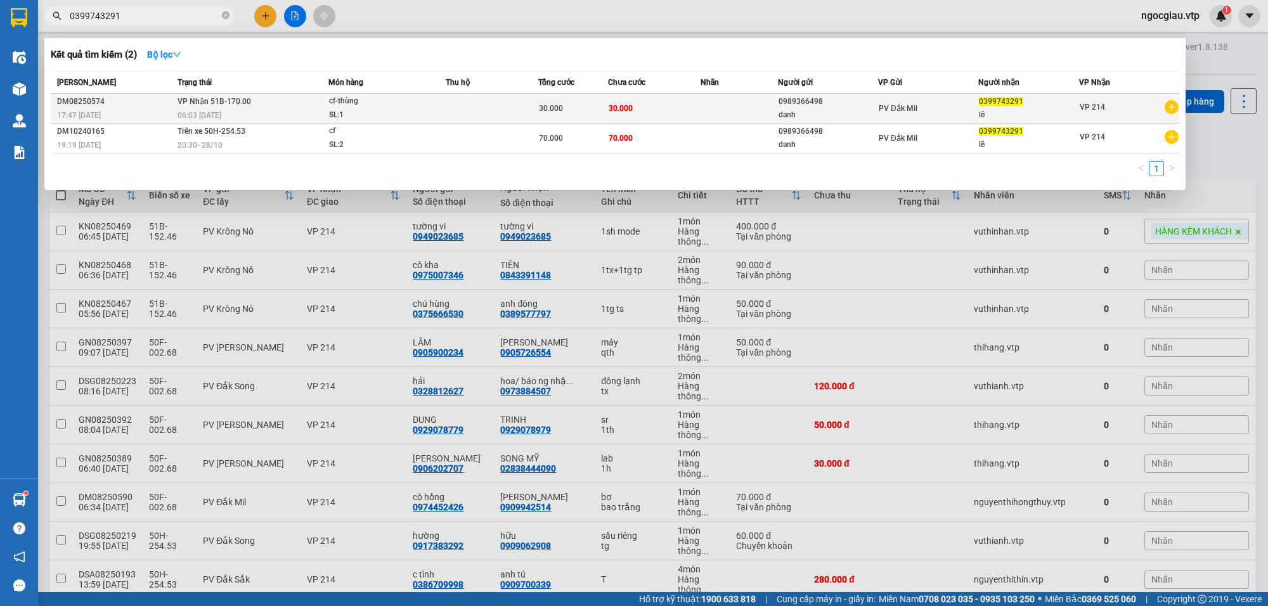
click at [466, 103] on td at bounding box center [492, 109] width 93 height 30
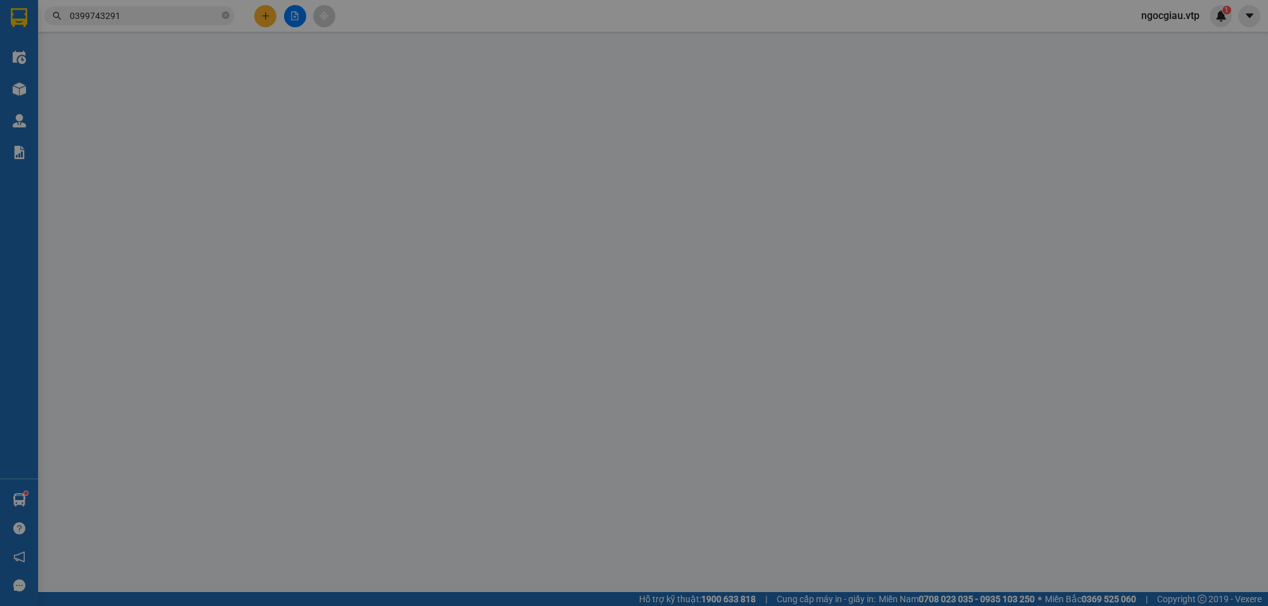
type input "0989366498"
type input "danh"
type input "0399743291"
type input "lê"
type input "30.000"
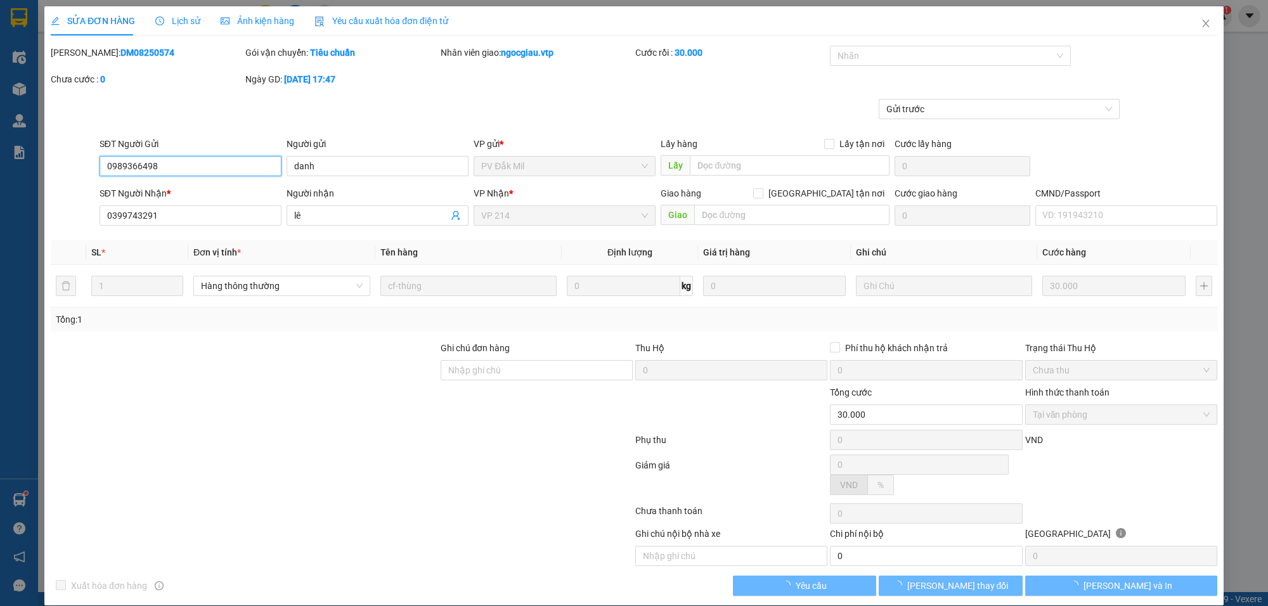
type input "1.500"
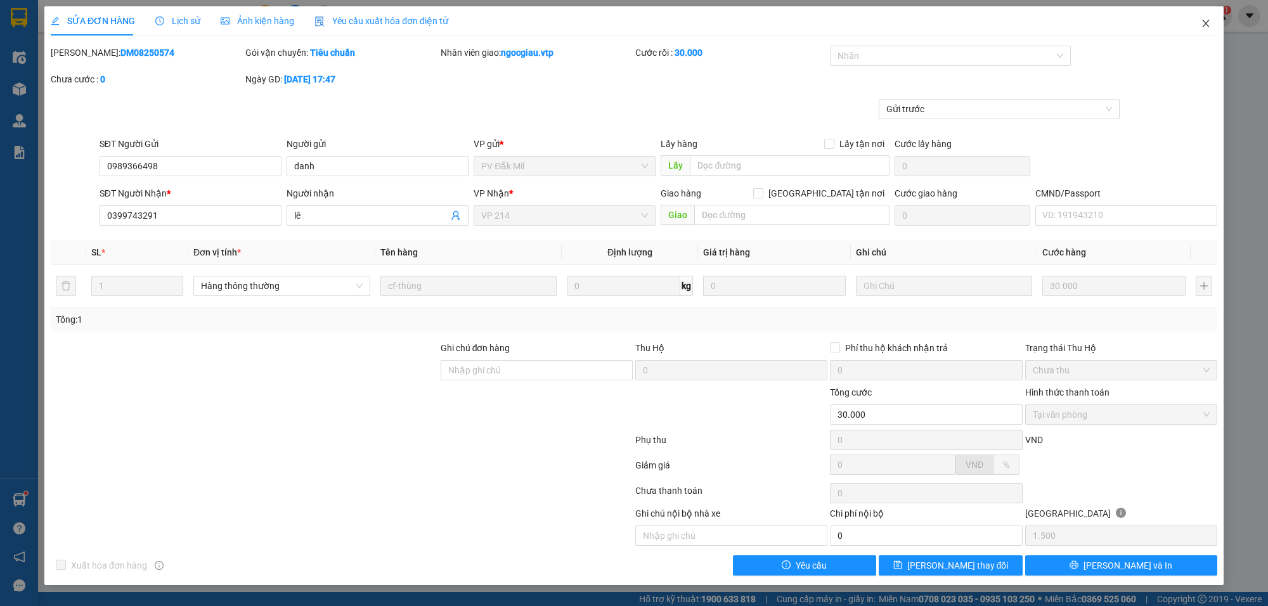
click at [1205, 16] on span "Close" at bounding box center [1206, 24] width 36 height 36
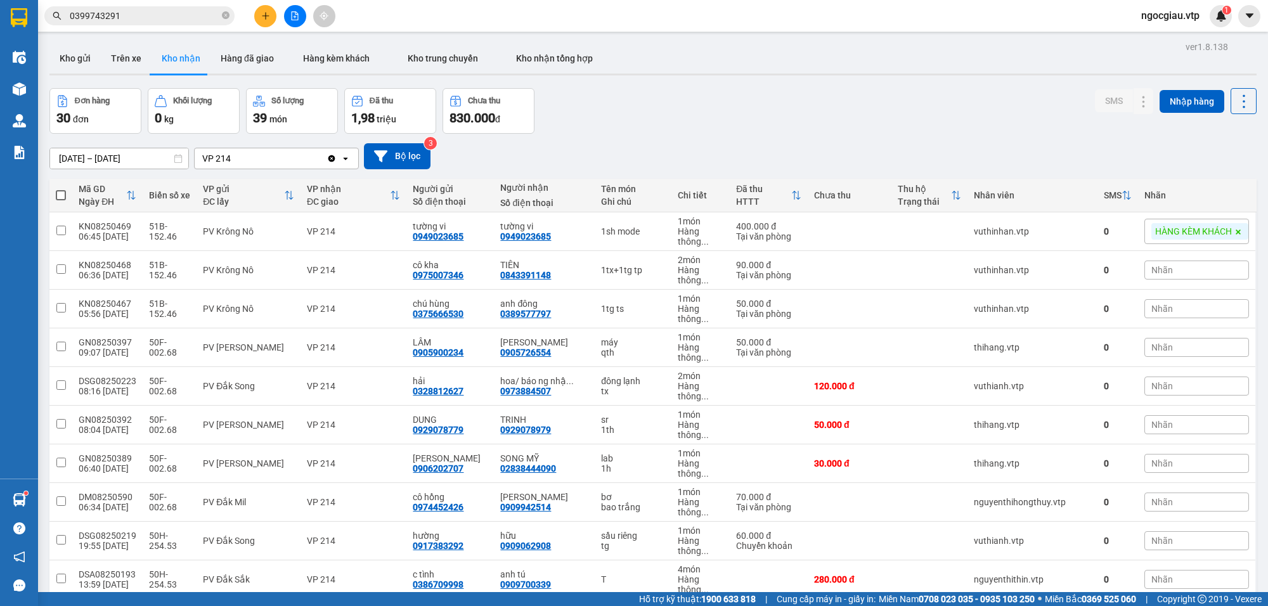
click at [117, 21] on input "0399743291" at bounding box center [145, 16] width 150 height 14
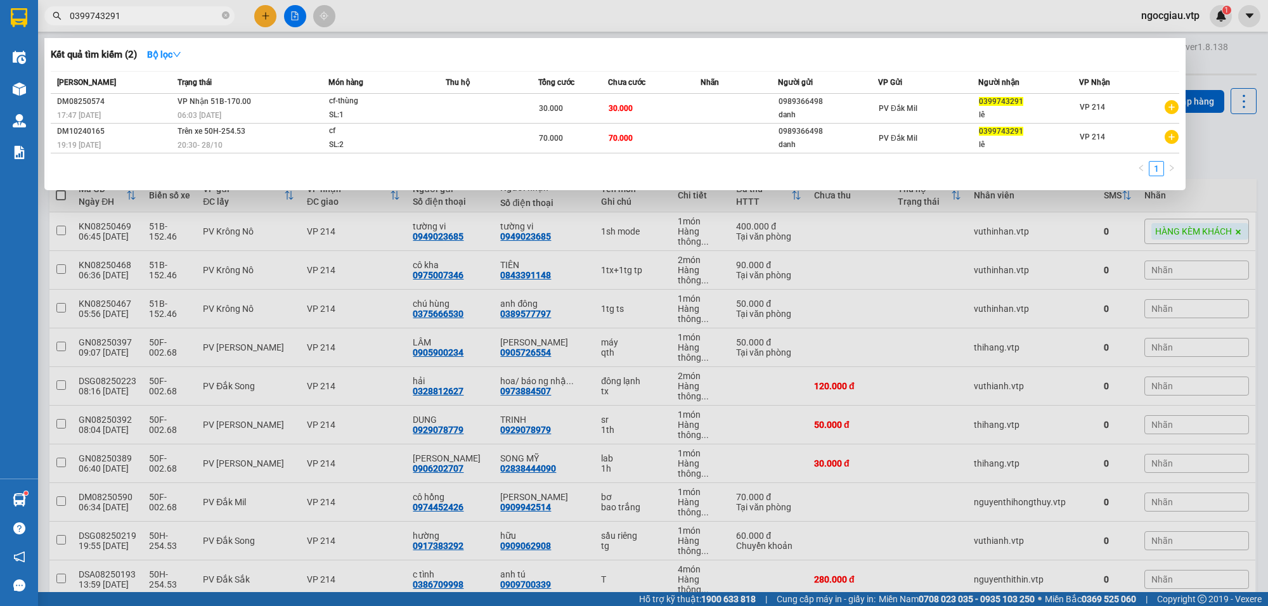
click at [117, 21] on input "0399743291" at bounding box center [145, 16] width 150 height 14
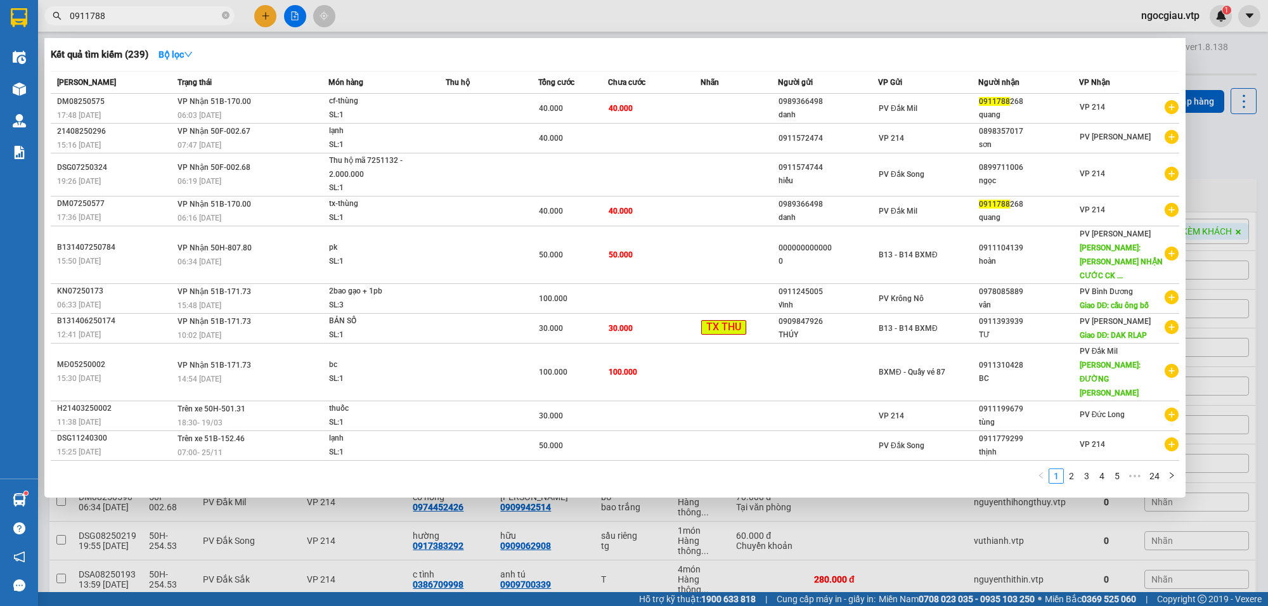
type input "0911788"
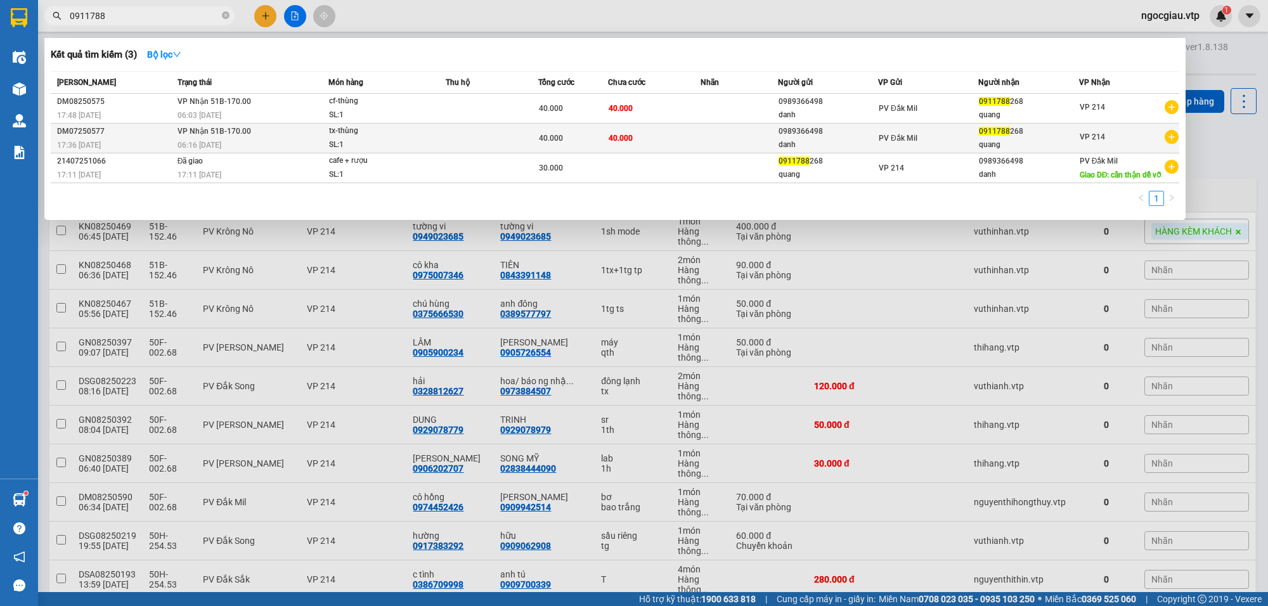
click at [514, 141] on td at bounding box center [492, 139] width 93 height 30
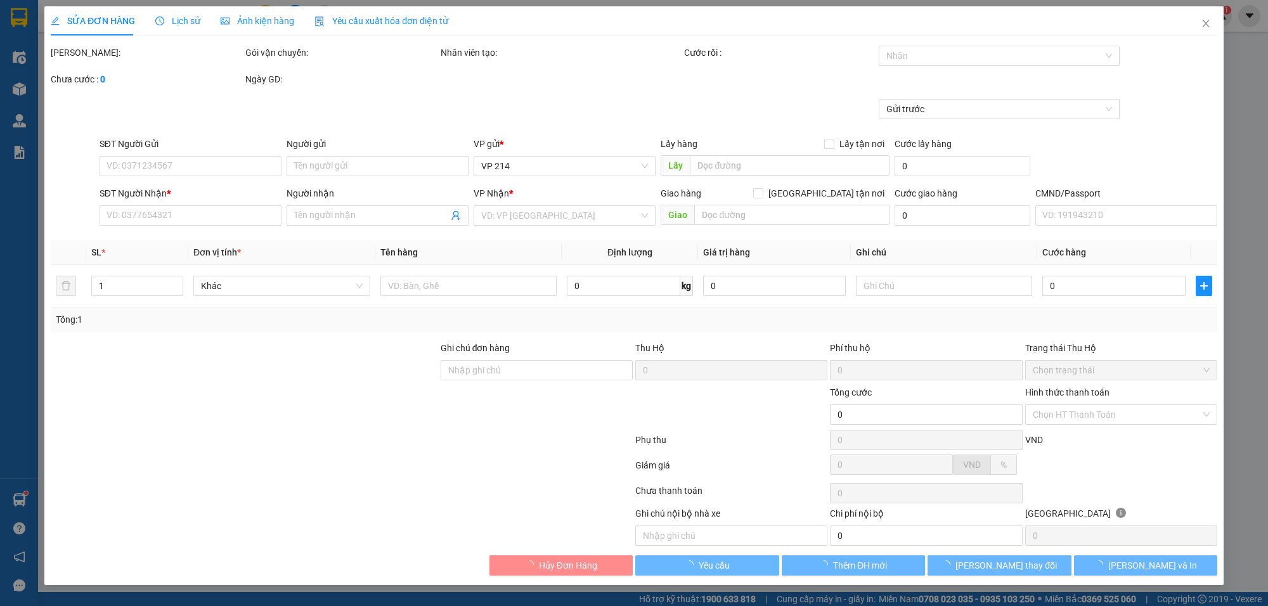
type input "0989366498"
type input "danh"
type input "0911788268"
type input "quang"
type input "40.000"
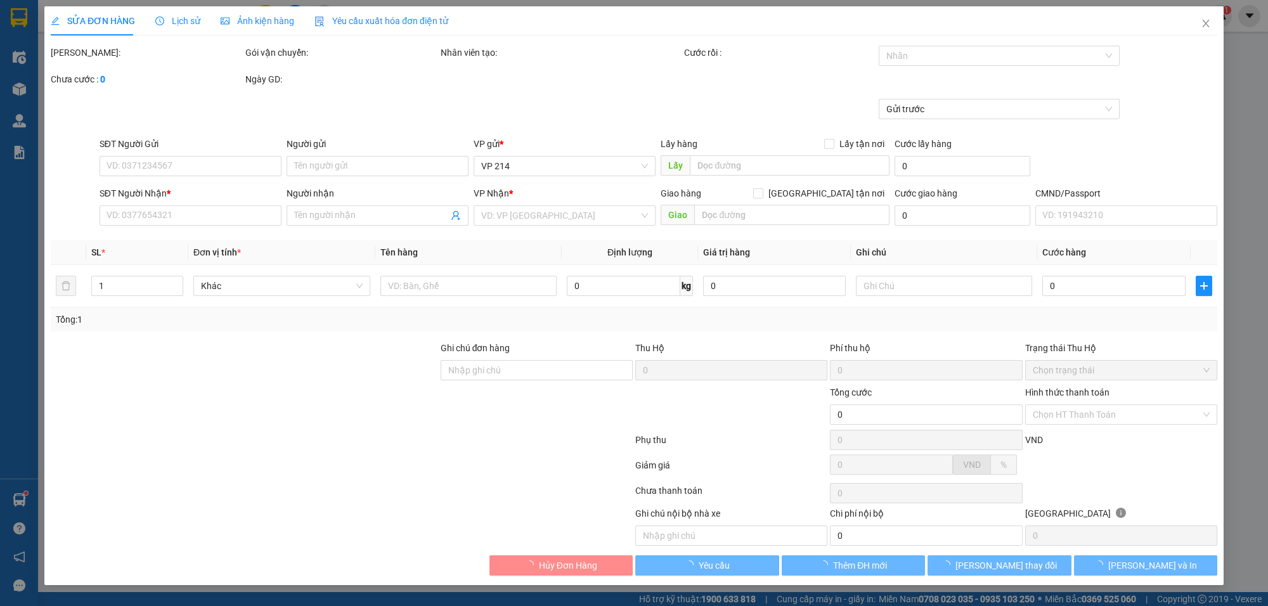
type input "40.000"
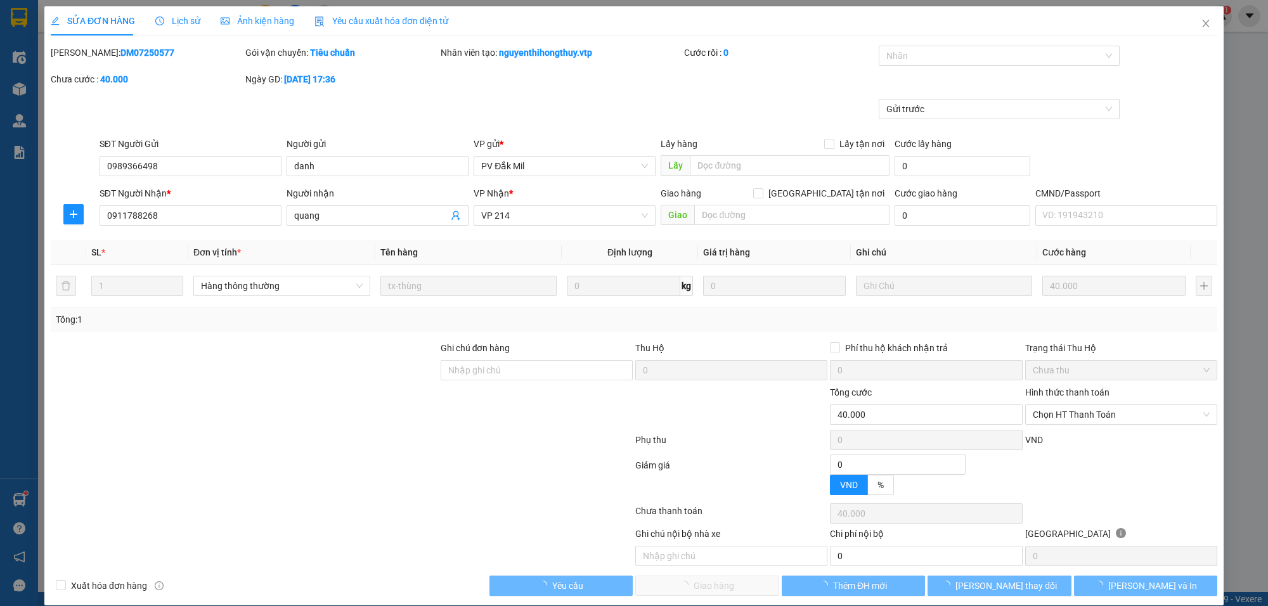
type input "2.000"
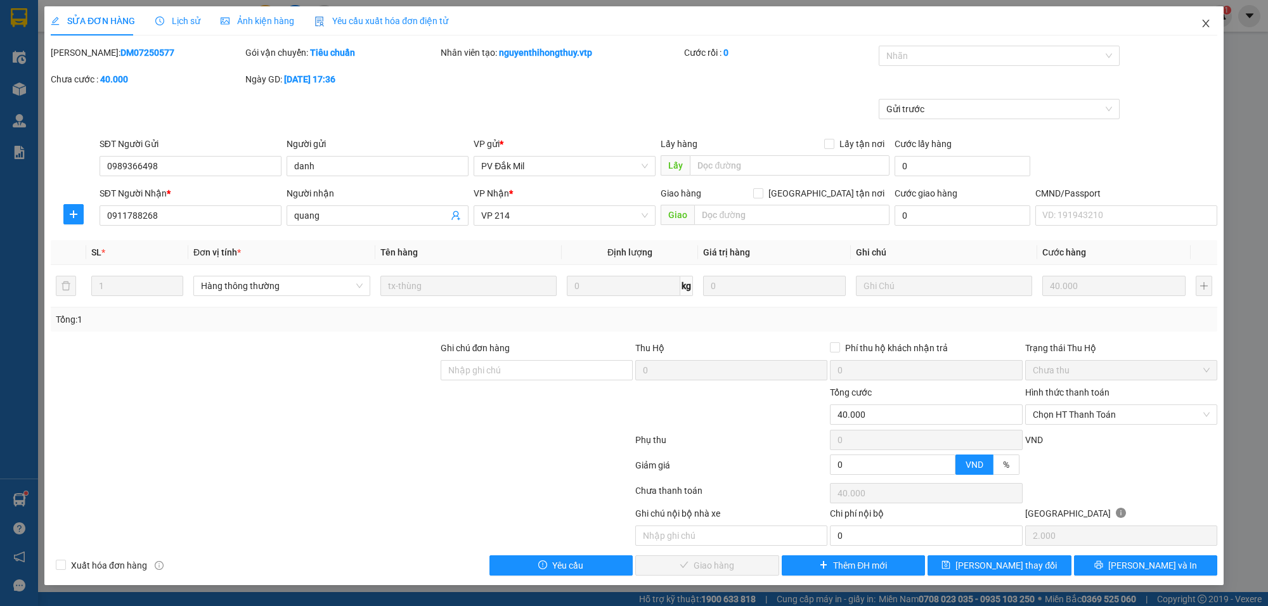
click at [1208, 23] on icon "close" at bounding box center [1206, 23] width 10 height 10
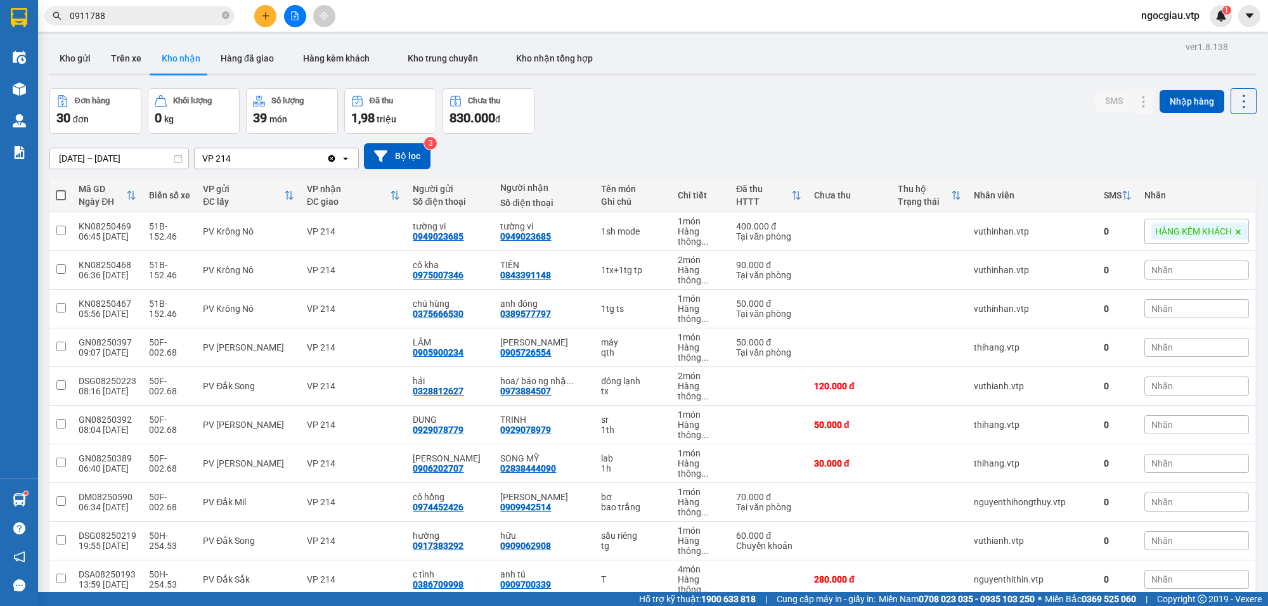
click at [140, 16] on input "0911788" at bounding box center [145, 16] width 150 height 14
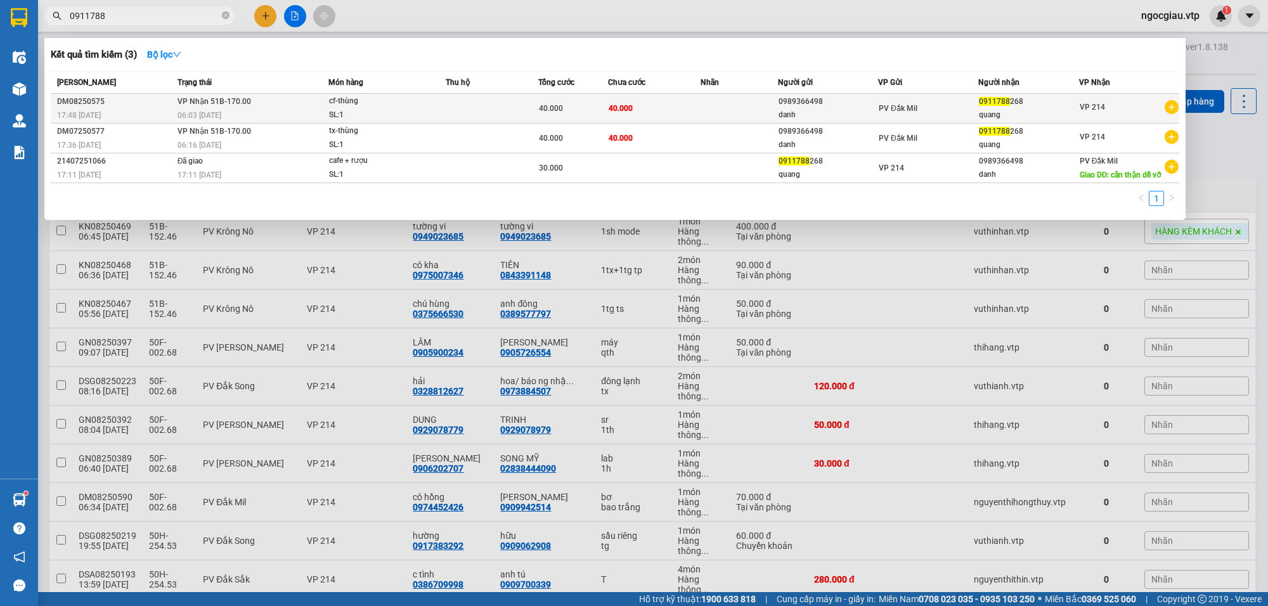
click at [727, 111] on td at bounding box center [739, 109] width 77 height 30
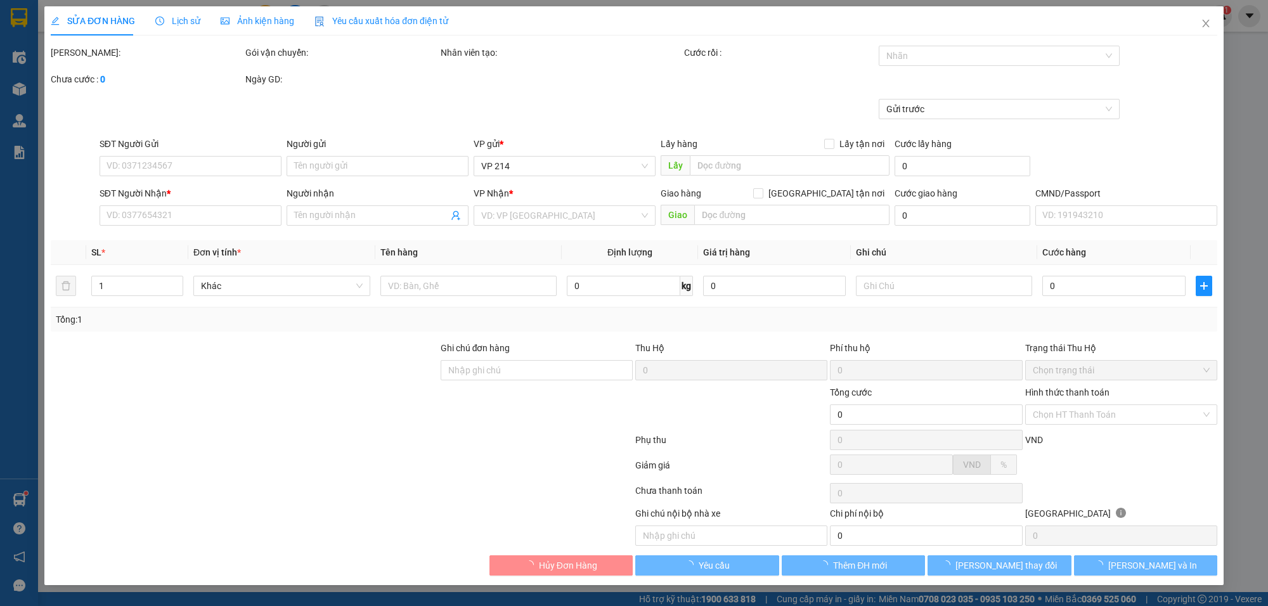
type input "2.000"
type input "0989366498"
type input "danh"
type input "0911788268"
type input "quang"
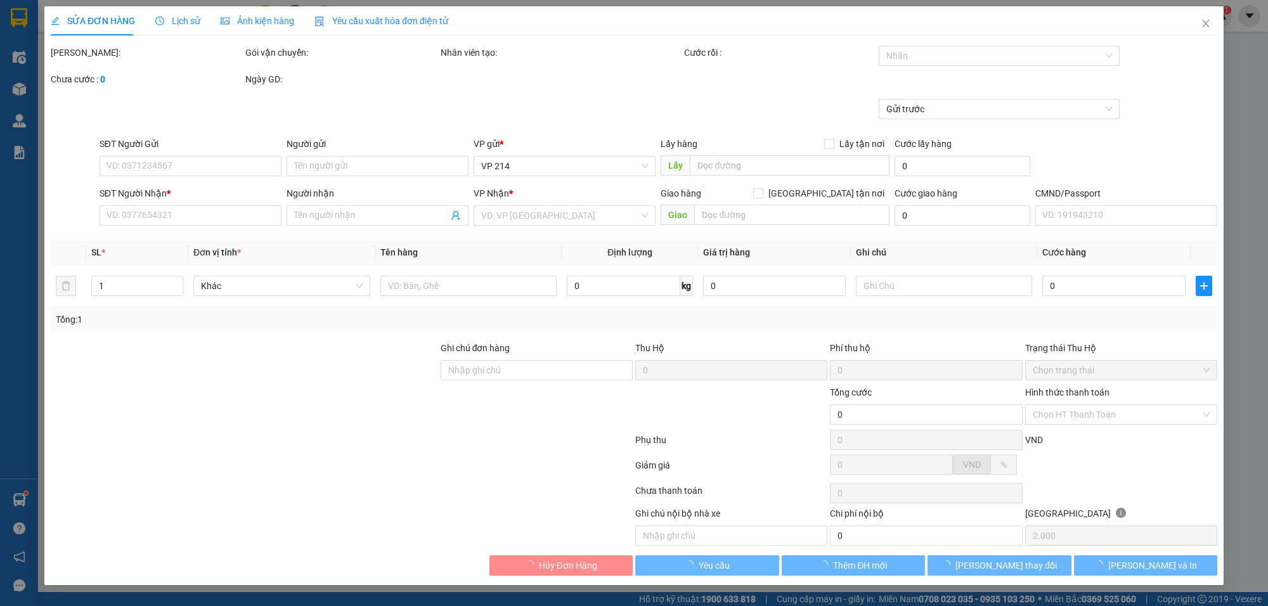
type input "40.000"
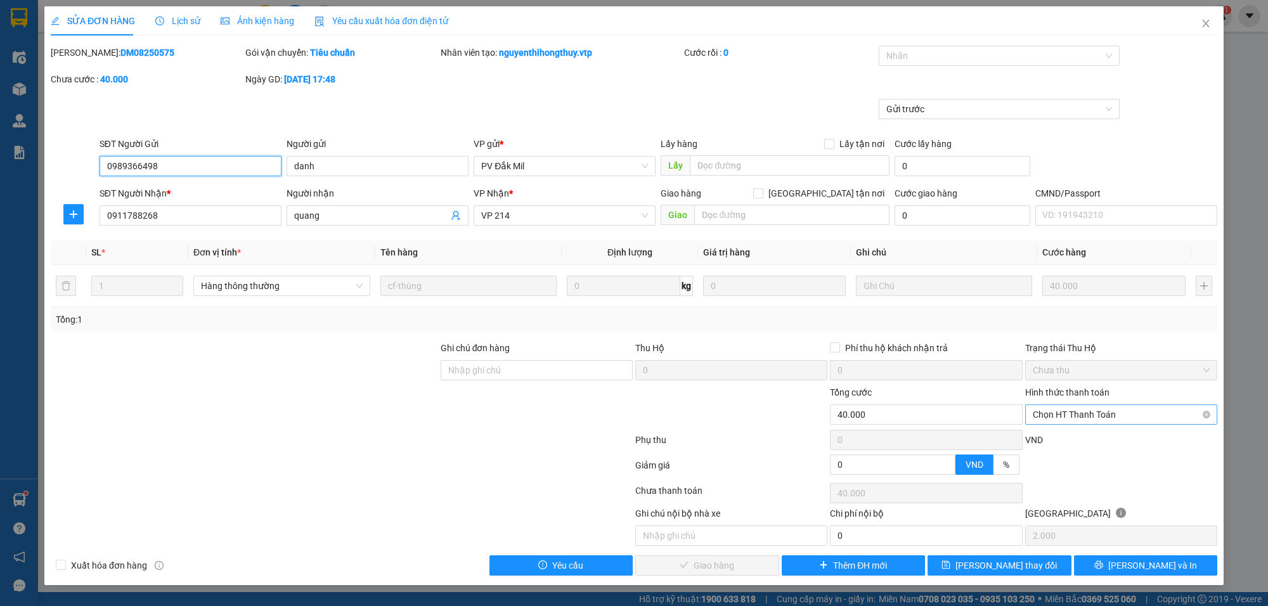
click at [1076, 411] on span "Chọn HT Thanh Toán" at bounding box center [1121, 414] width 177 height 19
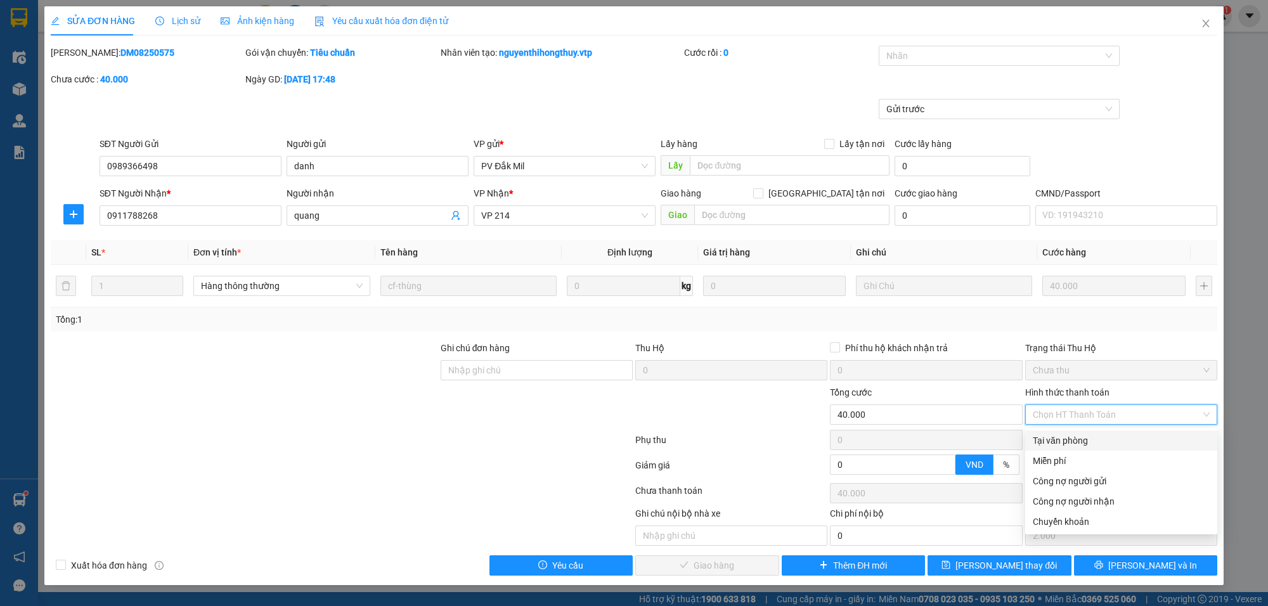
click at [1072, 439] on div "Tại văn phòng" at bounding box center [1121, 441] width 177 height 14
type input "0"
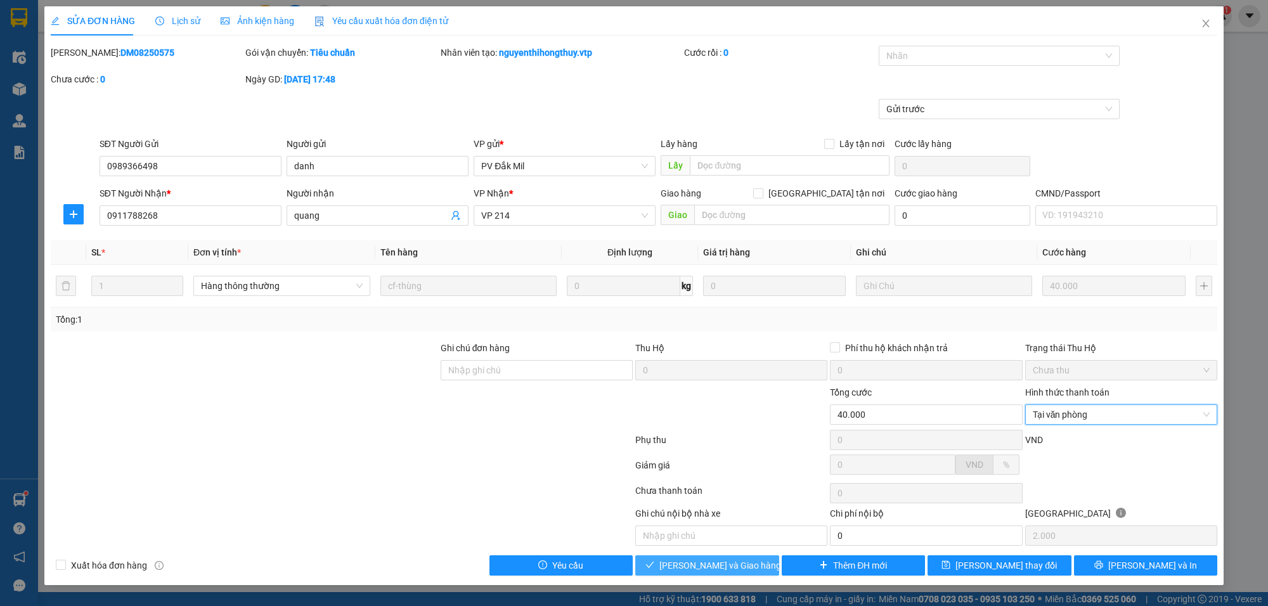
click at [702, 569] on span "[PERSON_NAME] và Giao hàng" at bounding box center [720, 566] width 122 height 14
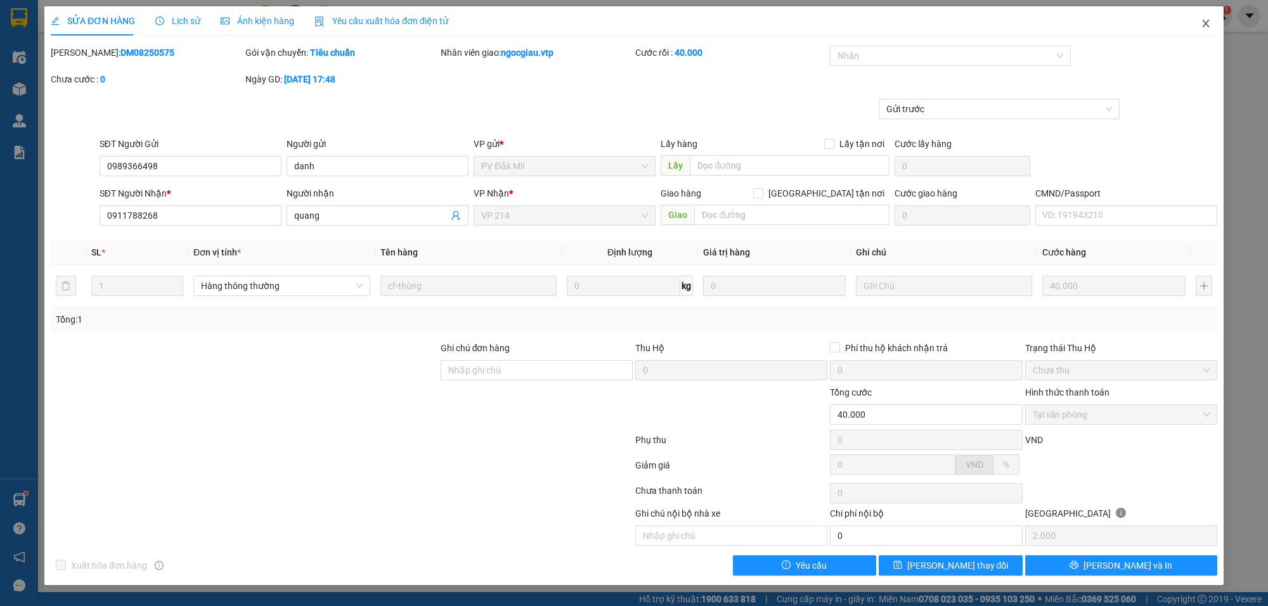
click at [1213, 24] on span "Close" at bounding box center [1206, 24] width 36 height 36
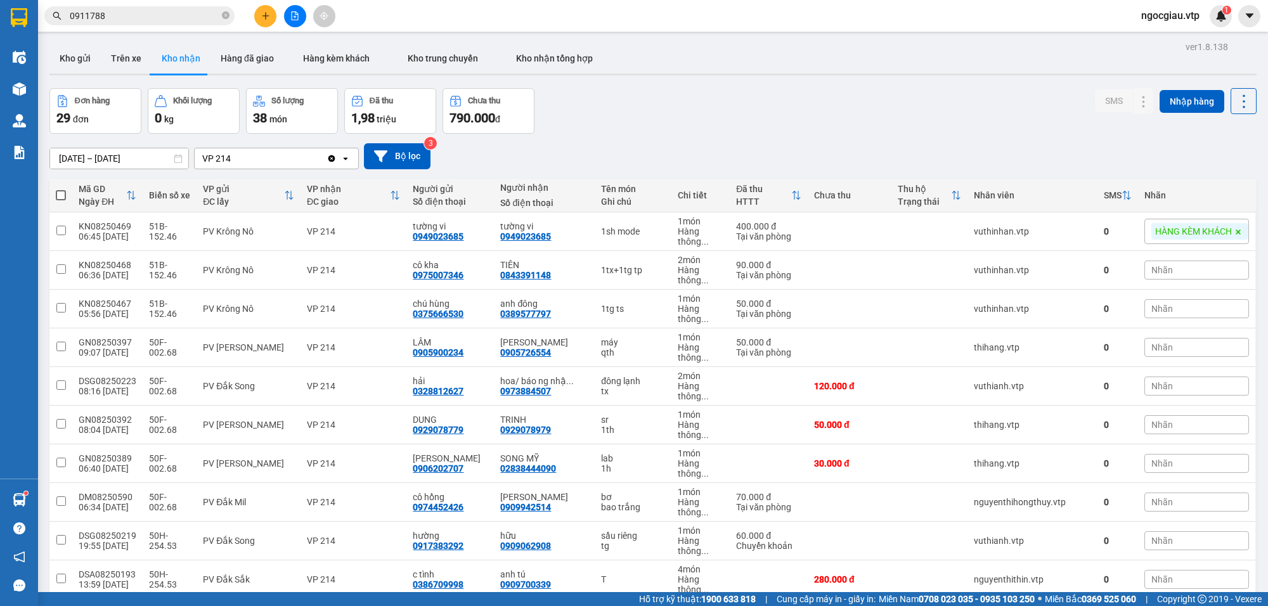
scroll to position [743, 0]
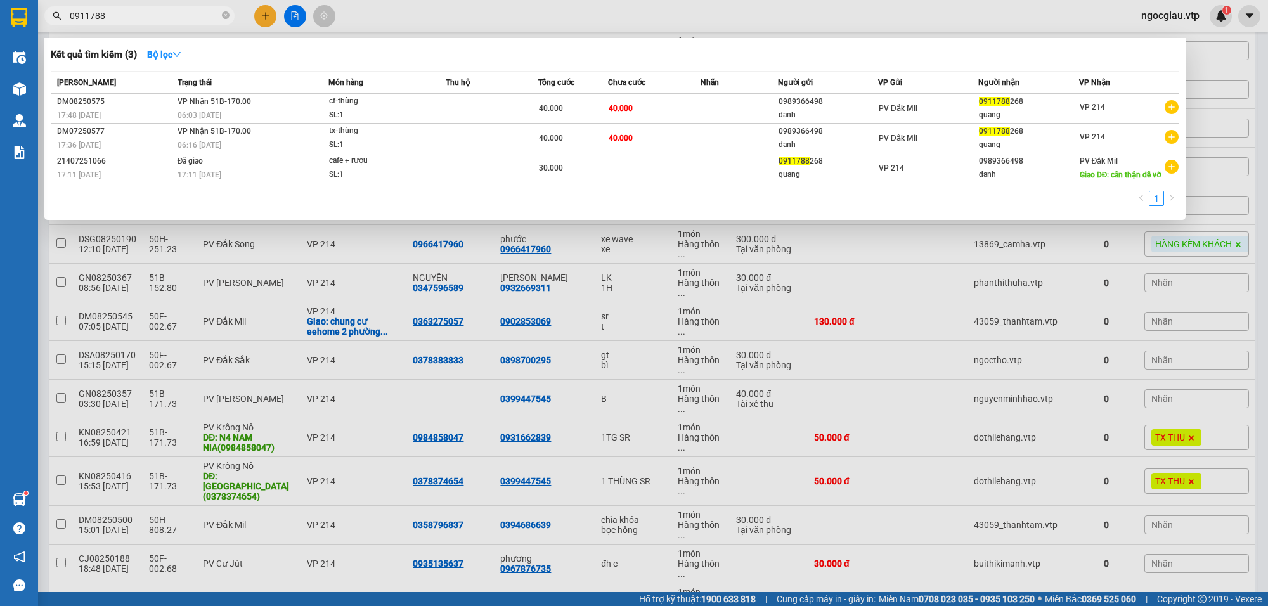
click at [140, 15] on input "0911788" at bounding box center [145, 16] width 150 height 14
type input "0909062908"
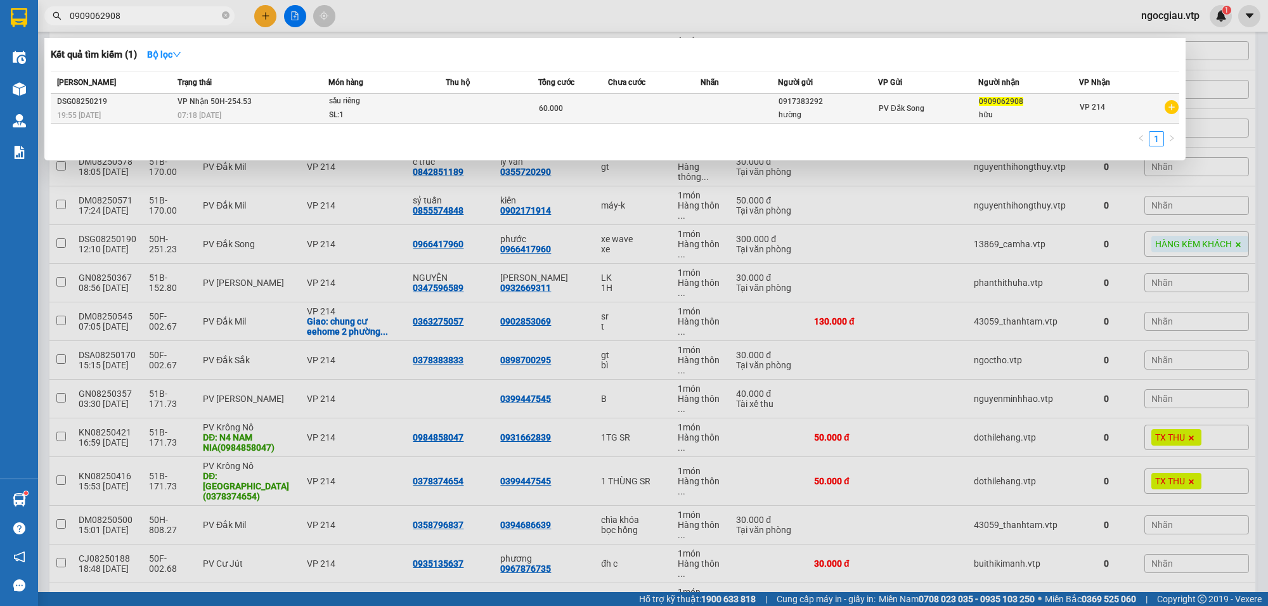
click at [457, 106] on td at bounding box center [492, 109] width 93 height 30
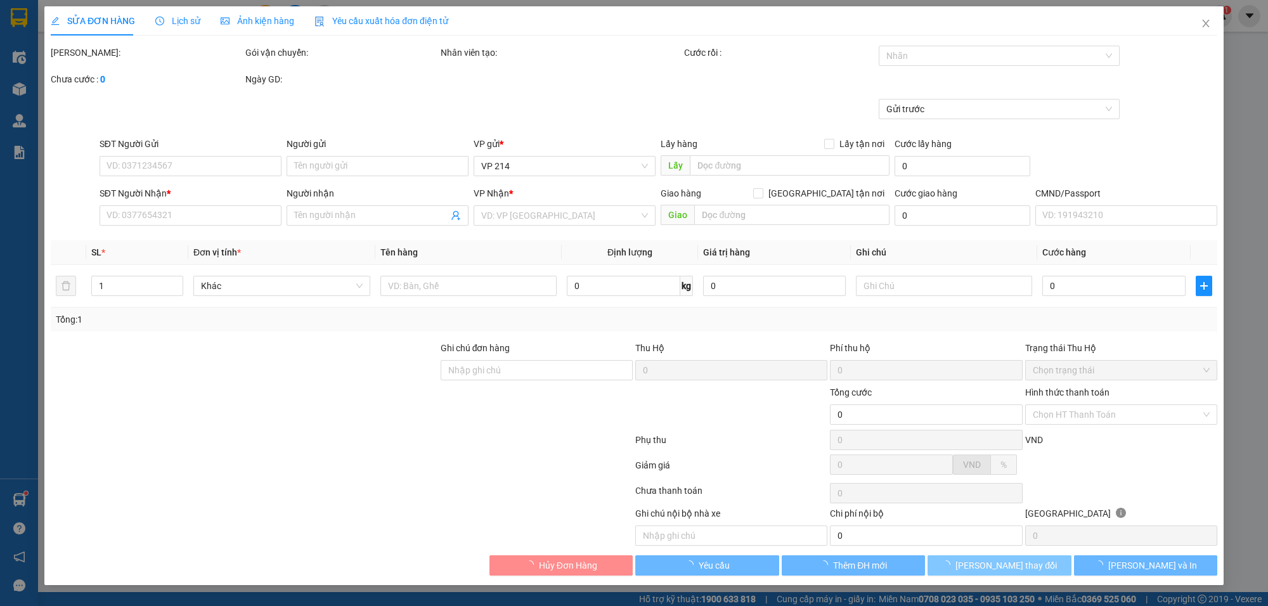
type input "0917383292"
type input "hường"
type input "0909062908"
type input "hữu"
type input "60k tk6868 19h54p 13/8/25"
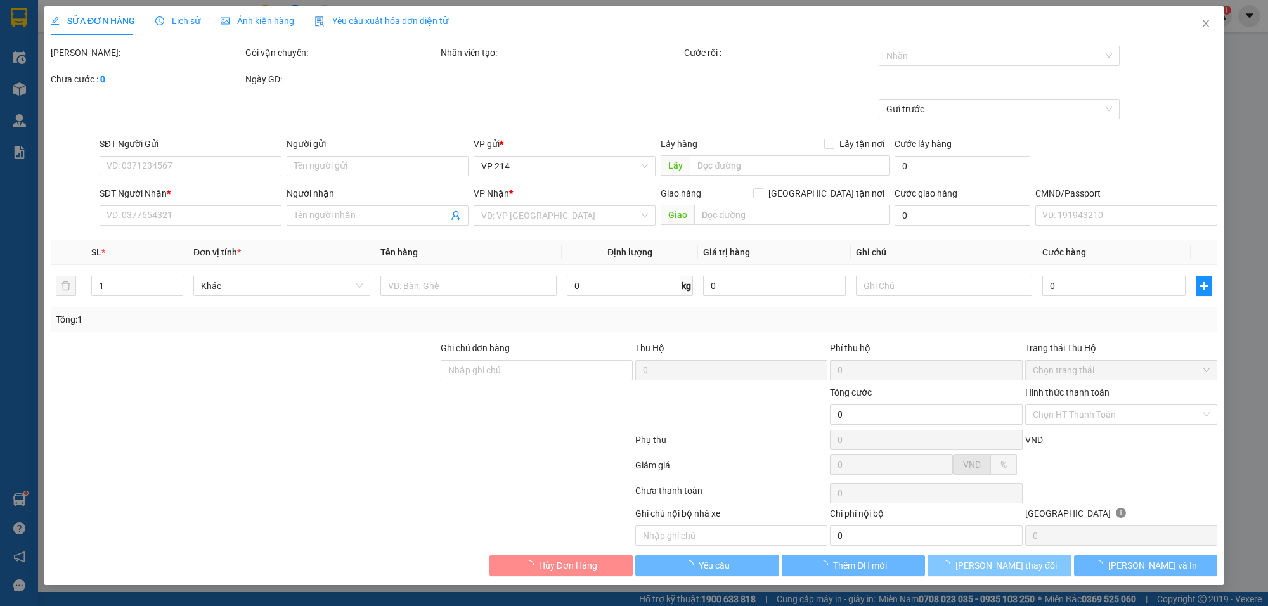
type input "60.000"
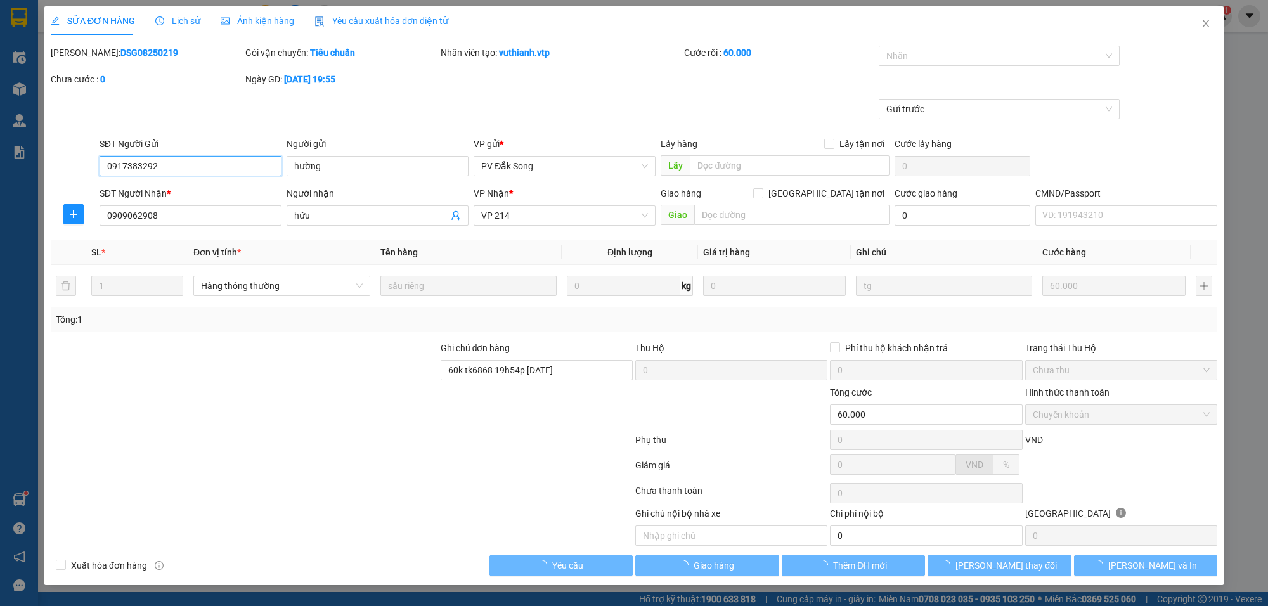
type input "3.000"
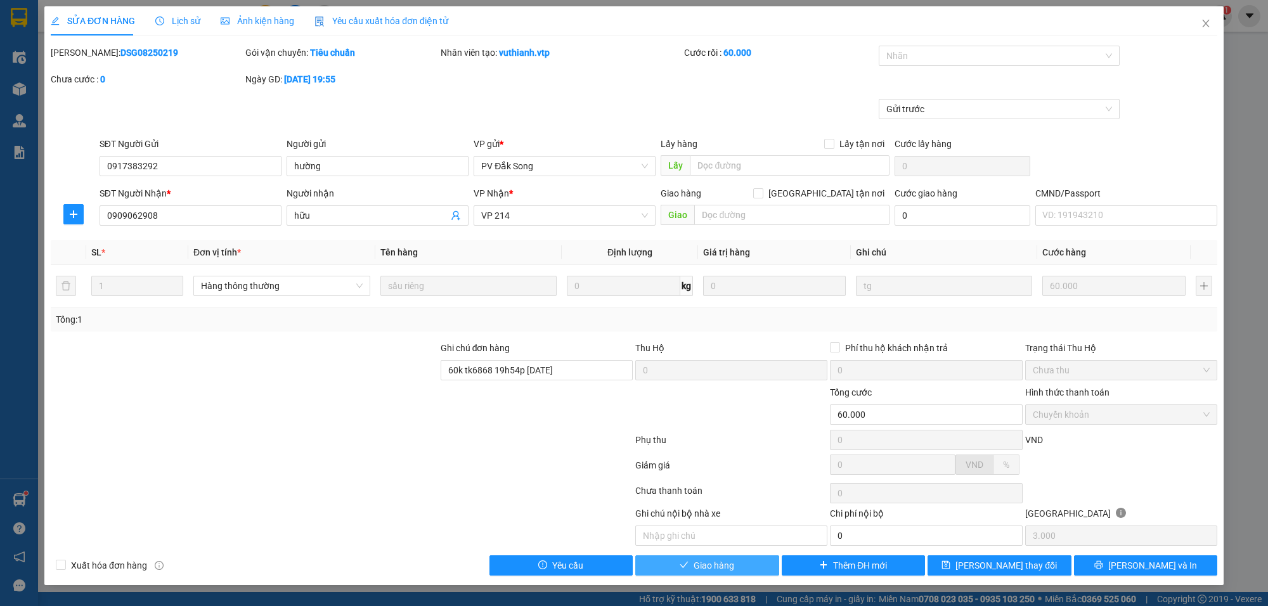
click at [743, 564] on button "Giao hàng" at bounding box center [707, 565] width 144 height 20
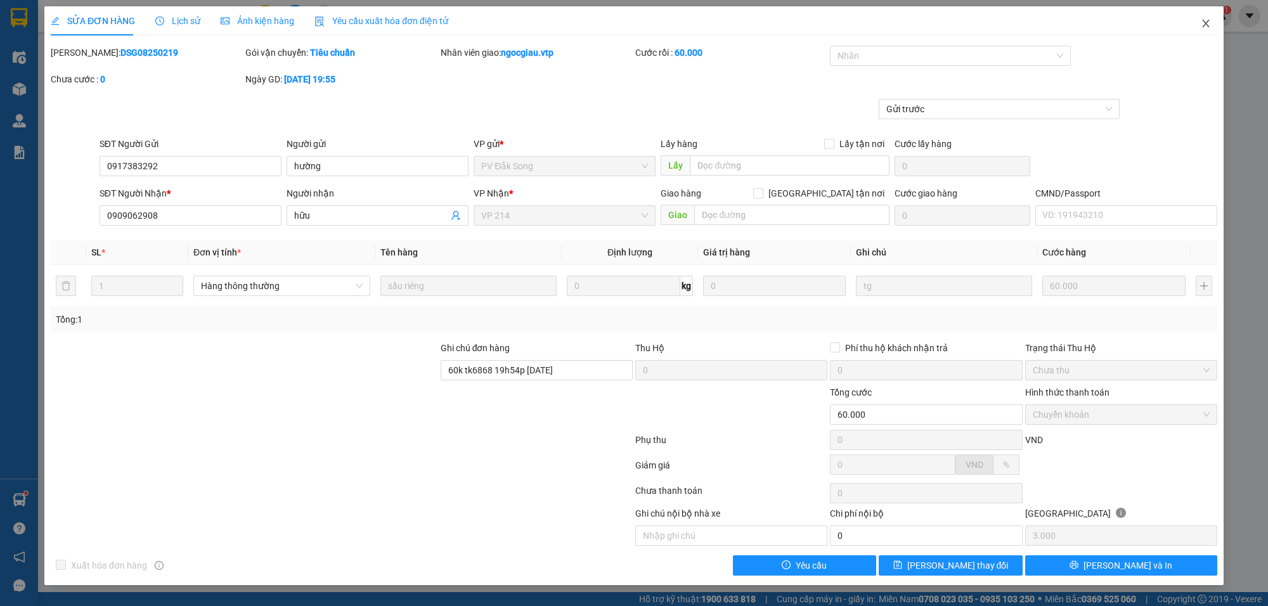
click at [1205, 20] on icon "close" at bounding box center [1206, 23] width 10 height 10
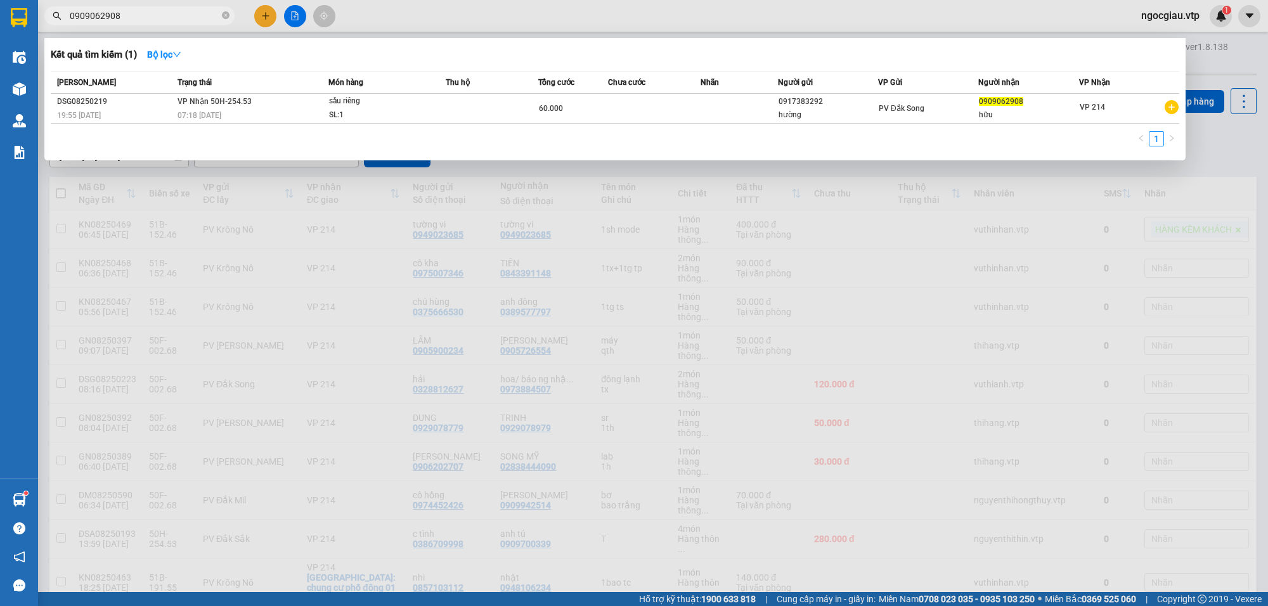
click at [146, 16] on input "0909062908" at bounding box center [145, 16] width 150 height 14
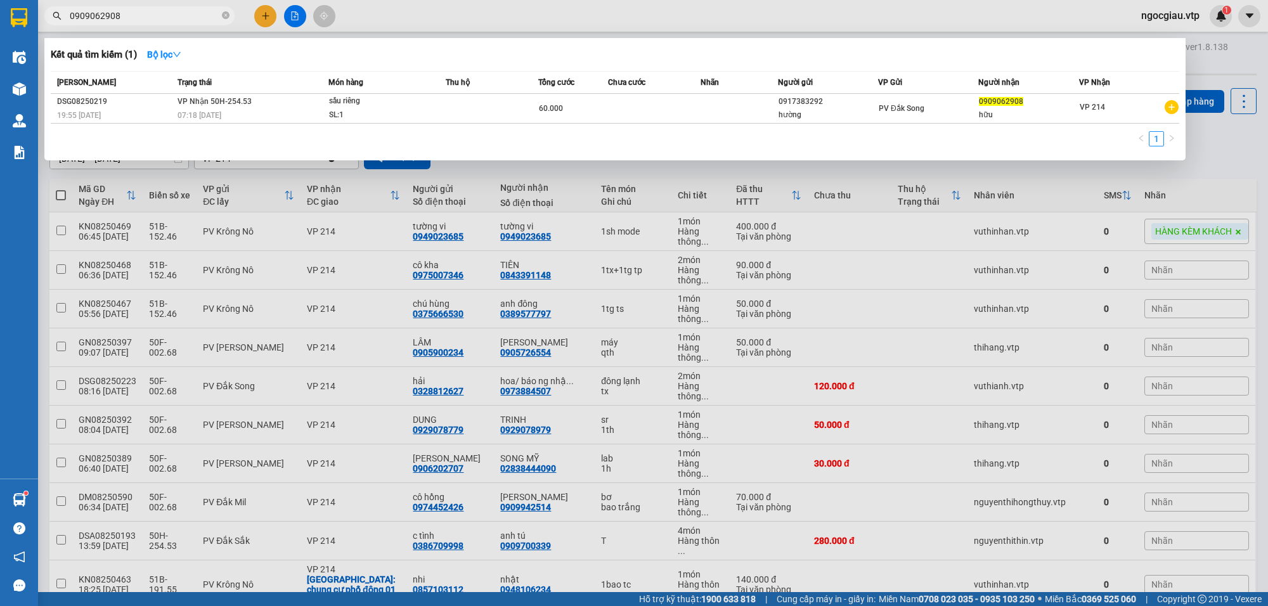
click at [146, 16] on input "0909062908" at bounding box center [145, 16] width 150 height 14
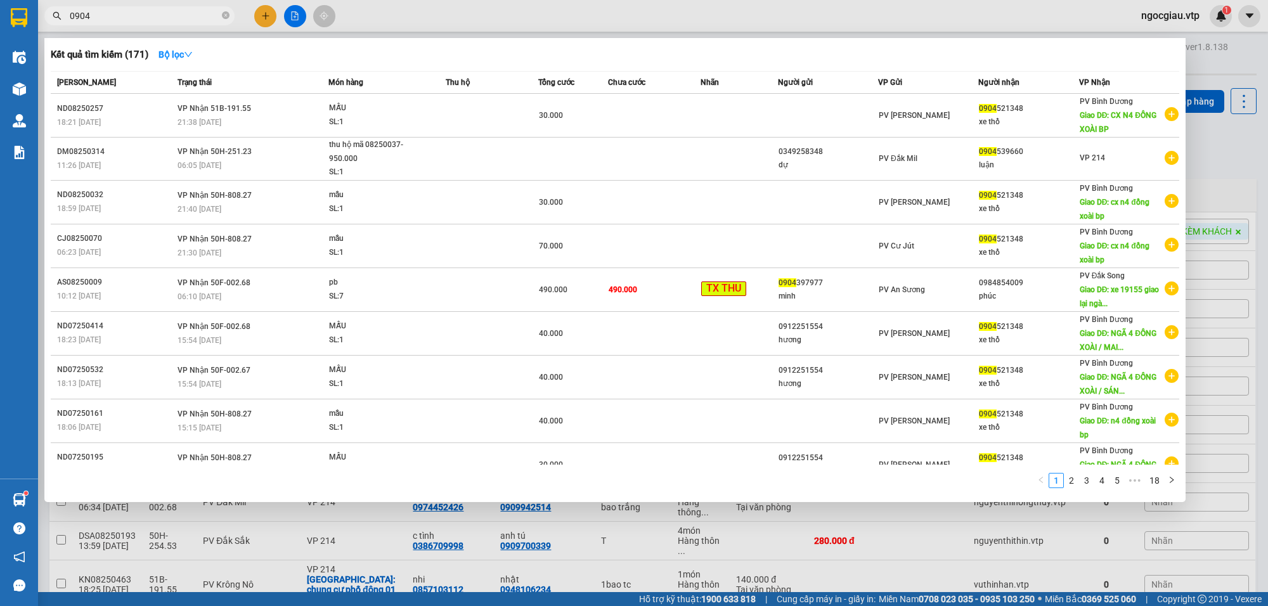
click at [134, 23] on span "0904" at bounding box center [139, 15] width 190 height 19
click at [131, 20] on input "0904" at bounding box center [145, 16] width 150 height 14
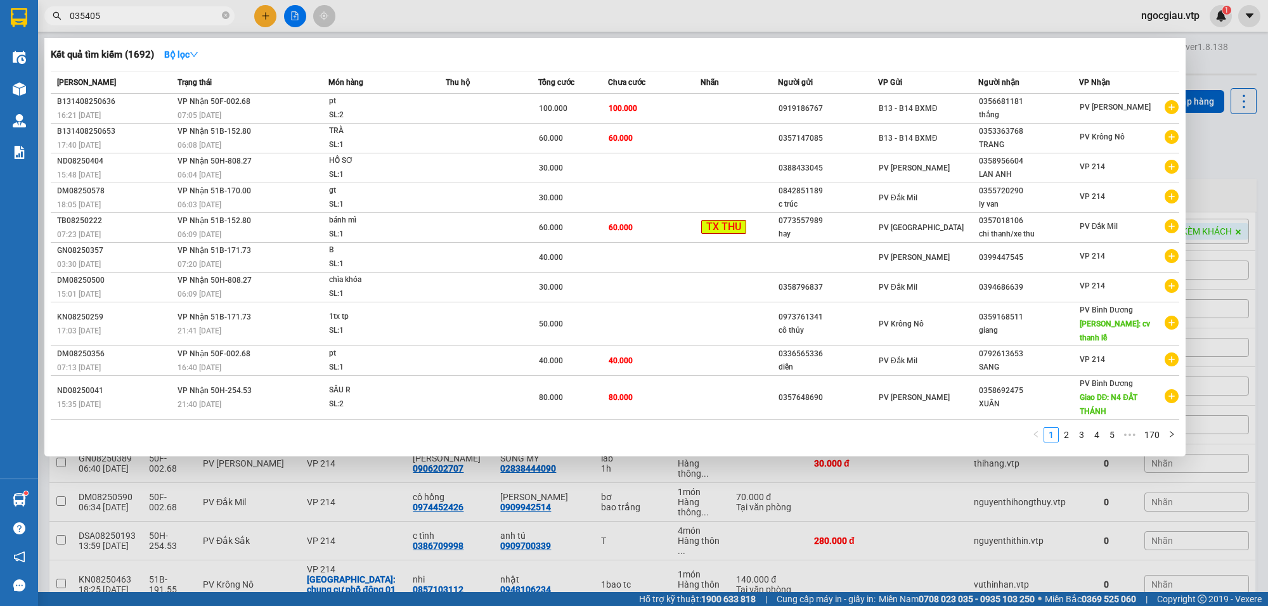
type input "035405"
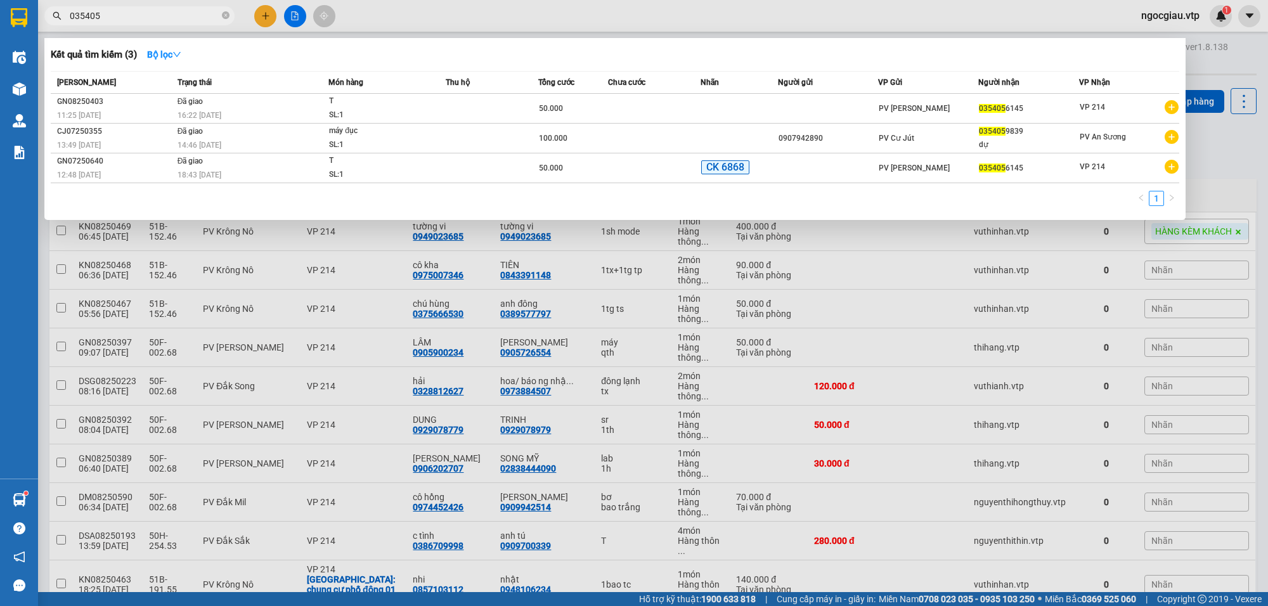
click at [157, 13] on input "035405" at bounding box center [145, 16] width 150 height 14
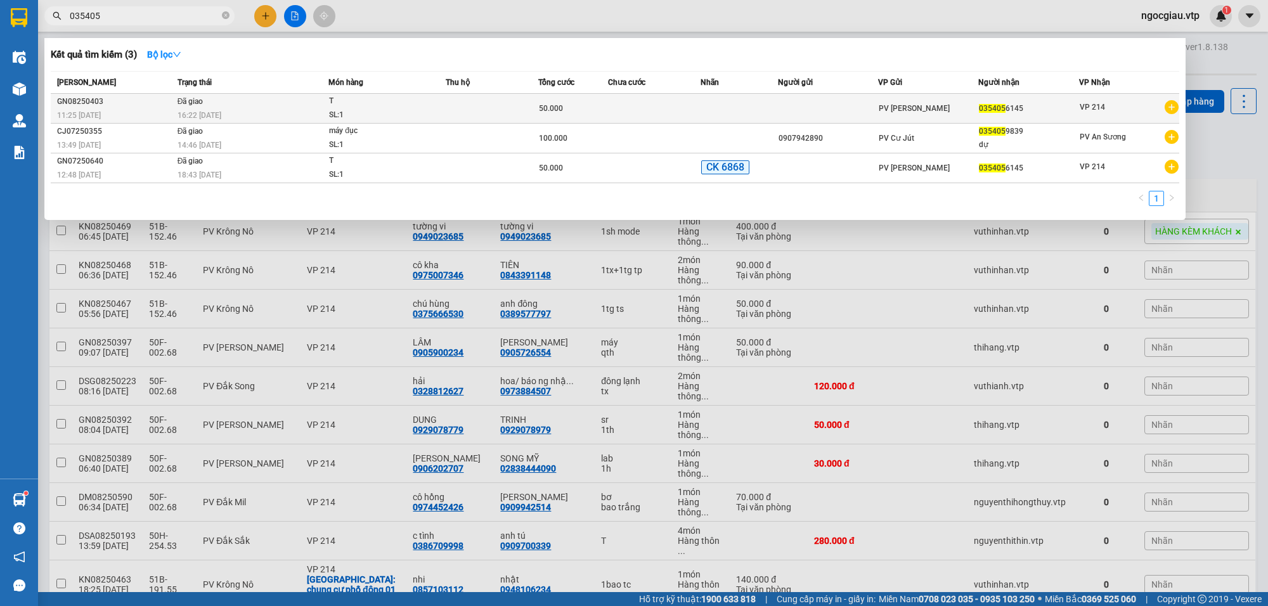
click at [659, 108] on td at bounding box center [654, 109] width 93 height 30
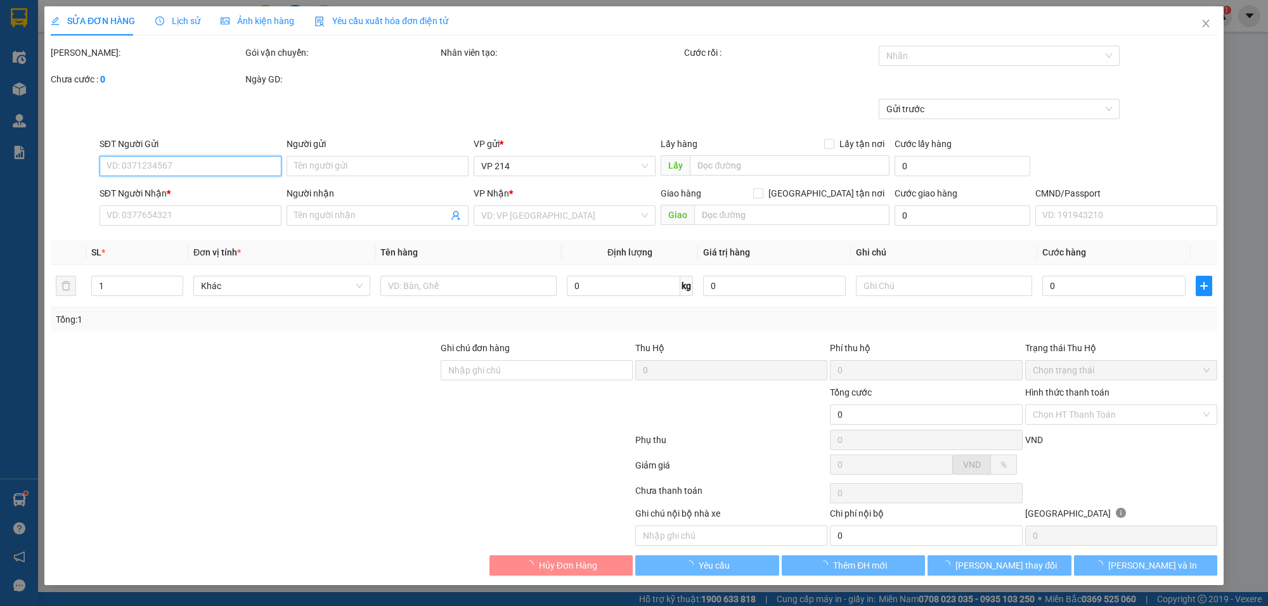
type input "10.000"
type input "0354056145"
type input "50.000"
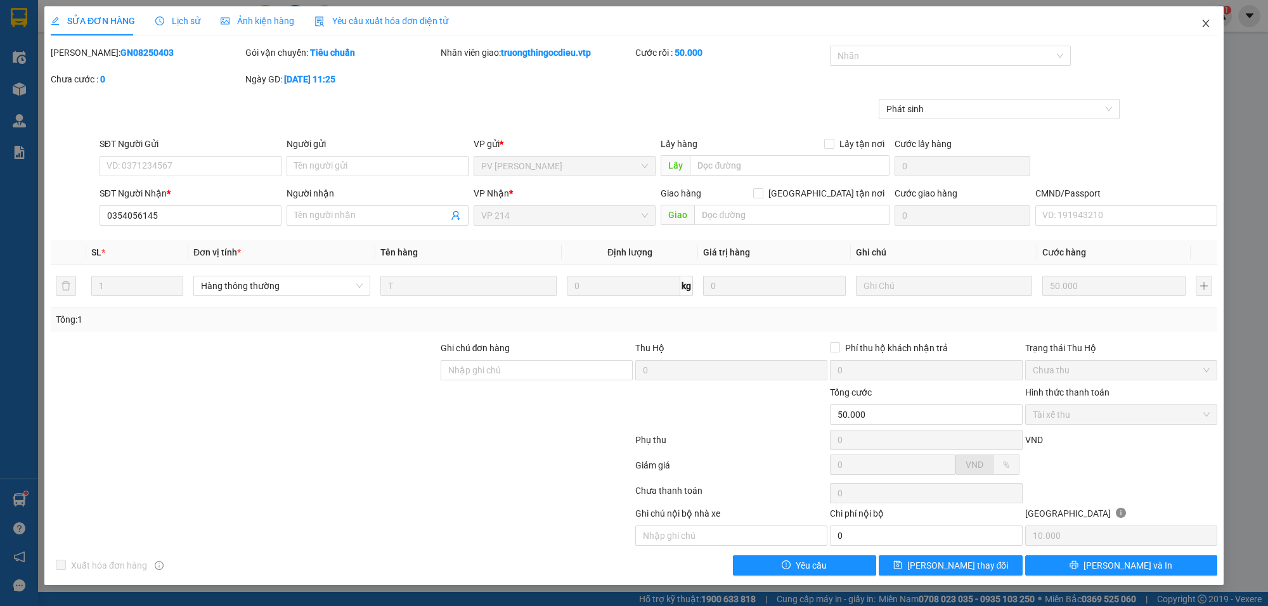
click at [1204, 20] on icon "close" at bounding box center [1206, 23] width 10 height 10
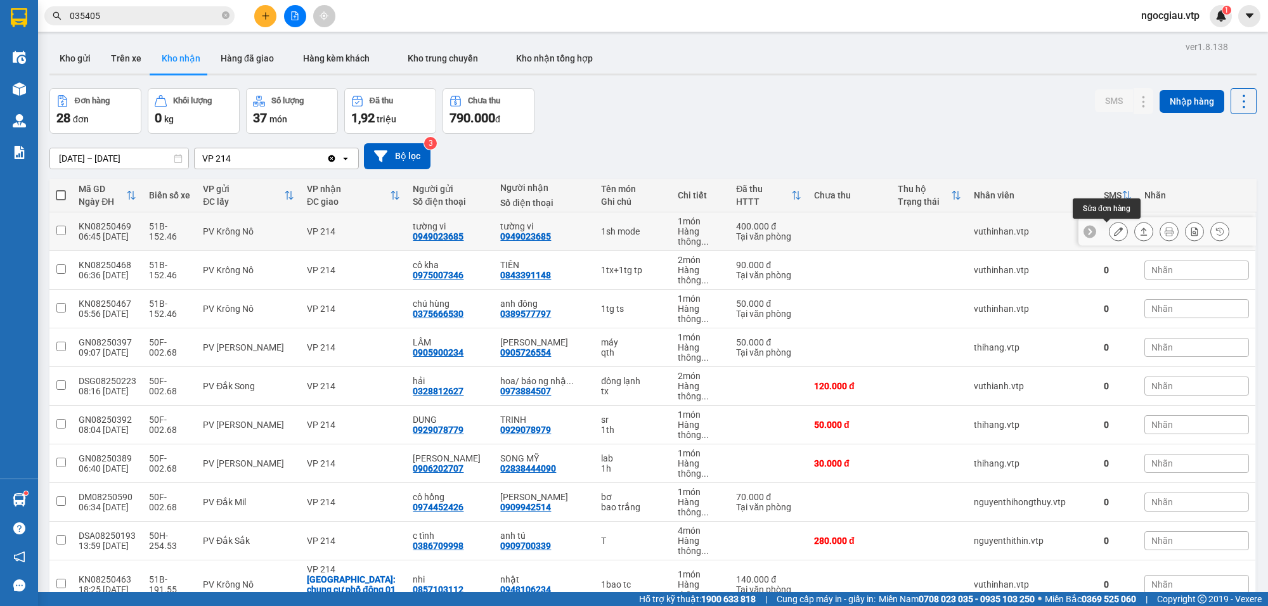
click at [1114, 229] on icon at bounding box center [1118, 231] width 9 height 9
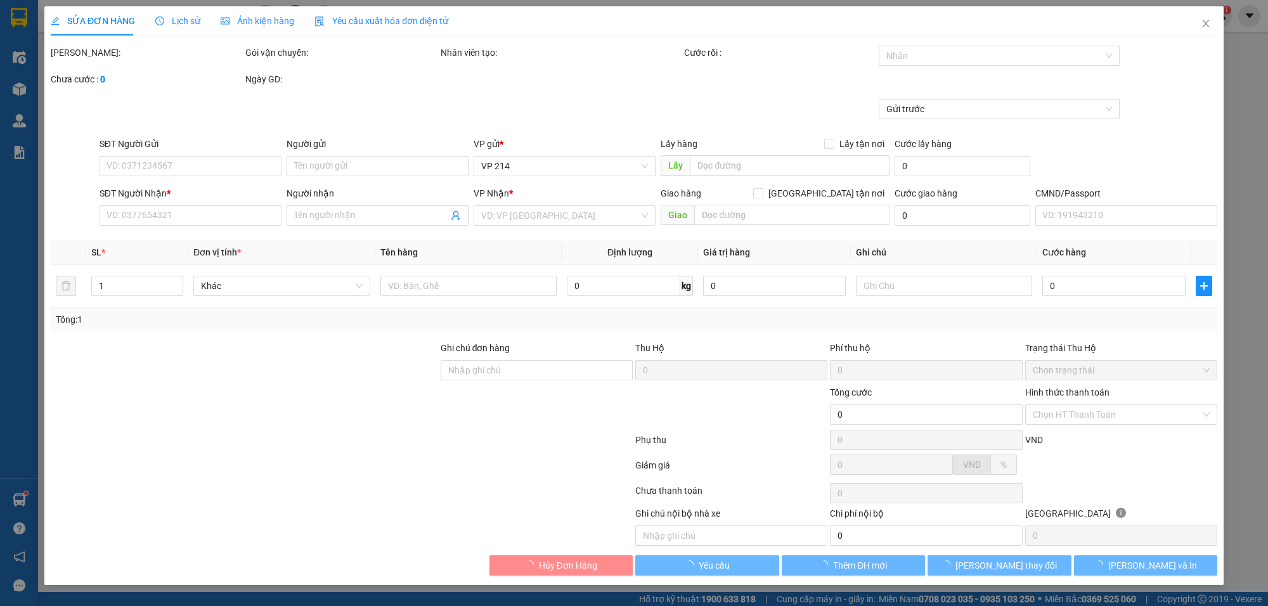
type input "20.000"
type input "0949023685"
type input "tường vi"
type input "0949023685"
type input "tường vi"
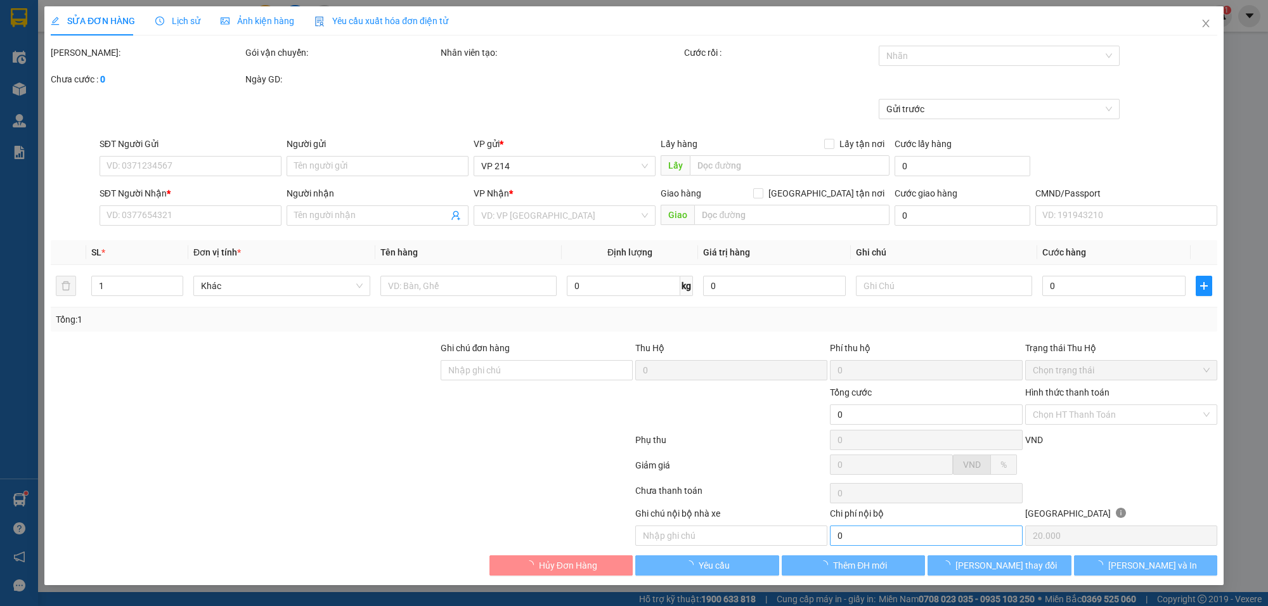
type input "400.000"
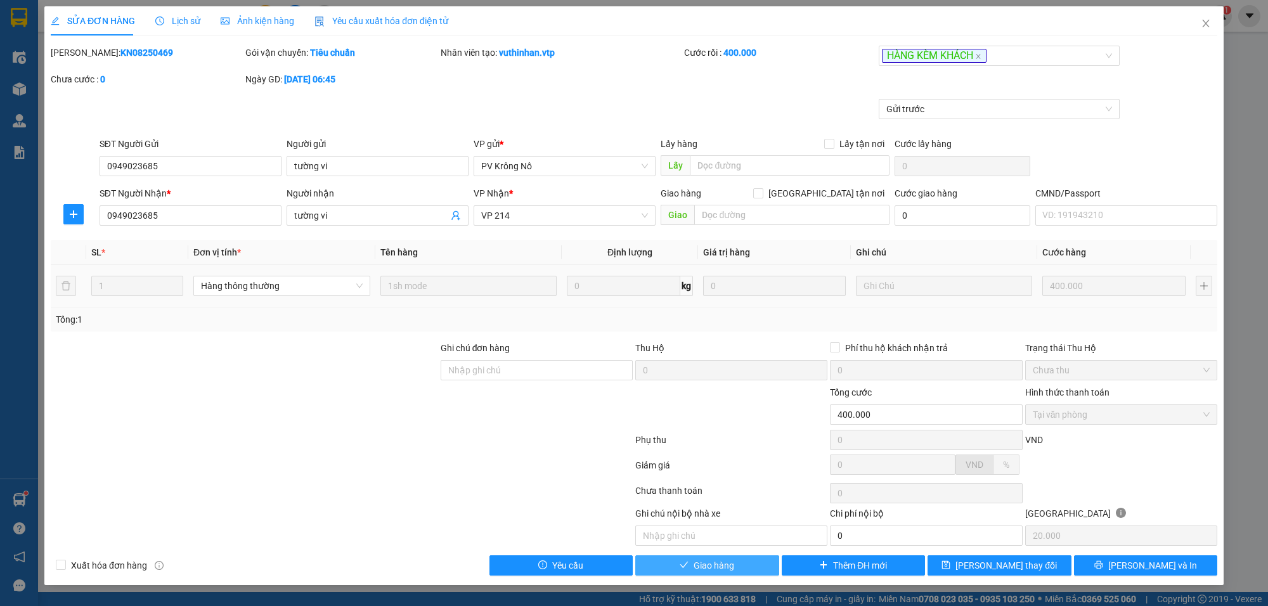
click at [705, 563] on span "Giao hàng" at bounding box center [714, 566] width 41 height 14
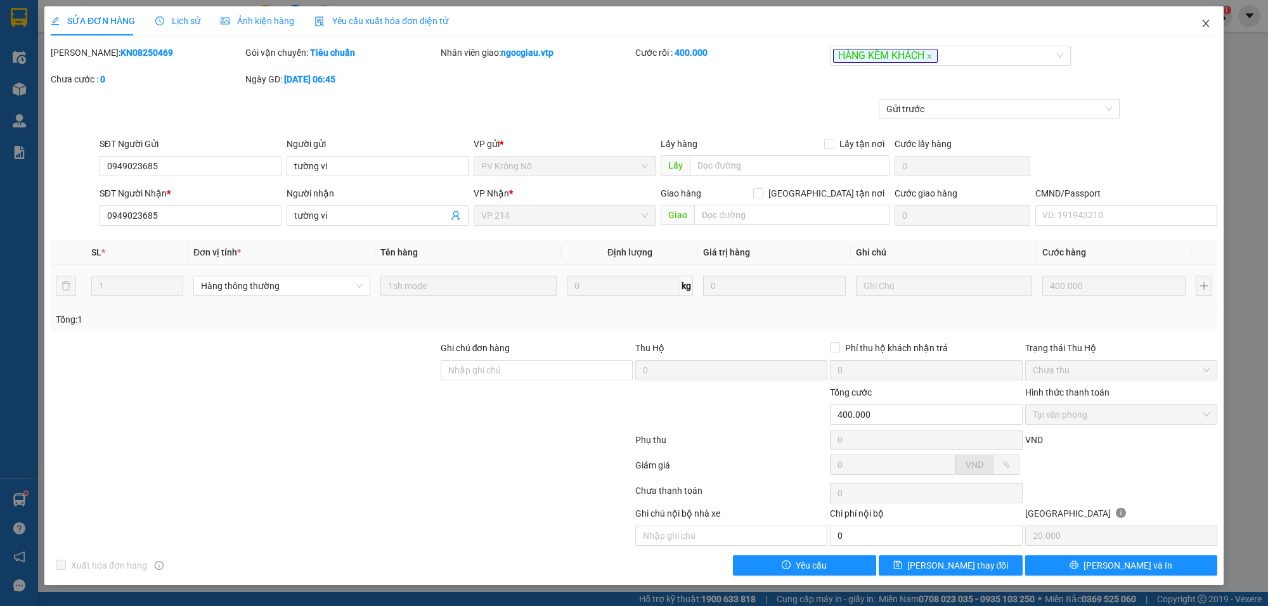
click at [1212, 23] on span "Close" at bounding box center [1206, 24] width 36 height 36
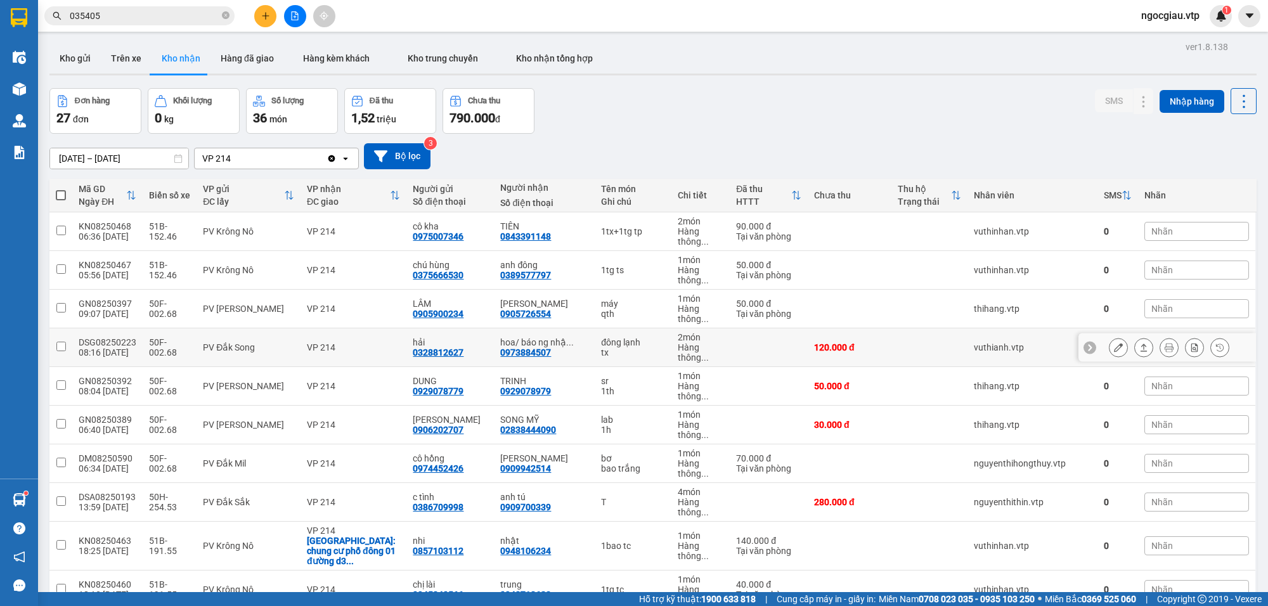
click at [1111, 344] on button at bounding box center [1119, 348] width 18 height 22
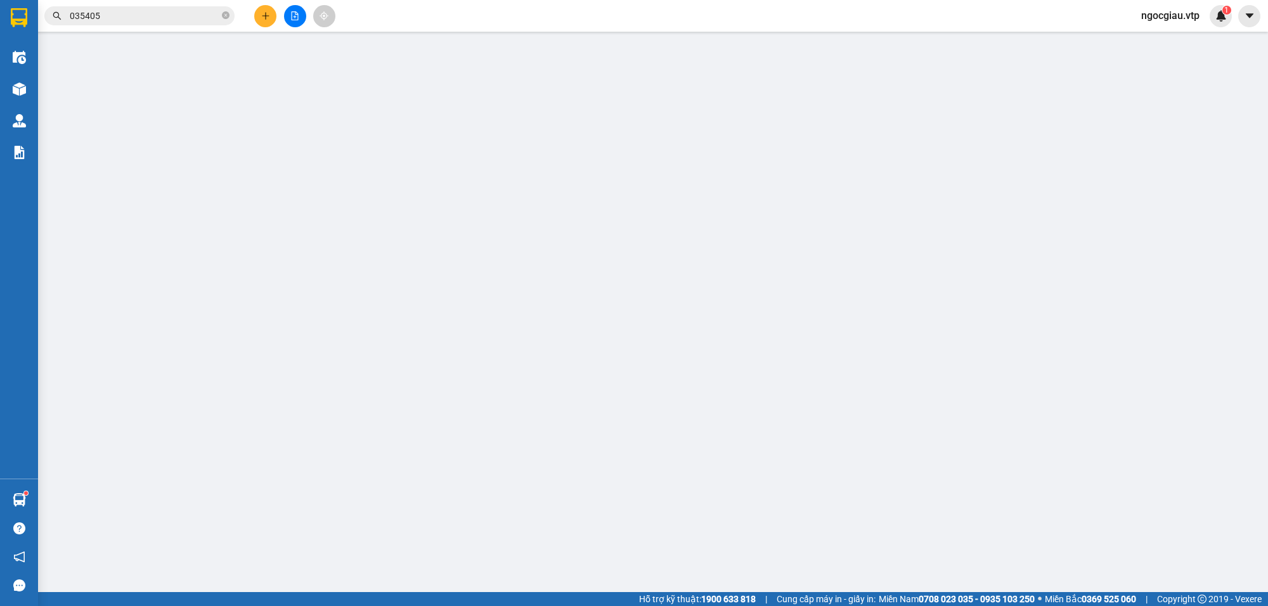
type input "0328812627"
type input "hải"
type input "0973884507"
type input "hoa/ báo ng nhận gọi ship"
type input "120.000"
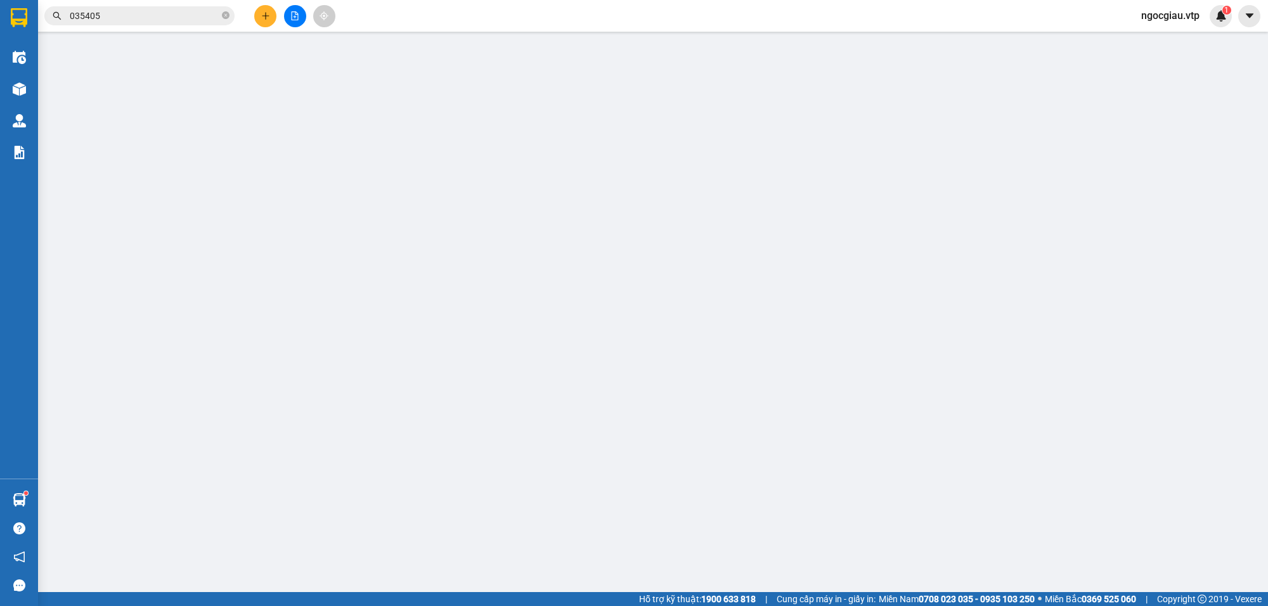
type input "120.000"
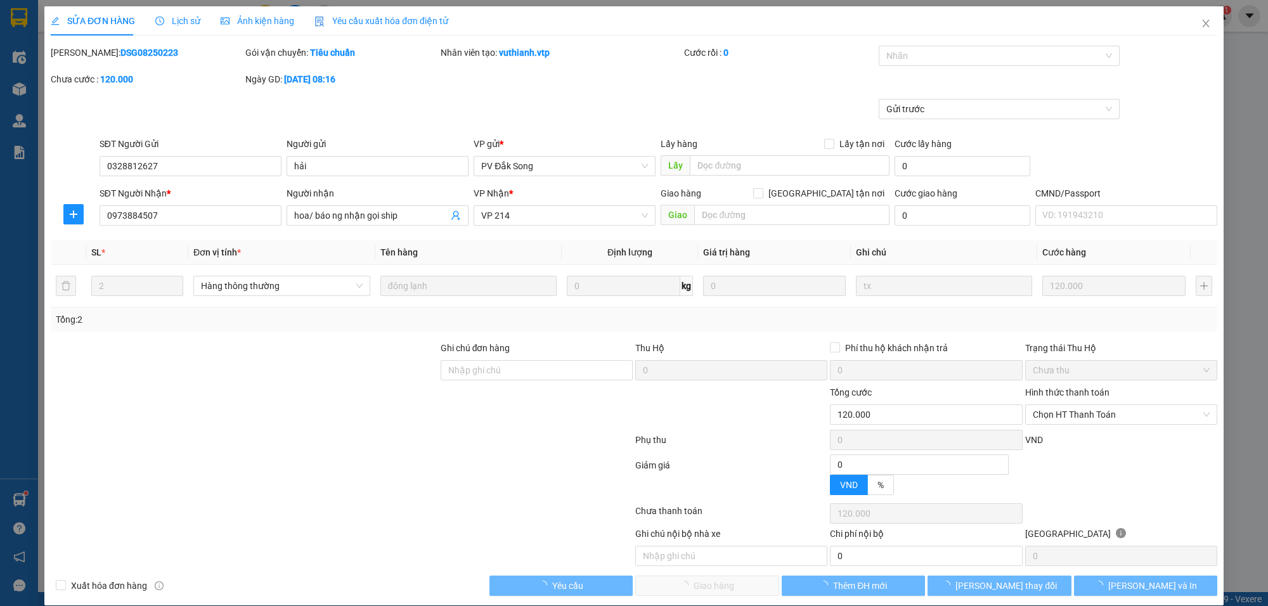
type input "6.000"
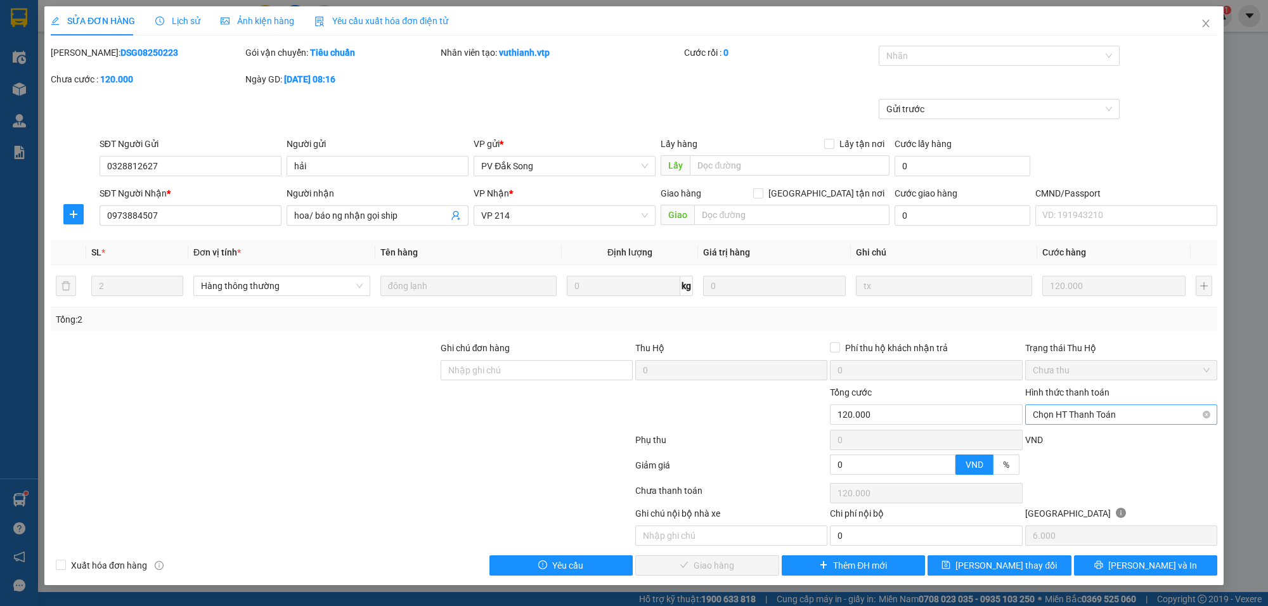
drag, startPoint x: 1082, startPoint y: 403, endPoint x: 1082, endPoint y: 414, distance: 11.4
click at [1082, 404] on div "Hình thức thanh toán" at bounding box center [1121, 395] width 192 height 19
click at [1082, 414] on span "Chọn HT Thanh Toán" at bounding box center [1121, 414] width 177 height 19
click at [1066, 434] on div "Tại văn phòng" at bounding box center [1121, 441] width 177 height 14
type input "0"
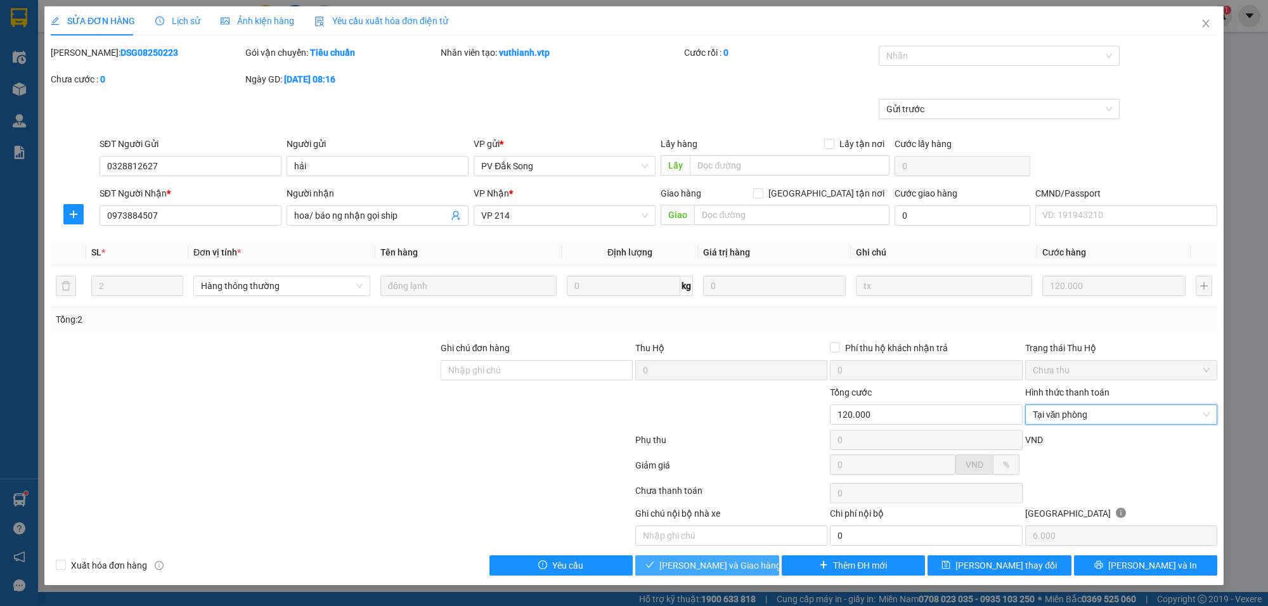
click at [714, 564] on span "[PERSON_NAME] và Giao hàng" at bounding box center [720, 566] width 122 height 14
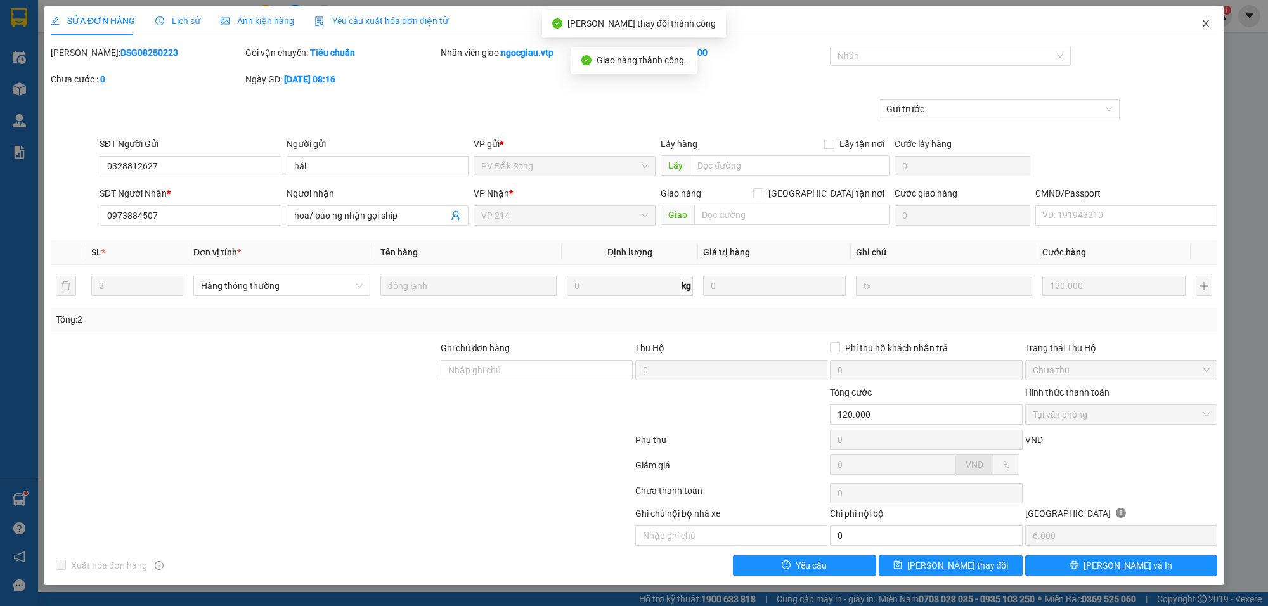
click at [1205, 24] on icon "close" at bounding box center [1206, 23] width 10 height 10
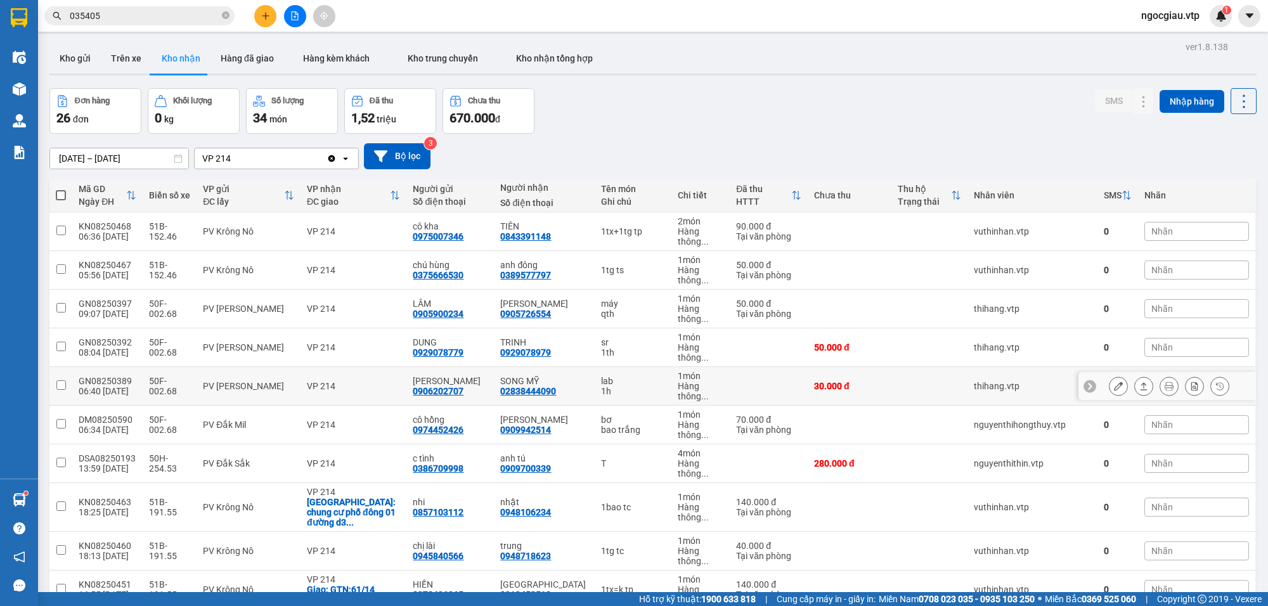
scroll to position [703, 0]
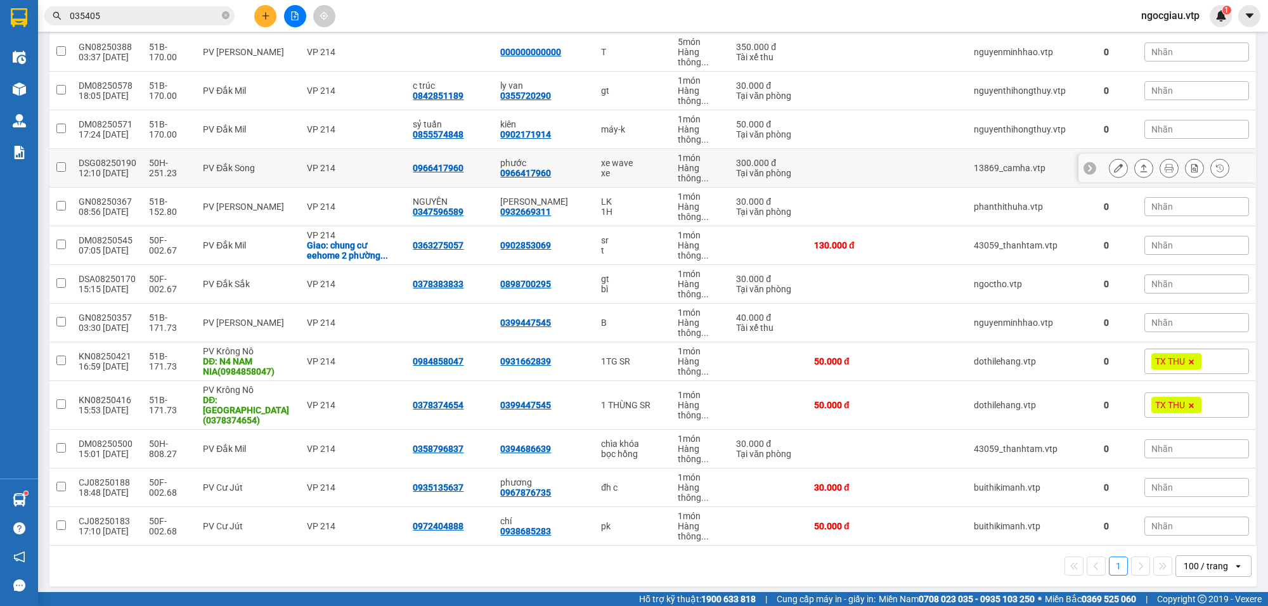
click at [1114, 167] on icon at bounding box center [1118, 168] width 9 height 9
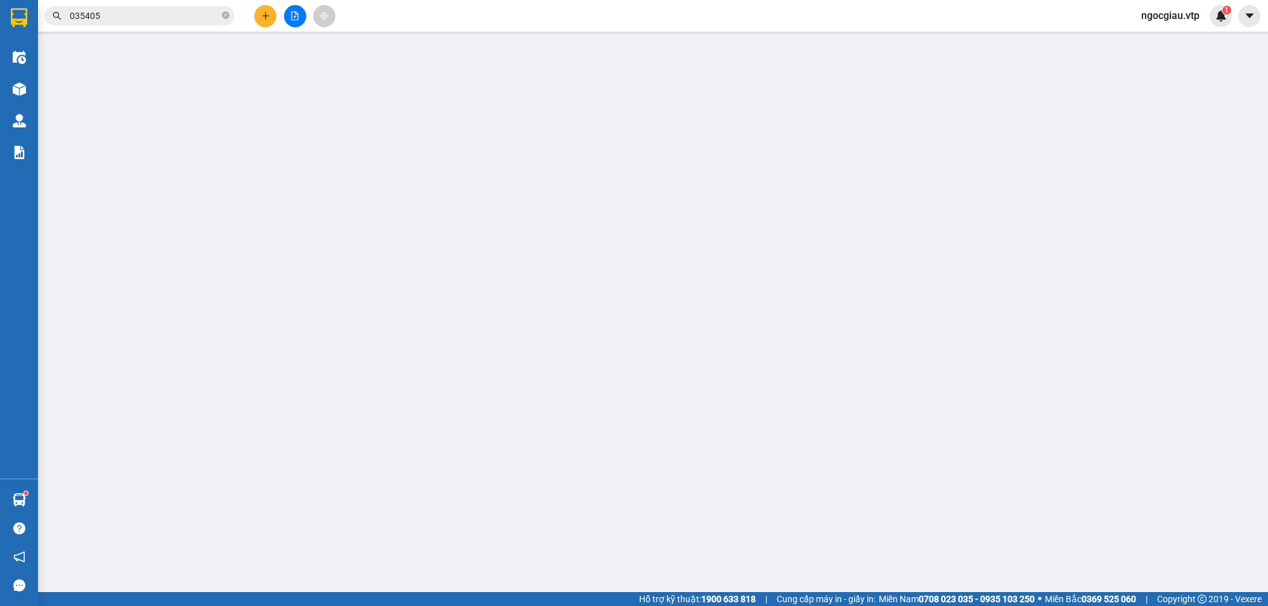
type input "0966417960"
type input "phước"
type input "300.000"
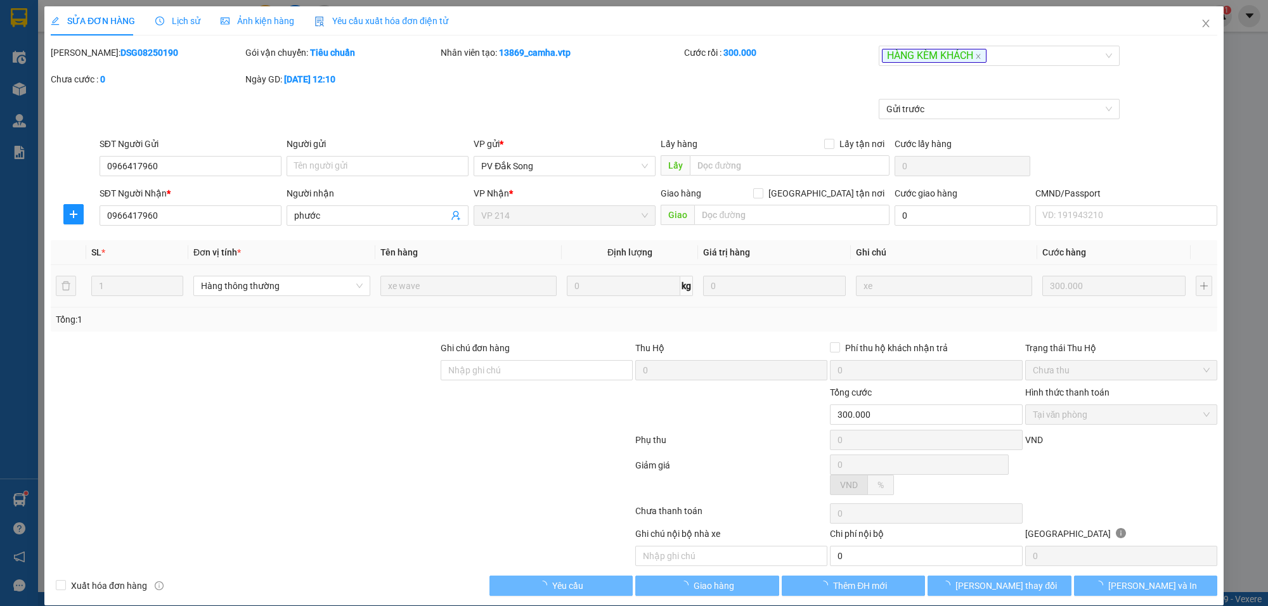
type input "15.000"
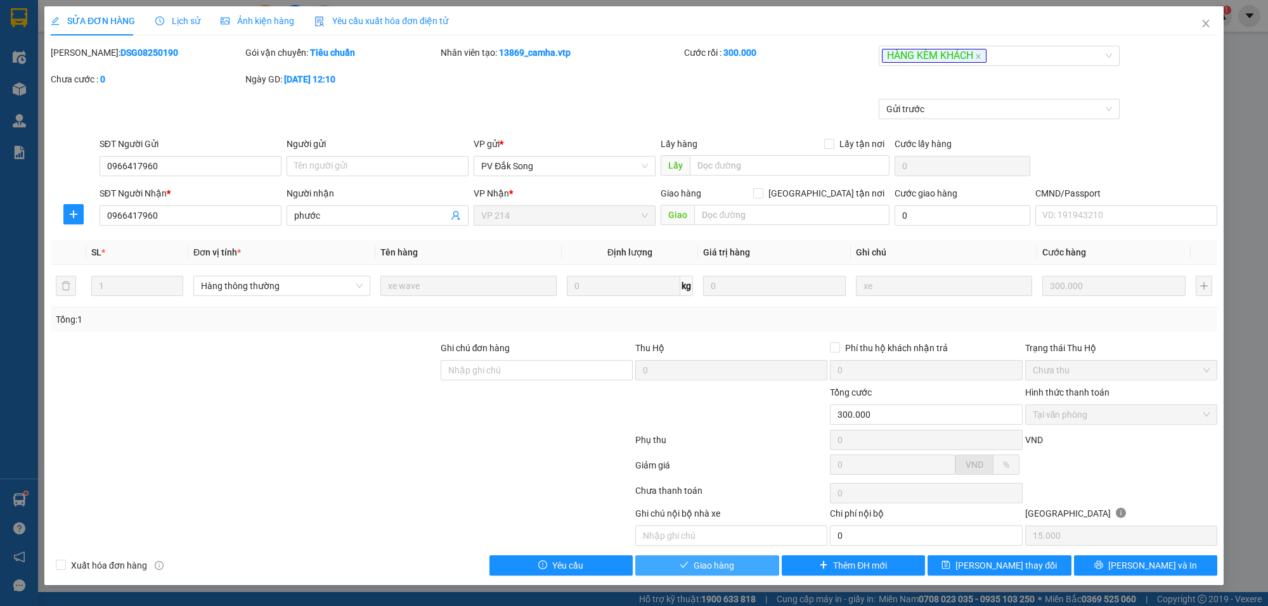
click at [736, 565] on button "Giao hàng" at bounding box center [707, 565] width 144 height 20
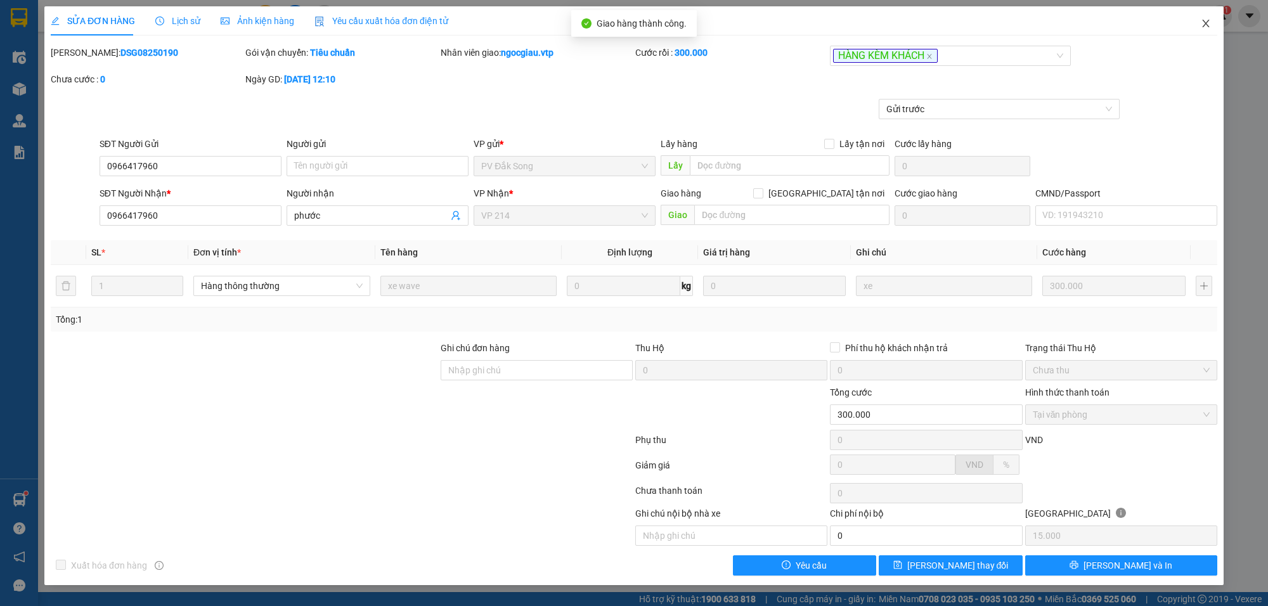
click at [1209, 21] on icon "close" at bounding box center [1205, 24] width 7 height 8
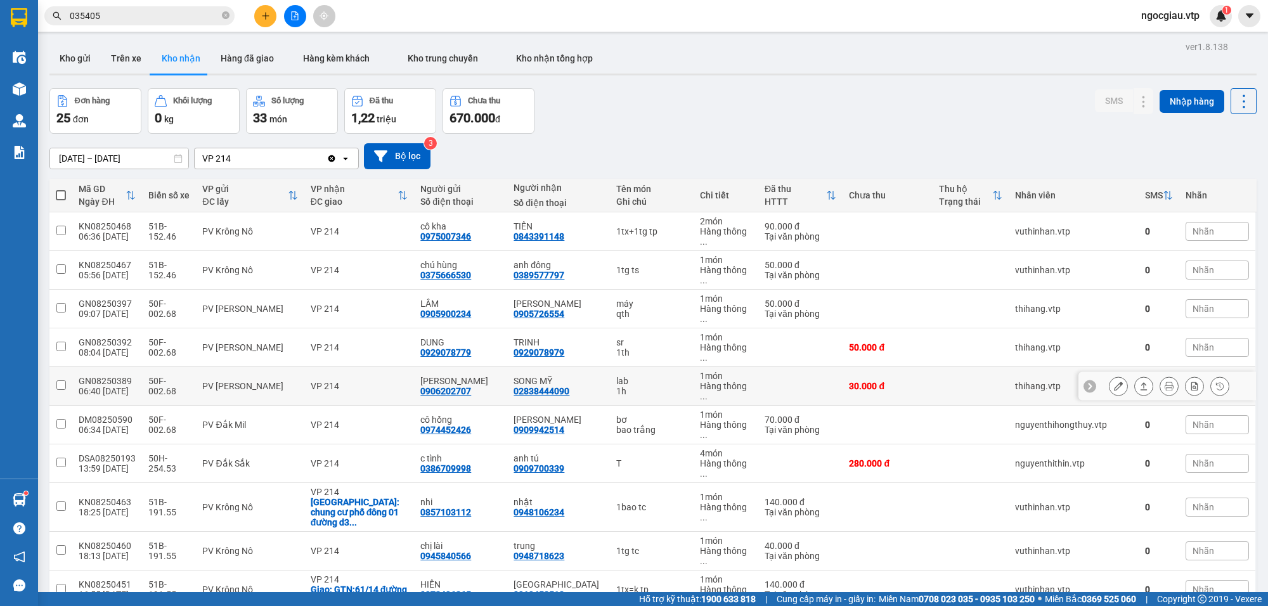
scroll to position [461, 0]
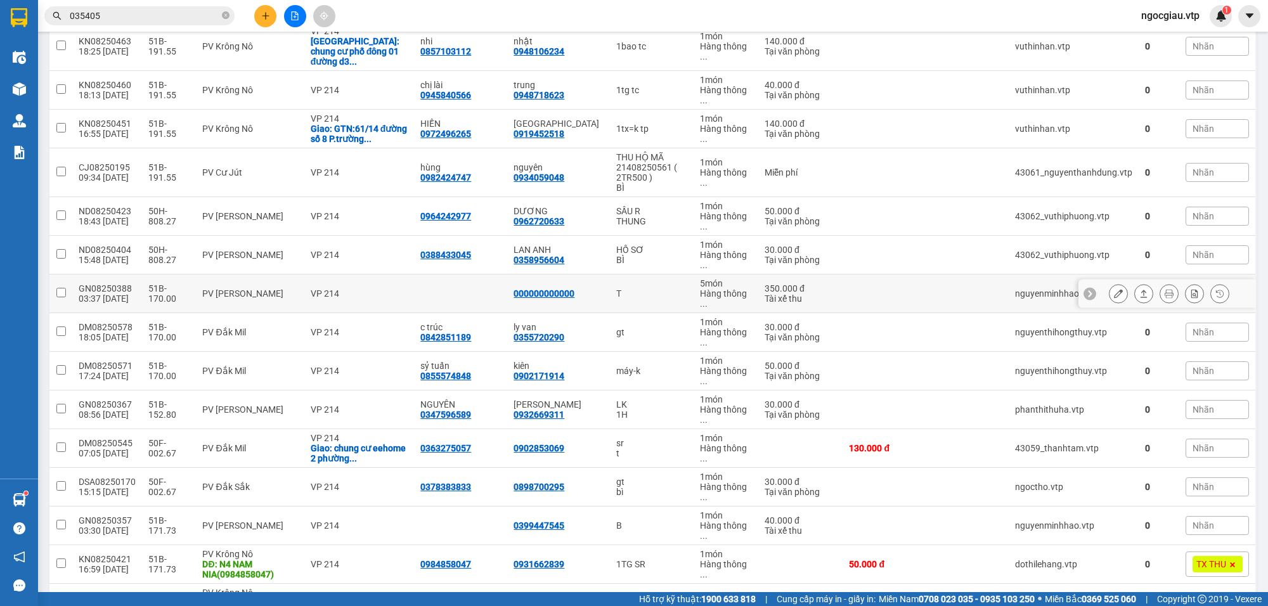
click at [1113, 283] on button at bounding box center [1119, 294] width 18 height 22
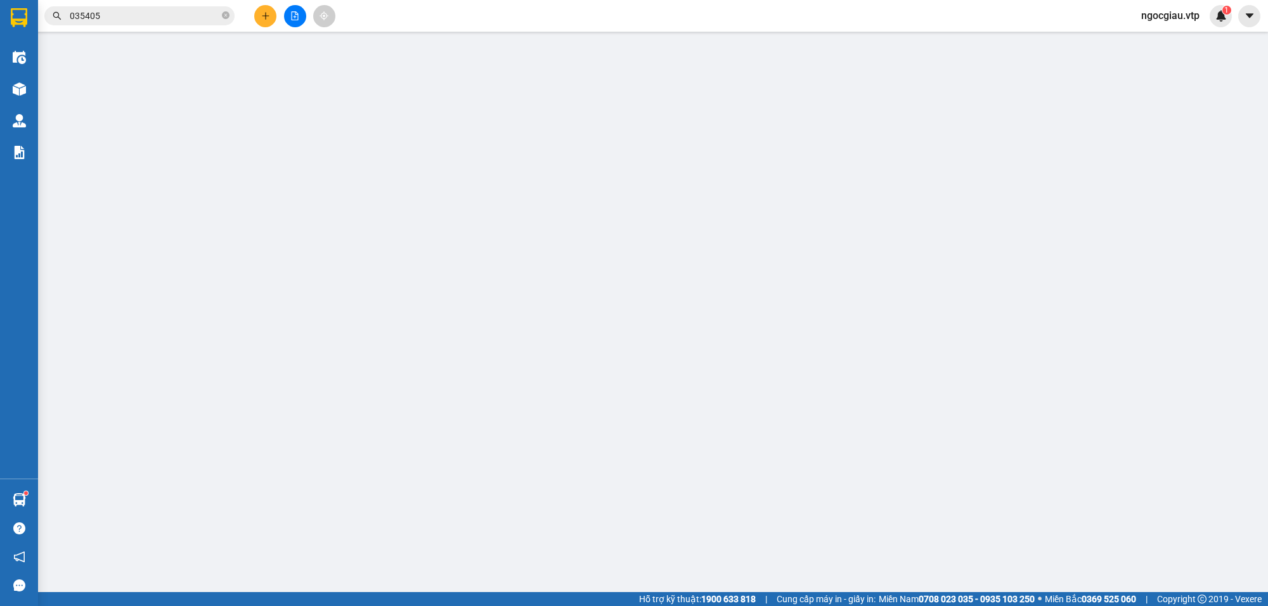
type input "000000000000"
type input "350.000"
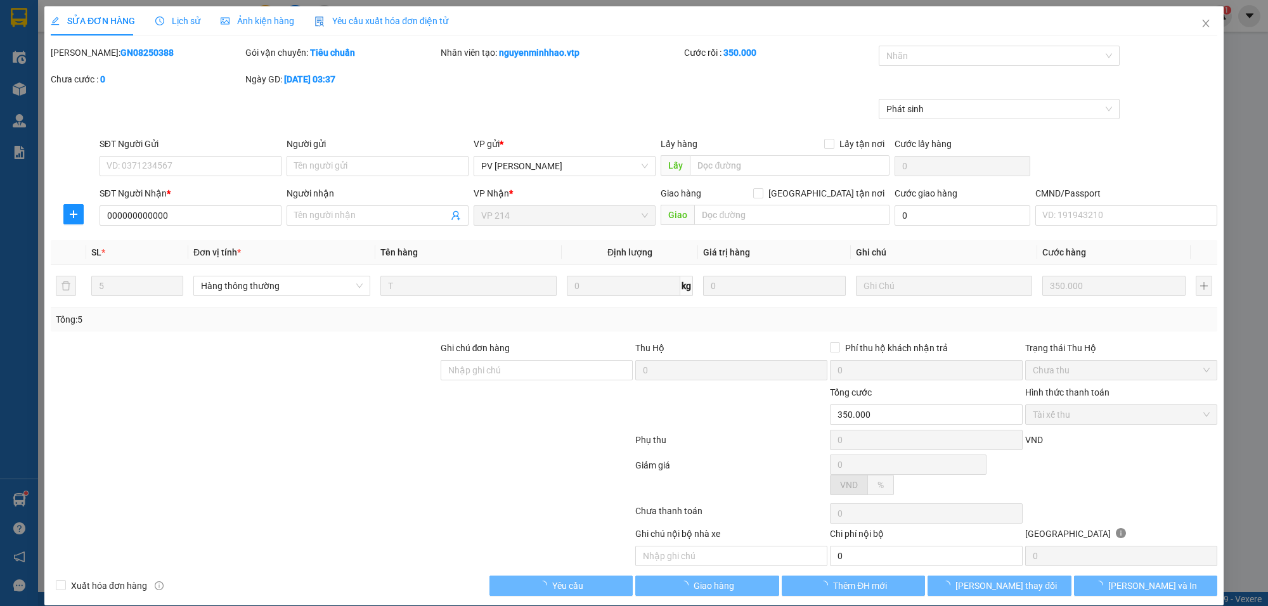
type input "70.000"
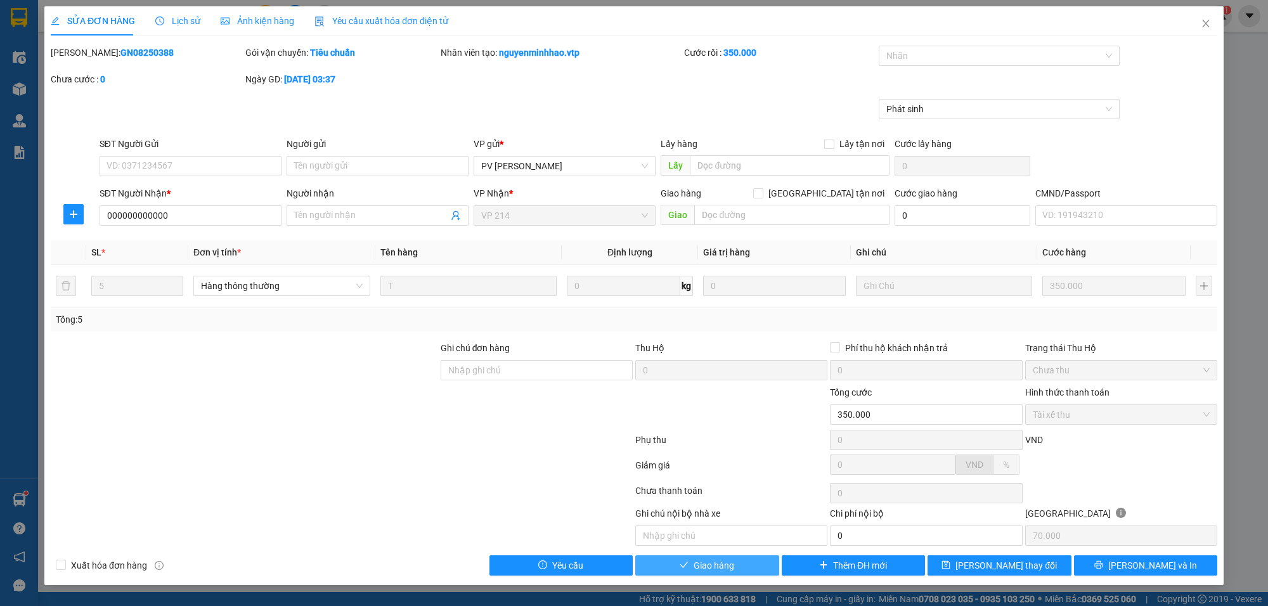
click at [713, 566] on span "Giao hàng" at bounding box center [714, 566] width 41 height 14
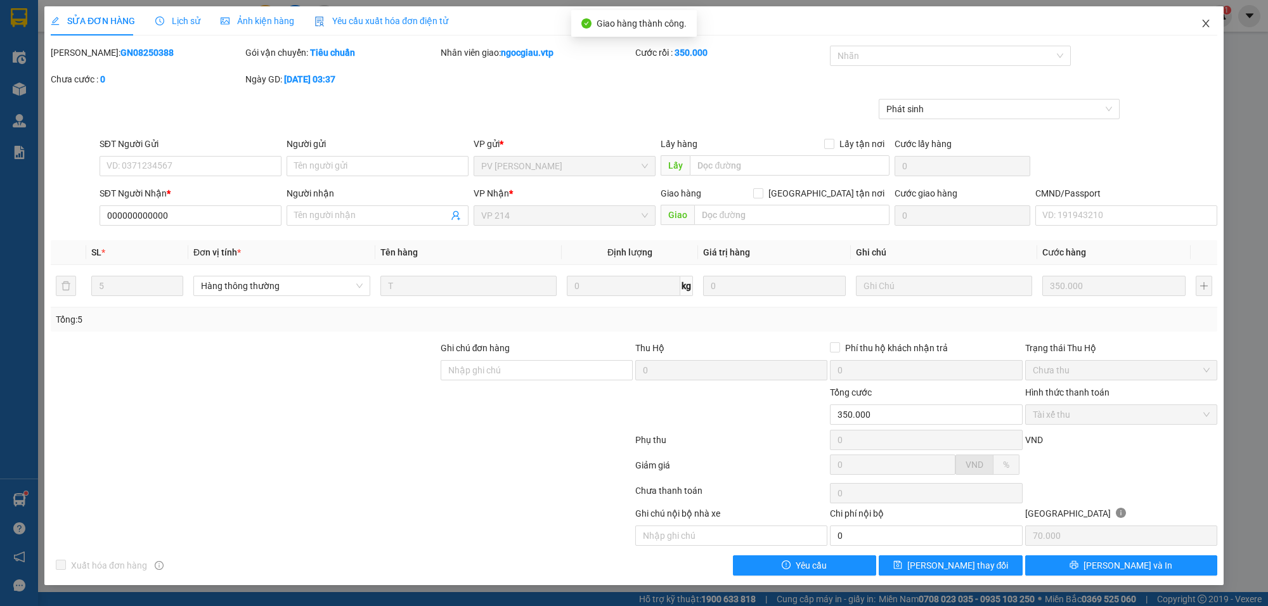
click at [1207, 20] on icon "close" at bounding box center [1206, 23] width 10 height 10
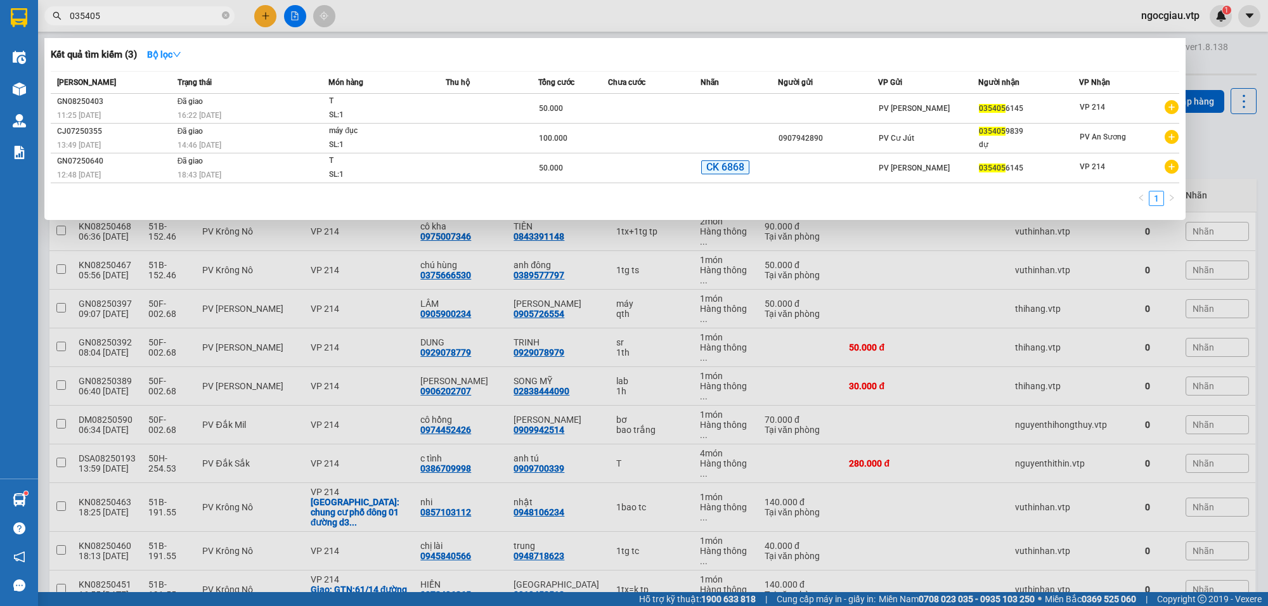
click at [115, 8] on span "035405" at bounding box center [139, 15] width 190 height 19
click at [115, 10] on input "035405" at bounding box center [145, 16] width 150 height 14
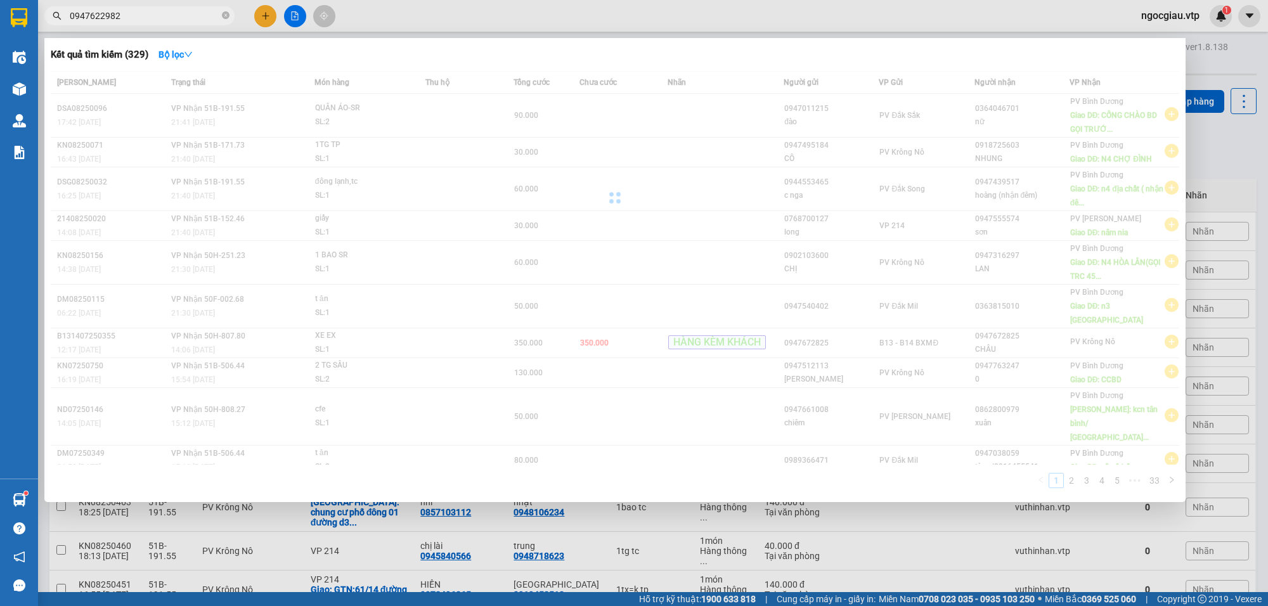
type input "0947622982"
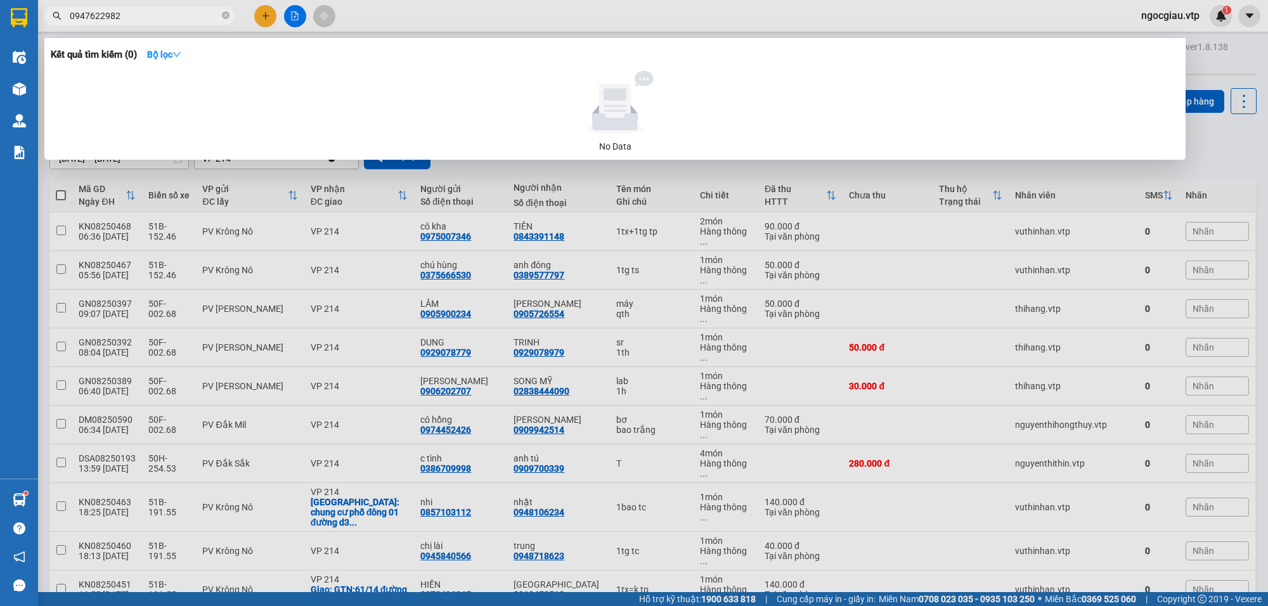
click at [172, 17] on input "0947622982" at bounding box center [145, 16] width 150 height 14
click at [1107, 342] on div at bounding box center [634, 303] width 1268 height 606
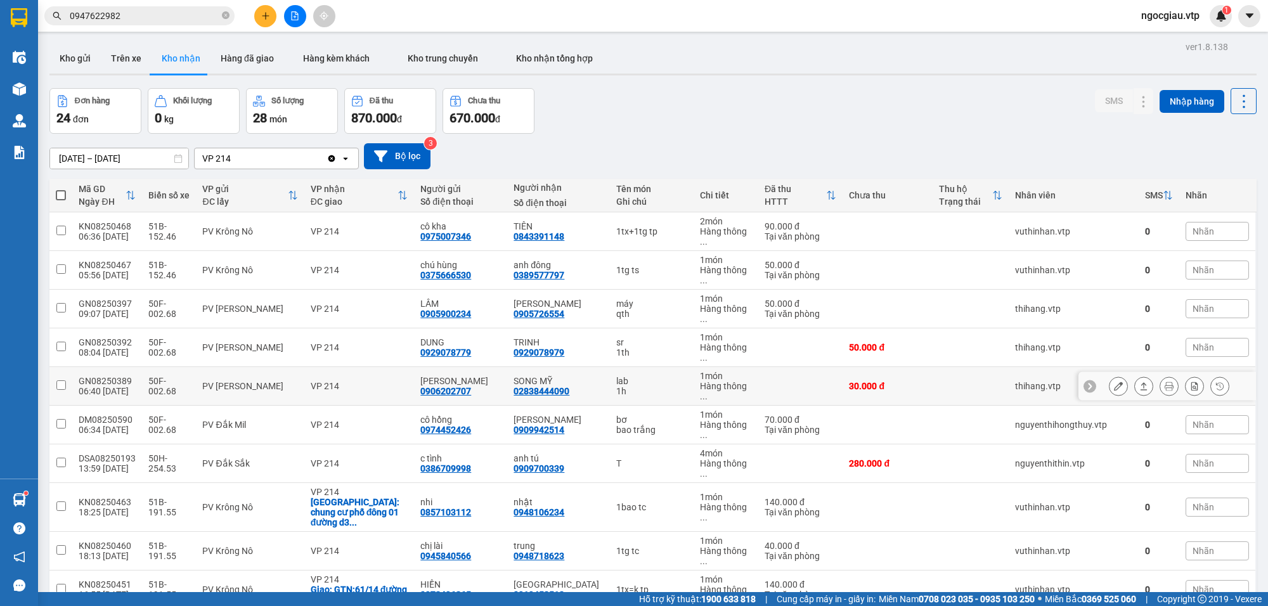
click at [1114, 382] on icon at bounding box center [1118, 386] width 9 height 9
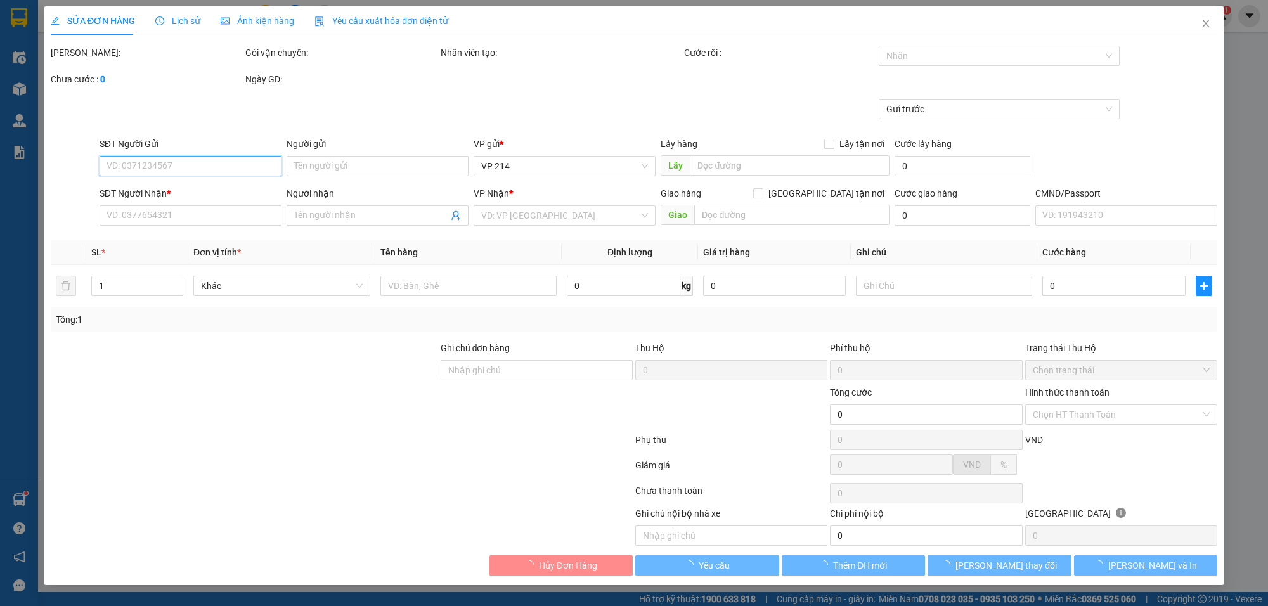
type input "0906202707"
type input "kim cương"
type input "02838444090"
type input "SONG MỸ"
type input "30.000"
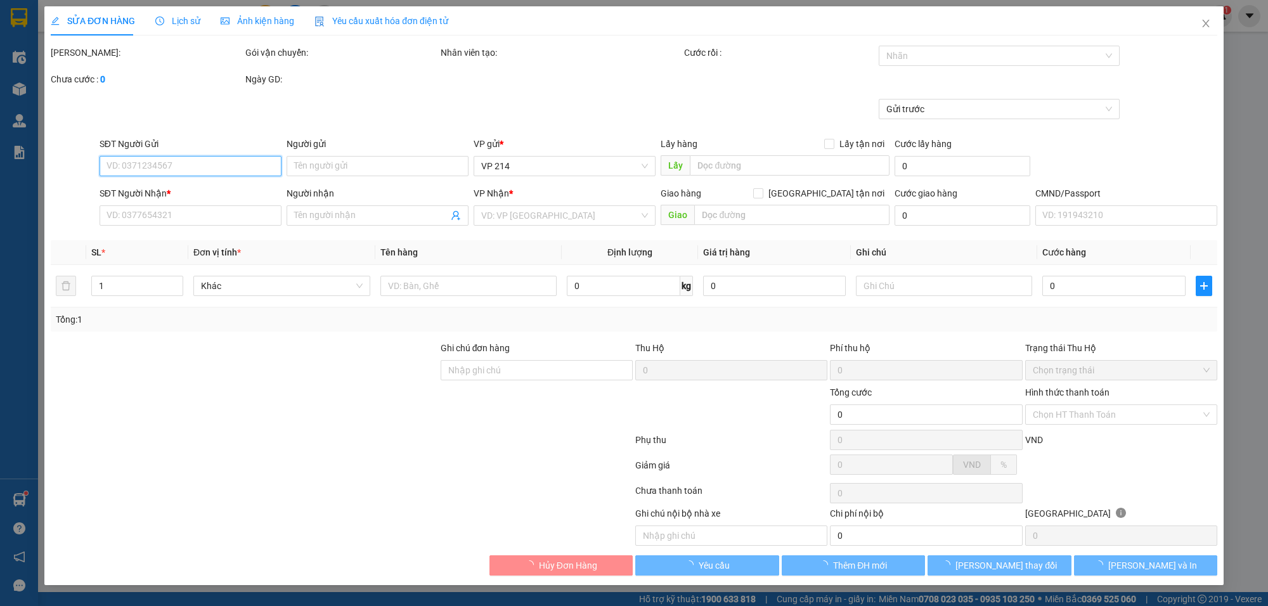
type input "30.000"
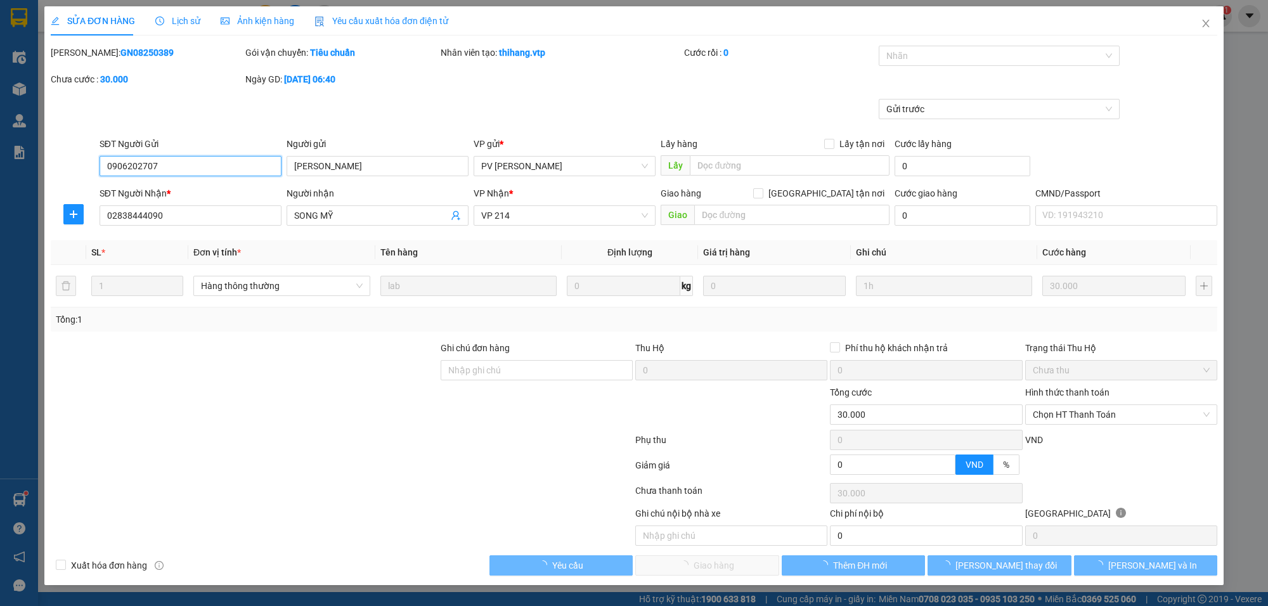
type input "1.500"
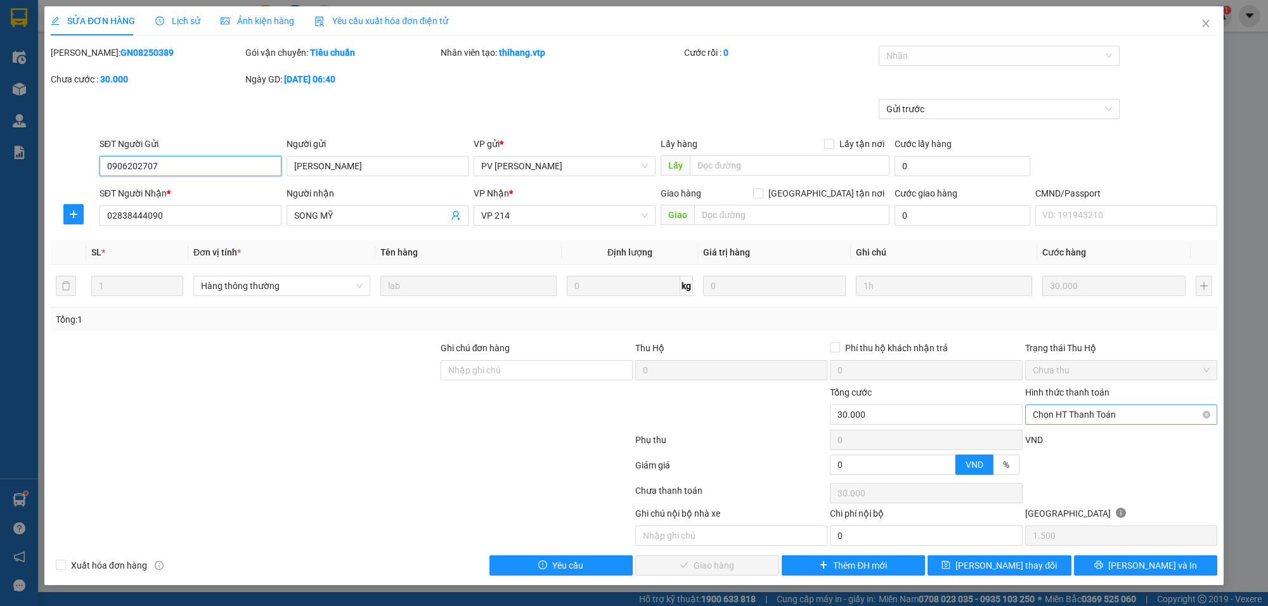
click at [1105, 407] on span "Chọn HT Thanh Toán" at bounding box center [1121, 414] width 177 height 19
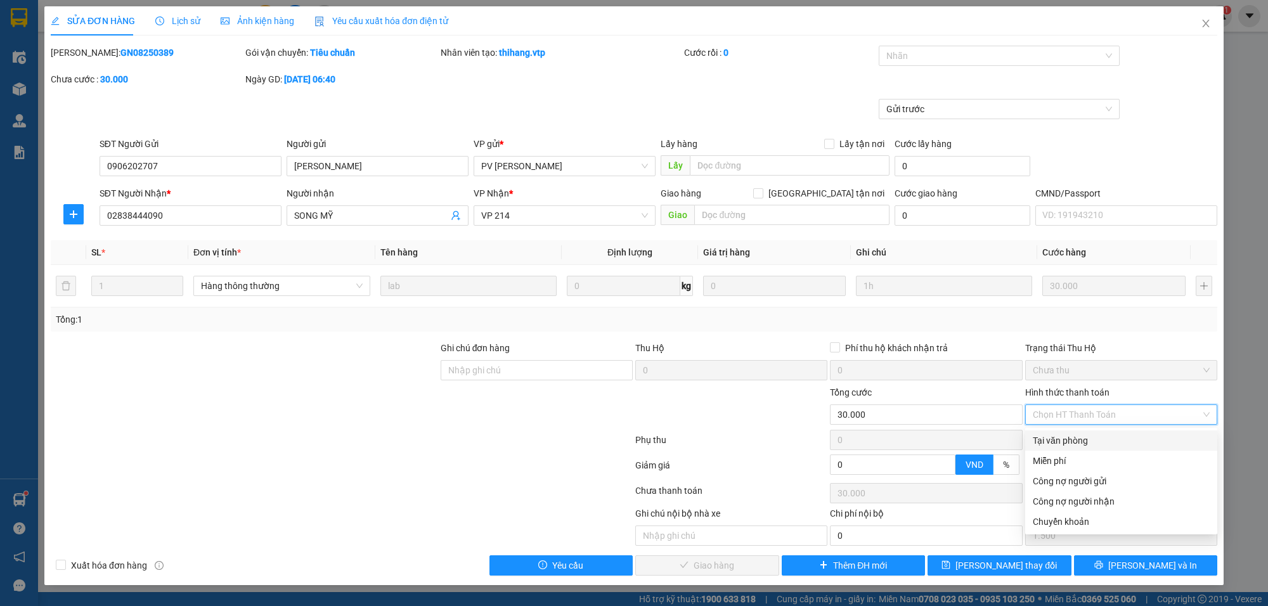
click at [1080, 435] on div "Tại văn phòng" at bounding box center [1121, 441] width 177 height 14
type input "0"
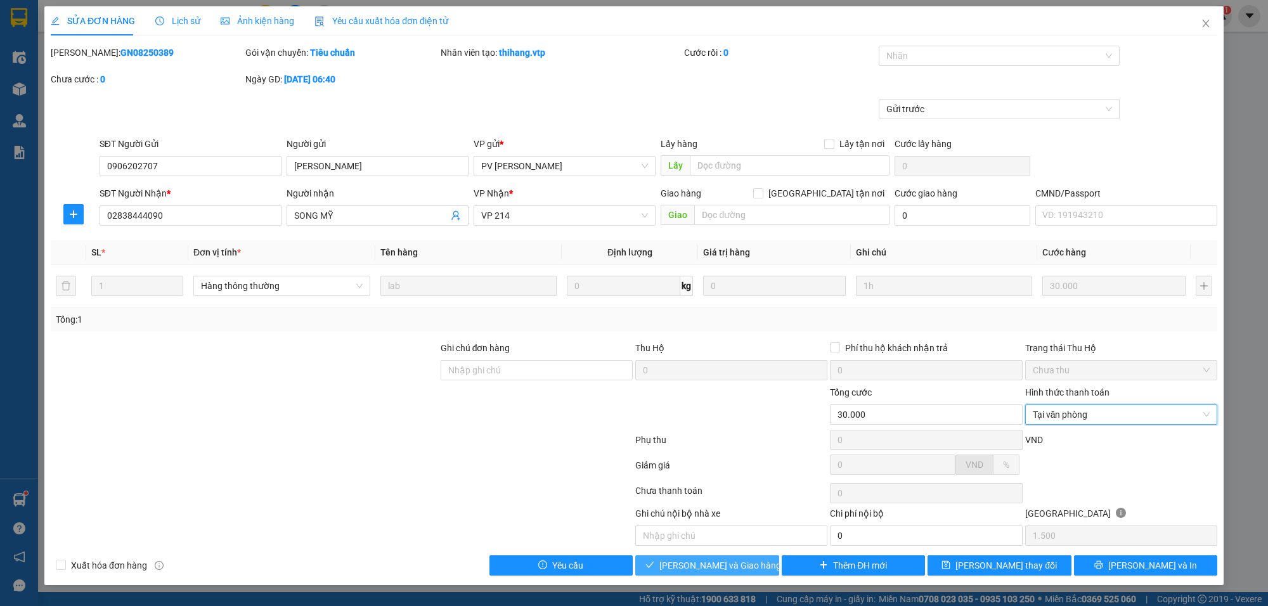
click at [705, 561] on span "[PERSON_NAME] và Giao hàng" at bounding box center [720, 566] width 122 height 14
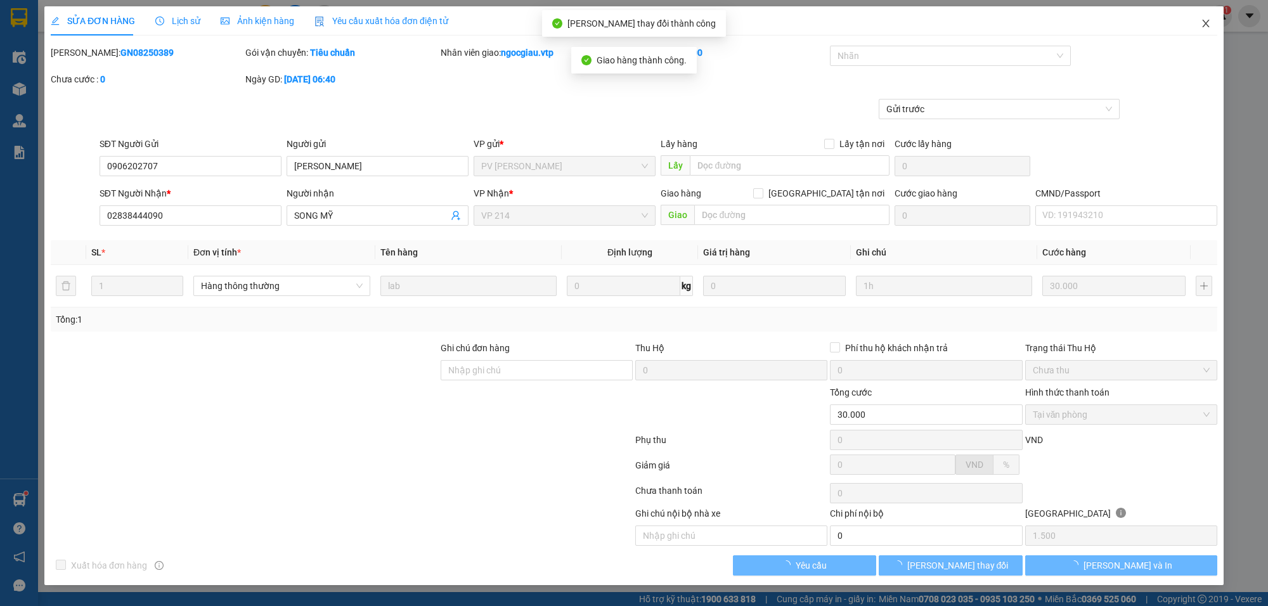
click at [1205, 17] on span "Close" at bounding box center [1206, 24] width 36 height 36
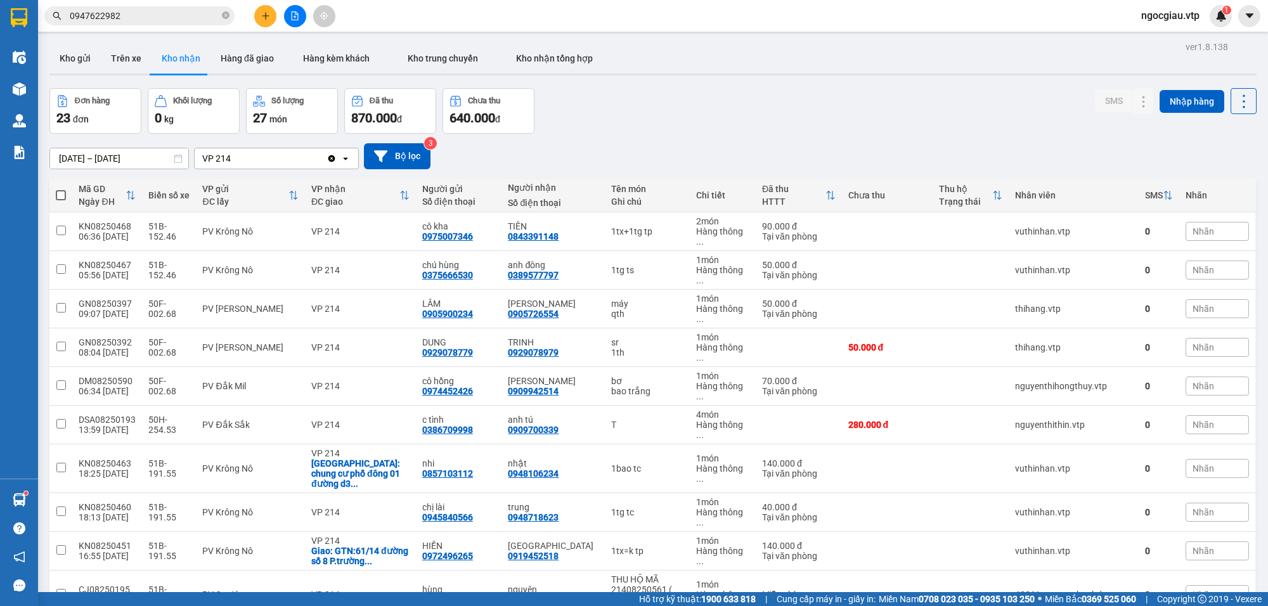
scroll to position [403, 0]
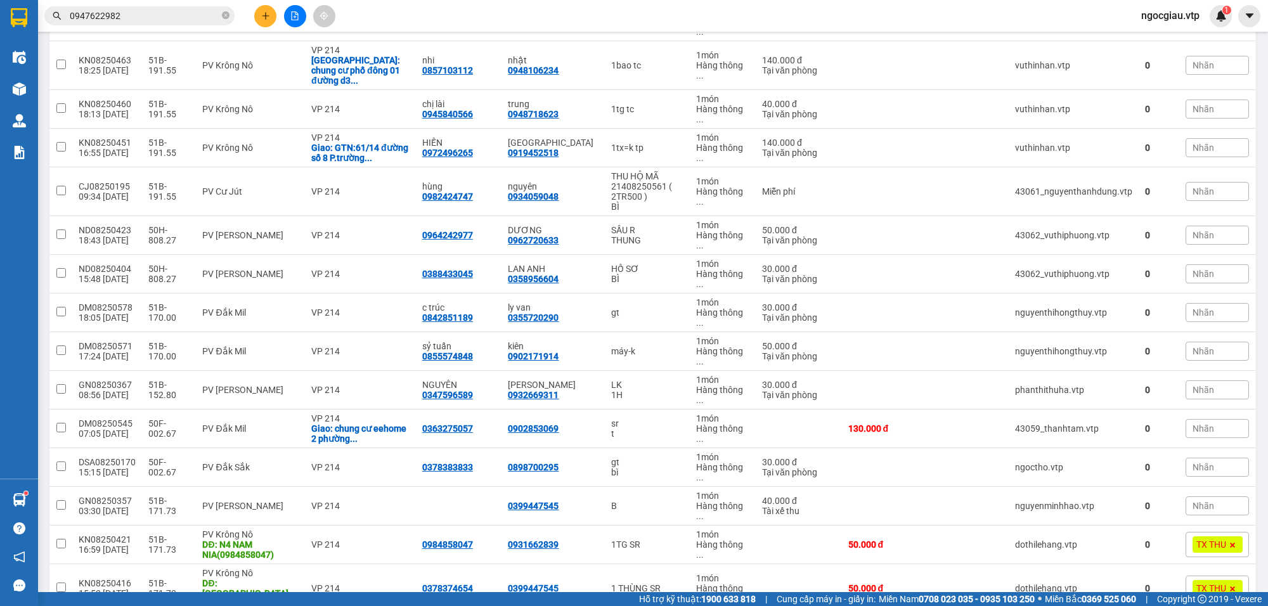
click at [140, 20] on input "0947622982" at bounding box center [145, 16] width 150 height 14
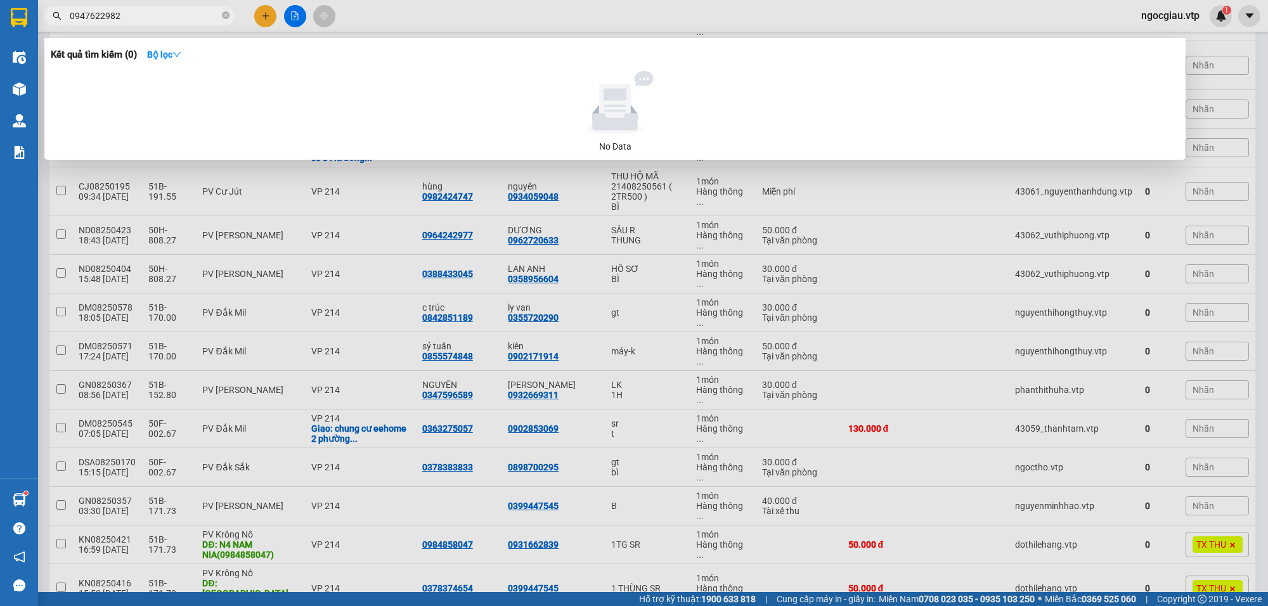
click at [140, 20] on input "0947622982" at bounding box center [145, 16] width 150 height 14
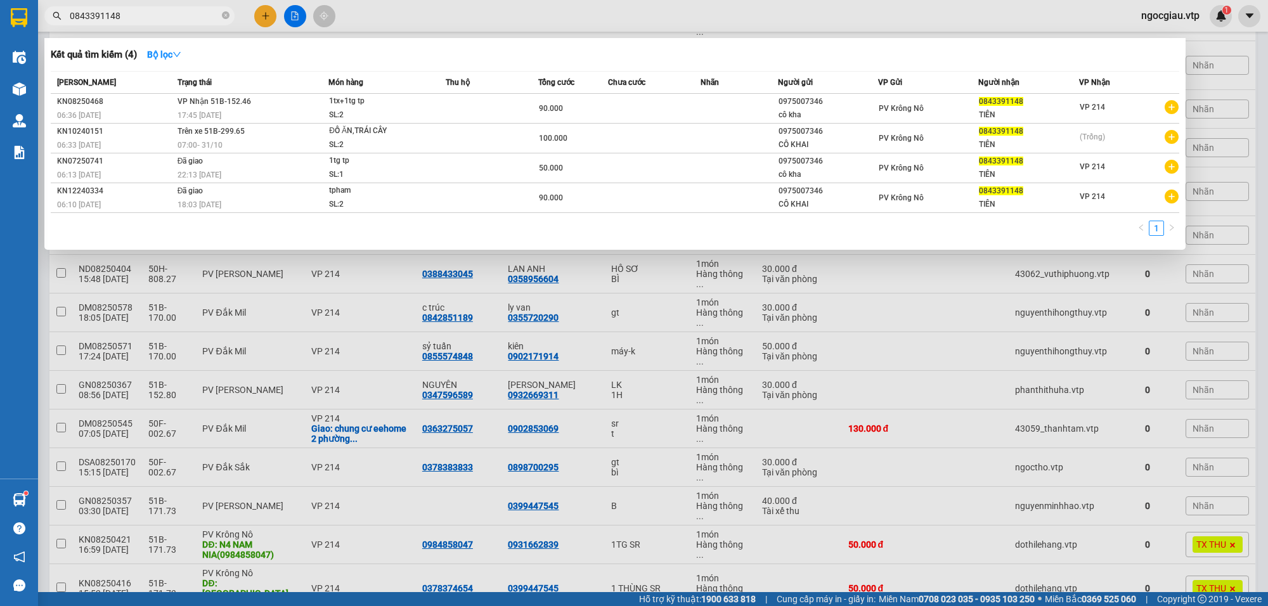
type input "0843391148"
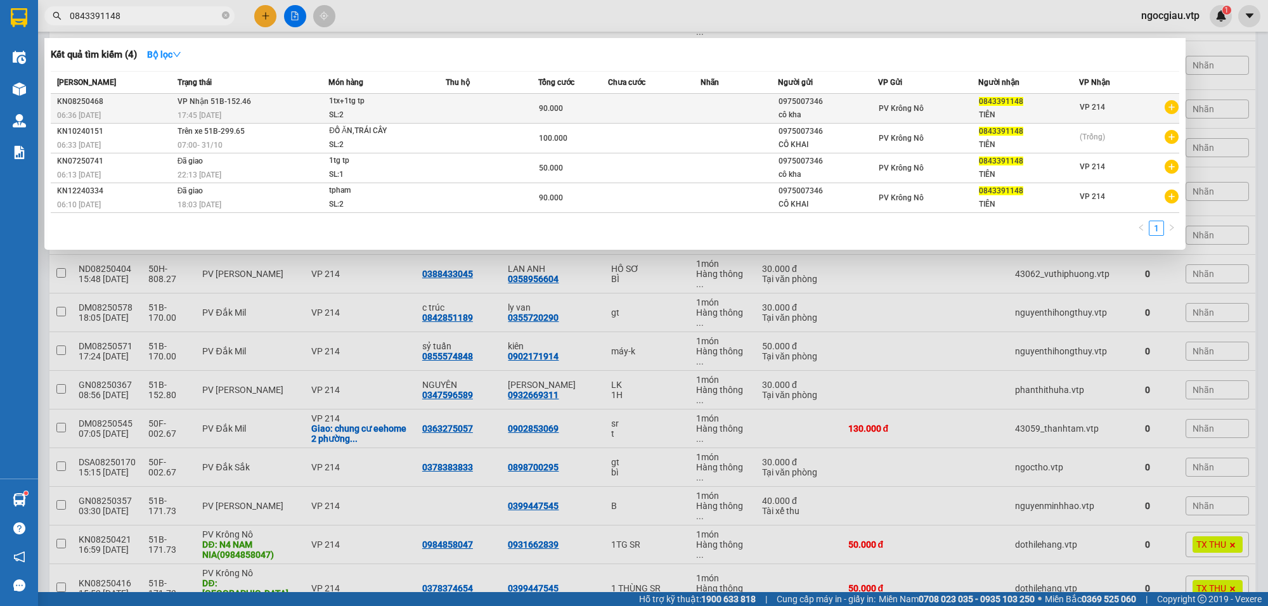
click at [590, 112] on div "90.000" at bounding box center [573, 108] width 68 height 14
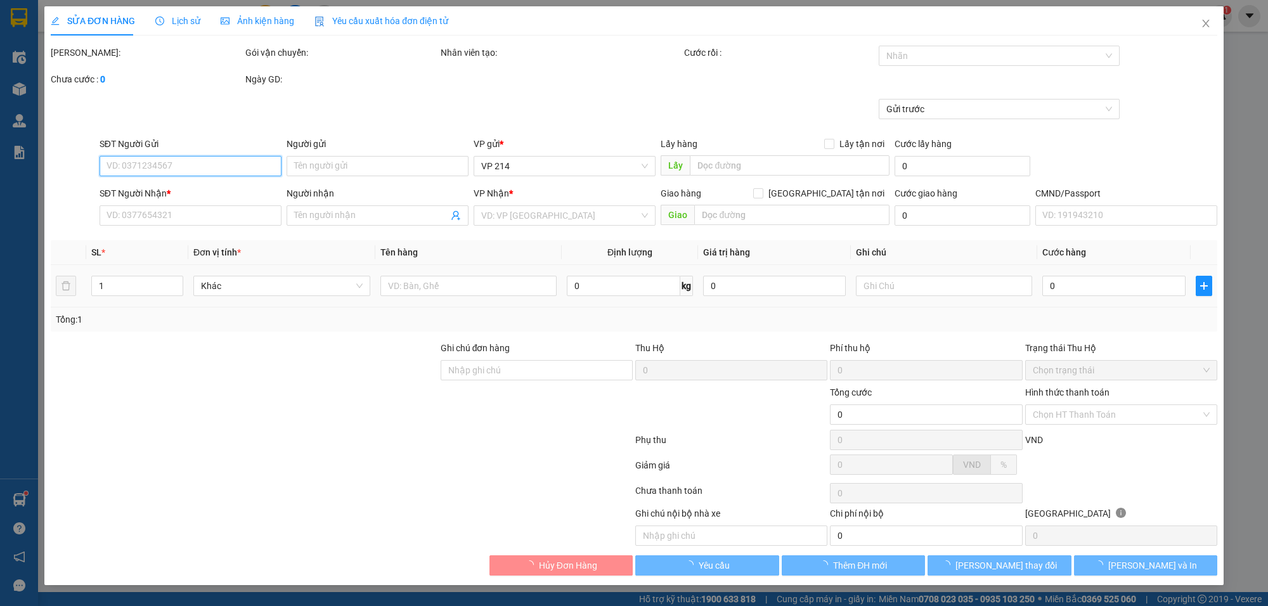
type input "0975007346"
type input "cô kha"
type input "0843391148"
type input "TIÊN"
type input "90.000"
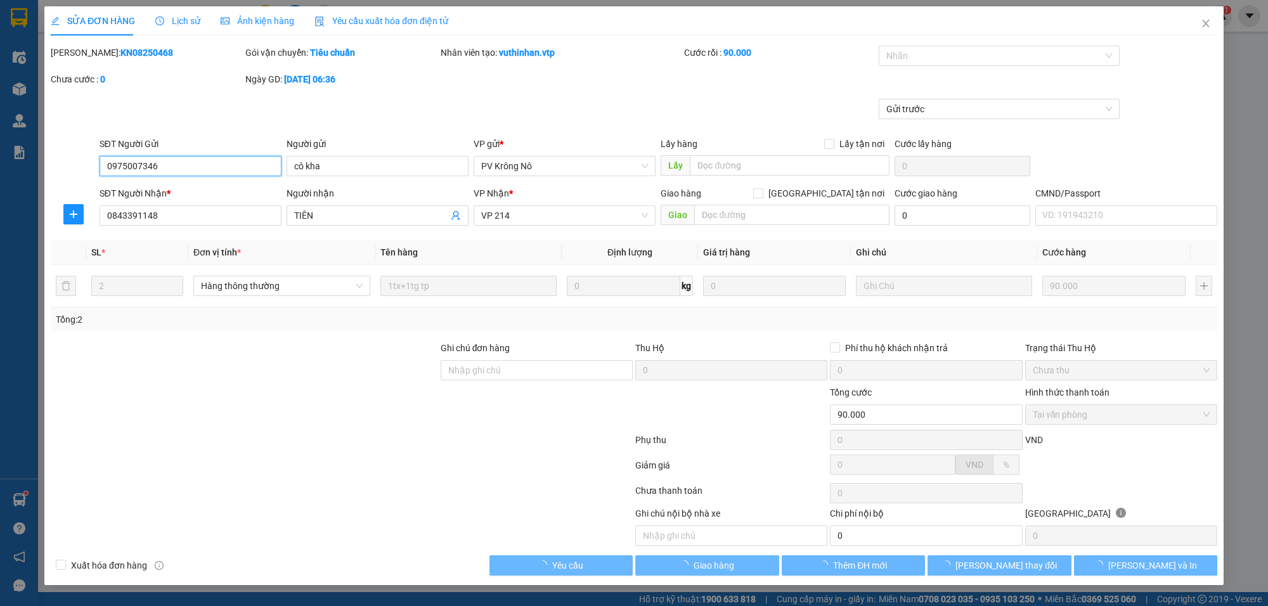
type input "4.500"
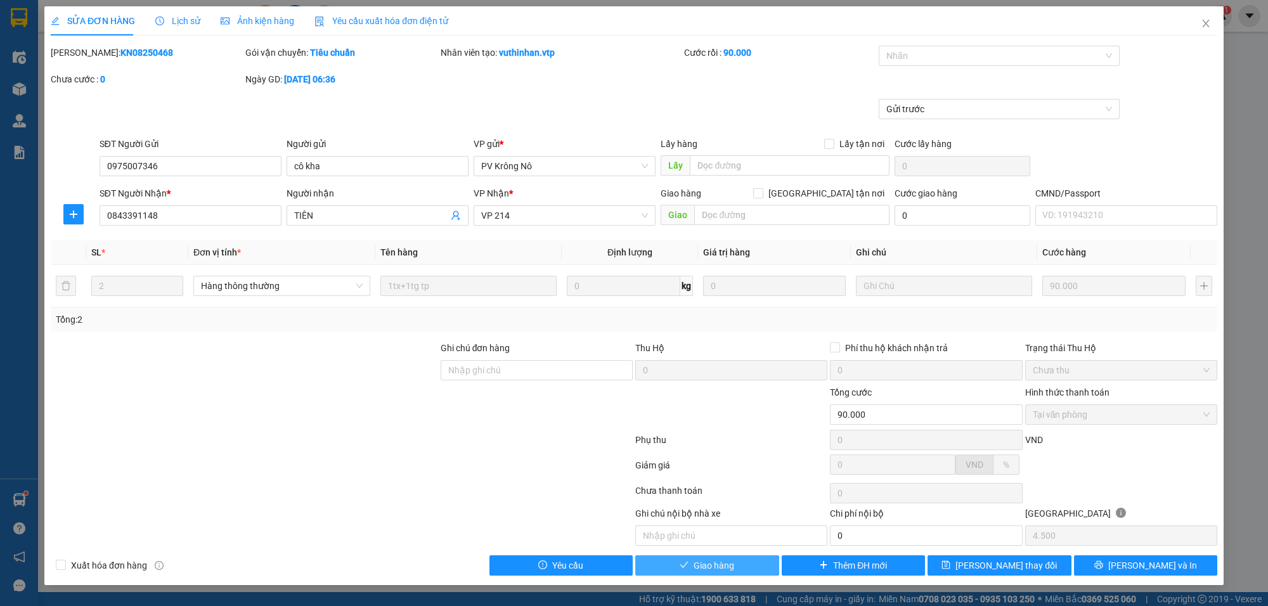
click at [745, 566] on button "Giao hàng" at bounding box center [707, 565] width 144 height 20
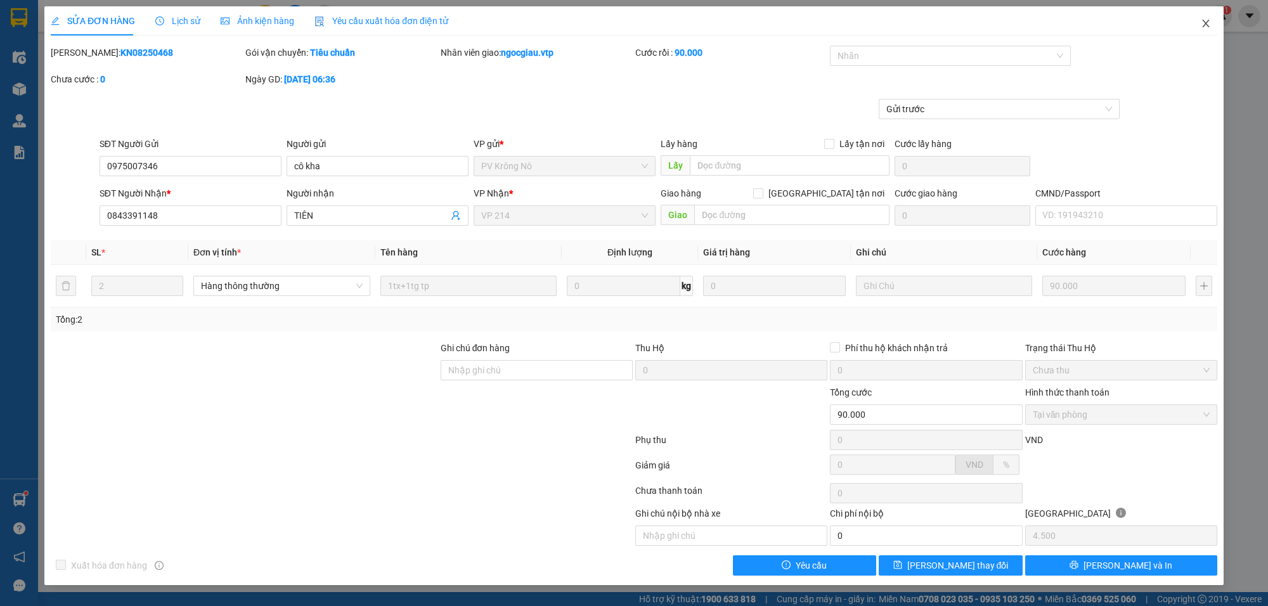
click at [1209, 21] on icon "close" at bounding box center [1205, 24] width 7 height 8
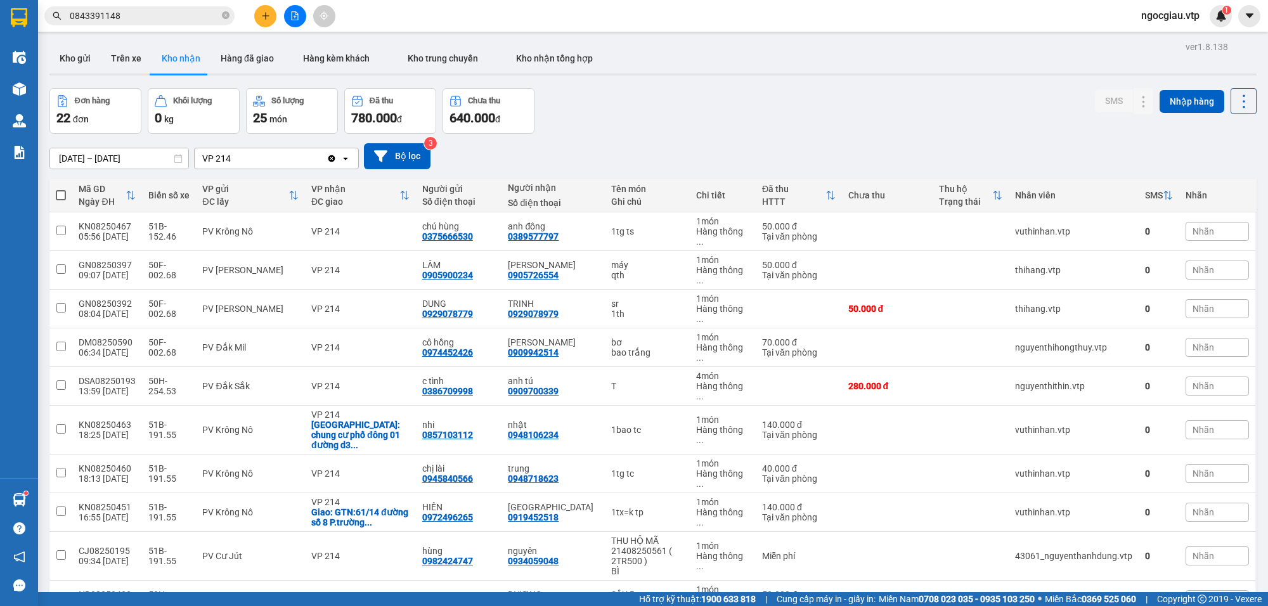
click at [153, 15] on input "0843391148" at bounding box center [145, 16] width 150 height 14
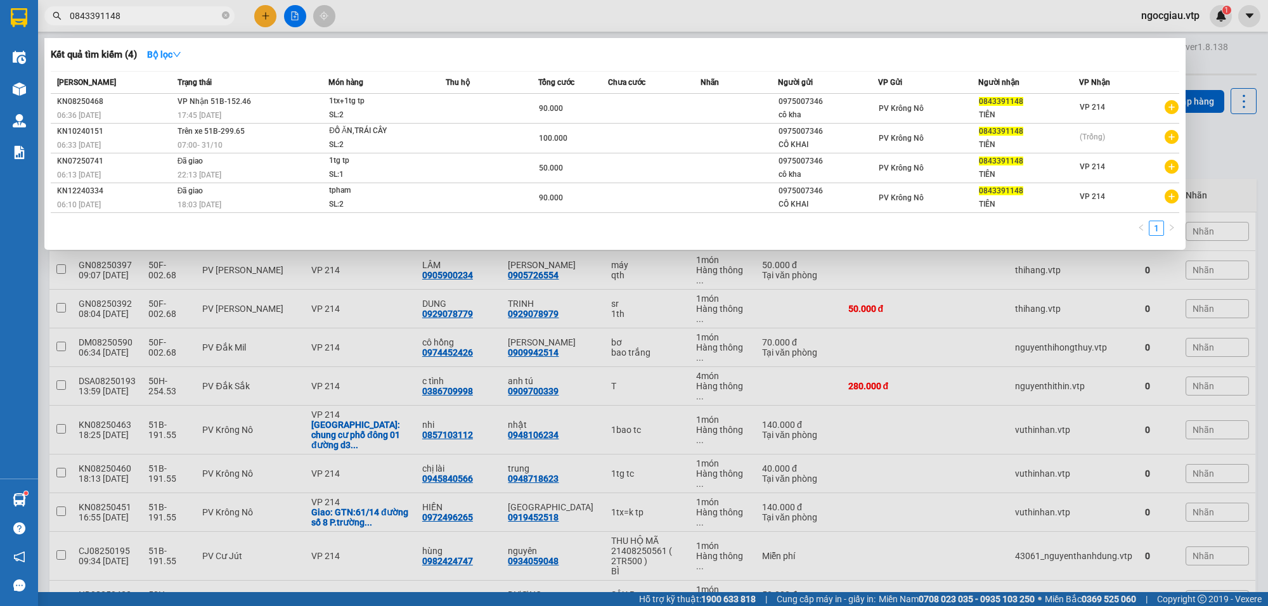
click at [154, 15] on input "0843391148" at bounding box center [145, 16] width 150 height 14
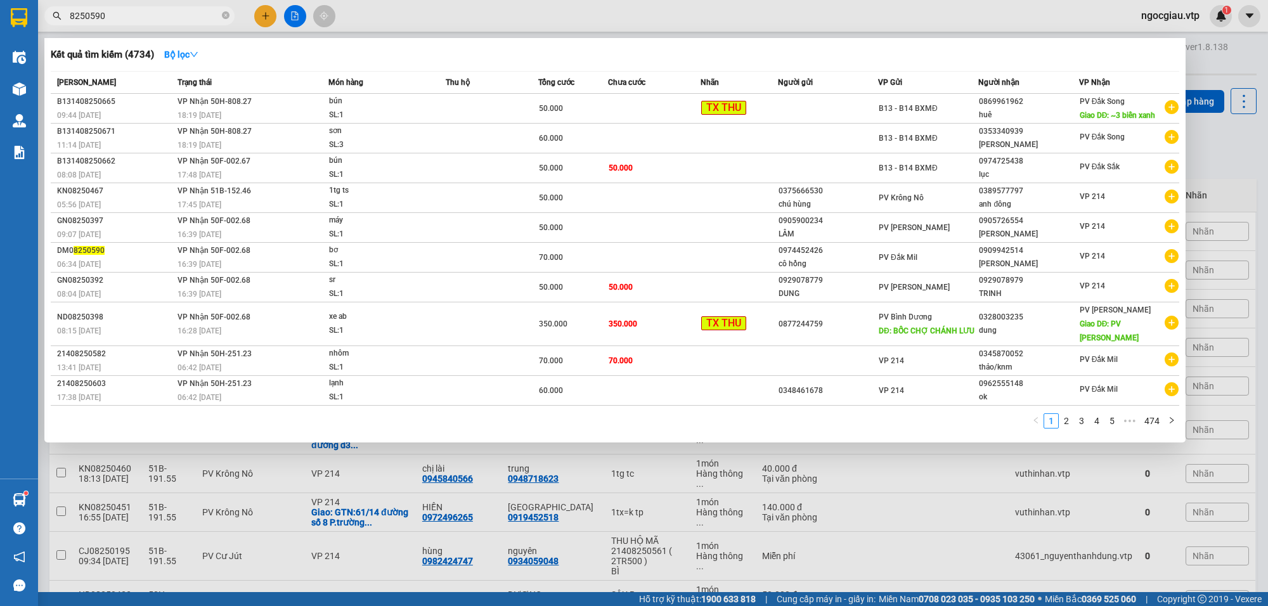
type input "8250590"
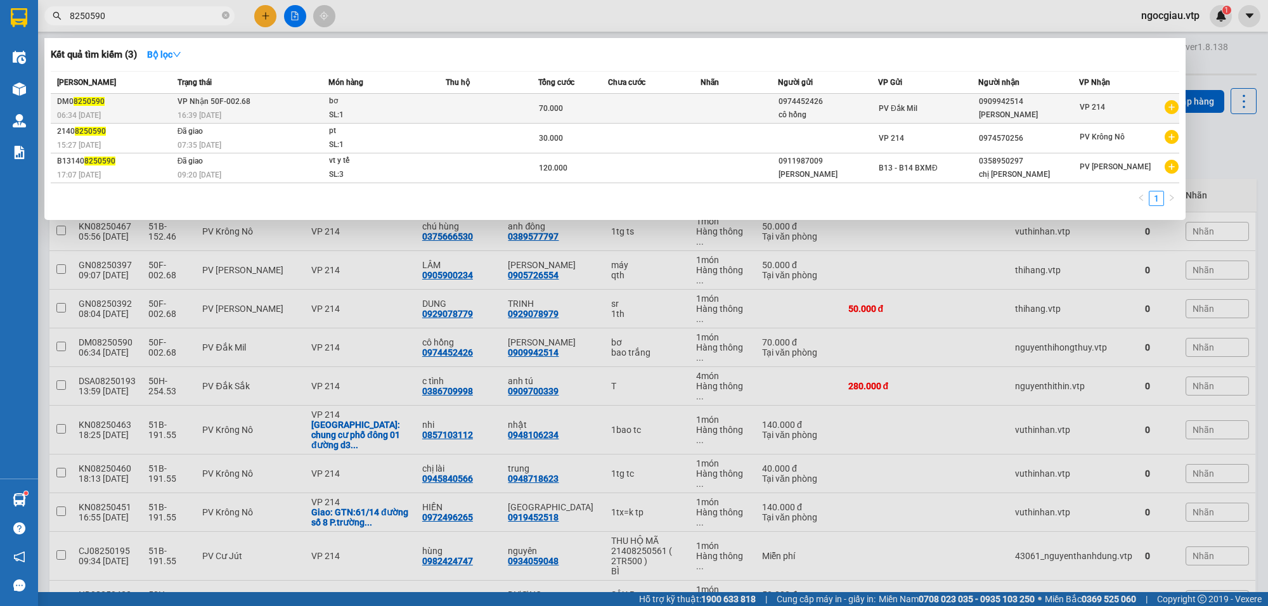
click at [736, 112] on td at bounding box center [739, 109] width 77 height 30
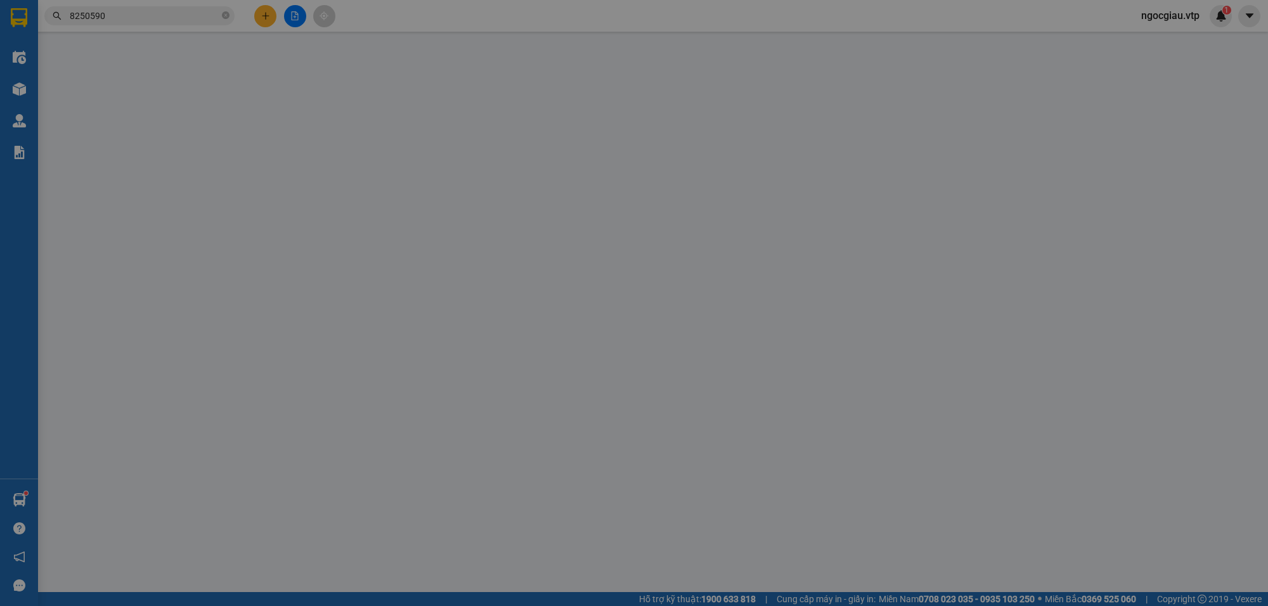
type input "0974452426"
type input "cô hồng"
type input "0909942514"
type input "thúy hồng"
type input "70.000"
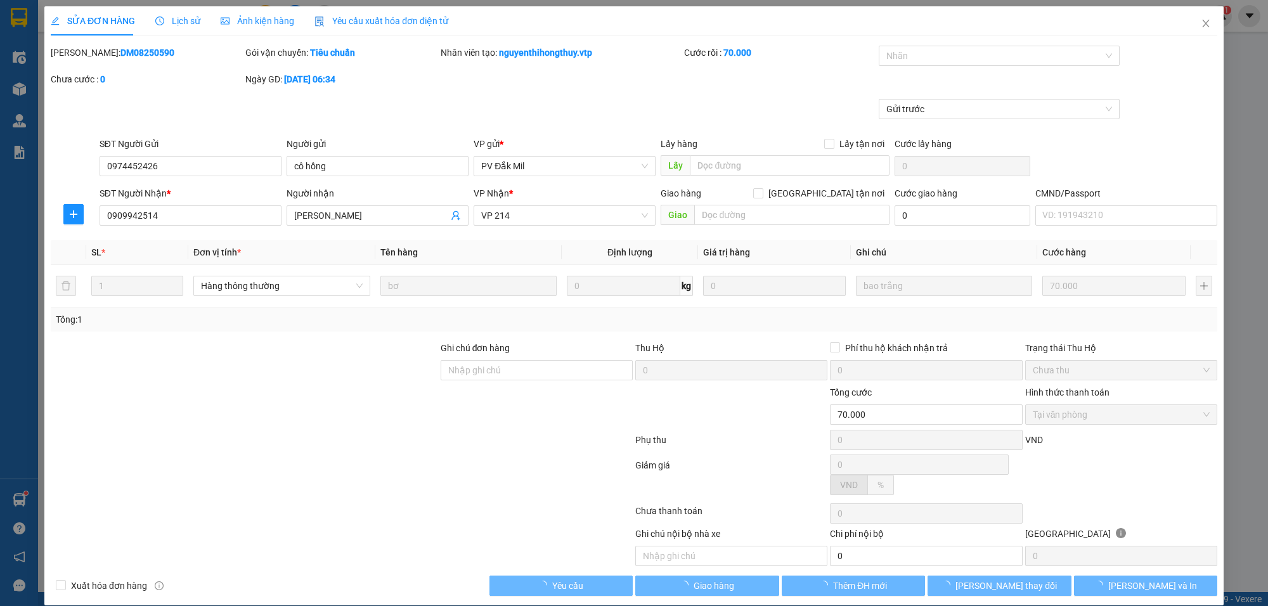
type input "3.500"
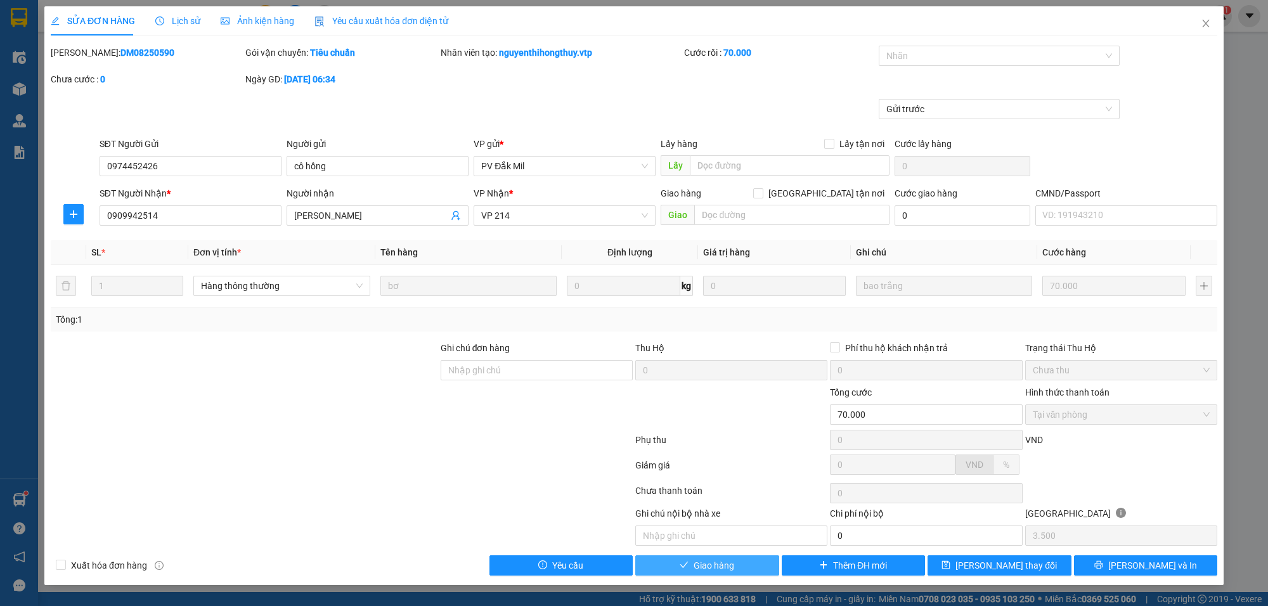
click at [705, 571] on span "Giao hàng" at bounding box center [714, 566] width 41 height 14
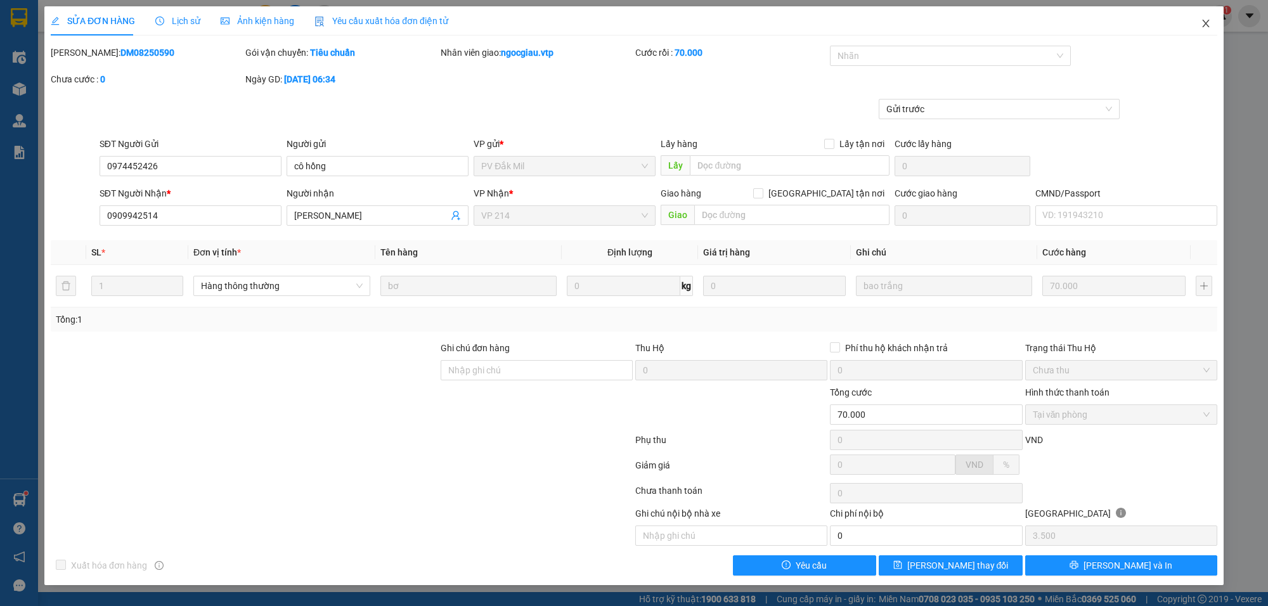
click at [1209, 25] on icon "close" at bounding box center [1206, 23] width 10 height 10
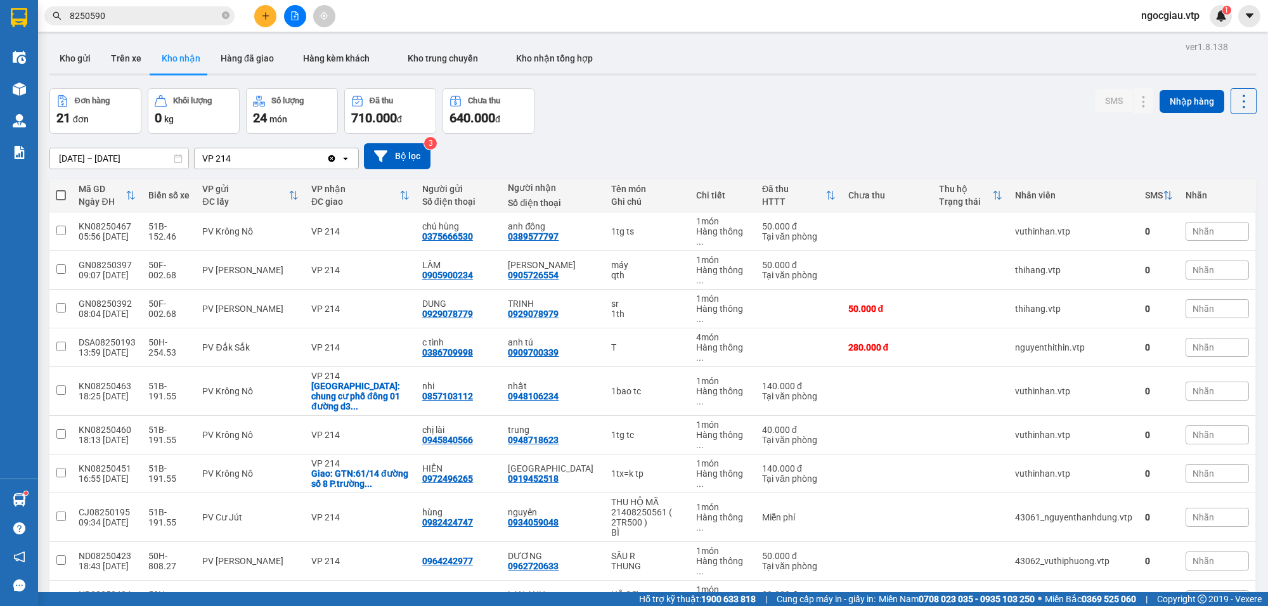
click at [134, 11] on input "8250590" at bounding box center [145, 16] width 150 height 14
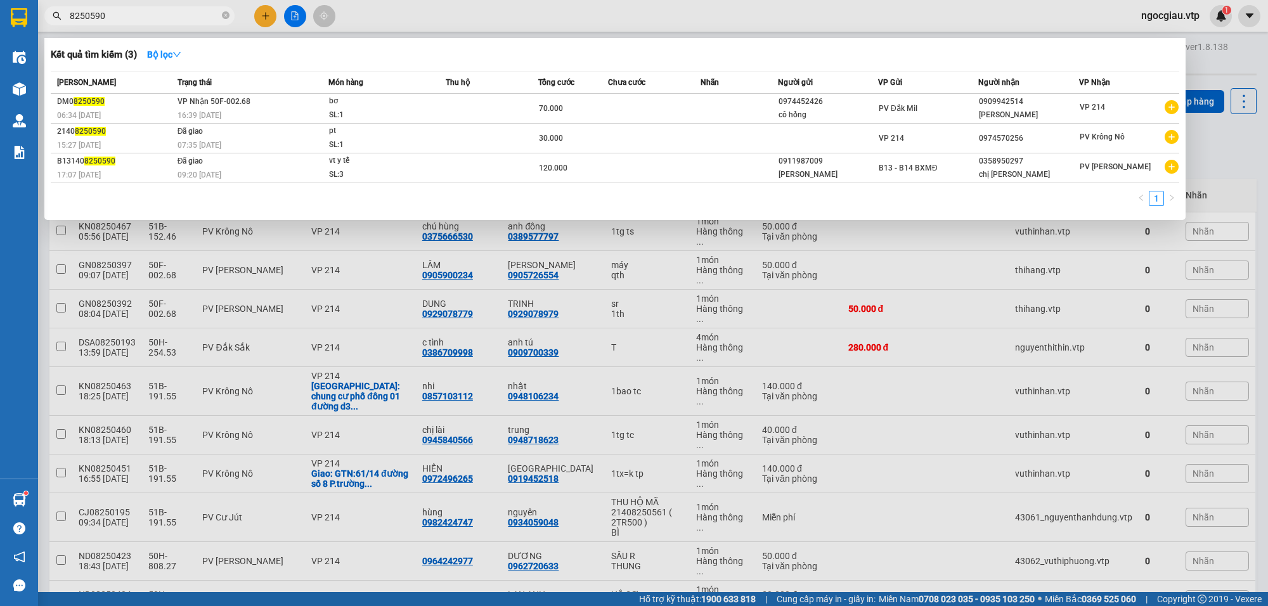
click at [134, 11] on input "8250590" at bounding box center [145, 16] width 150 height 14
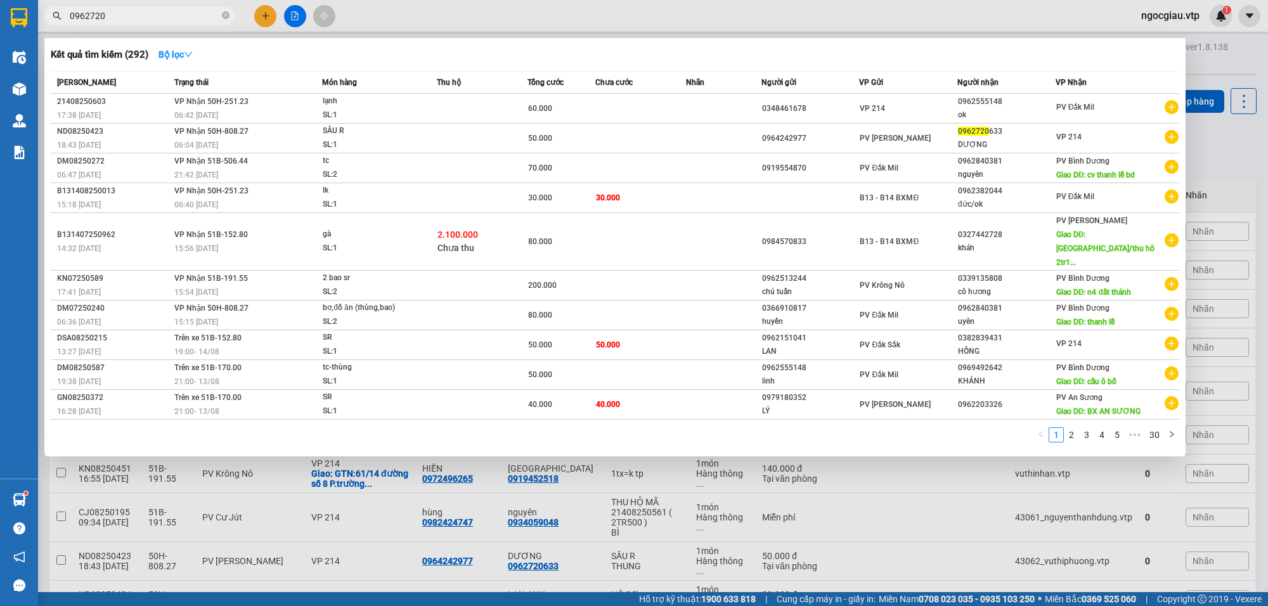
type input "0962720"
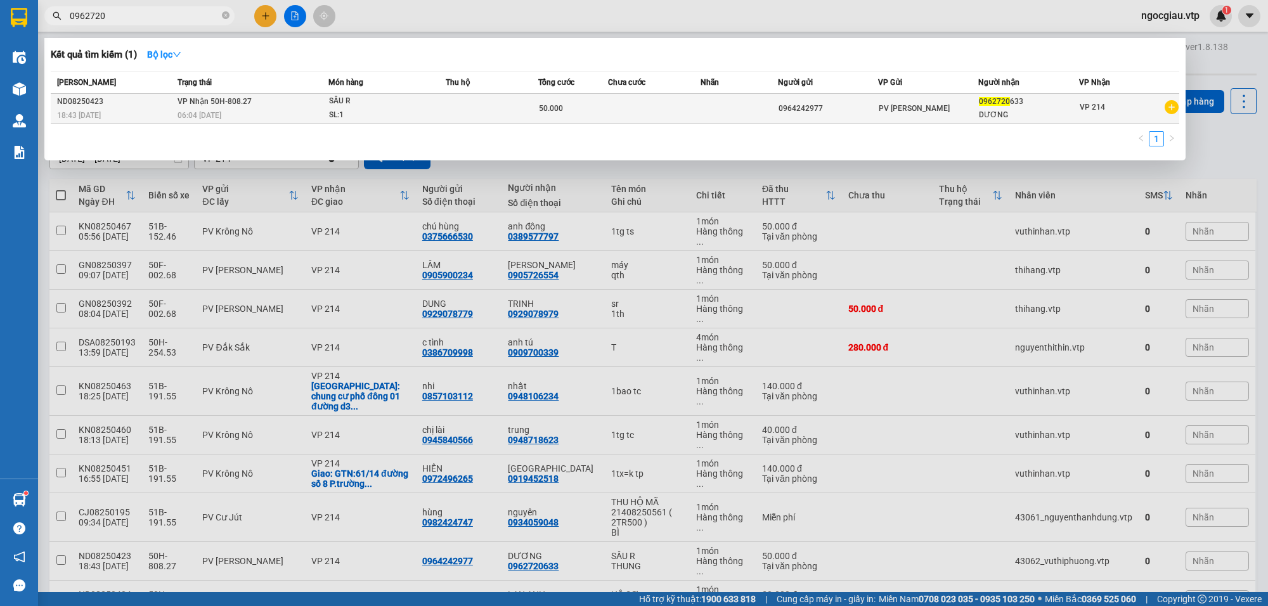
click at [673, 105] on td at bounding box center [654, 109] width 93 height 30
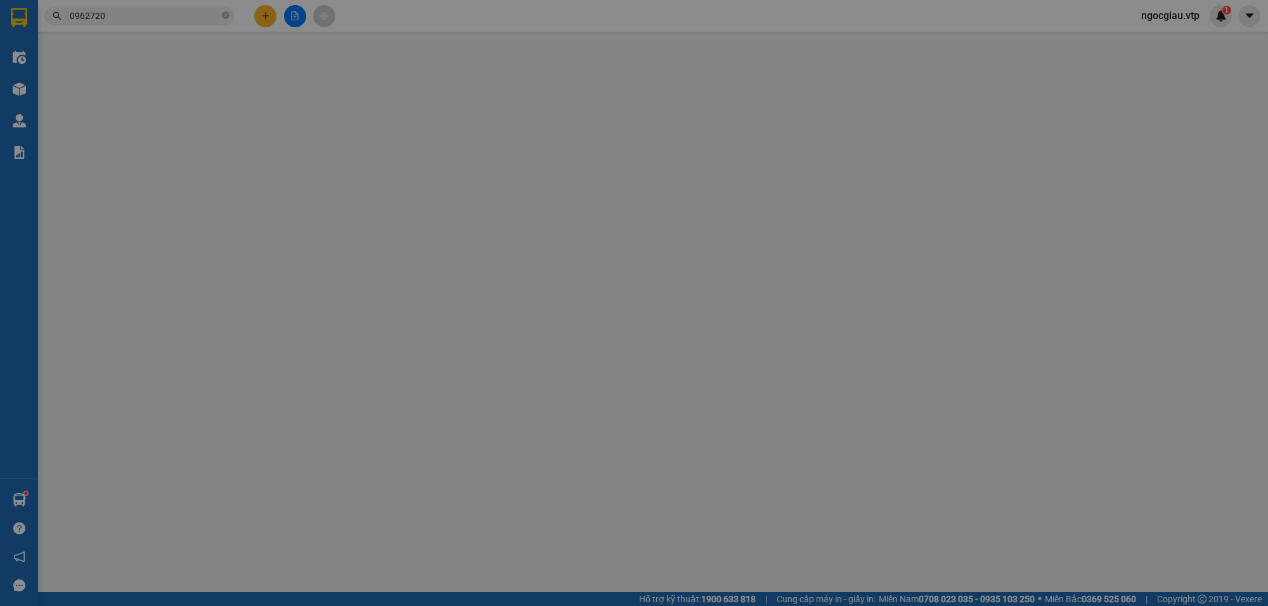
type input "0964242977"
type input "0962720633"
type input "DƯƠNG"
type input "50.000"
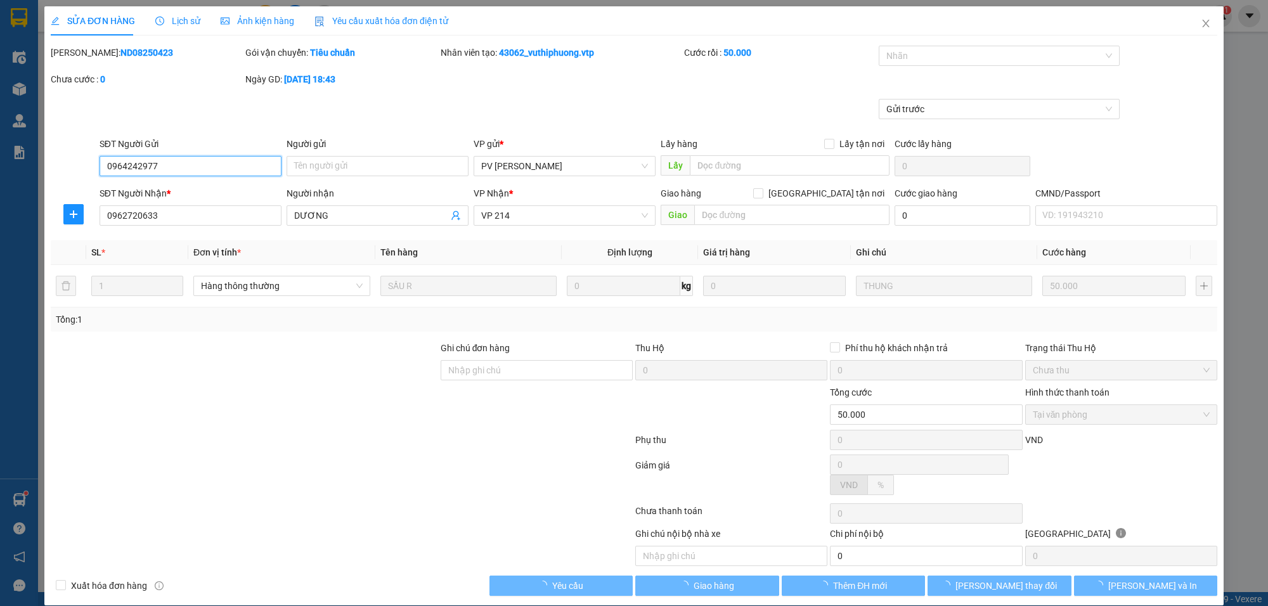
type input "2.500"
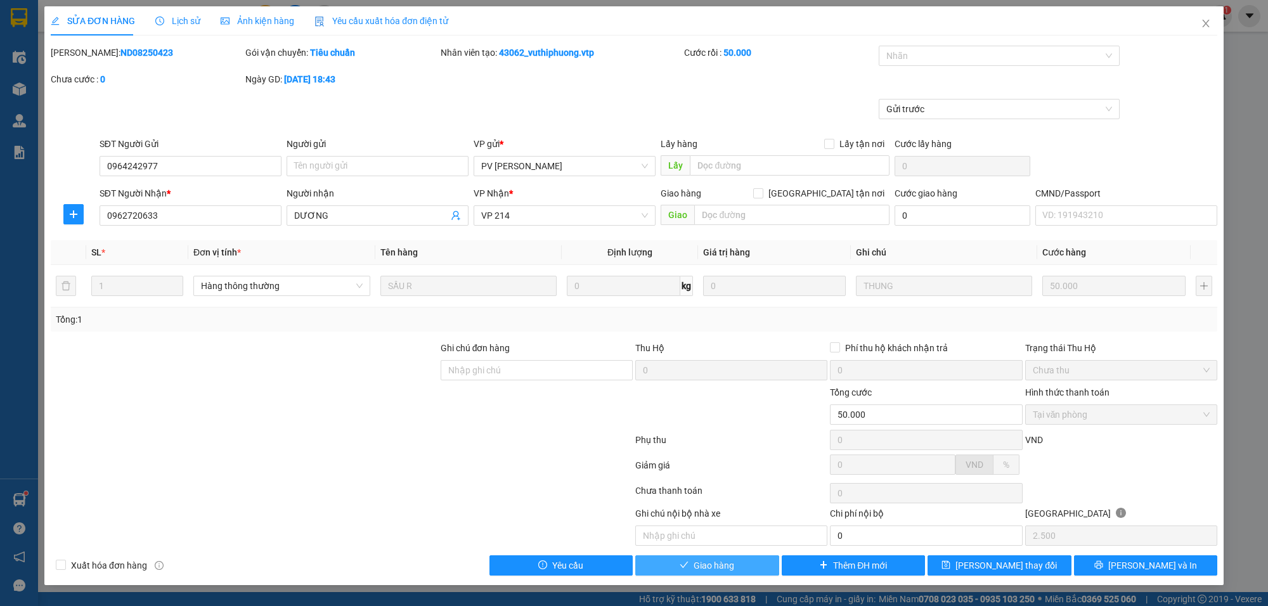
click at [718, 568] on span "Giao hàng" at bounding box center [714, 566] width 41 height 14
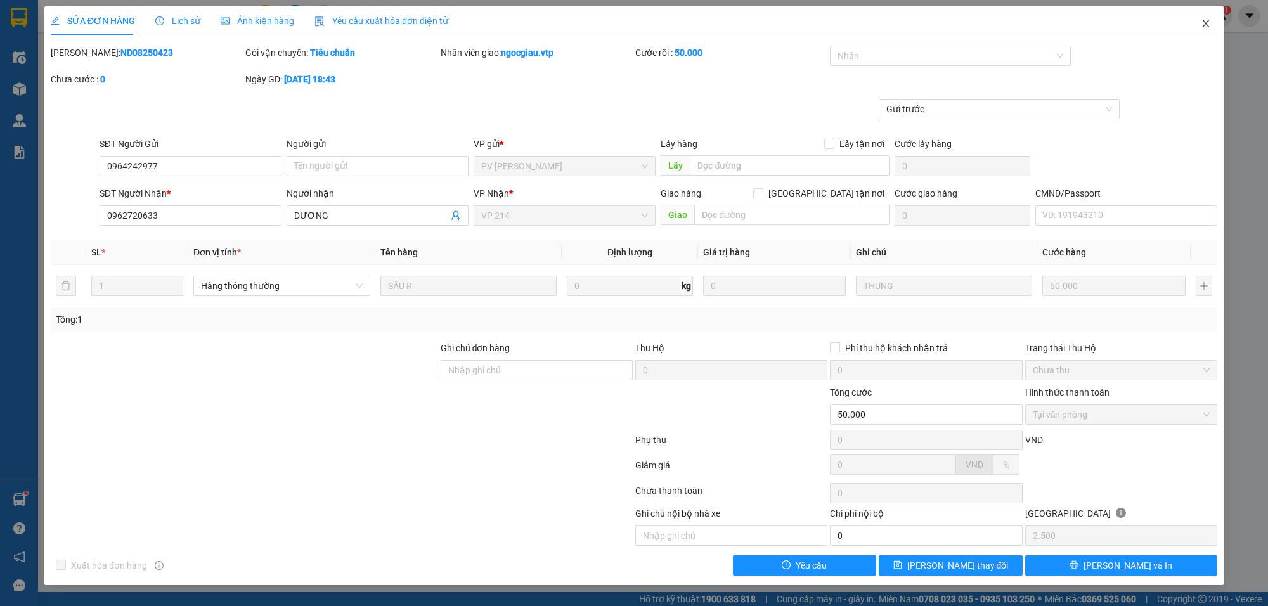
click at [1205, 20] on icon "close" at bounding box center [1206, 23] width 10 height 10
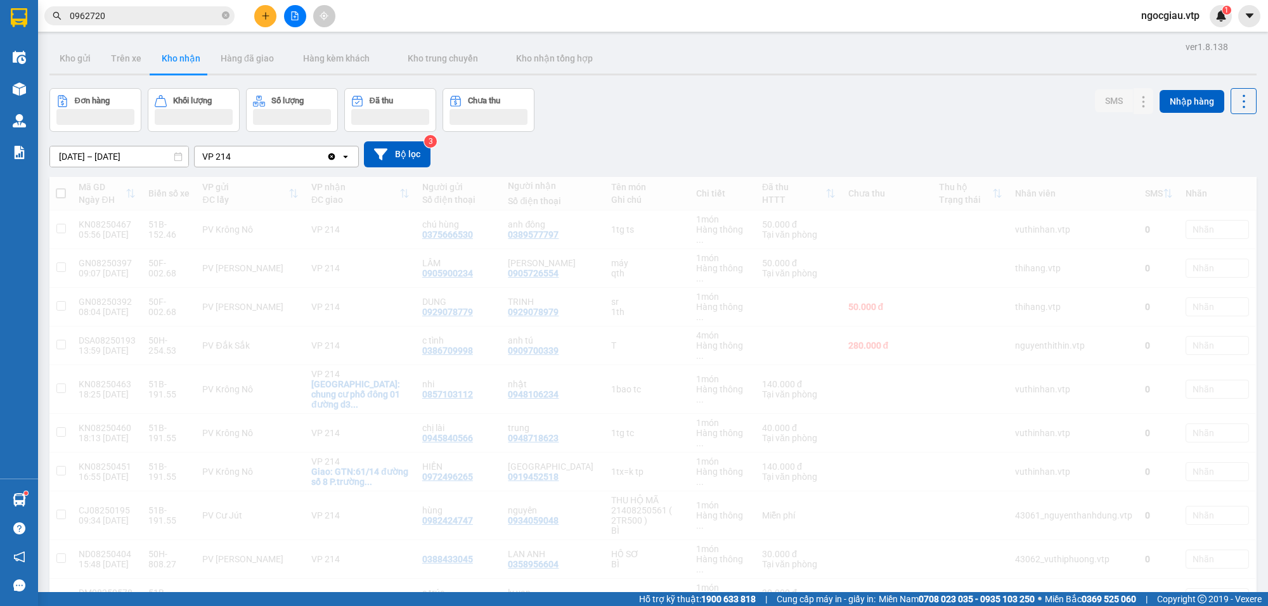
click at [119, 16] on input "0962720" at bounding box center [145, 16] width 150 height 14
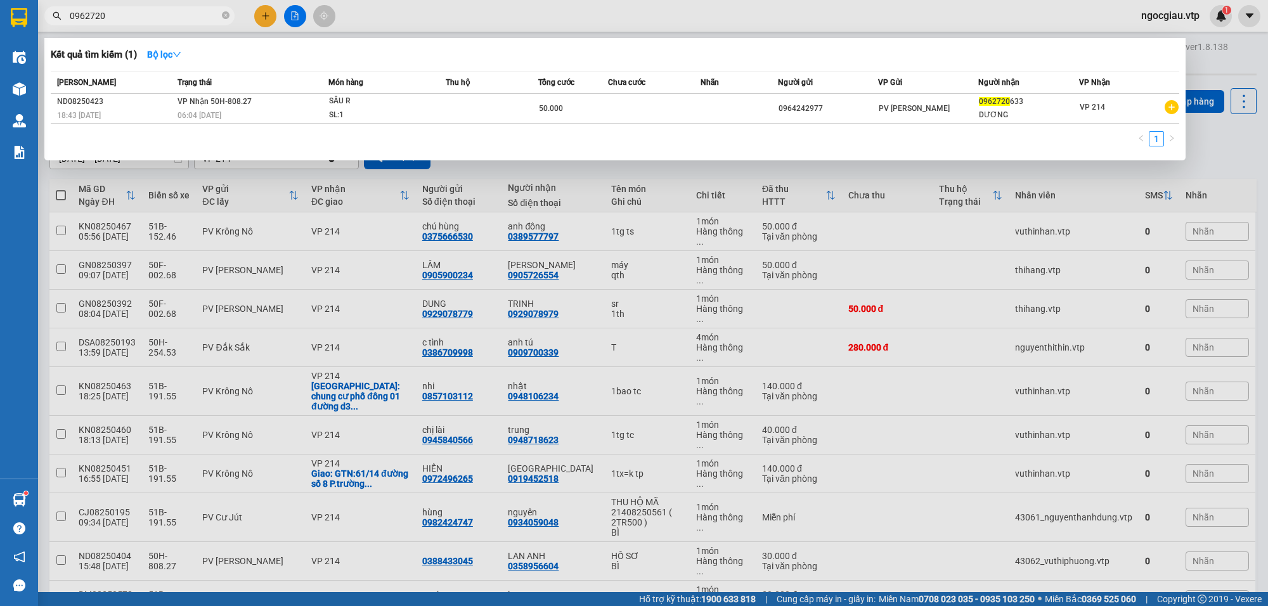
click at [119, 16] on input "0962720" at bounding box center [145, 16] width 150 height 14
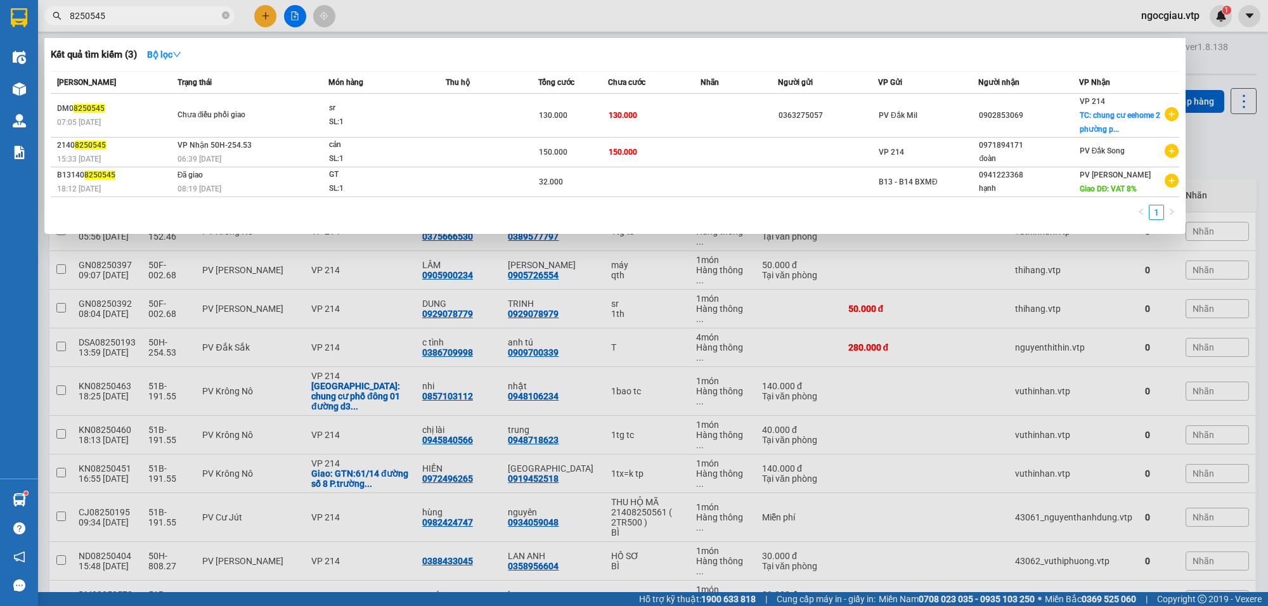
click at [160, 19] on input "8250545" at bounding box center [145, 16] width 150 height 14
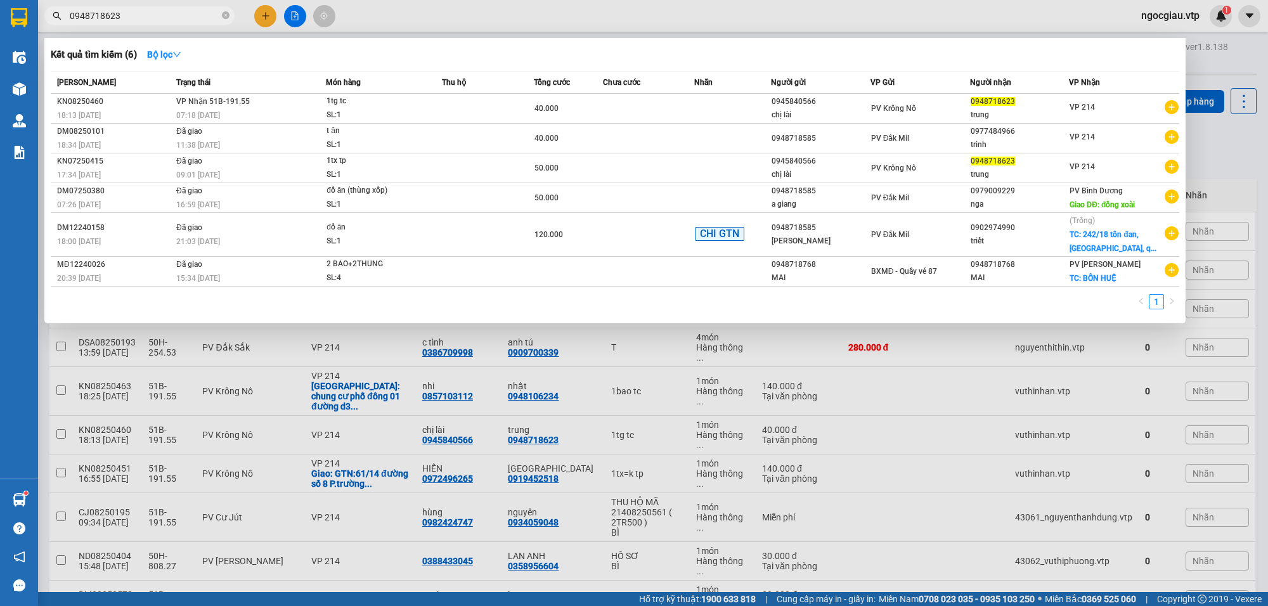
type input "0948718623"
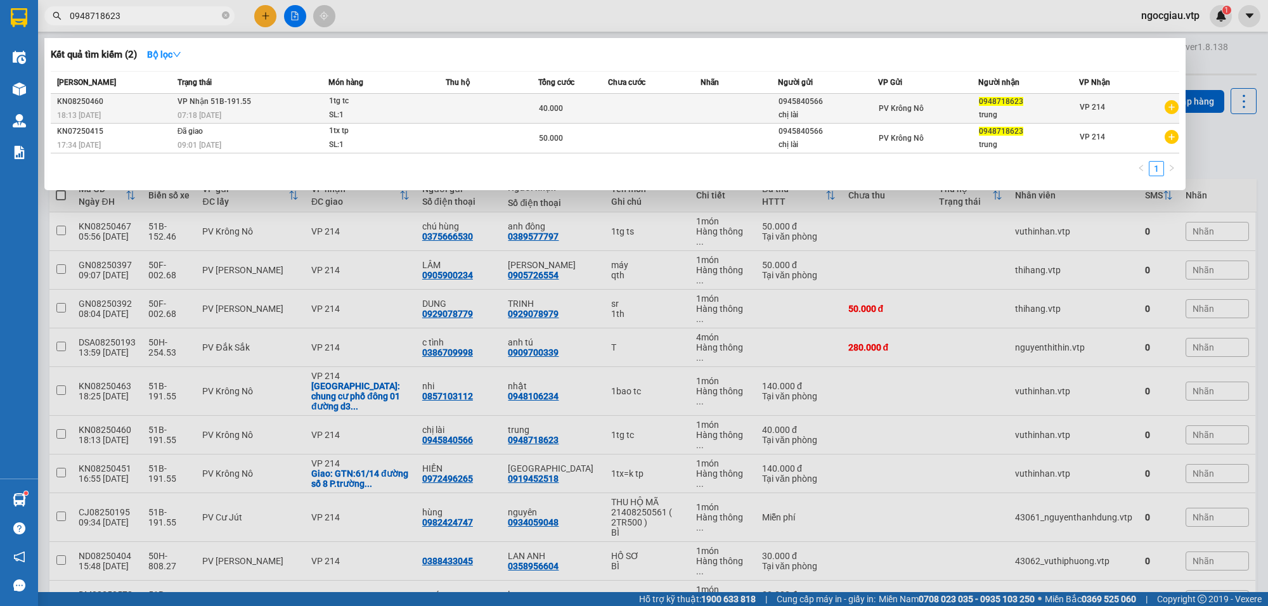
click at [581, 109] on div "40.000" at bounding box center [573, 108] width 68 height 14
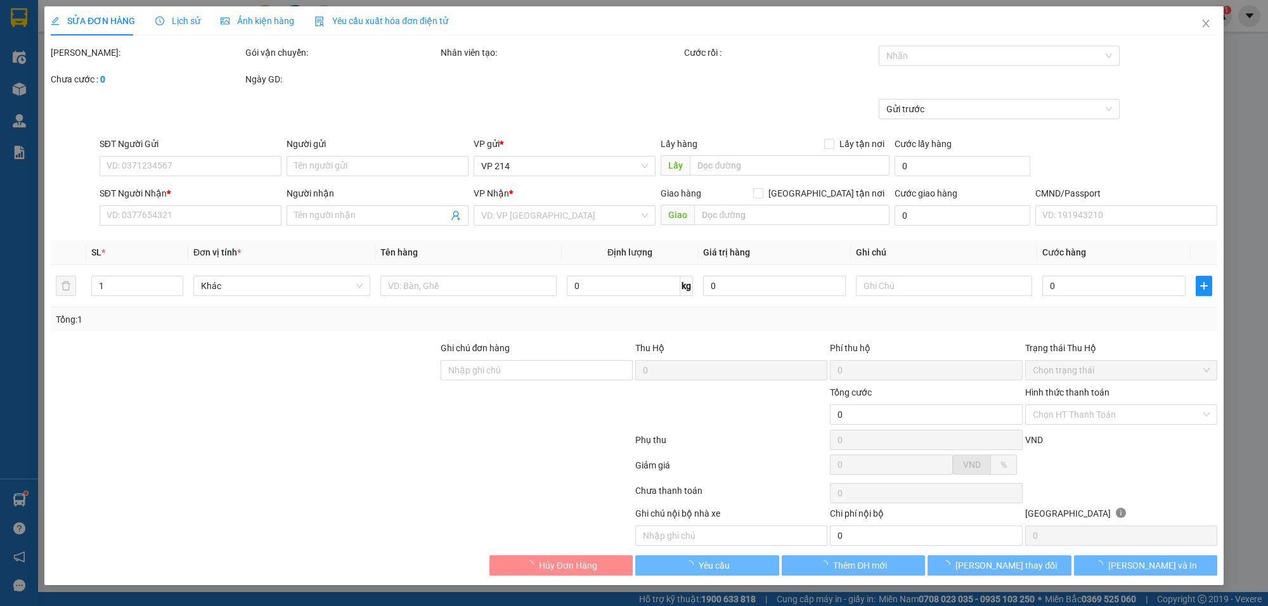
type input "0945840566"
type input "chị lài"
type input "0948718623"
type input "trung"
type input "40.000"
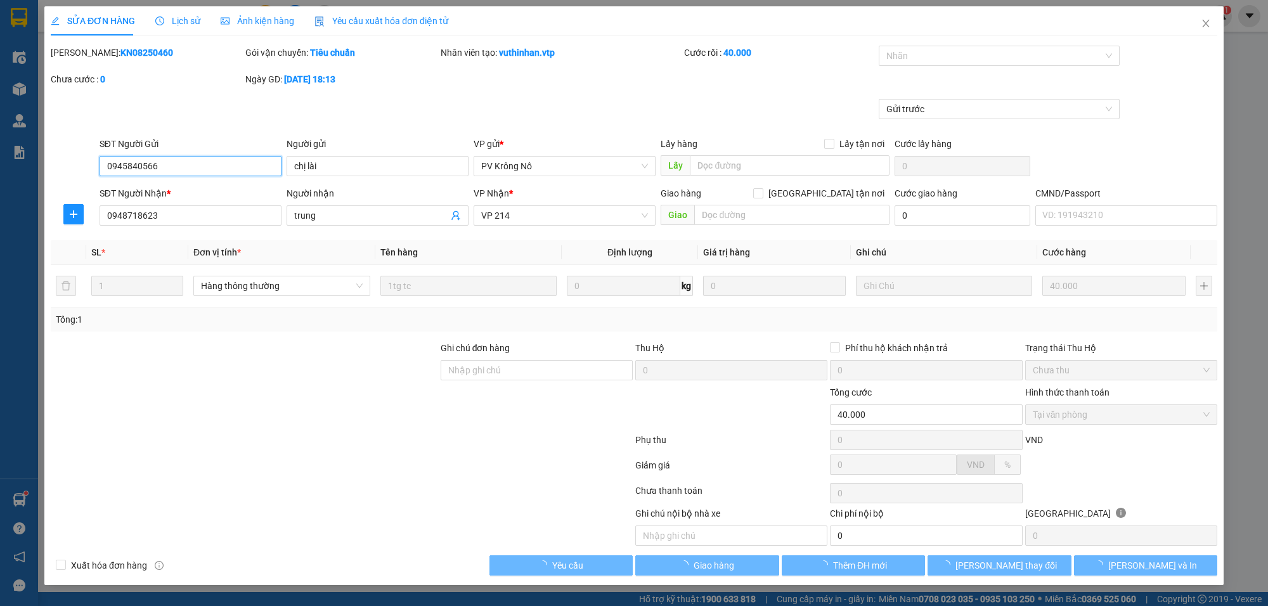
type input "2.000"
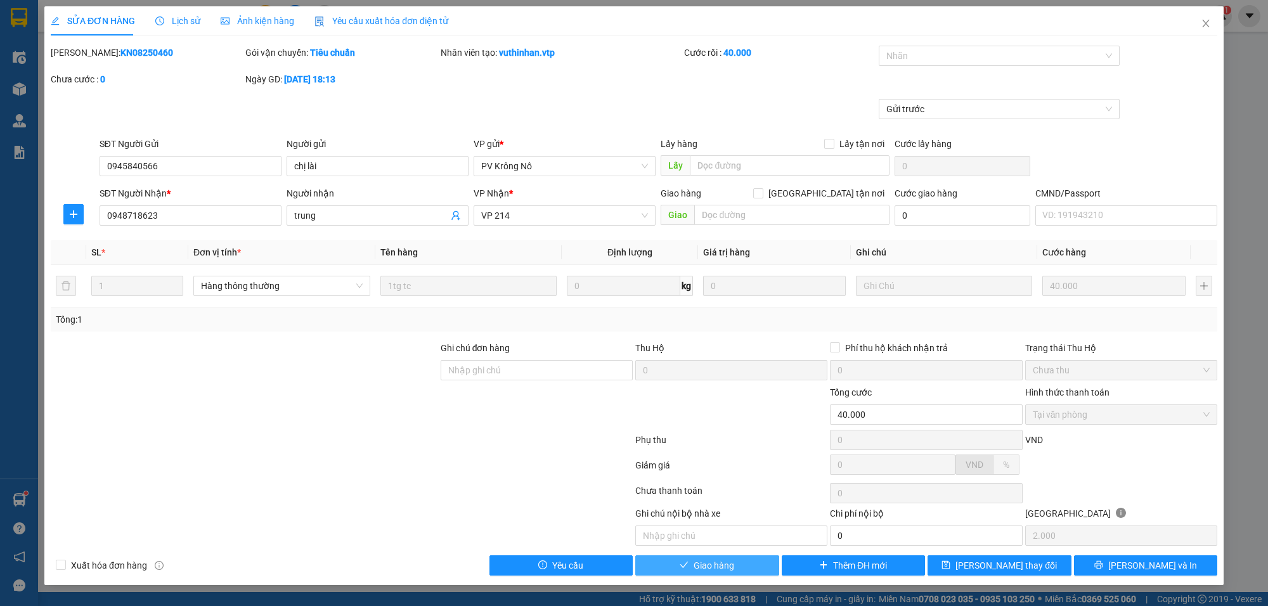
click at [728, 569] on span "Giao hàng" at bounding box center [714, 566] width 41 height 14
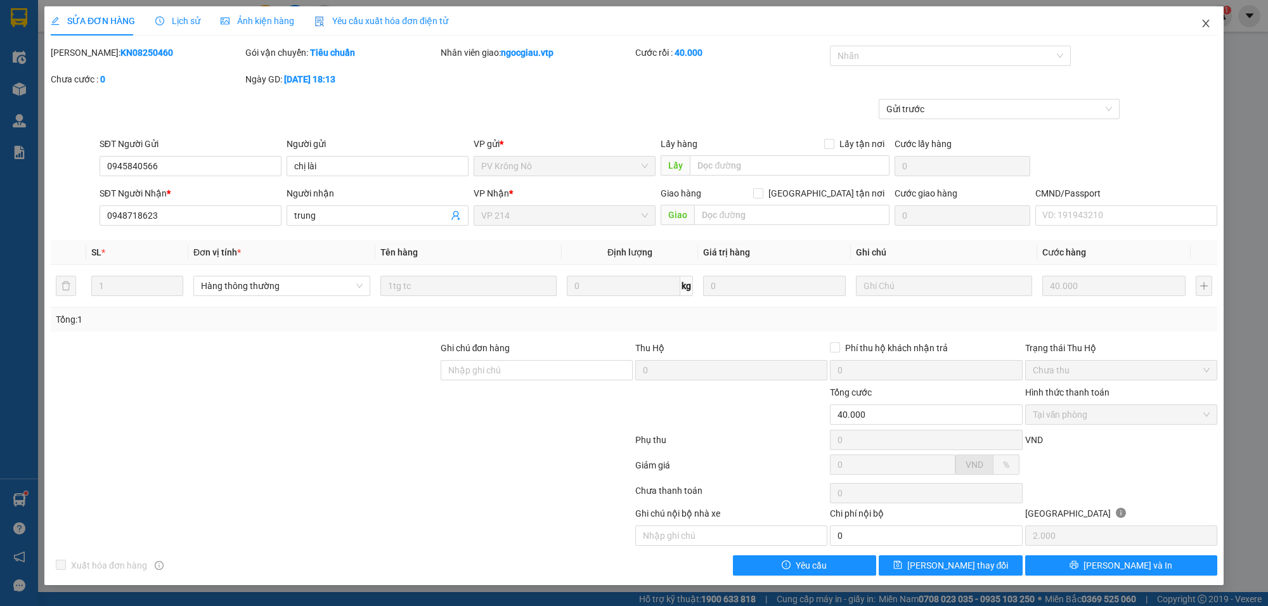
click at [1201, 25] on icon "close" at bounding box center [1206, 23] width 10 height 10
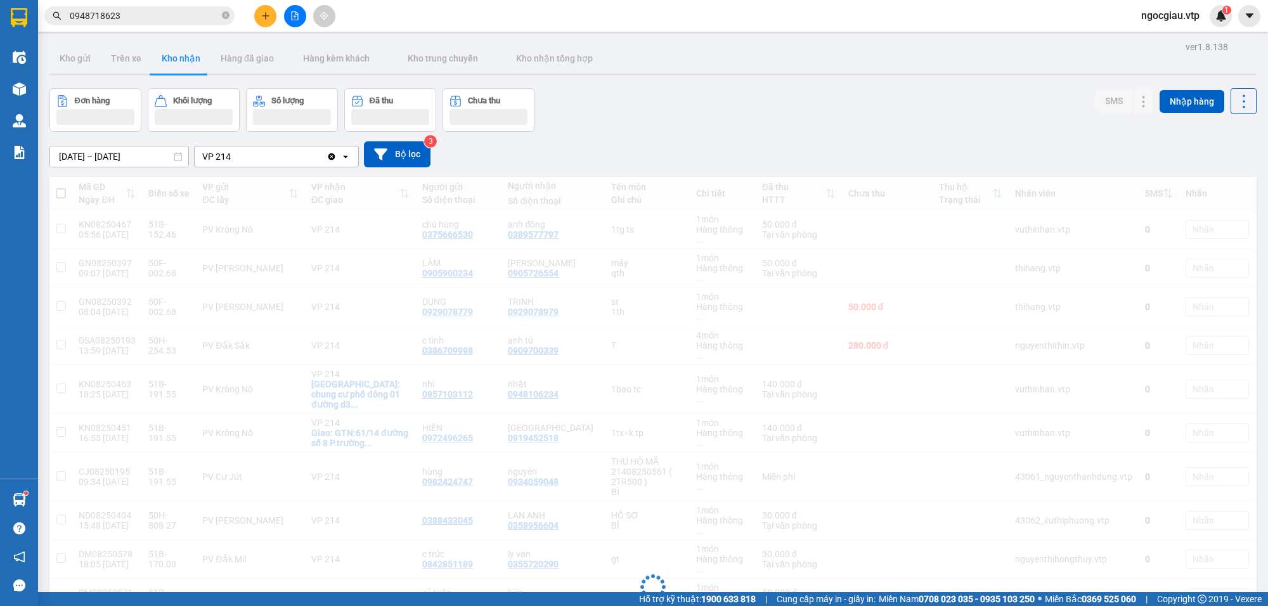
click at [144, 16] on input "0948718623" at bounding box center [145, 16] width 150 height 14
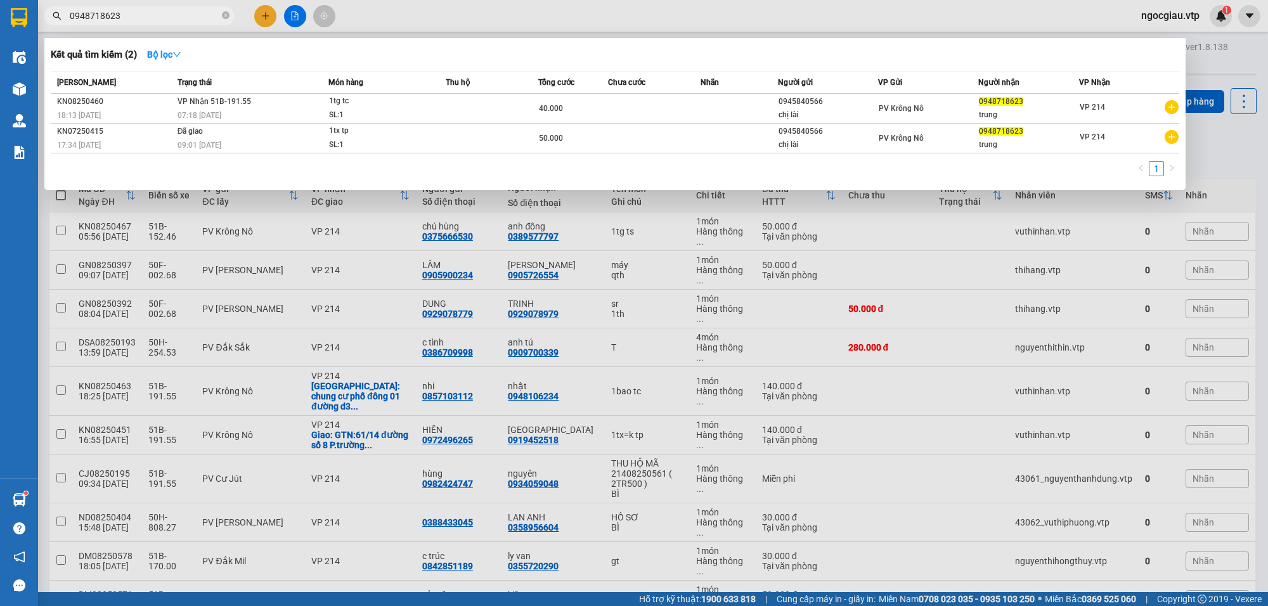
click at [144, 16] on input "0948718623" at bounding box center [145, 16] width 150 height 14
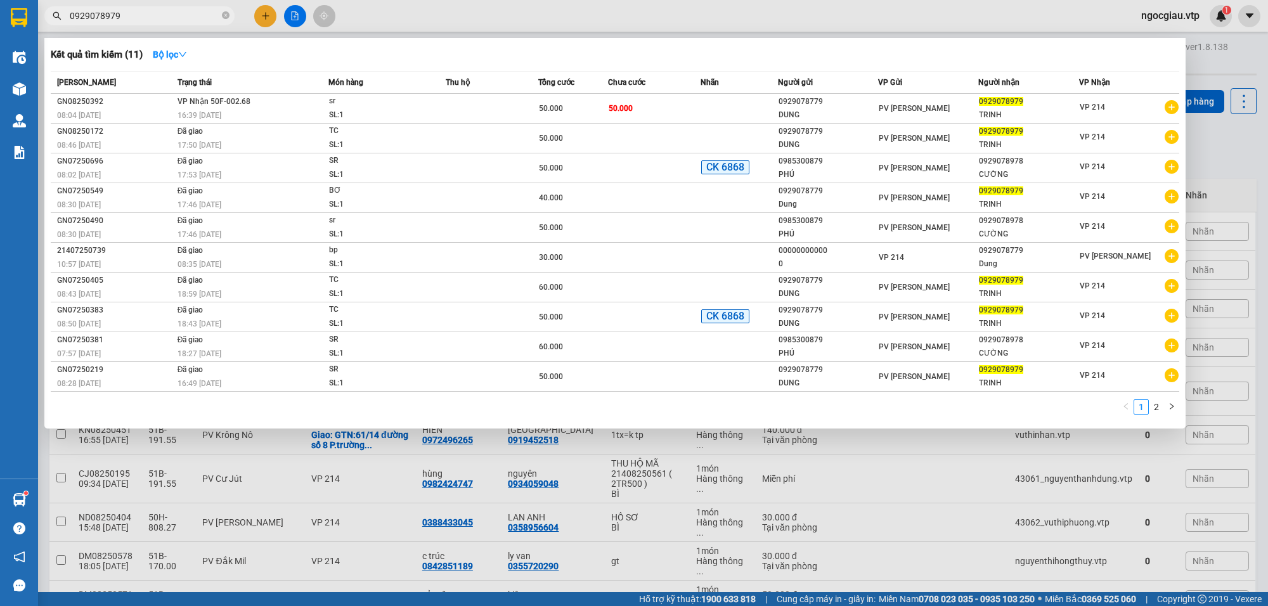
type input "0929078979"
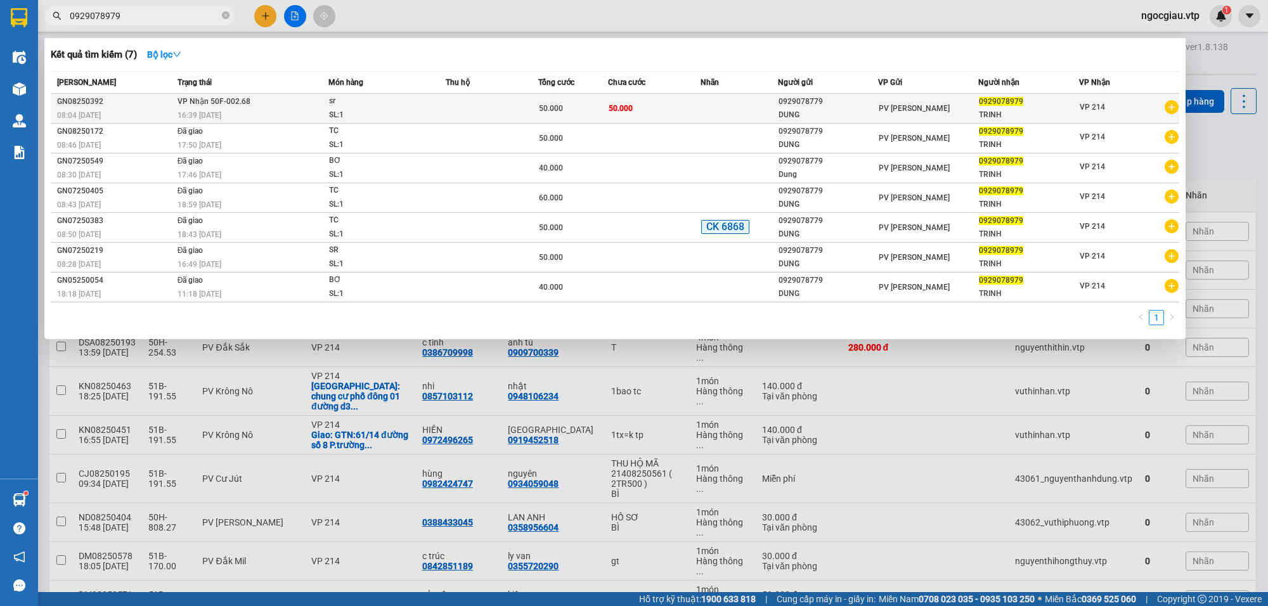
click at [493, 105] on td at bounding box center [492, 109] width 93 height 30
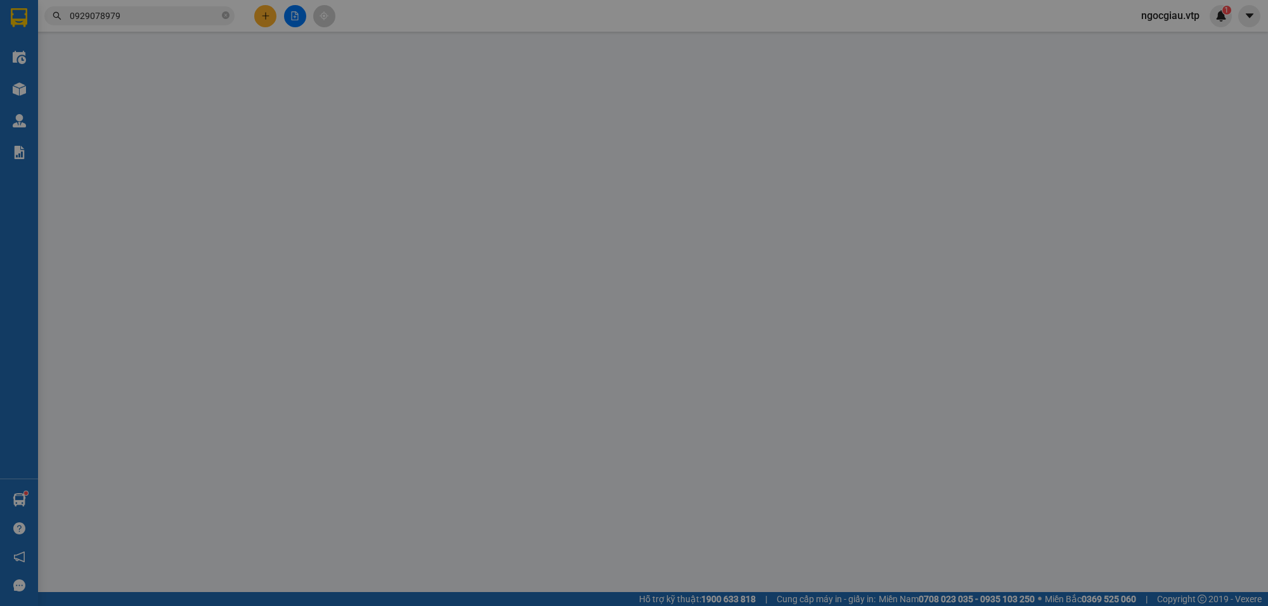
type input "0929078779"
type input "DUNG"
type input "0929078979"
type input "TRINH"
type input "50.000"
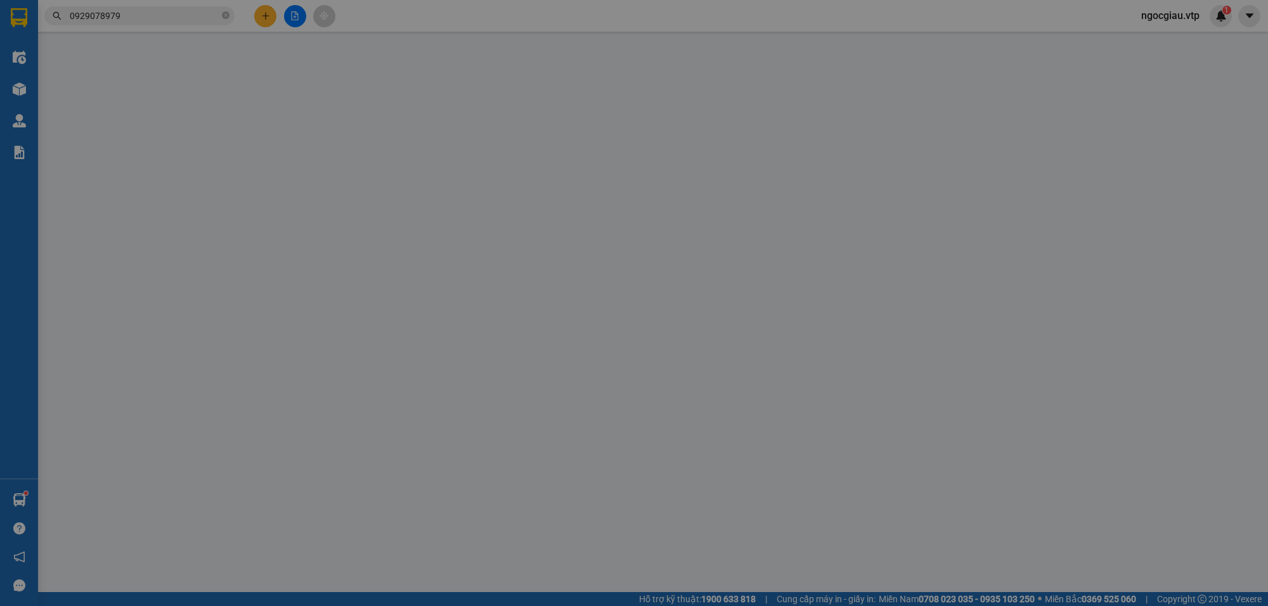
type input "50.000"
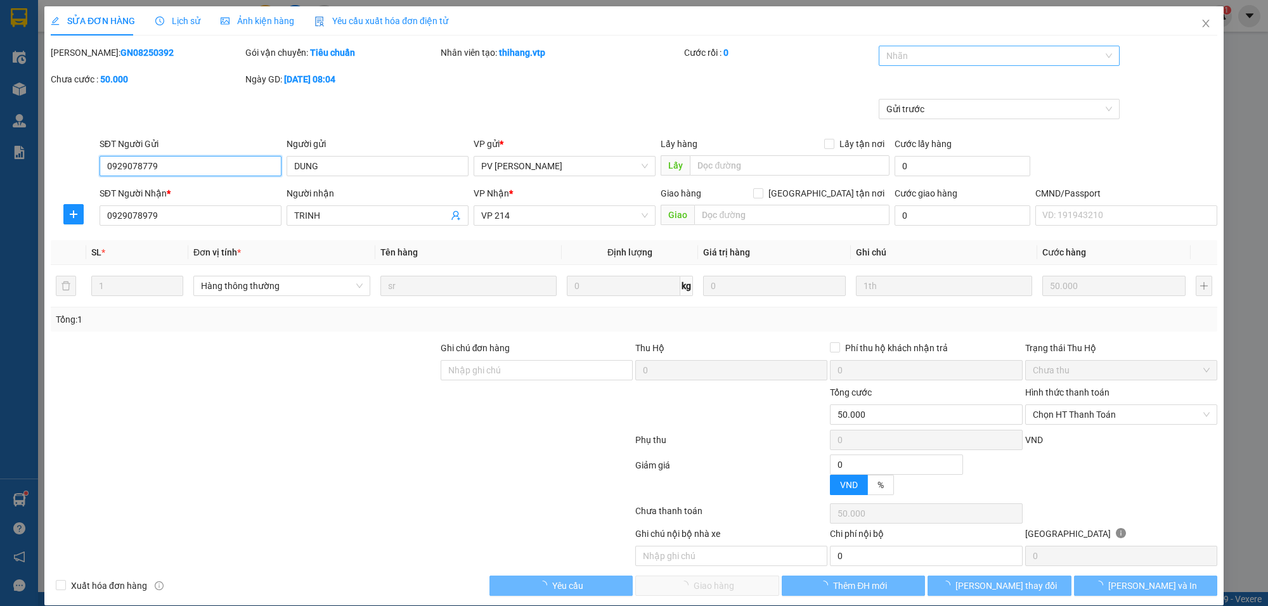
type input "2.500"
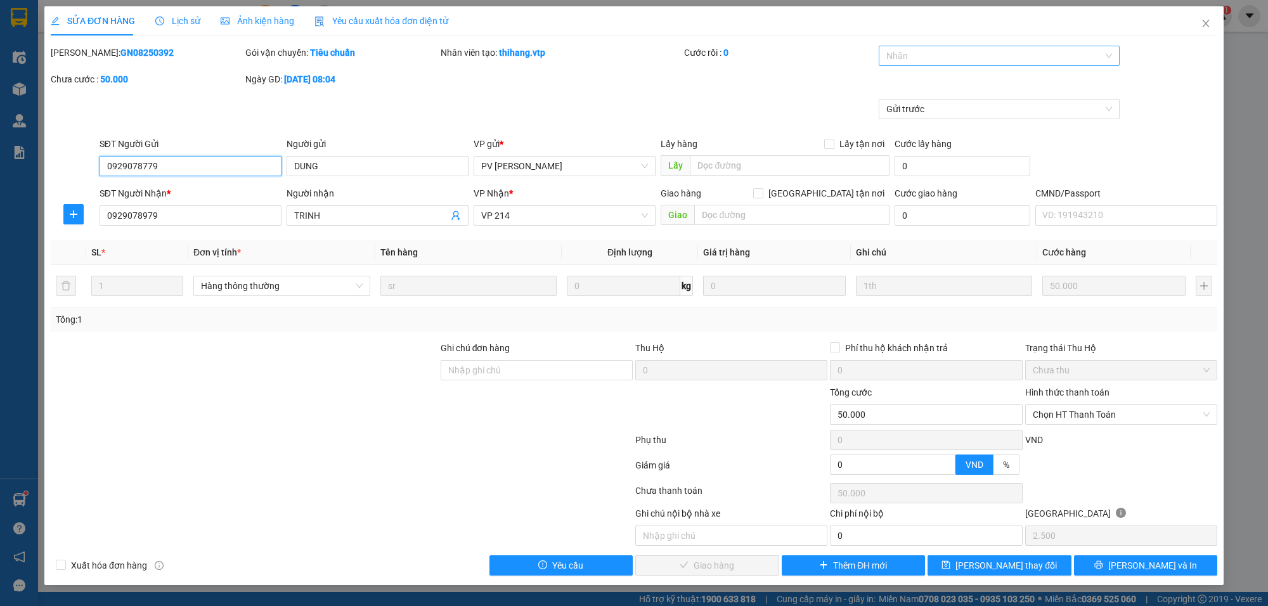
click at [955, 58] on div at bounding box center [993, 55] width 222 height 15
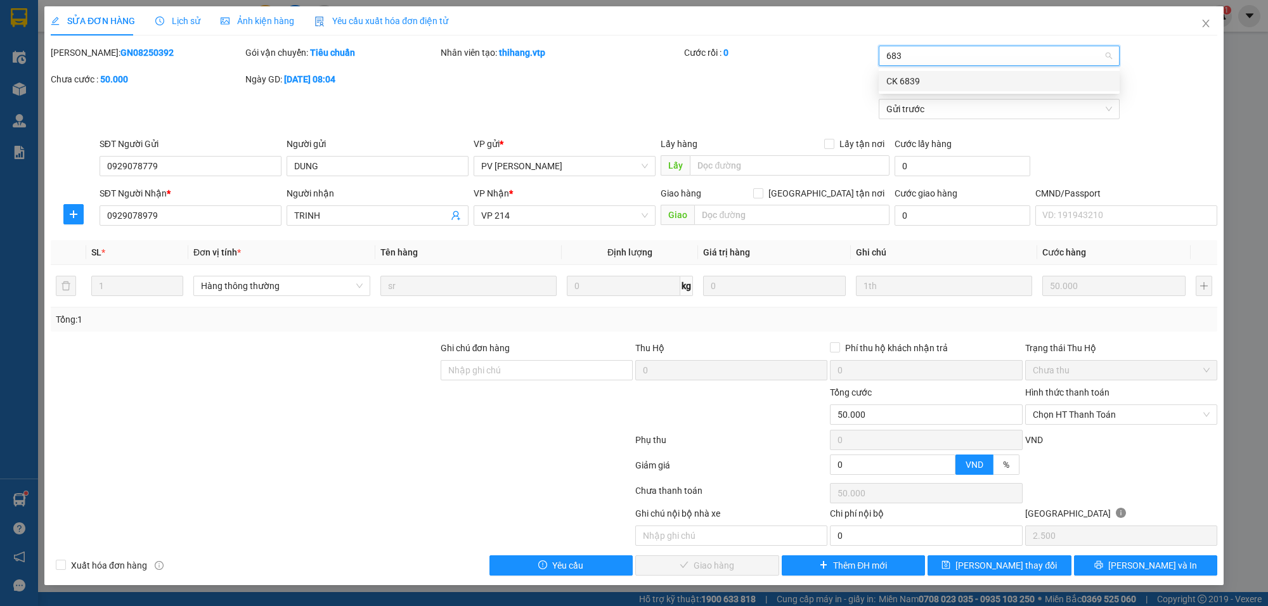
type input "6839"
click at [934, 87] on div "CK 6839" at bounding box center [999, 81] width 226 height 14
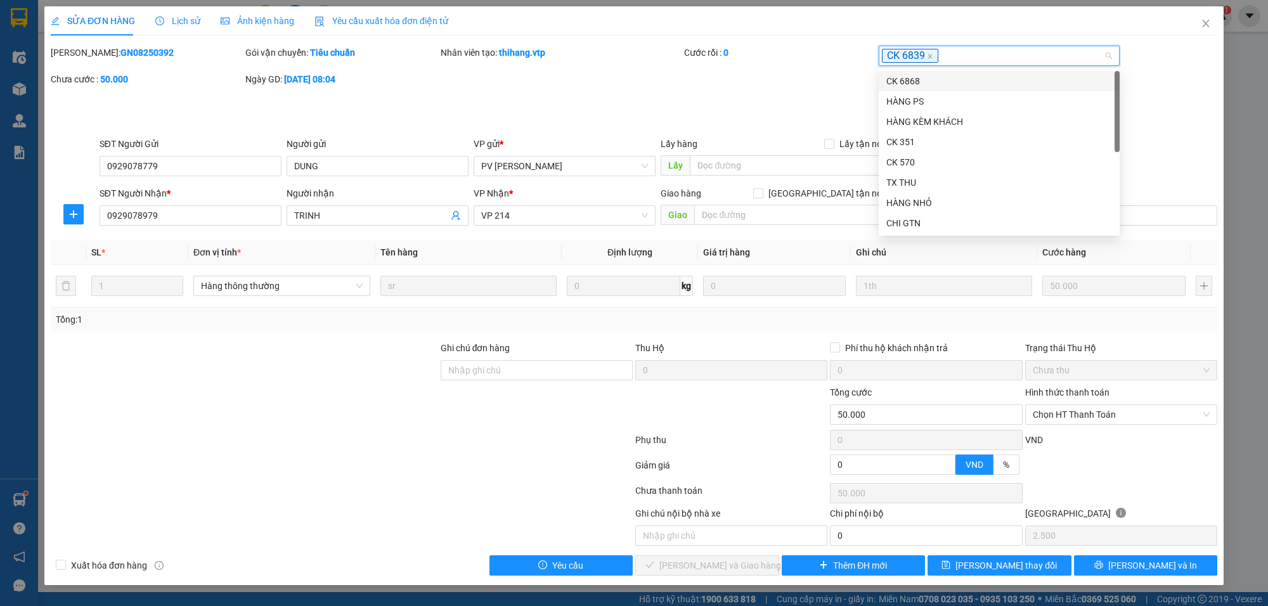
click at [1195, 107] on div "Gửi trước" at bounding box center [633, 118] width 1169 height 38
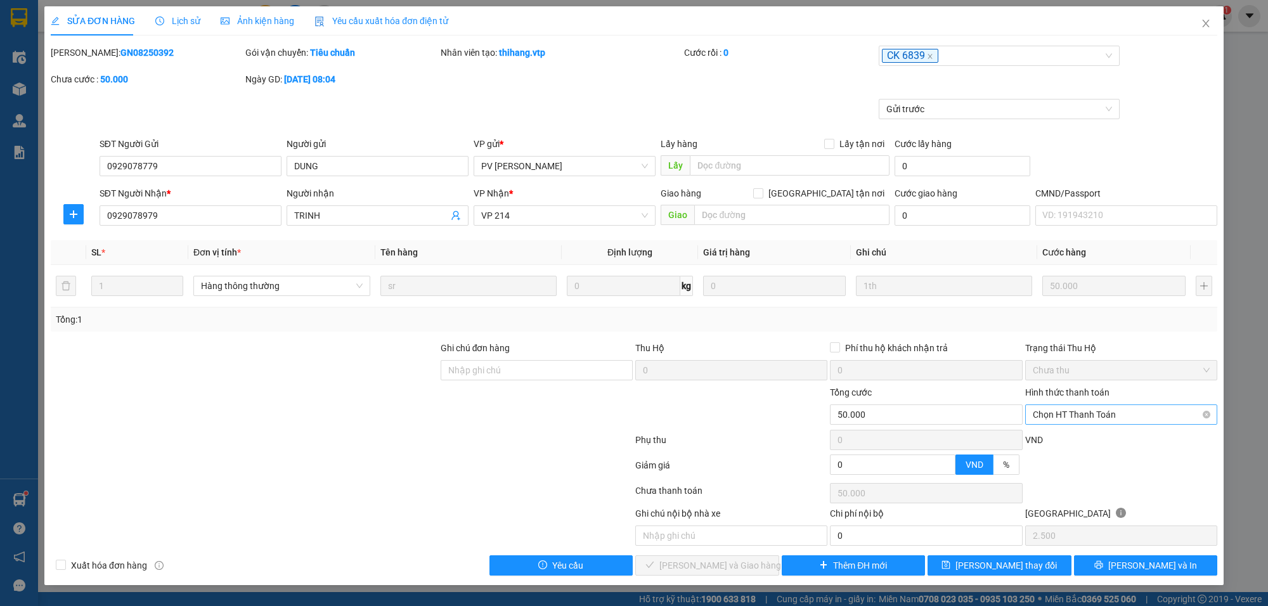
click at [1095, 416] on span "Chọn HT Thanh Toán" at bounding box center [1121, 414] width 177 height 19
click at [1086, 522] on div "Chuyển khoản" at bounding box center [1121, 522] width 177 height 14
type input "0"
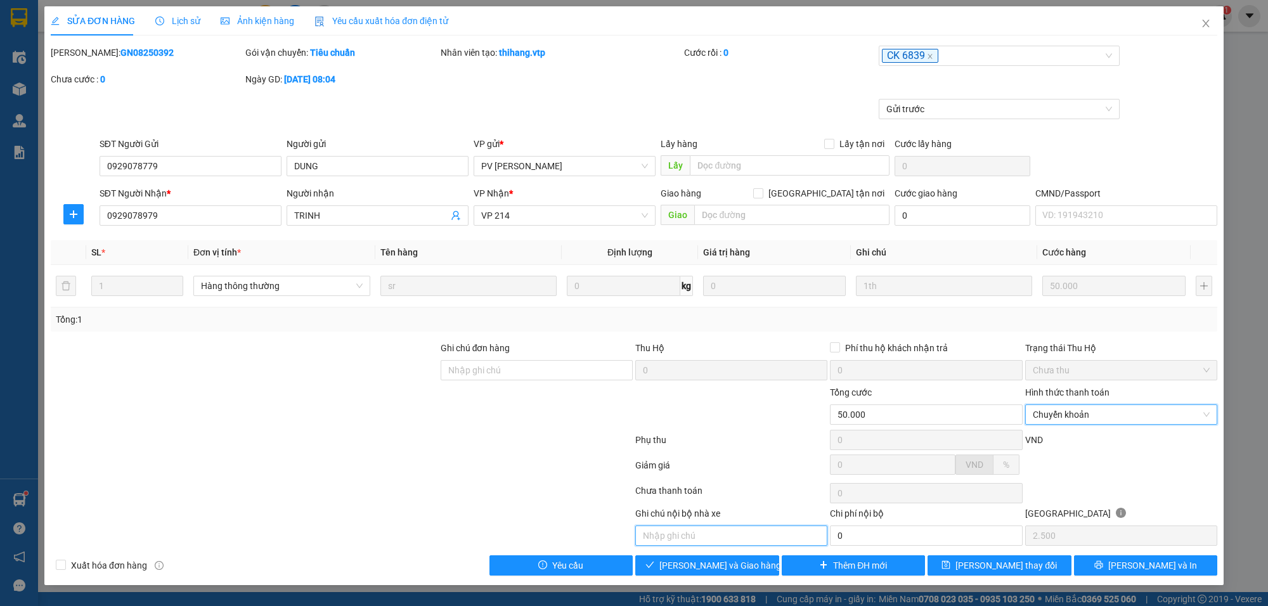
click at [727, 536] on input "text" at bounding box center [731, 536] width 192 height 20
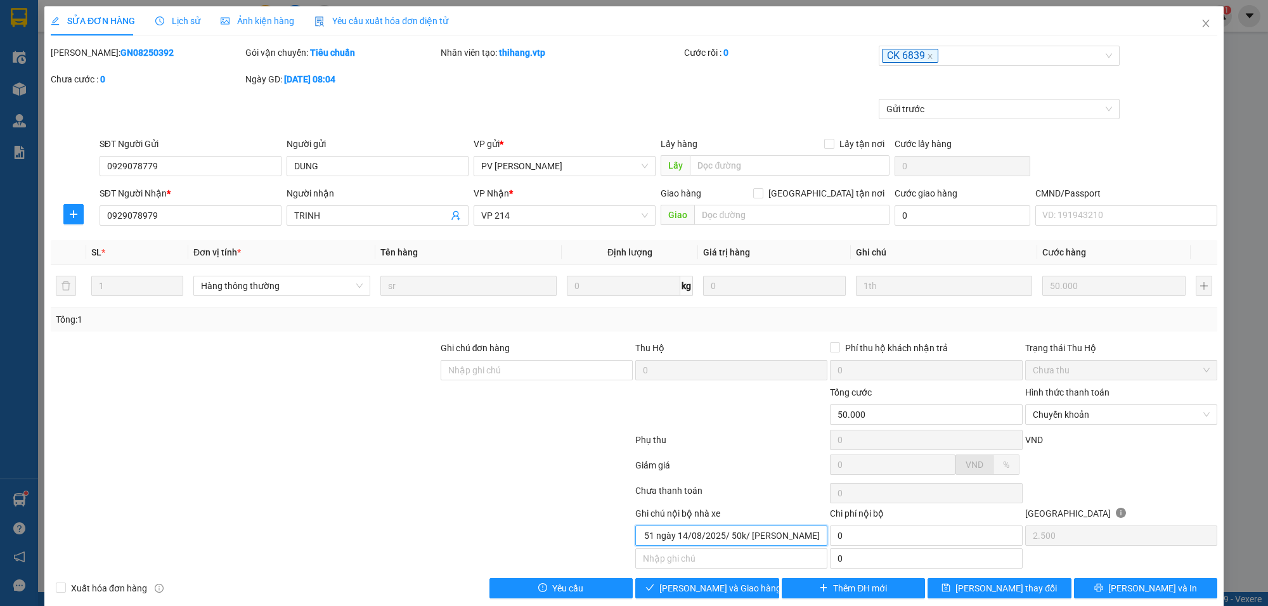
scroll to position [0, 103]
click at [695, 535] on input "khách ck 6839 18h 51 ngày 14/08/2025/ 50k/ nguyễn văn thanh cường" at bounding box center [731, 536] width 192 height 20
type input "khách ck 6839 18h 51 ngày 14/08/2025/ 50k/ nguyễn văn thanh cường"
click at [727, 595] on span "[PERSON_NAME] và Giao hàng" at bounding box center [720, 588] width 122 height 14
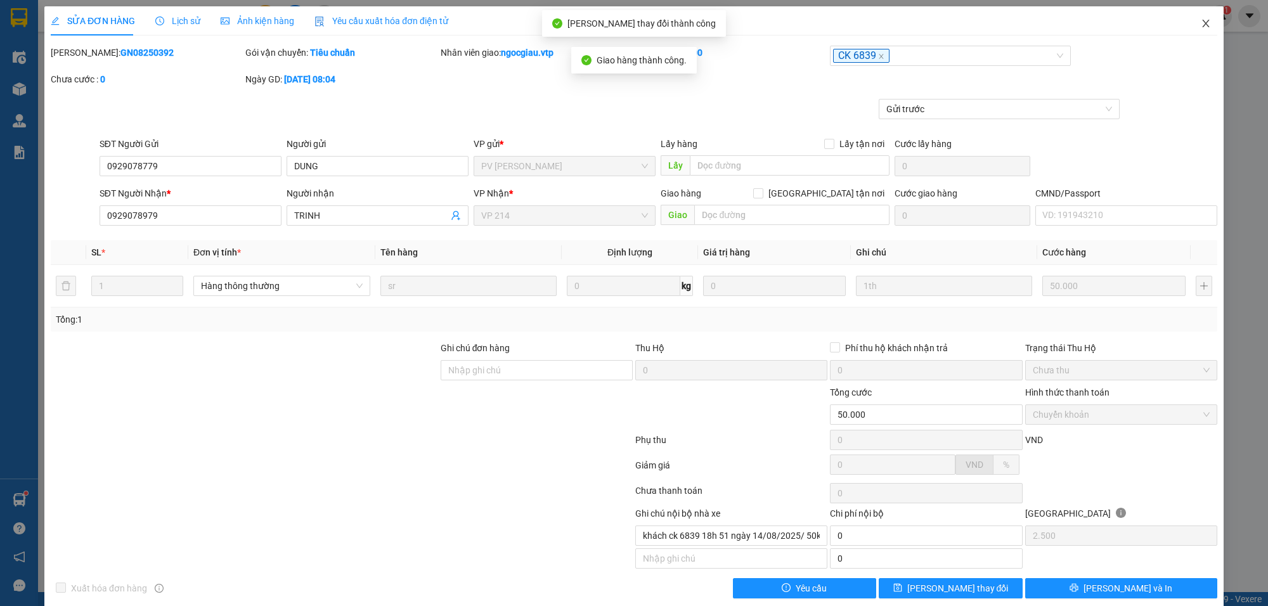
click at [1201, 23] on icon "close" at bounding box center [1206, 23] width 10 height 10
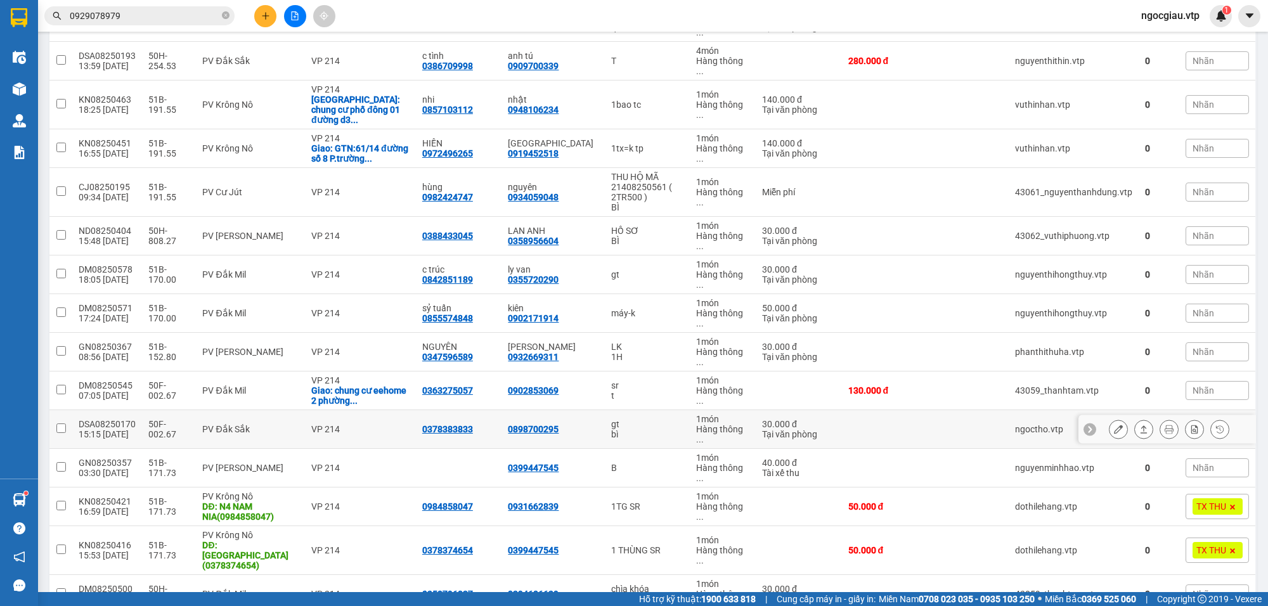
scroll to position [261, 0]
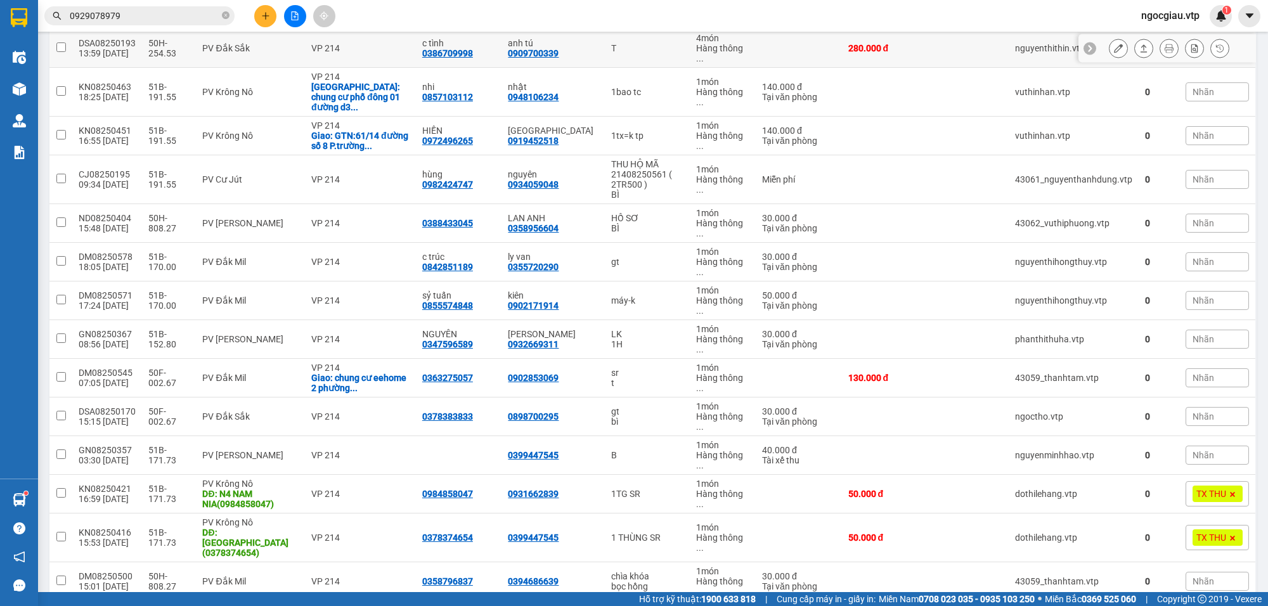
click at [142, 33] on td "50H-254.53" at bounding box center [169, 48] width 54 height 39
checkbox input "true"
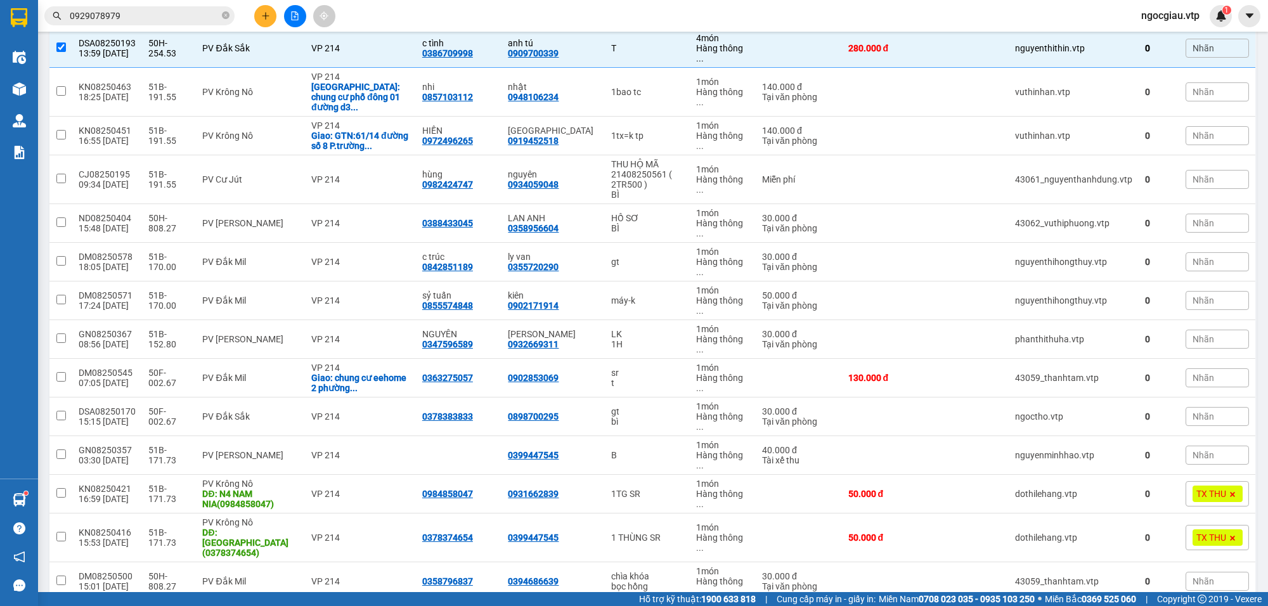
click at [154, 16] on input "0929078979" at bounding box center [145, 16] width 150 height 14
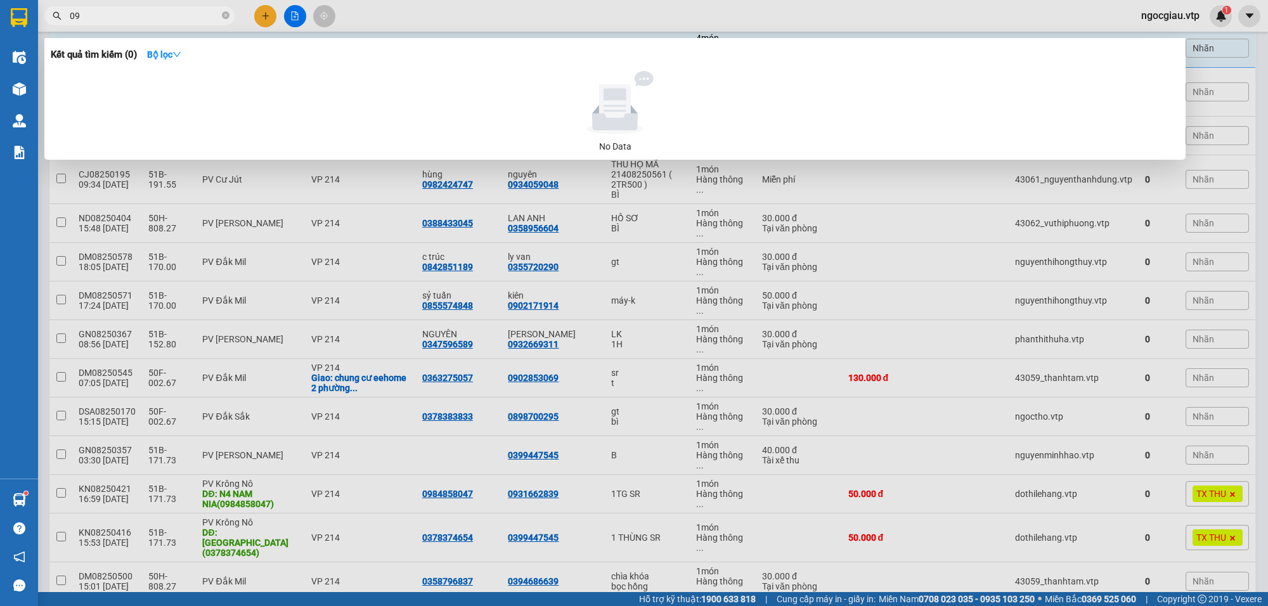
type input "0"
type input "8250545"
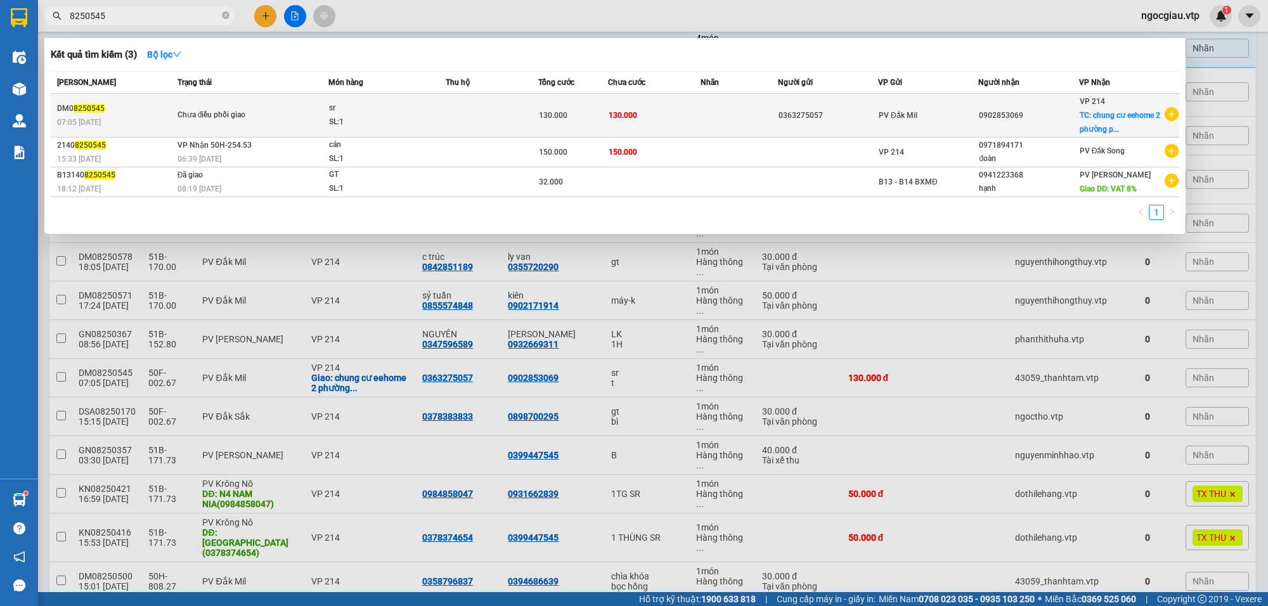
click at [432, 109] on span "sr SL: 1" at bounding box center [387, 114] width 116 height 27
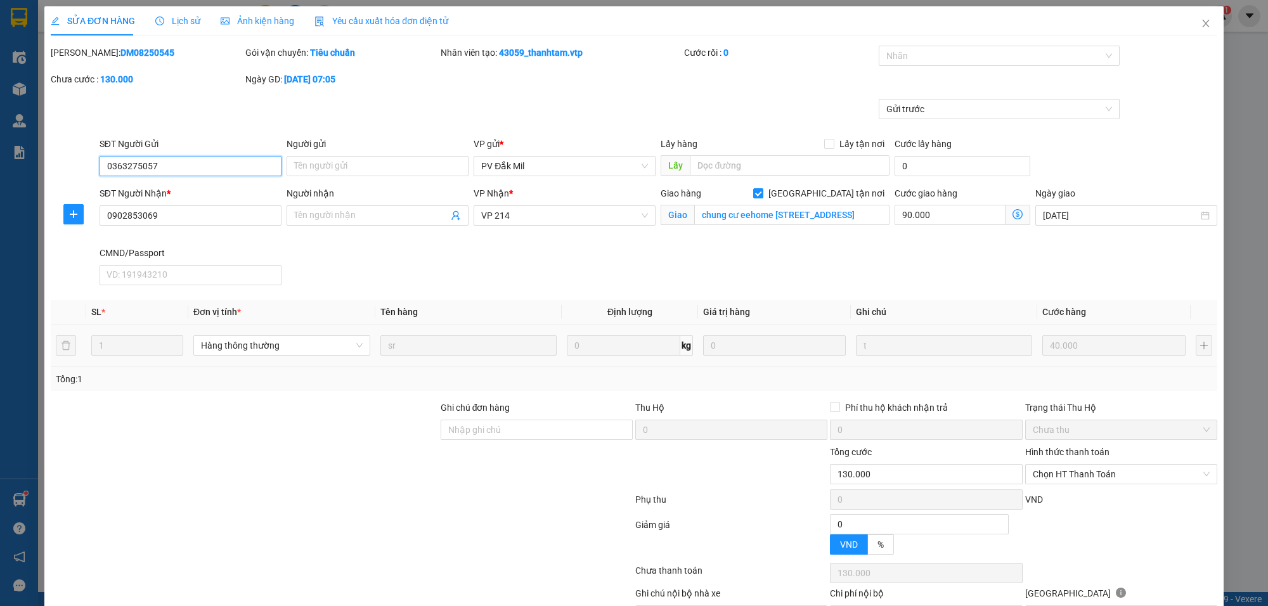
type input "2.000"
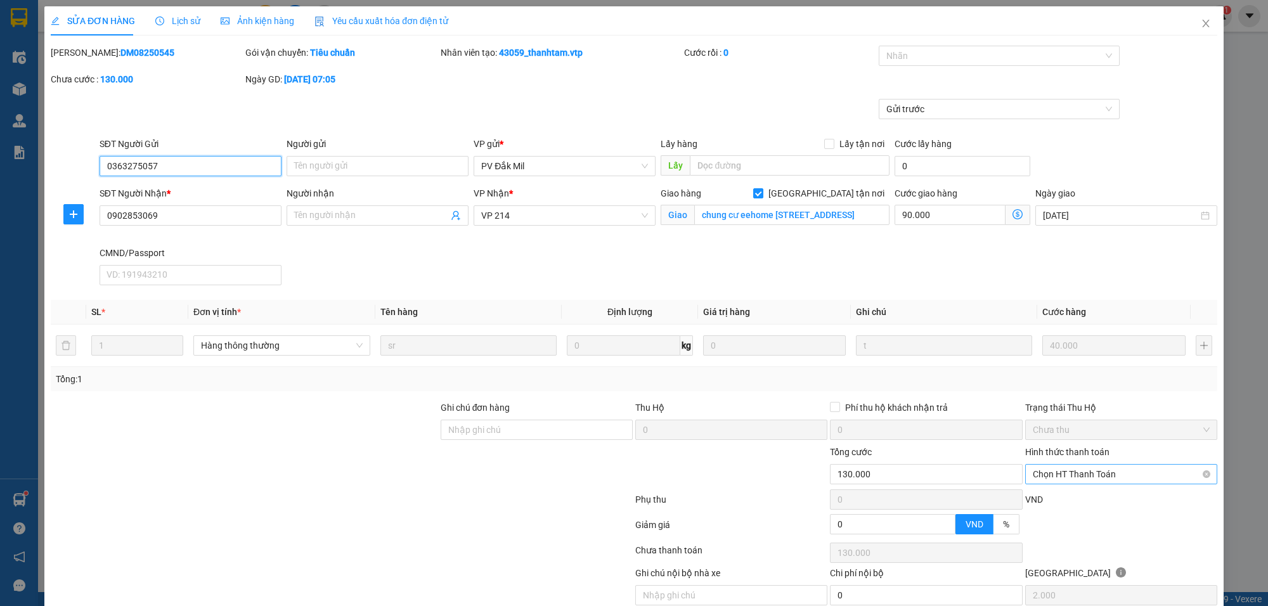
click at [1107, 479] on span "Chọn HT Thanh Toán" at bounding box center [1121, 474] width 177 height 19
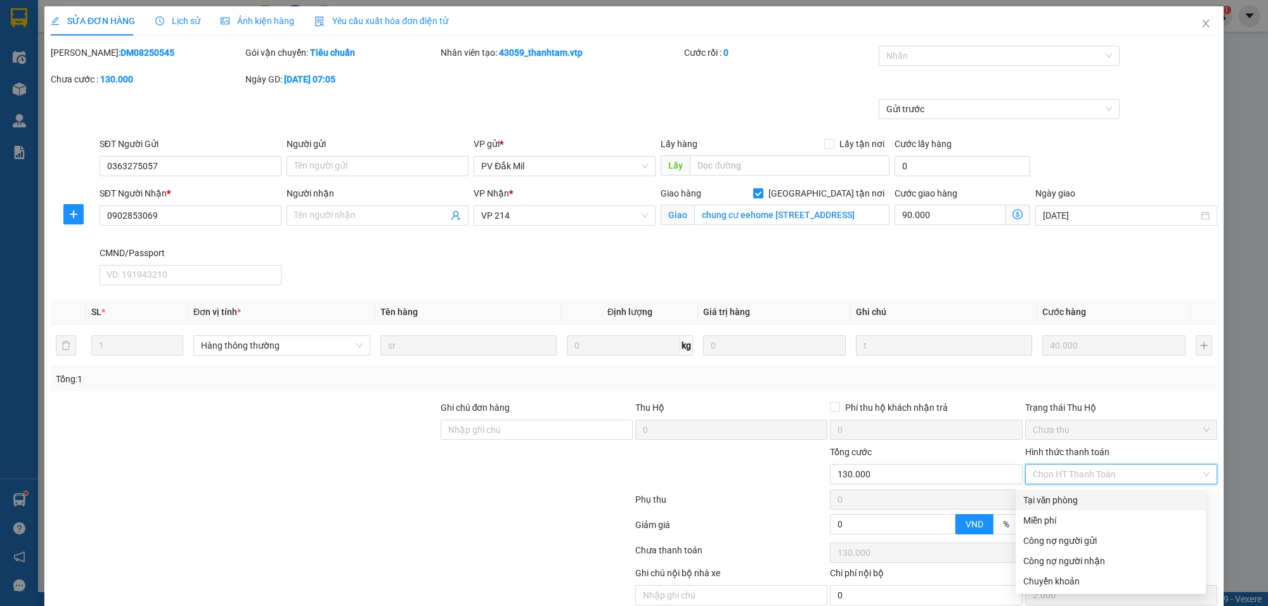
click at [1076, 500] on div "Tại văn phòng" at bounding box center [1110, 500] width 175 height 14
type input "0"
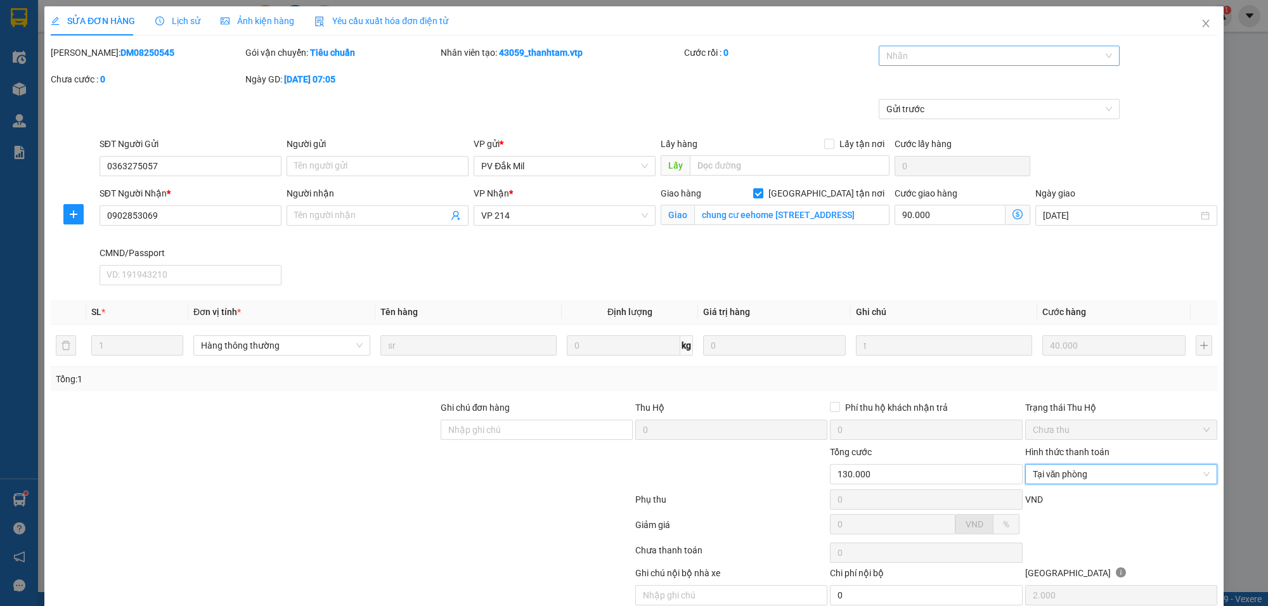
click at [915, 58] on div at bounding box center [993, 55] width 222 height 15
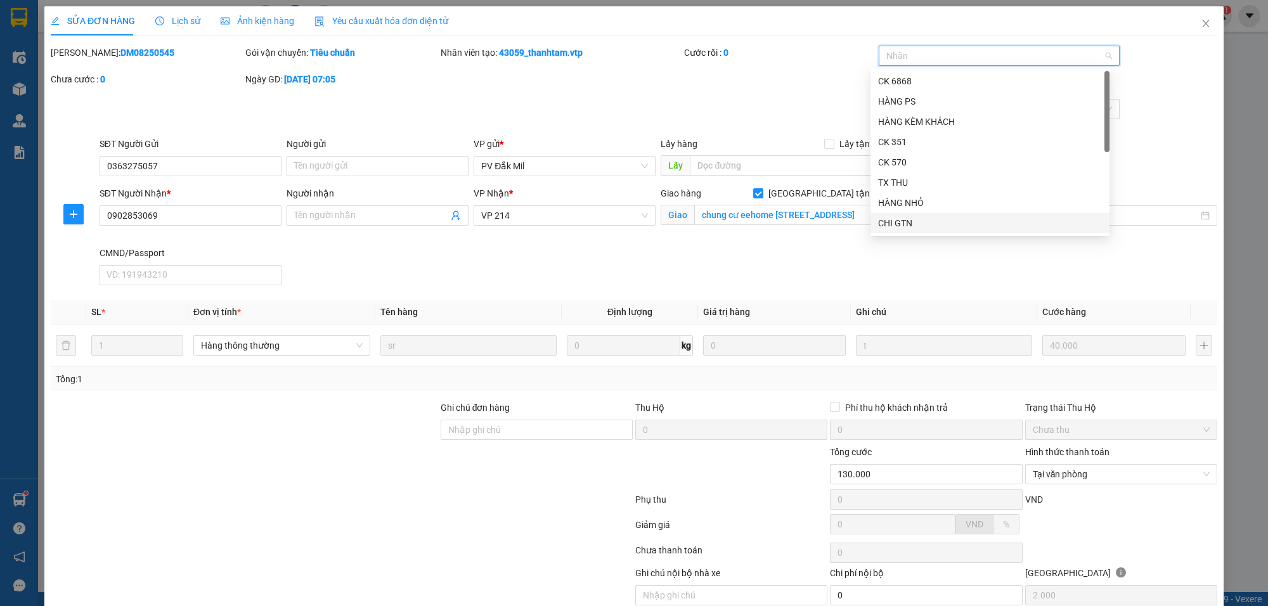
click at [919, 229] on div "CHI GTN" at bounding box center [990, 223] width 224 height 14
click at [1139, 121] on div "Gửi trước" at bounding box center [633, 118] width 1169 height 38
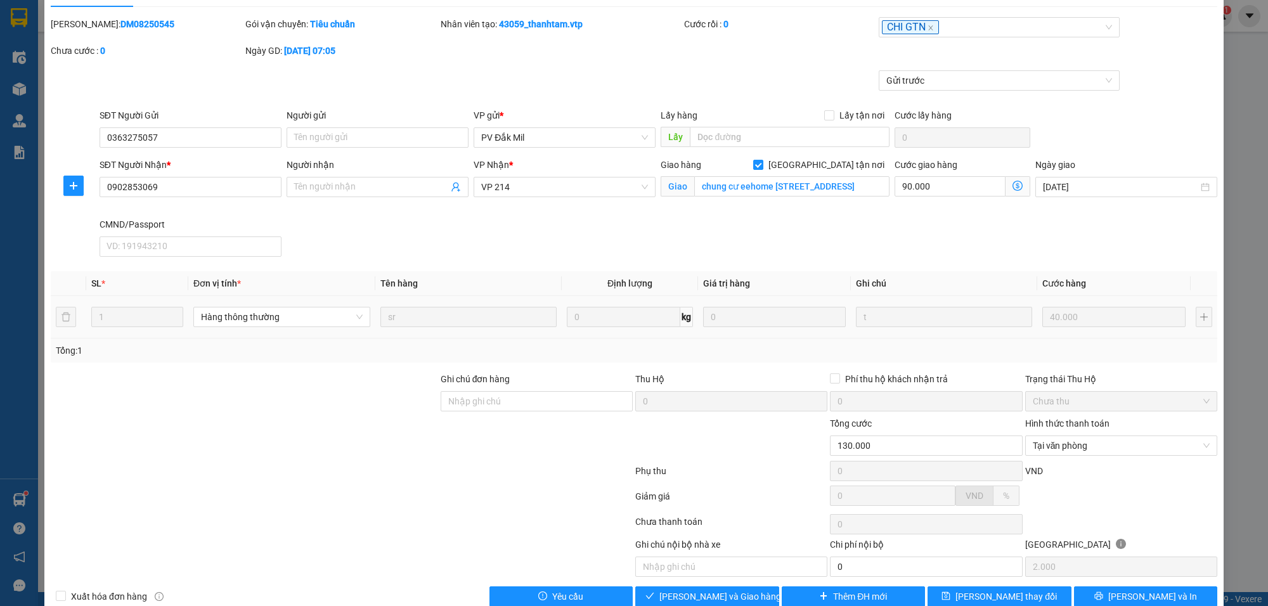
scroll to position [56, 0]
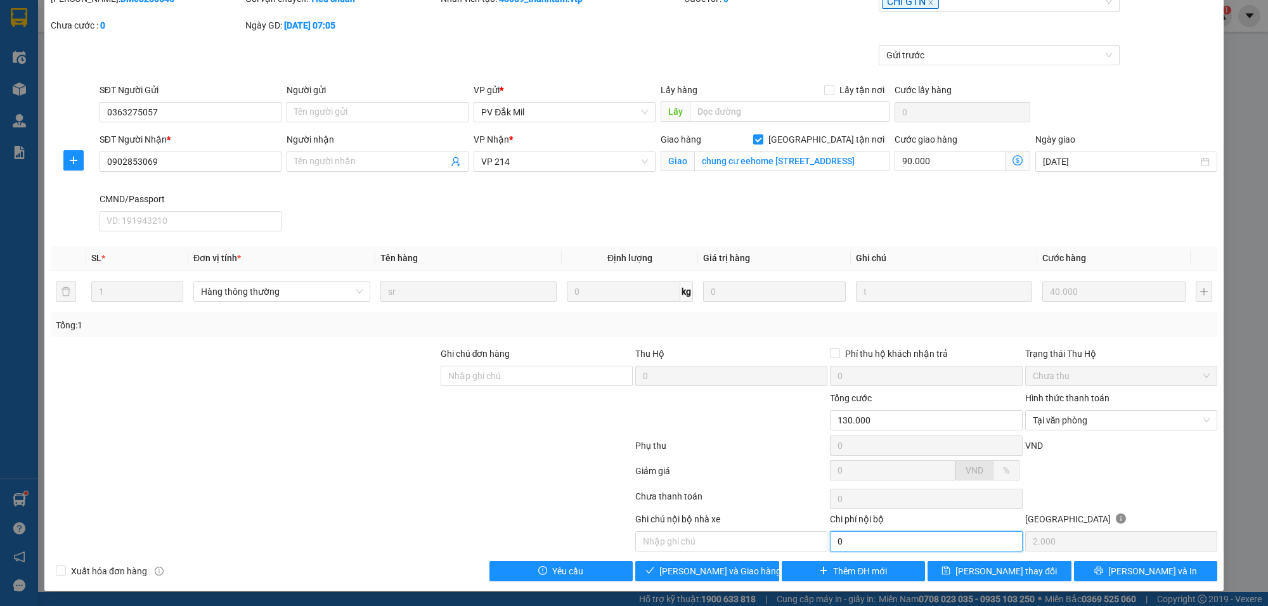
click at [888, 538] on input "0" at bounding box center [926, 541] width 192 height 20
drag, startPoint x: 737, startPoint y: 574, endPoint x: 800, endPoint y: 578, distance: 62.9
click at [737, 573] on span "[PERSON_NAME] và Giao hàng" at bounding box center [720, 571] width 122 height 14
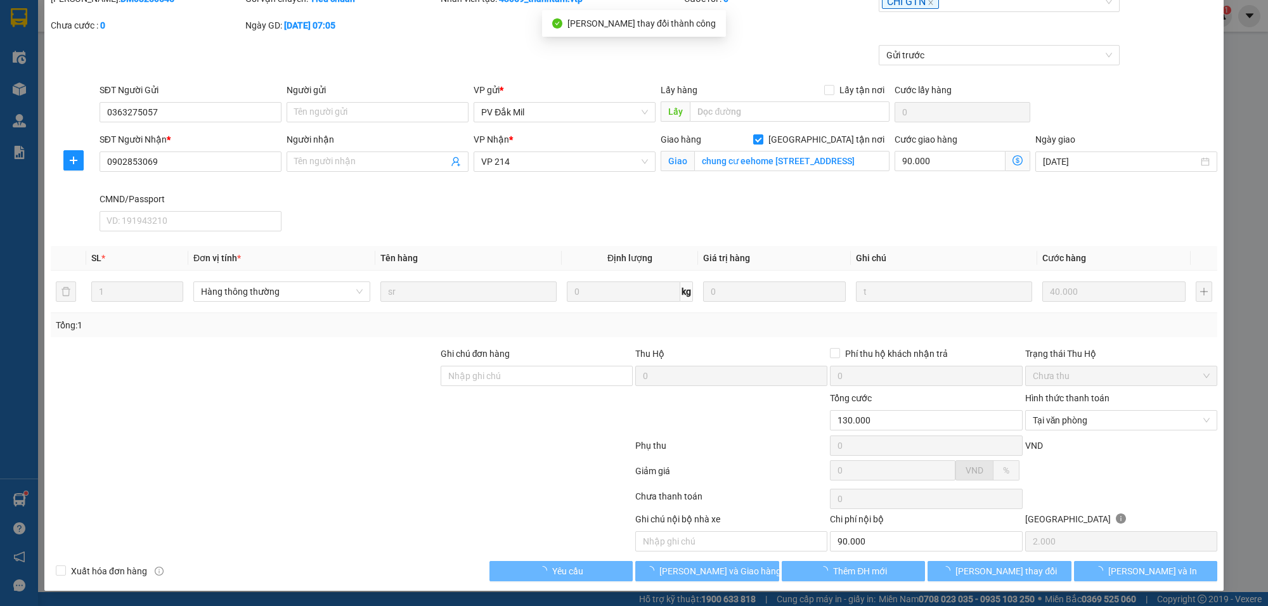
type input "90.000"
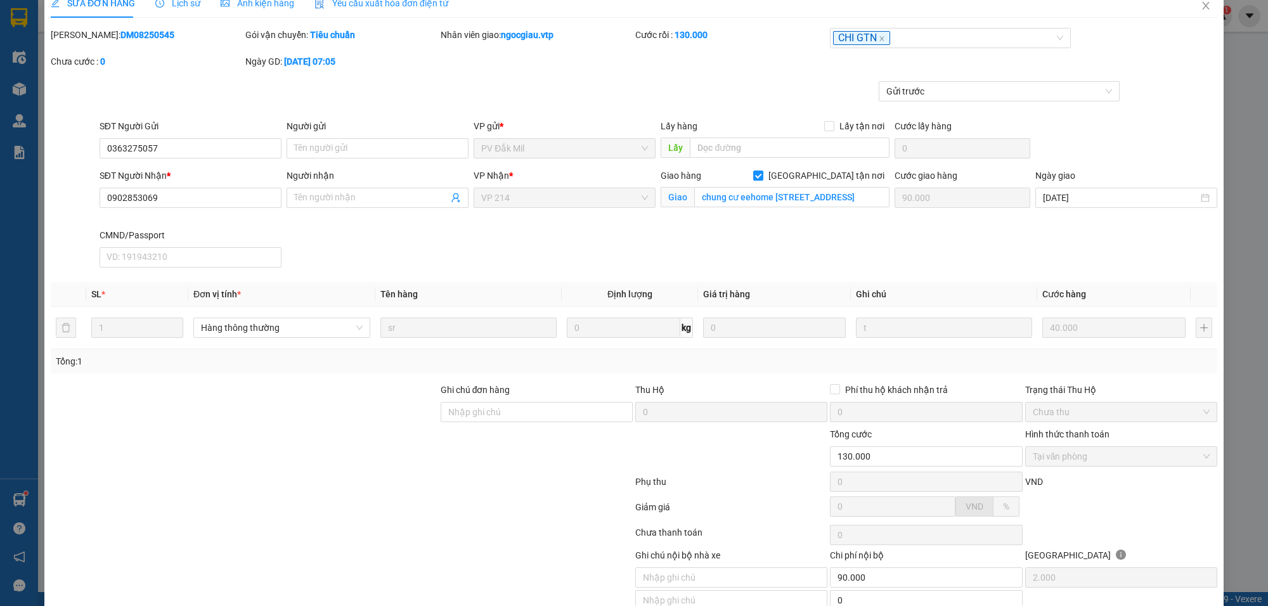
scroll to position [0, 0]
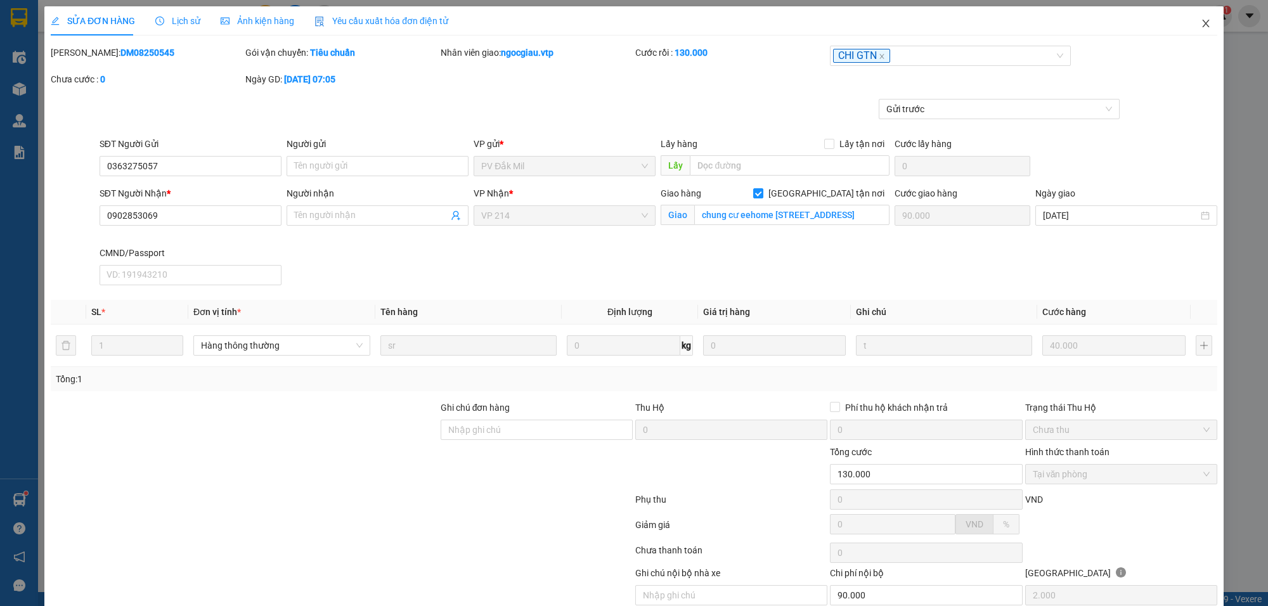
click at [1201, 23] on icon "close" at bounding box center [1206, 23] width 10 height 10
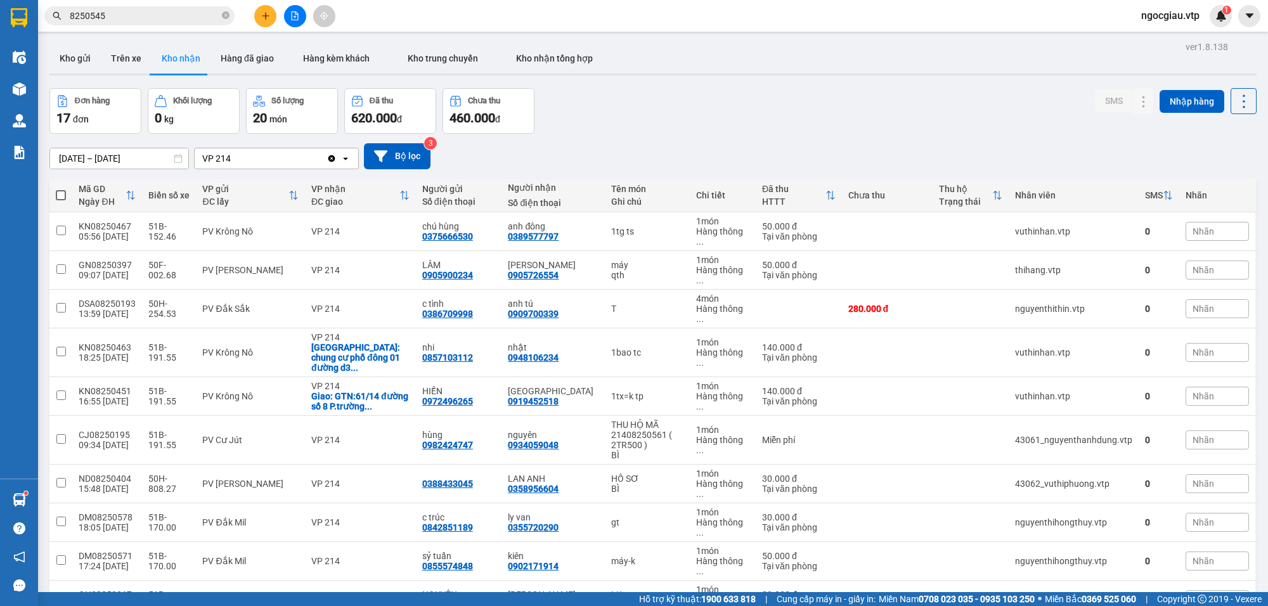
click at [144, 18] on input "8250545" at bounding box center [145, 16] width 150 height 14
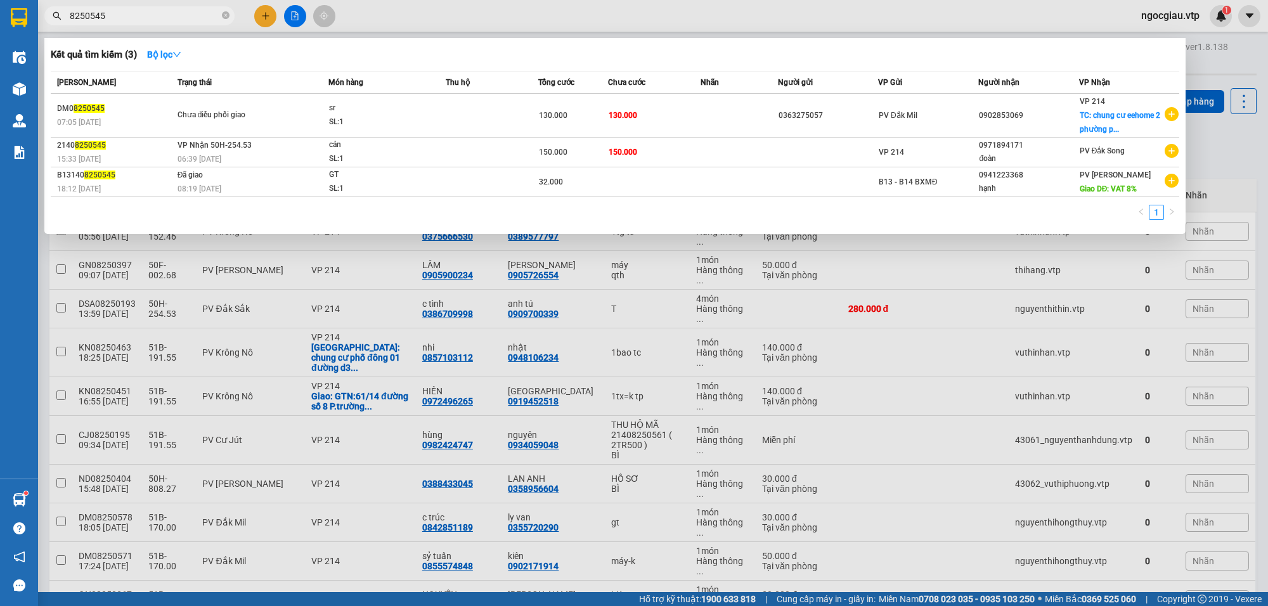
click at [144, 18] on input "8250545" at bounding box center [145, 16] width 150 height 14
type input "8250463"
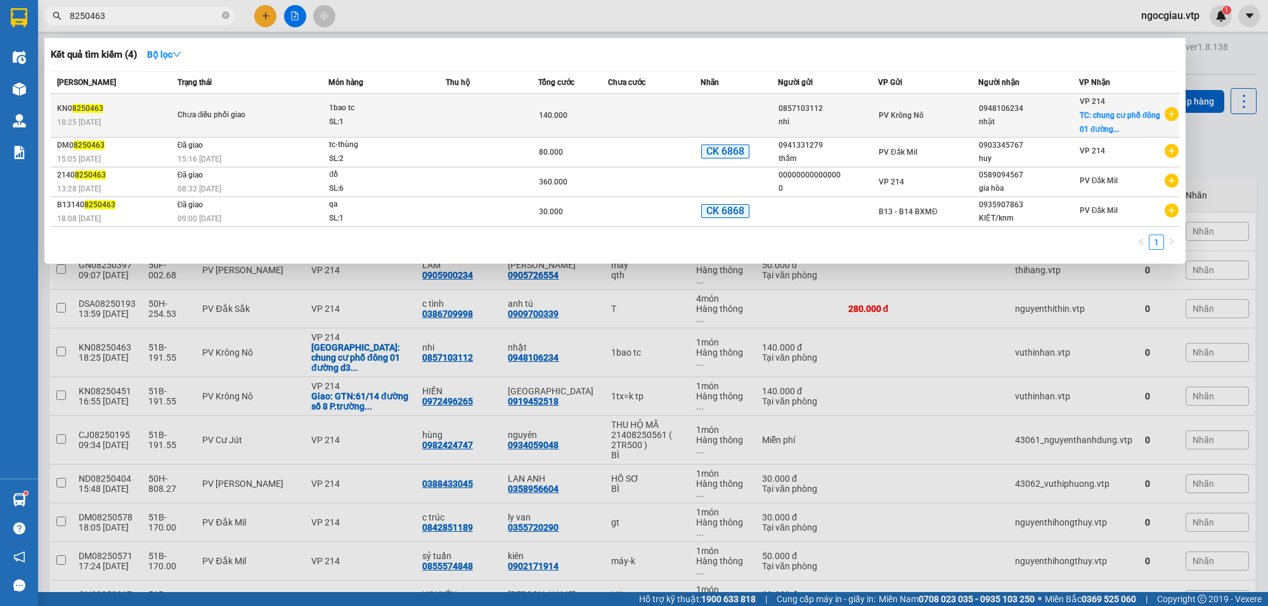
click at [526, 131] on td at bounding box center [492, 116] width 93 height 44
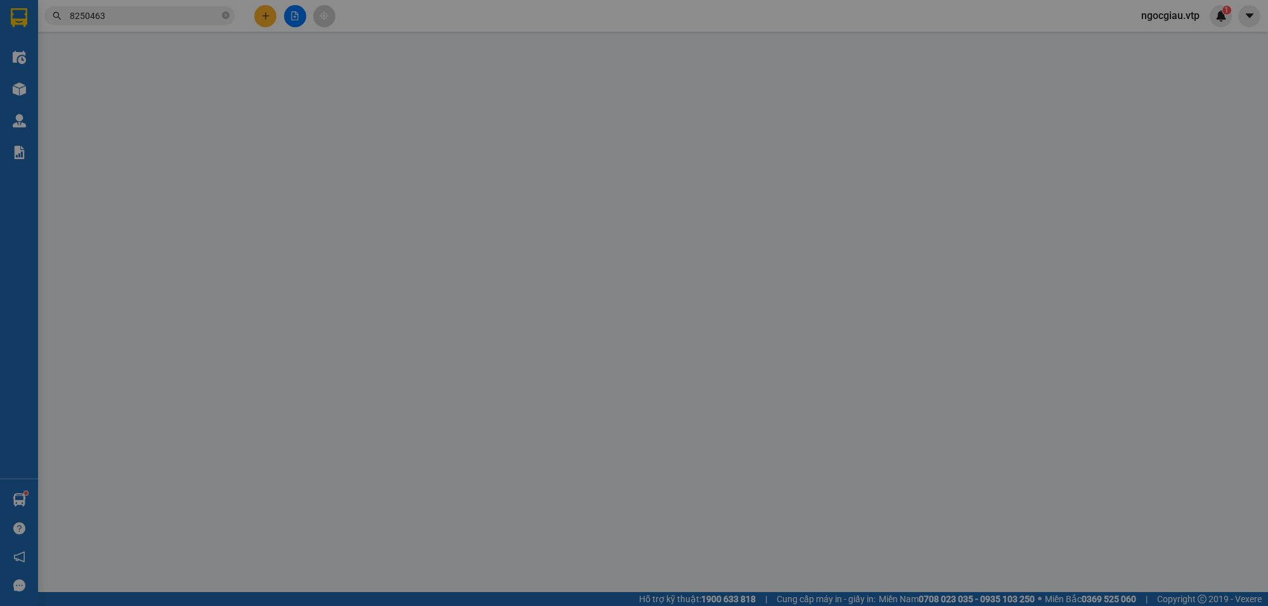
type input "0857103112"
type input "nhi"
type input "0948106234"
type input "nhật"
checkbox input "true"
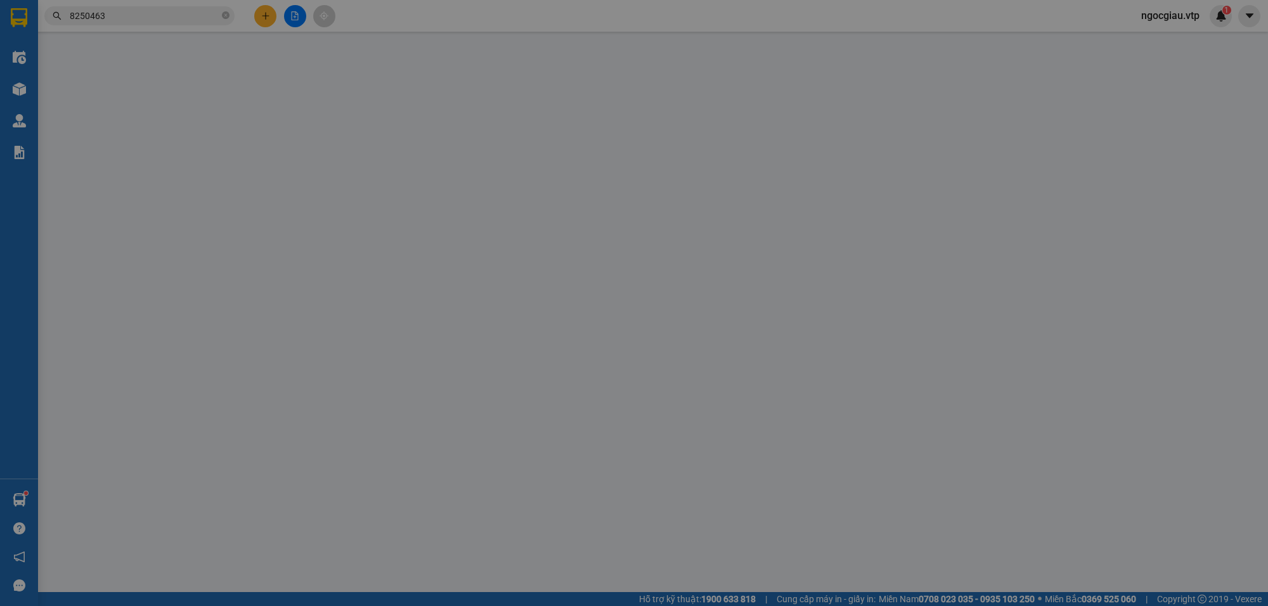
type input "chung cư phố đông 01 đường d3 phước long b tp thủ đức"
type input "140.000"
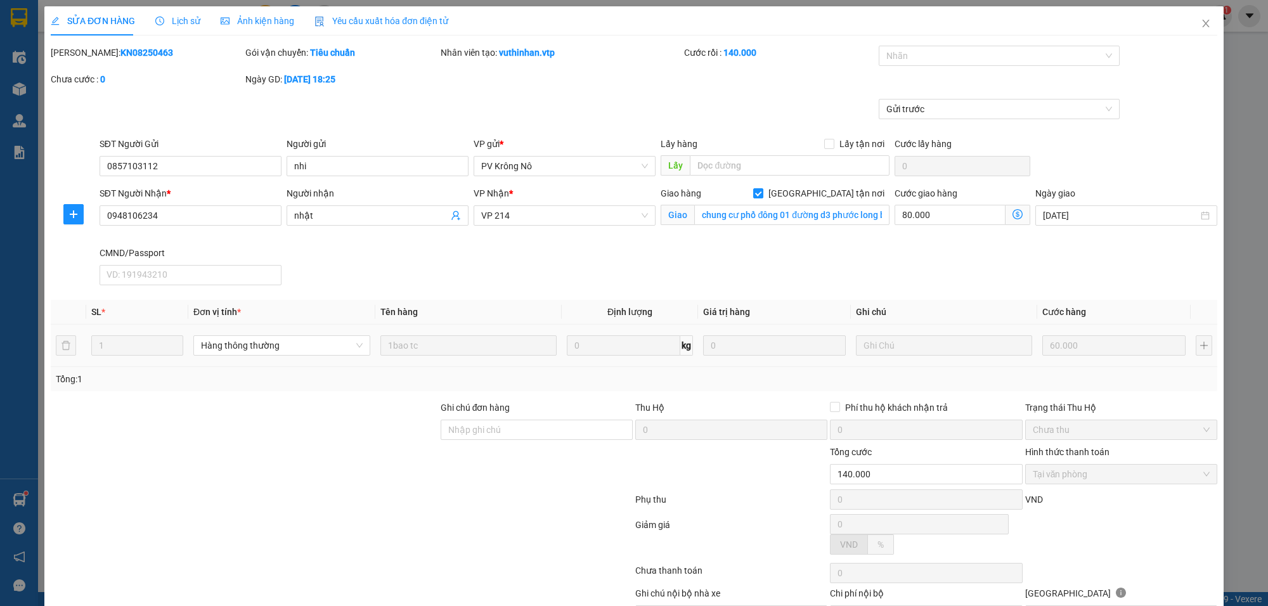
type input "3.000"
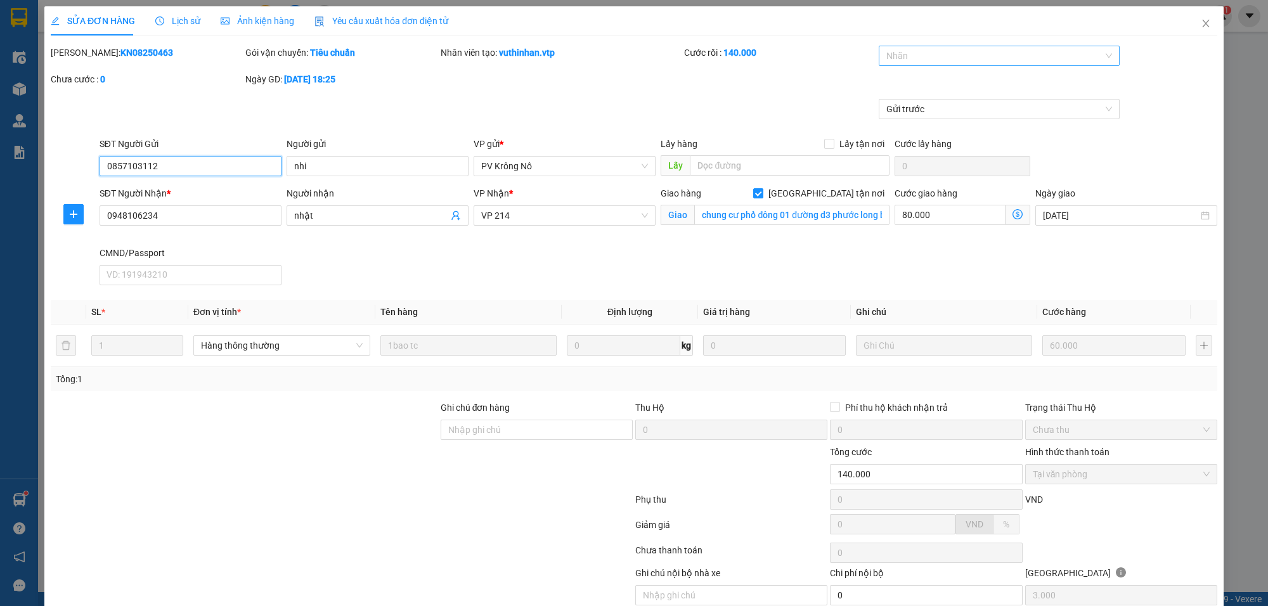
click at [908, 56] on div at bounding box center [993, 55] width 222 height 15
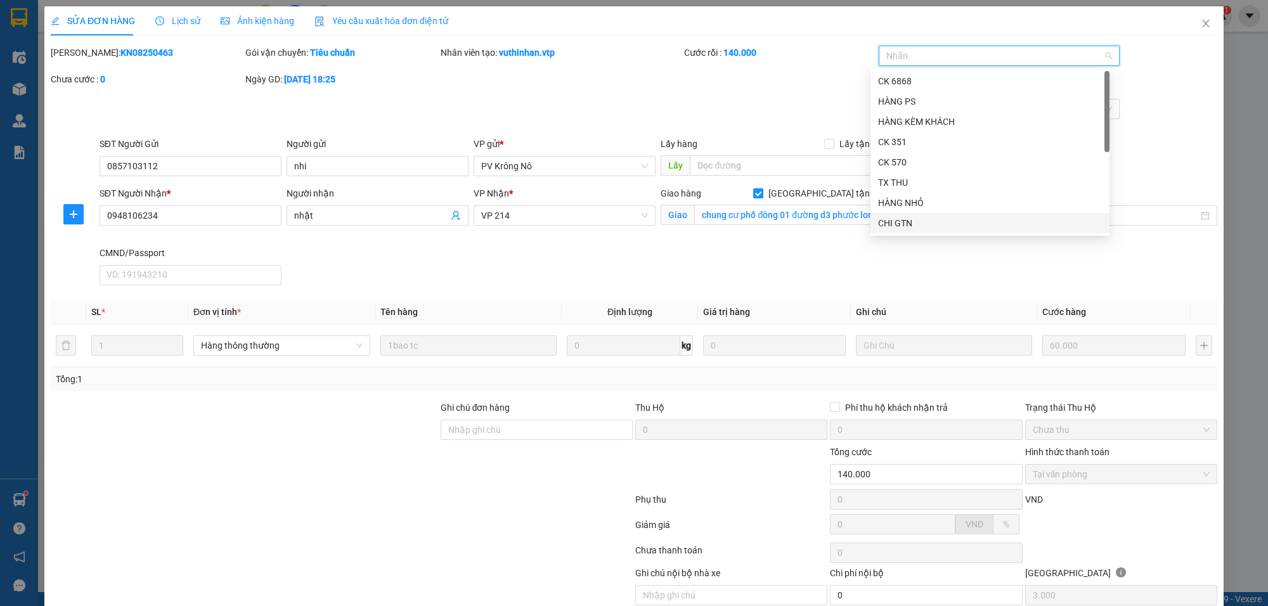
click at [914, 231] on div "CHI GTN" at bounding box center [990, 223] width 239 height 20
click at [1162, 120] on div "Gửi trước" at bounding box center [633, 118] width 1169 height 38
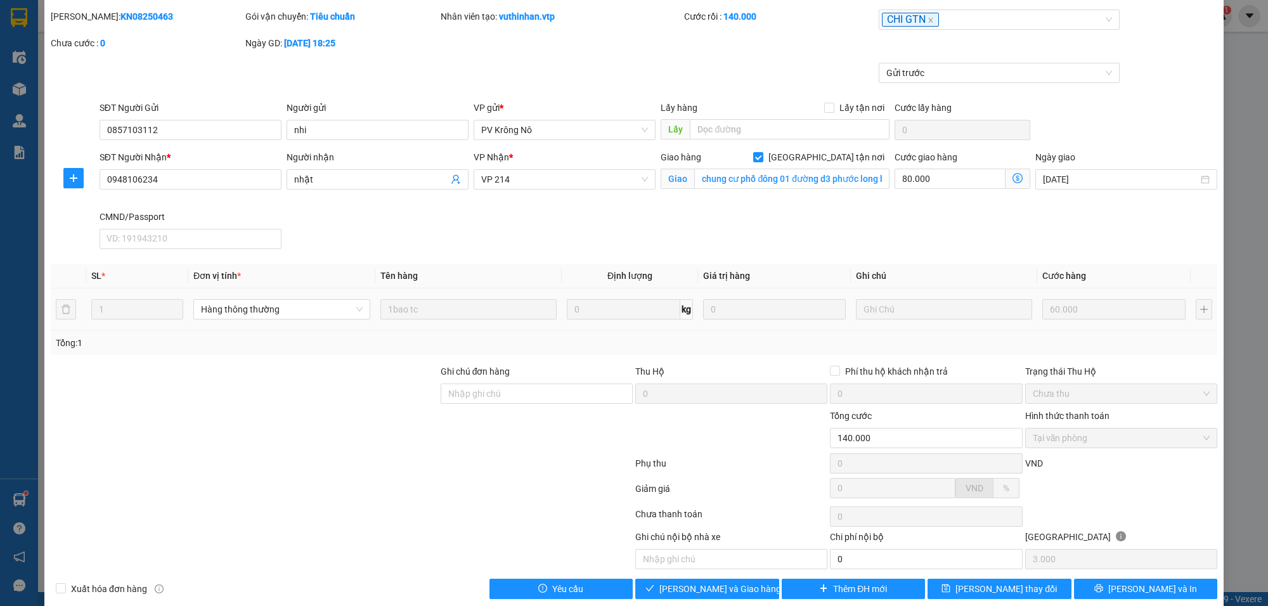
scroll to position [56, 0]
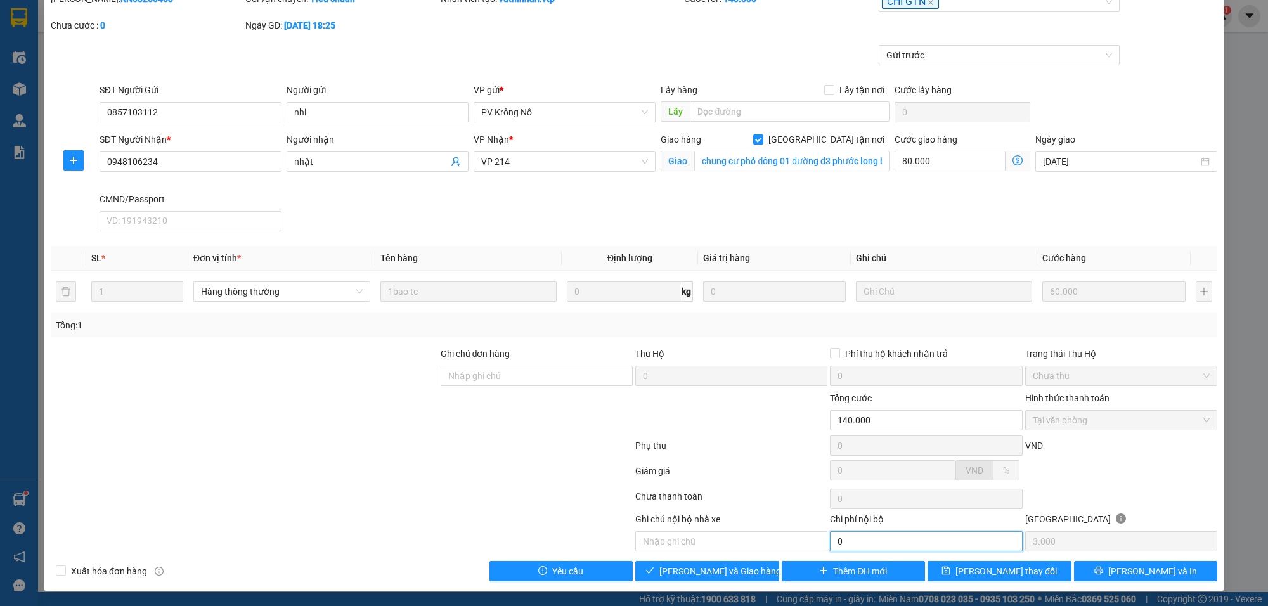
click at [862, 538] on input "0" at bounding box center [926, 541] width 192 height 20
click at [718, 575] on span "[PERSON_NAME] và Giao hàng" at bounding box center [720, 571] width 122 height 14
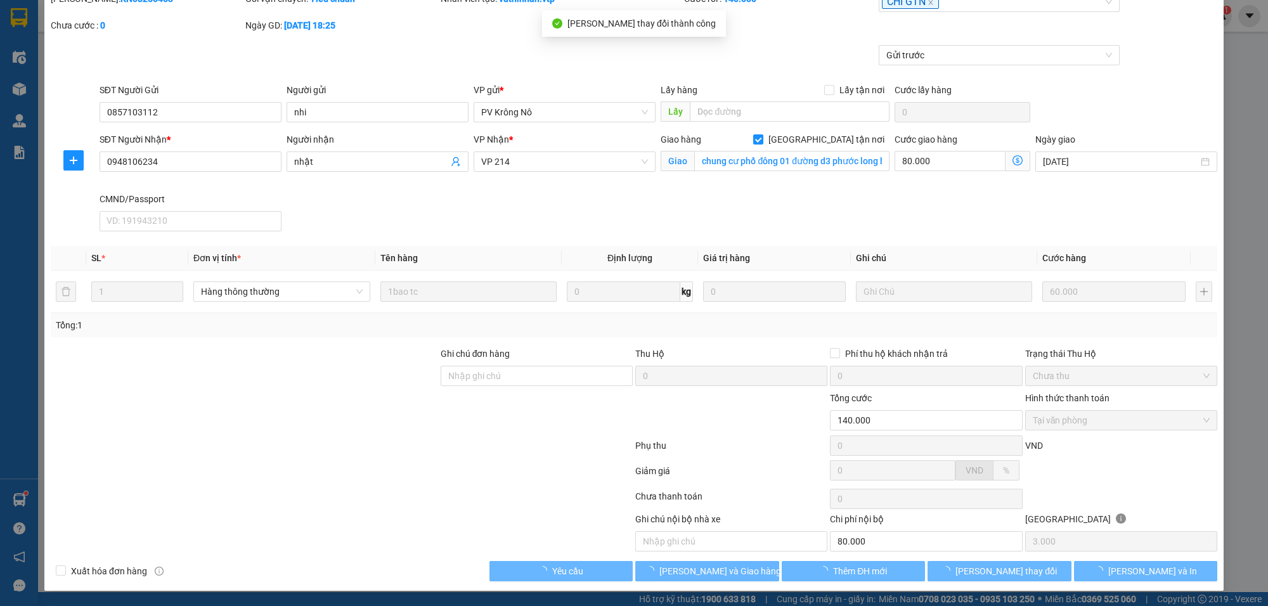
type input "80.000"
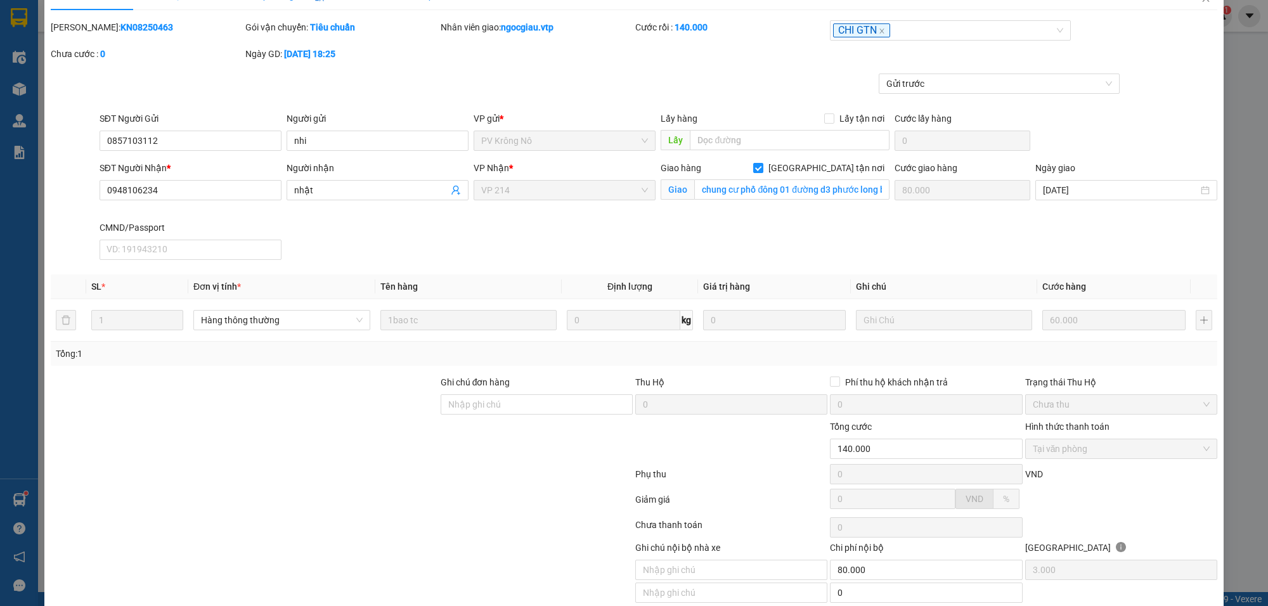
scroll to position [0, 0]
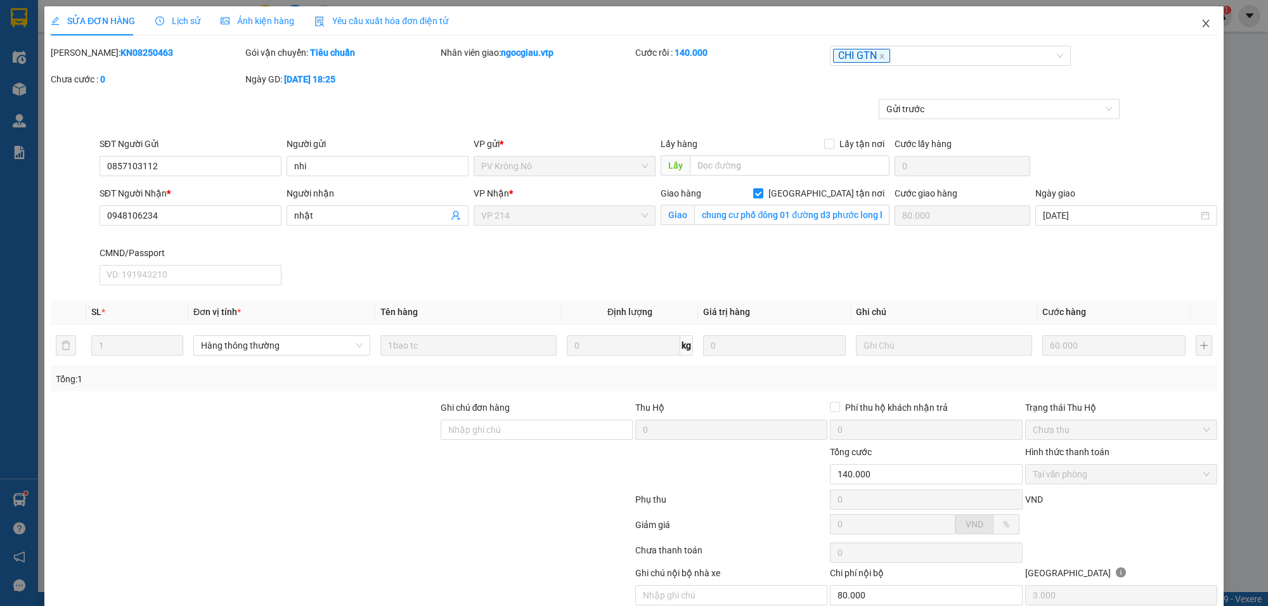
click at [1202, 20] on icon "close" at bounding box center [1205, 24] width 7 height 8
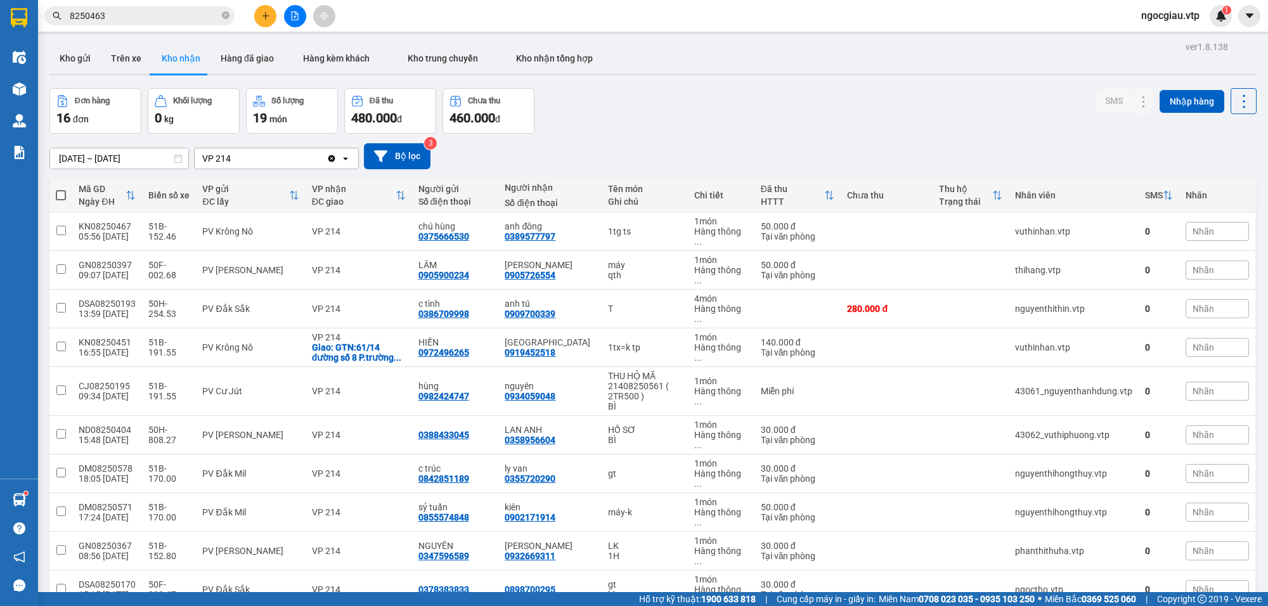
click at [127, 17] on input "8250463" at bounding box center [145, 16] width 150 height 14
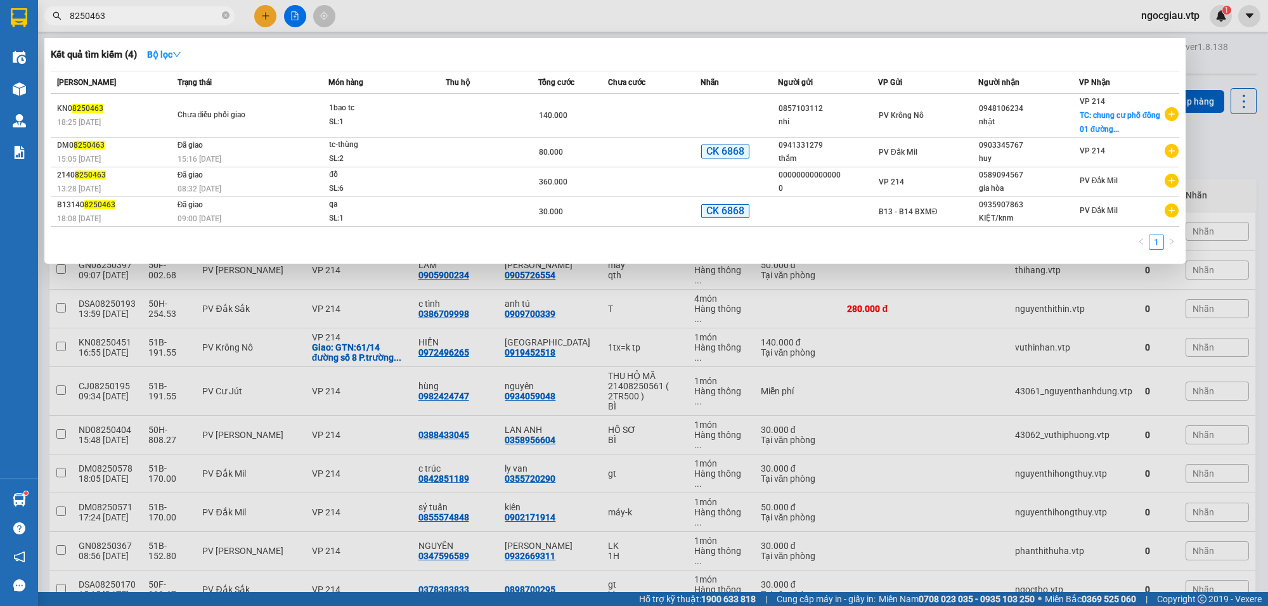
click at [127, 17] on input "8250463" at bounding box center [145, 16] width 150 height 14
type input "8250451"
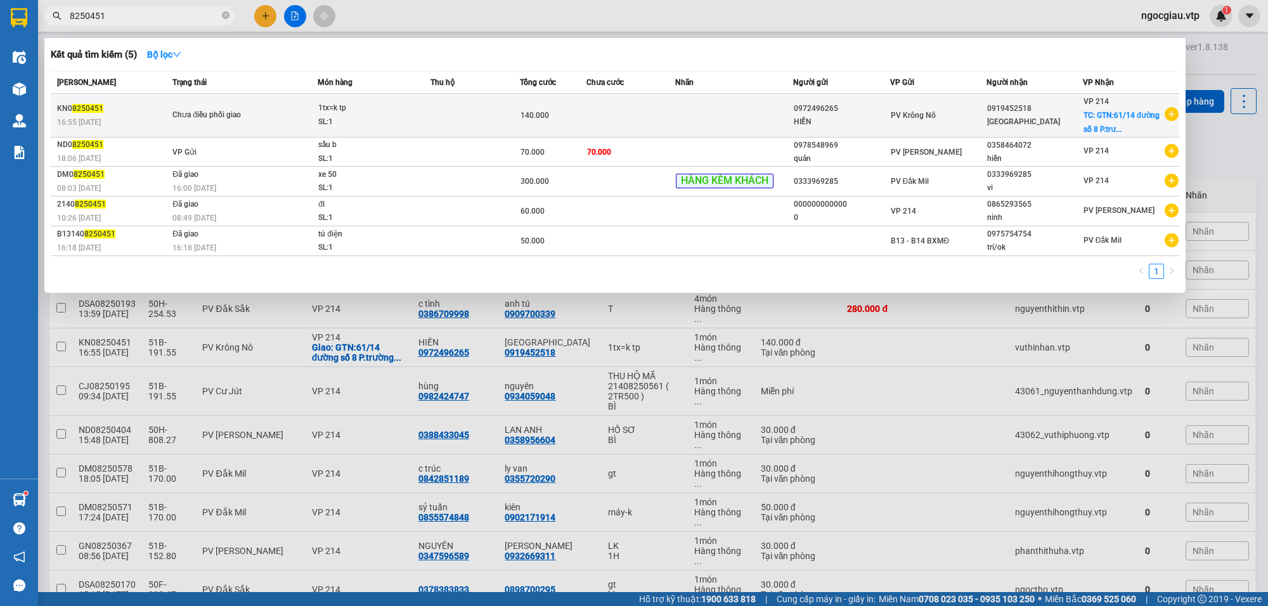
click at [600, 122] on td at bounding box center [631, 116] width 89 height 44
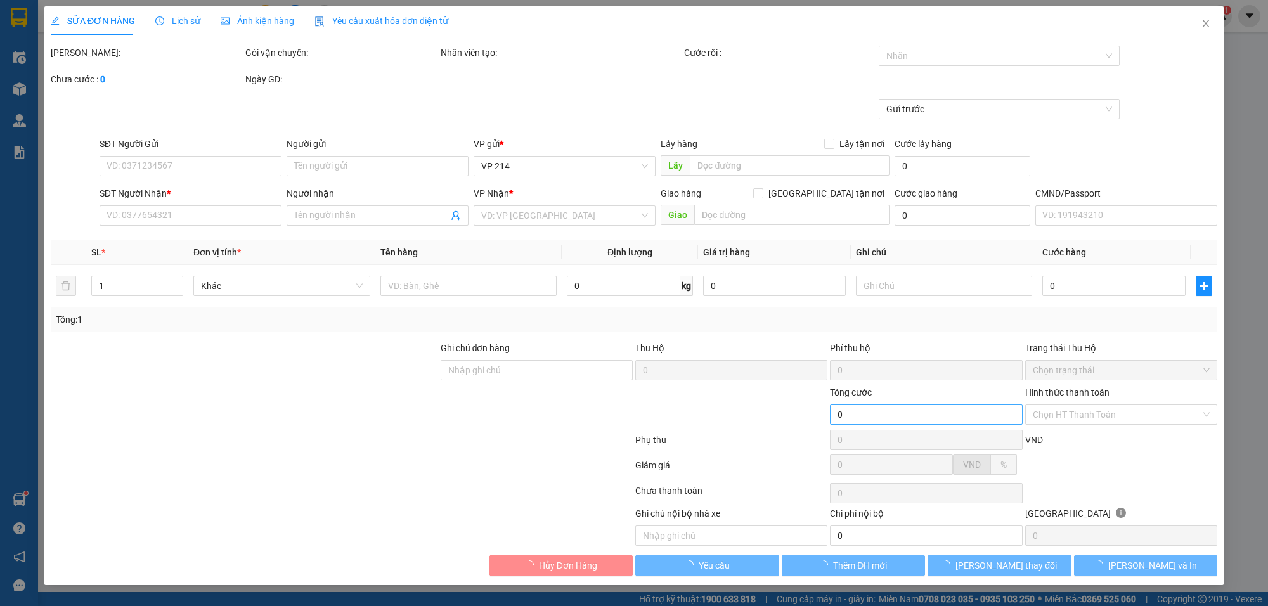
type input "0972496265"
type input "HIỀN"
type input "0919452518"
type input "[GEOGRAPHIC_DATA]"
checkbox input "true"
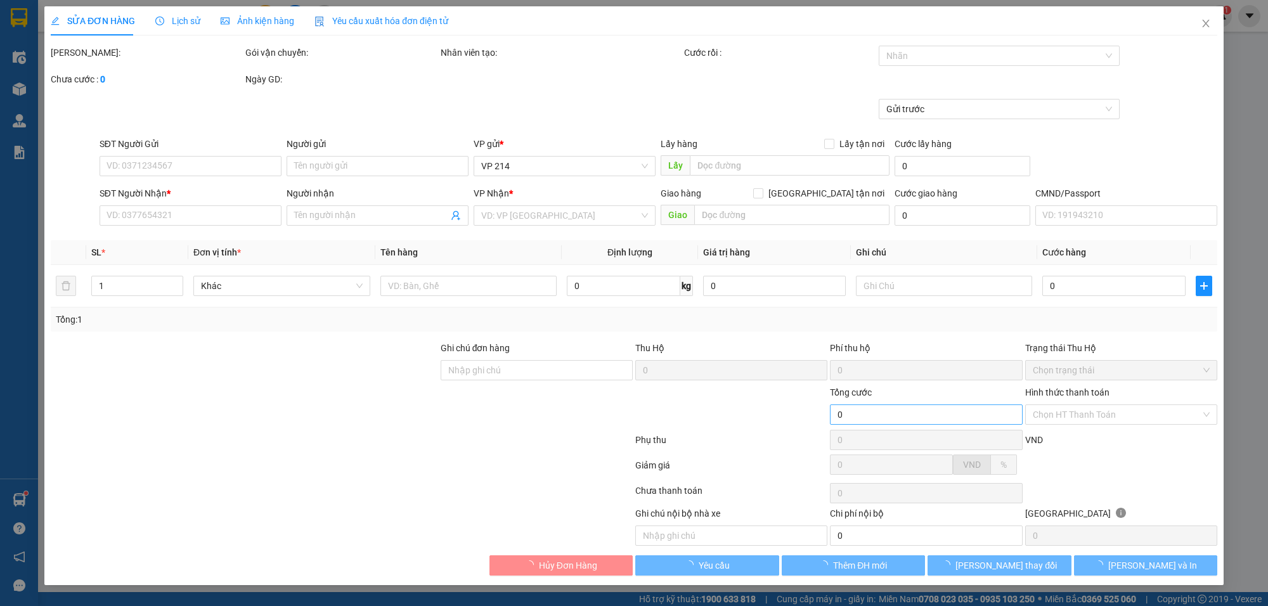
type input "GTN:61/14 đường số 8 P.trường thọ TP thủ đức"
type input "140.000"
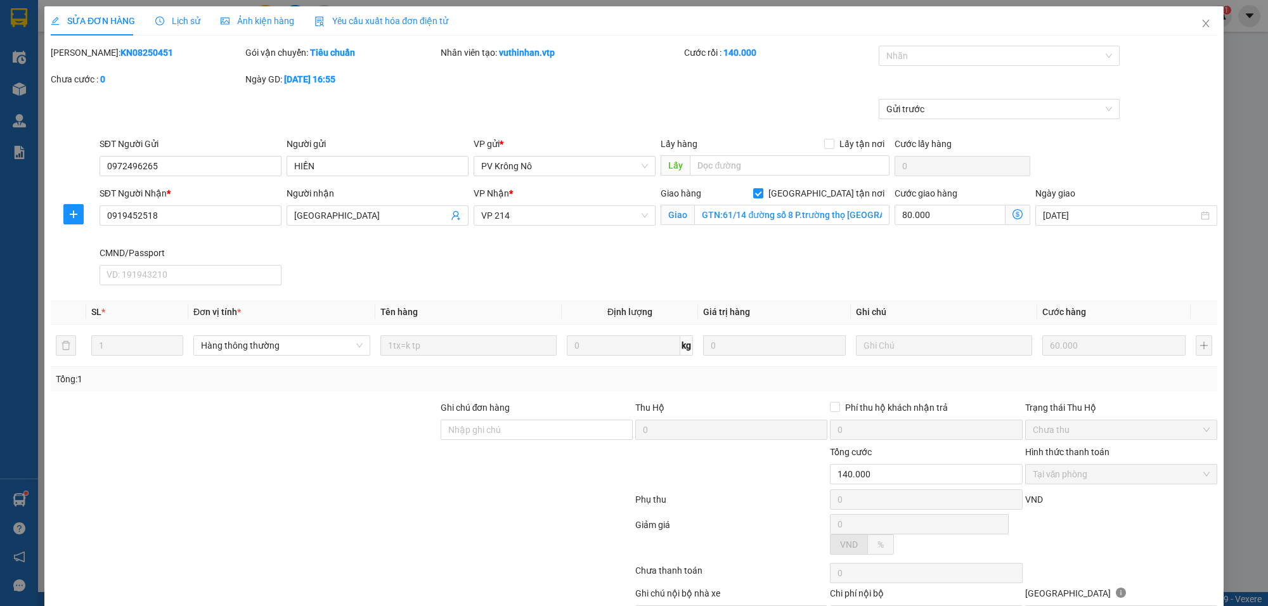
type input "3.000"
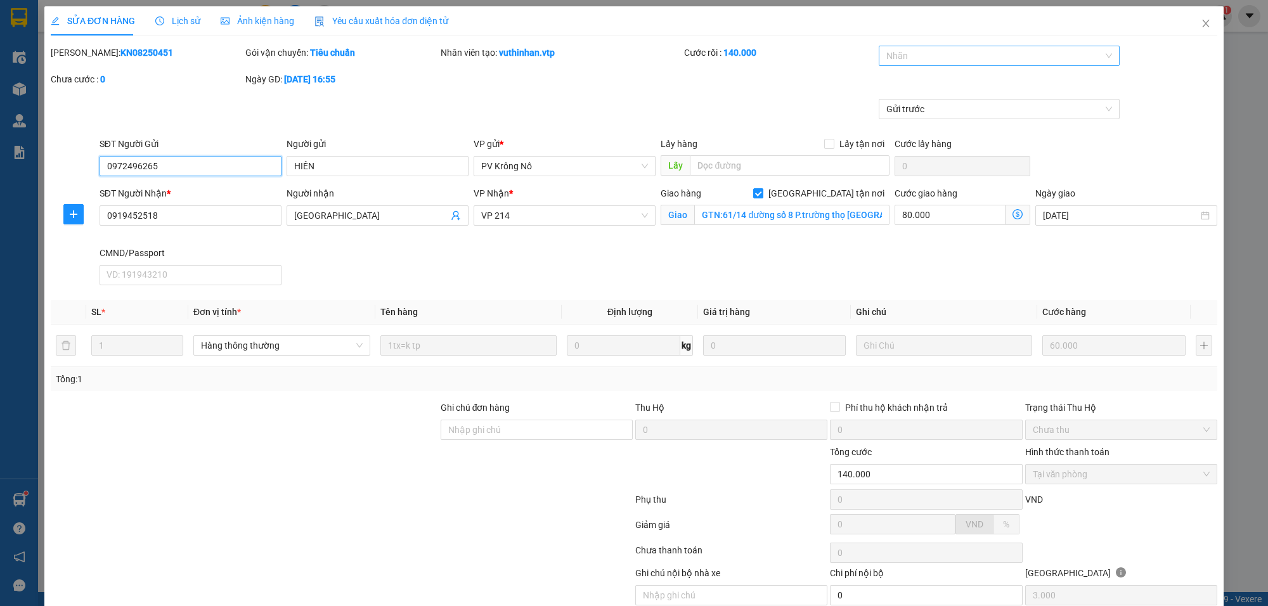
click at [898, 51] on div at bounding box center [993, 55] width 222 height 15
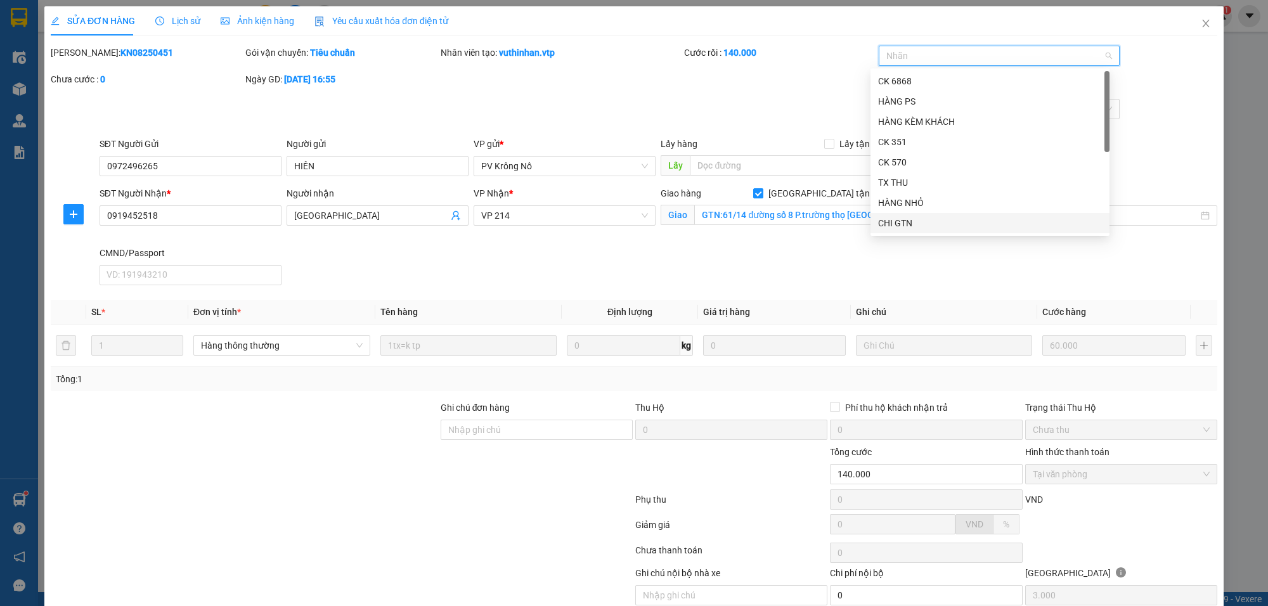
click at [923, 223] on div "CHI GTN" at bounding box center [990, 223] width 224 height 14
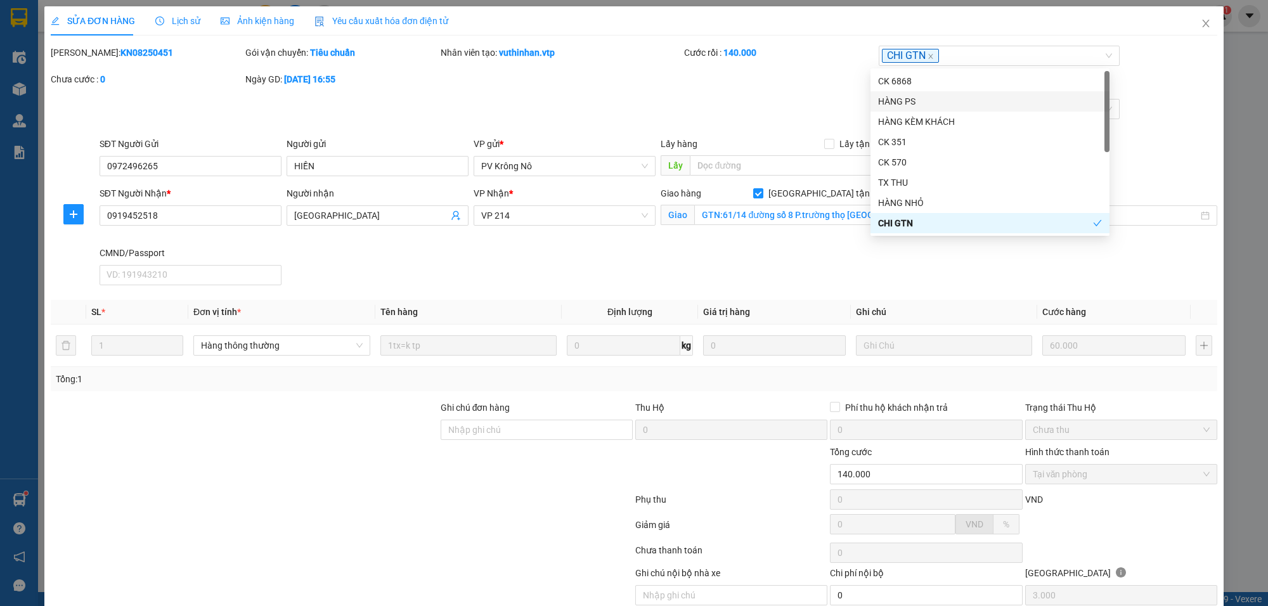
click at [1135, 99] on div "Gửi trước" at bounding box center [633, 118] width 1169 height 38
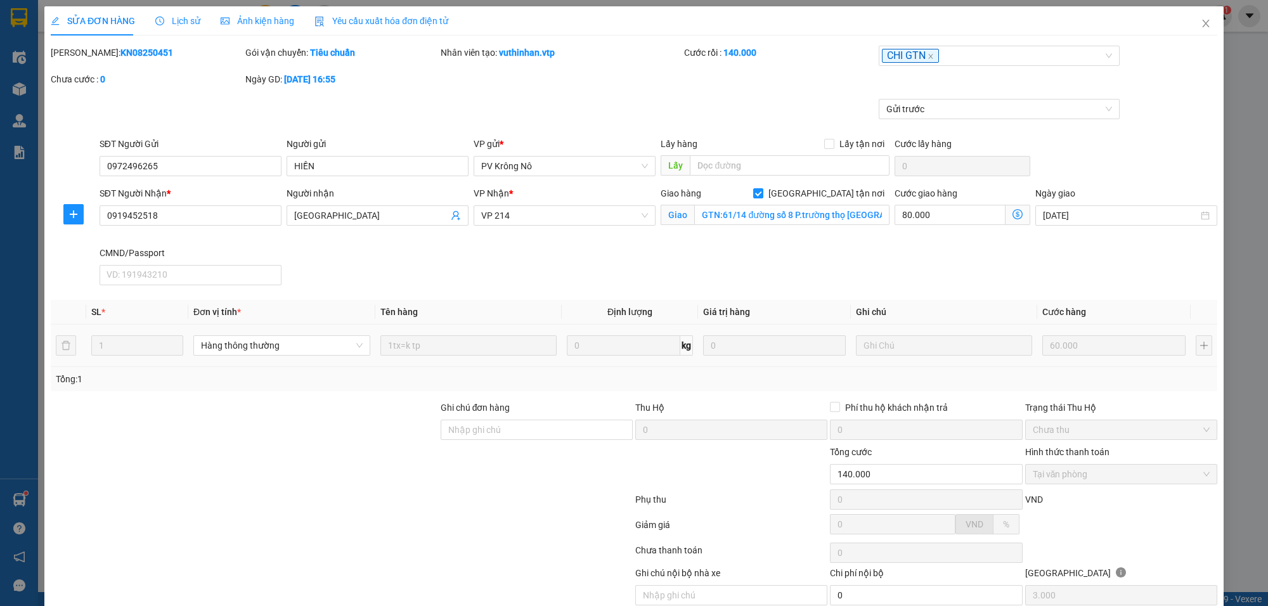
scroll to position [56, 0]
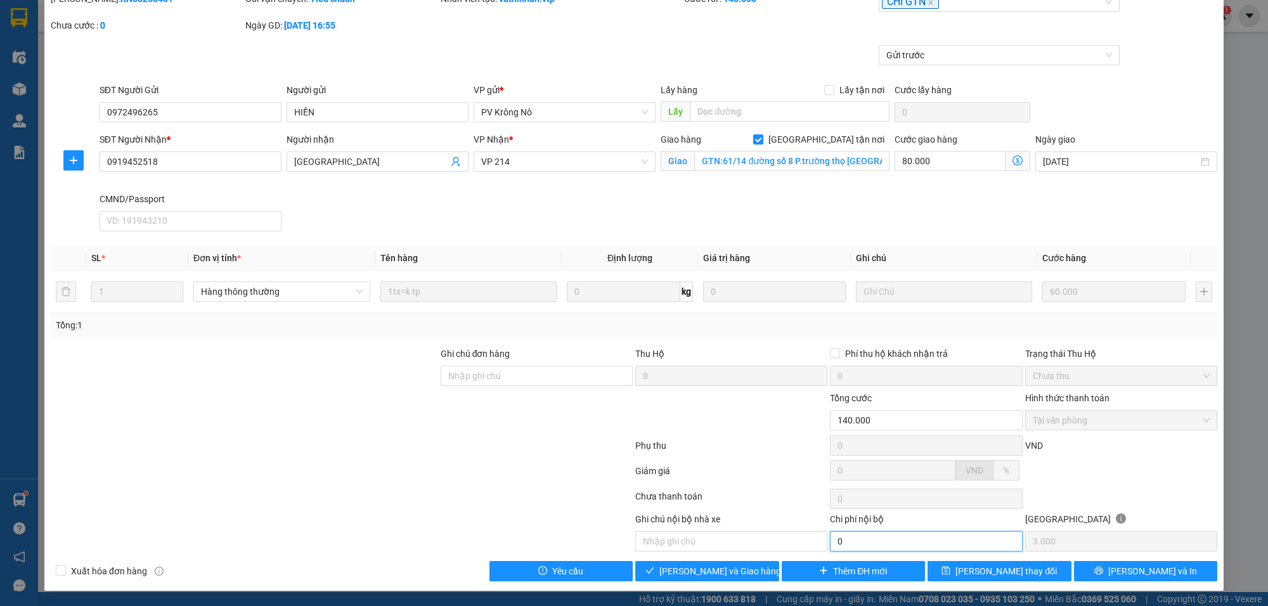
click at [874, 540] on input "0" at bounding box center [926, 541] width 192 height 20
click at [726, 571] on span "[PERSON_NAME] và Giao hàng" at bounding box center [720, 571] width 122 height 14
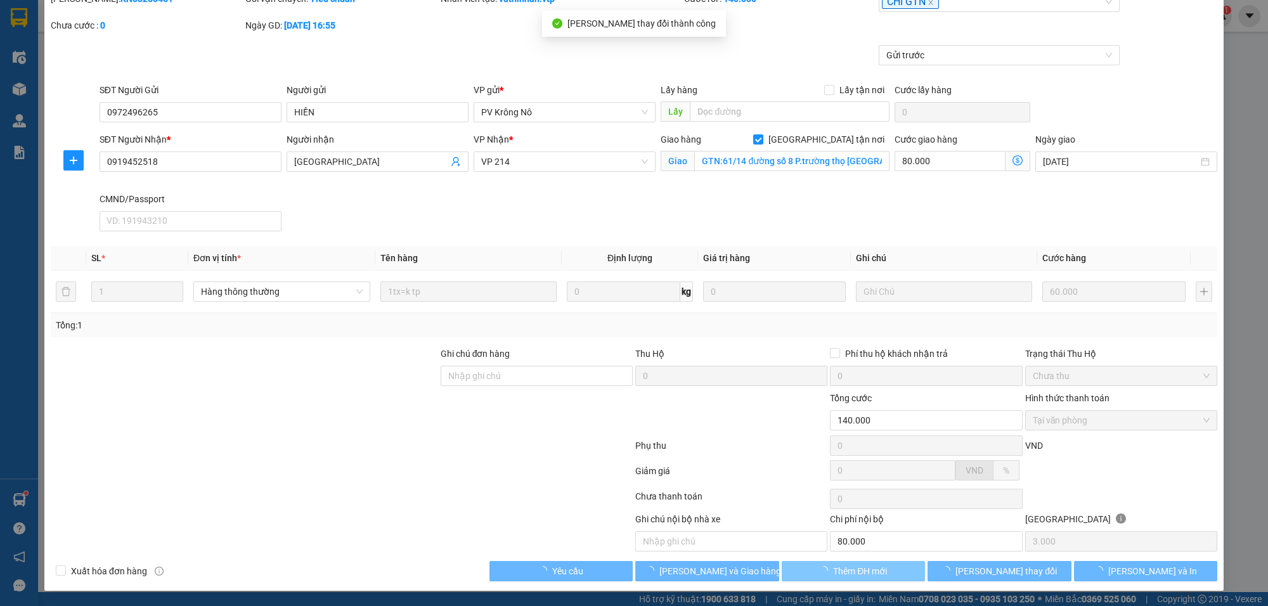
type input "80.000"
